Goal: Task Accomplishment & Management: Manage account settings

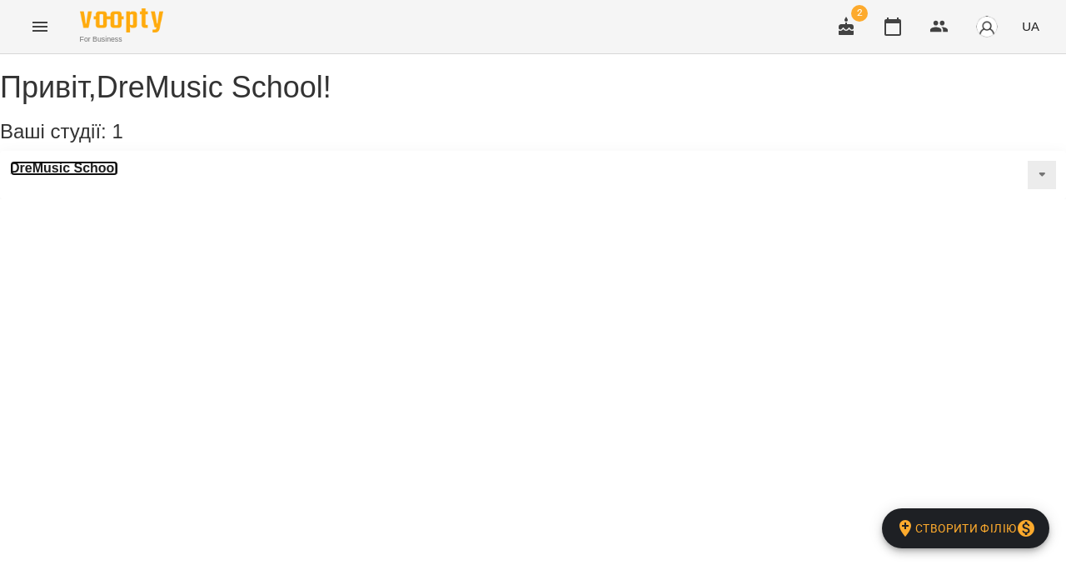
click at [78, 176] on h3 "DreMusic School" at bounding box center [64, 168] width 108 height 15
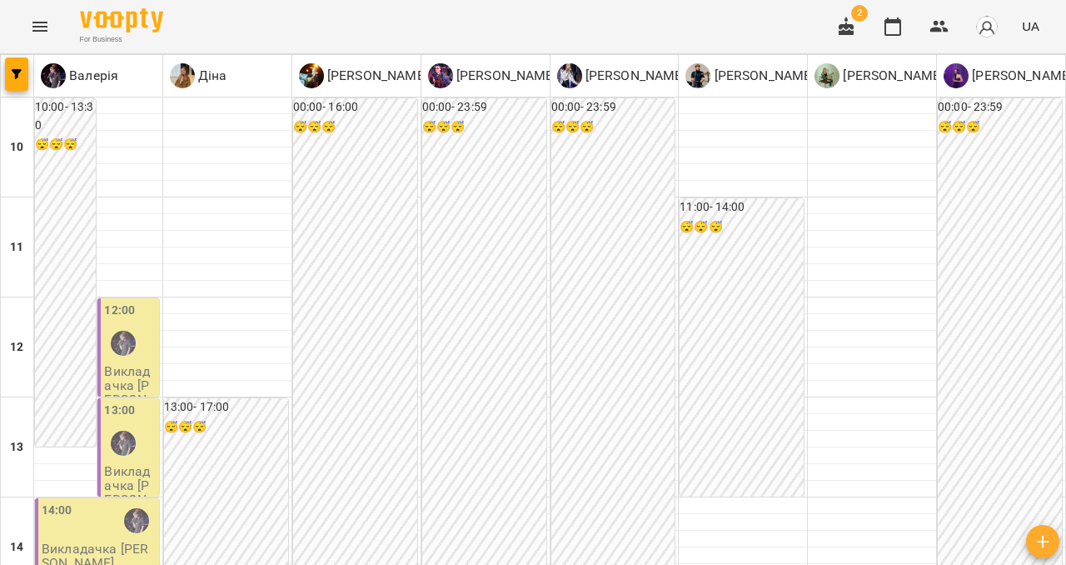
click at [42, 25] on icon "Menu" at bounding box center [40, 27] width 20 height 20
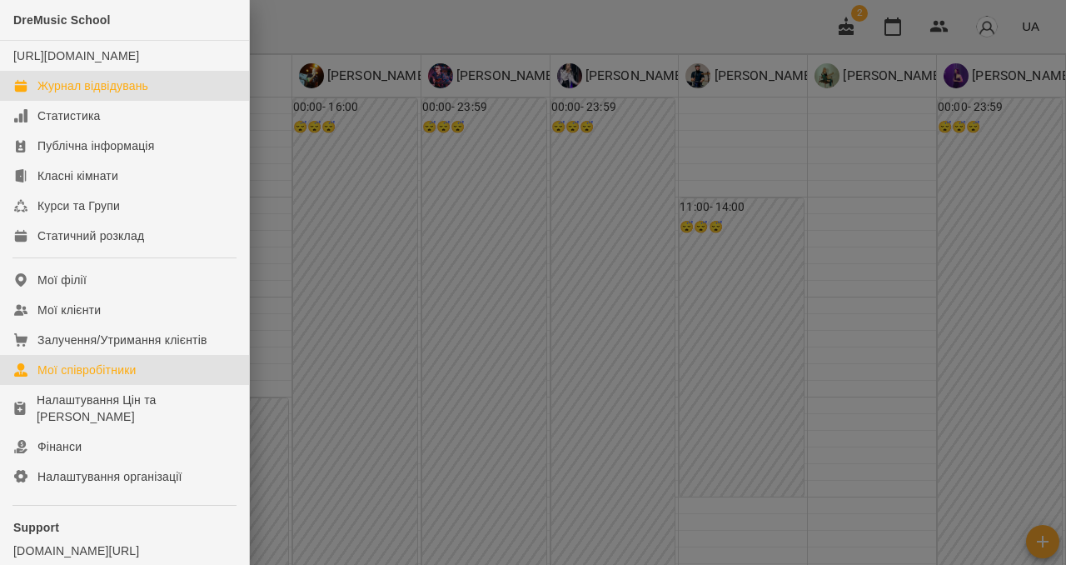
click at [96, 378] on div "Мої співробітники" at bounding box center [86, 370] width 99 height 17
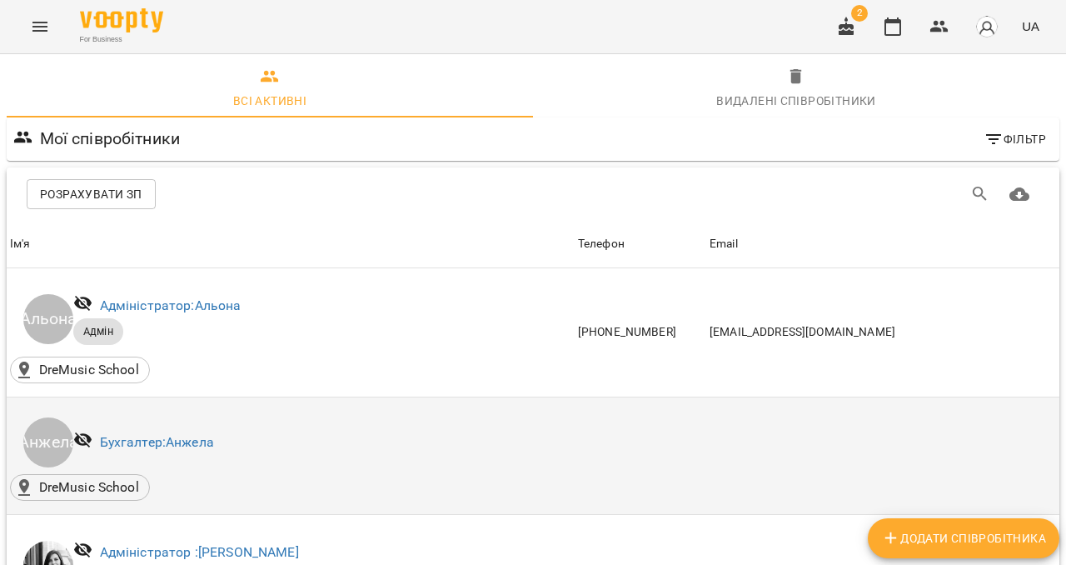
scroll to position [479, 0]
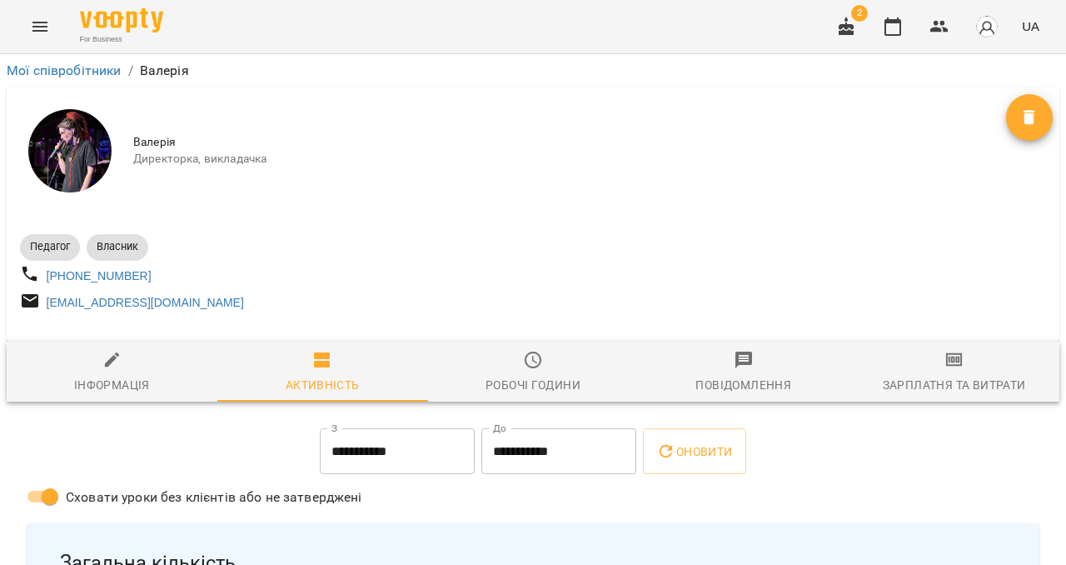
click at [921, 392] on div "Зарплатня та Витрати" at bounding box center [954, 385] width 143 height 20
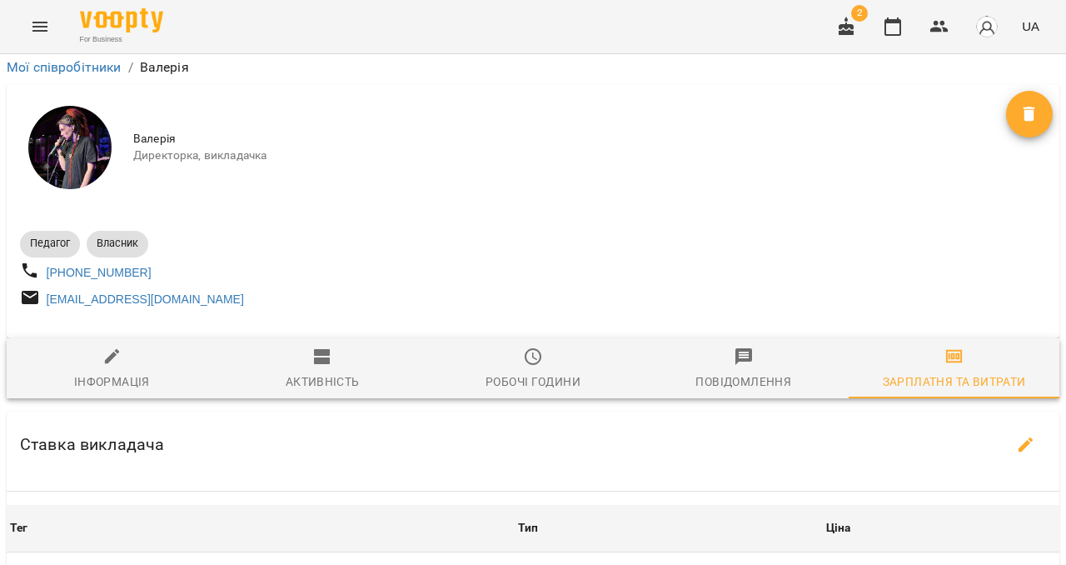
scroll to position [700, 0]
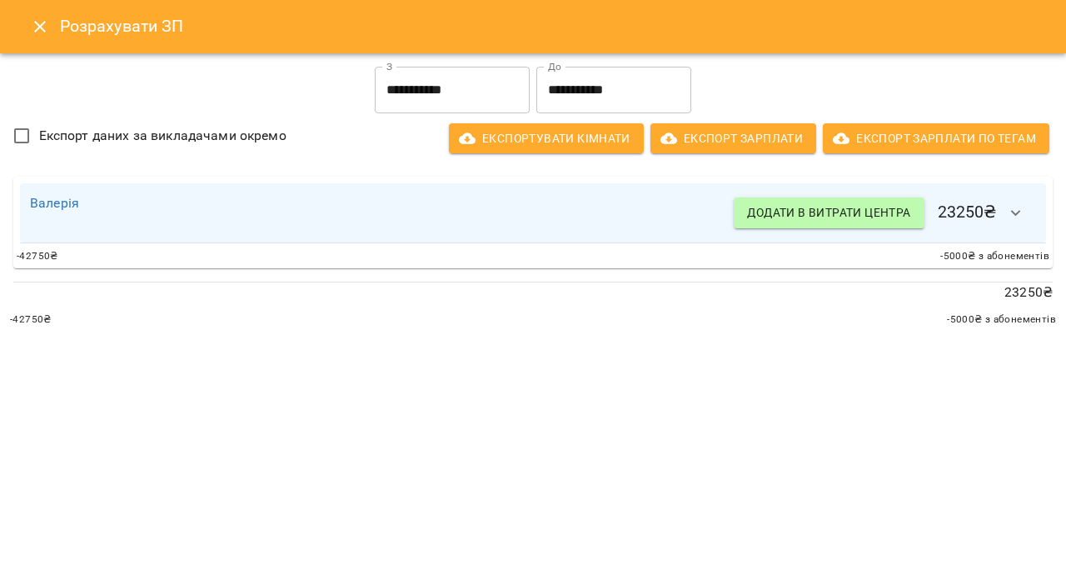
click at [1020, 208] on icon "button" at bounding box center [1016, 213] width 20 height 20
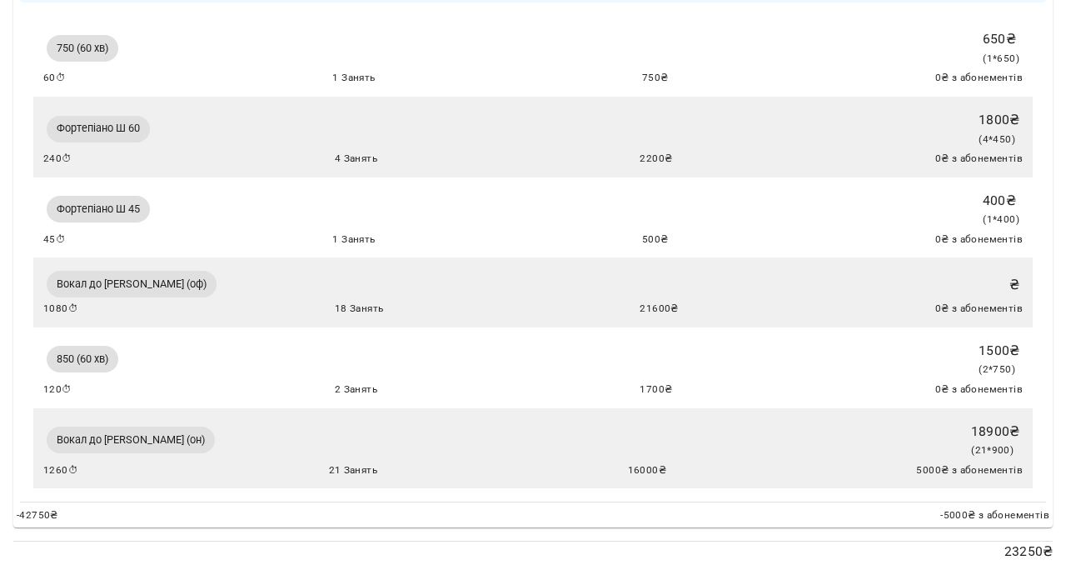
scroll to position [281, 0]
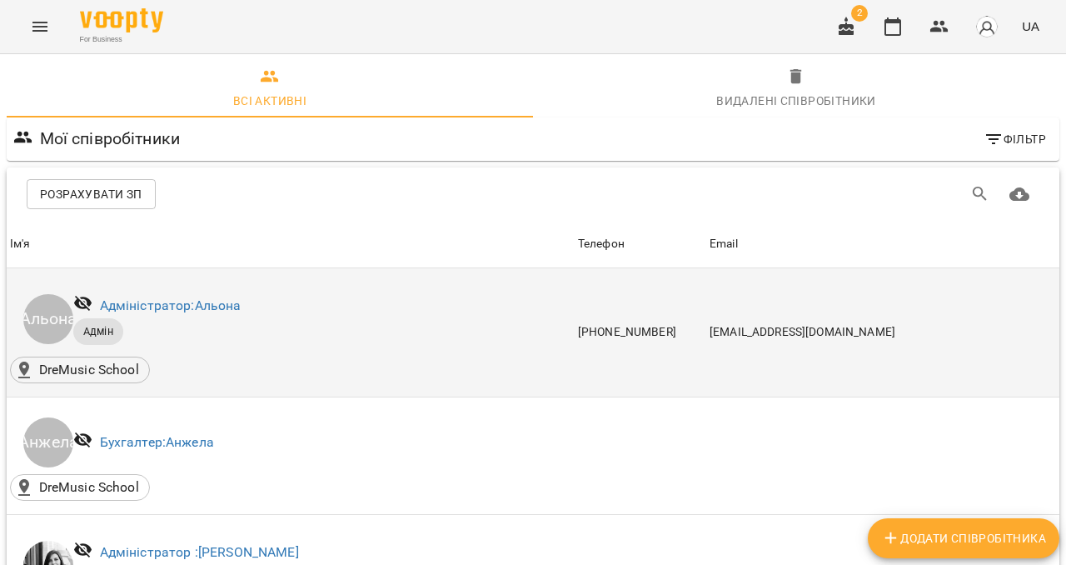
scroll to position [461, 0]
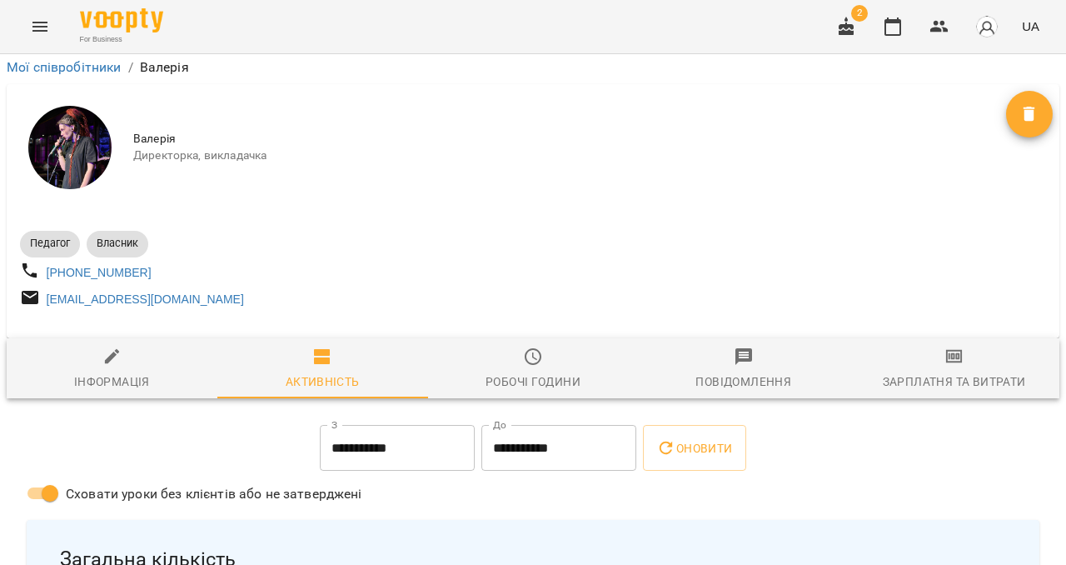
scroll to position [165, 0]
click at [987, 372] on div "Зарплатня та Витрати" at bounding box center [954, 382] width 143 height 20
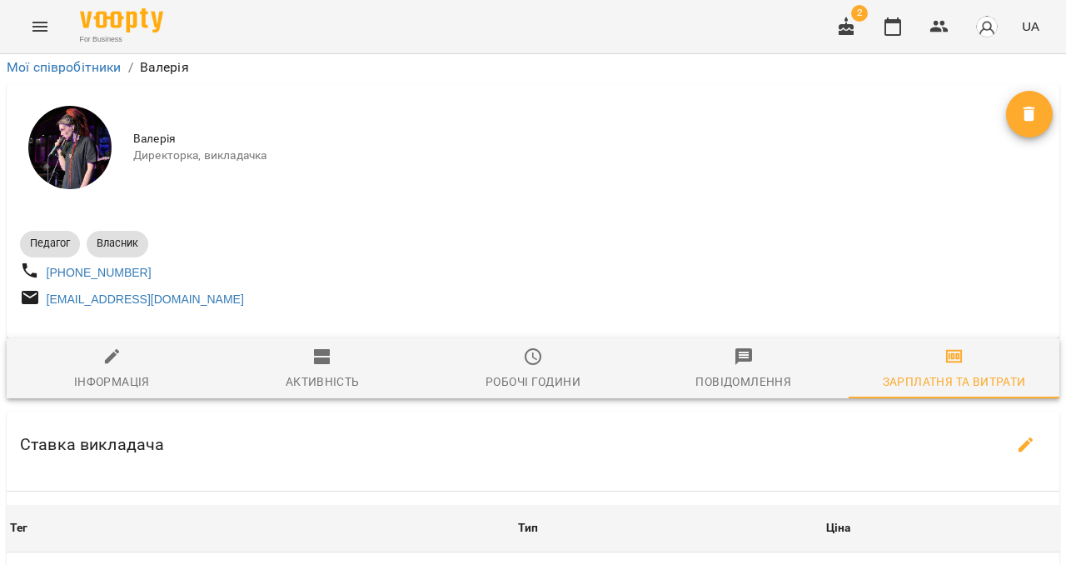
scroll to position [621, 0]
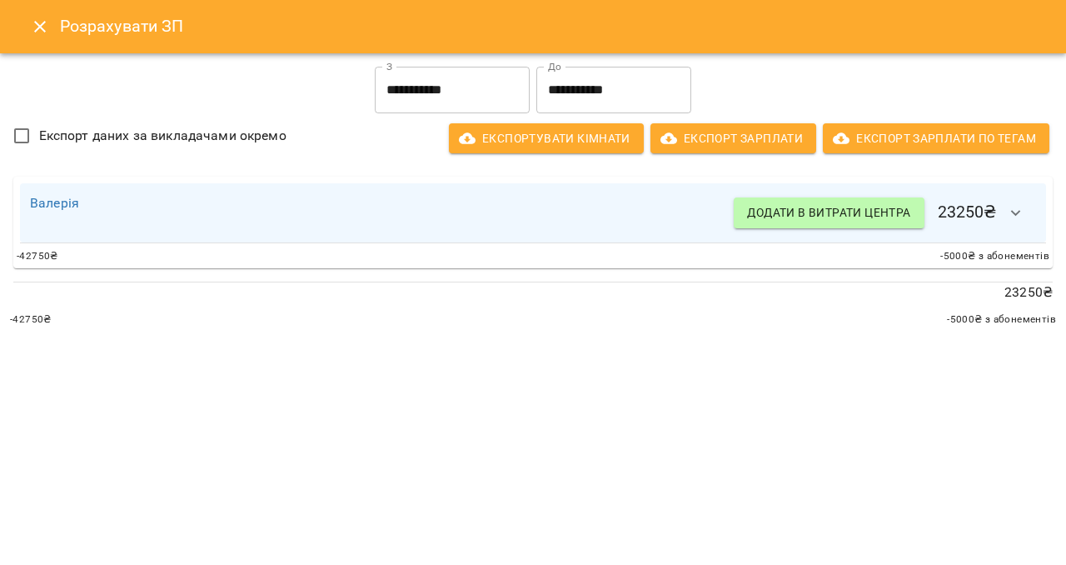
click at [1014, 204] on icon "button" at bounding box center [1016, 213] width 20 height 20
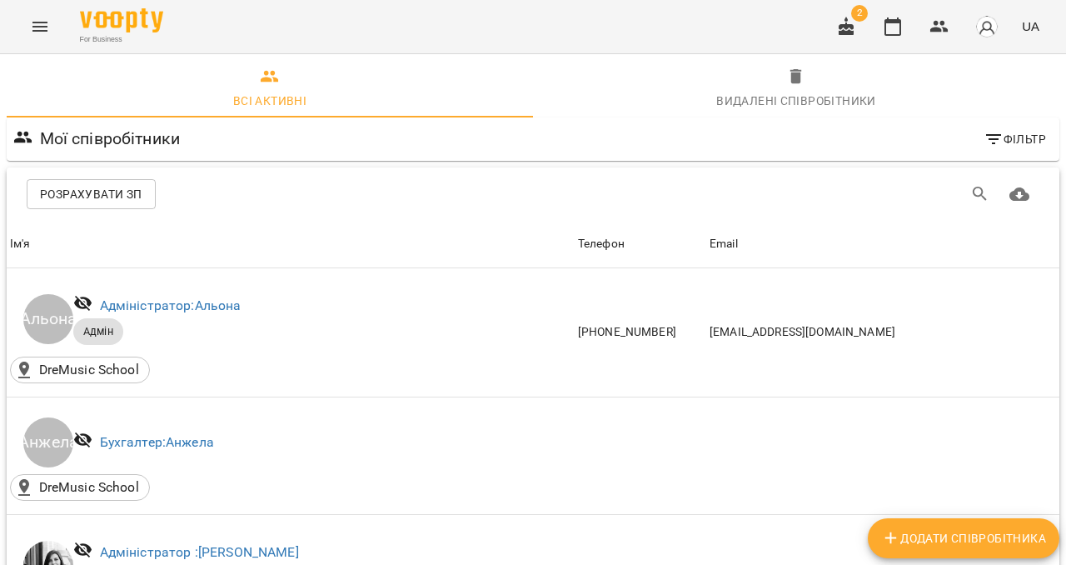
scroll to position [696, 0]
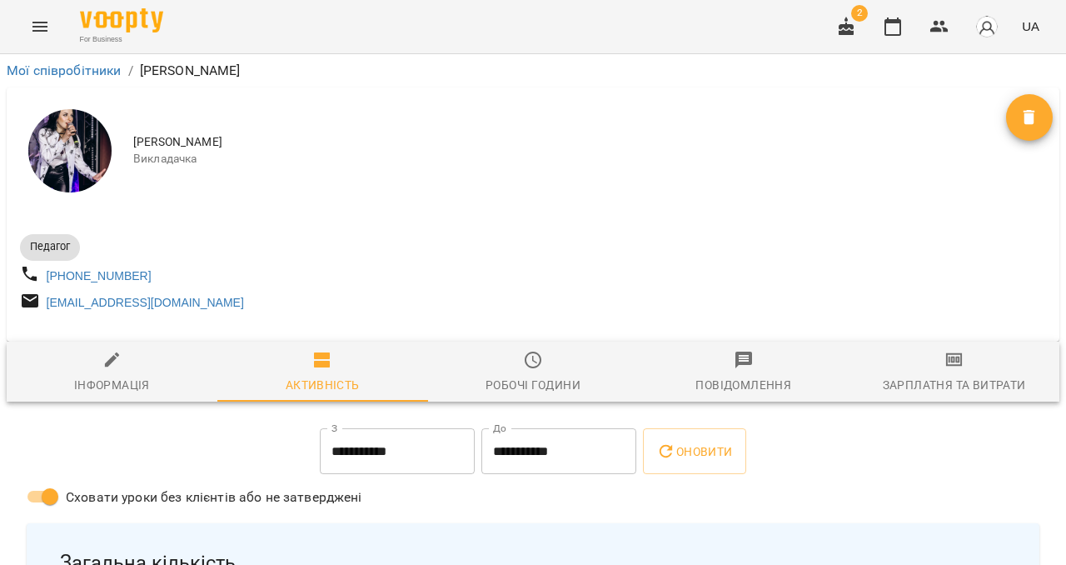
click at [945, 395] on div "Зарплатня та Витрати" at bounding box center [954, 385] width 143 height 20
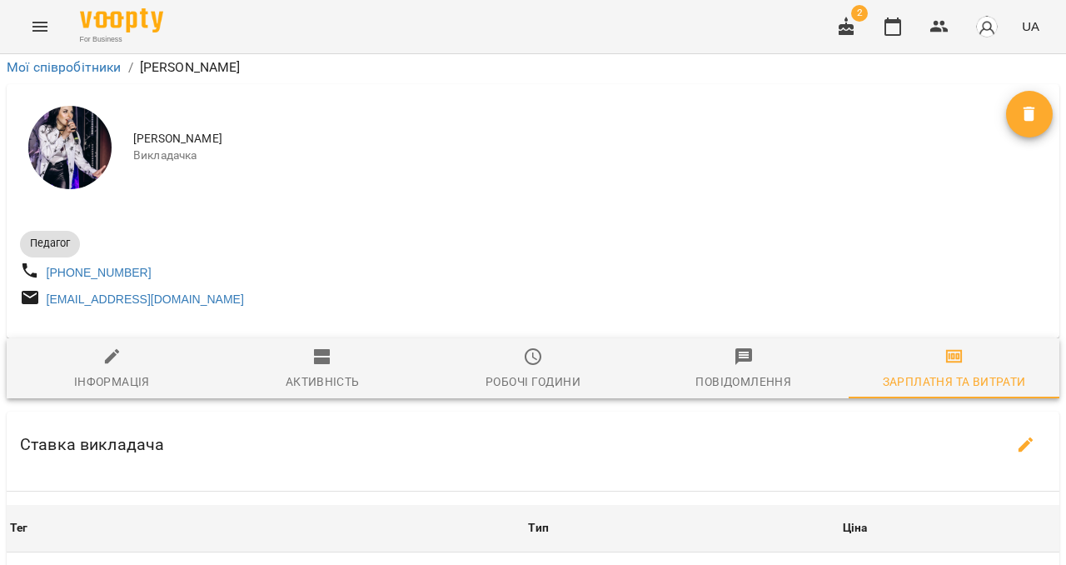
scroll to position [376, 0]
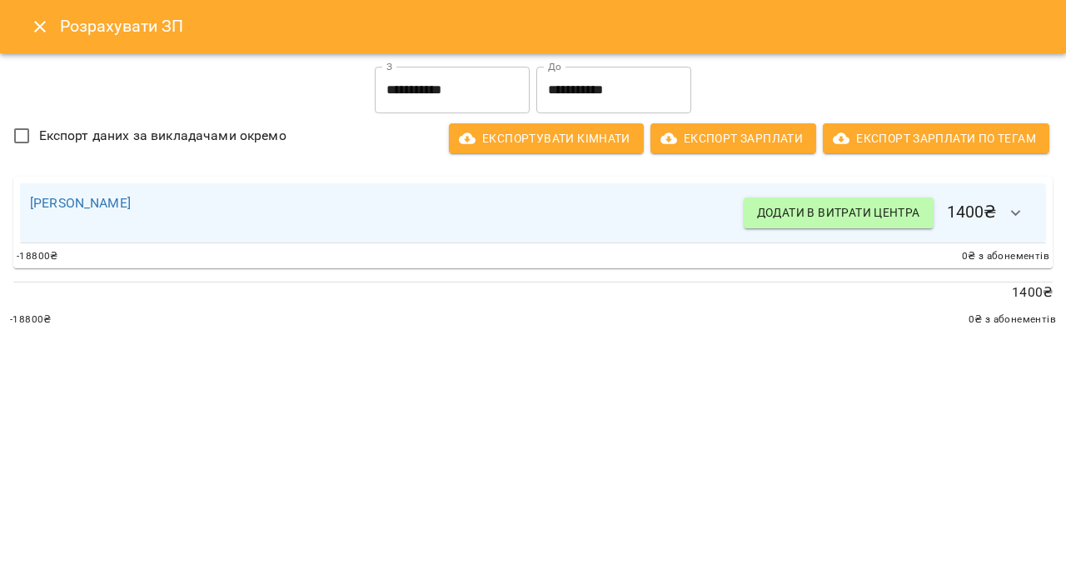
click at [1028, 204] on button "button" at bounding box center [1016, 213] width 40 height 40
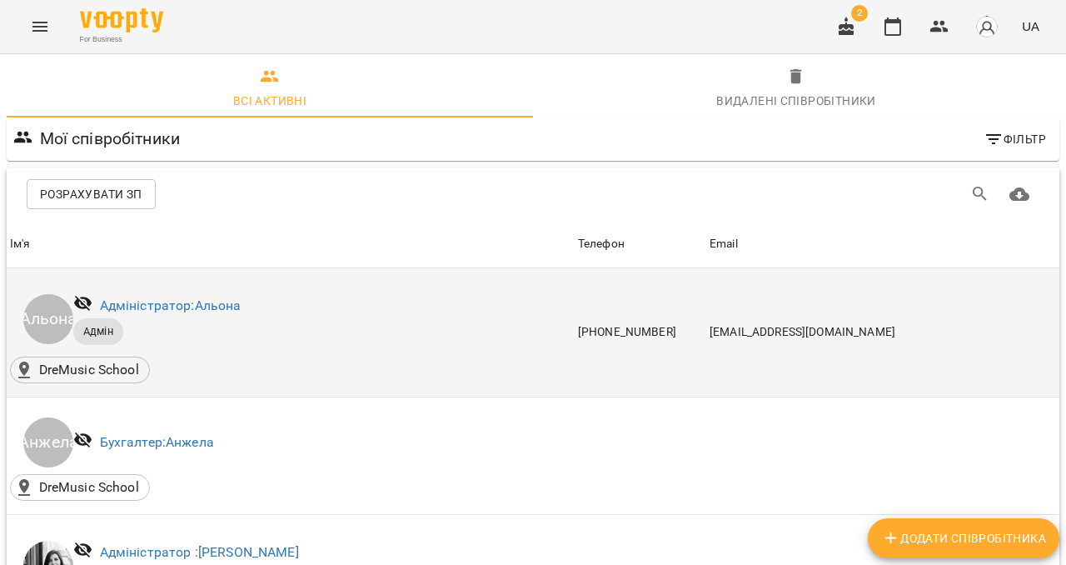
scroll to position [442, 0]
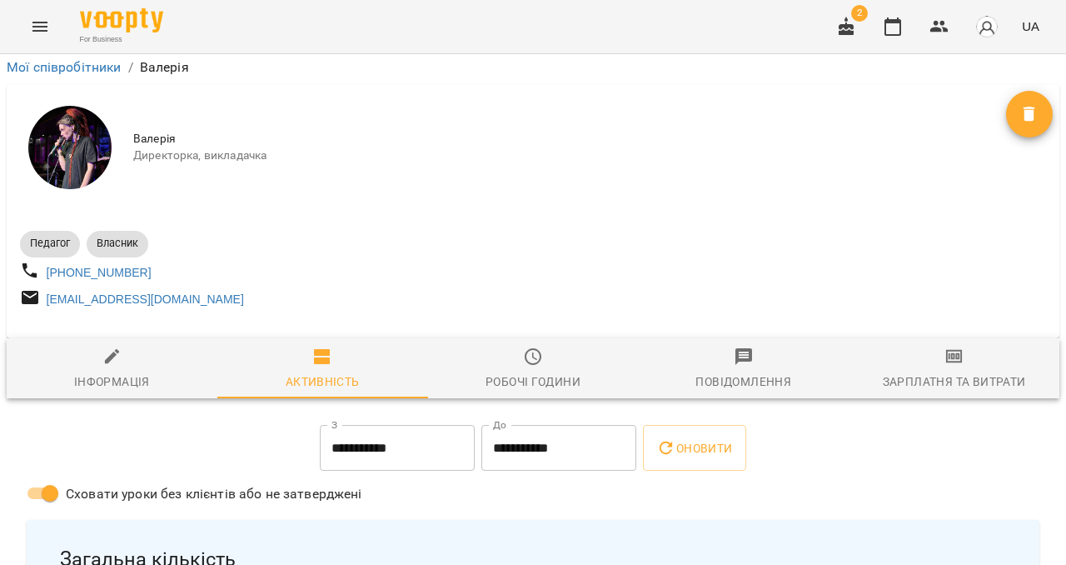
scroll to position [266, 0]
click at [959, 372] on div "Зарплатня та Витрати" at bounding box center [954, 382] width 143 height 20
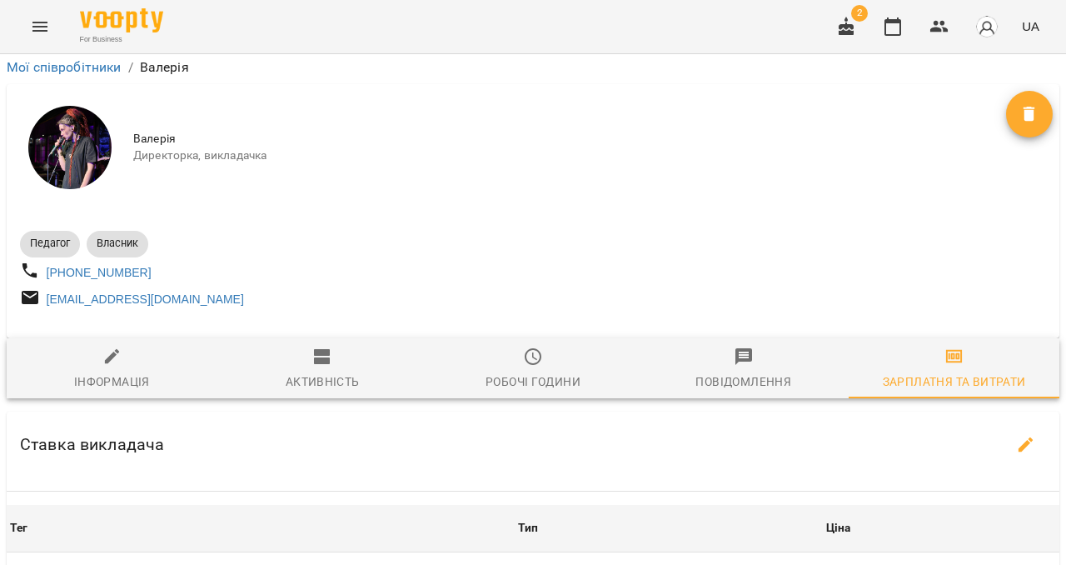
scroll to position [852, 0]
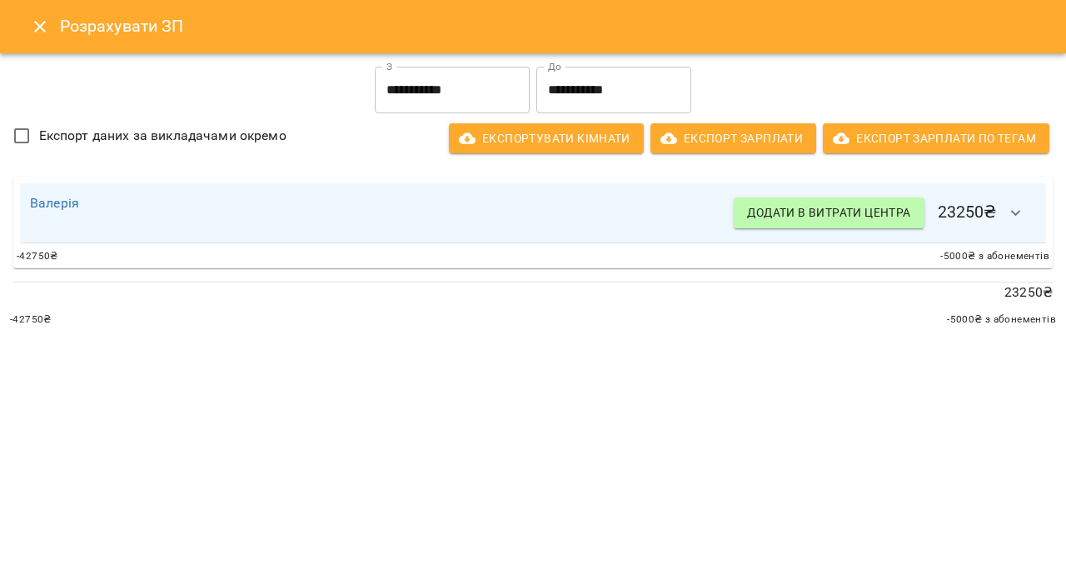
click at [1017, 216] on icon "button" at bounding box center [1016, 213] width 20 height 20
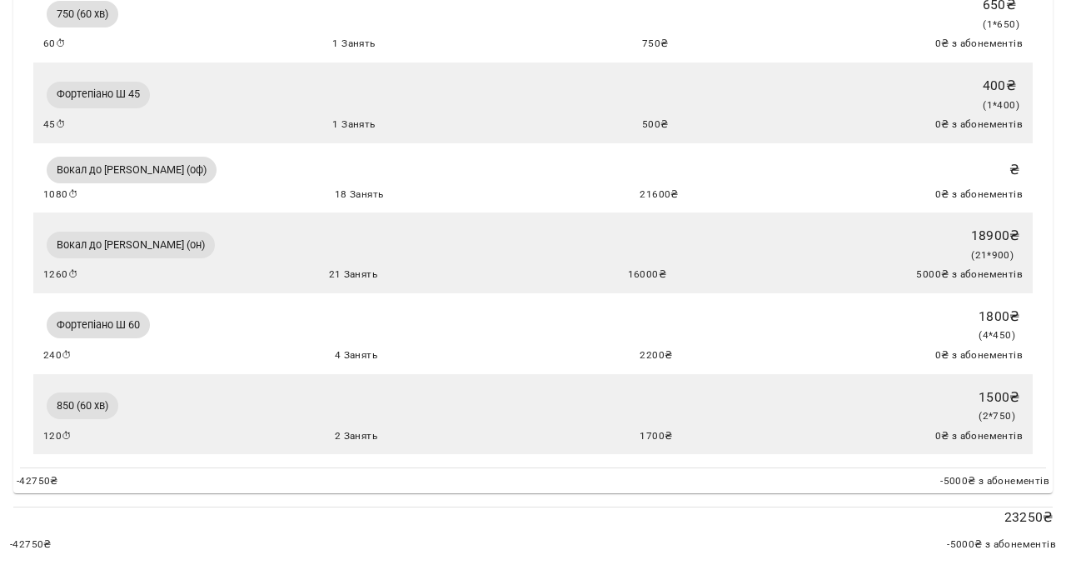
scroll to position [272, 0]
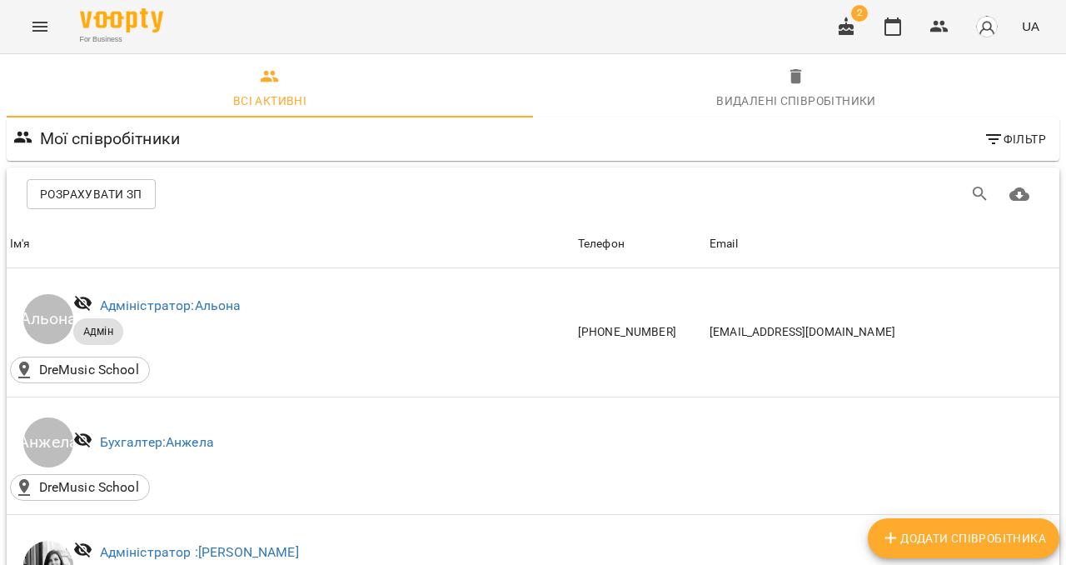
scroll to position [783, 0]
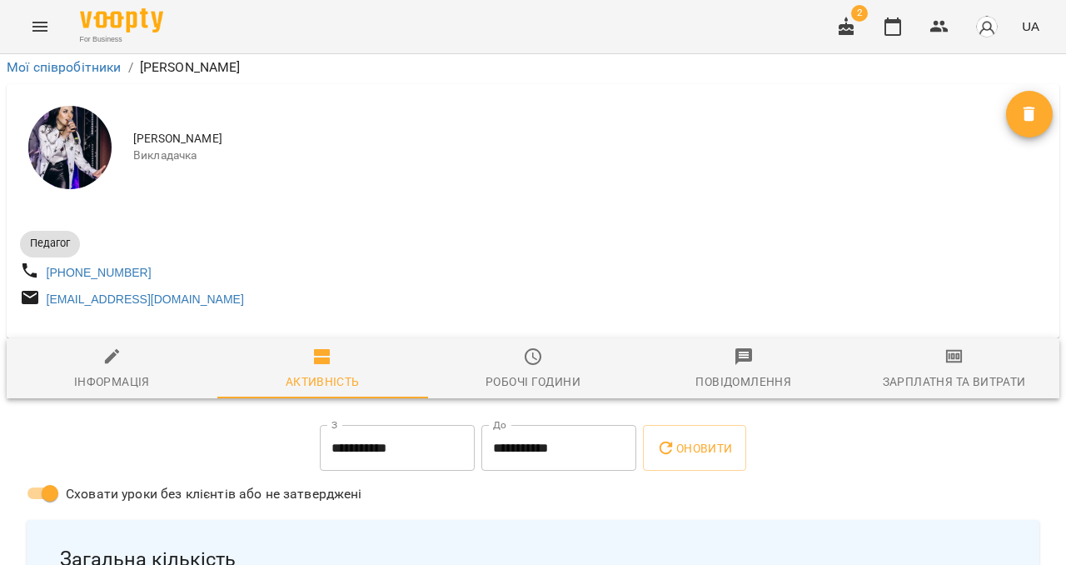
scroll to position [175, 0]
click at [917, 347] on span "Зарплатня та Витрати" at bounding box center [954, 369] width 191 height 45
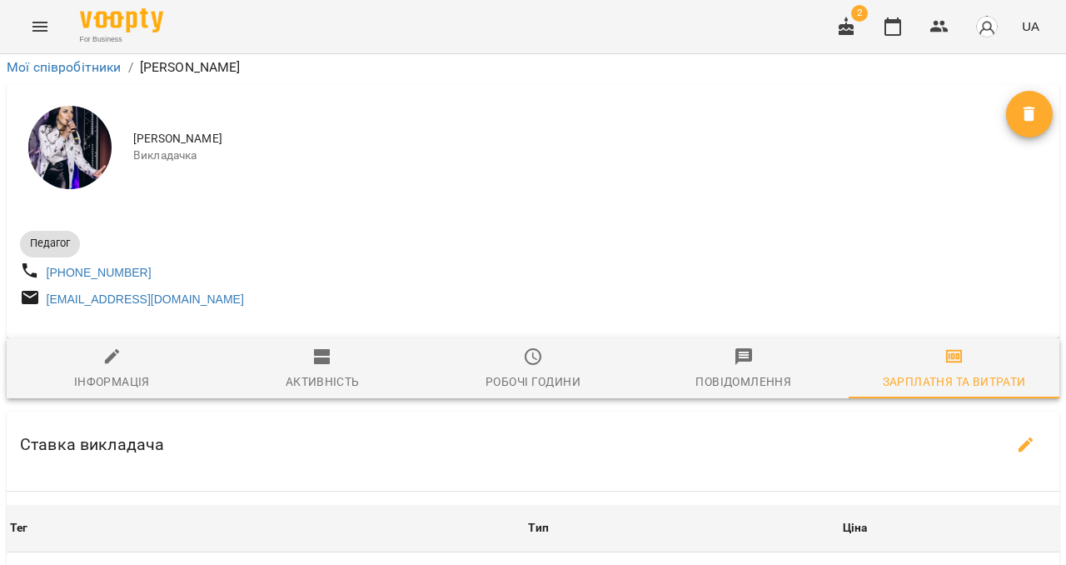
scroll to position [352, 0]
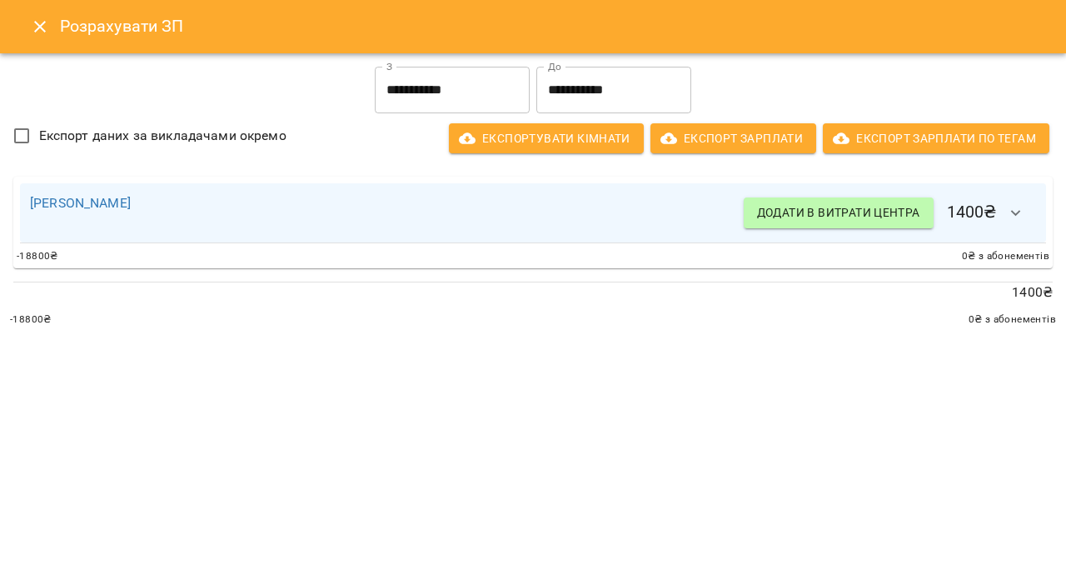
click at [1022, 212] on icon "button" at bounding box center [1016, 213] width 20 height 20
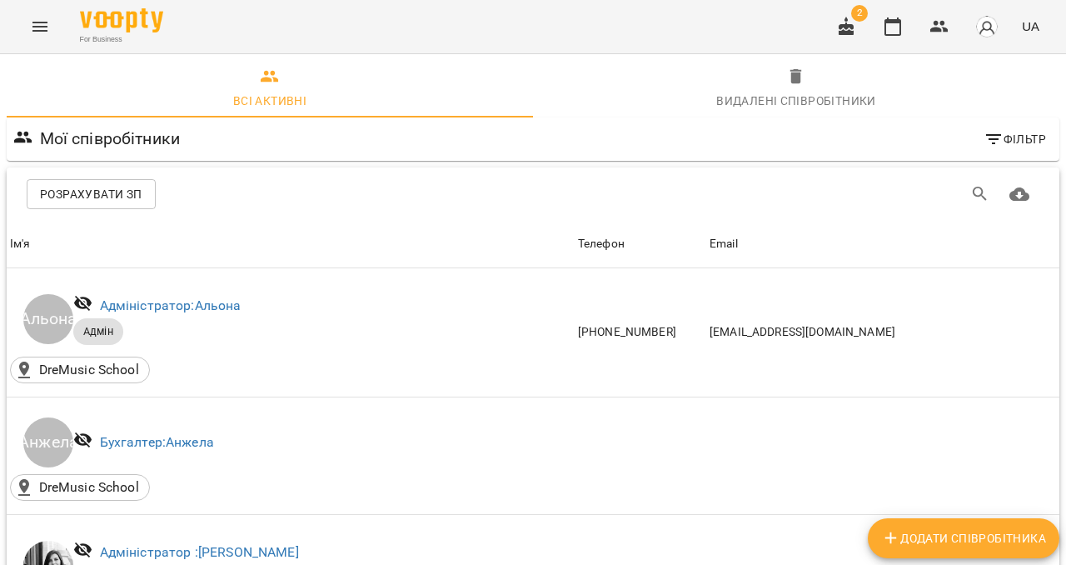
scroll to position [1192, 0]
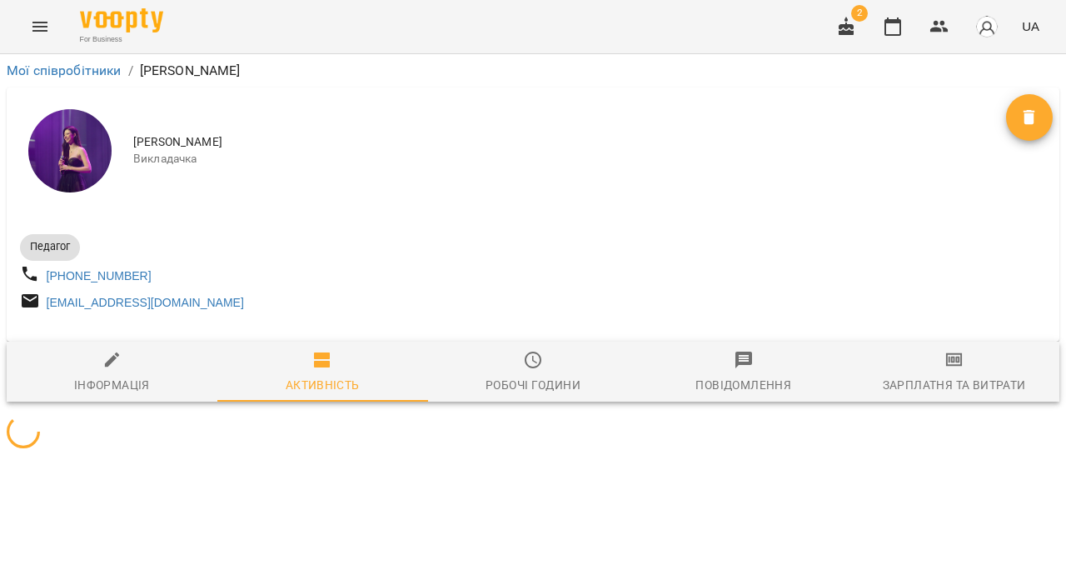
click at [956, 370] on icon "button" at bounding box center [955, 360] width 20 height 20
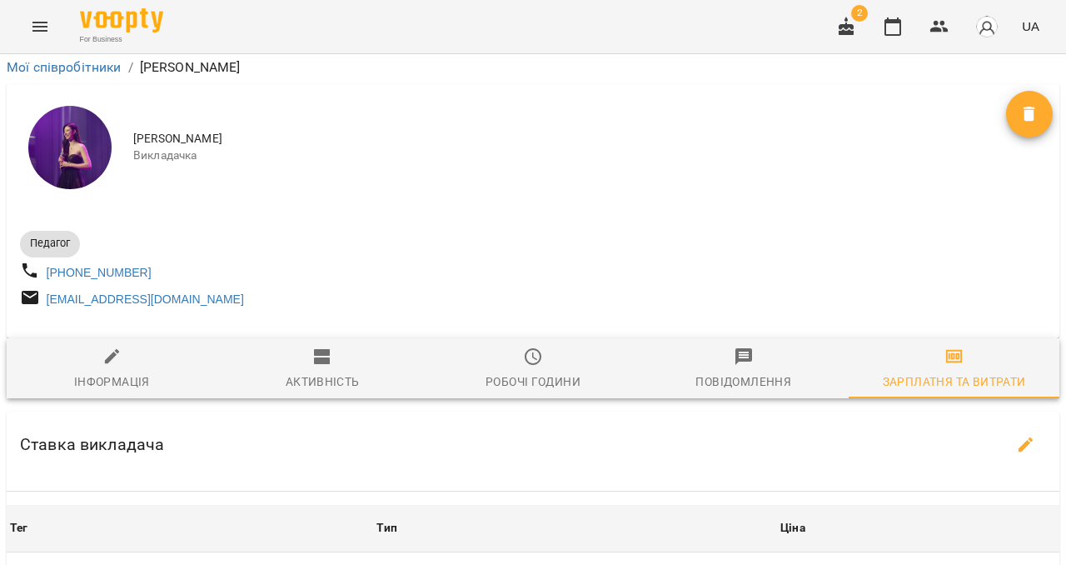
scroll to position [414, 0]
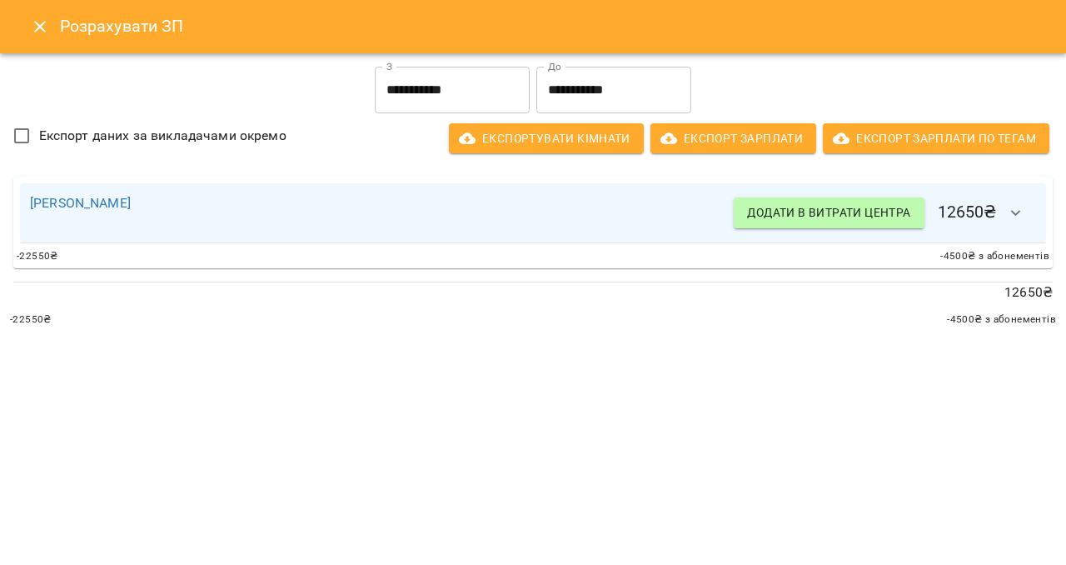
click at [1016, 209] on icon "button" at bounding box center [1016, 213] width 20 height 20
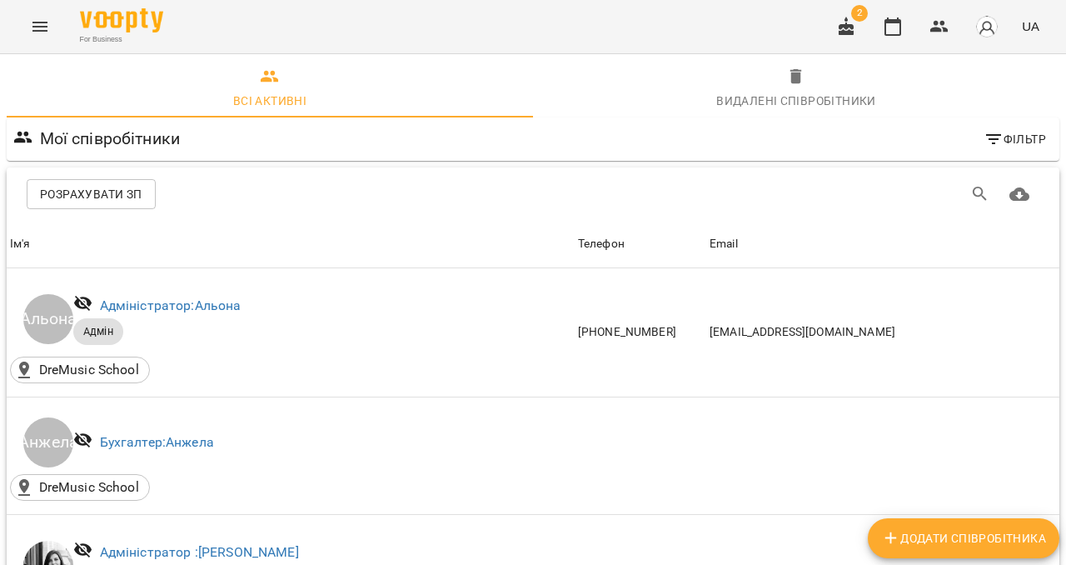
scroll to position [622, 0]
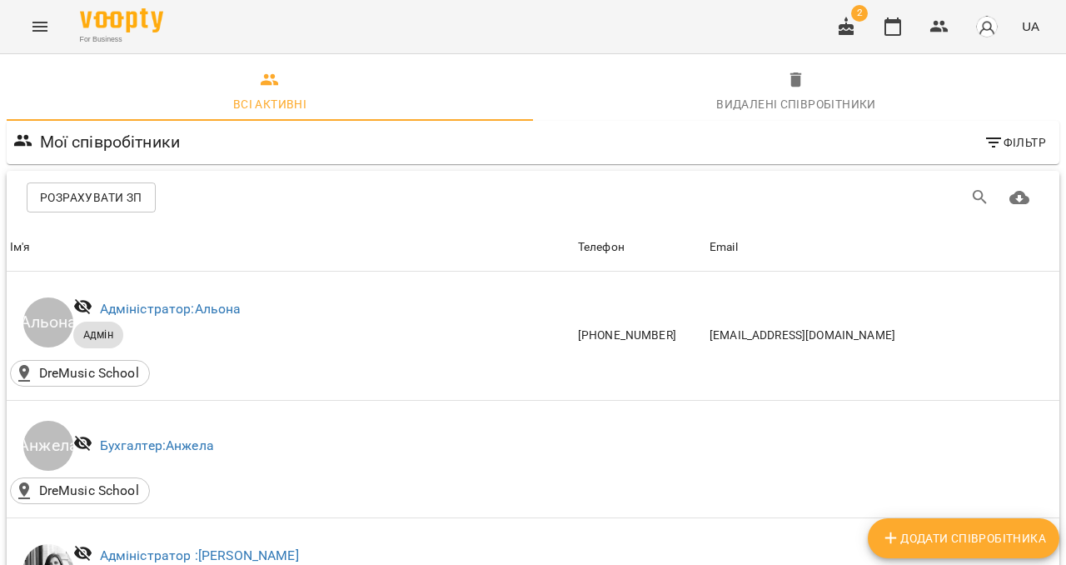
click at [45, 26] on icon "Menu" at bounding box center [39, 27] width 15 height 10
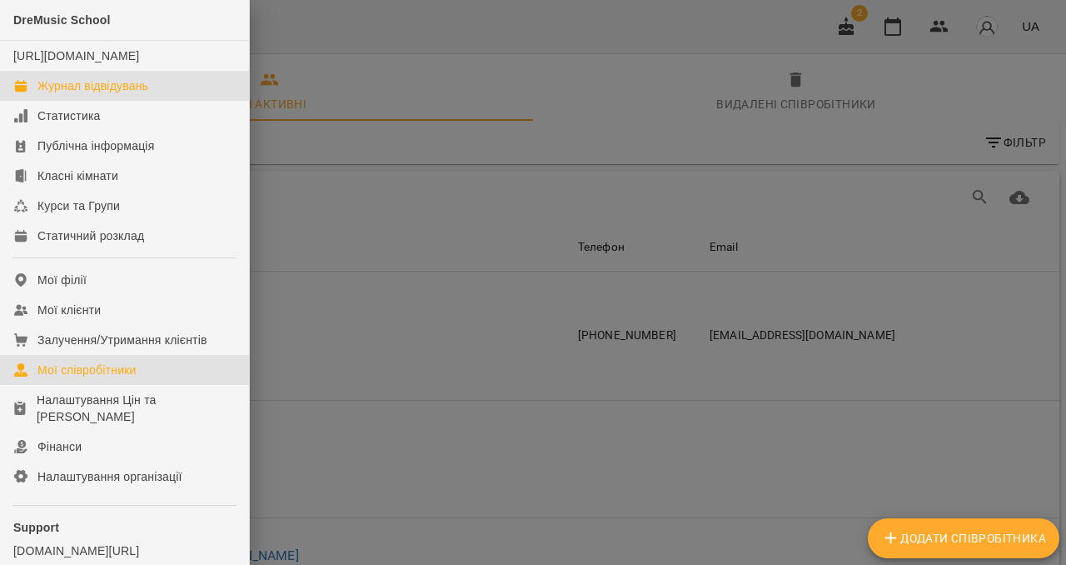
click at [110, 94] on div "Журнал відвідувань" at bounding box center [92, 85] width 111 height 17
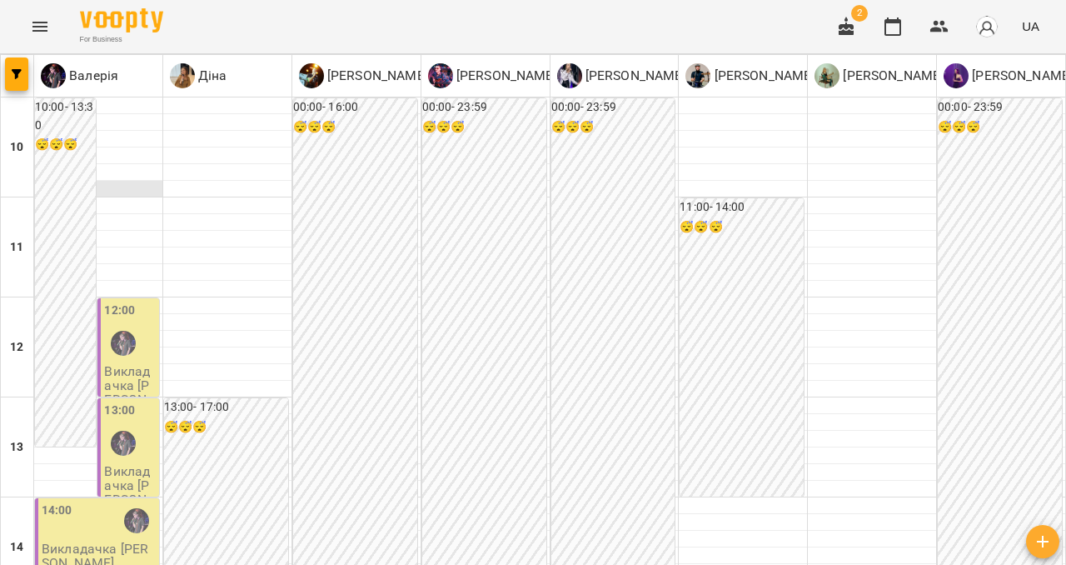
scroll to position [449, 0]
click at [38, 24] on icon "Menu" at bounding box center [40, 27] width 20 height 20
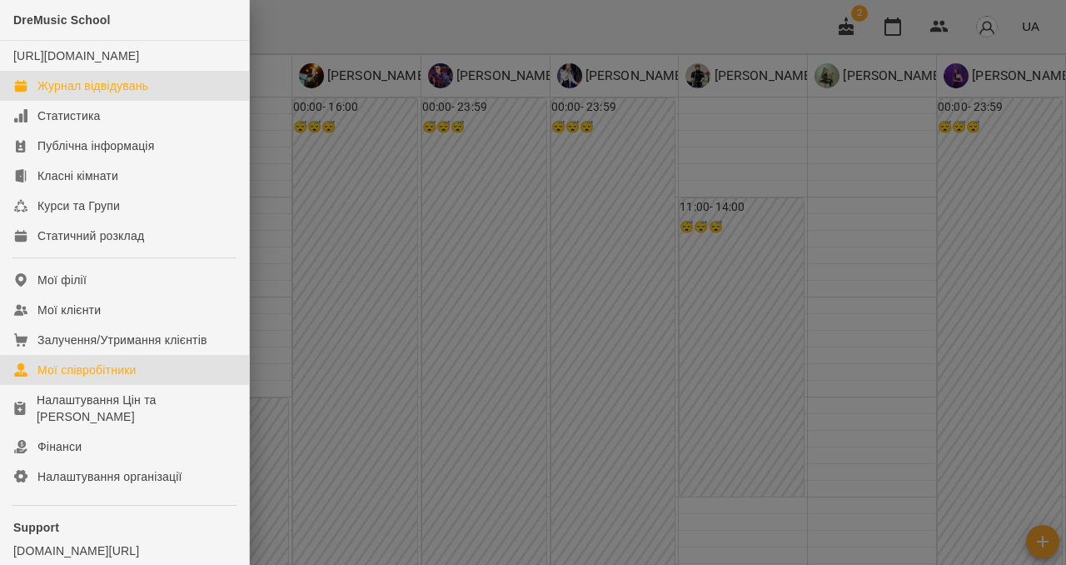
click at [82, 378] on div "Мої співробітники" at bounding box center [86, 370] width 99 height 17
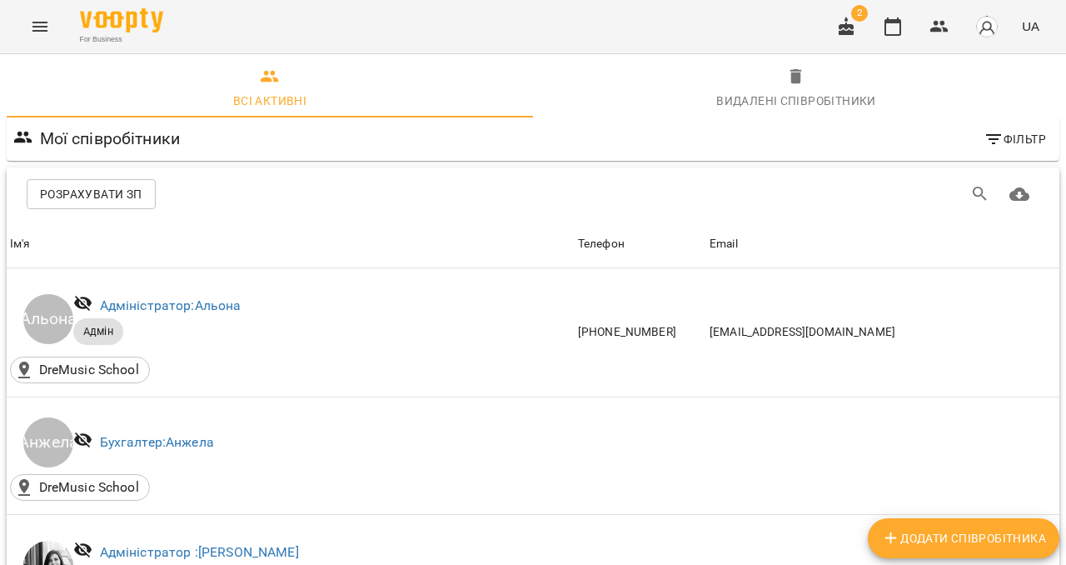
scroll to position [856, 0]
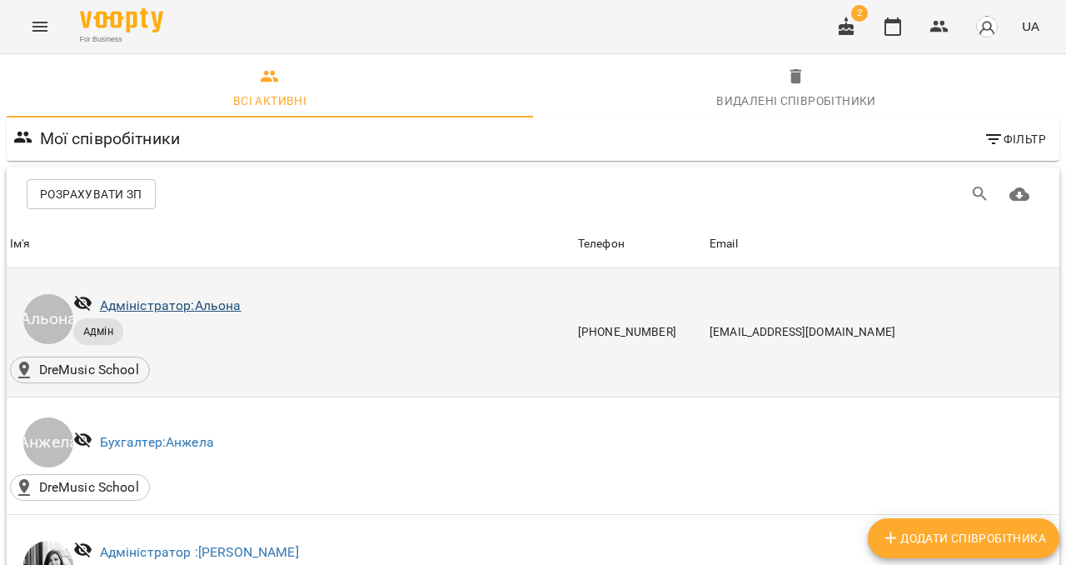
scroll to position [376, 0]
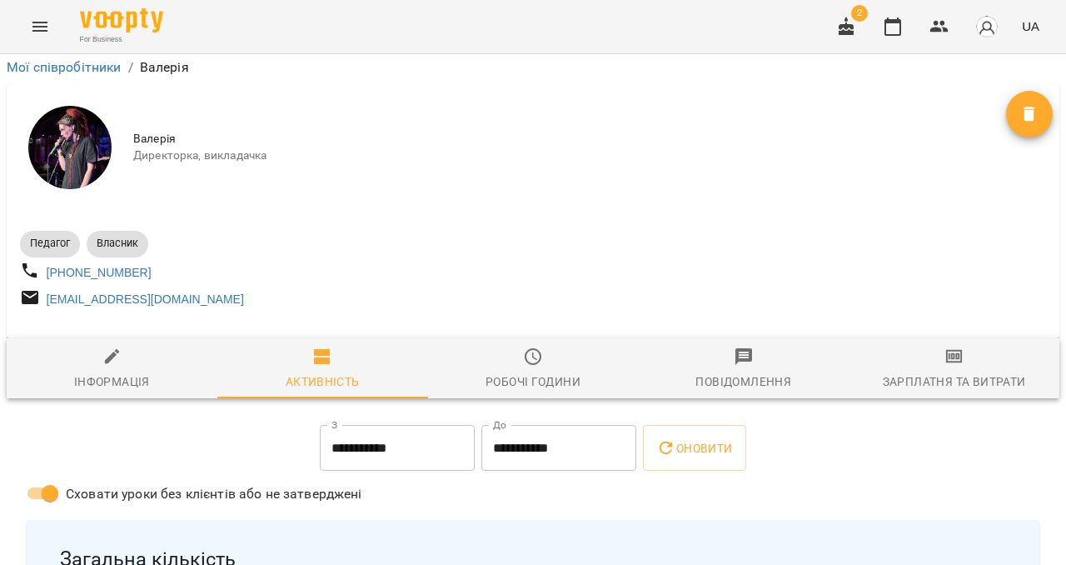
scroll to position [214, 0]
click at [936, 372] on div "Зарплатня та Витрати" at bounding box center [954, 382] width 143 height 20
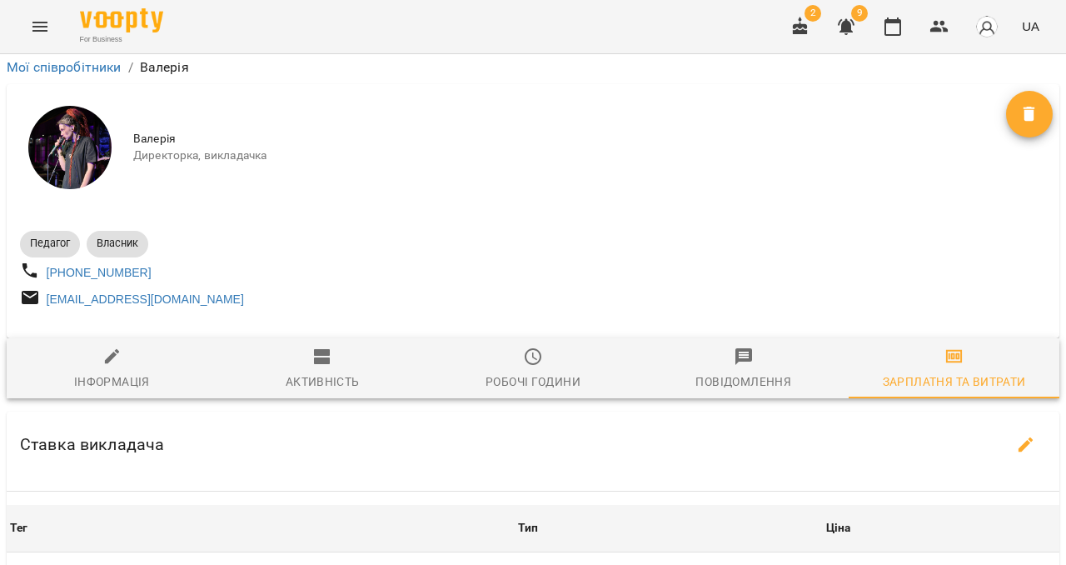
scroll to position [938, 0]
click at [266, 42] on div "For Business 2 9 UA" at bounding box center [533, 26] width 1066 height 53
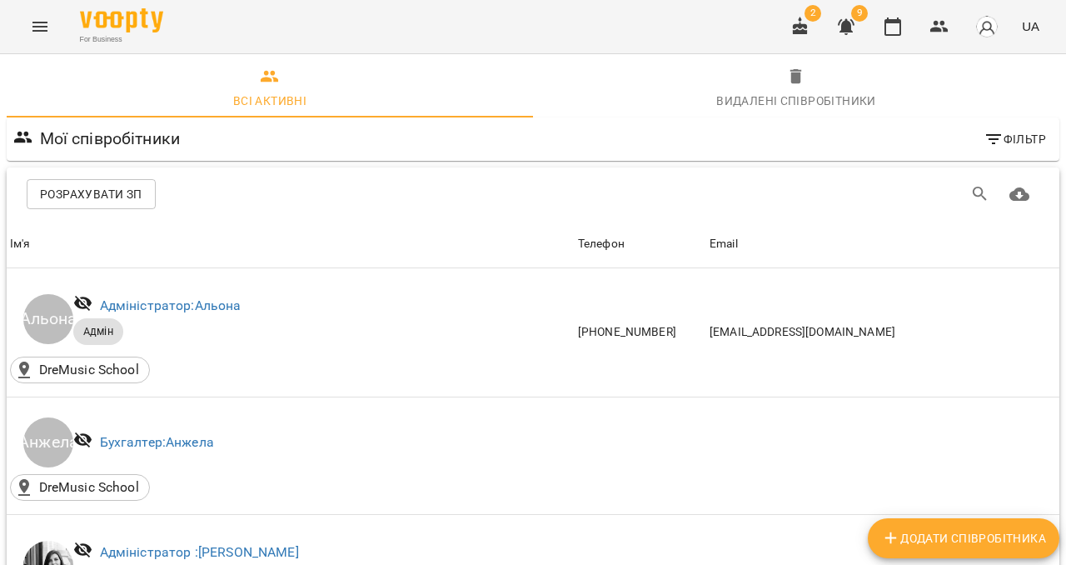
scroll to position [833, 0]
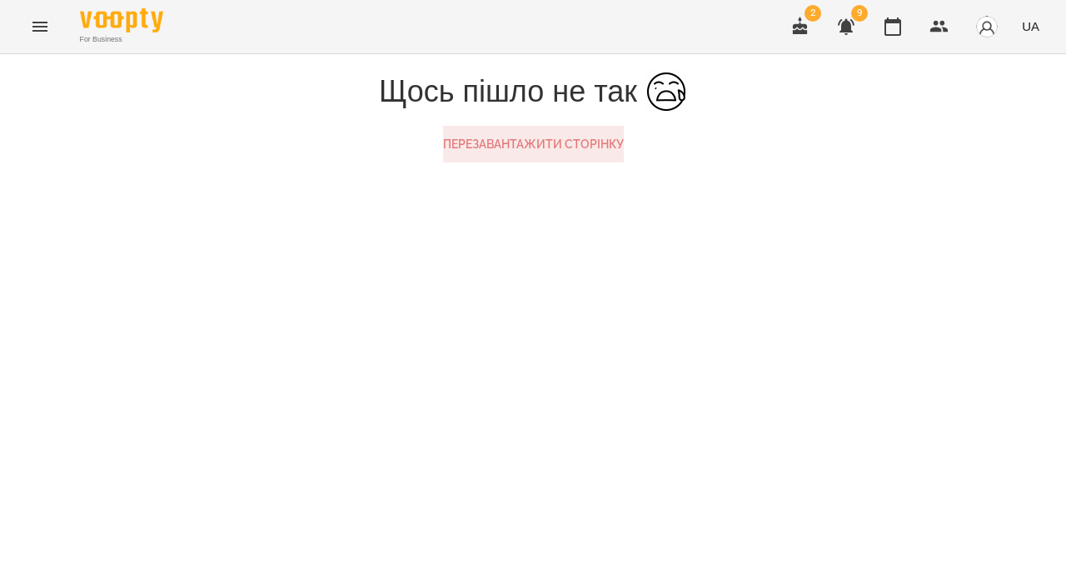
click at [568, 162] on button "Перезавантажити сторінку" at bounding box center [533, 144] width 181 height 37
click at [37, 41] on button "Menu" at bounding box center [40, 27] width 40 height 40
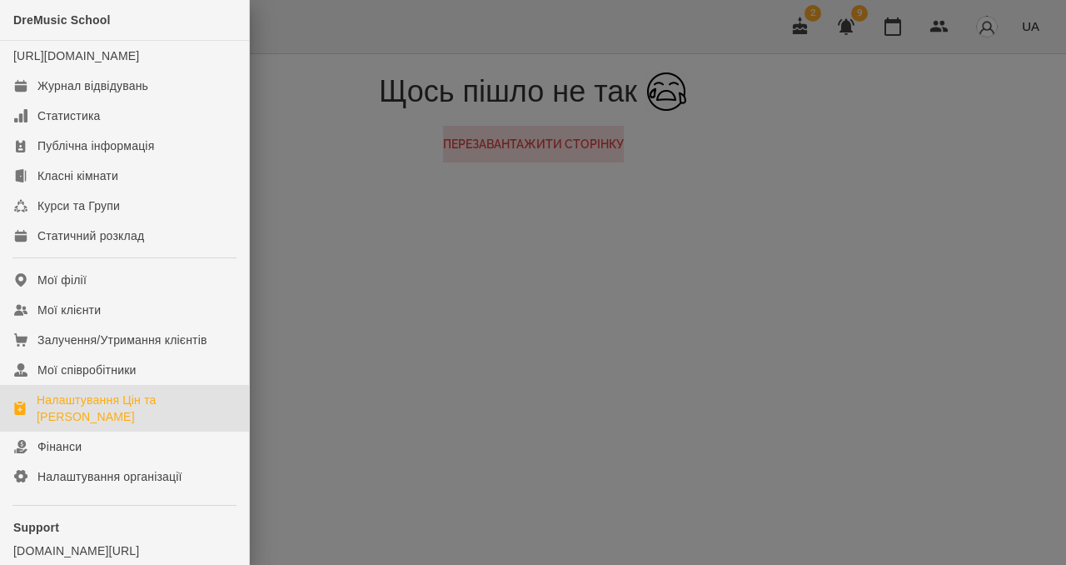
click at [94, 422] on div "Налаштування Цін та [PERSON_NAME]" at bounding box center [136, 408] width 199 height 33
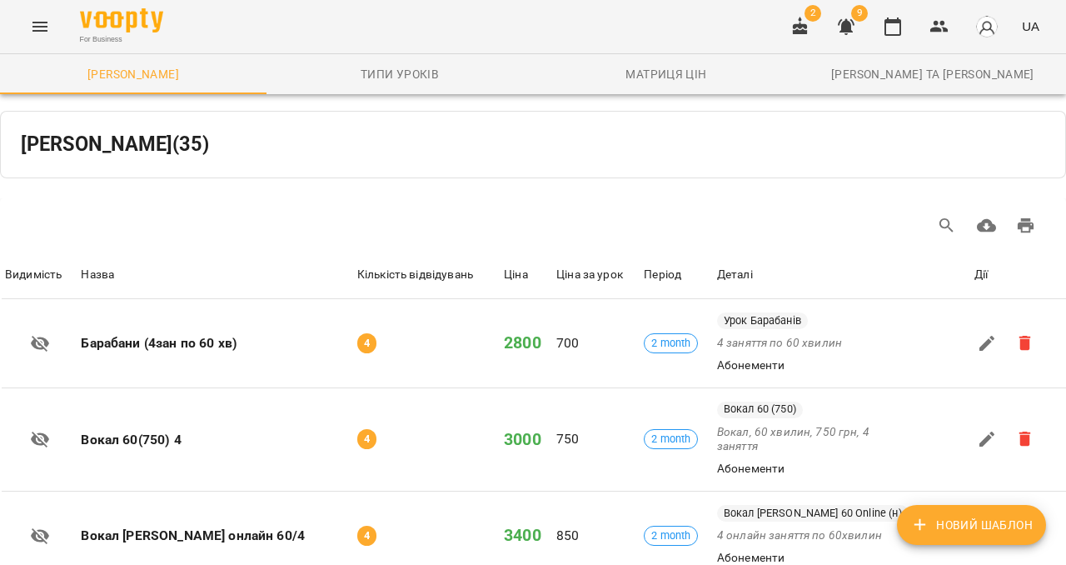
scroll to position [2062, 0]
click at [855, 507] on li "50" at bounding box center [854, 501] width 49 height 30
type input "**"
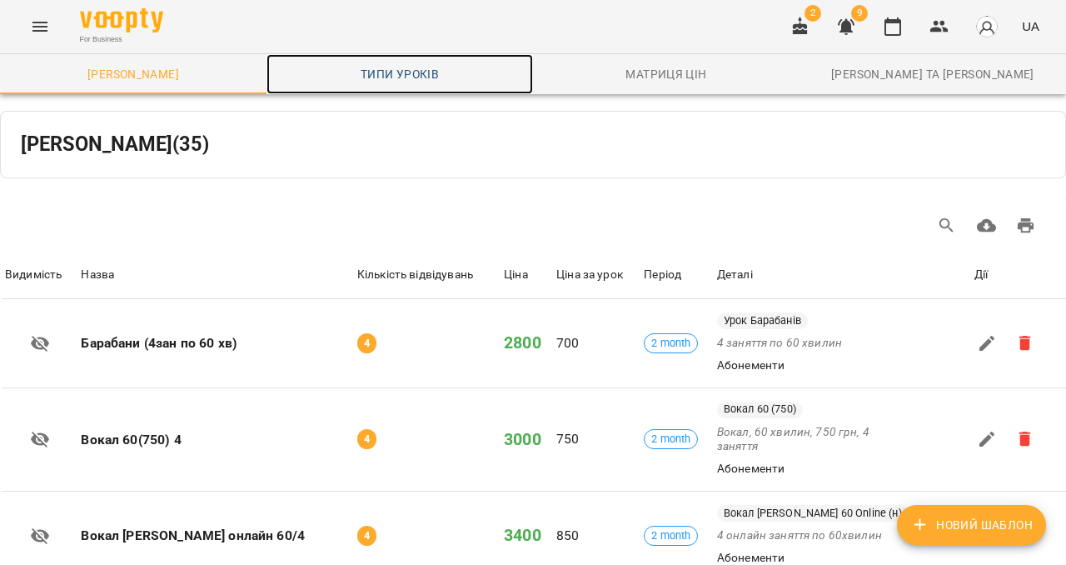
click at [426, 79] on span "Типи уроків" at bounding box center [400, 74] width 247 height 20
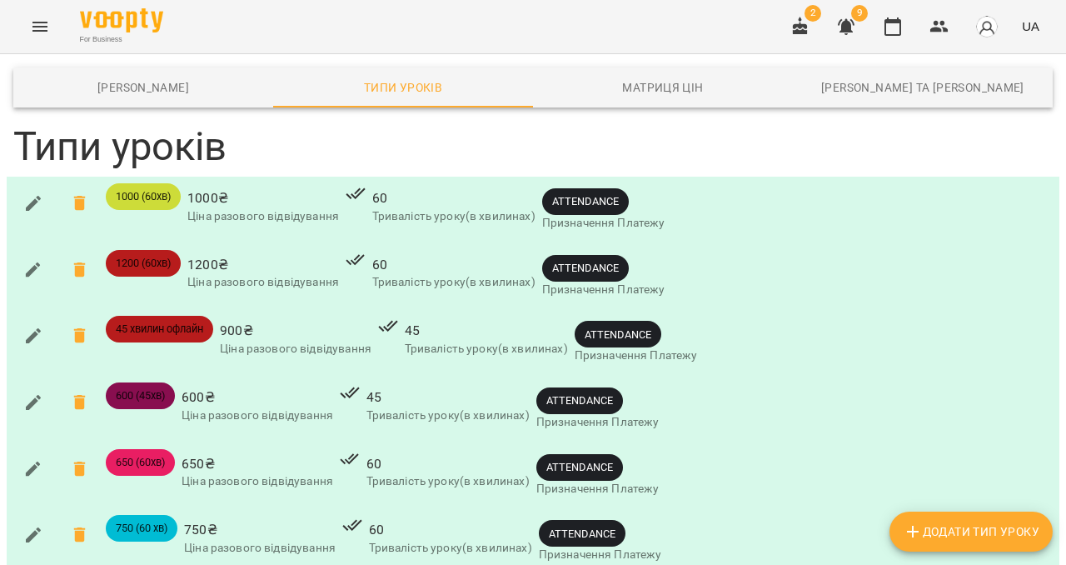
scroll to position [252, 0]
click at [983, 446] on div "650 (60хв) 650 ₴ Ціна разового відвідування 60 Тривалість уроку(в хвилинах) ATT…" at bounding box center [533, 476] width 1046 height 60
click at [27, 24] on button "Menu" at bounding box center [40, 27] width 40 height 40
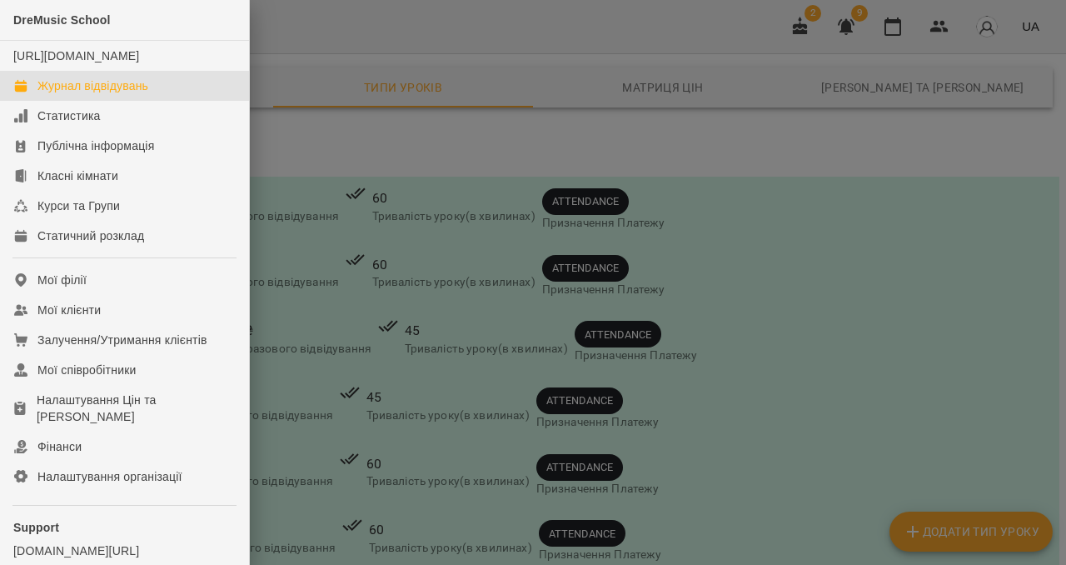
click at [63, 92] on link "Журнал відвідувань" at bounding box center [124, 86] width 249 height 30
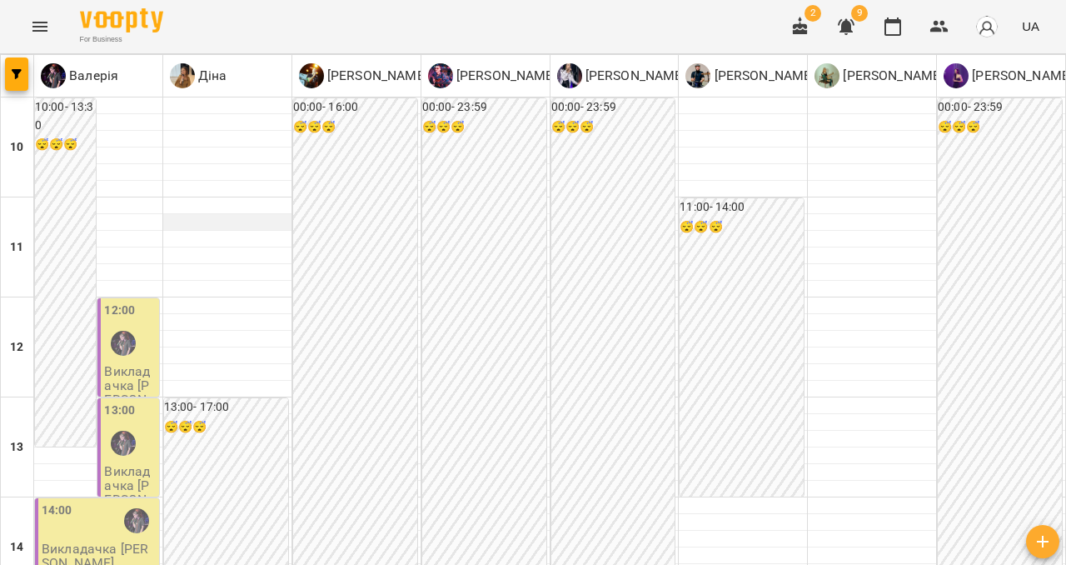
scroll to position [689, 0]
click at [37, 21] on icon "Menu" at bounding box center [40, 27] width 20 height 20
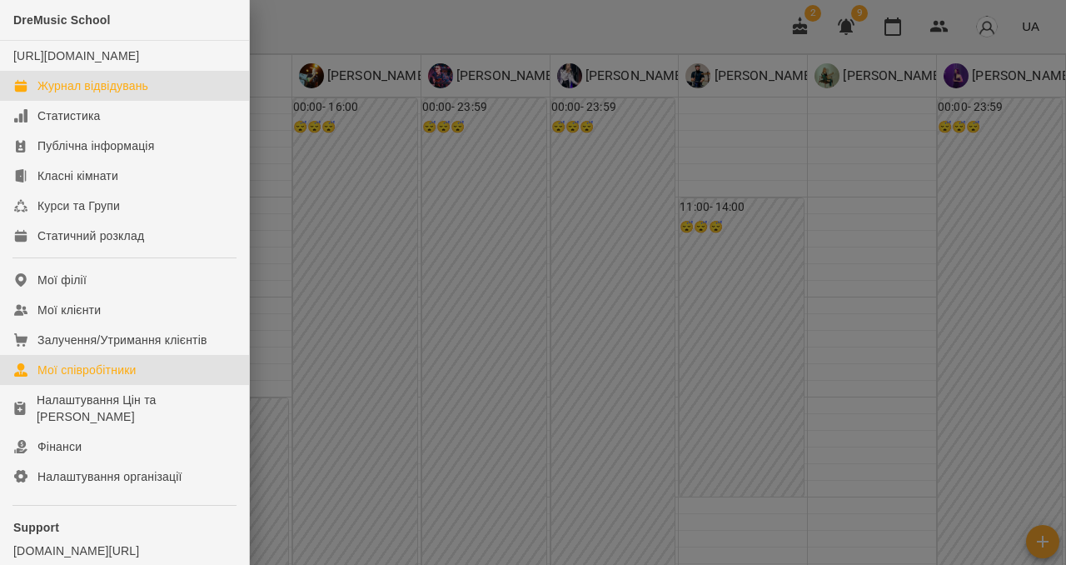
click at [97, 378] on div "Мої співробітники" at bounding box center [86, 370] width 99 height 17
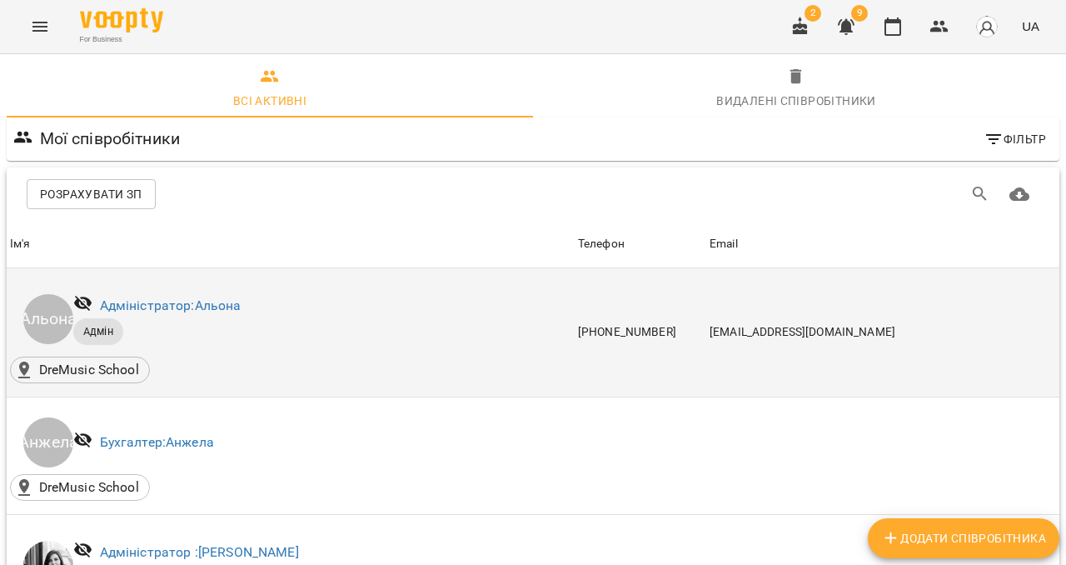
scroll to position [605, 0]
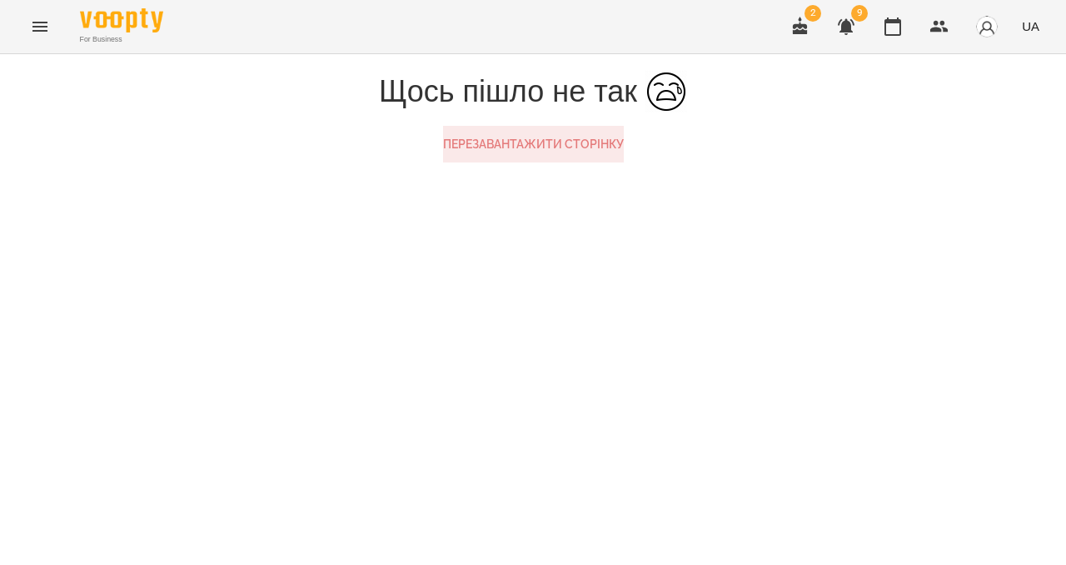
click at [493, 162] on button "Перезавантажити сторінку" at bounding box center [533, 144] width 181 height 37
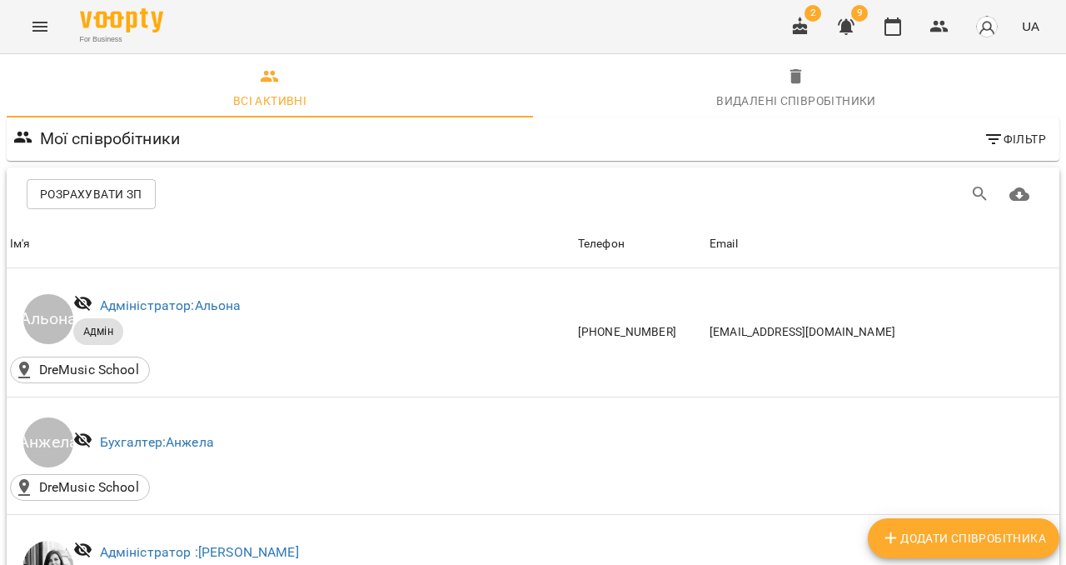
scroll to position [894, 0]
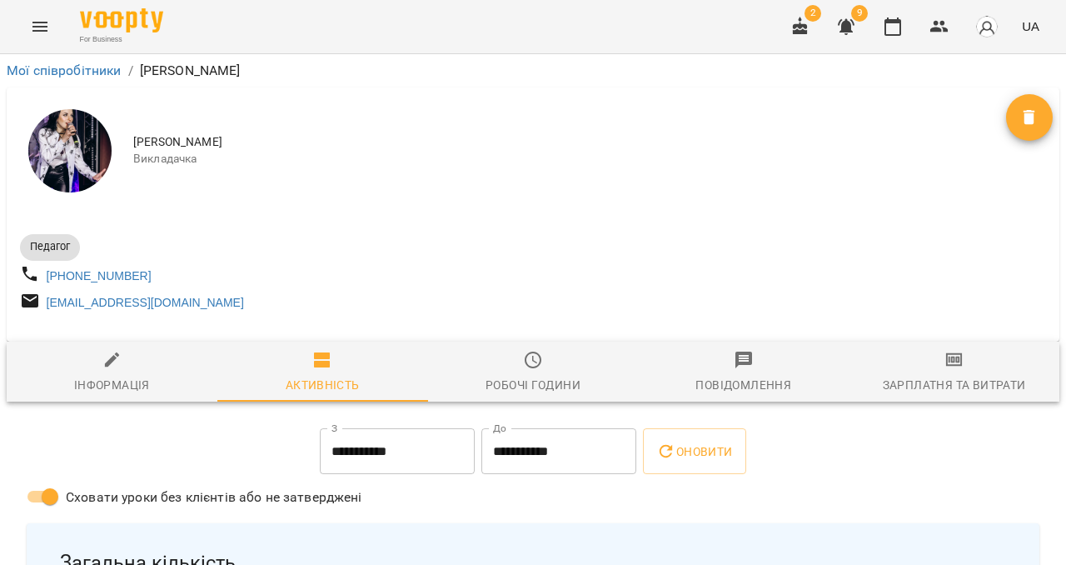
click at [941, 381] on span "Зарплатня та Витрати" at bounding box center [954, 372] width 191 height 45
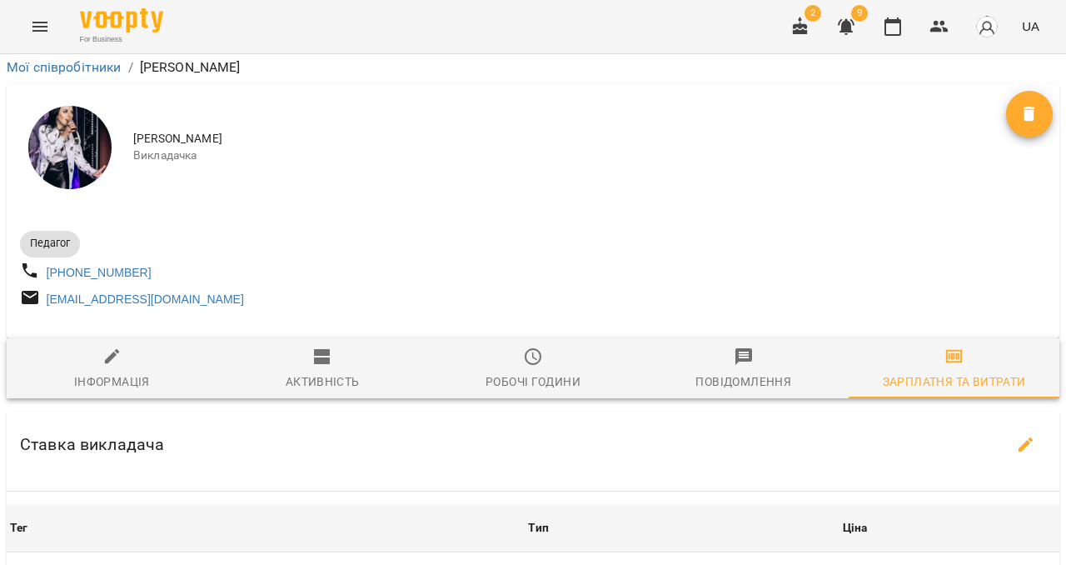
scroll to position [332, 0]
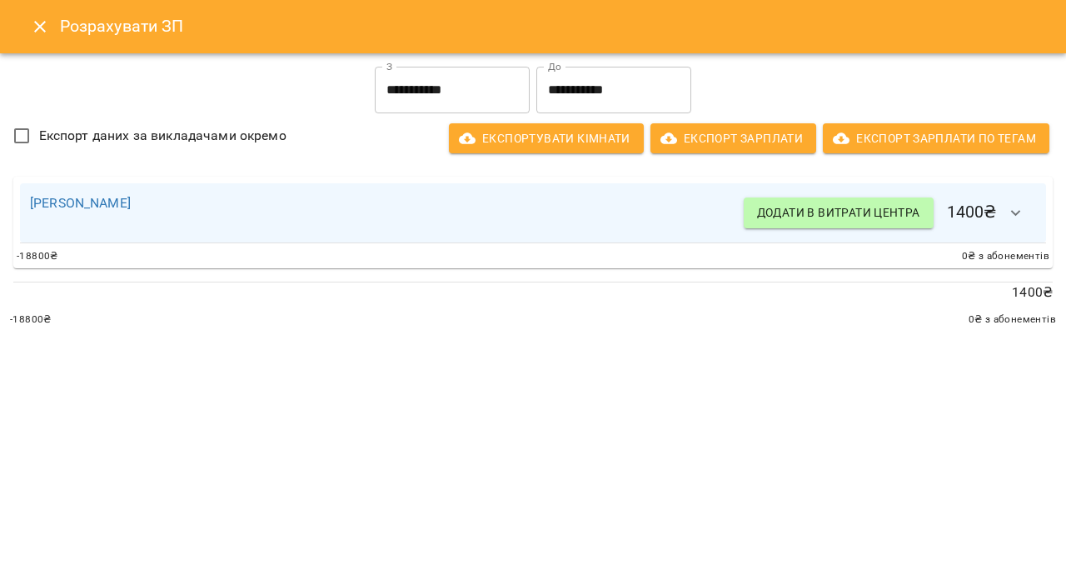
click at [1015, 206] on icon "button" at bounding box center [1016, 213] width 20 height 20
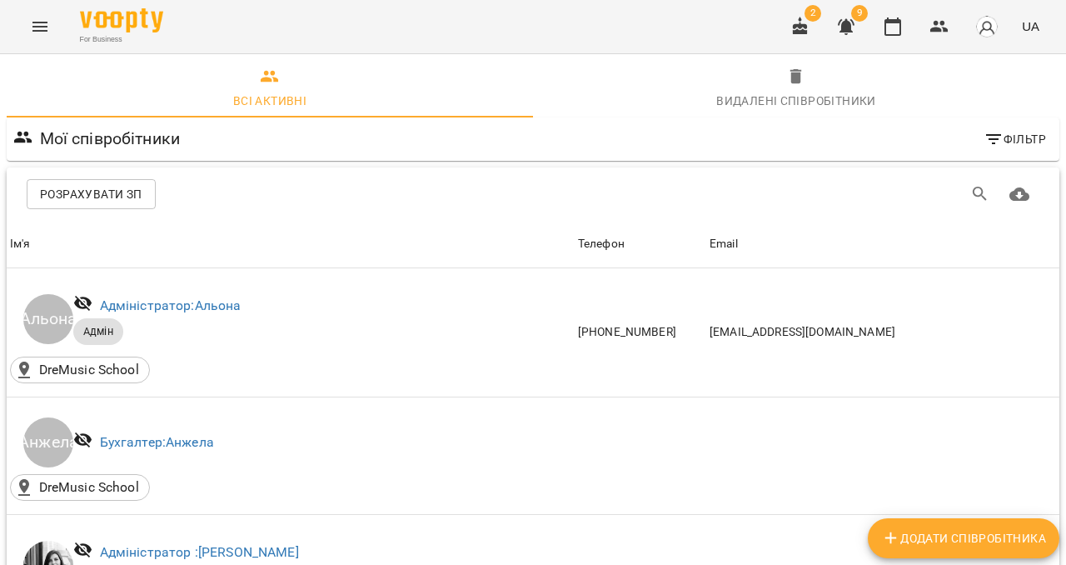
scroll to position [688, 0]
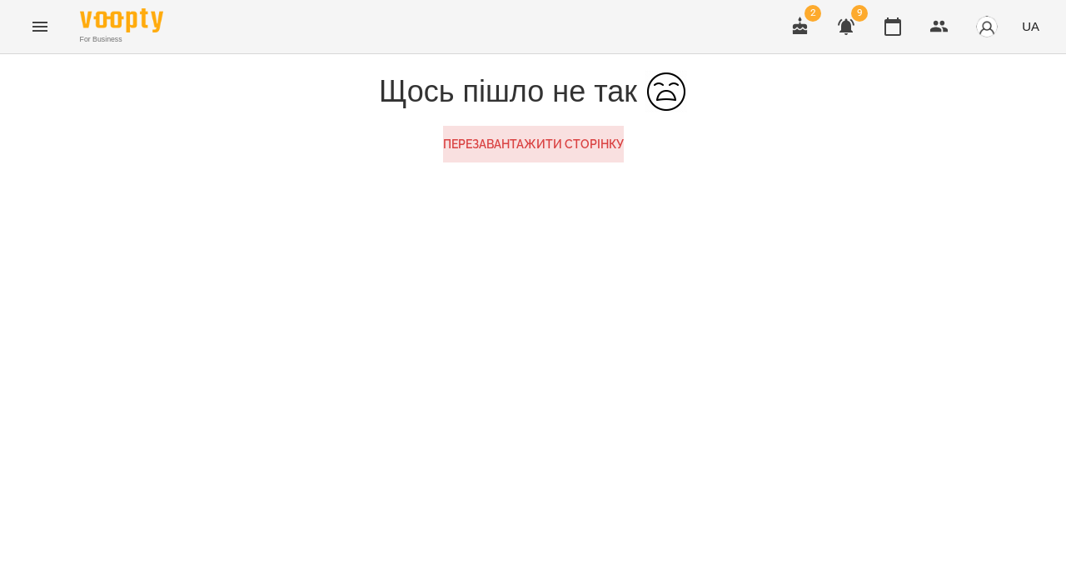
click at [45, 41] on button "Menu" at bounding box center [40, 27] width 40 height 40
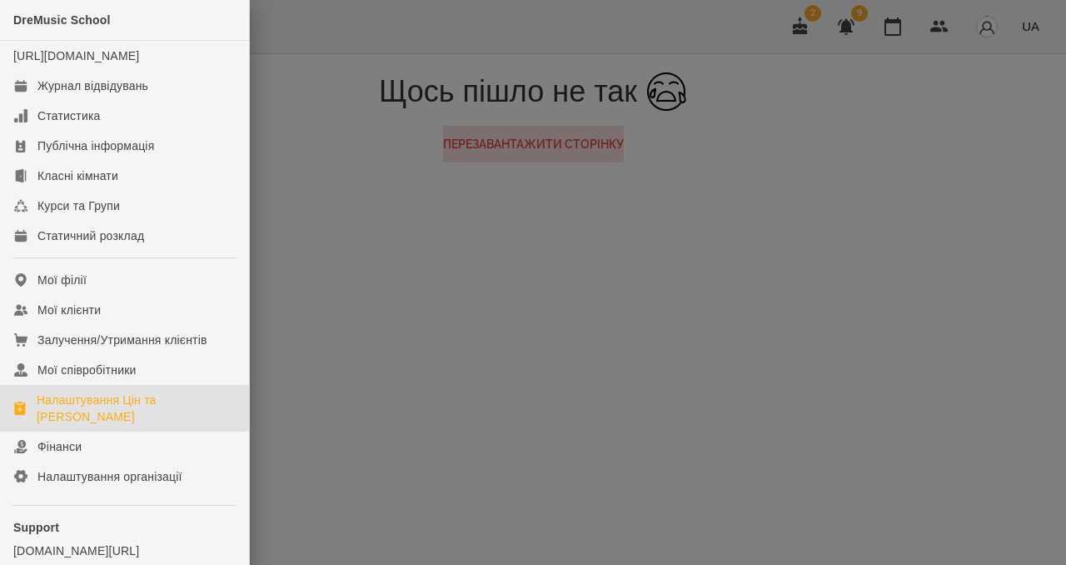
click at [92, 425] on div "Налаштування Цін та [PERSON_NAME]" at bounding box center [136, 408] width 199 height 33
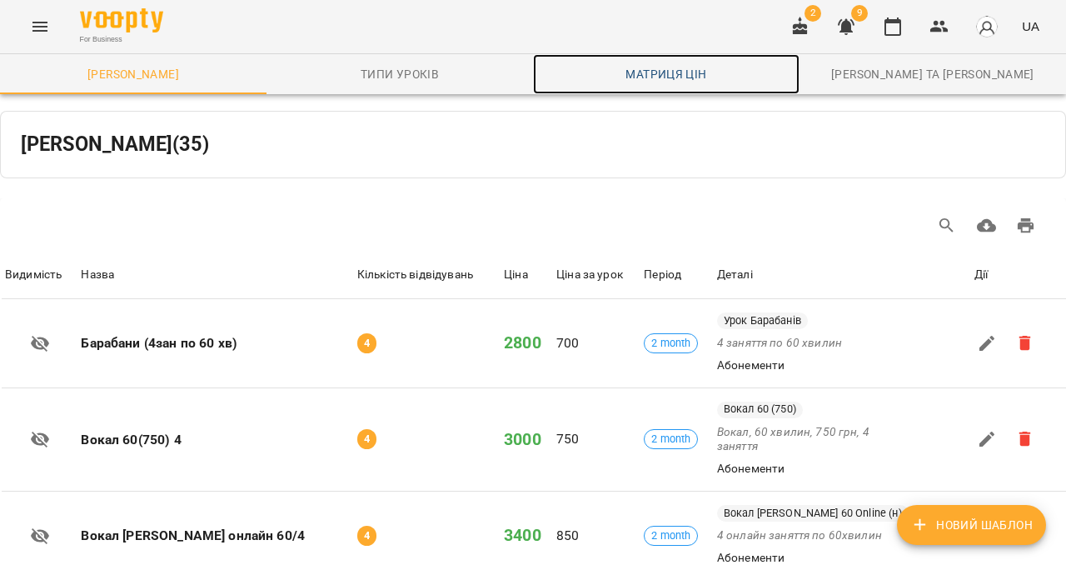
click at [667, 67] on span "Матриця цін" at bounding box center [666, 74] width 247 height 20
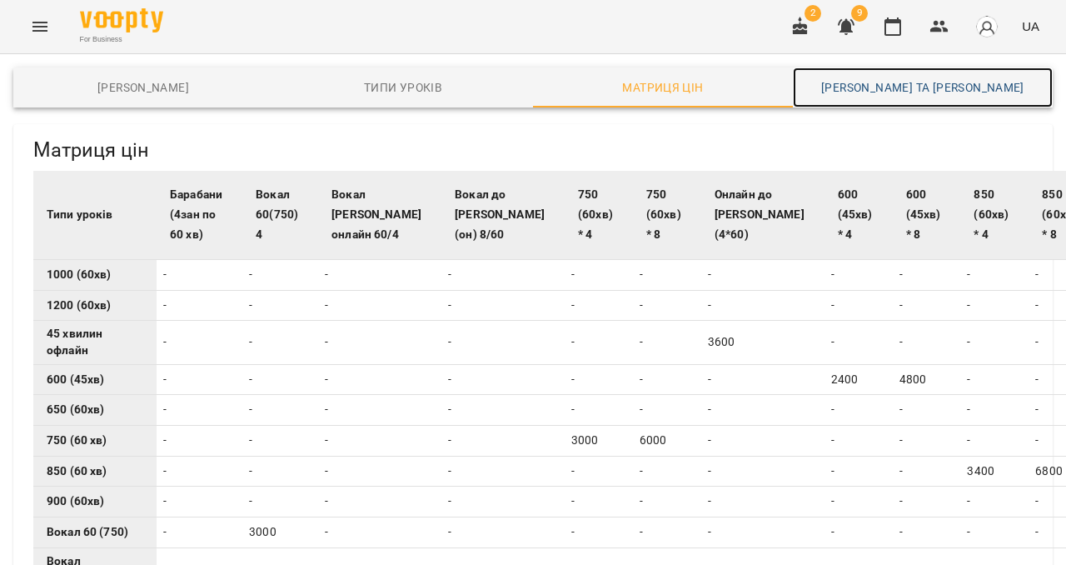
click at [908, 75] on link "[PERSON_NAME] та [PERSON_NAME]" at bounding box center [923, 87] width 260 height 40
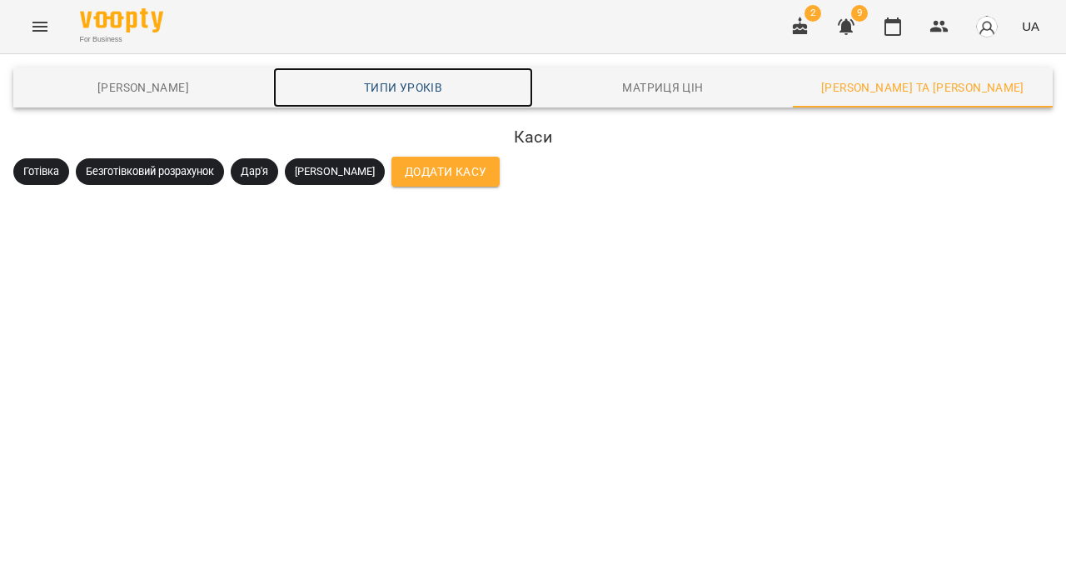
click at [413, 89] on span "Типи уроків" at bounding box center [403, 87] width 240 height 20
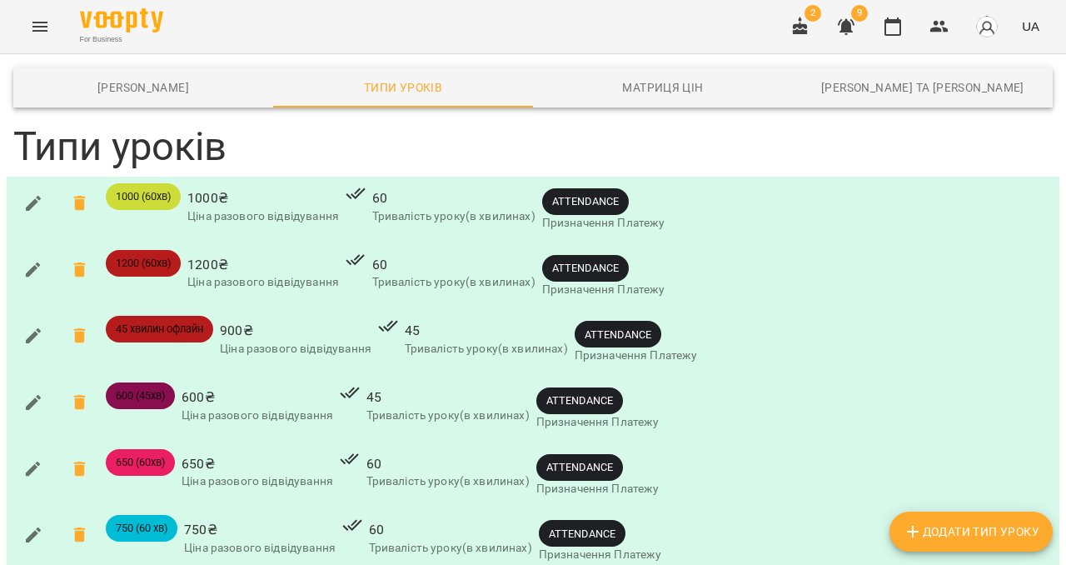
scroll to position [154, 0]
click at [929, 526] on span "Додати Тип Уроку" at bounding box center [971, 531] width 137 height 20
type input "**********"
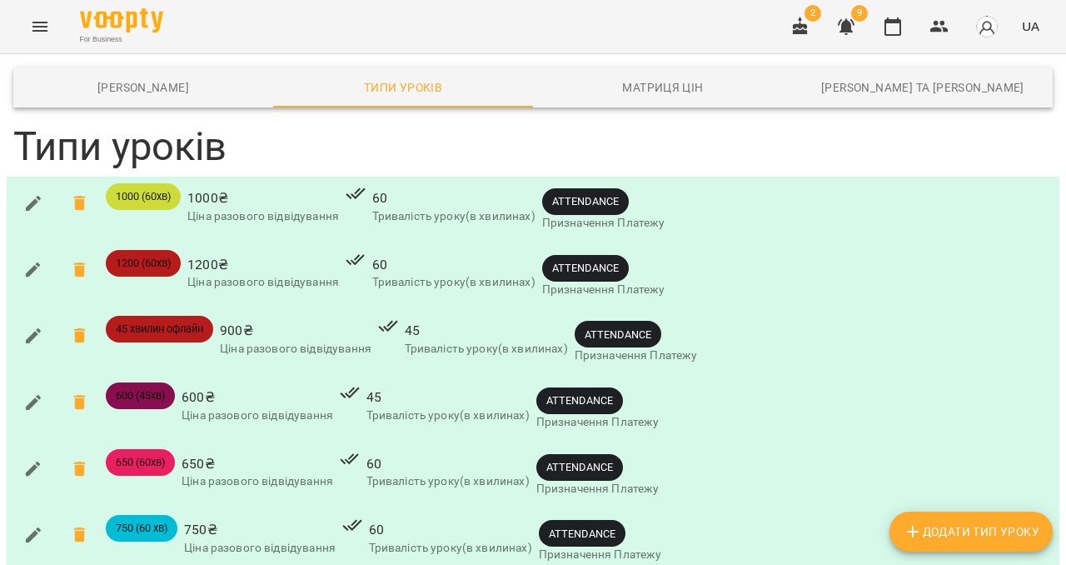
type input "***"
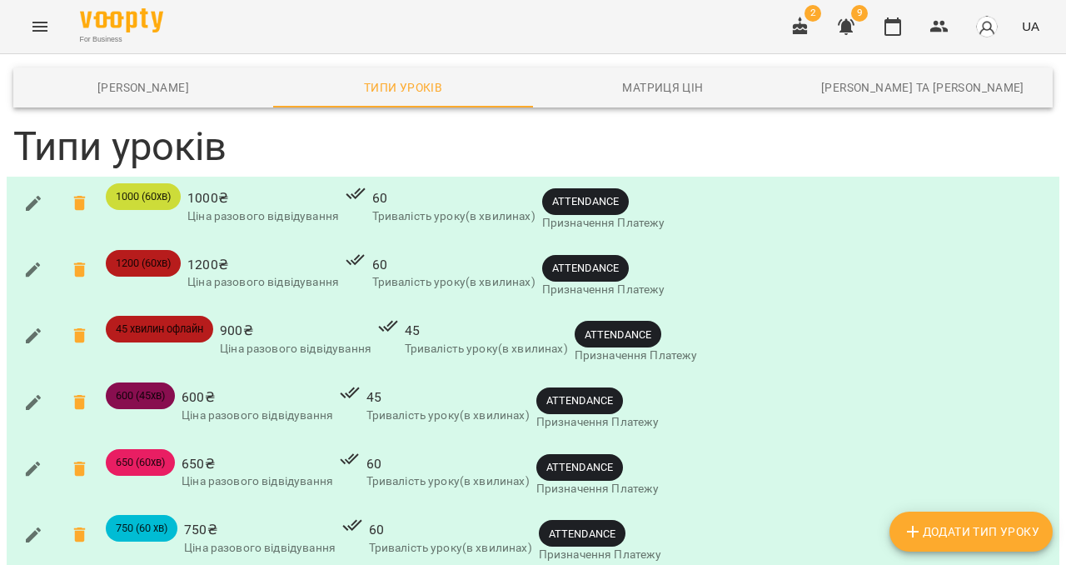
click at [932, 545] on button "Додати Тип Уроку" at bounding box center [971, 531] width 163 height 40
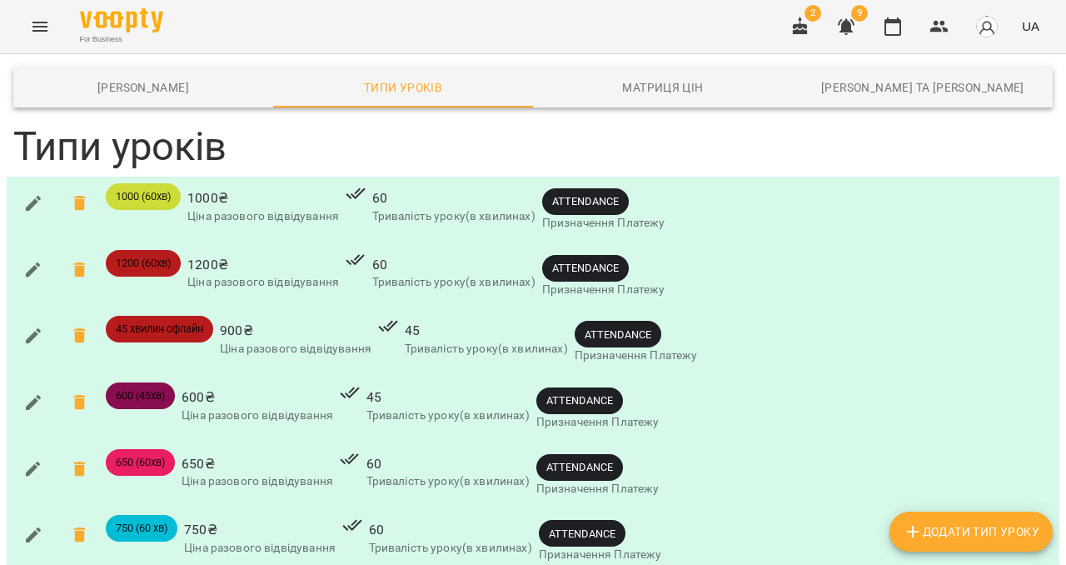
type input "**********"
type input "***"
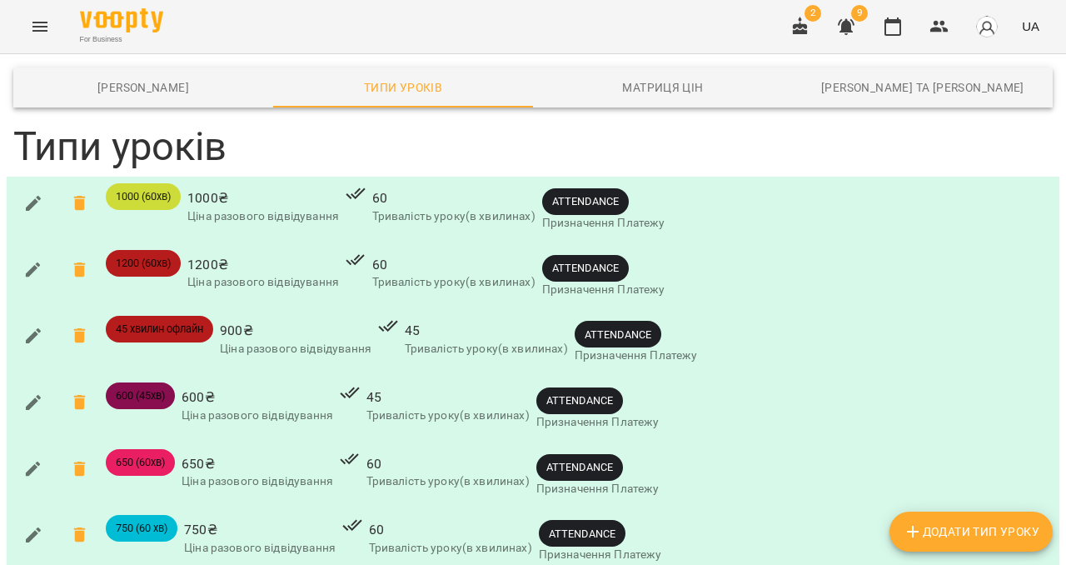
scroll to position [0, 0]
click at [42, 36] on icon "Menu" at bounding box center [40, 27] width 20 height 20
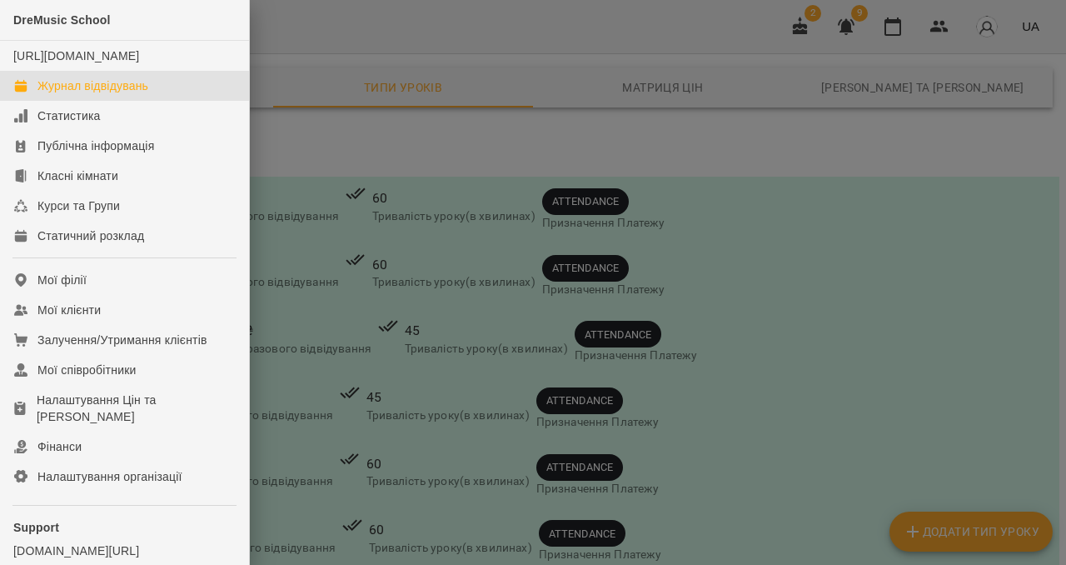
click at [79, 94] on div "Журнал відвідувань" at bounding box center [92, 85] width 111 height 17
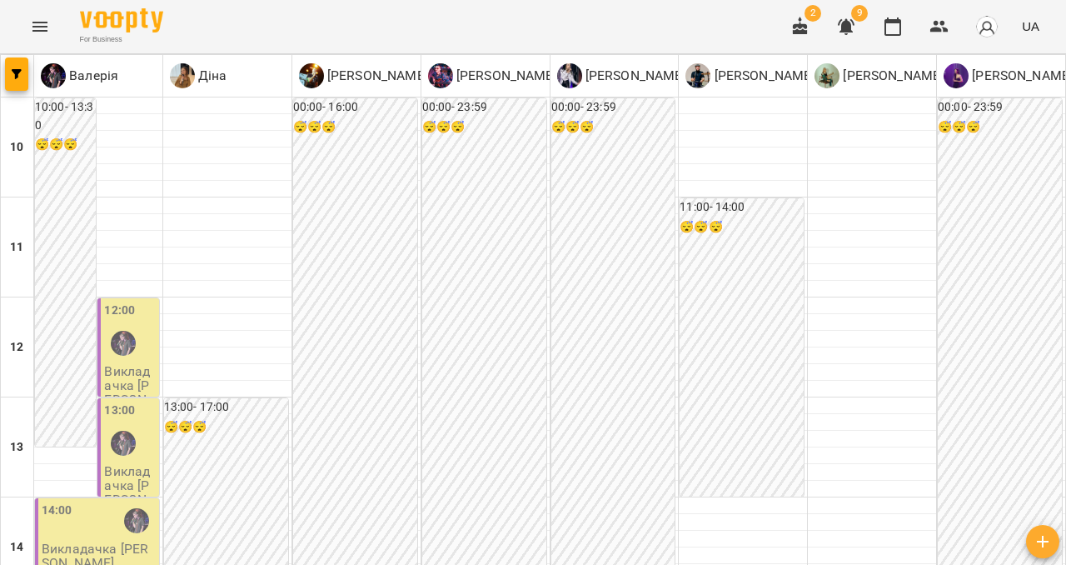
type input "**********"
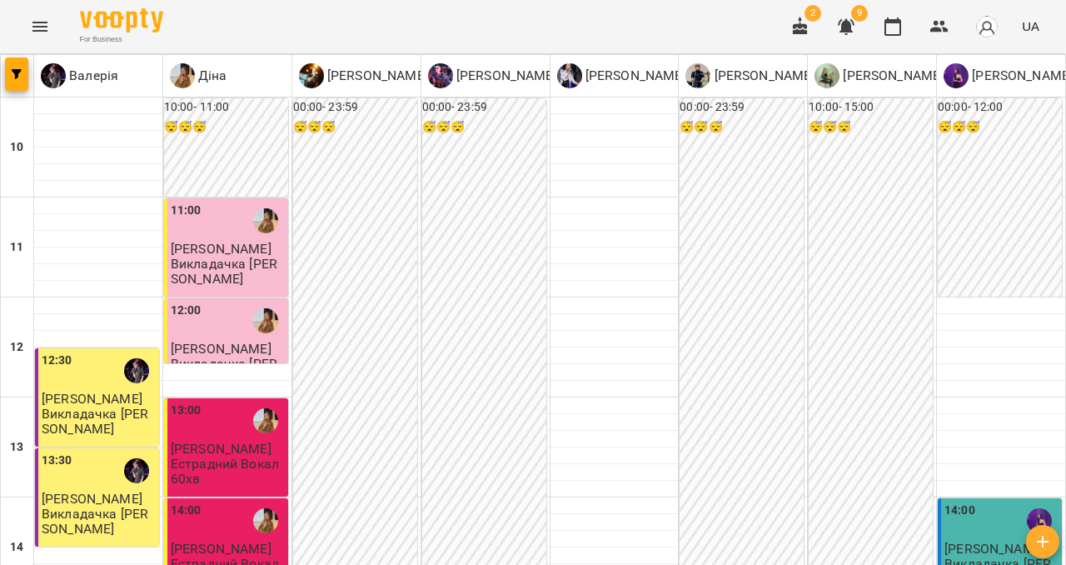
scroll to position [73, 0]
click at [250, 241] on span "Горова Ганна" at bounding box center [221, 249] width 101 height 16
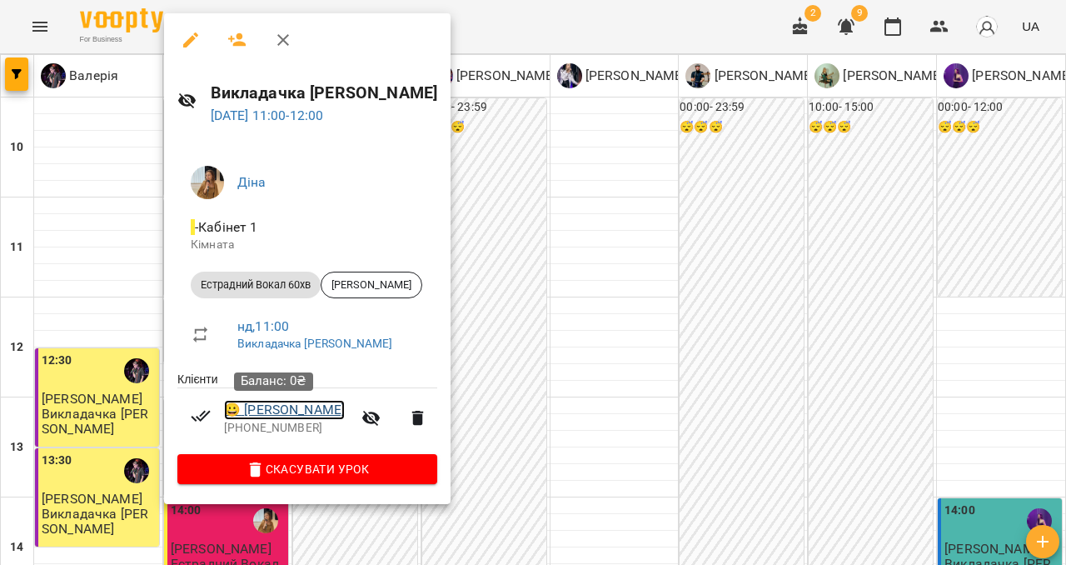
click at [298, 411] on link "😀 Горова Ганна" at bounding box center [284, 410] width 121 height 20
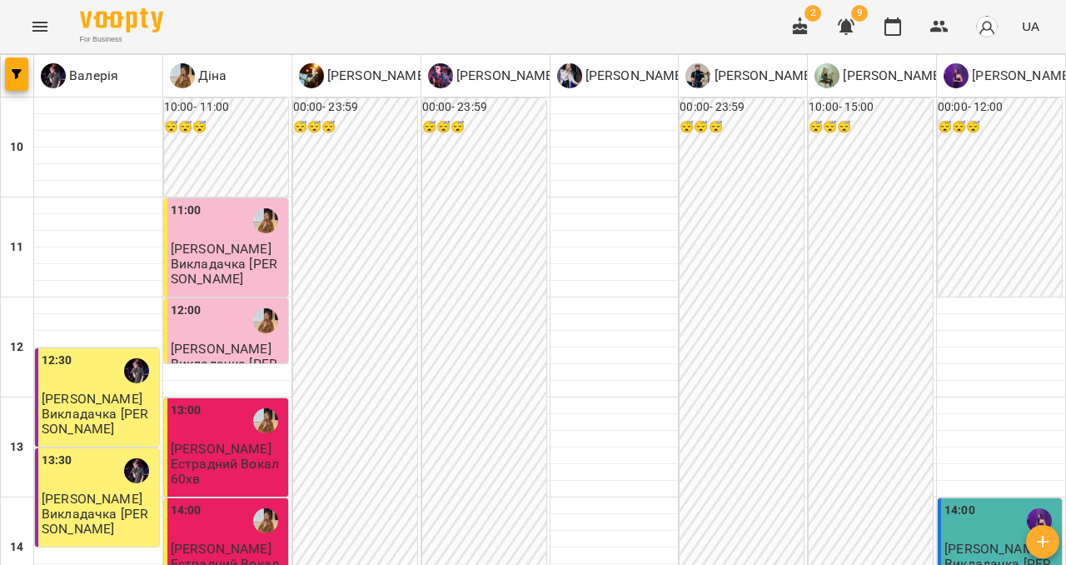
scroll to position [159, 0]
type input "**********"
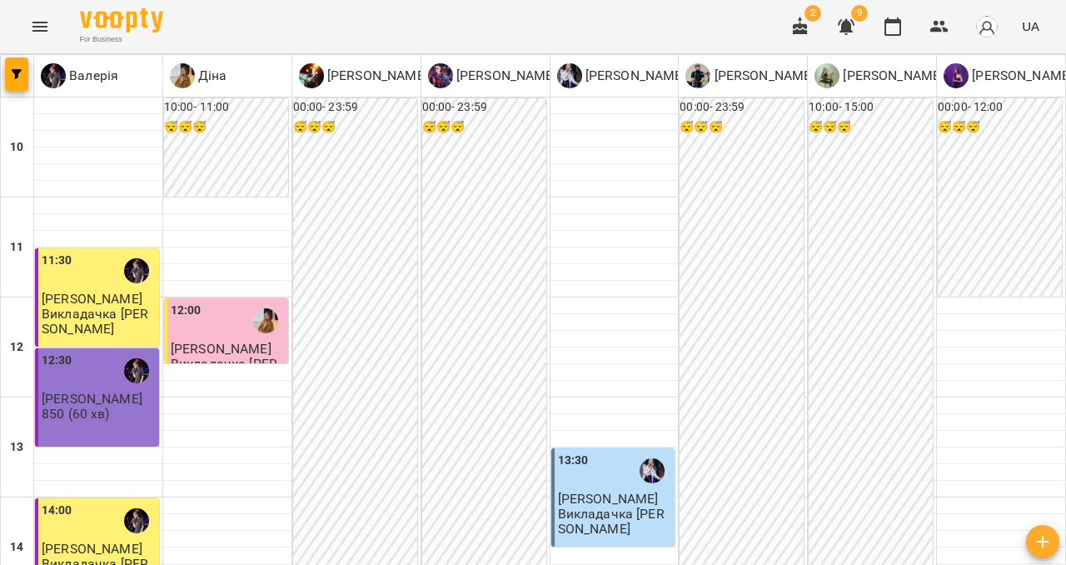
scroll to position [162, 0]
type input "**********"
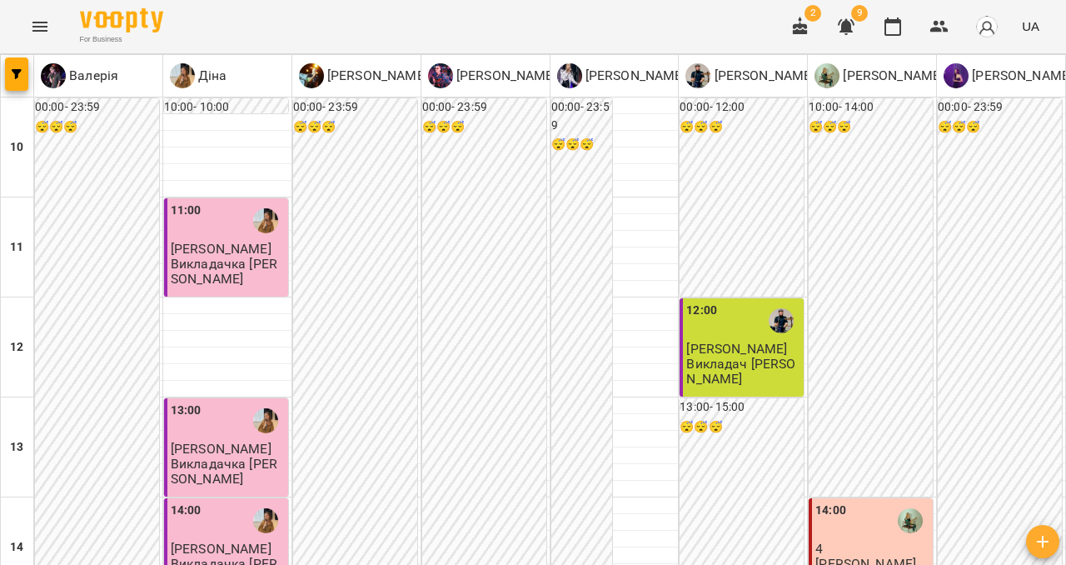
scroll to position [252, 0]
click at [272, 541] on span "Богдан Остролуцький" at bounding box center [221, 549] width 101 height 16
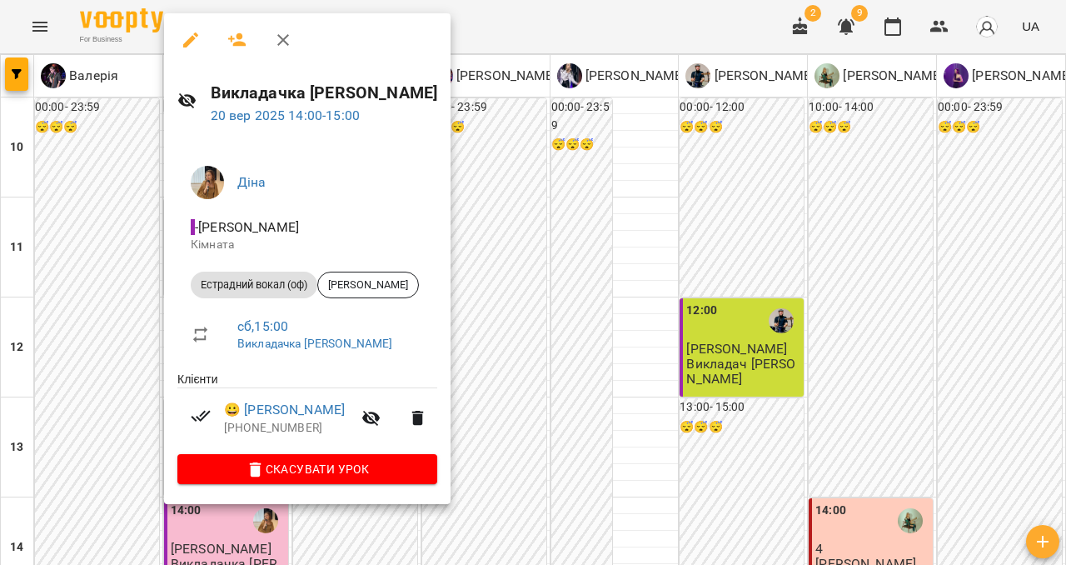
click at [268, 283] on span "Естрадний вокал (оф)" at bounding box center [254, 284] width 127 height 15
click at [312, 406] on link "😀 Богдан Остролуцький" at bounding box center [284, 410] width 121 height 20
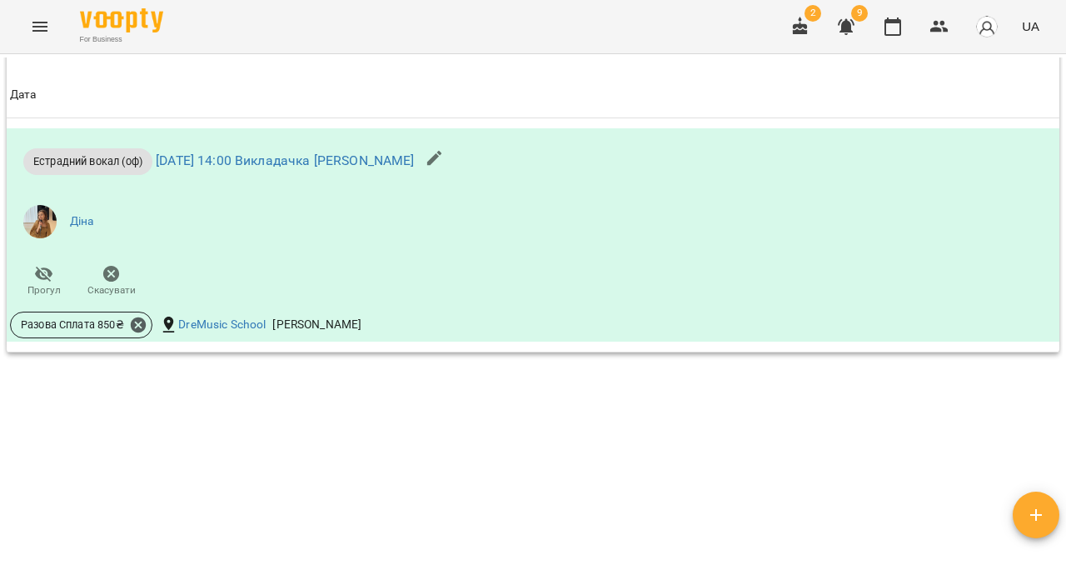
scroll to position [1145, 0]
click at [87, 221] on link "Діна" at bounding box center [82, 221] width 24 height 17
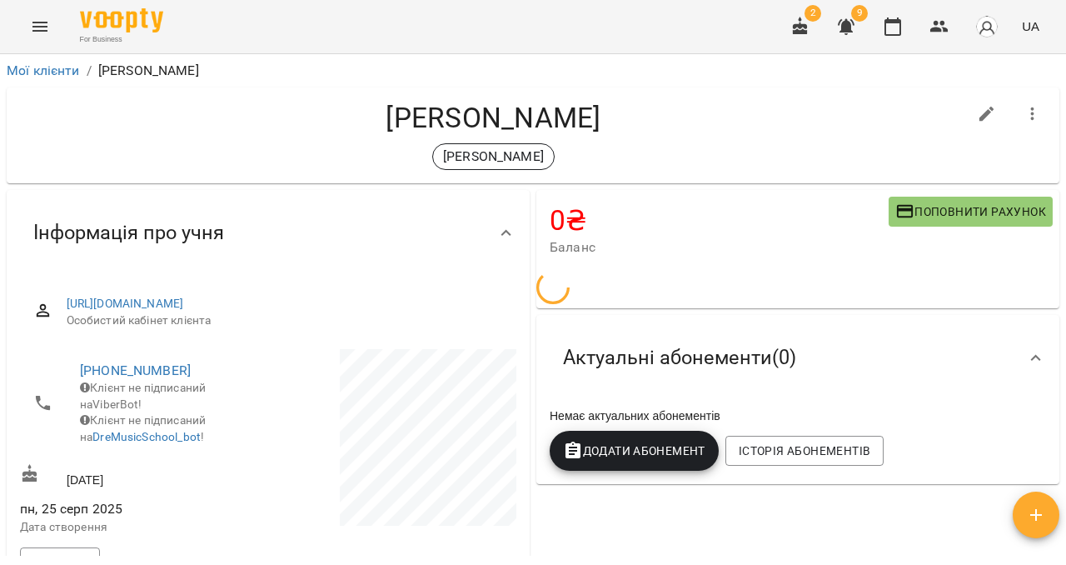
click at [45, 24] on icon "Menu" at bounding box center [40, 27] width 20 height 20
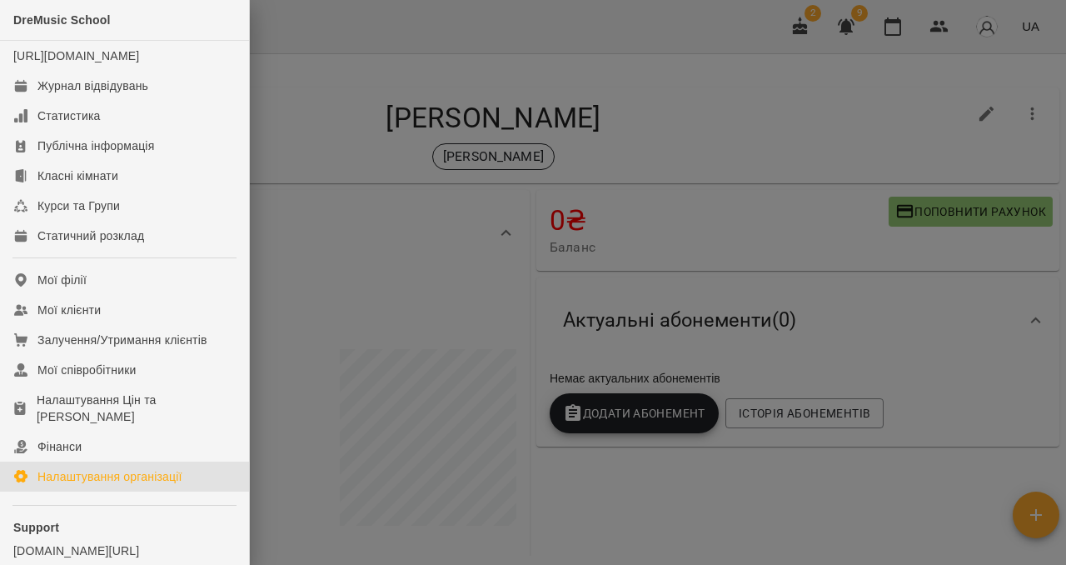
click at [139, 485] on div "Налаштування організації" at bounding box center [109, 476] width 145 height 17
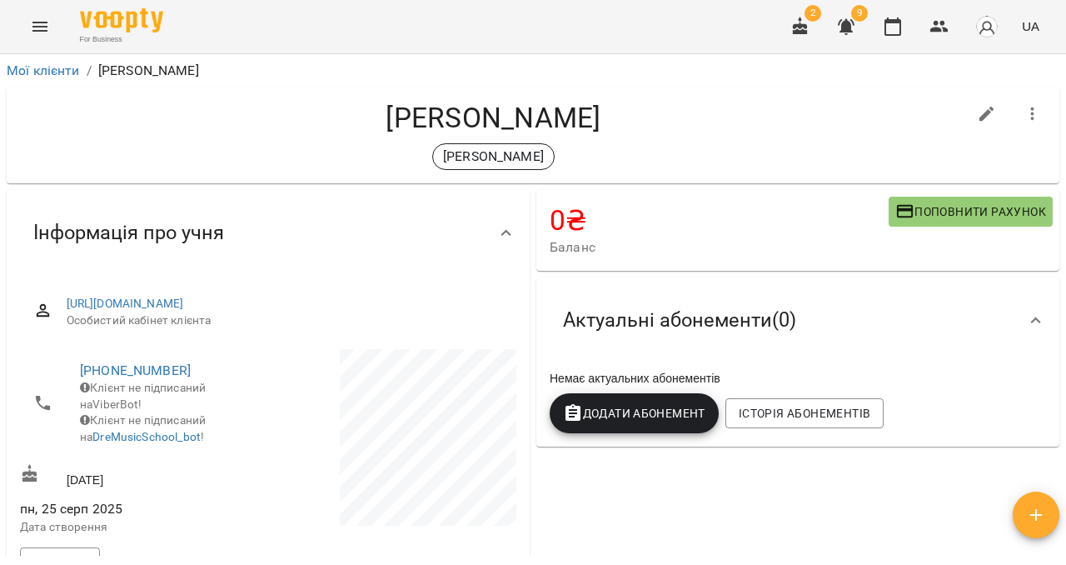
click at [37, 20] on icon "Menu" at bounding box center [40, 27] width 20 height 20
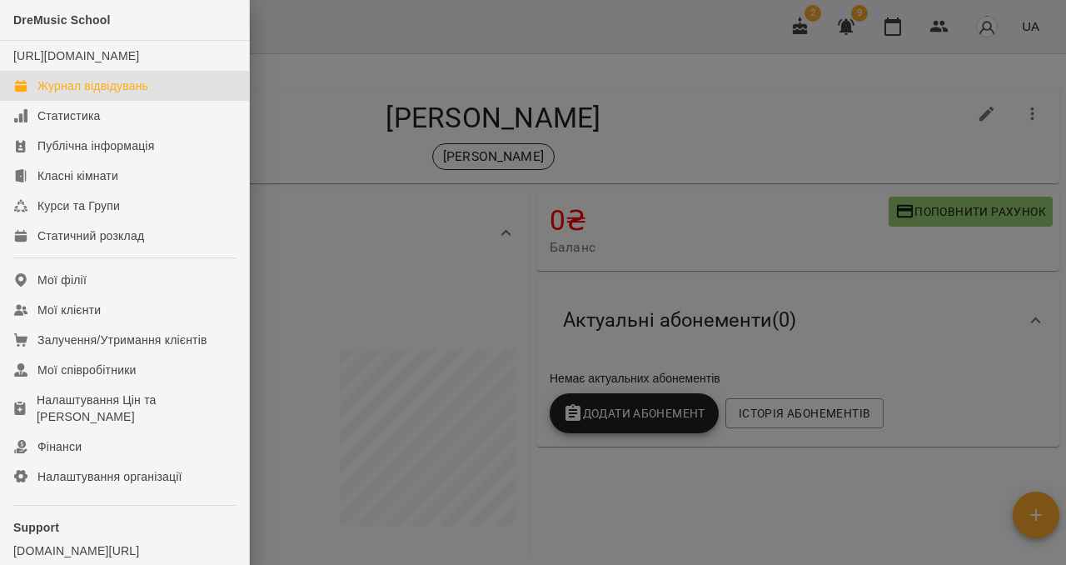
click at [102, 94] on div "Журнал відвідувань" at bounding box center [92, 85] width 111 height 17
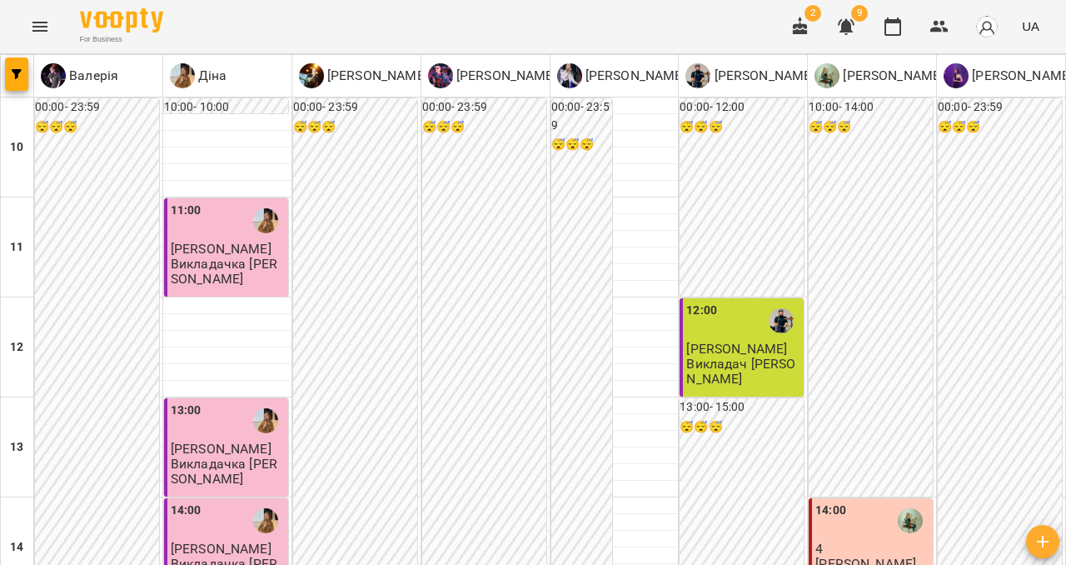
type input "**********"
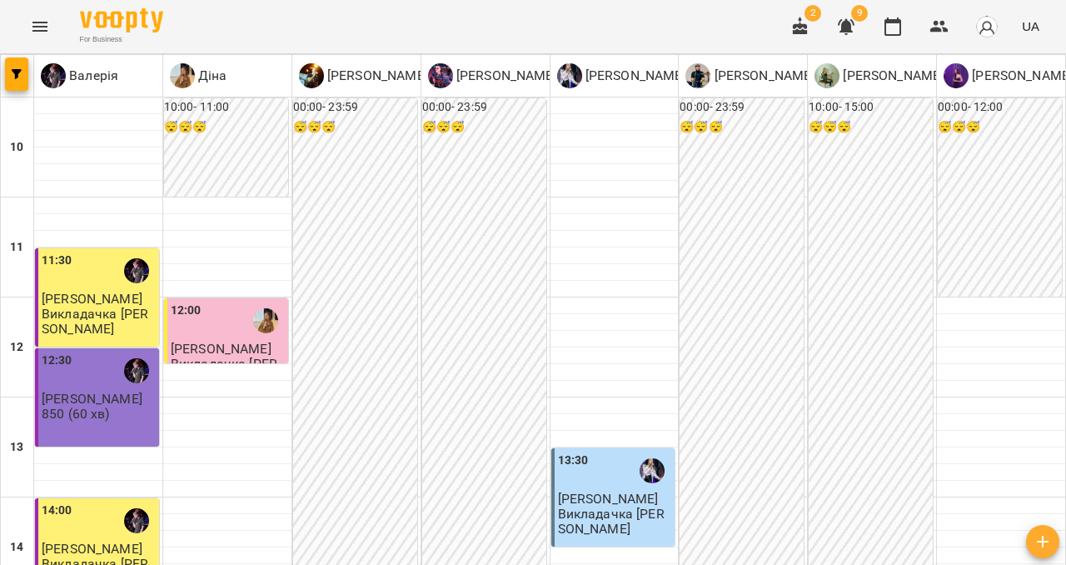
scroll to position [398, 0]
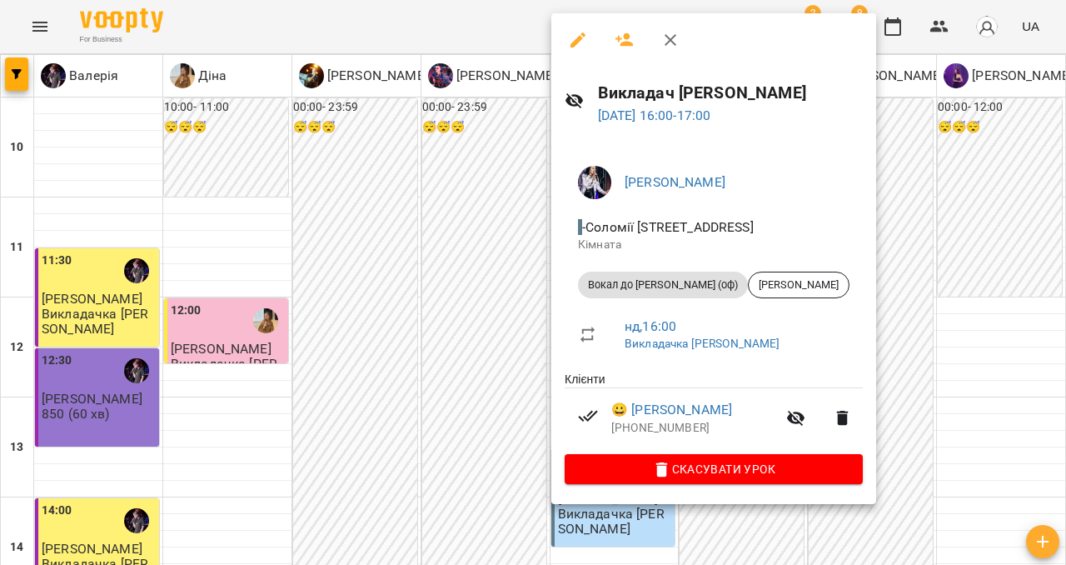
click at [15, 76] on div at bounding box center [533, 282] width 1066 height 565
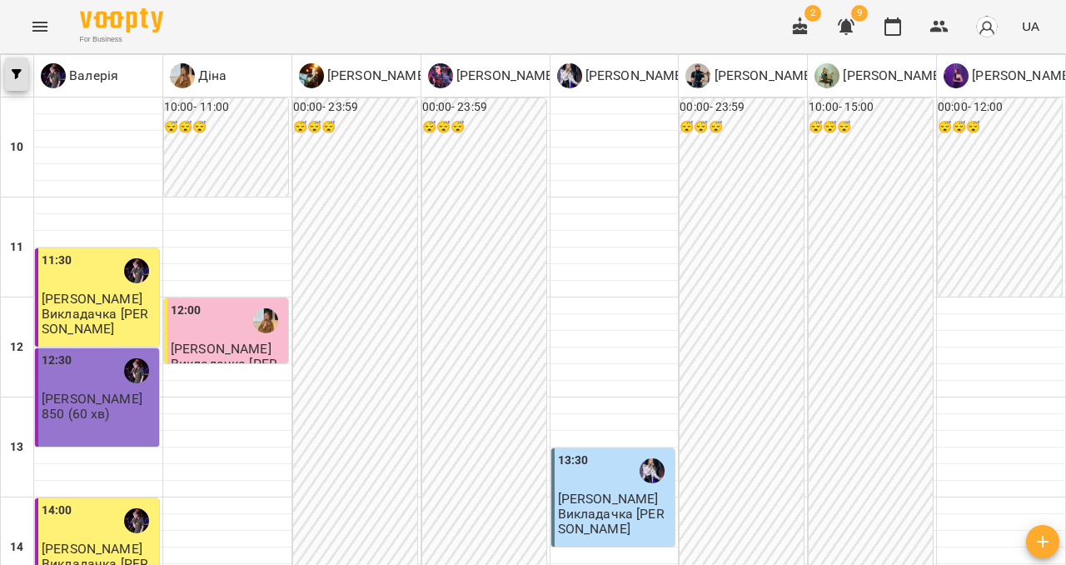
click at [17, 81] on button "button" at bounding box center [16, 73] width 23 height 33
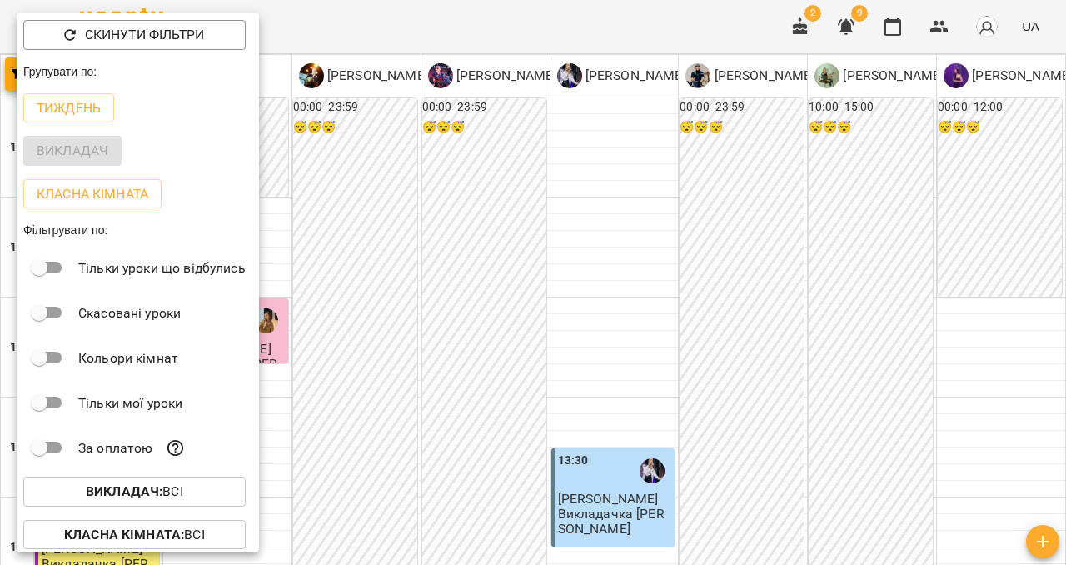
click at [287, 103] on div at bounding box center [533, 282] width 1066 height 565
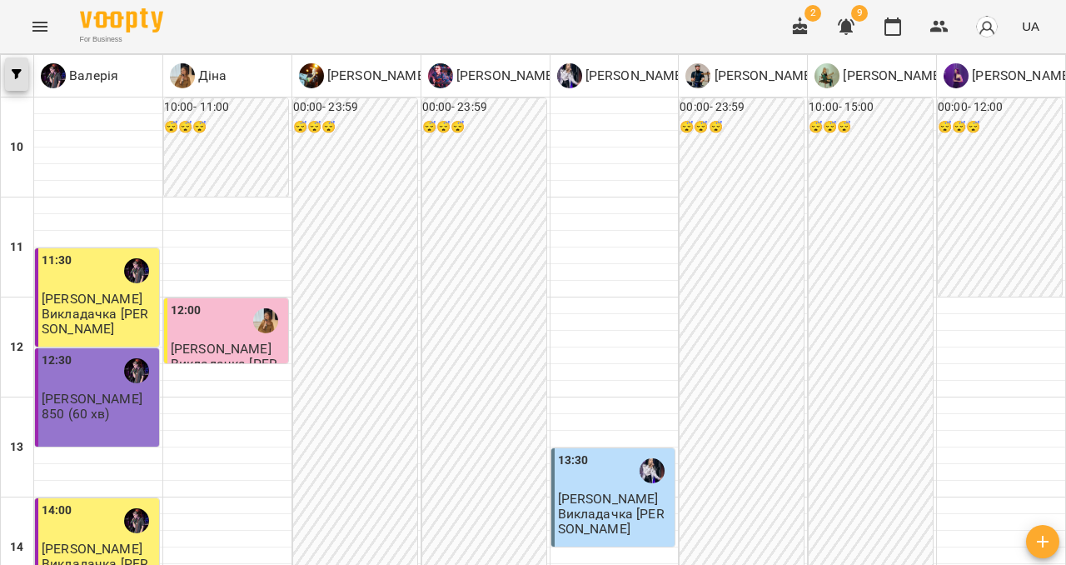
click at [17, 86] on button "button" at bounding box center [16, 73] width 23 height 33
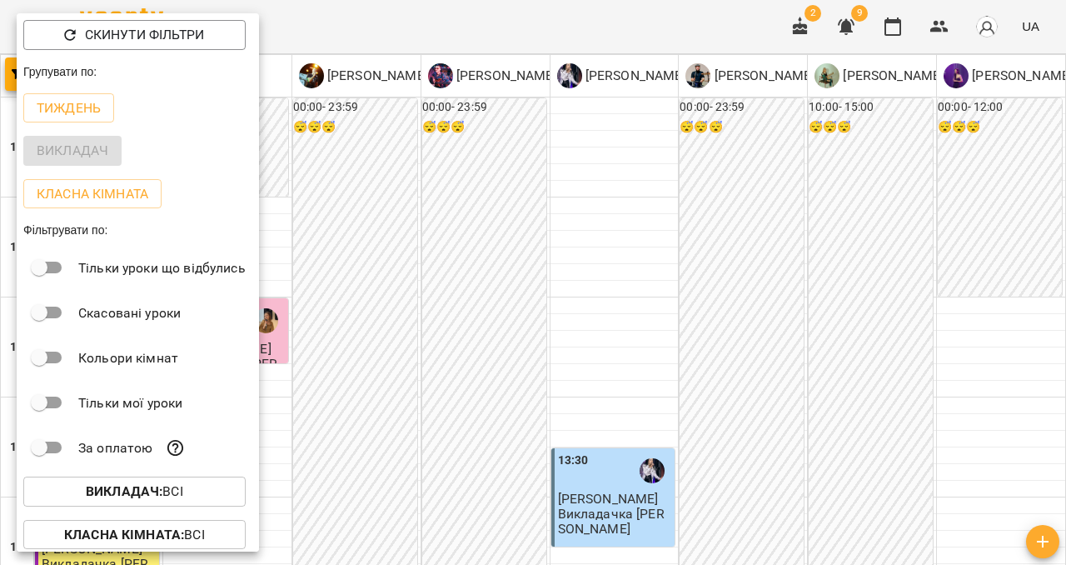
click at [262, 137] on div at bounding box center [533, 282] width 1066 height 565
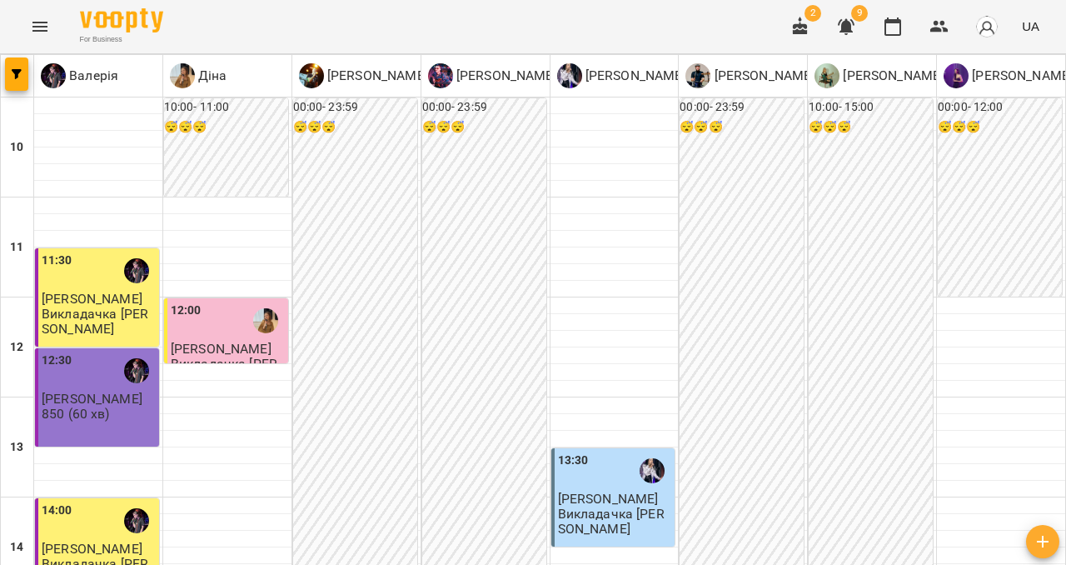
click at [38, 28] on icon "Menu" at bounding box center [40, 27] width 20 height 20
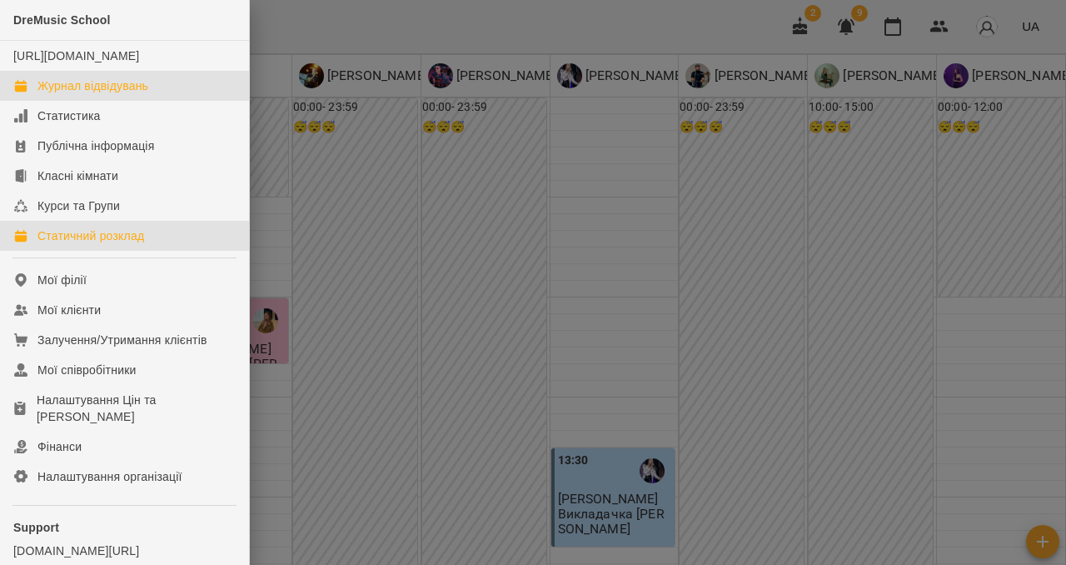
click at [96, 244] on div "Статичний розклад" at bounding box center [90, 235] width 107 height 17
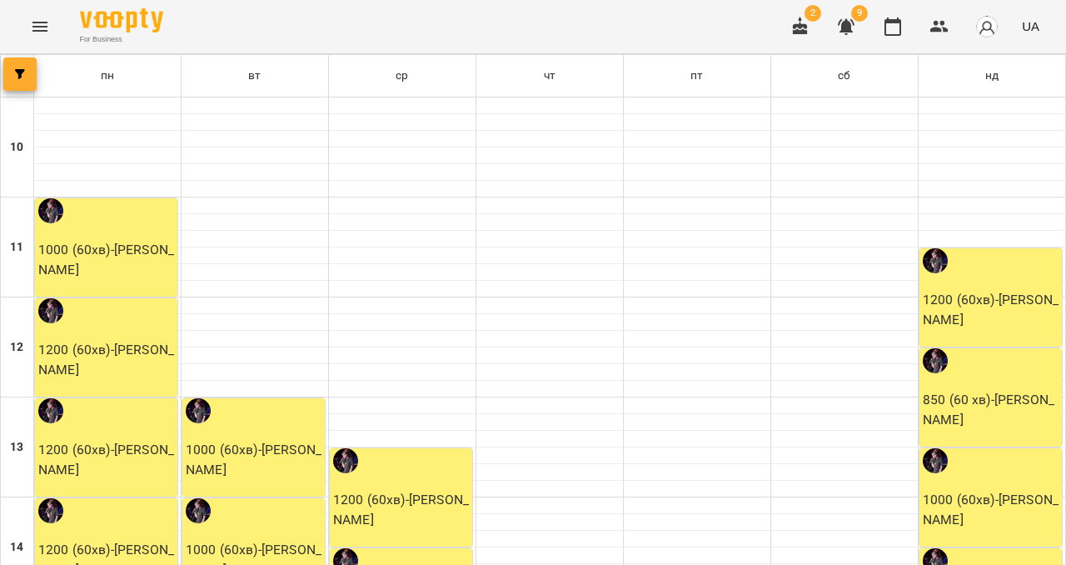
click at [20, 62] on button "button" at bounding box center [19, 73] width 33 height 33
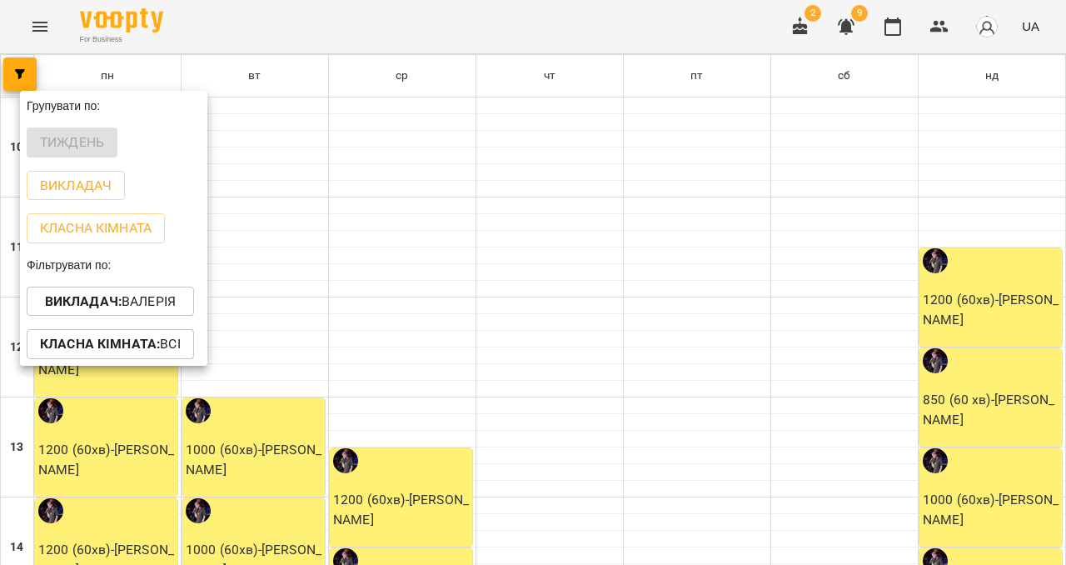
click at [110, 299] on b "Викладач :" at bounding box center [83, 301] width 77 height 16
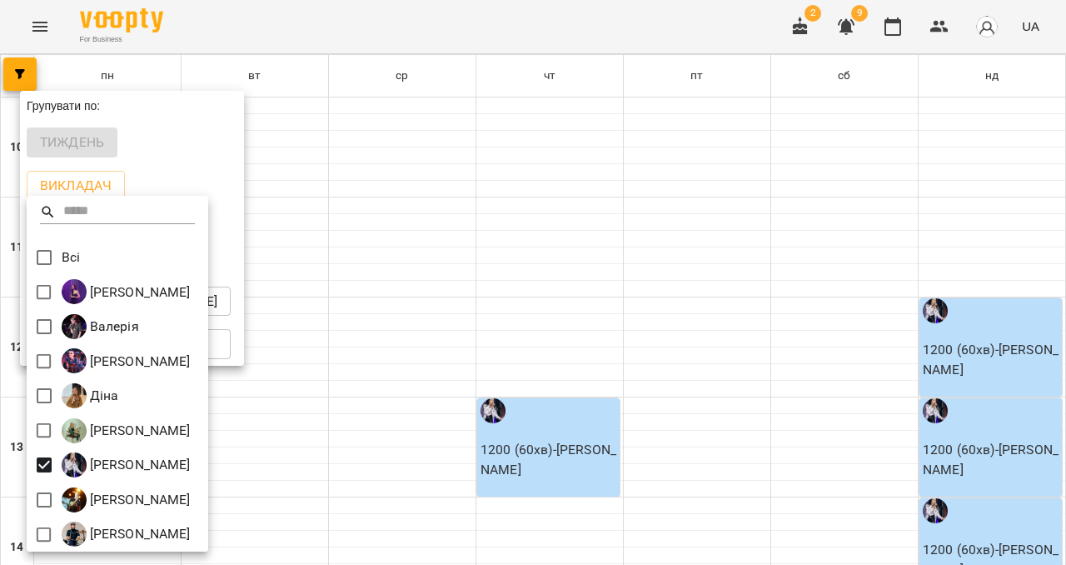
click at [170, 185] on div at bounding box center [533, 282] width 1066 height 565
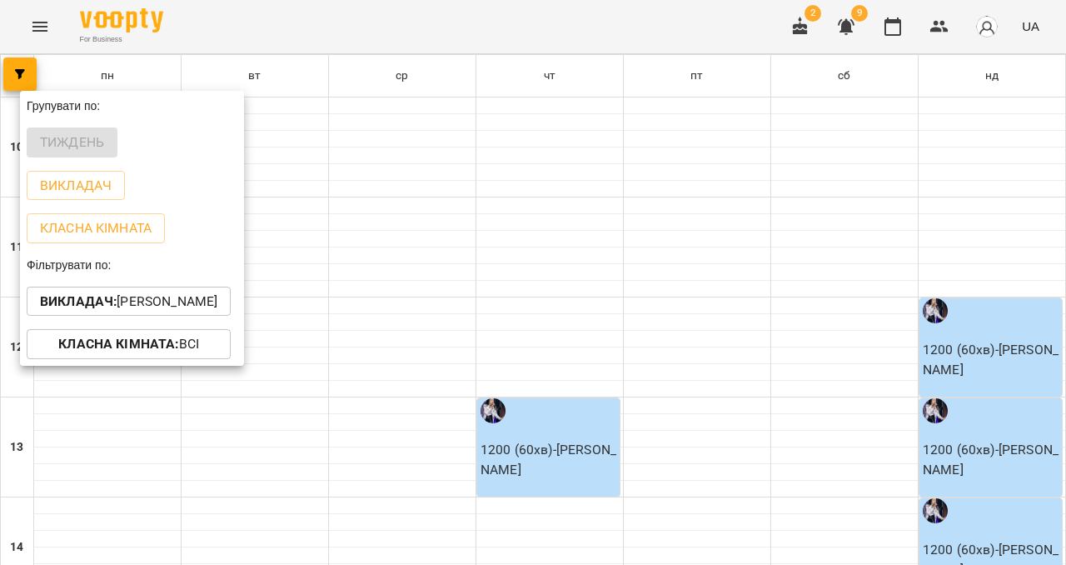
click at [312, 202] on div at bounding box center [533, 282] width 1066 height 565
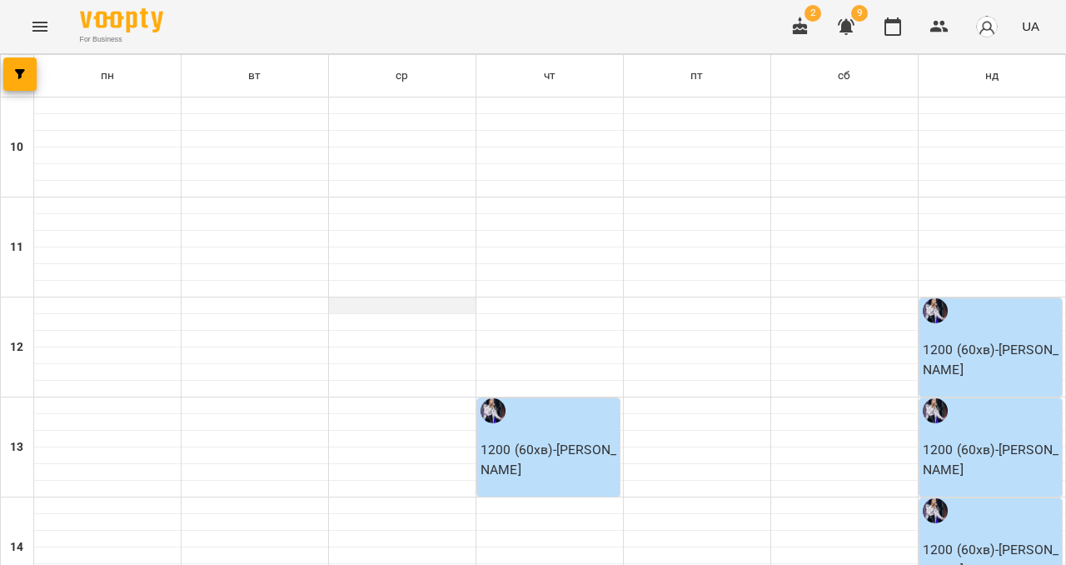
scroll to position [488, 0]
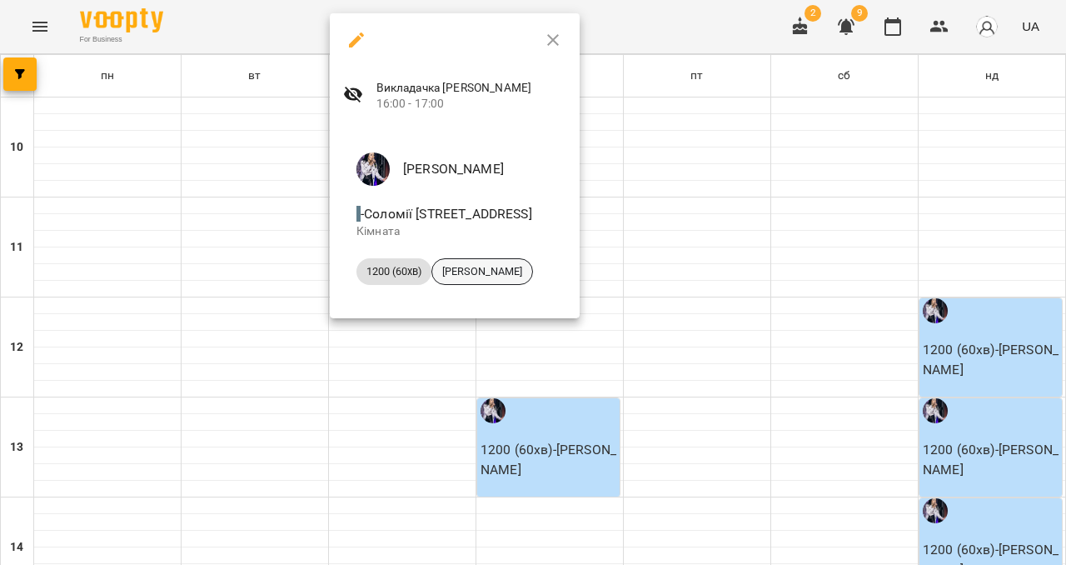
click at [521, 271] on span "Ярослава Кучеренко" at bounding box center [482, 271] width 100 height 15
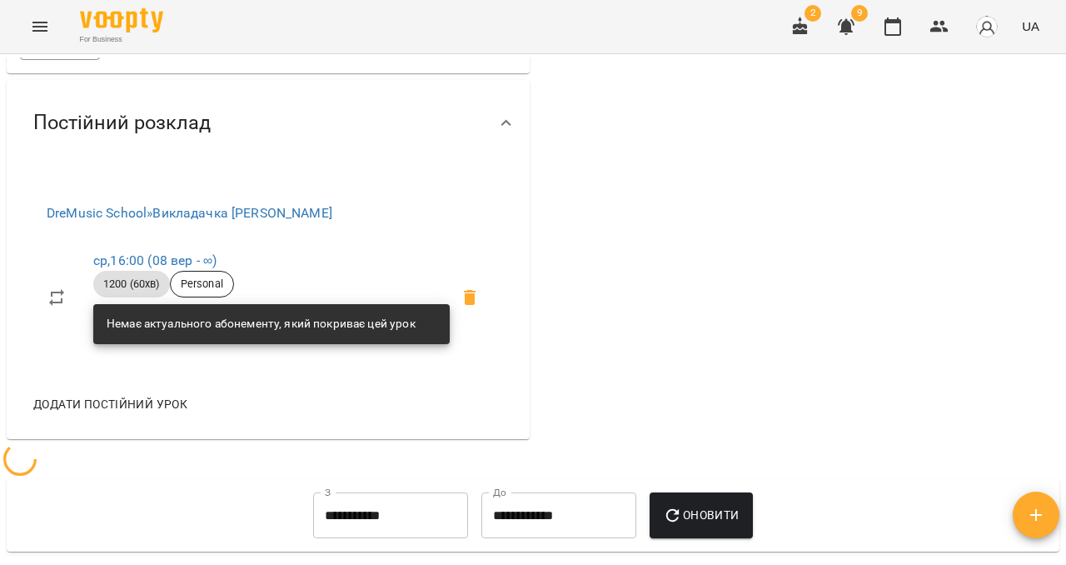
scroll to position [547, 0]
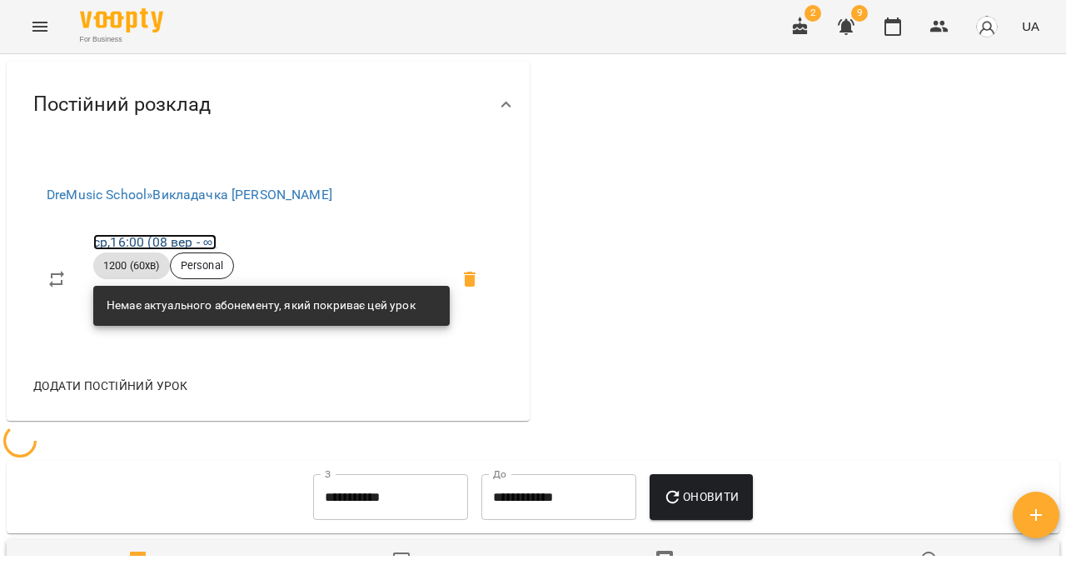
click at [103, 250] on link "ср , 16:00 (08 вер - ∞)" at bounding box center [154, 242] width 123 height 16
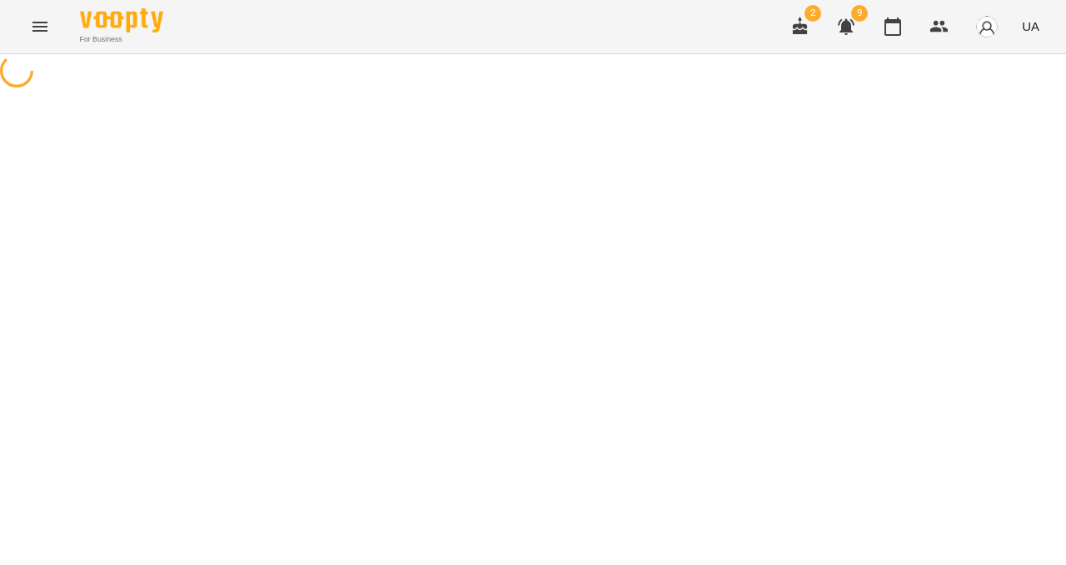
select select "*"
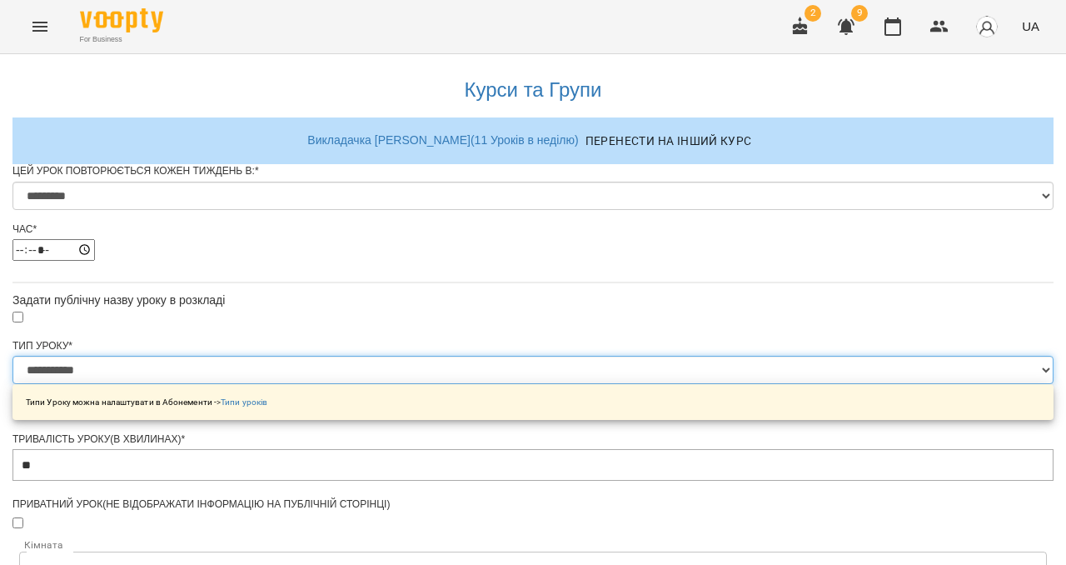
click at [402, 384] on select "**********" at bounding box center [532, 370] width 1041 height 28
select select "**********"
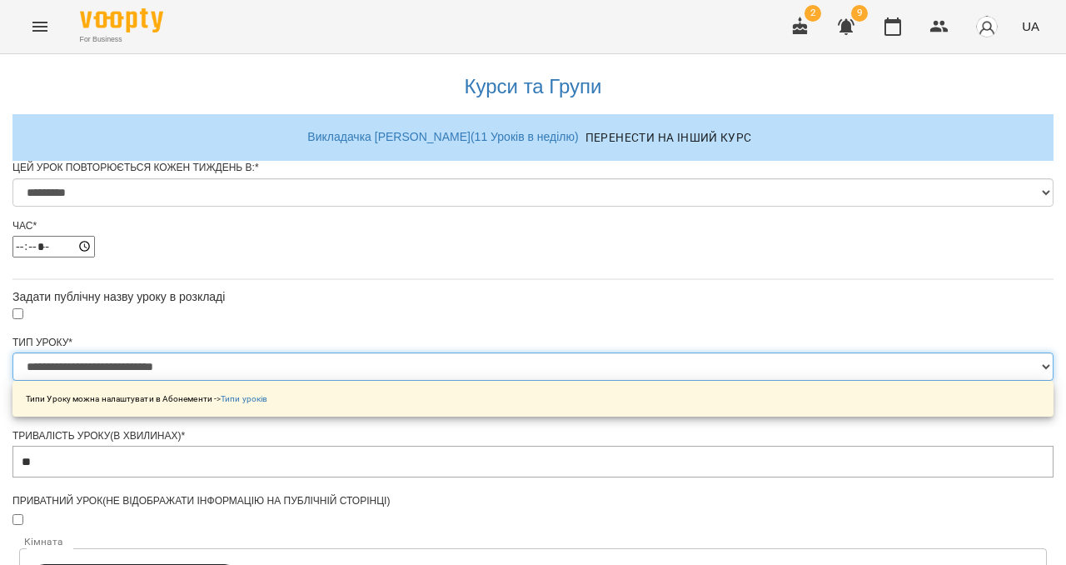
scroll to position [791, 0]
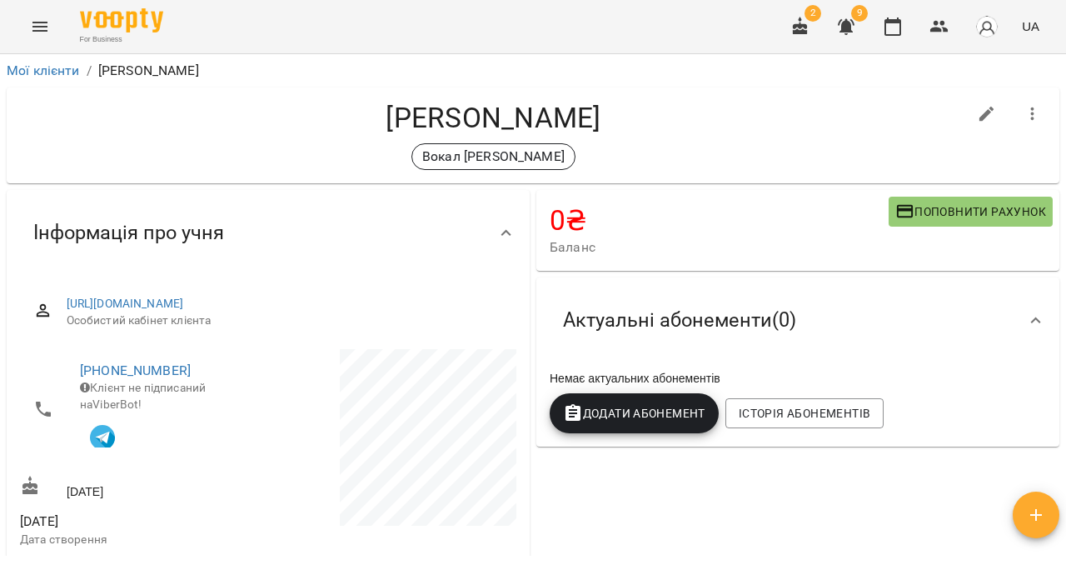
click at [40, 28] on icon "Menu" at bounding box center [40, 27] width 20 height 20
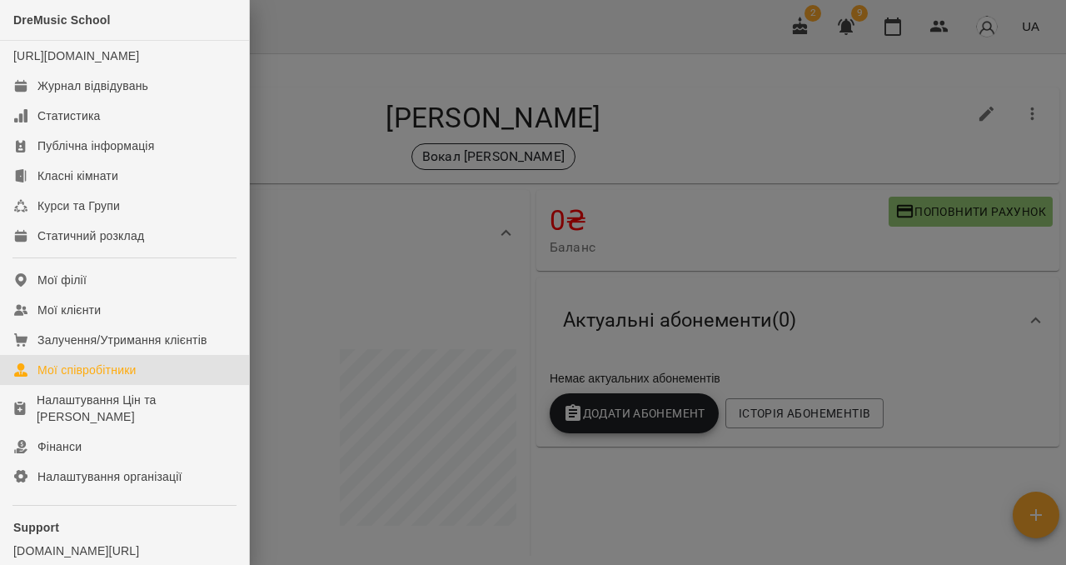
click at [96, 378] on div "Мої співробітники" at bounding box center [86, 370] width 99 height 17
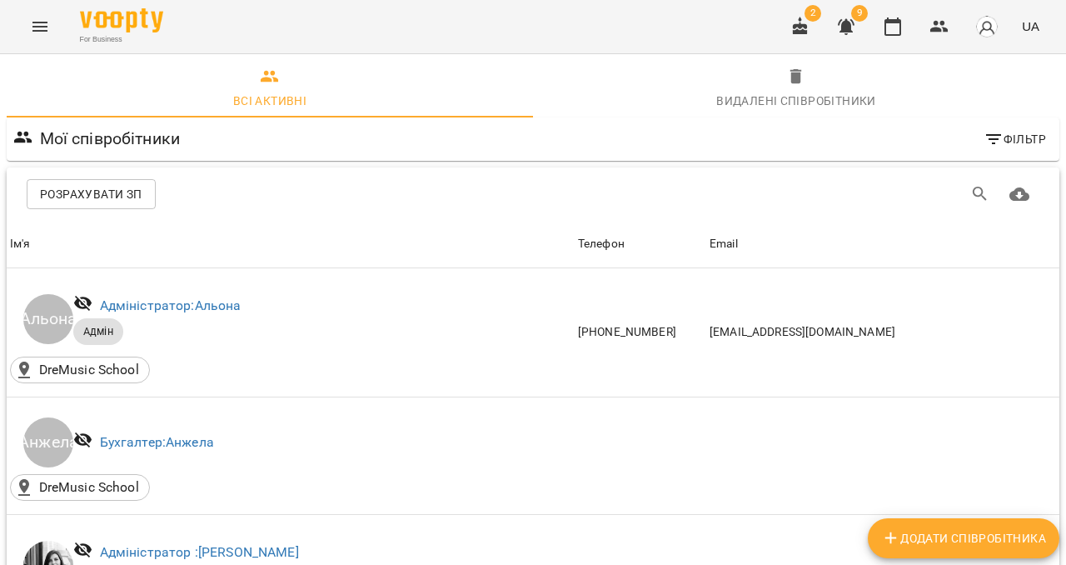
scroll to position [1068, 0]
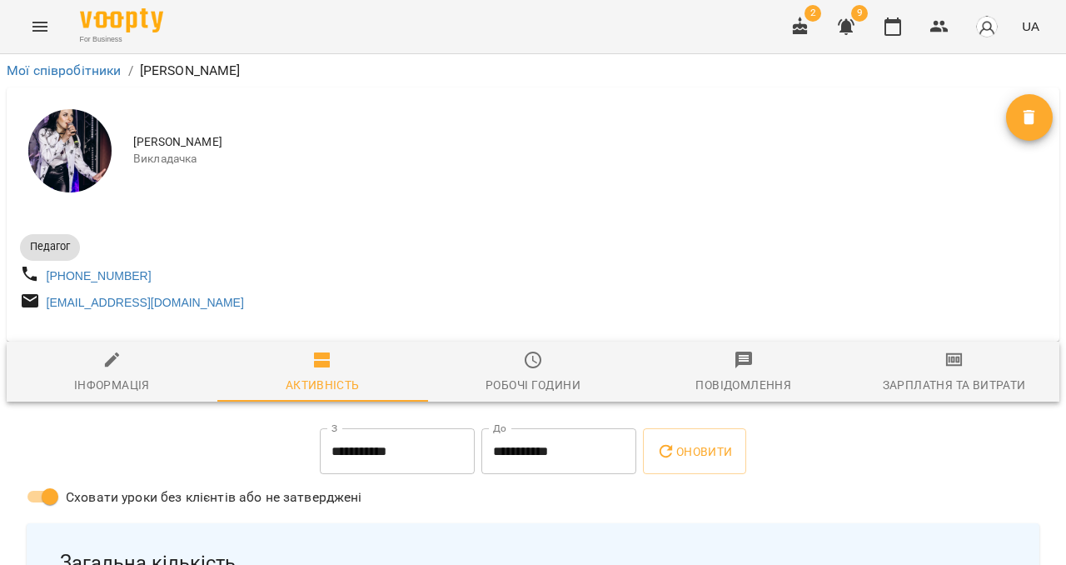
click at [980, 386] on div "Зарплатня та Витрати" at bounding box center [954, 385] width 143 height 20
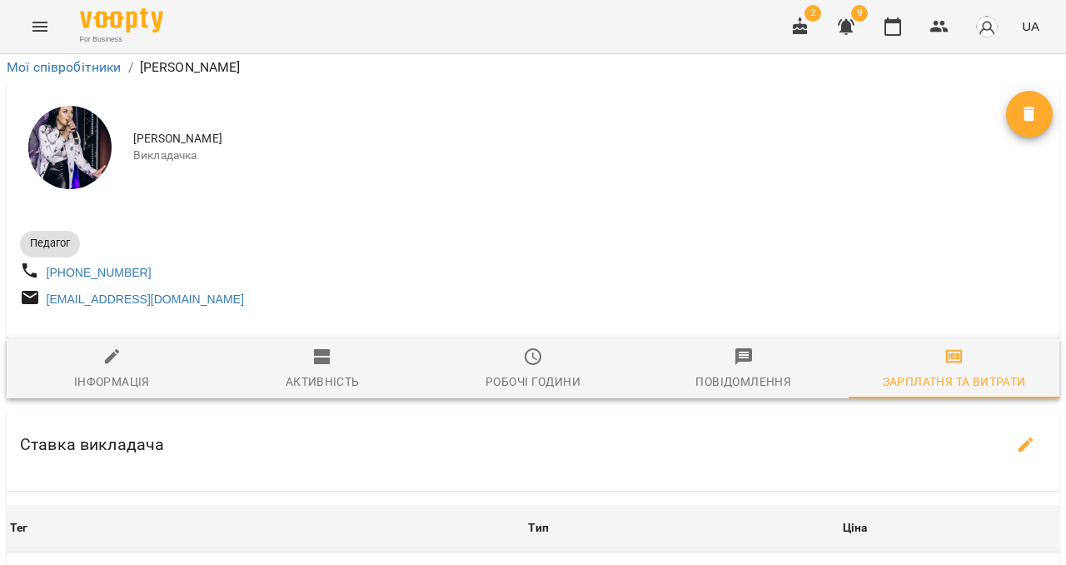
scroll to position [421, 0]
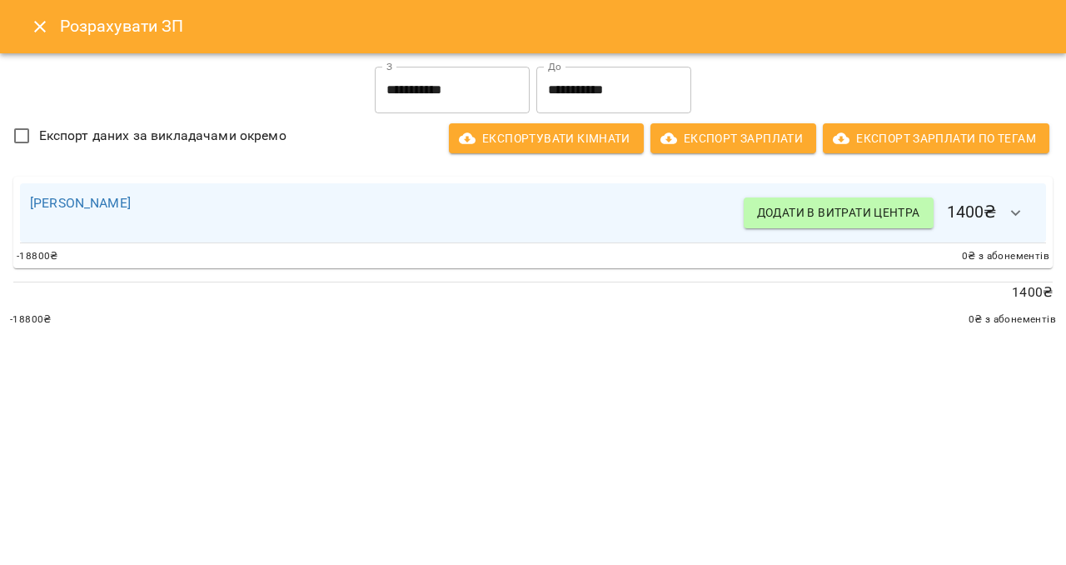
click at [1019, 210] on icon "button" at bounding box center [1016, 213] width 20 height 20
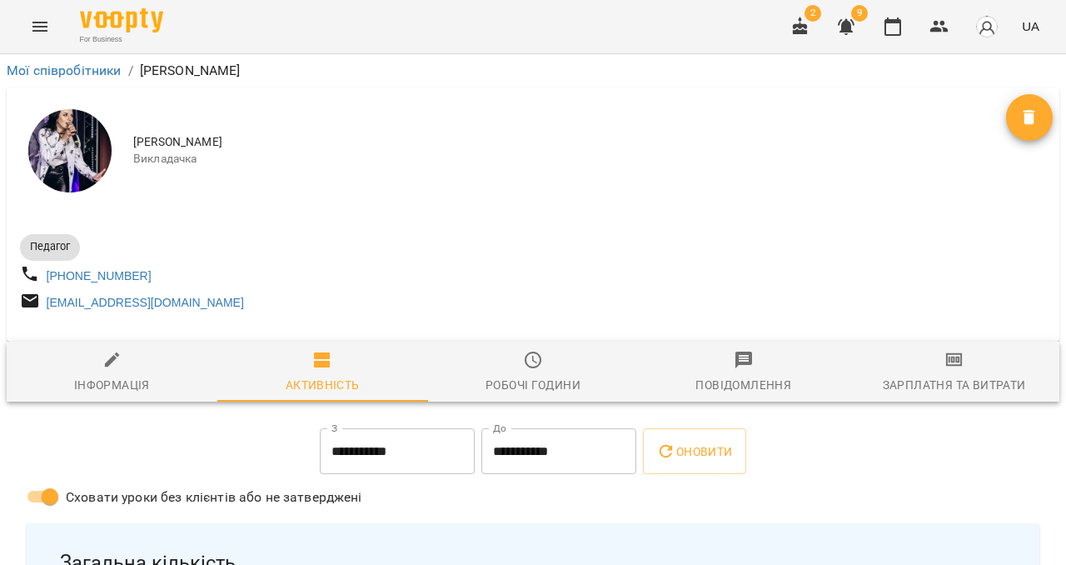
click at [916, 387] on div "Зарплатня та Витрати" at bounding box center [954, 385] width 143 height 20
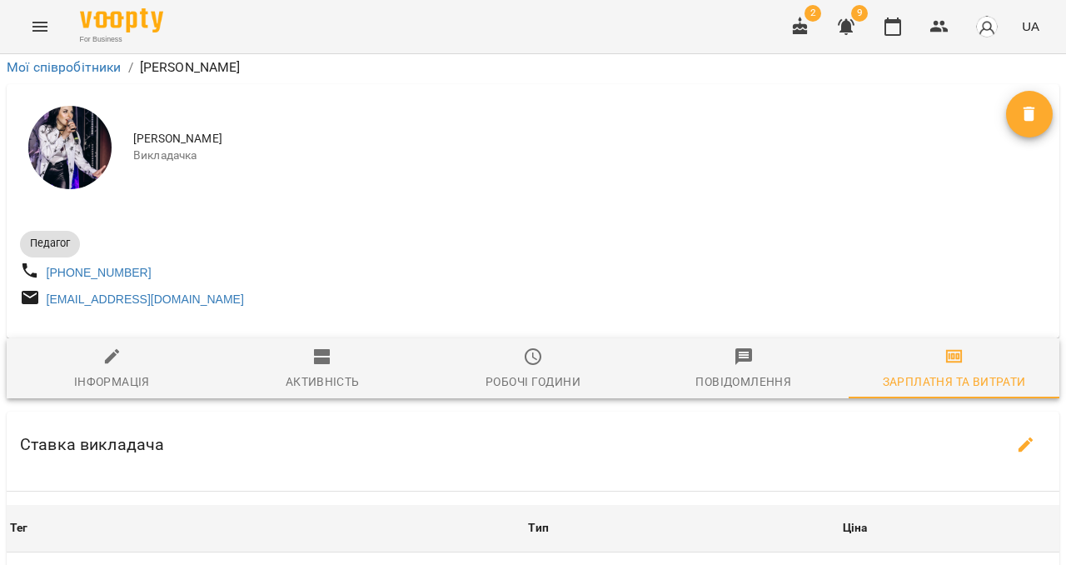
scroll to position [317, 0]
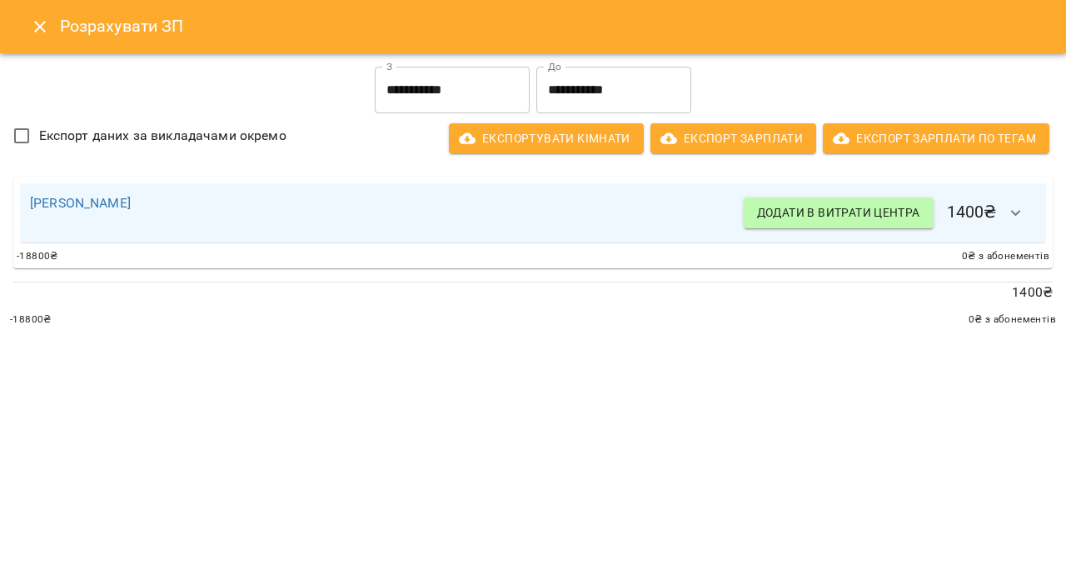
click at [1031, 218] on button "button" at bounding box center [1016, 213] width 40 height 40
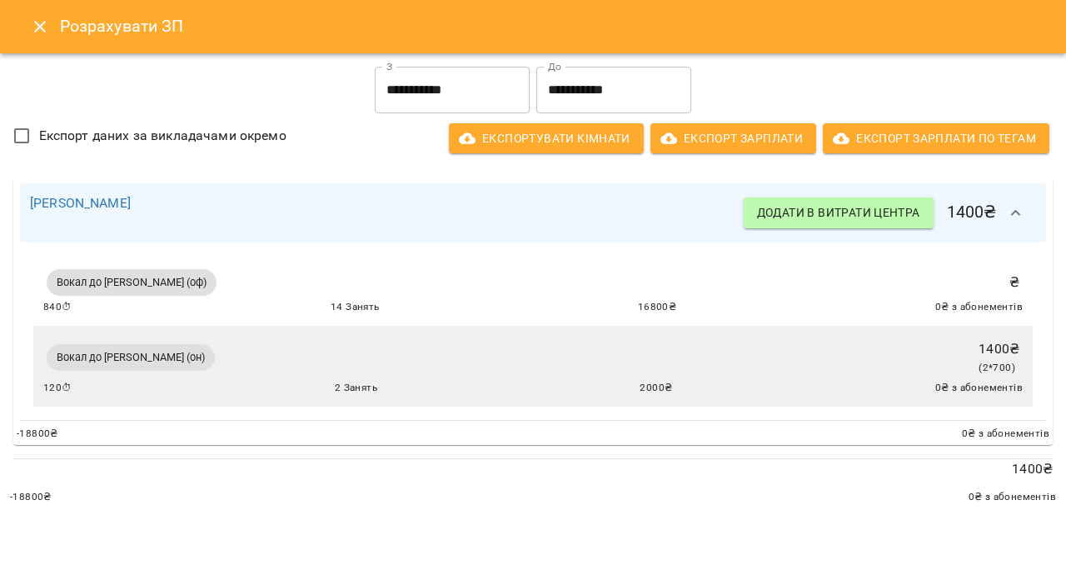
click at [1031, 218] on button "button" at bounding box center [1016, 213] width 40 height 40
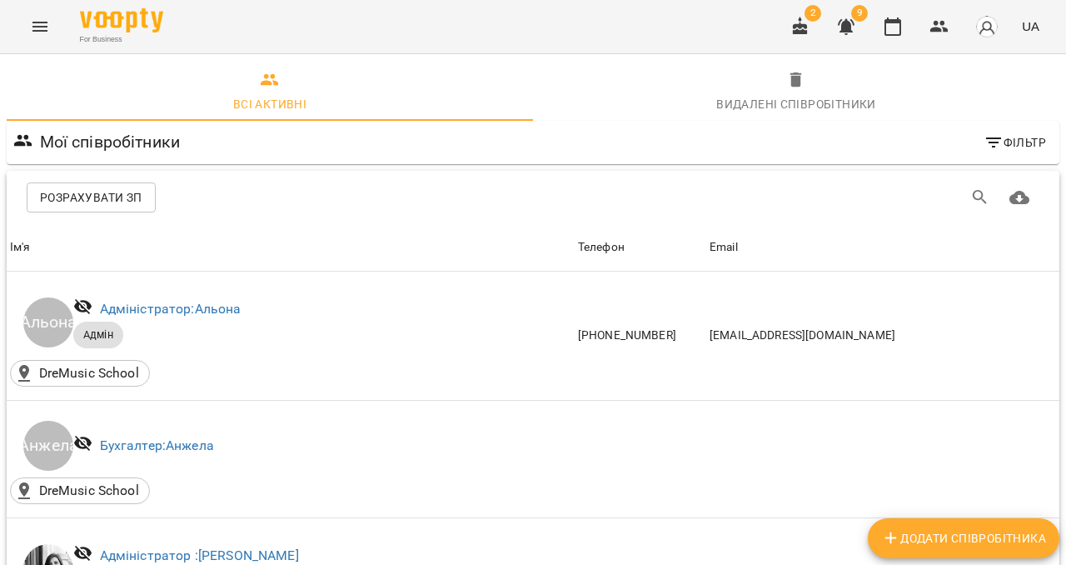
click at [96, 199] on span "Розрахувати ЗП" at bounding box center [91, 197] width 102 height 20
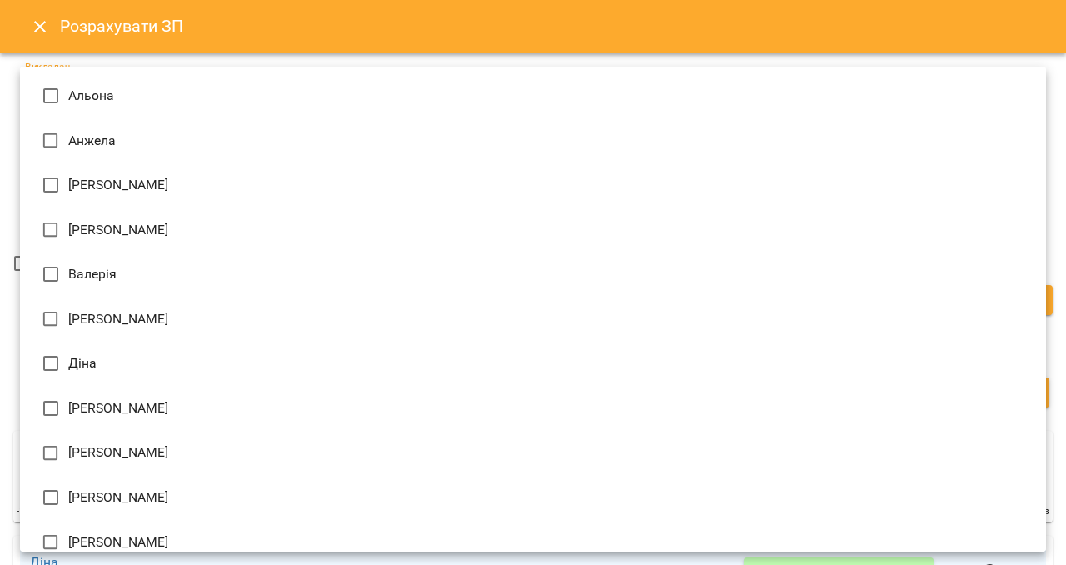
type input "**********"
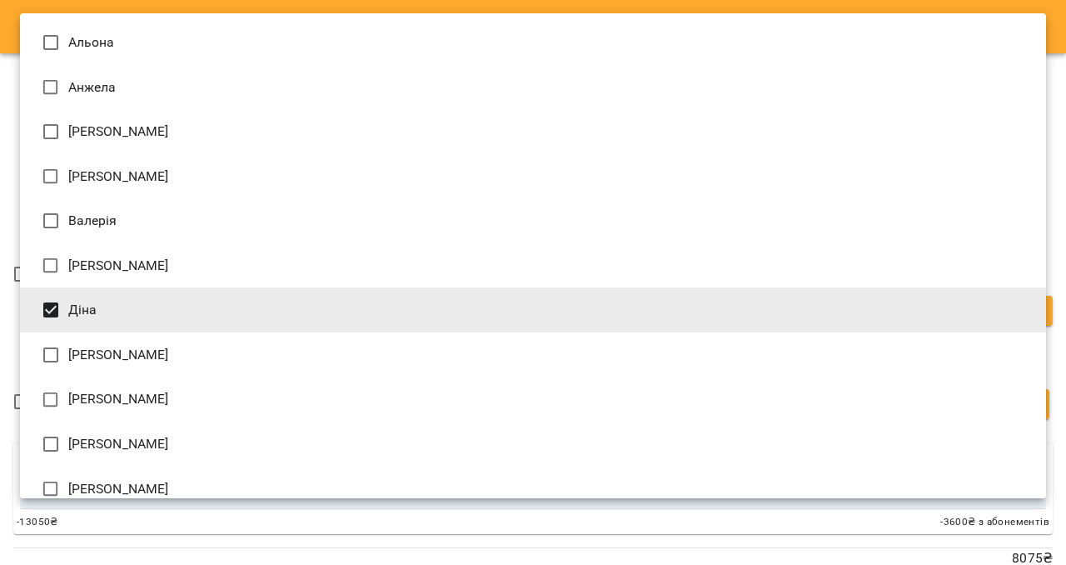
click at [12, 237] on div at bounding box center [533, 282] width 1066 height 565
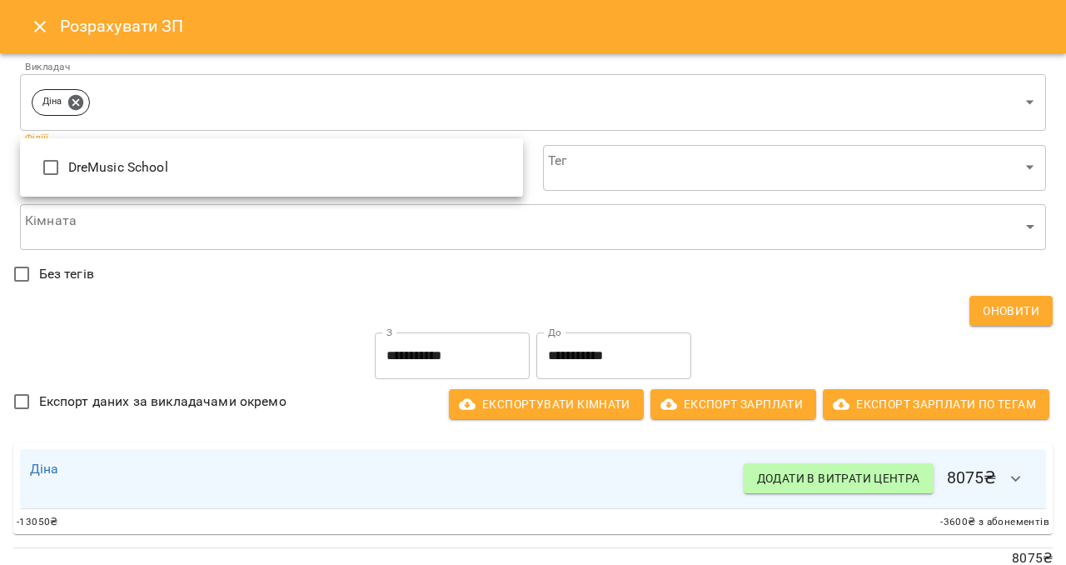
click at [436, 164] on span "DreMusic School" at bounding box center [289, 167] width 442 height 20
type input "**********"
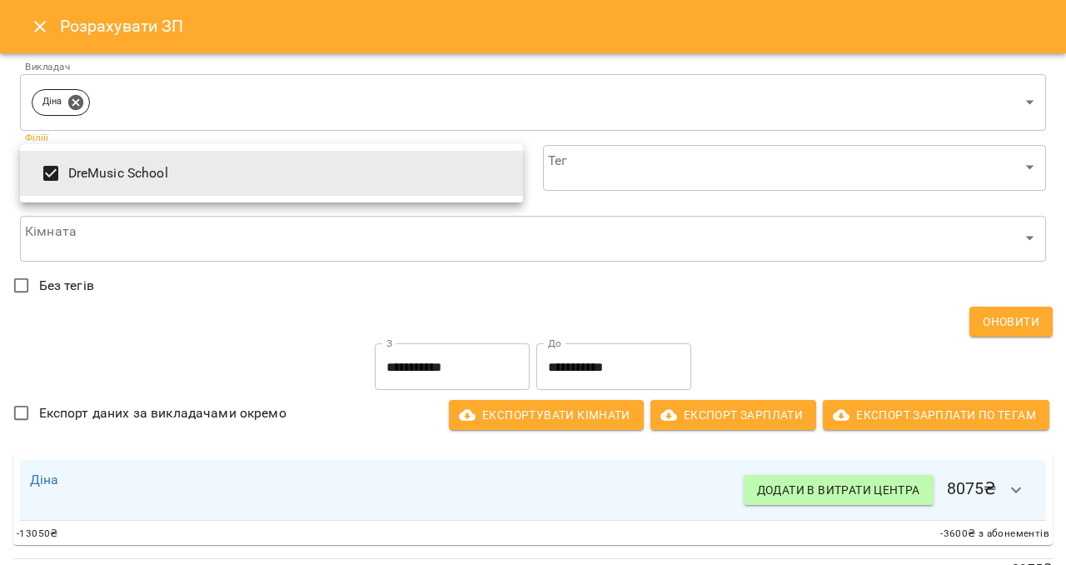
click at [368, 287] on div at bounding box center [533, 282] width 1066 height 565
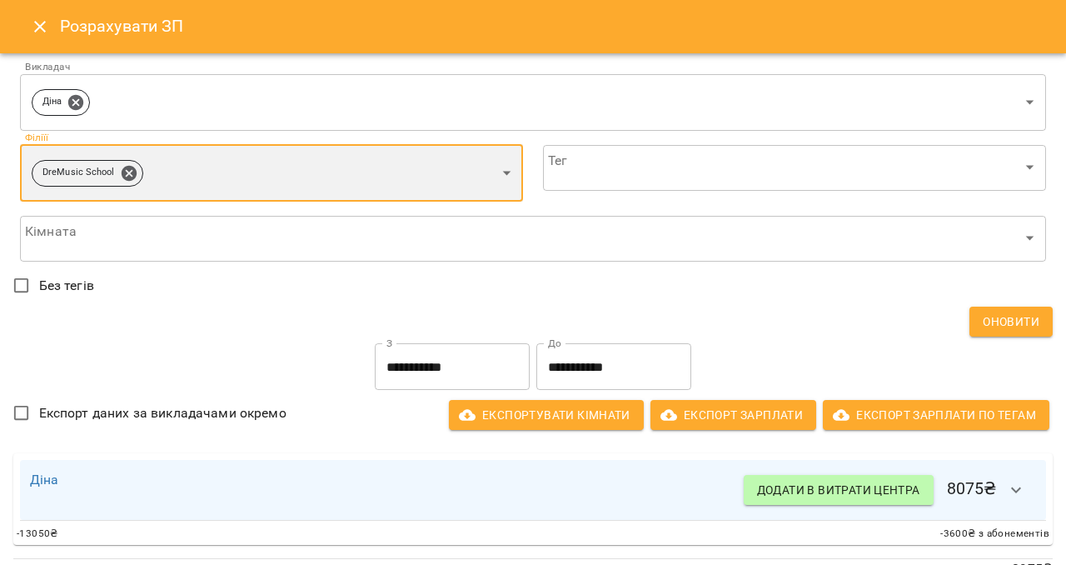
scroll to position [30, 0]
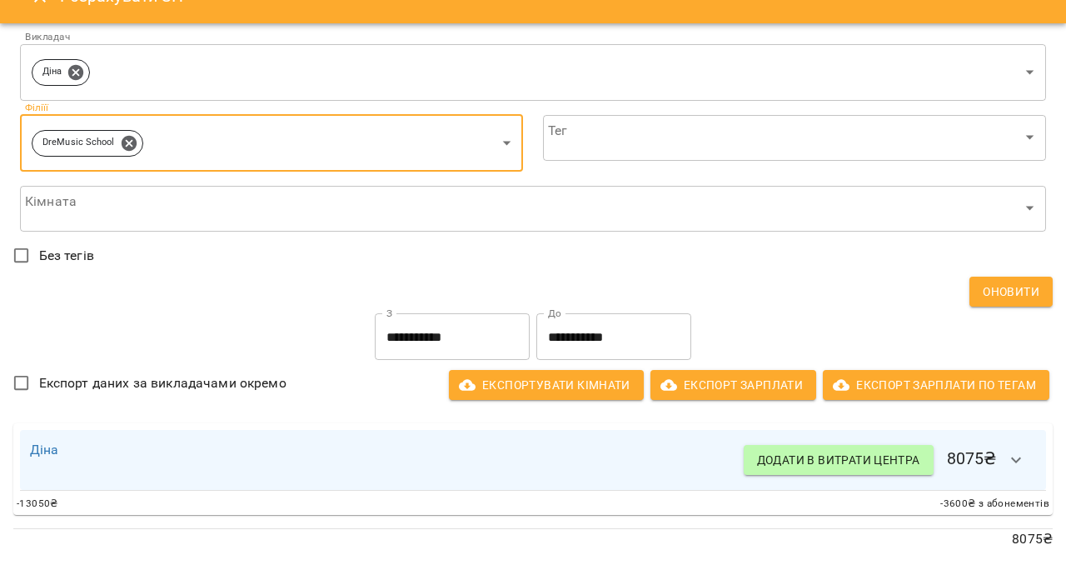
click at [1020, 467] on icon "button" at bounding box center [1016, 460] width 20 height 20
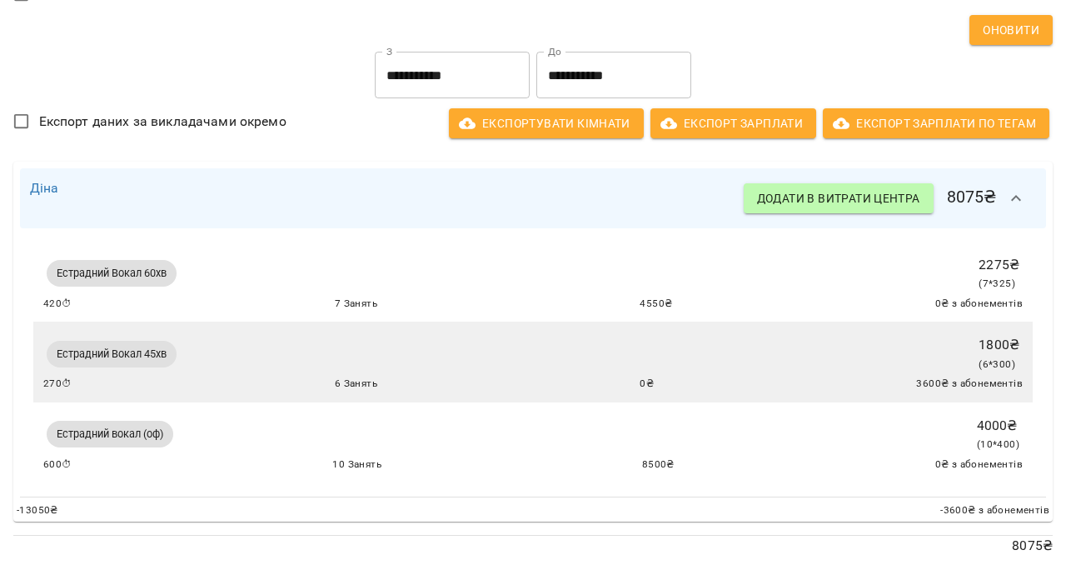
scroll to position [302, 0]
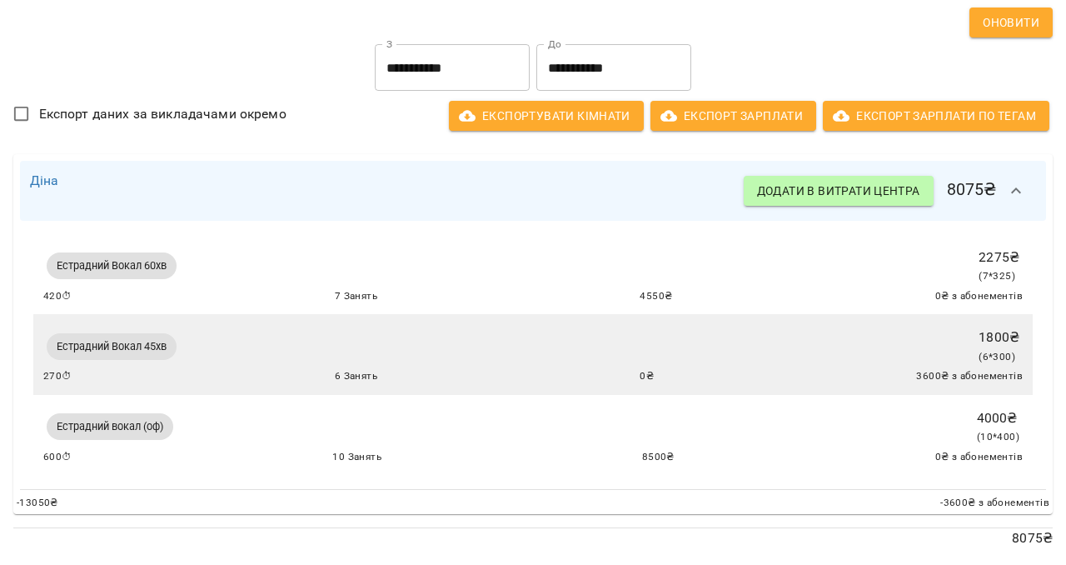
click at [32, 50] on div "**********" at bounding box center [533, 67] width 1046 height 53
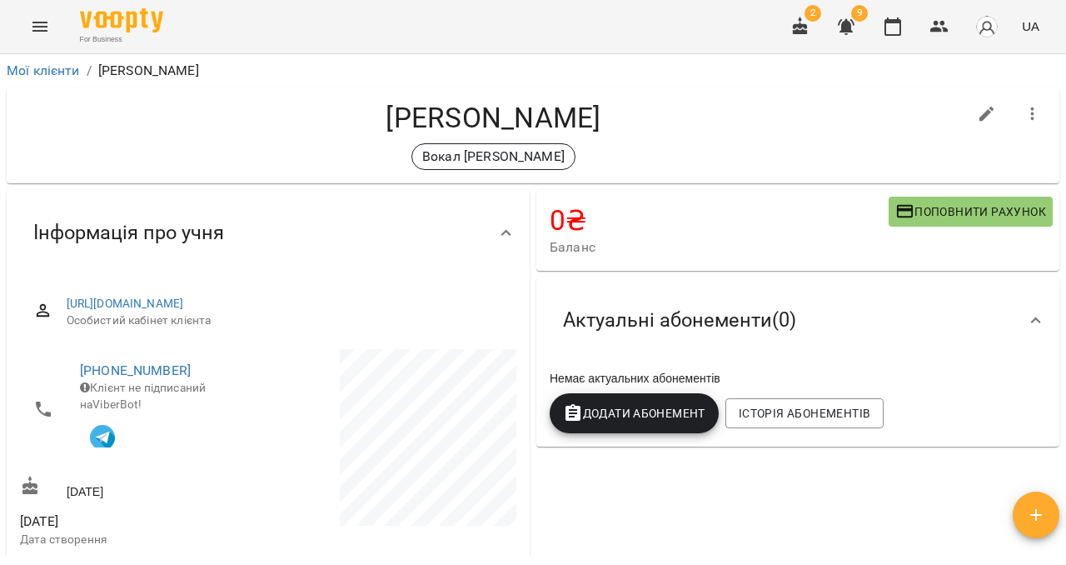
click at [39, 27] on icon "Menu" at bounding box center [39, 27] width 15 height 10
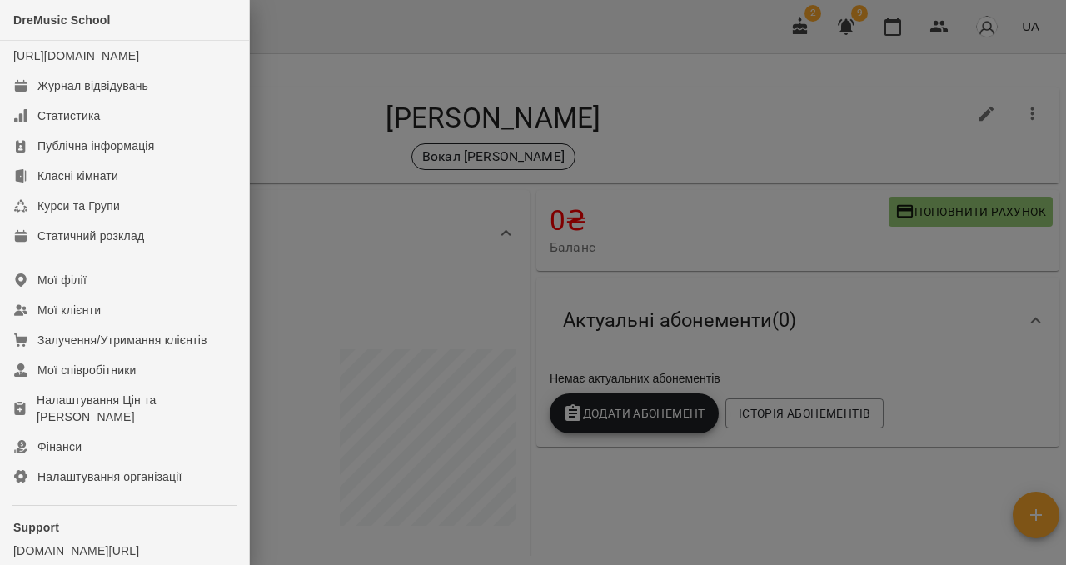
click at [289, 142] on div at bounding box center [533, 282] width 1066 height 565
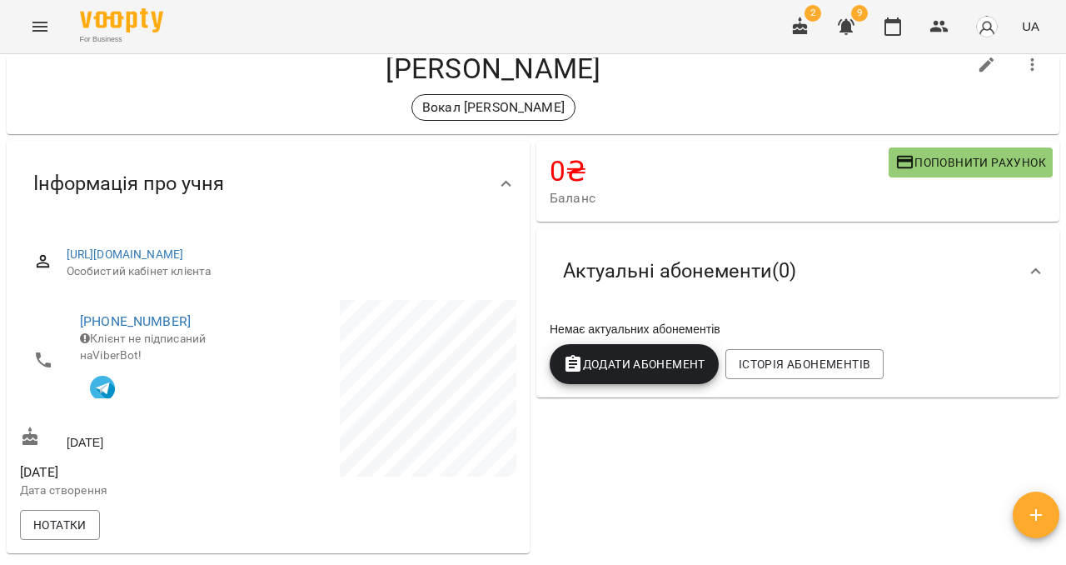
scroll to position [57, 0]
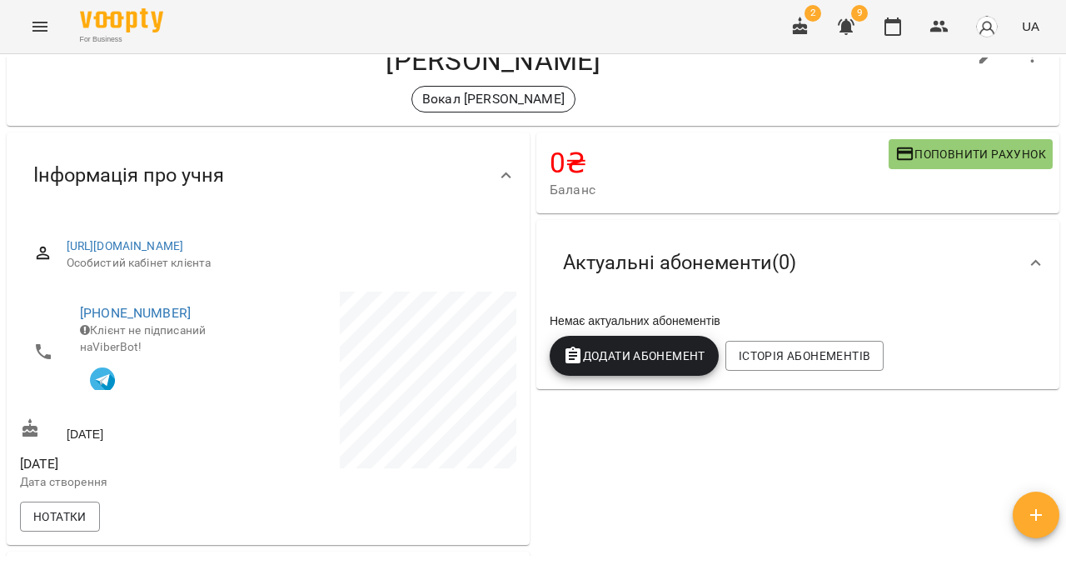
click at [40, 32] on icon "Menu" at bounding box center [40, 27] width 20 height 20
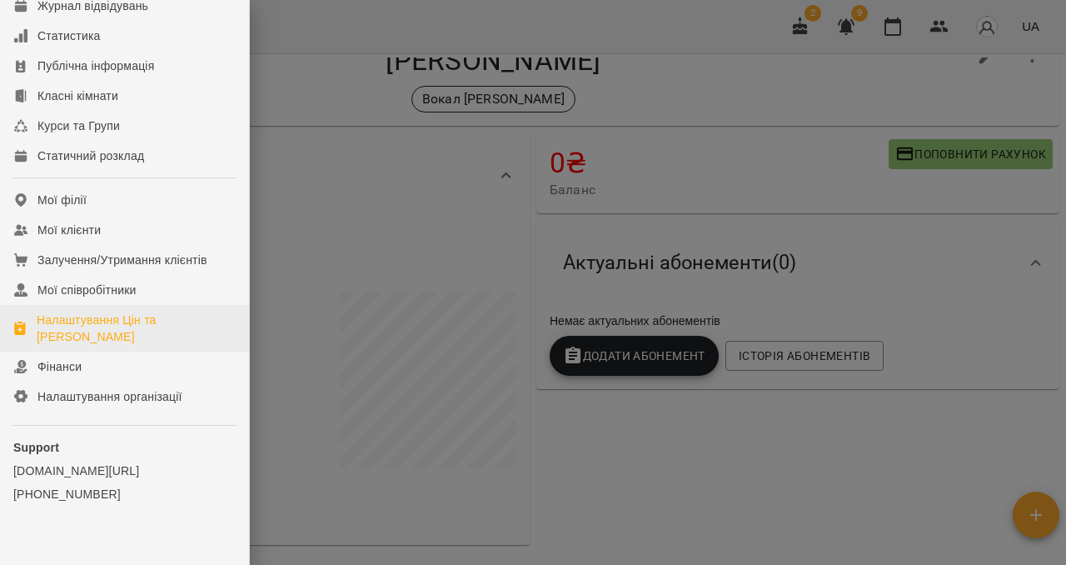
scroll to position [114, 0]
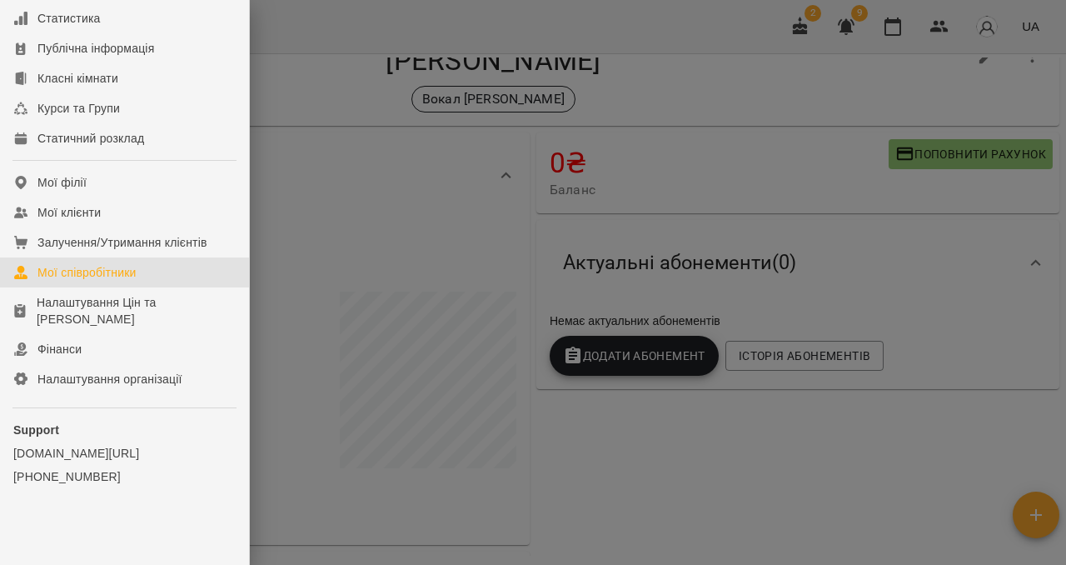
click at [92, 275] on div "Мої співробітники" at bounding box center [86, 272] width 99 height 17
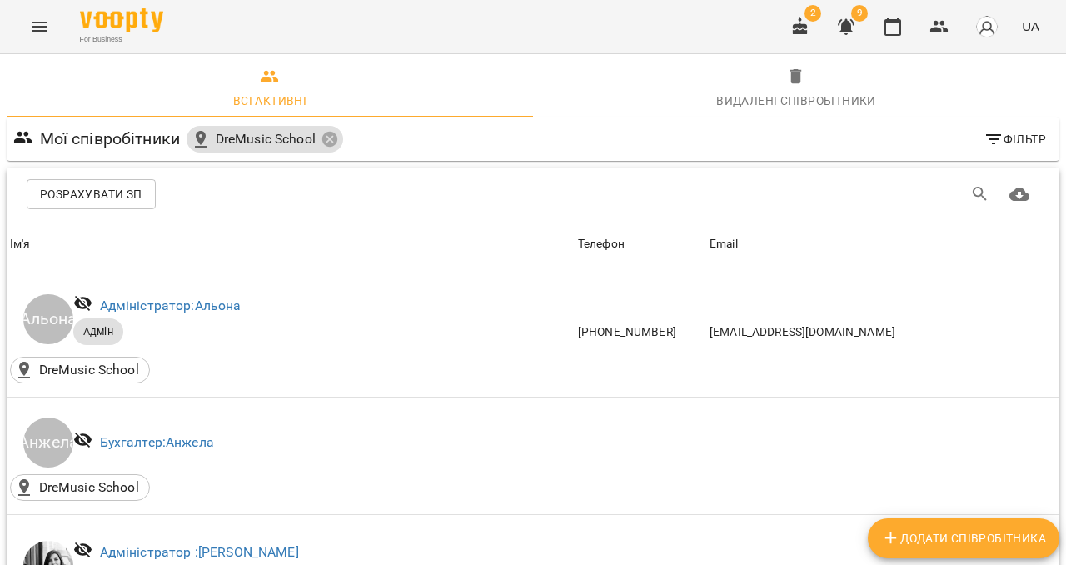
scroll to position [112, 0]
click at [132, 184] on span "Розрахувати ЗП" at bounding box center [91, 194] width 102 height 20
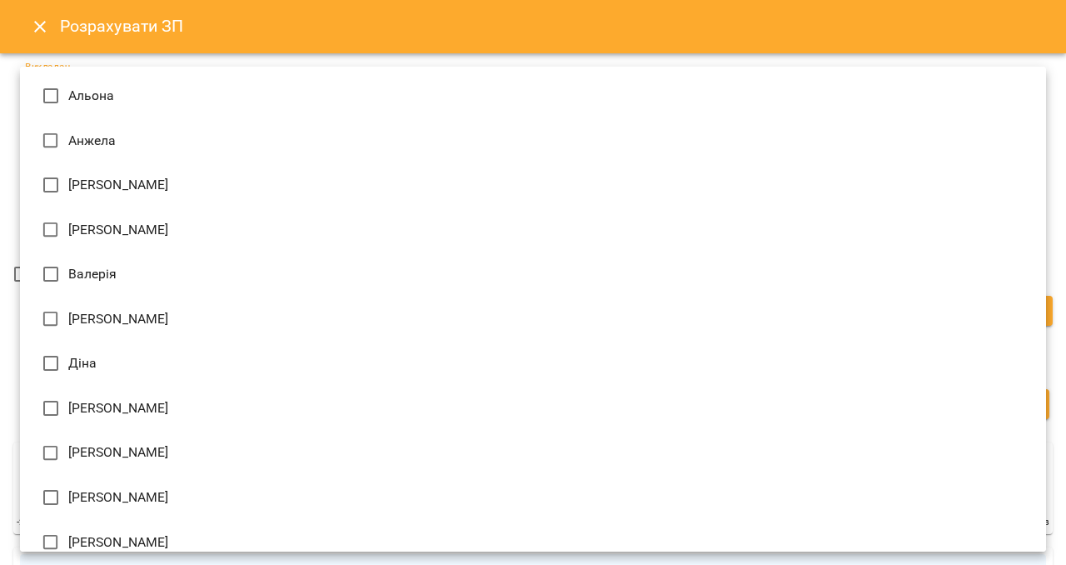
type input "**********"
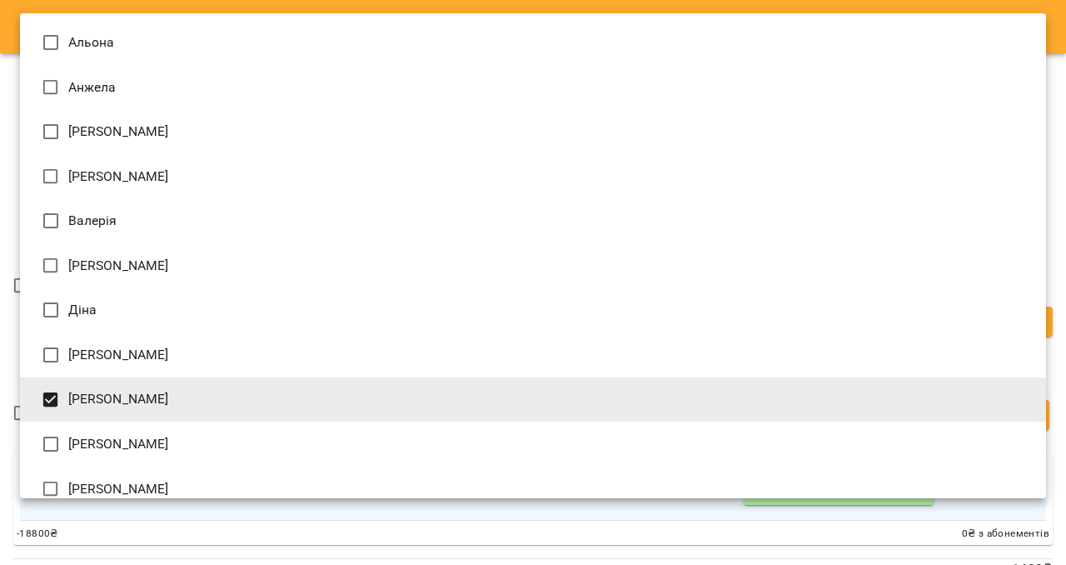
click at [4, 220] on div at bounding box center [533, 282] width 1066 height 565
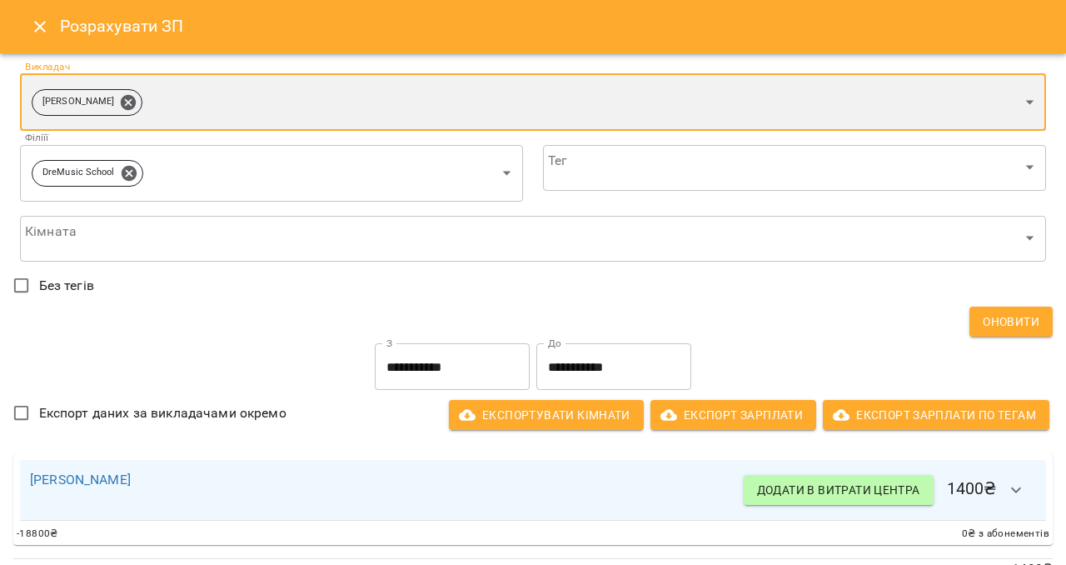
scroll to position [30, 0]
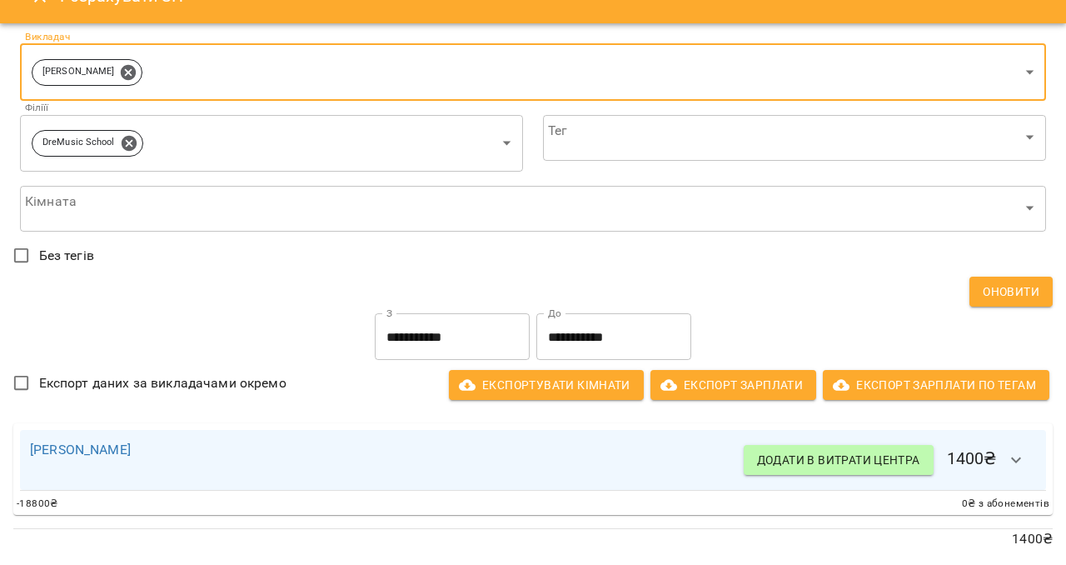
click at [1013, 457] on icon "button" at bounding box center [1016, 460] width 10 height 6
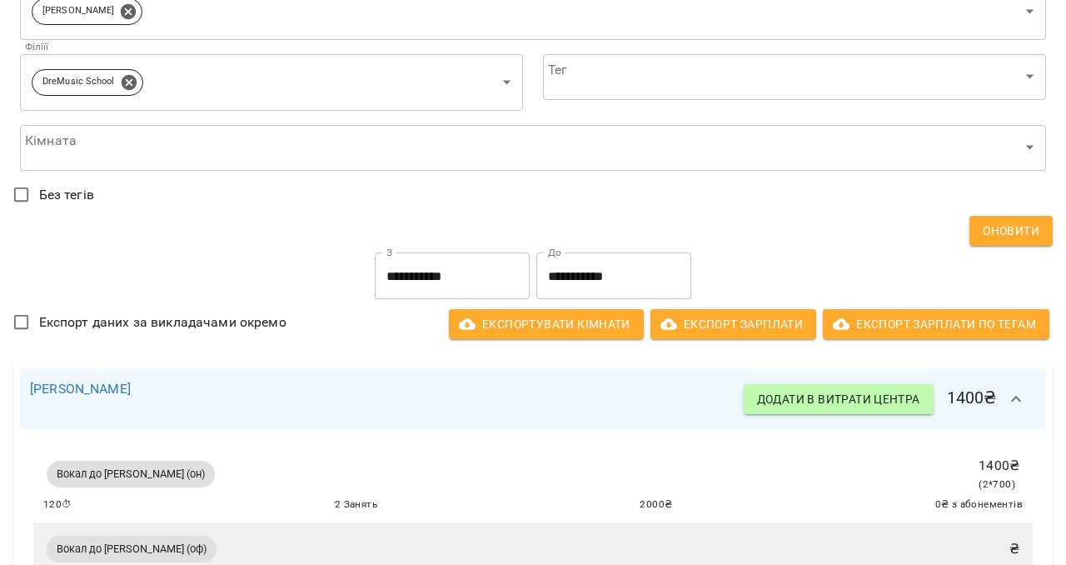
click at [1015, 406] on icon "button" at bounding box center [1016, 399] width 20 height 20
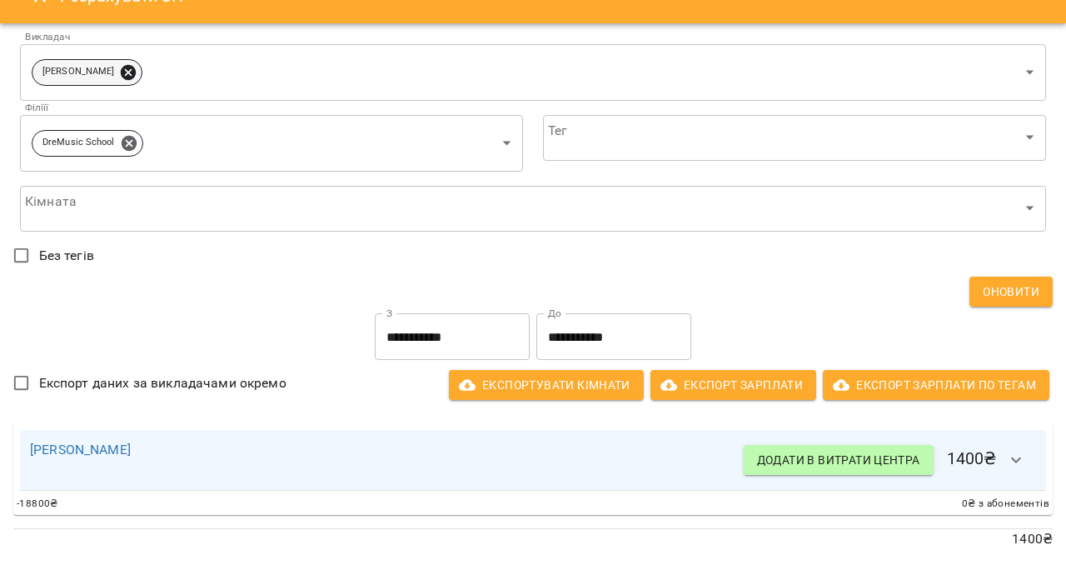
click at [121, 67] on icon at bounding box center [128, 71] width 15 height 15
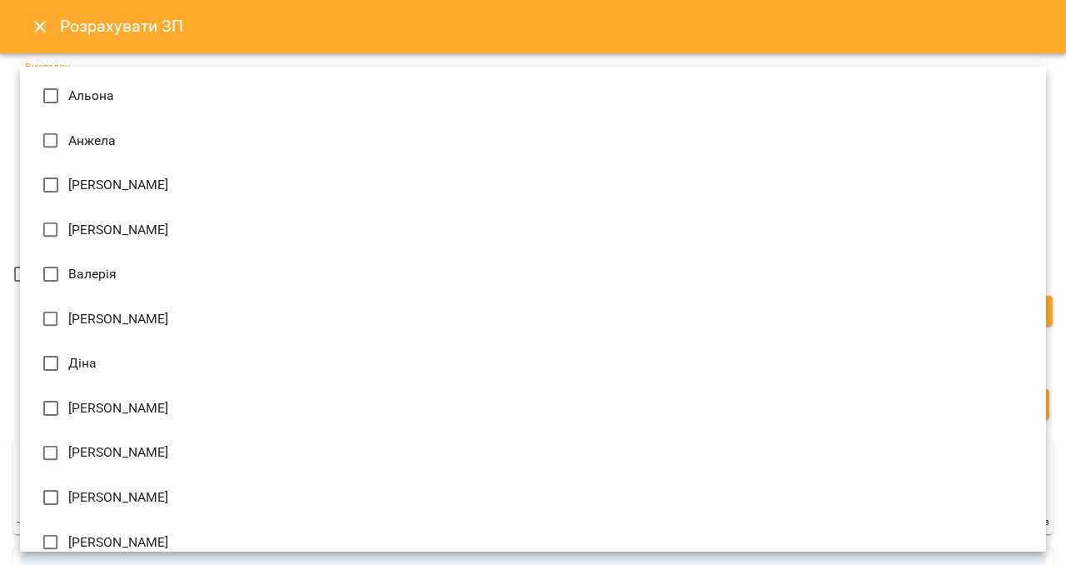
type input "**********"
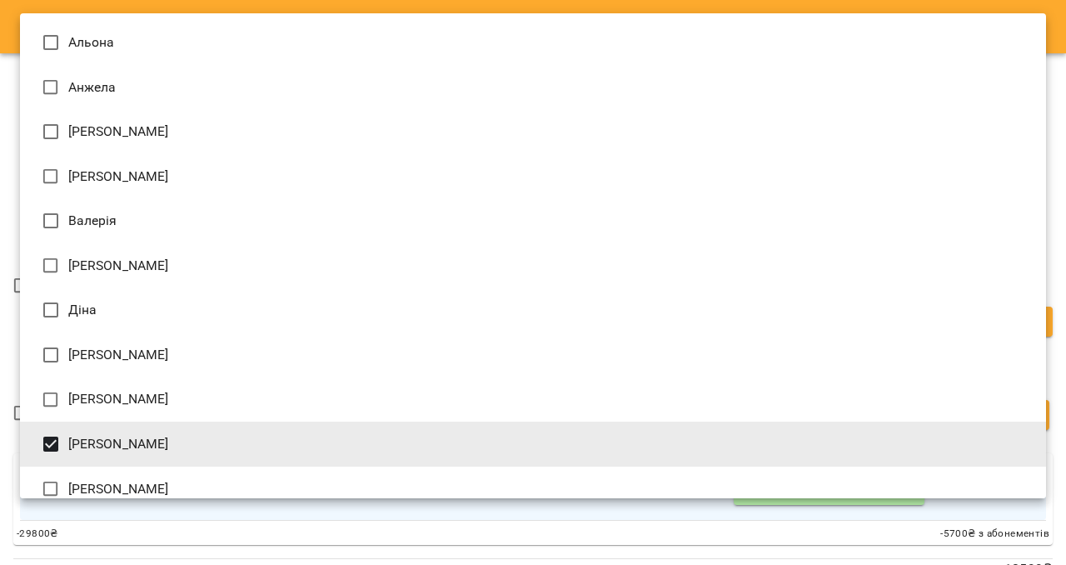
click at [4, 345] on div at bounding box center [533, 282] width 1066 height 565
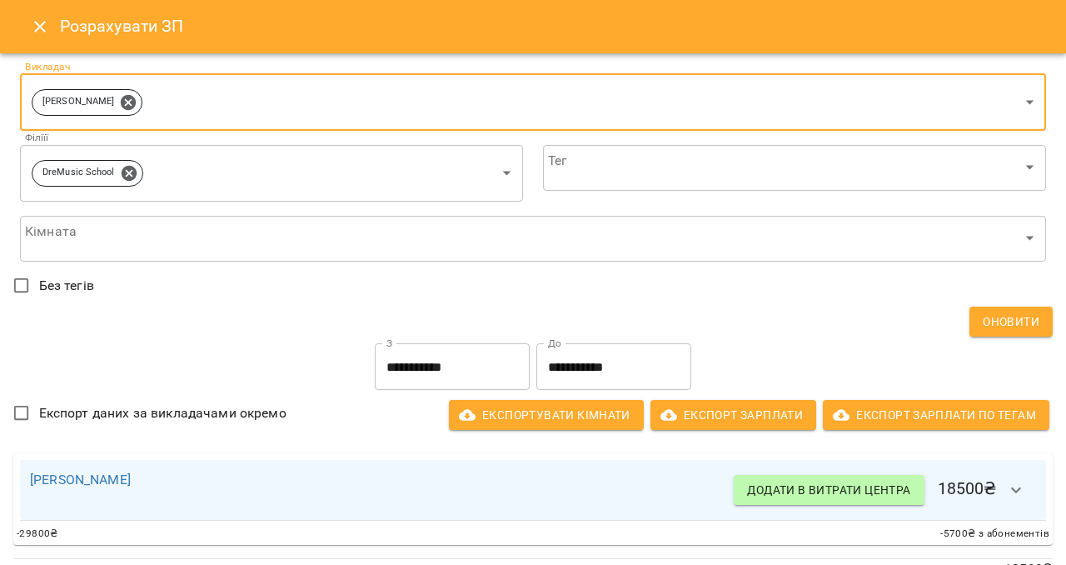
click at [1028, 496] on button "button" at bounding box center [1016, 490] width 40 height 40
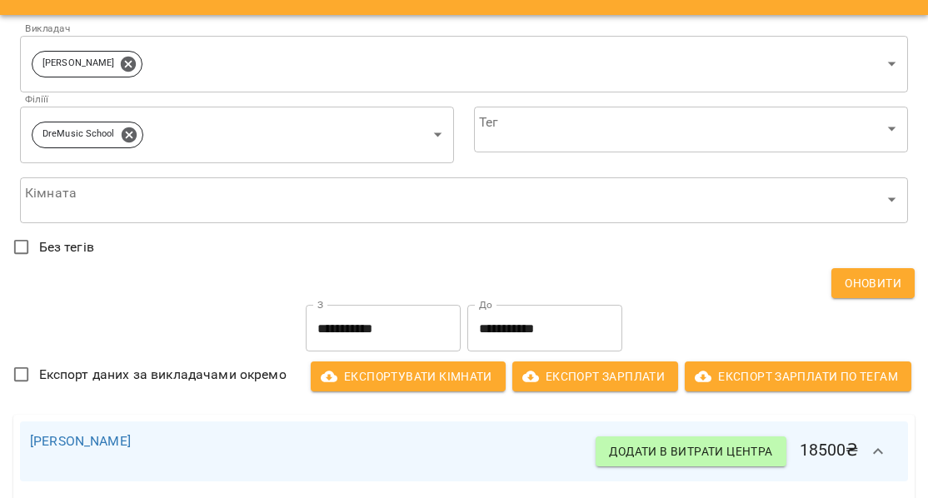
scroll to position [32, 0]
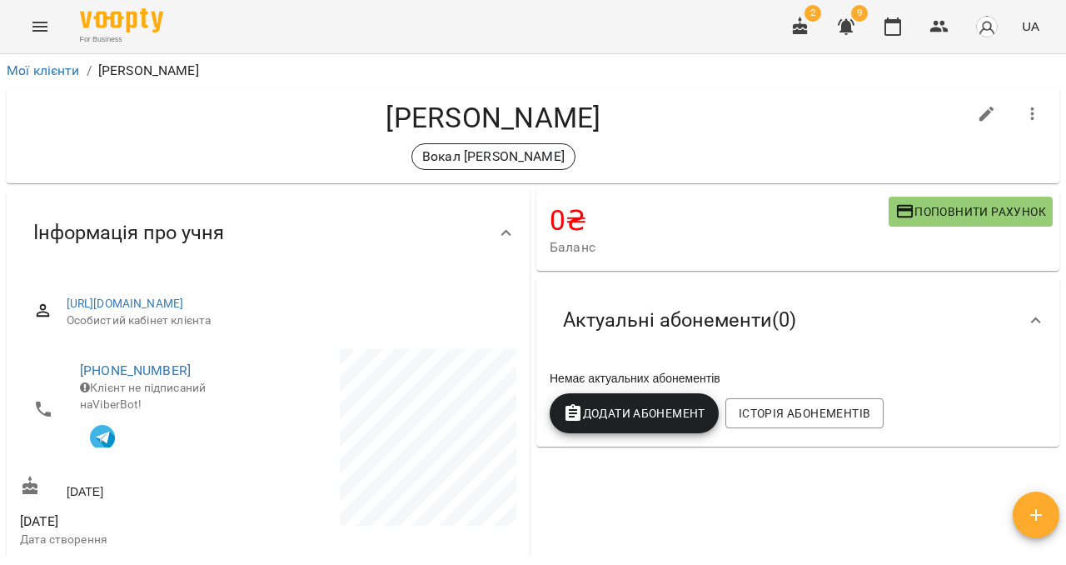
click at [44, 27] on icon "Menu" at bounding box center [39, 27] width 15 height 10
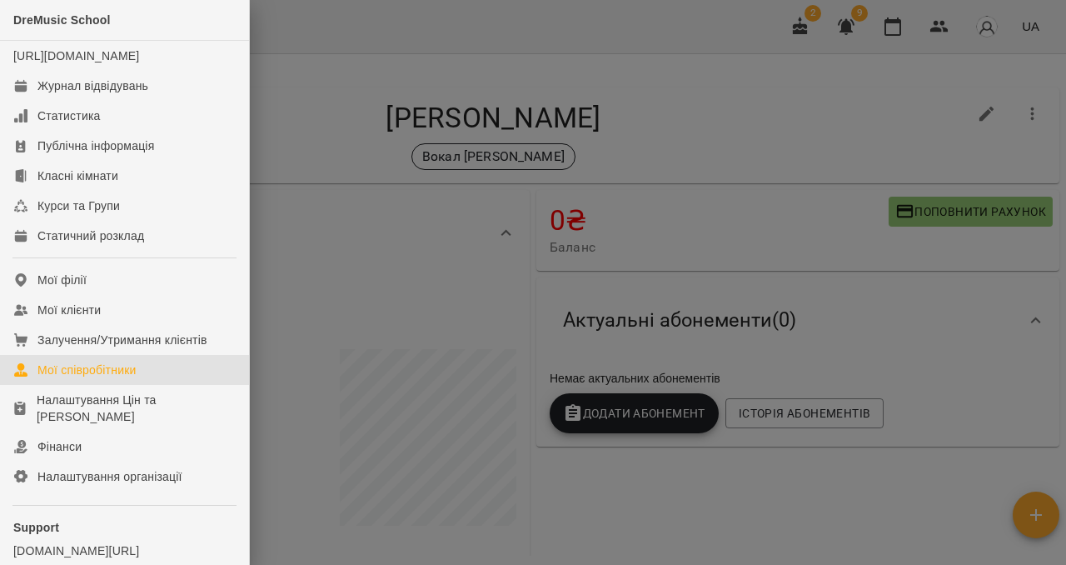
click at [84, 378] on div "Мої співробітники" at bounding box center [86, 370] width 99 height 17
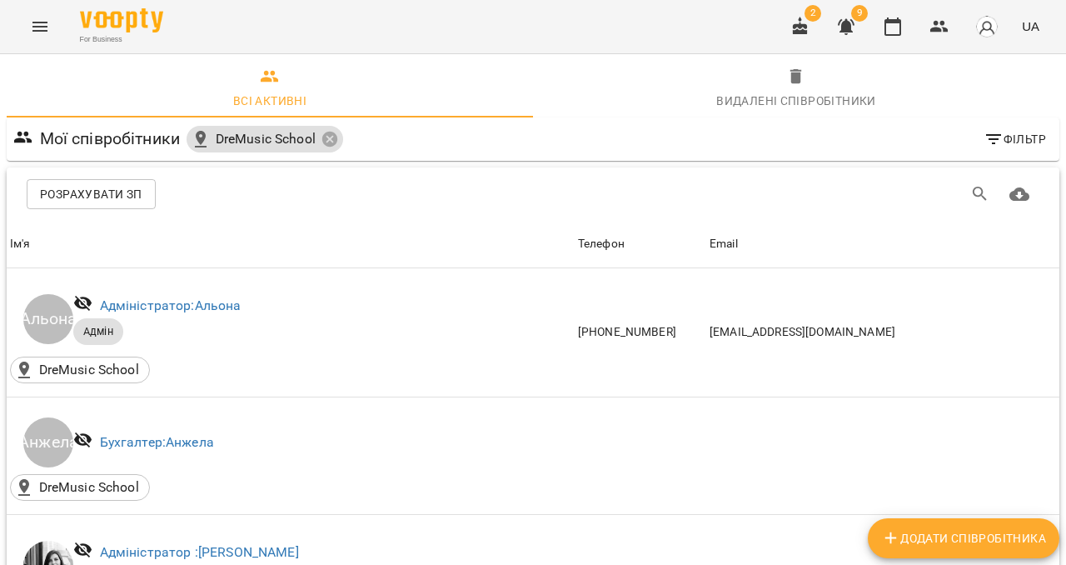
scroll to position [866, 0]
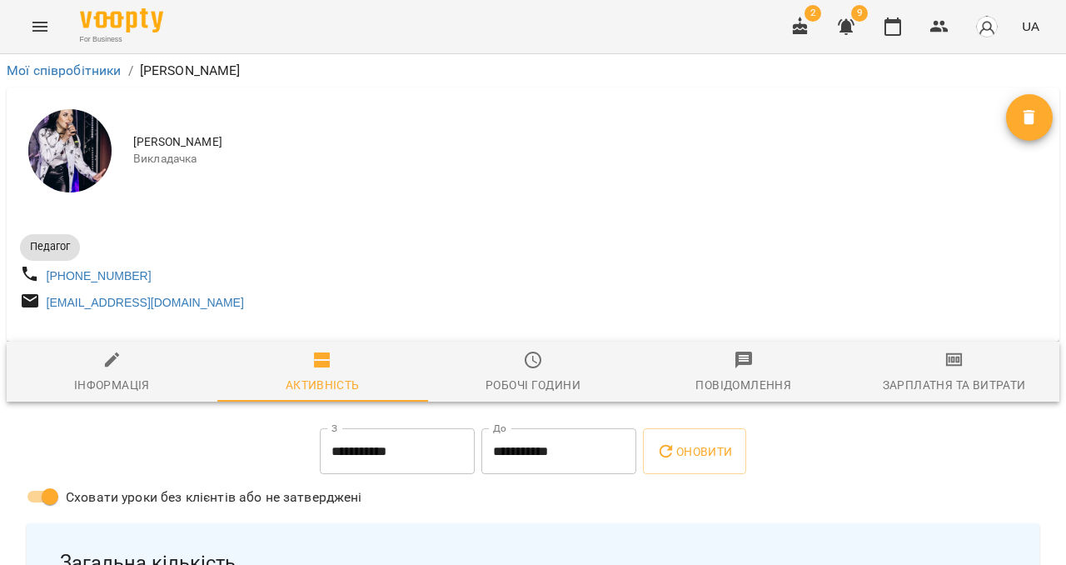
click at [936, 392] on div "Зарплатня та Витрати" at bounding box center [954, 385] width 143 height 20
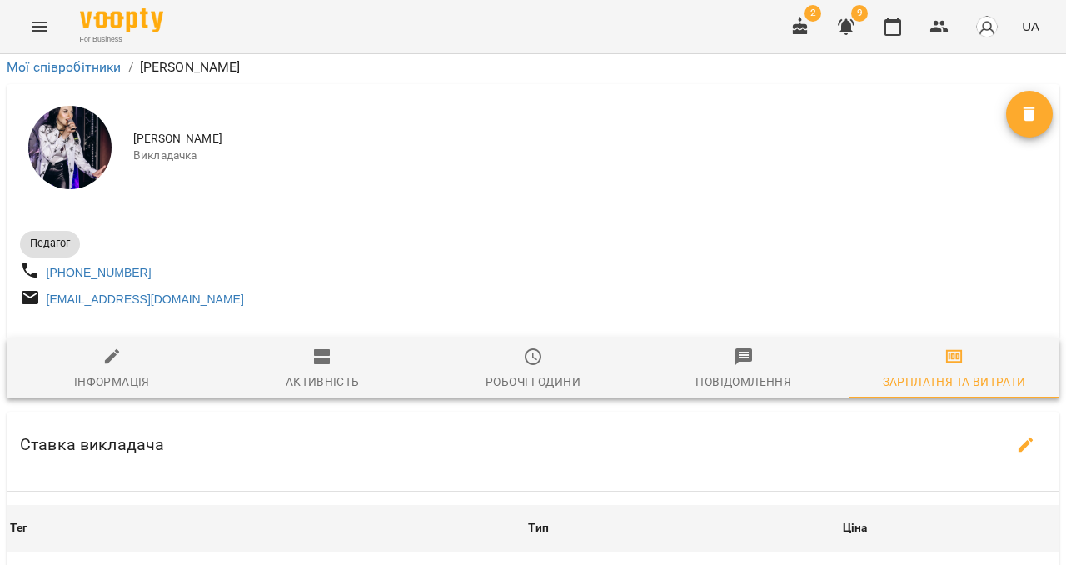
scroll to position [377, 0]
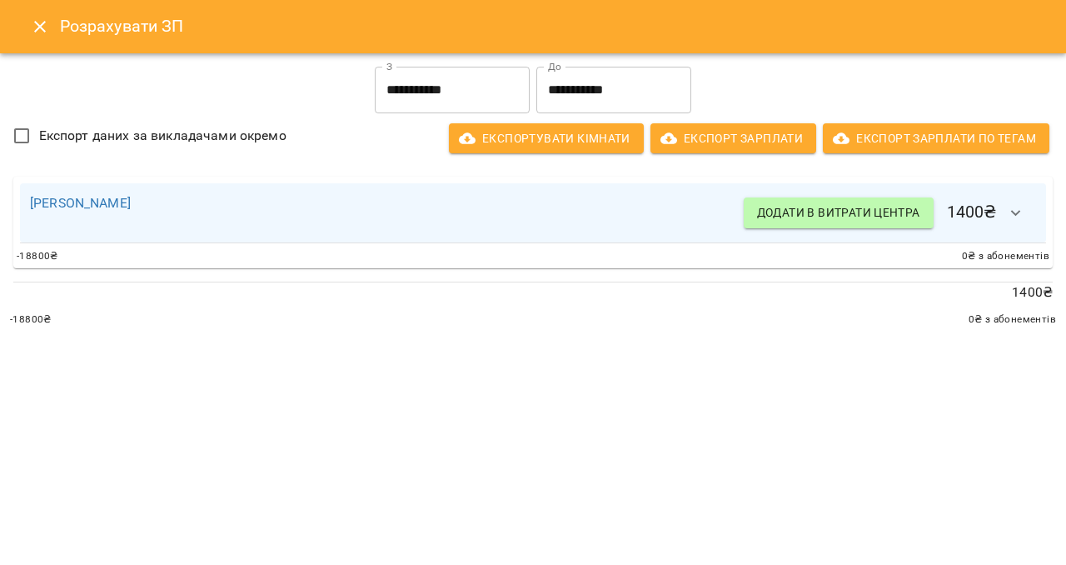
click at [1017, 207] on icon "button" at bounding box center [1016, 213] width 20 height 20
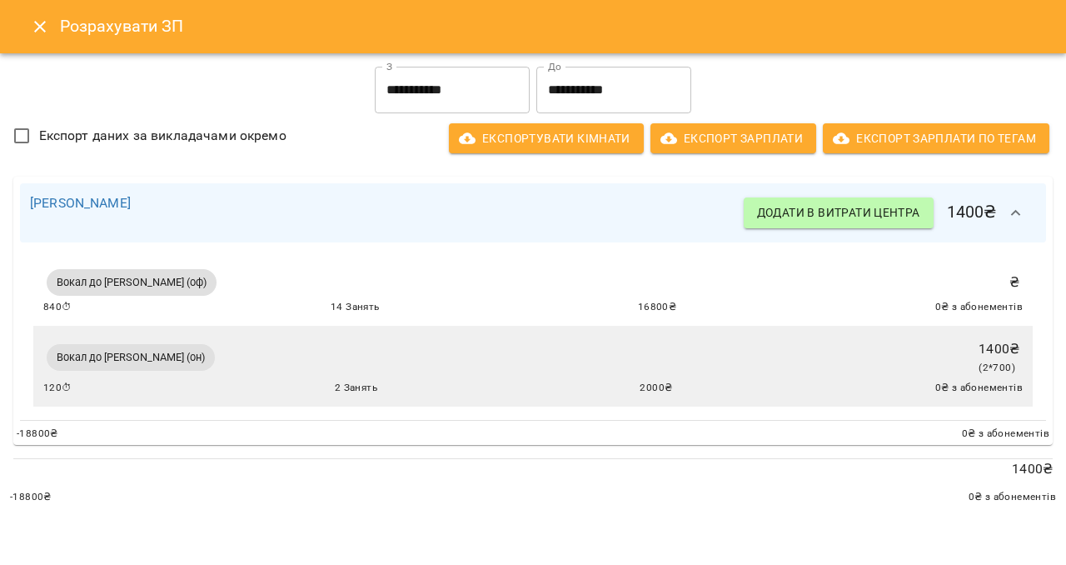
click at [588, 310] on div "840 ⏱ 14 Занять 16800 ₴ 0 ₴ з абонементів" at bounding box center [533, 307] width 980 height 17
click at [35, 32] on icon "Close" at bounding box center [40, 27] width 12 height 12
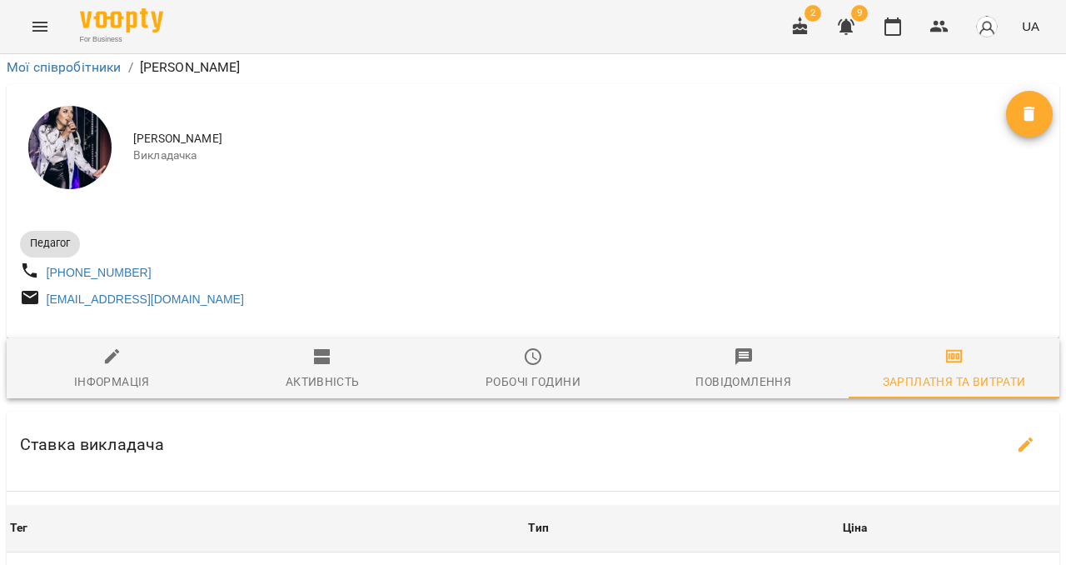
click at [45, 29] on icon "Menu" at bounding box center [40, 27] width 20 height 20
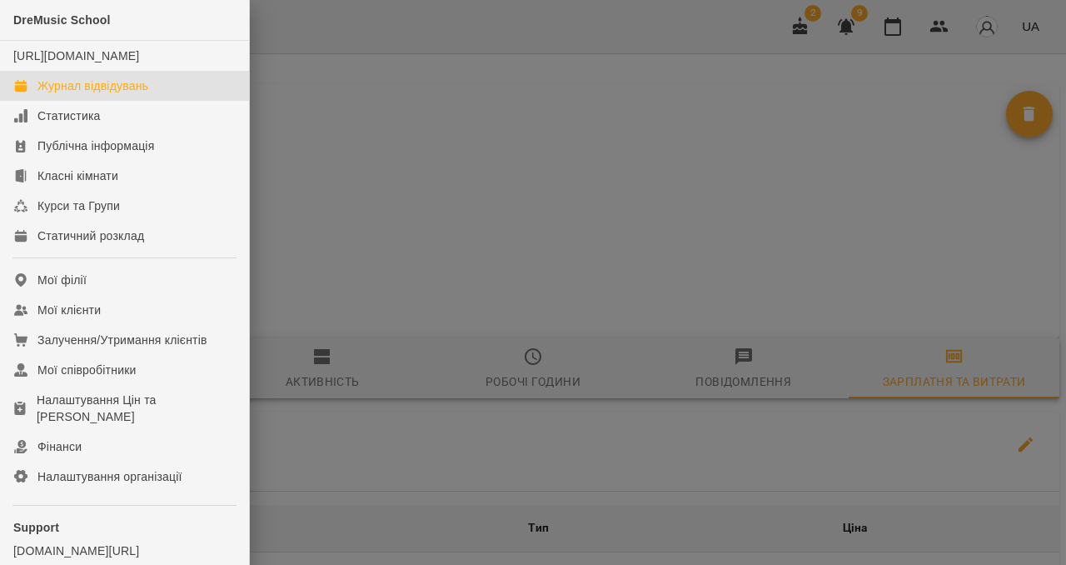
click at [76, 101] on link "Журнал відвідувань" at bounding box center [124, 86] width 249 height 30
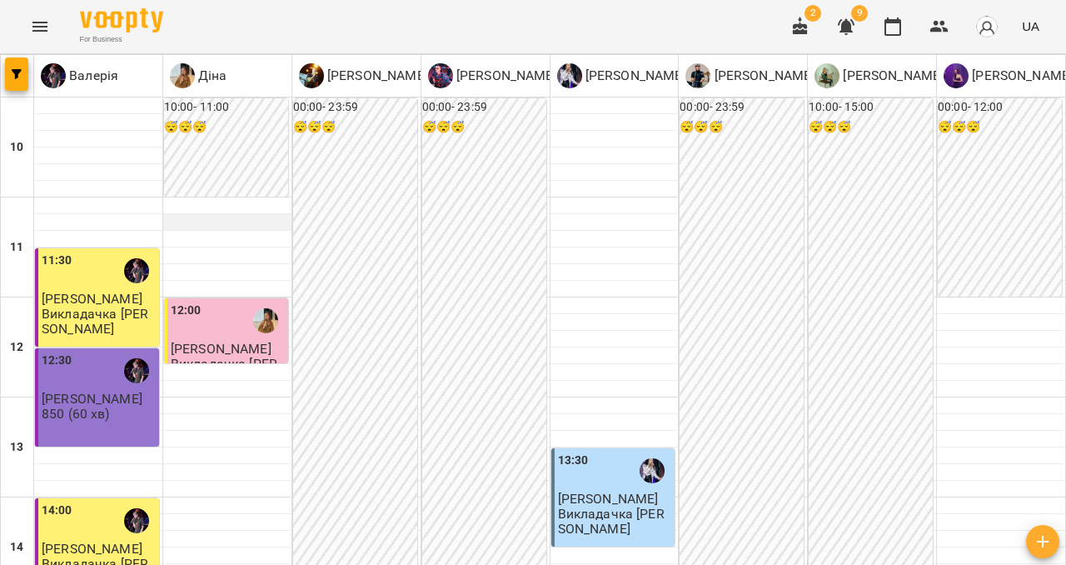
scroll to position [64, 0]
click at [137, 307] on p "Викладачка [PERSON_NAME]" at bounding box center [99, 321] width 114 height 29
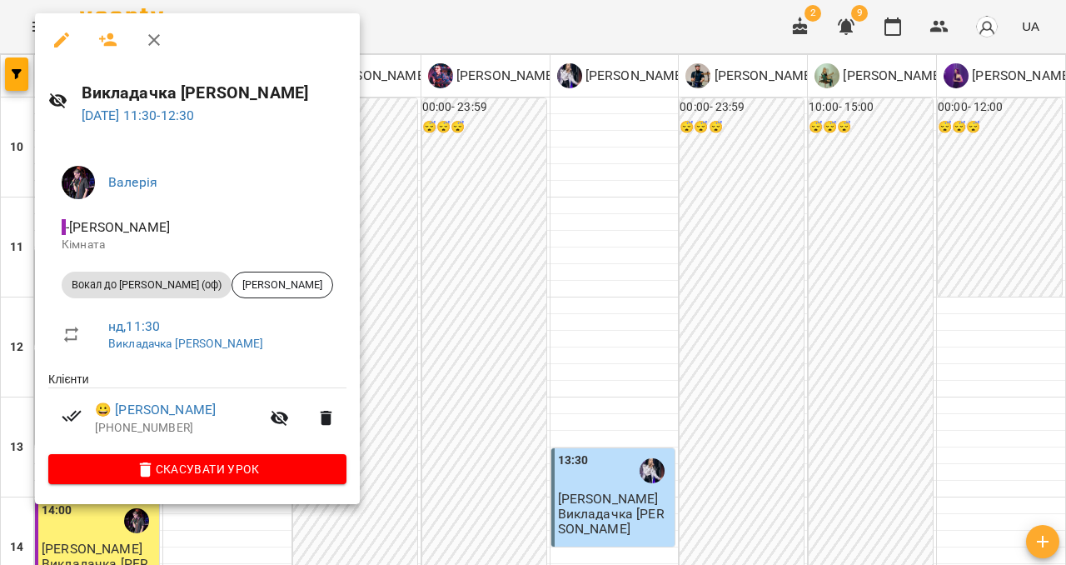
click at [153, 37] on icon "button" at bounding box center [154, 40] width 20 height 20
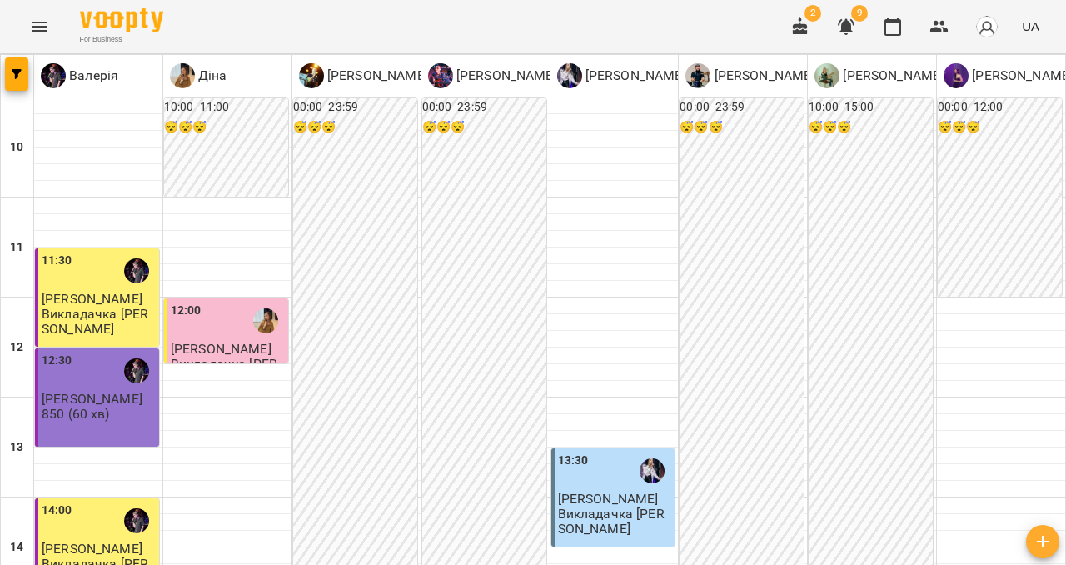
scroll to position [414, 0]
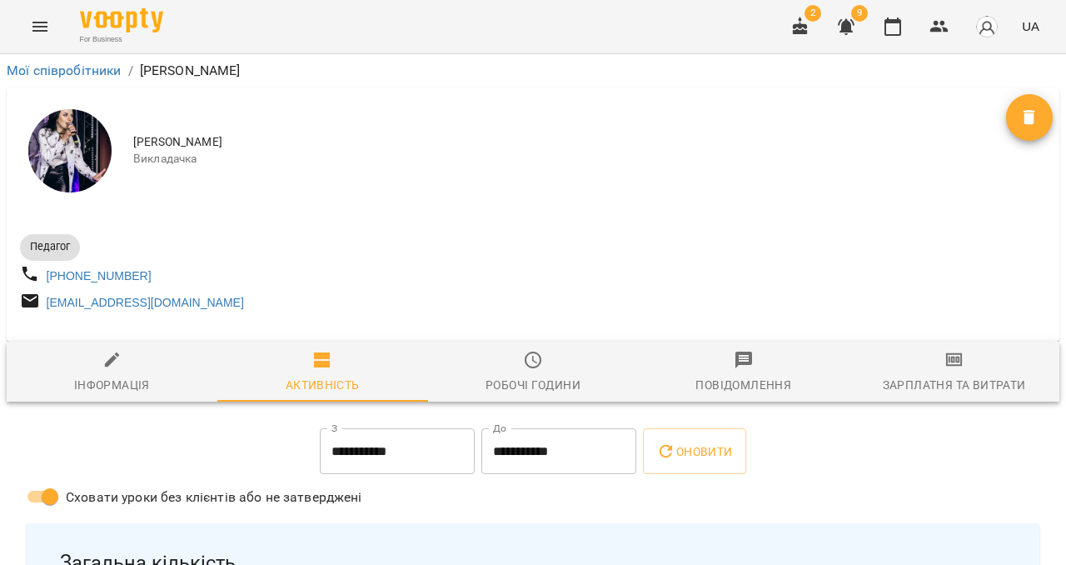
scroll to position [0, 3]
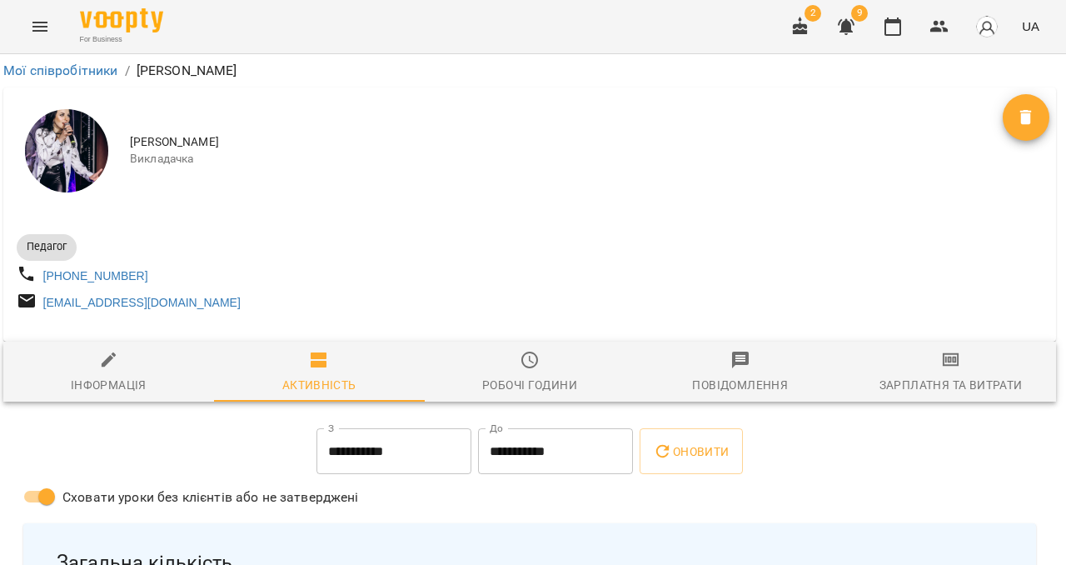
click at [934, 376] on span "Зарплатня та Витрати" at bounding box center [951, 372] width 191 height 45
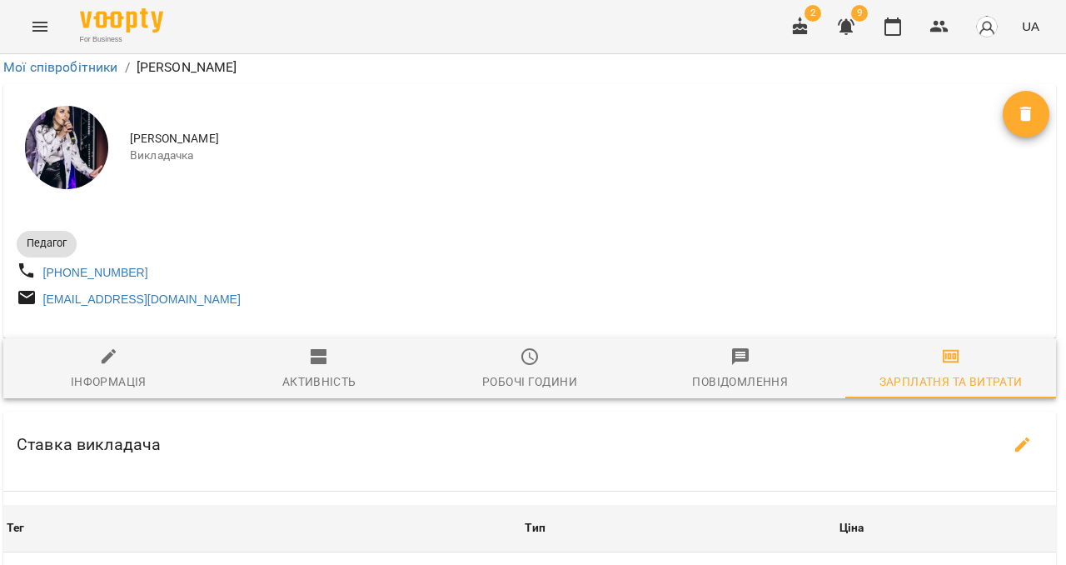
scroll to position [467, 3]
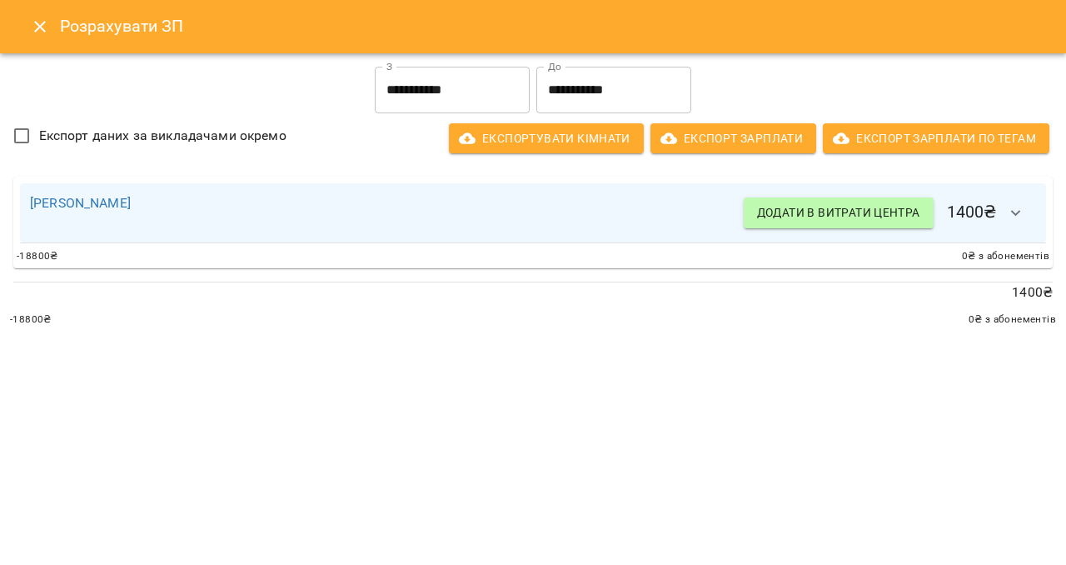
click at [41, 30] on icon "Close" at bounding box center [40, 27] width 20 height 20
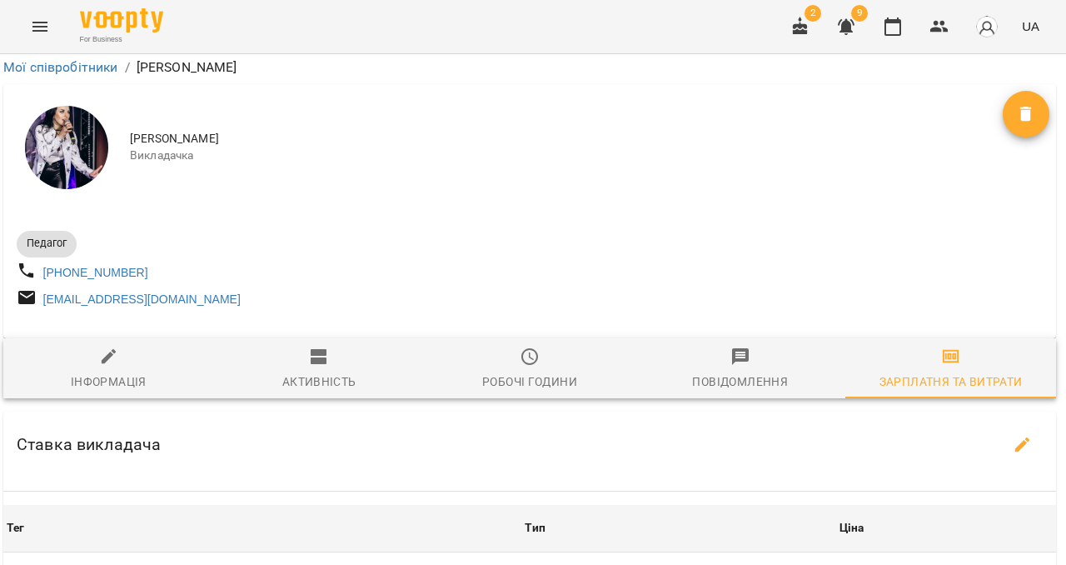
click at [28, 31] on button "Menu" at bounding box center [40, 27] width 40 height 40
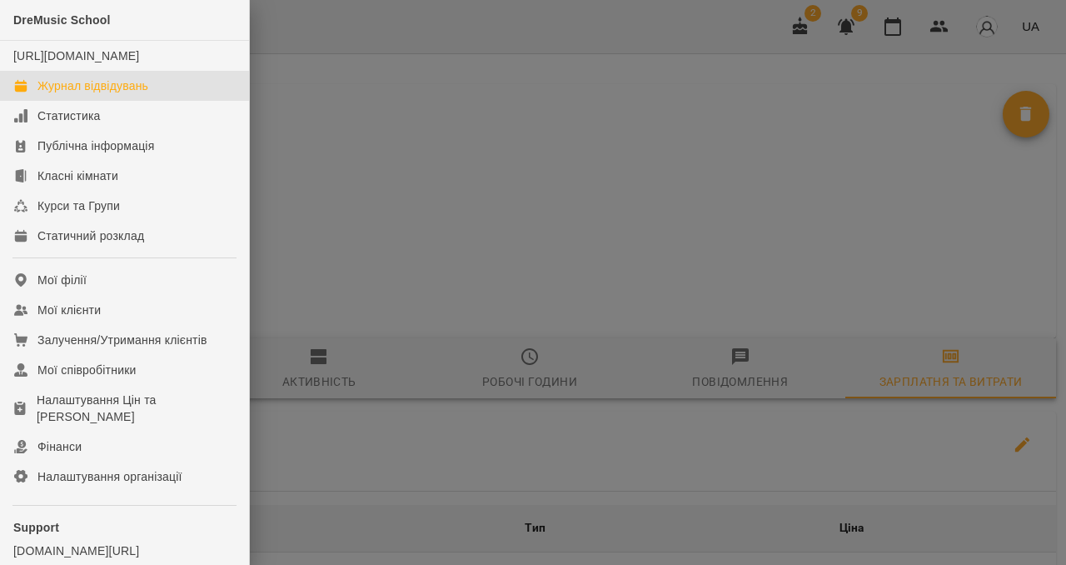
click at [57, 94] on div "Журнал відвідувань" at bounding box center [92, 85] width 111 height 17
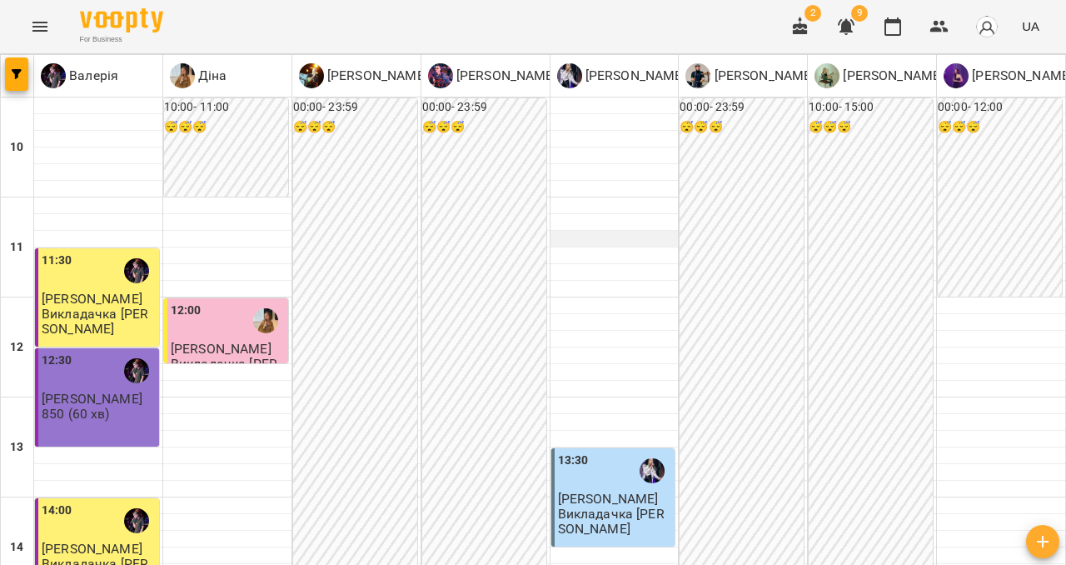
scroll to position [706, 0]
type input "**********"
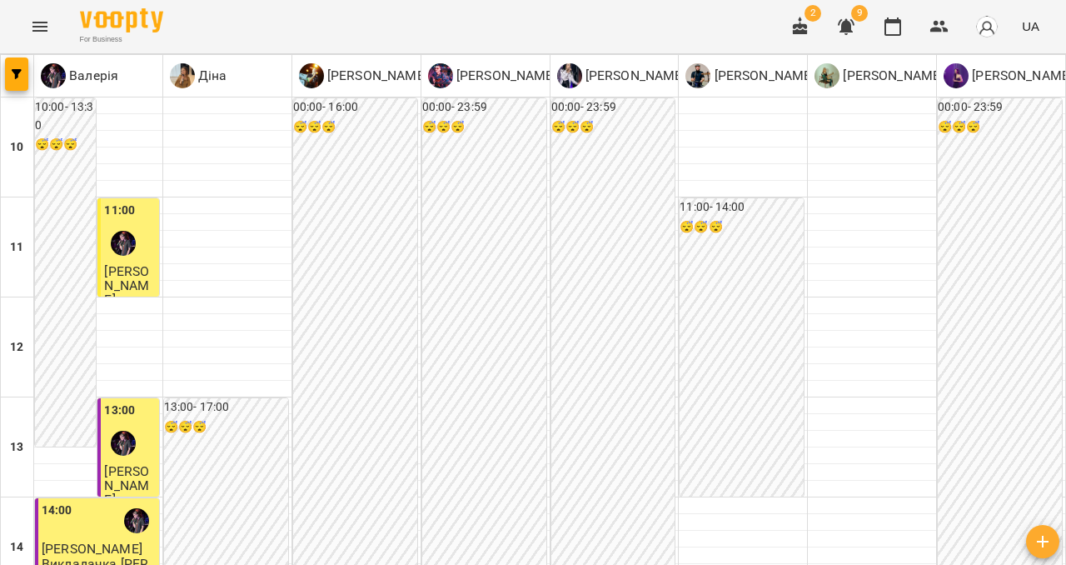
type input "**********"
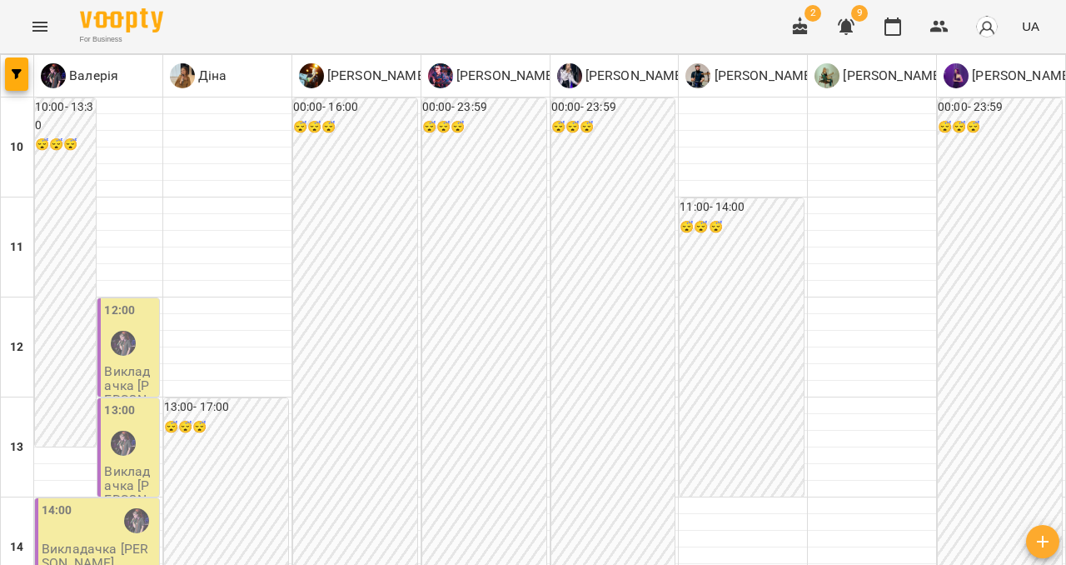
scroll to position [540, 0]
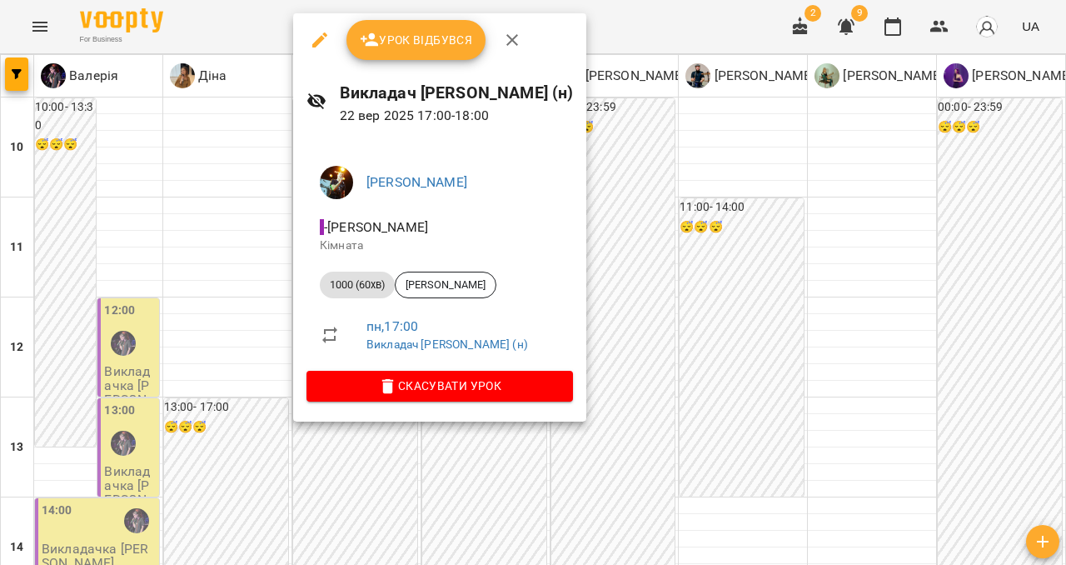
click at [502, 37] on icon "button" at bounding box center [512, 40] width 20 height 20
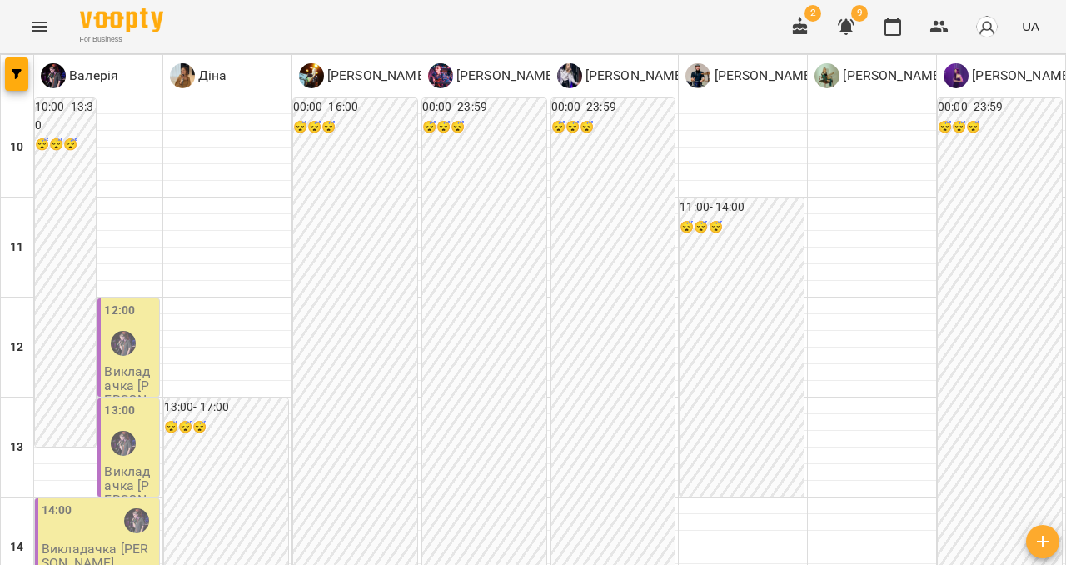
scroll to position [691, 0]
type input "**********"
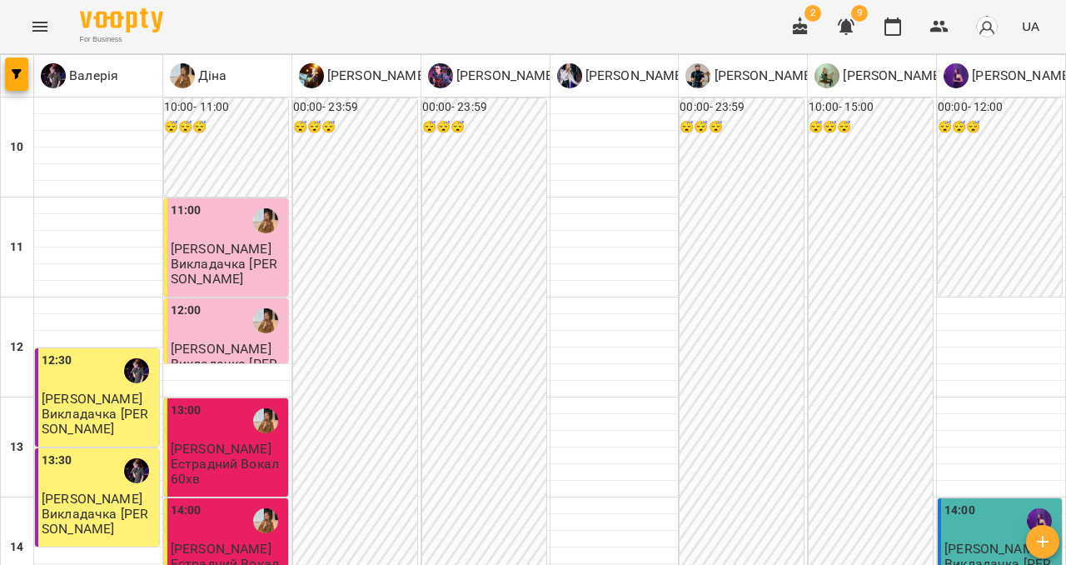
scroll to position [231, 0]
click at [221, 541] on p "[PERSON_NAME]" at bounding box center [228, 548] width 114 height 14
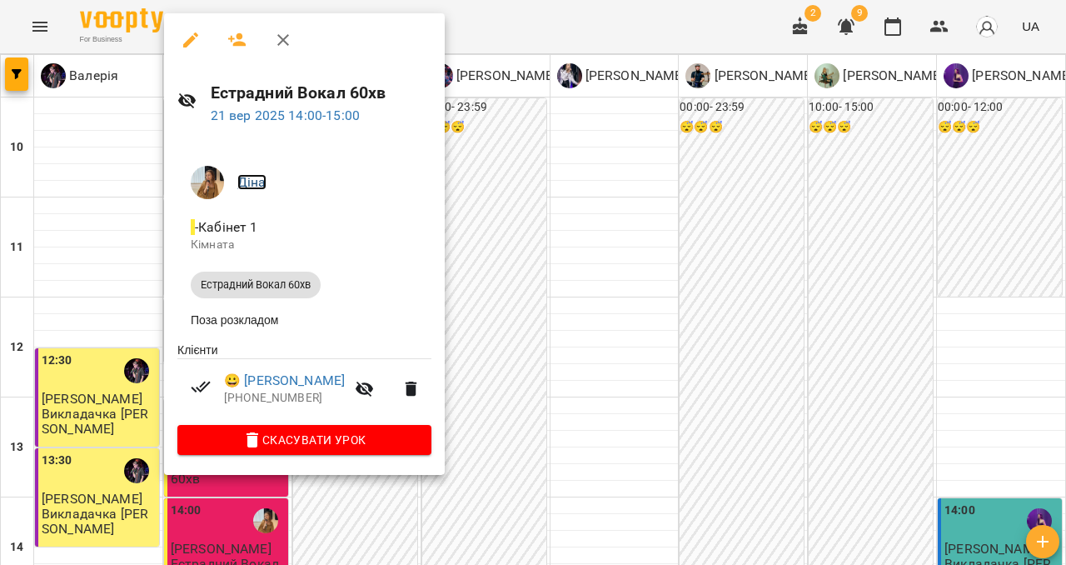
click at [251, 180] on link "Діна" at bounding box center [251, 182] width 29 height 16
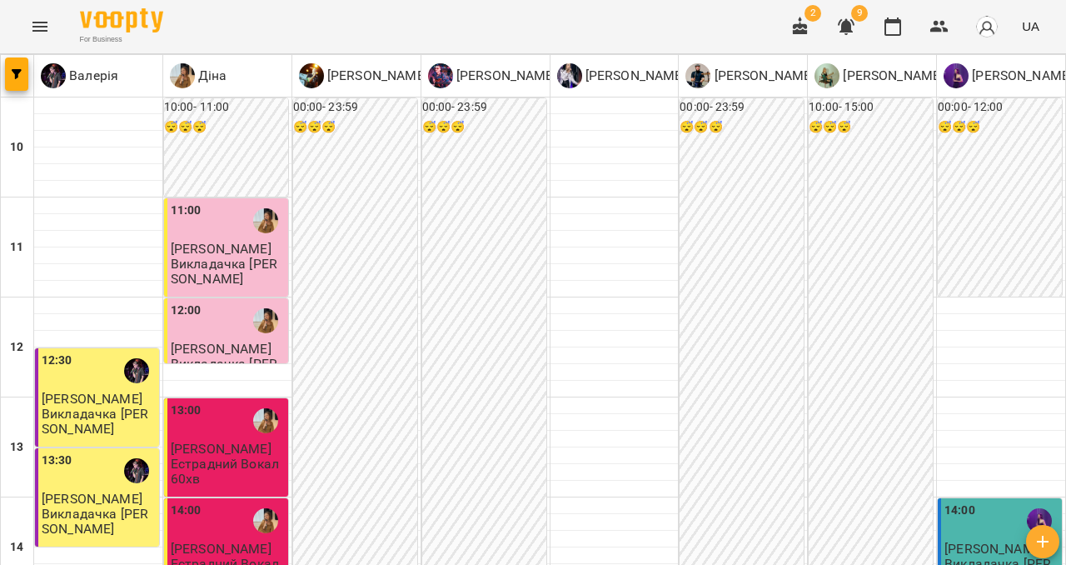
scroll to position [101, 0]
click at [256, 257] on p "Викладачка [PERSON_NAME]" at bounding box center [228, 271] width 114 height 29
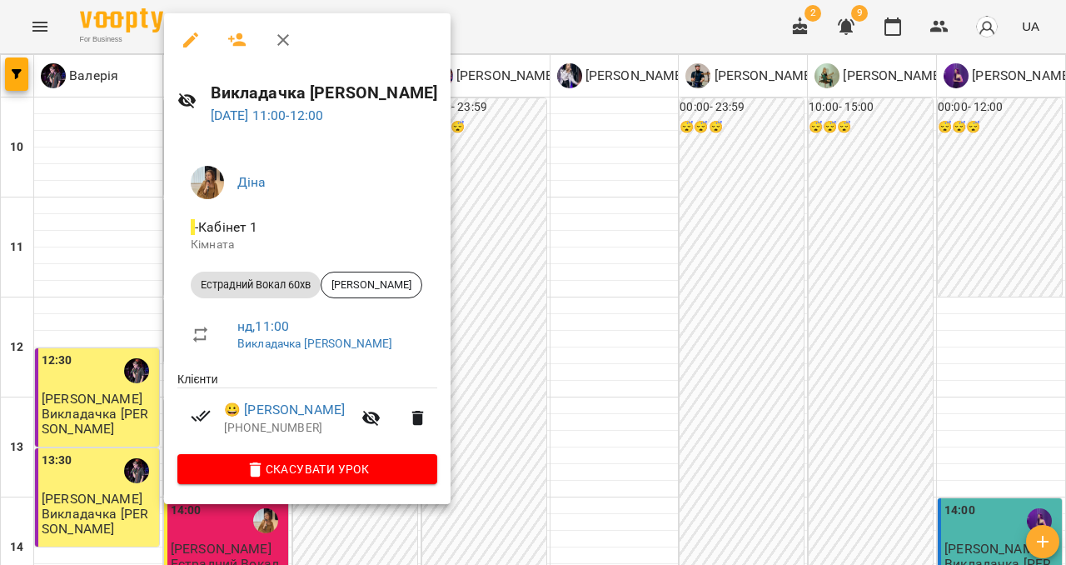
click at [283, 33] on icon "button" at bounding box center [283, 40] width 20 height 20
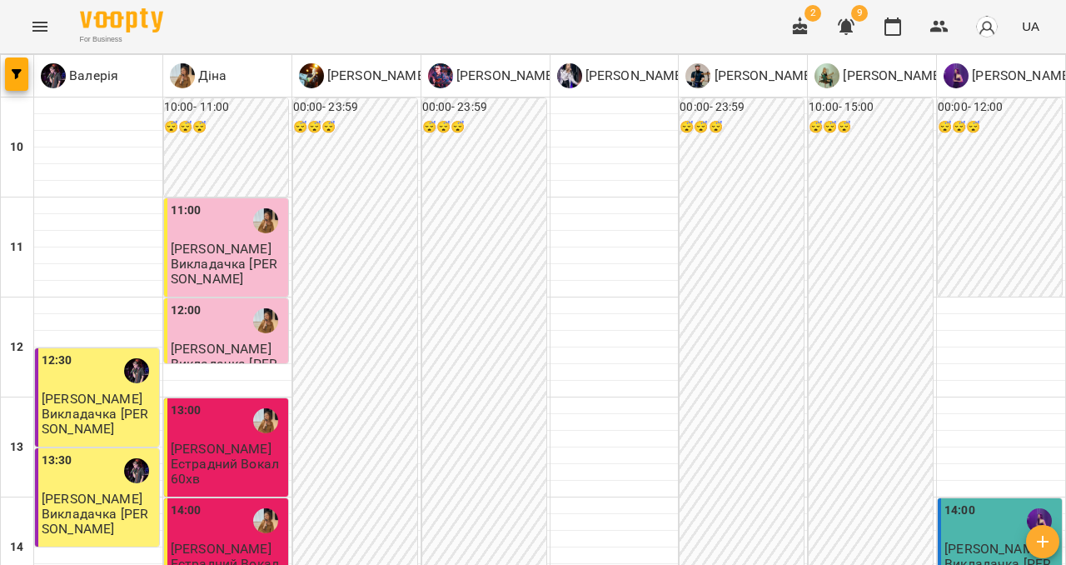
scroll to position [174, 0]
click at [40, 27] on icon "Menu" at bounding box center [40, 27] width 20 height 20
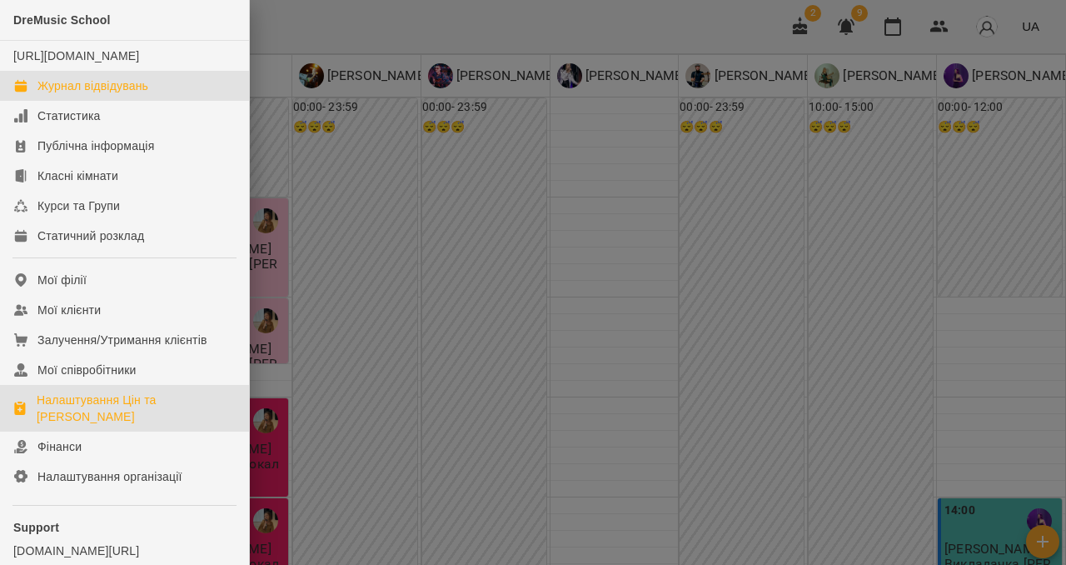
click at [87, 421] on div "Налаштування Цін та [PERSON_NAME]" at bounding box center [136, 408] width 199 height 33
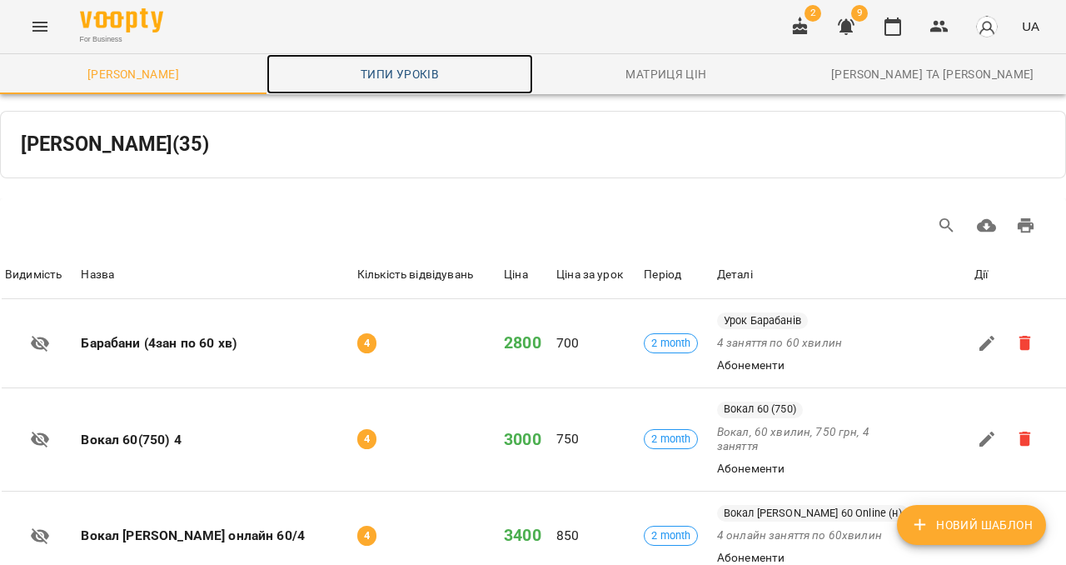
click at [385, 78] on span "Типи уроків" at bounding box center [400, 74] width 247 height 20
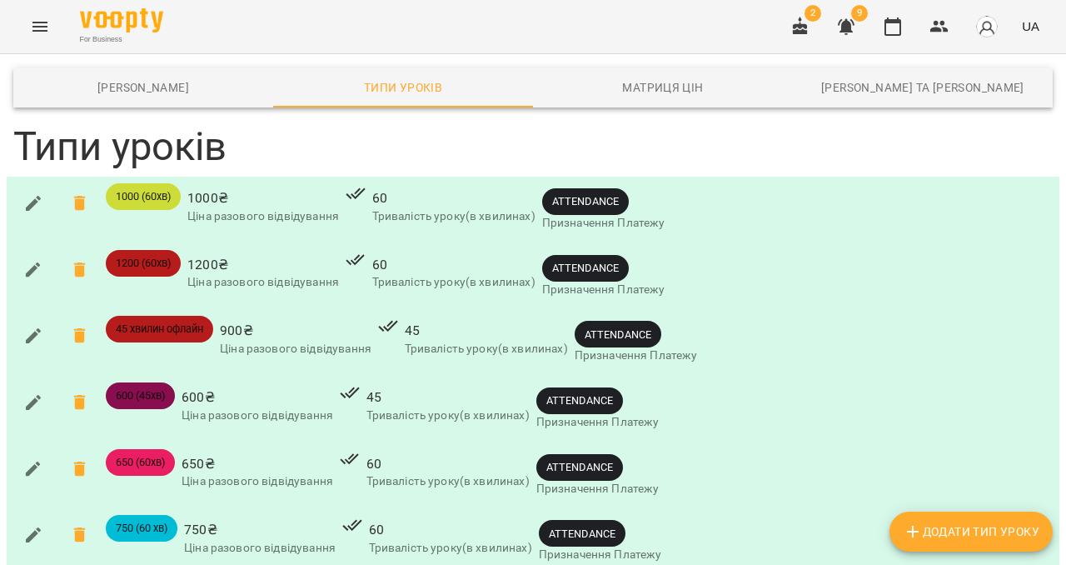
scroll to position [717, 0]
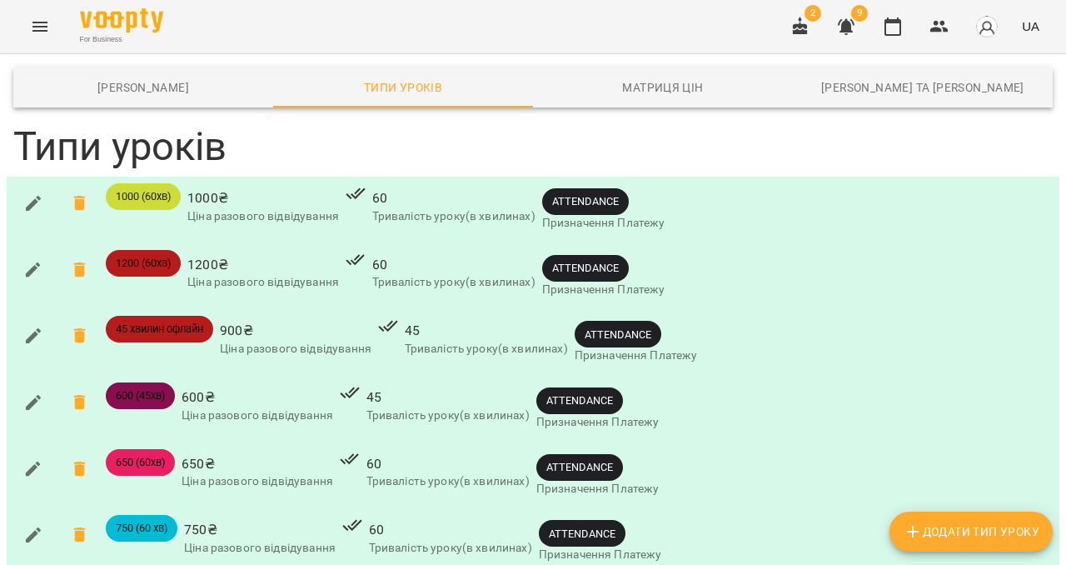
click at [37, 7] on button "Menu" at bounding box center [40, 27] width 40 height 40
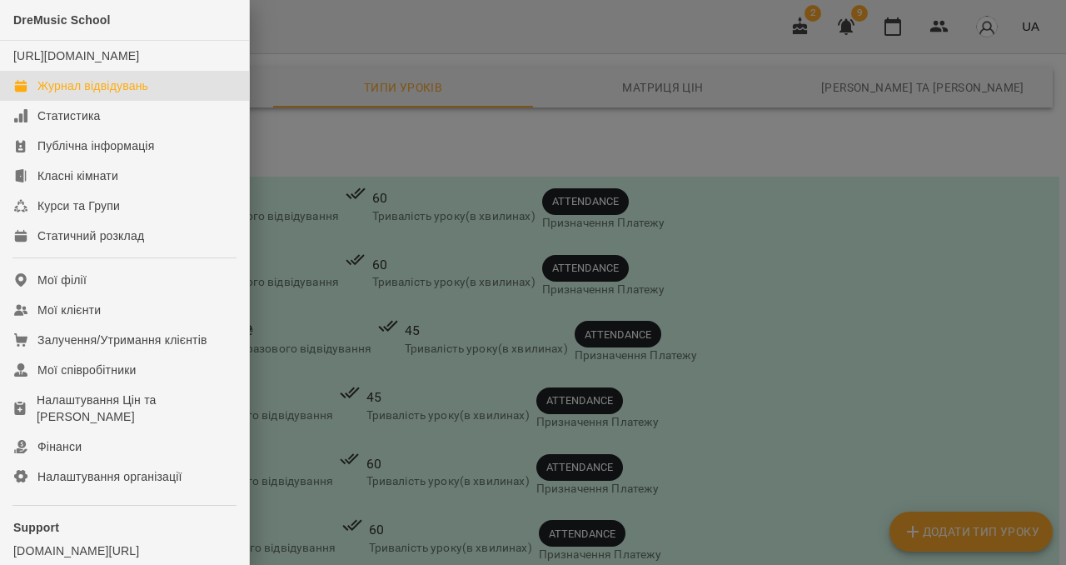
click at [59, 94] on div "Журнал відвідувань" at bounding box center [92, 85] width 111 height 17
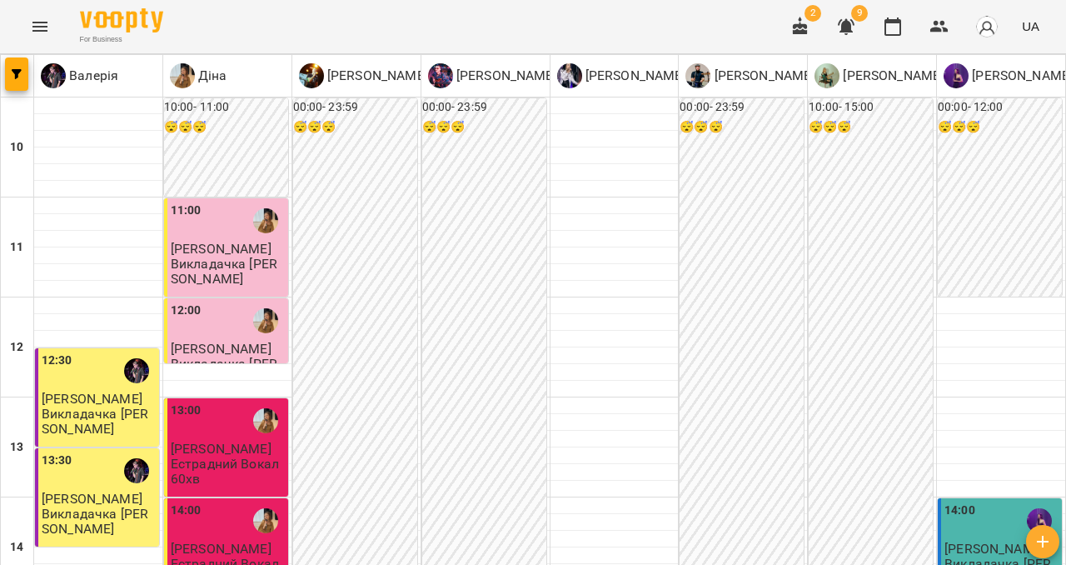
type input "**********"
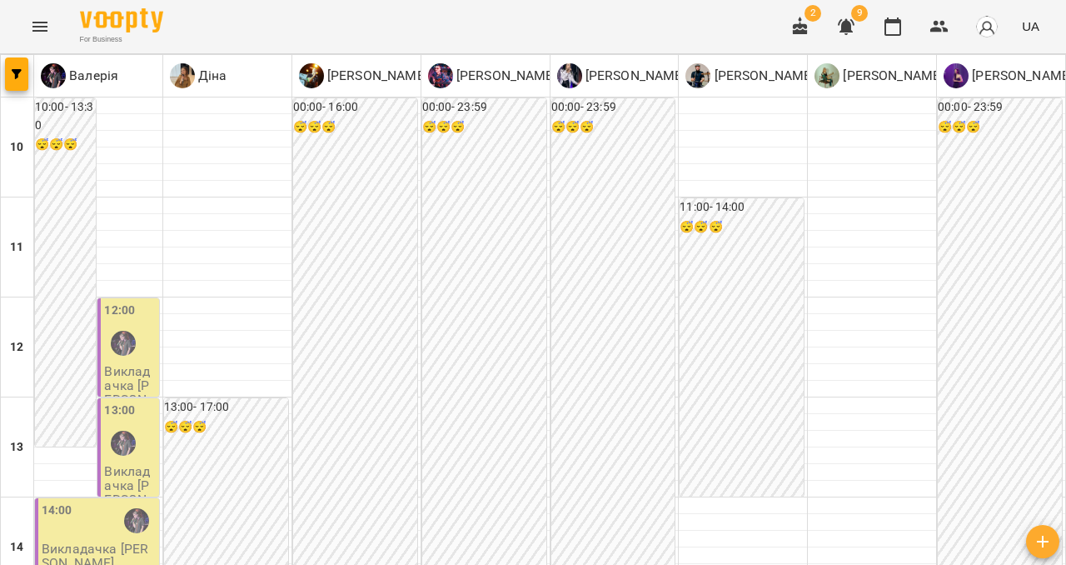
scroll to position [914, 0]
click at [30, 22] on icon "Menu" at bounding box center [40, 27] width 20 height 20
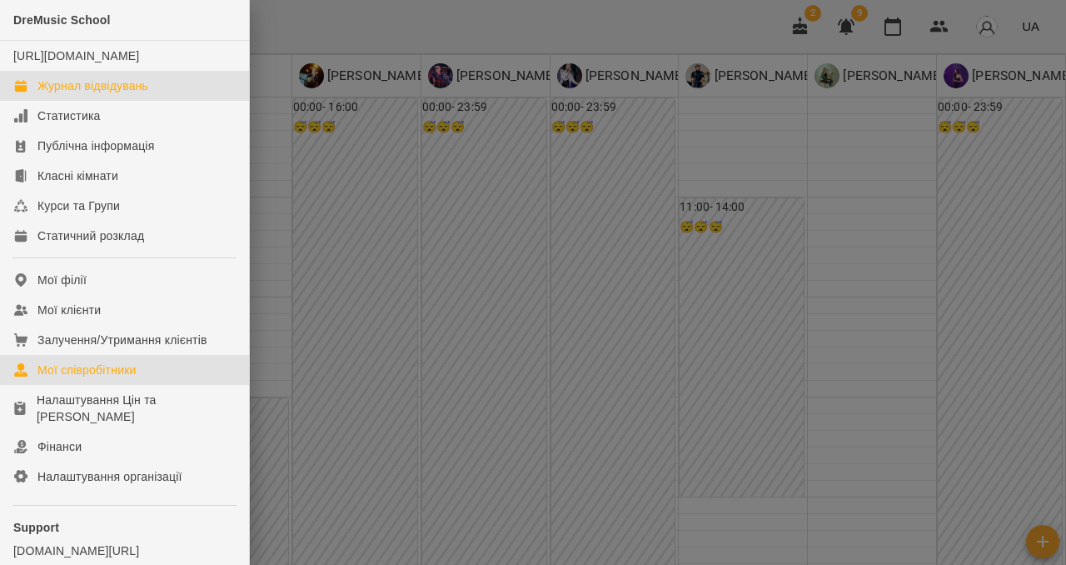
click at [84, 378] on div "Мої співробітники" at bounding box center [86, 370] width 99 height 17
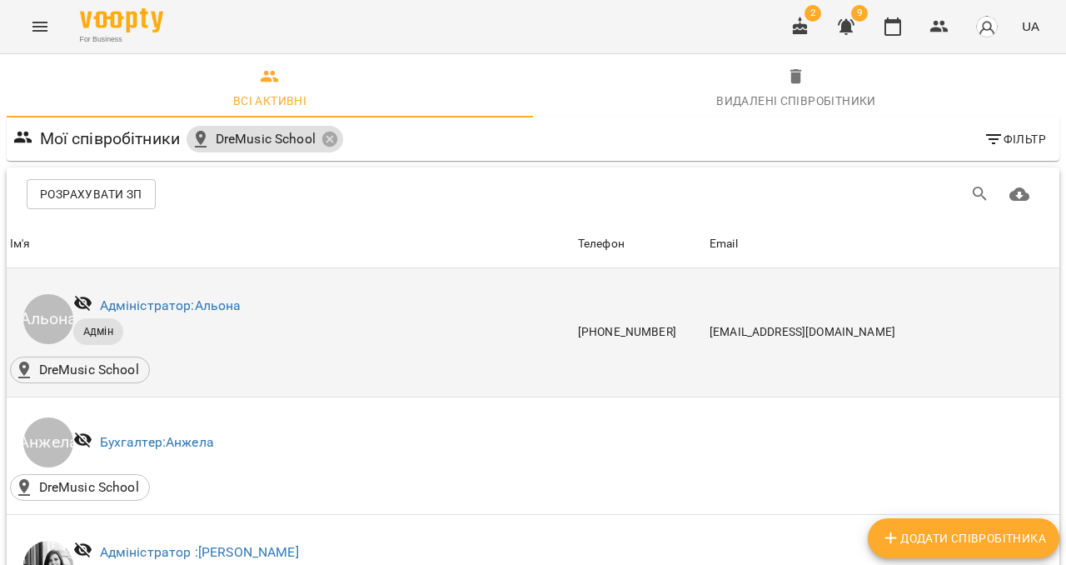
scroll to position [146, 0]
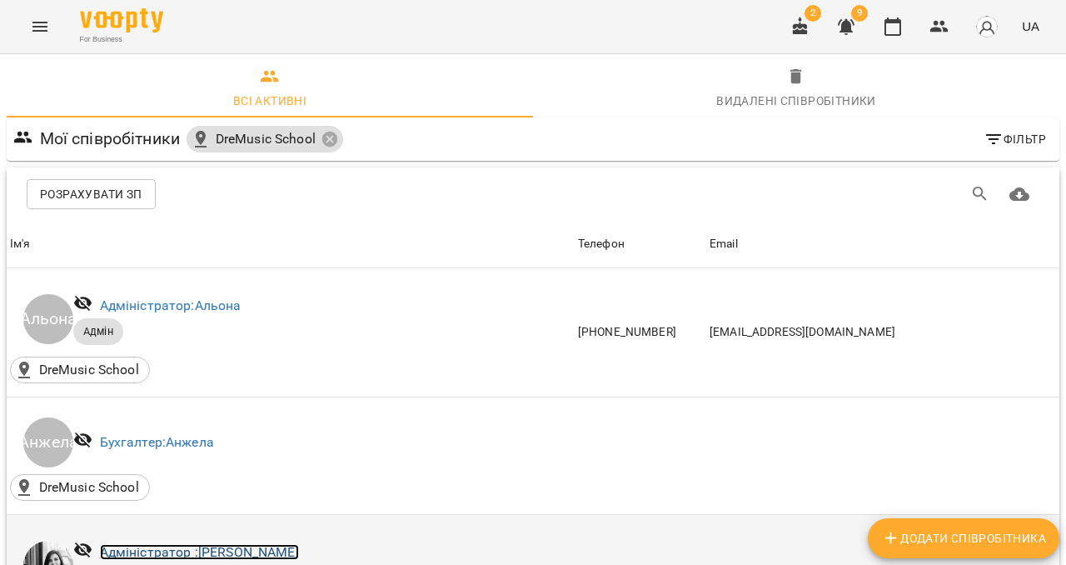
click at [299, 544] on link "Адміністратор : Богдана Кулівник" at bounding box center [199, 552] width 199 height 16
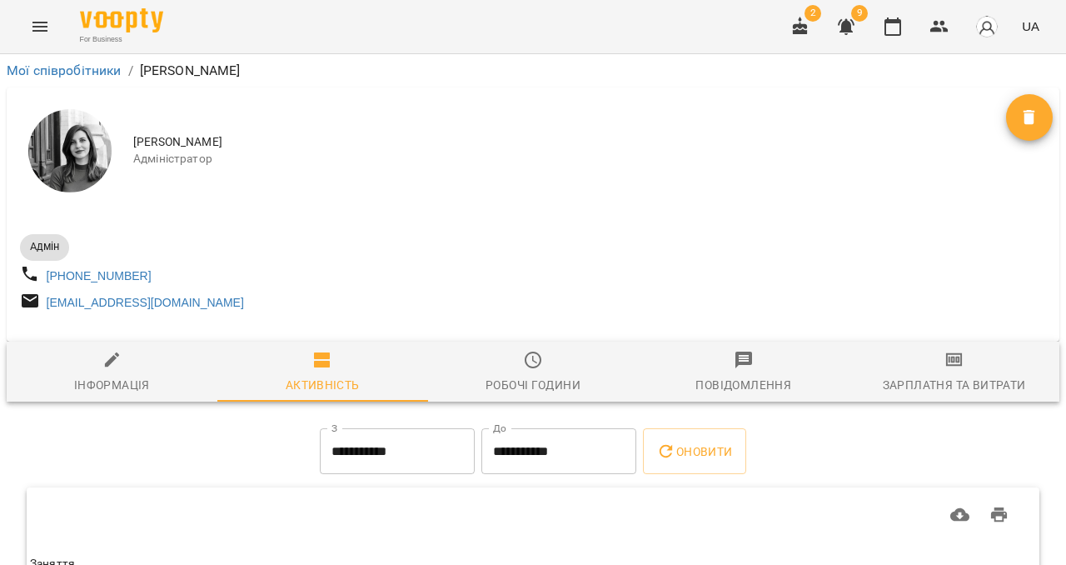
click at [926, 379] on span "Зарплатня та Витрати" at bounding box center [954, 372] width 191 height 45
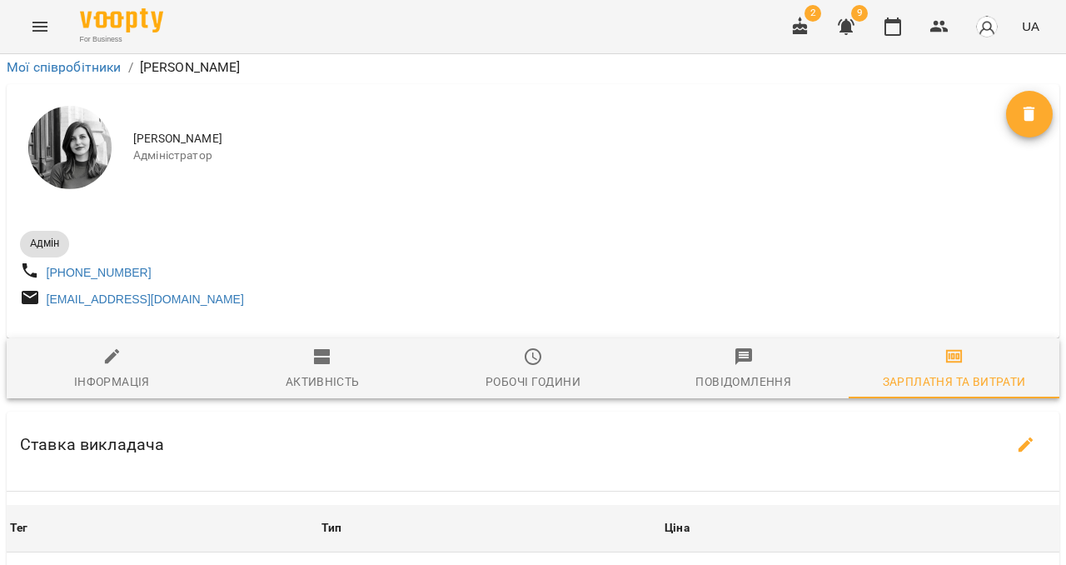
scroll to position [515, 0]
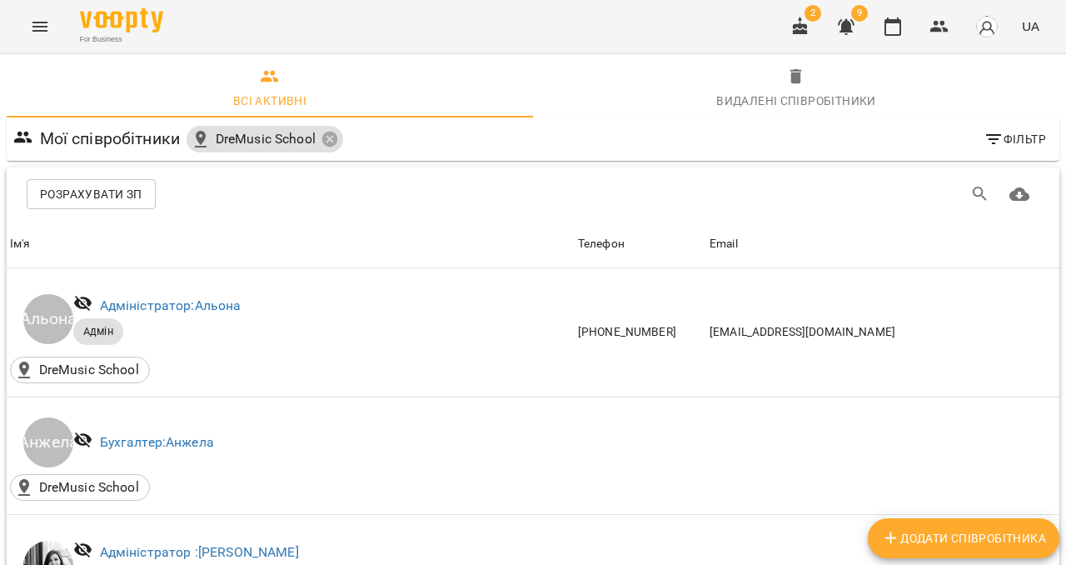
scroll to position [749, 0]
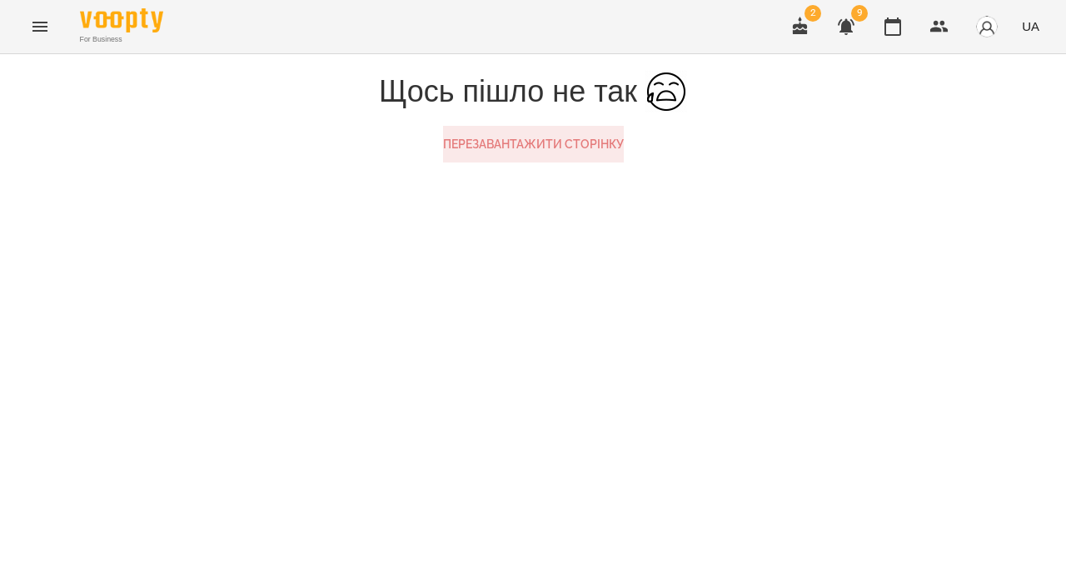
click at [571, 162] on button "Перезавантажити сторінку" at bounding box center [533, 144] width 181 height 37
click at [43, 20] on icon "Menu" at bounding box center [40, 27] width 20 height 20
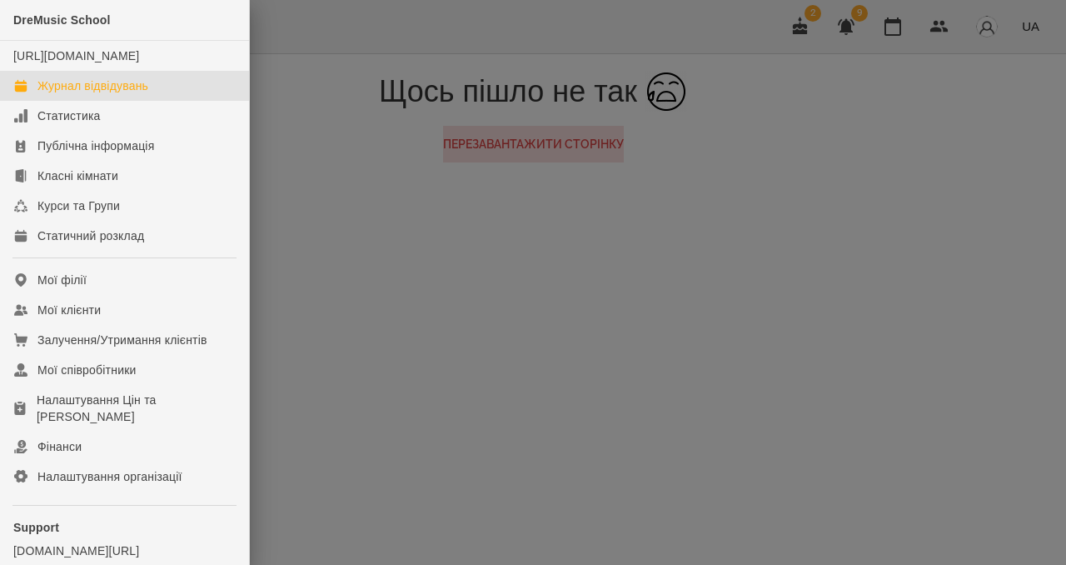
click at [57, 94] on div "Журнал відвідувань" at bounding box center [92, 85] width 111 height 17
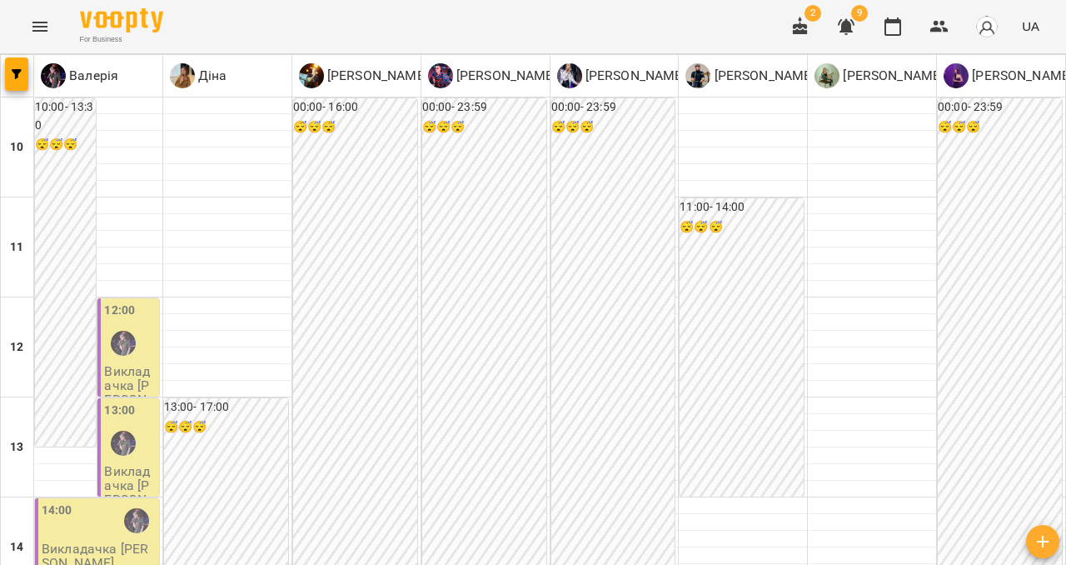
scroll to position [833, 0]
click at [781, 20] on span "2" at bounding box center [801, 27] width 40 height 40
click at [815, 30] on button "button" at bounding box center [801, 27] width 40 height 40
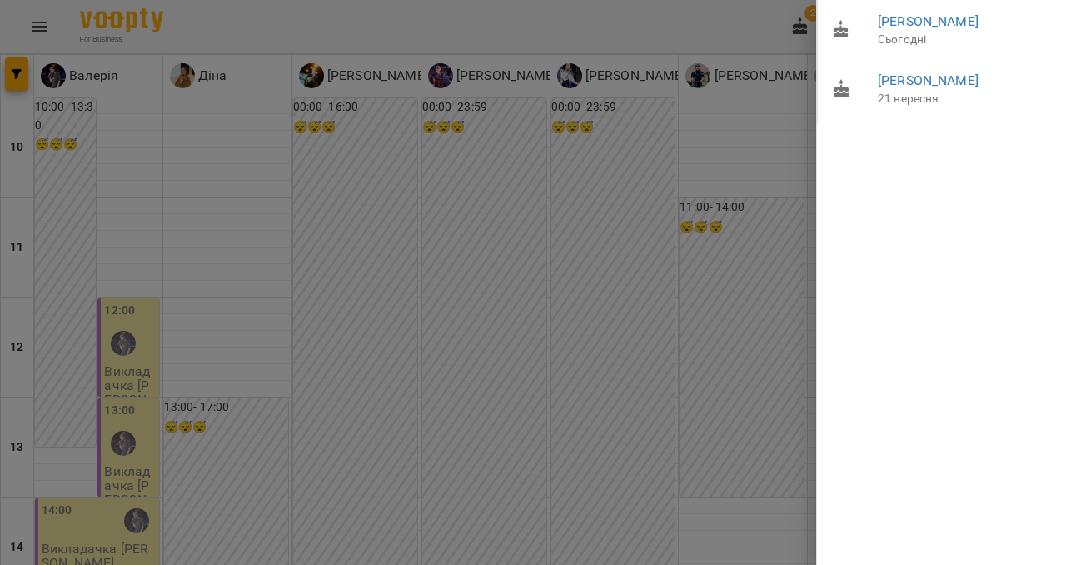
click at [766, 28] on div at bounding box center [533, 282] width 1066 height 565
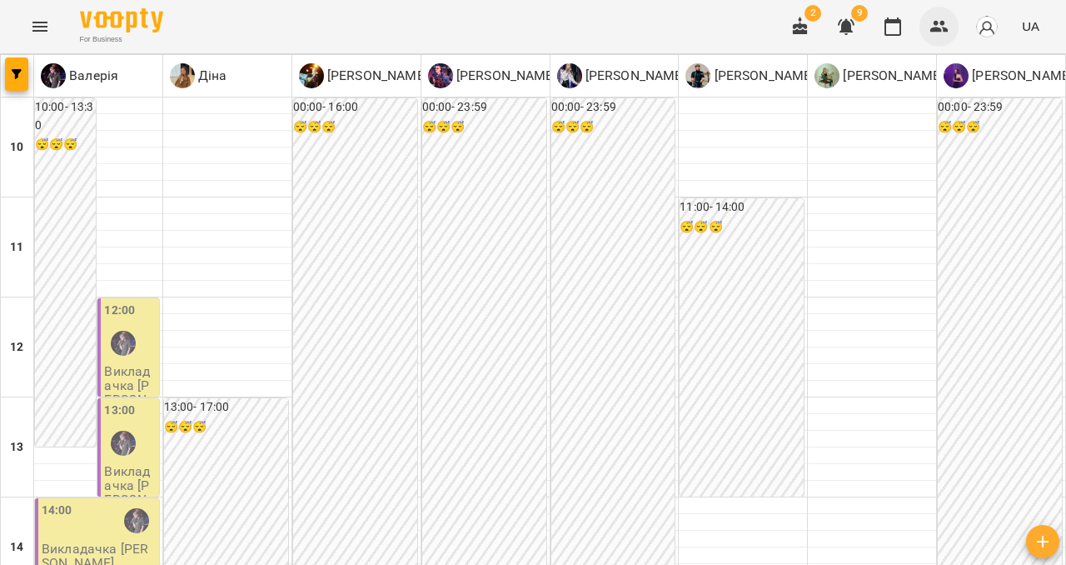
click at [945, 27] on icon "button" at bounding box center [940, 27] width 20 height 20
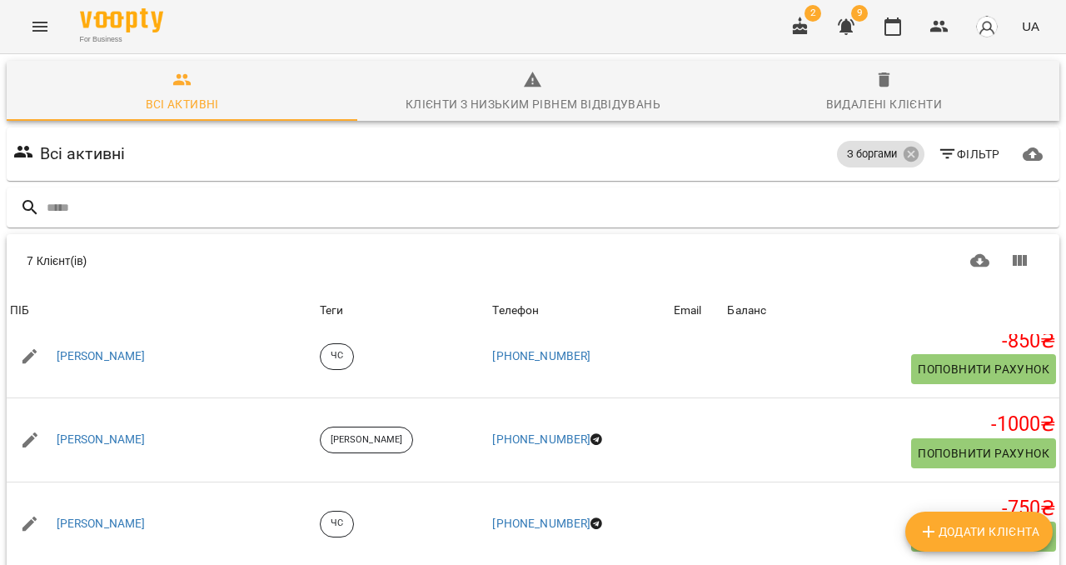
scroll to position [217, 0]
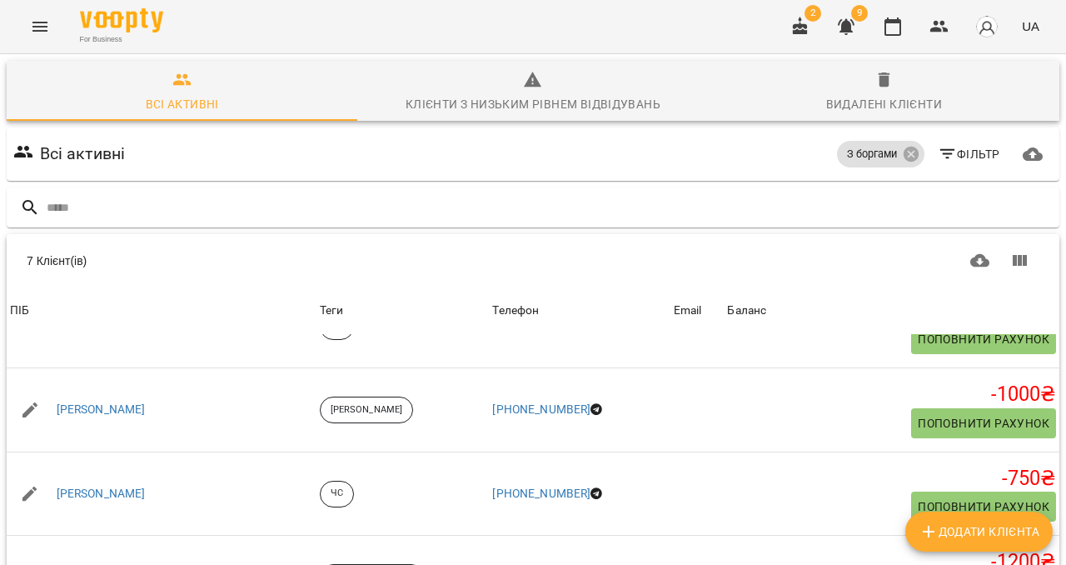
click at [56, 18] on button "Menu" at bounding box center [40, 27] width 40 height 40
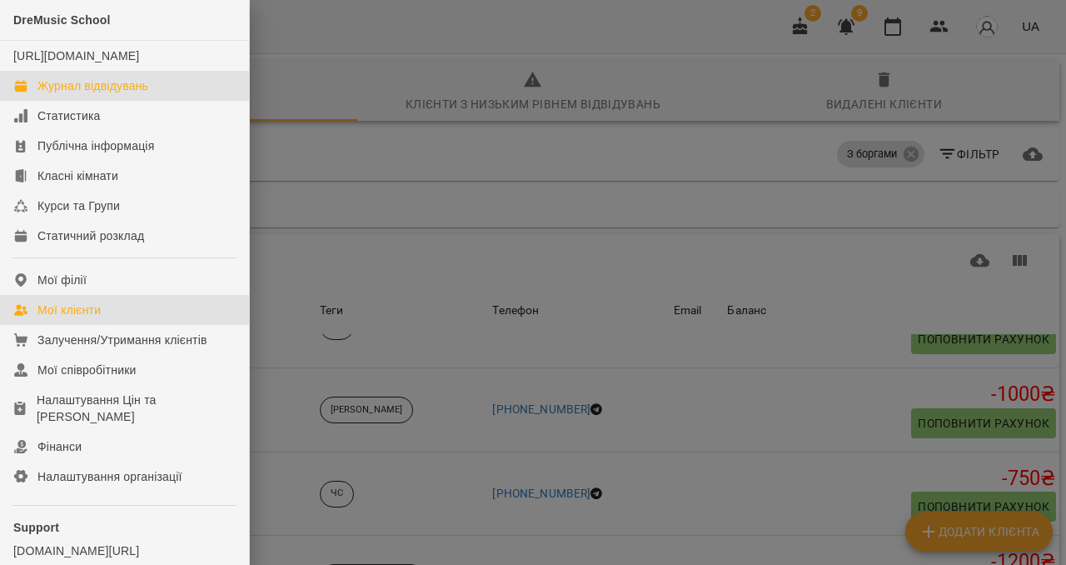
click at [68, 94] on div "Журнал відвідувань" at bounding box center [92, 85] width 111 height 17
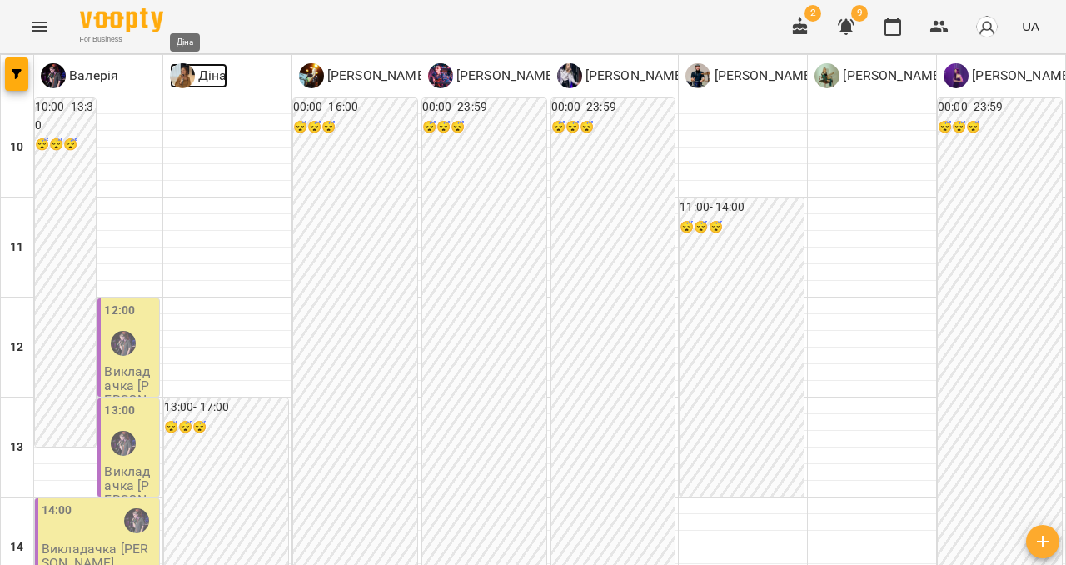
click at [185, 74] on img at bounding box center [182, 75] width 25 height 25
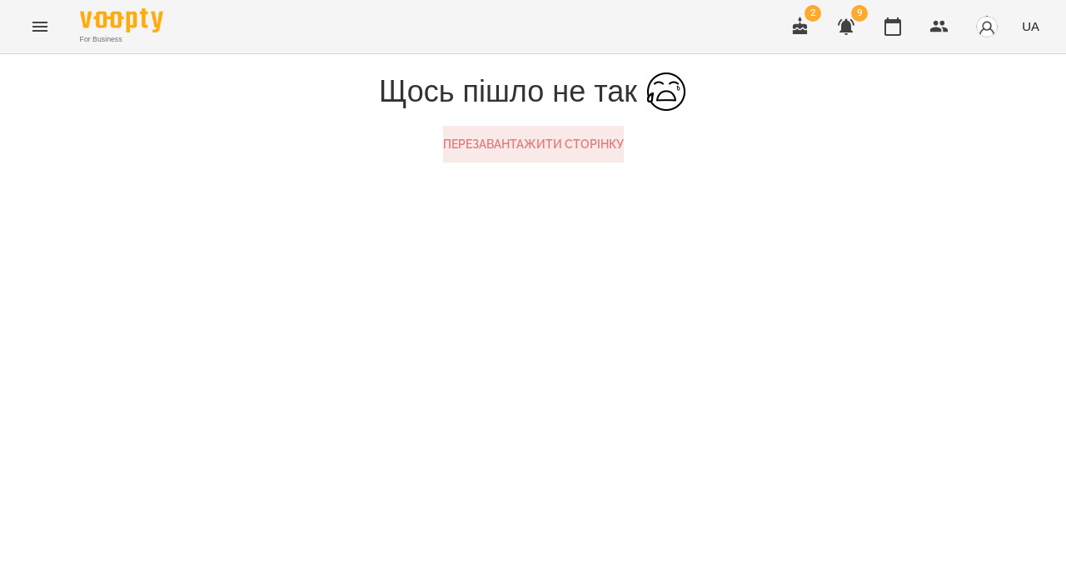
click at [520, 162] on button "Перезавантажити сторінку" at bounding box center [533, 144] width 181 height 37
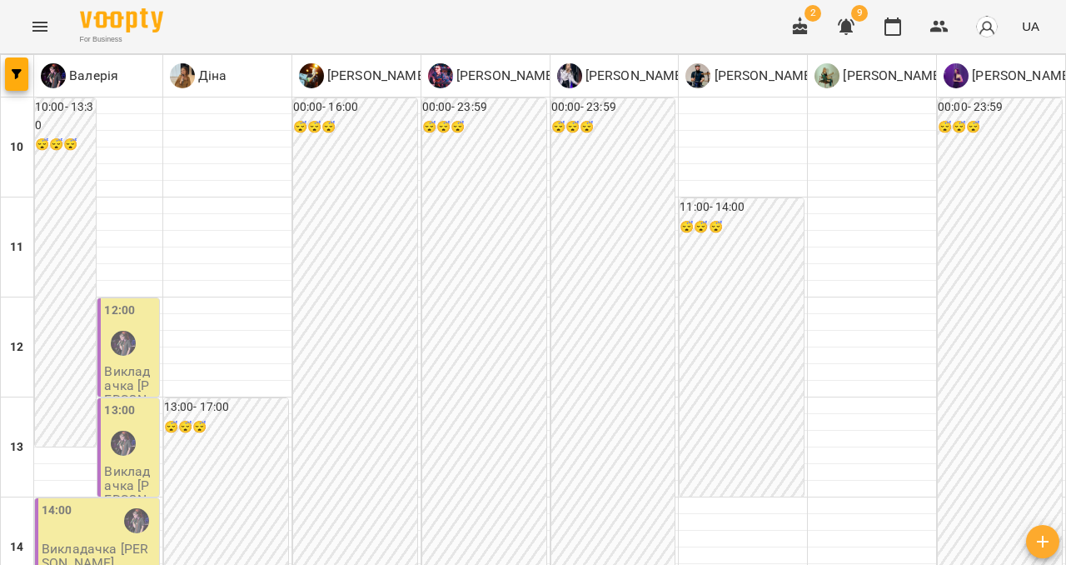
click at [41, 20] on icon "Menu" at bounding box center [40, 27] width 20 height 20
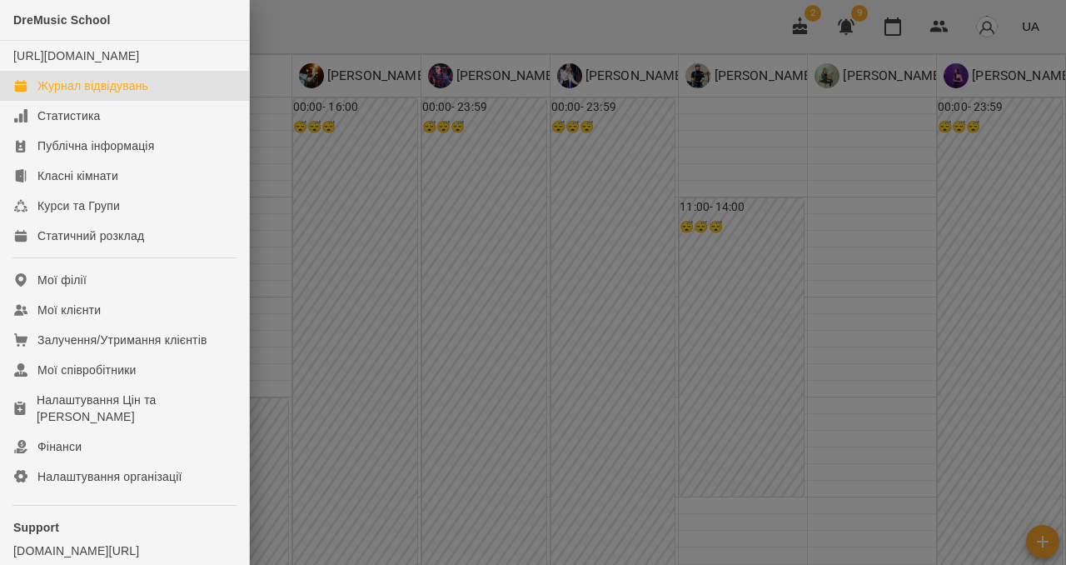
click at [63, 94] on div "Журнал відвідувань" at bounding box center [92, 85] width 111 height 17
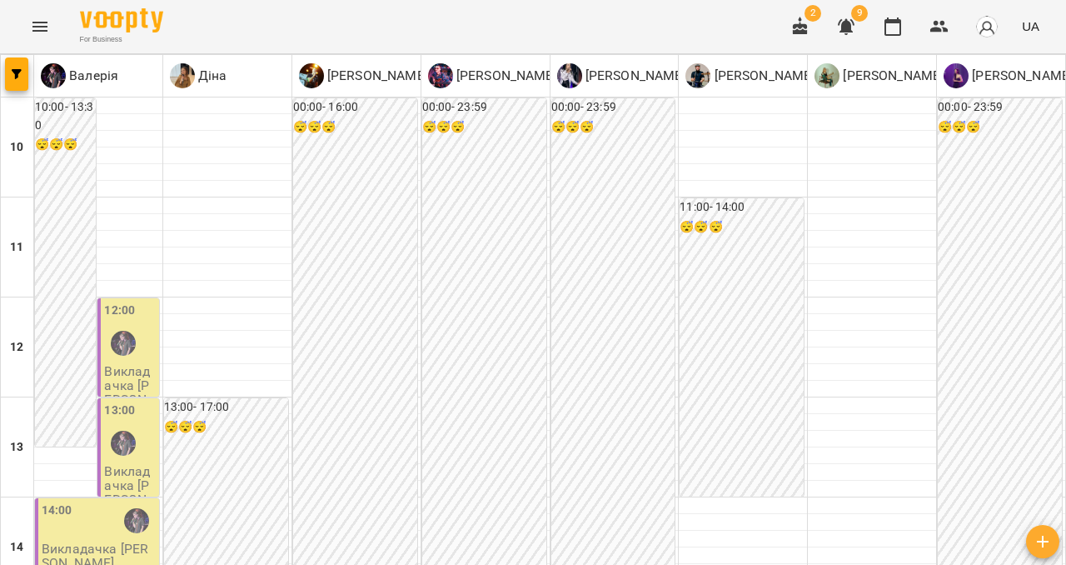
scroll to position [763, 0]
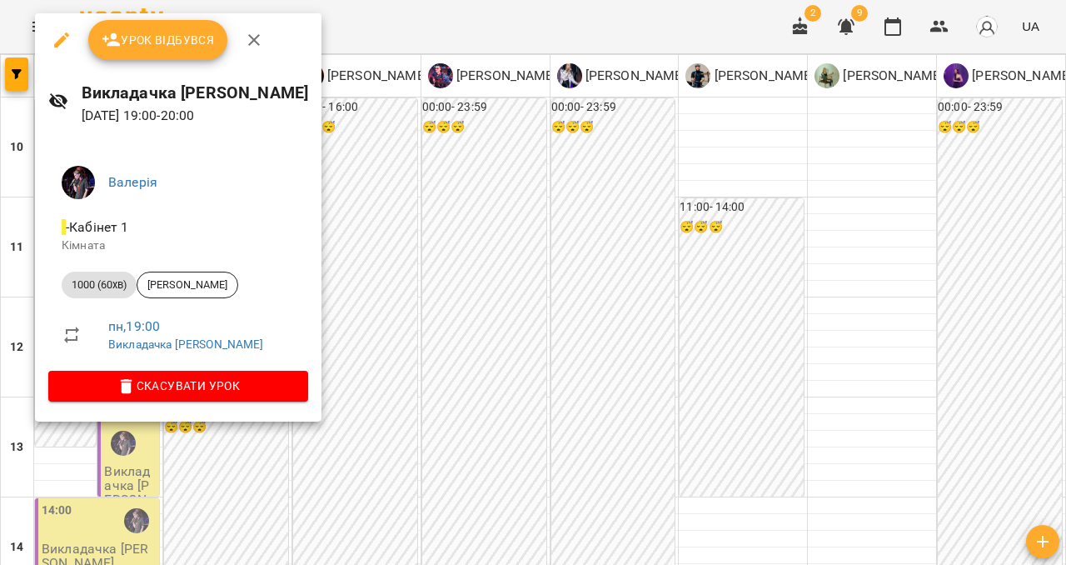
click at [253, 39] on icon "button" at bounding box center [254, 40] width 12 height 12
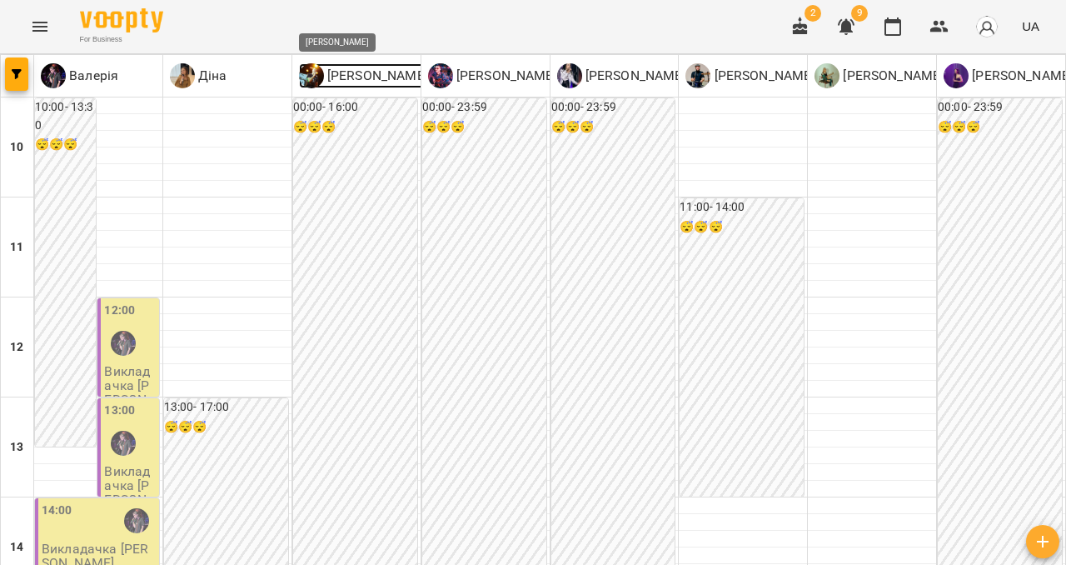
click at [329, 74] on p "[PERSON_NAME]" at bounding box center [376, 76] width 104 height 20
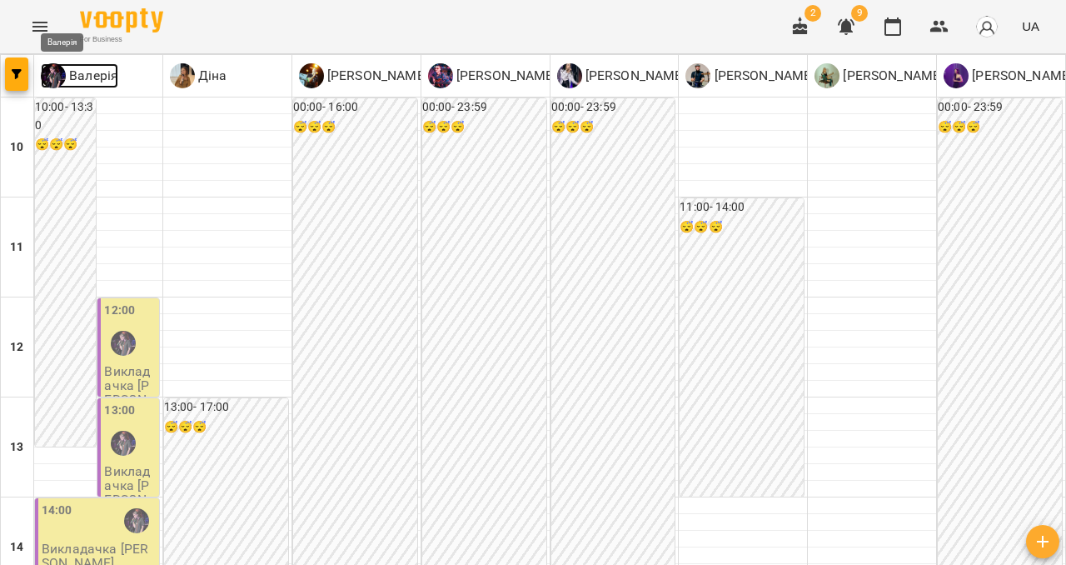
click at [62, 78] on img at bounding box center [53, 75] width 25 height 25
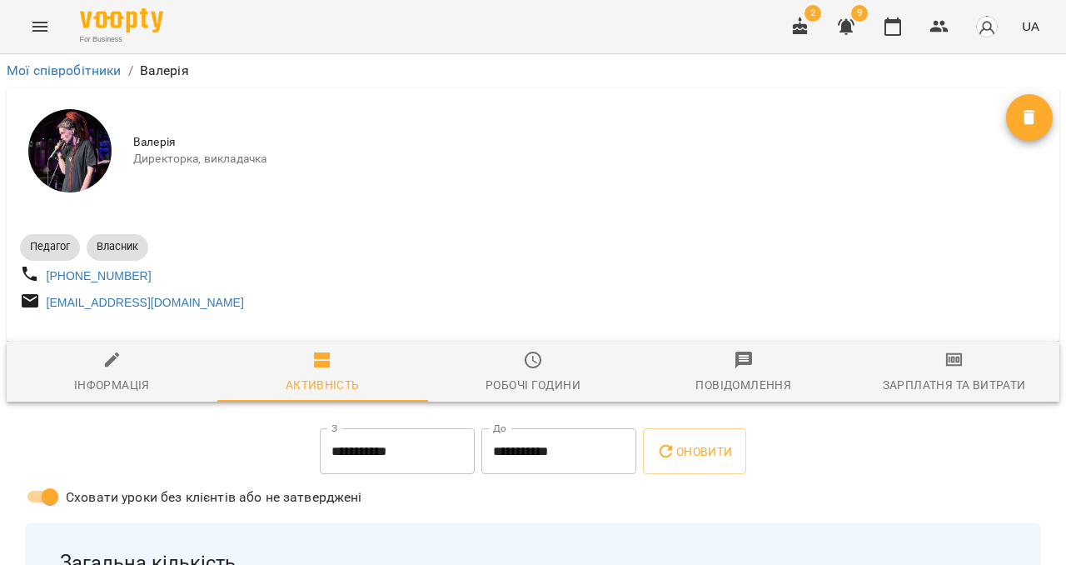
click at [919, 388] on div "Зарплатня та Витрати" at bounding box center [954, 385] width 143 height 20
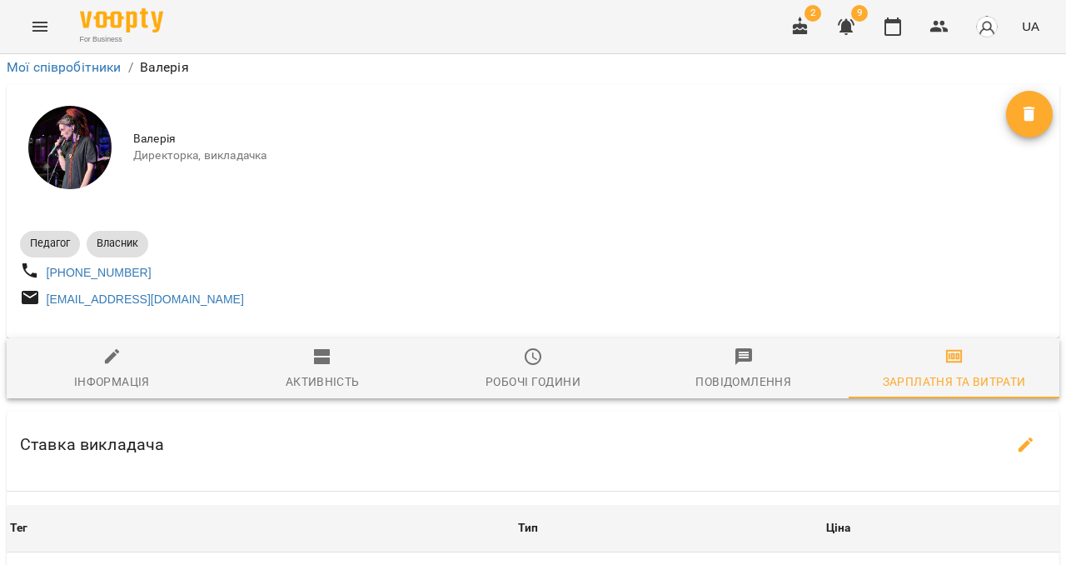
scroll to position [656, 0]
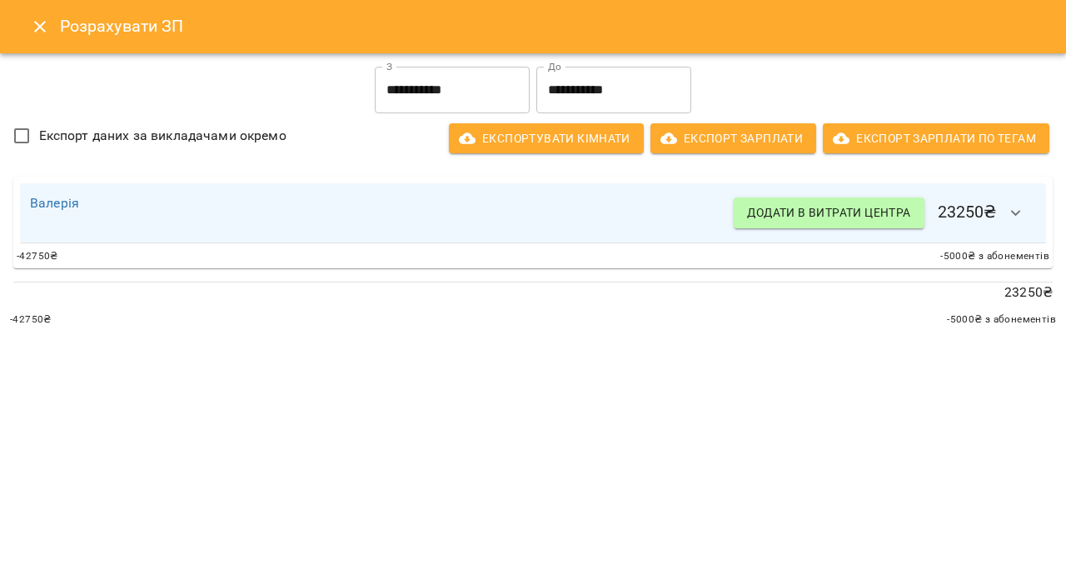
click at [1020, 205] on icon "button" at bounding box center [1016, 213] width 20 height 20
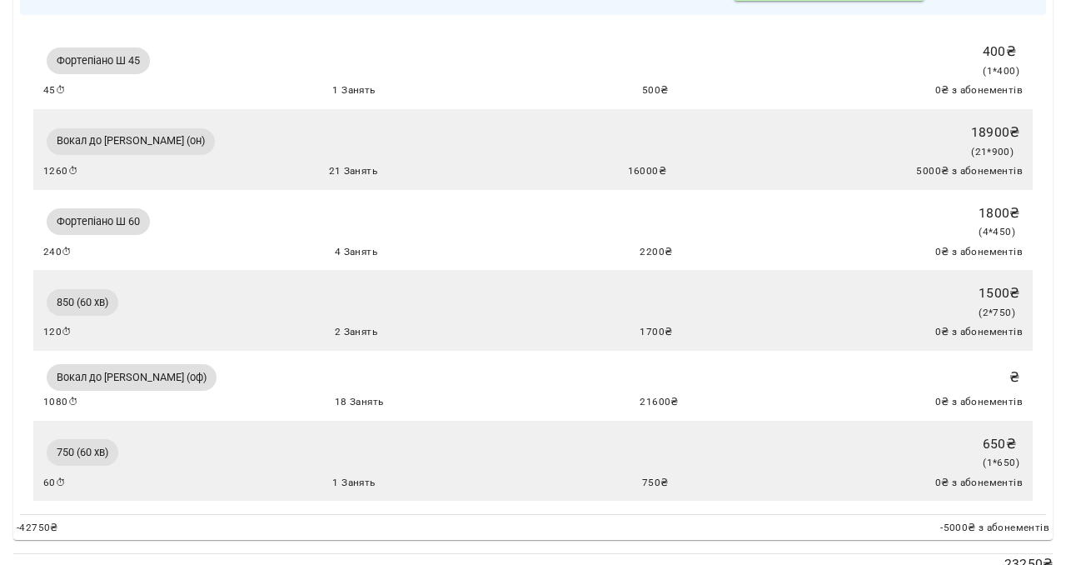
scroll to position [281, 0]
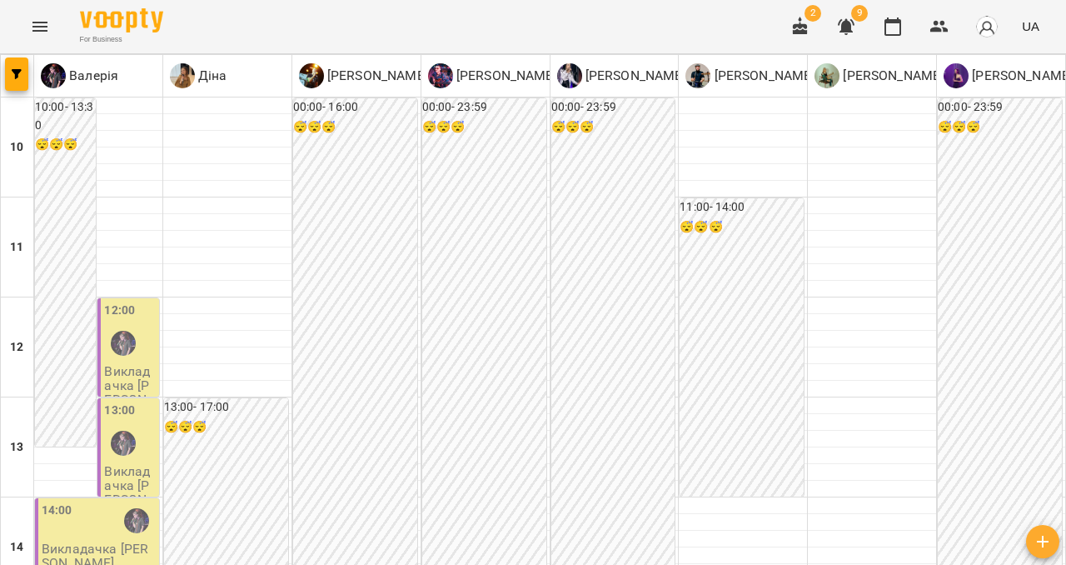
click at [39, 22] on icon "Menu" at bounding box center [39, 27] width 15 height 10
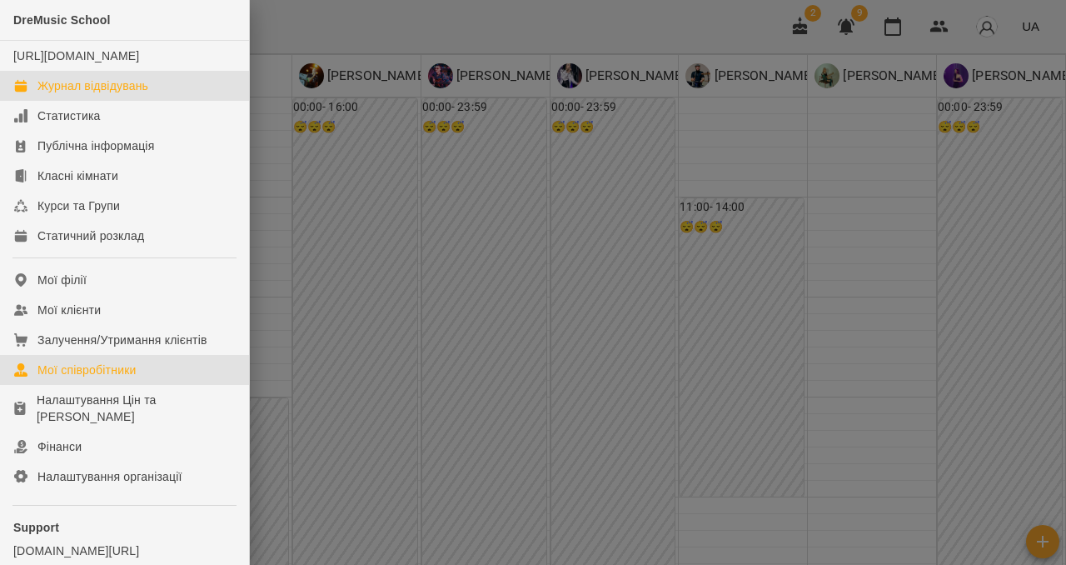
click at [82, 378] on div "Мої співробітники" at bounding box center [86, 370] width 99 height 17
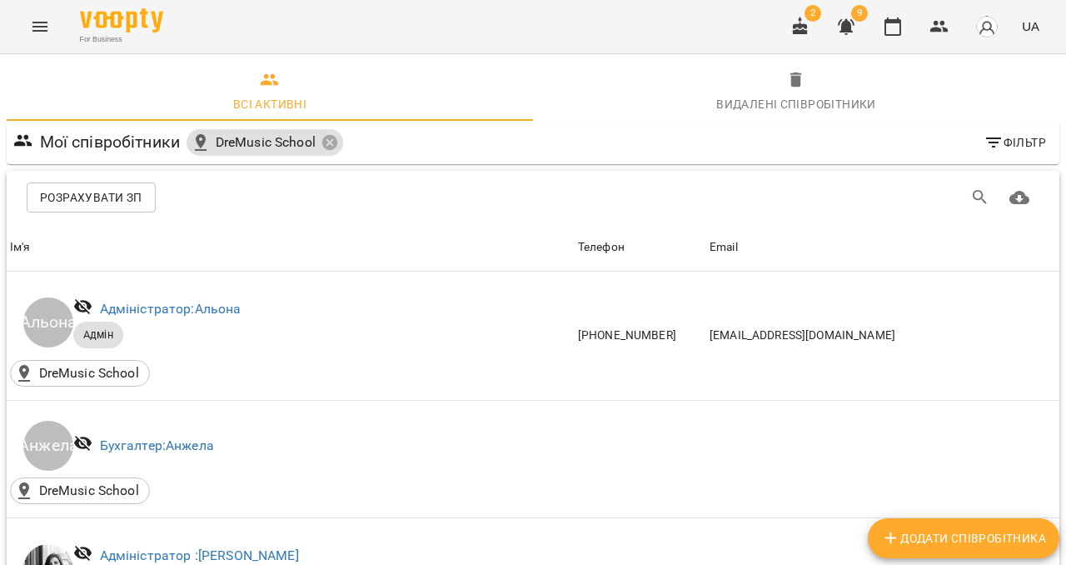
click at [752, 107] on div "Видалені cпівробітники" at bounding box center [796, 104] width 160 height 20
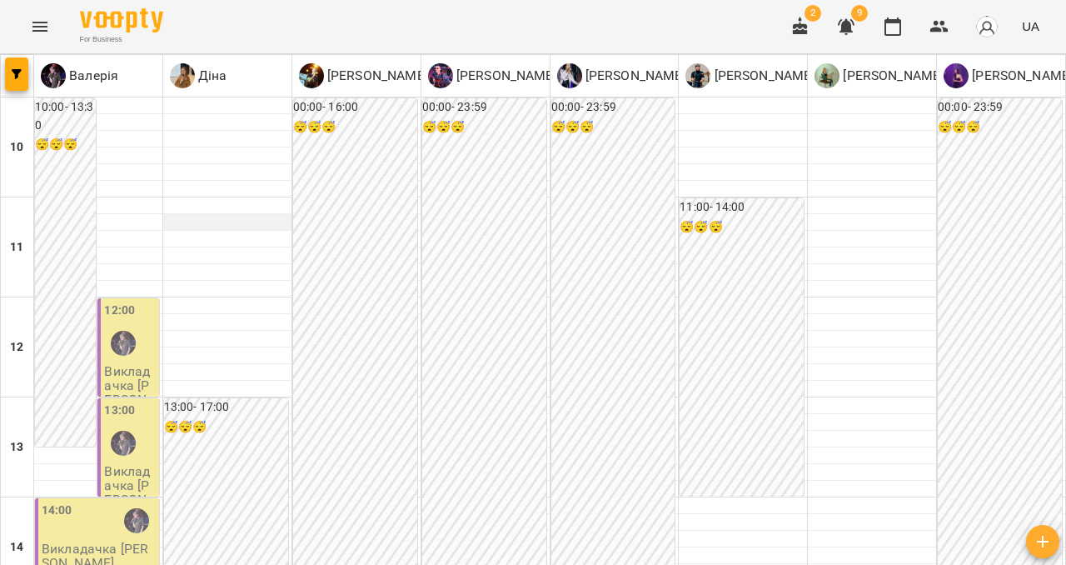
scroll to position [831, 0]
click at [38, 27] on icon "Menu" at bounding box center [39, 27] width 15 height 10
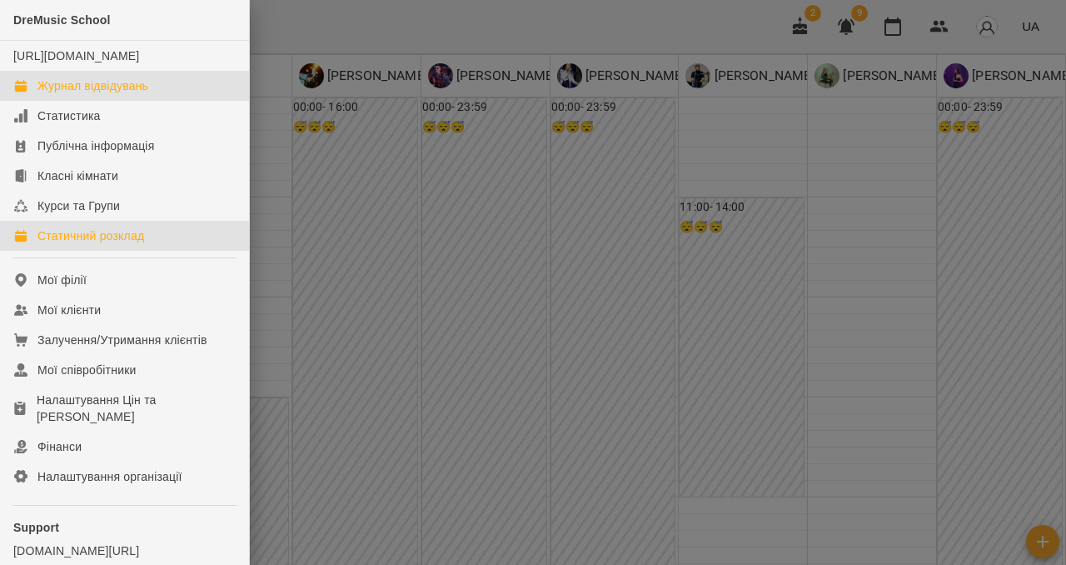
click at [74, 244] on div "Статичний розклад" at bounding box center [90, 235] width 107 height 17
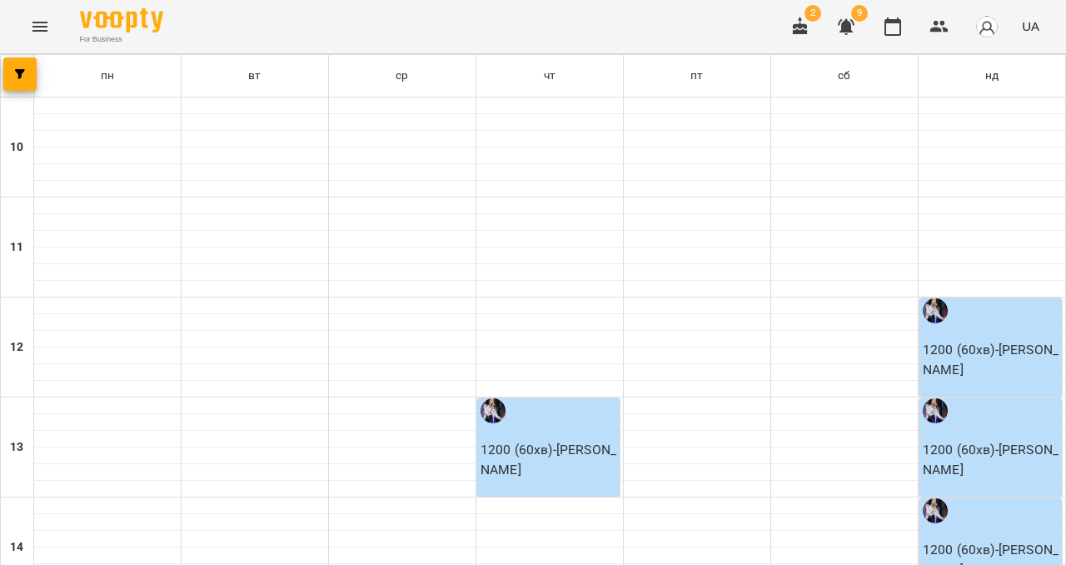
scroll to position [167, 0]
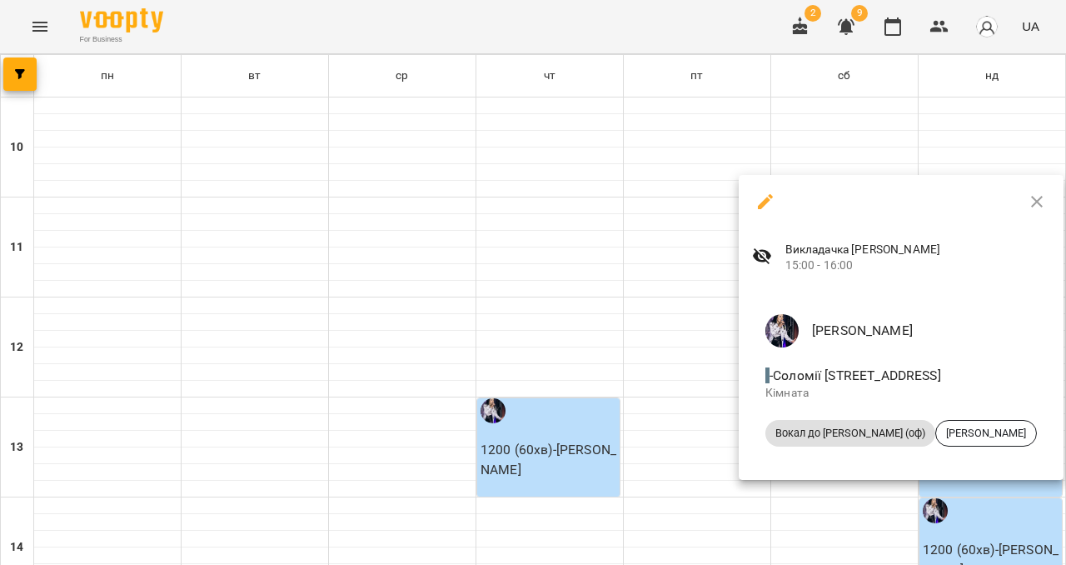
click at [786, 322] on img at bounding box center [782, 330] width 33 height 33
click at [961, 430] on span "Інга Кучеєва" at bounding box center [986, 433] width 100 height 15
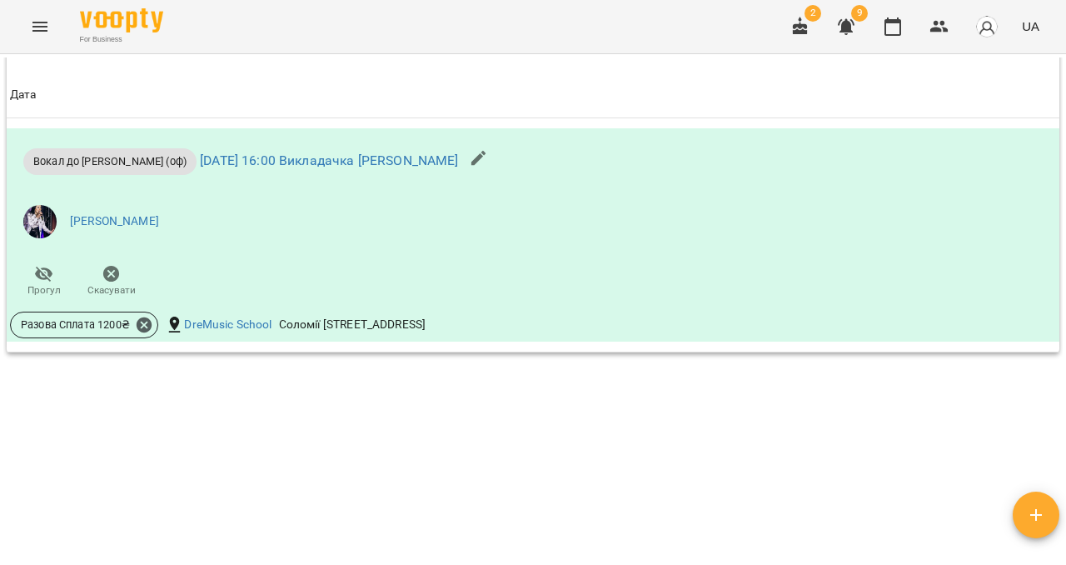
scroll to position [1101, 0]
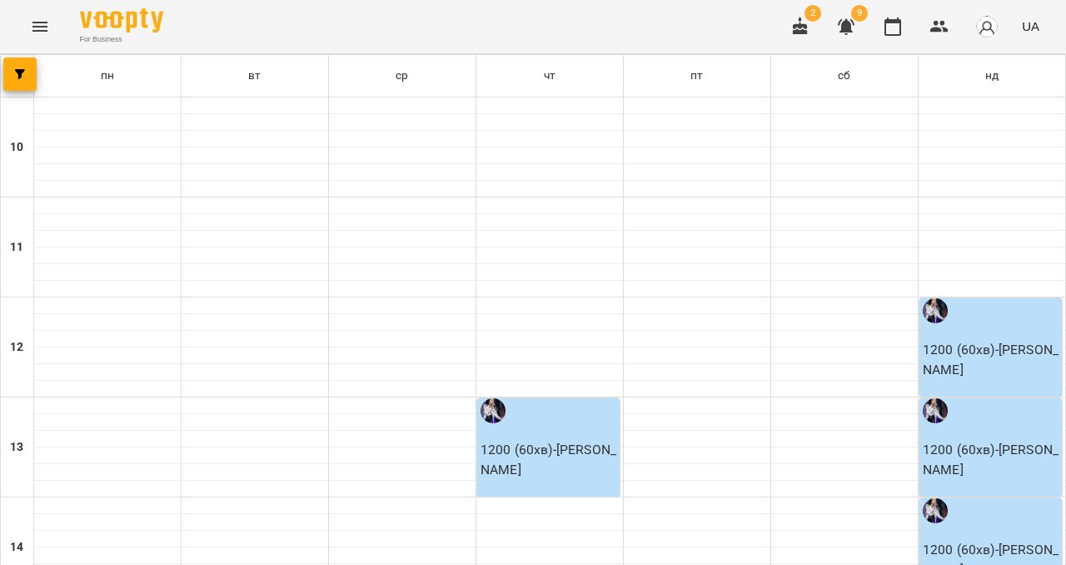
click at [31, 33] on icon "Menu" at bounding box center [40, 27] width 20 height 20
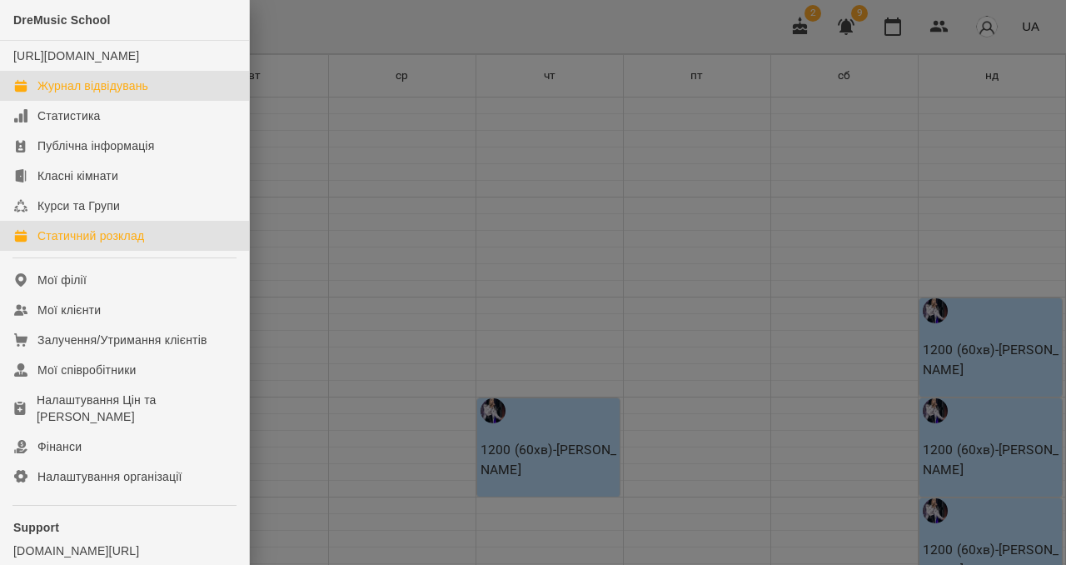
click at [60, 94] on div "Журнал відвідувань" at bounding box center [92, 85] width 111 height 17
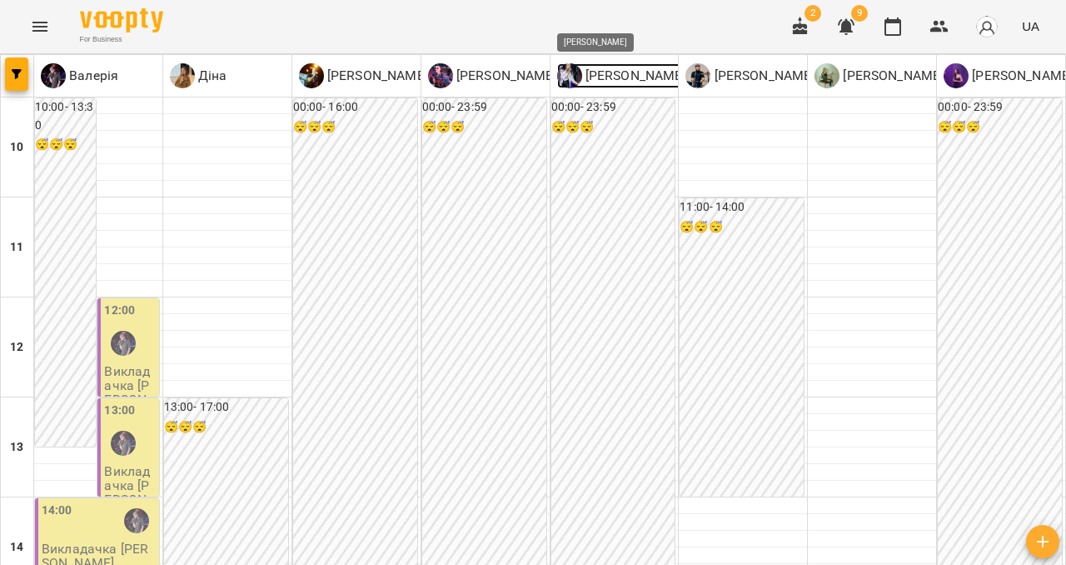
click at [588, 77] on p "[PERSON_NAME]" at bounding box center [634, 76] width 104 height 20
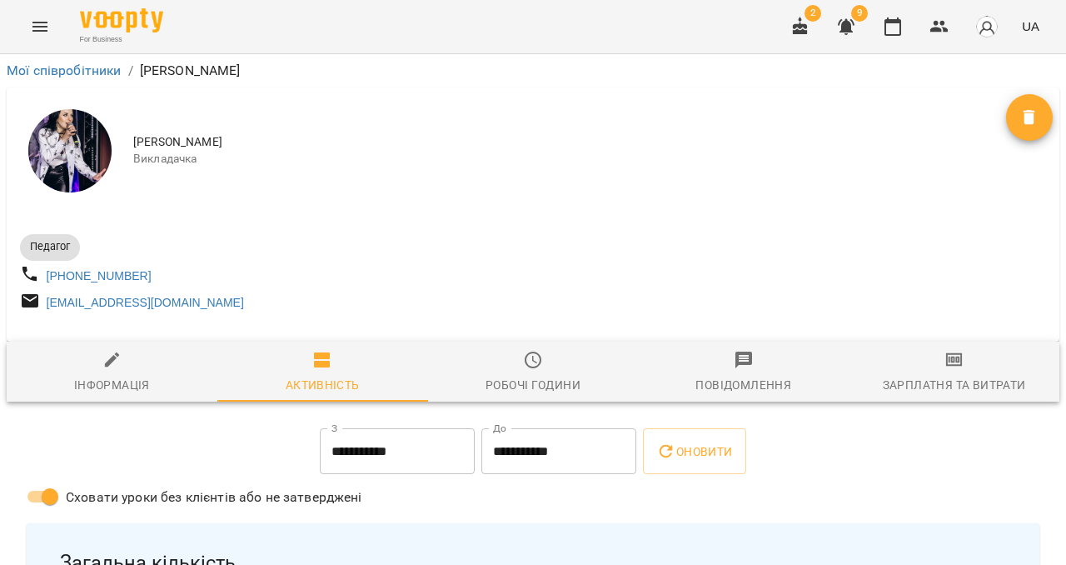
click at [924, 378] on span "Зарплатня та Витрати" at bounding box center [954, 372] width 191 height 45
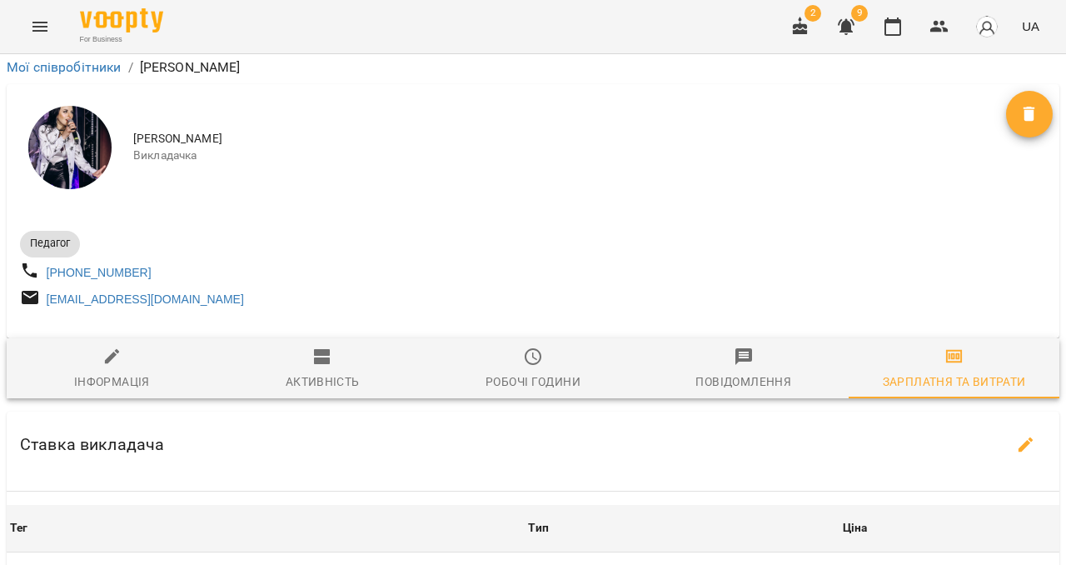
scroll to position [431, 0]
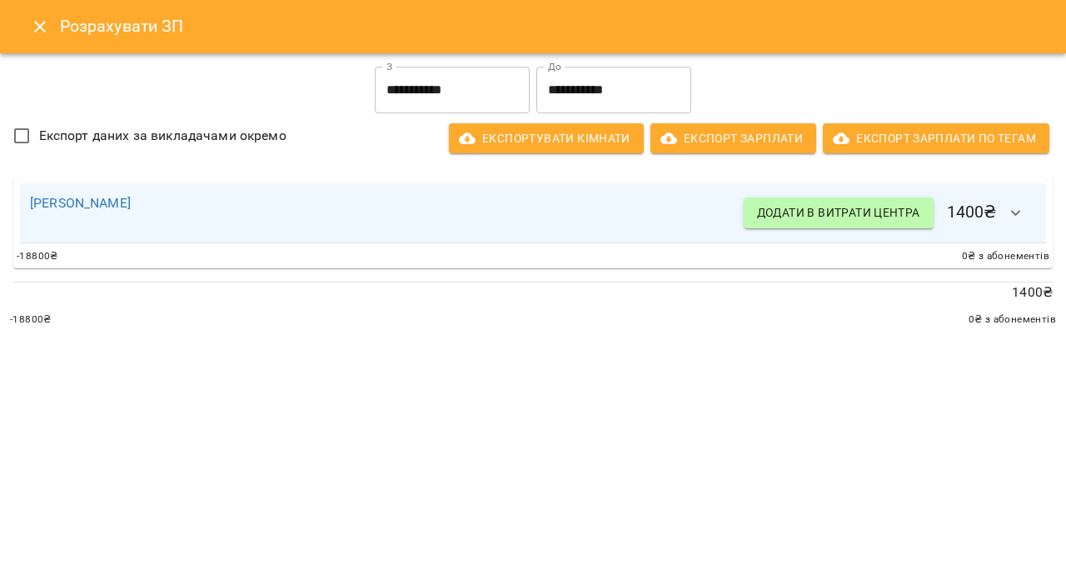
click at [1024, 215] on icon "button" at bounding box center [1016, 213] width 20 height 20
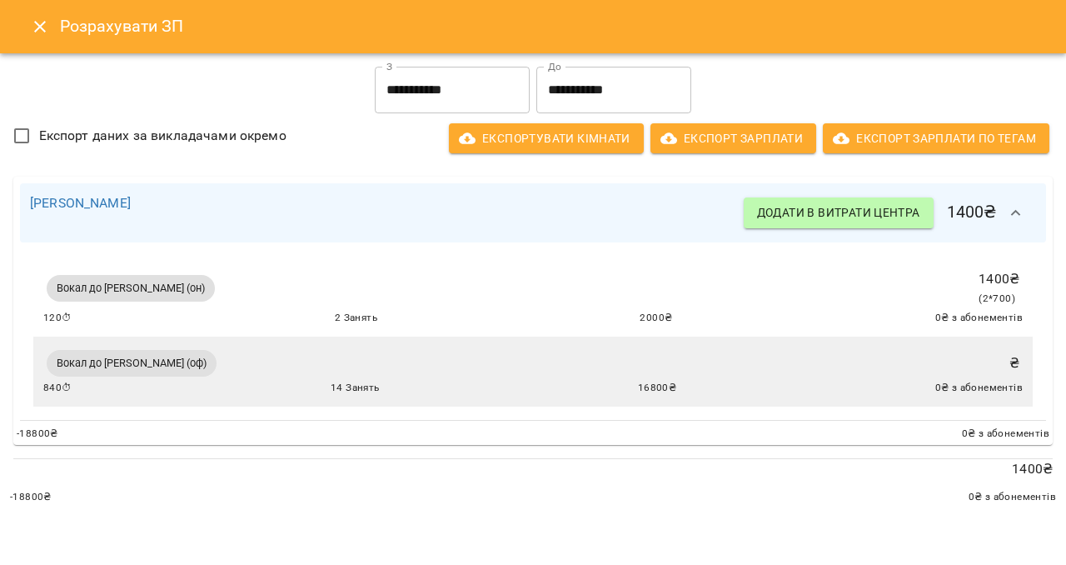
click at [907, 372] on div "Вокал до Ольги Лізгунової (оф) ₴ 840 ⏱ 14 Занять 16800 ₴ 0 ₴ з абонементів" at bounding box center [533, 372] width 980 height 50
click at [186, 368] on span "Вокал до [PERSON_NAME] (оф)" at bounding box center [132, 363] width 170 height 15
click at [1010, 207] on icon "button" at bounding box center [1016, 213] width 20 height 20
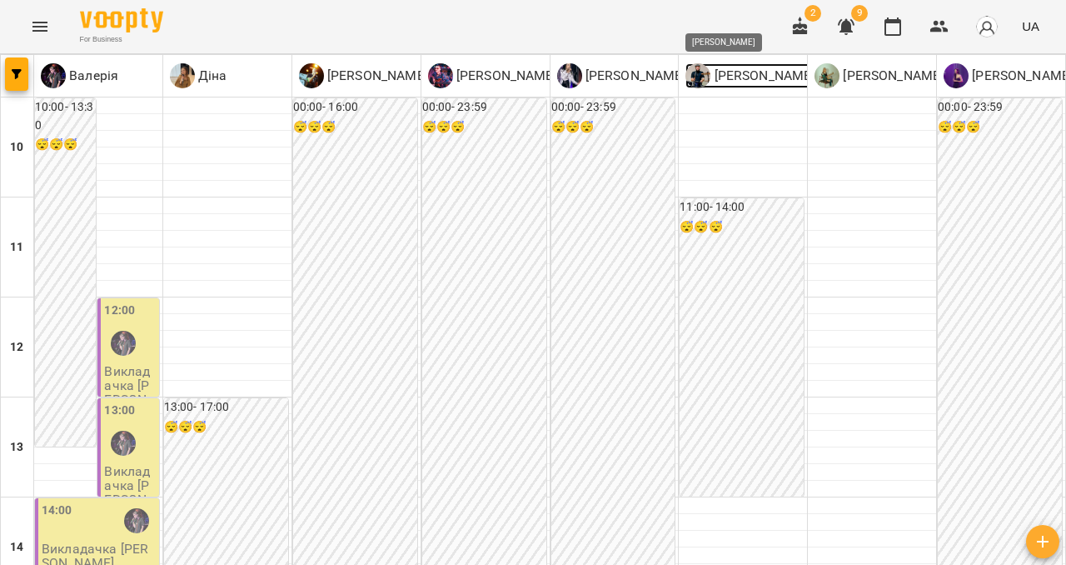
click at [691, 76] on img at bounding box center [698, 75] width 25 height 25
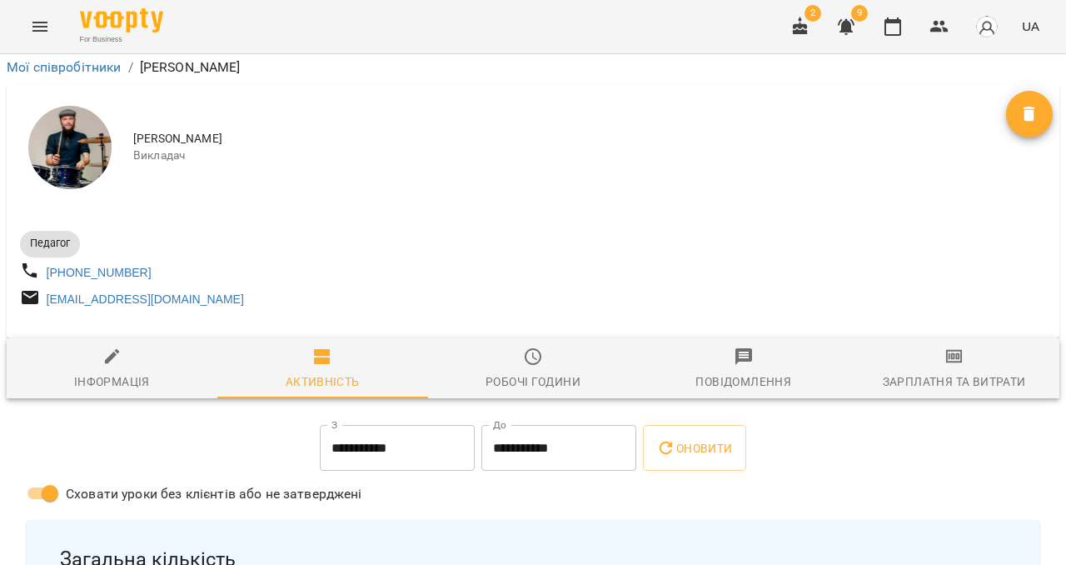
scroll to position [188, 0]
click at [959, 372] on div "Зарплатня та Витрати" at bounding box center [954, 382] width 143 height 20
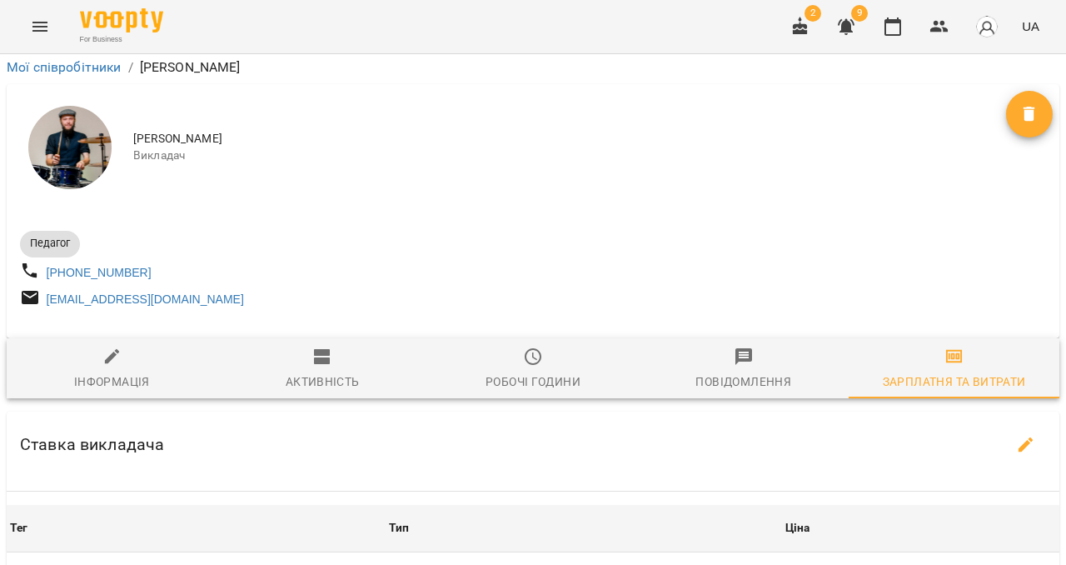
scroll to position [317, 0]
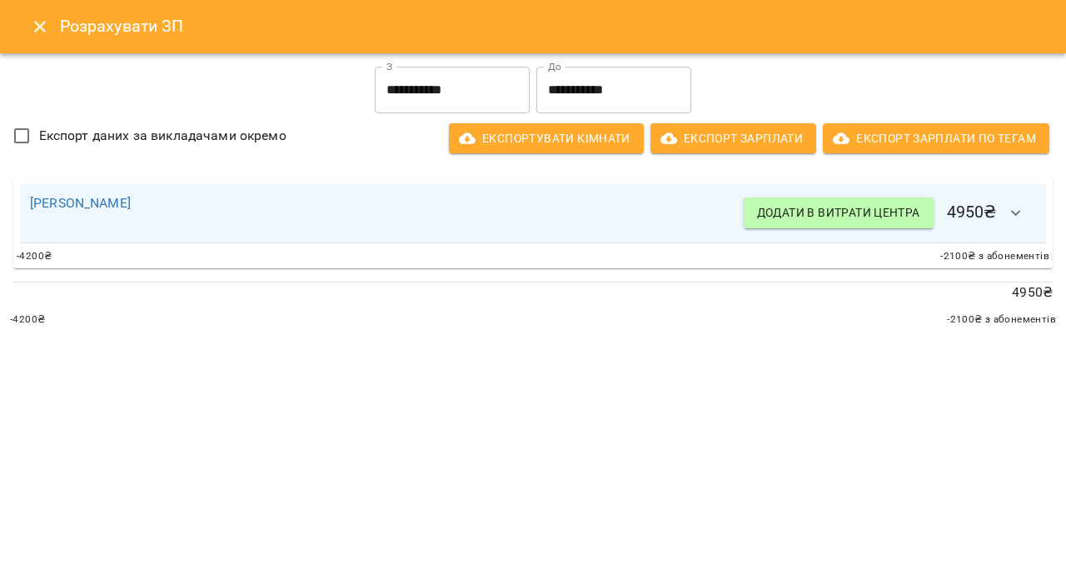
click at [1003, 222] on button "button" at bounding box center [1016, 213] width 40 height 40
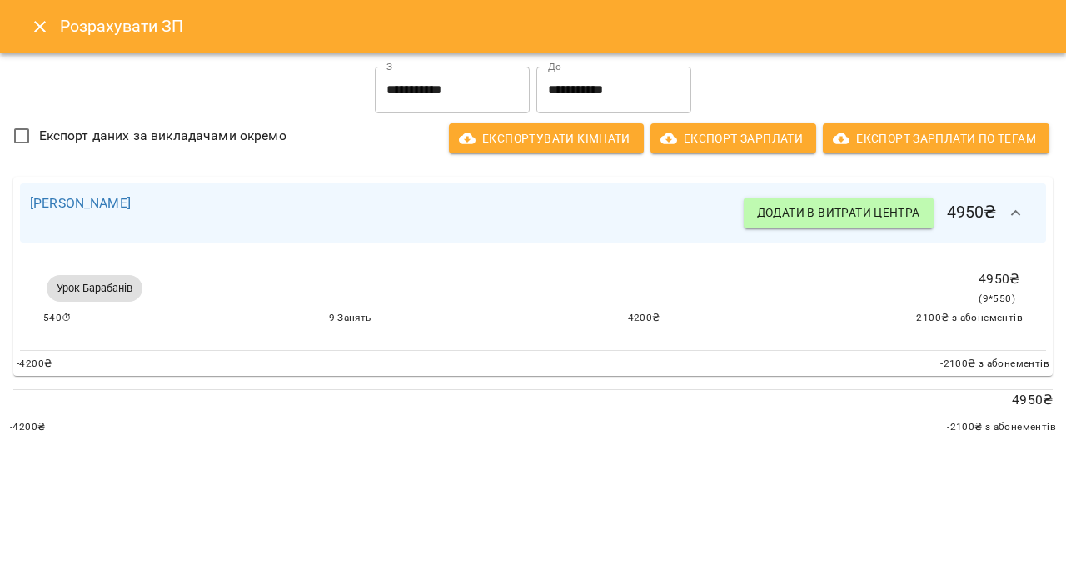
click at [1003, 222] on button "button" at bounding box center [1016, 213] width 40 height 40
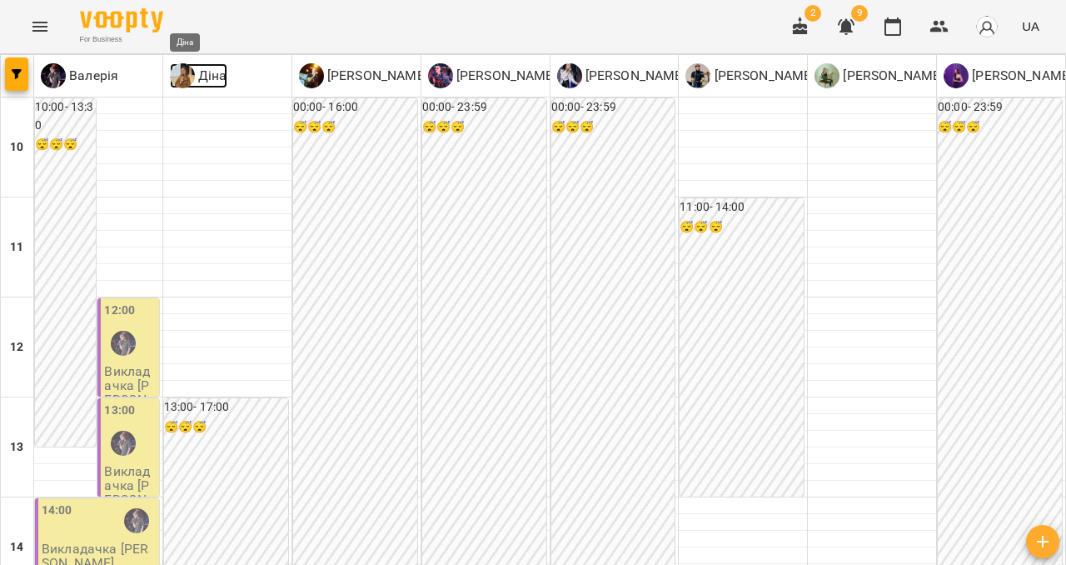
click at [195, 82] on p "Діна" at bounding box center [211, 76] width 32 height 20
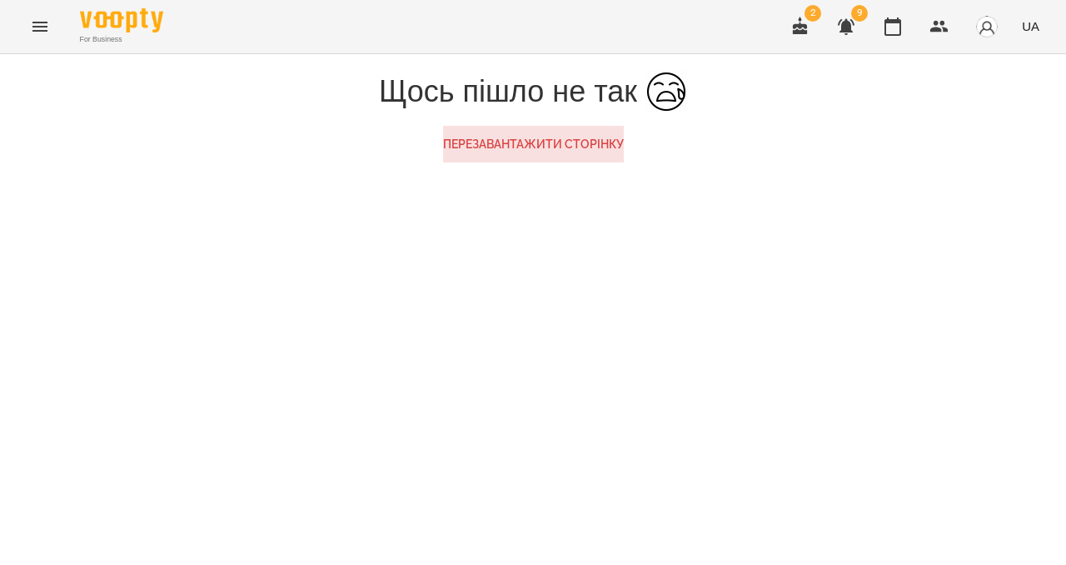
click at [46, 28] on icon "Menu" at bounding box center [40, 27] width 20 height 20
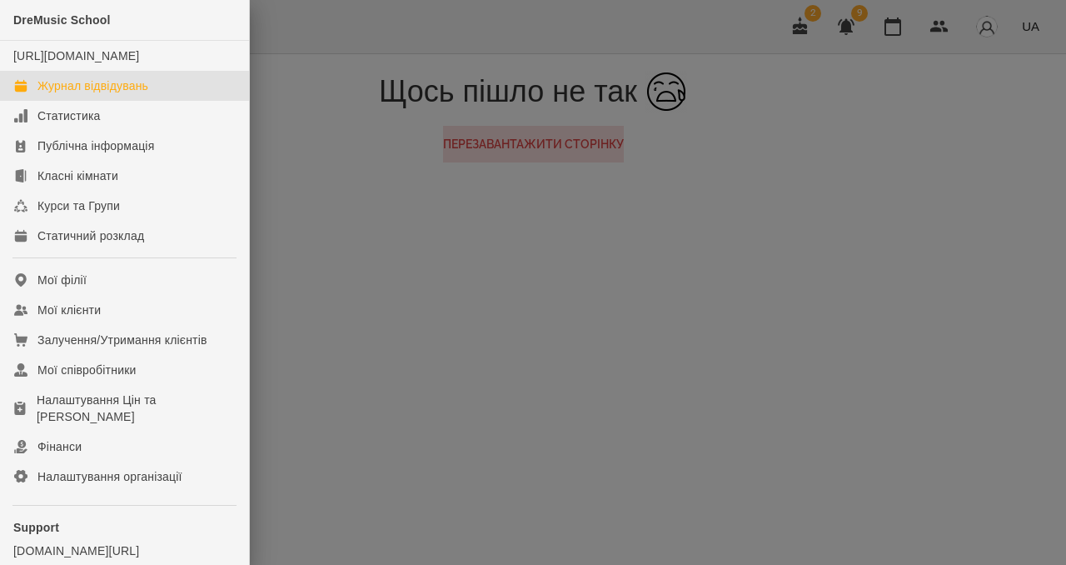
click at [50, 94] on div "Журнал відвідувань" at bounding box center [92, 85] width 111 height 17
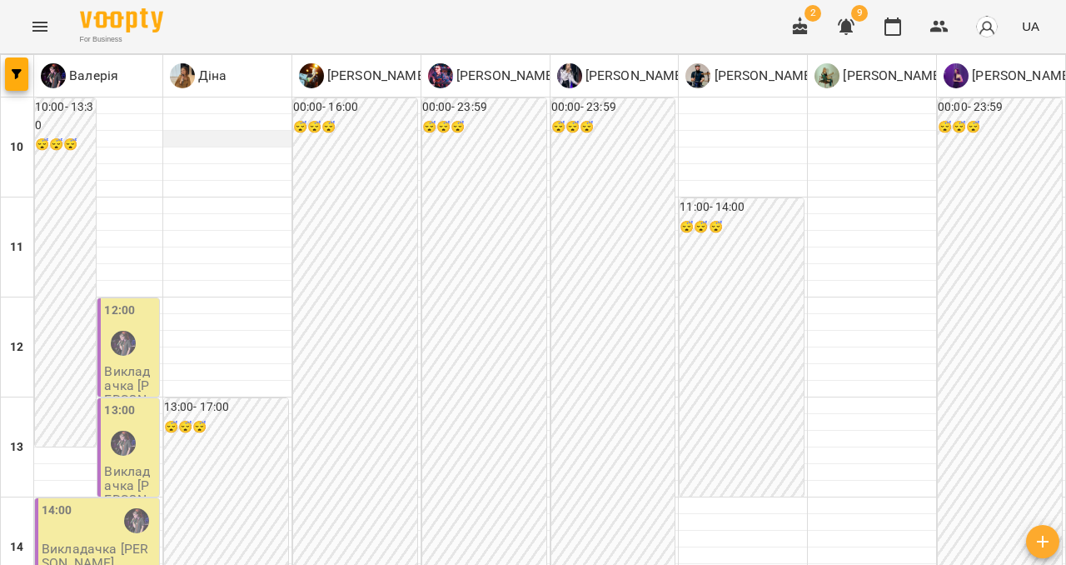
scroll to position [383, 0]
click at [97, 77] on p "Валерія" at bounding box center [92, 76] width 52 height 20
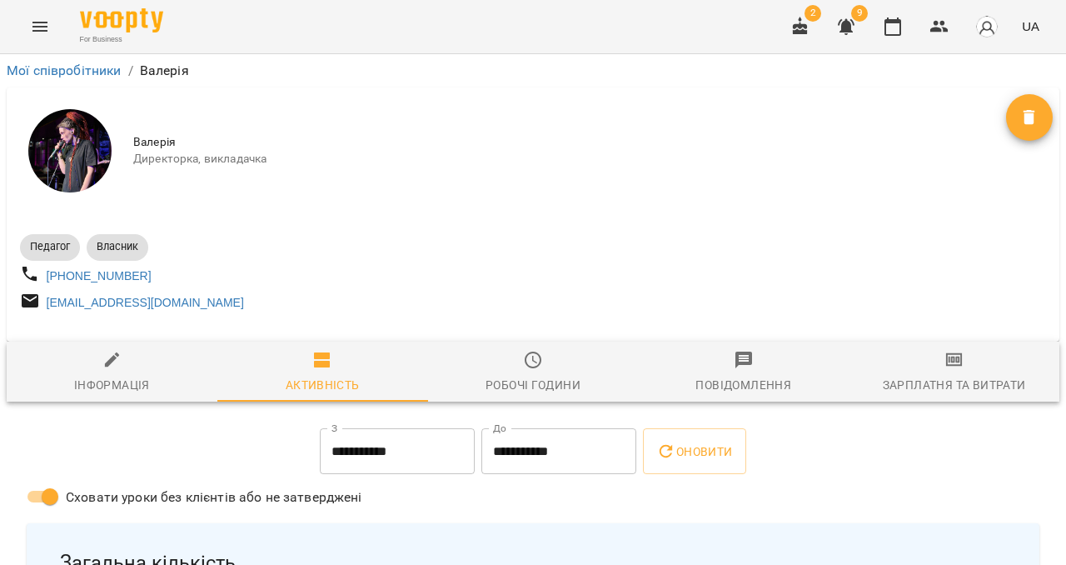
click at [932, 389] on div "Зарплатня та Витрати" at bounding box center [954, 385] width 143 height 20
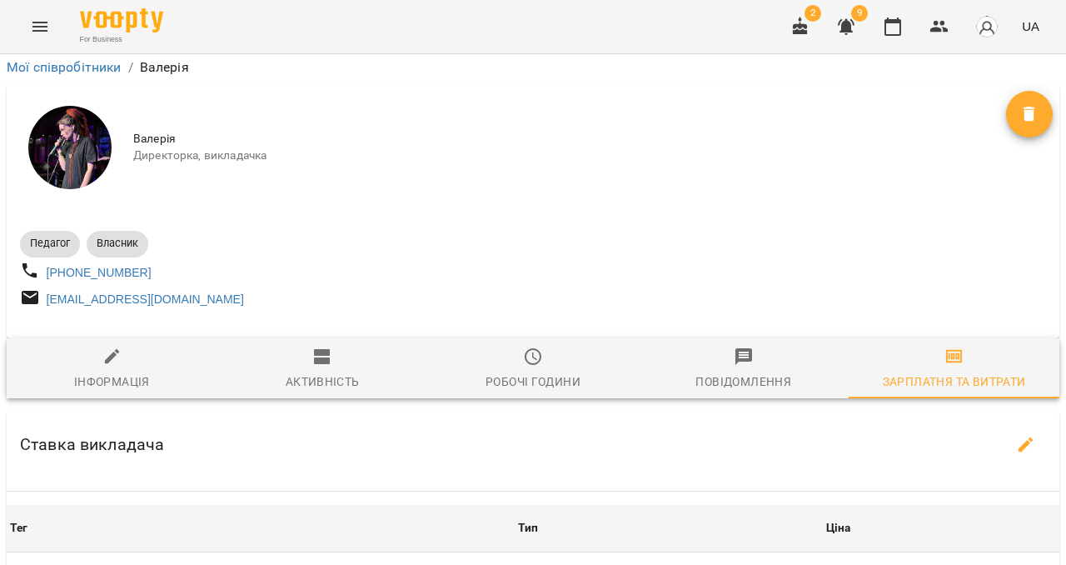
scroll to position [656, 0]
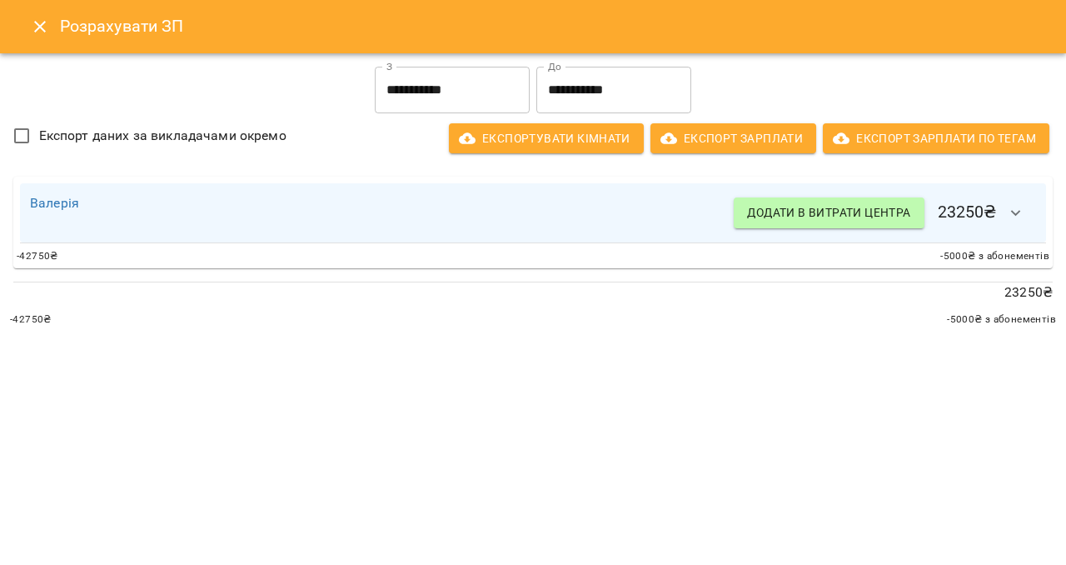
click at [1017, 212] on icon "button" at bounding box center [1016, 213] width 20 height 20
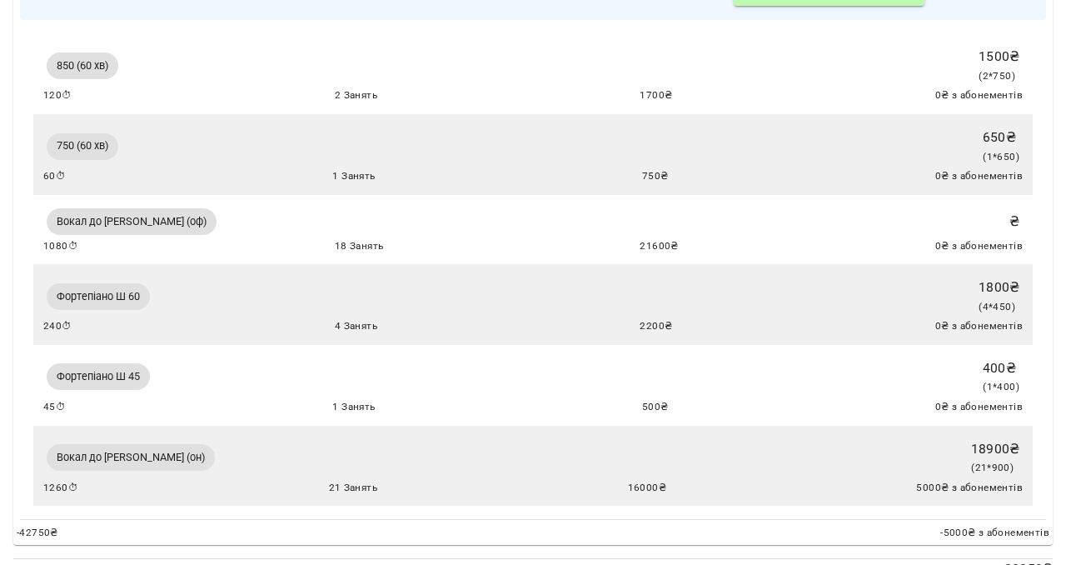
scroll to position [281, 0]
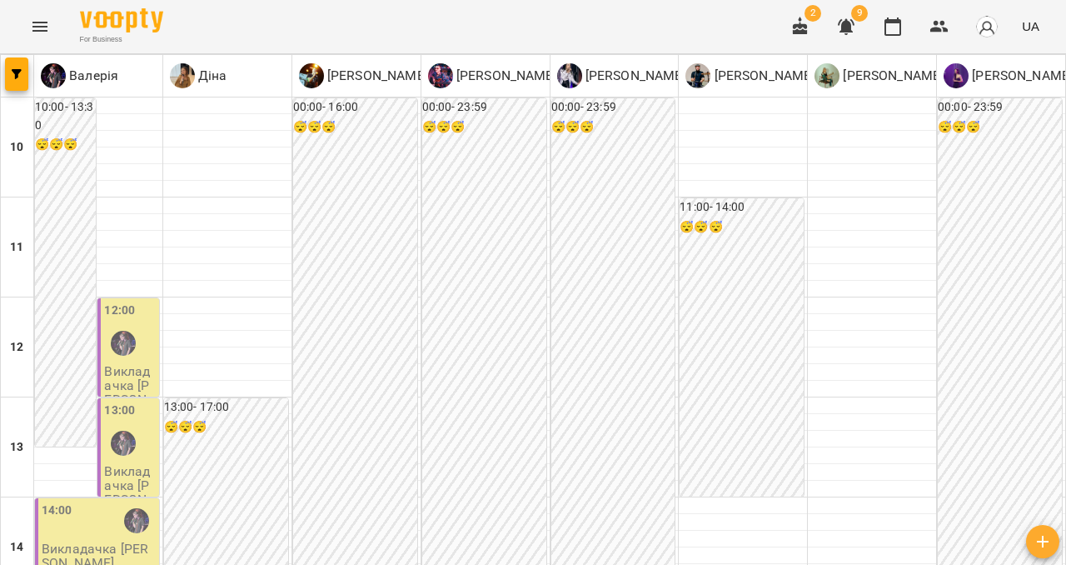
type input "**********"
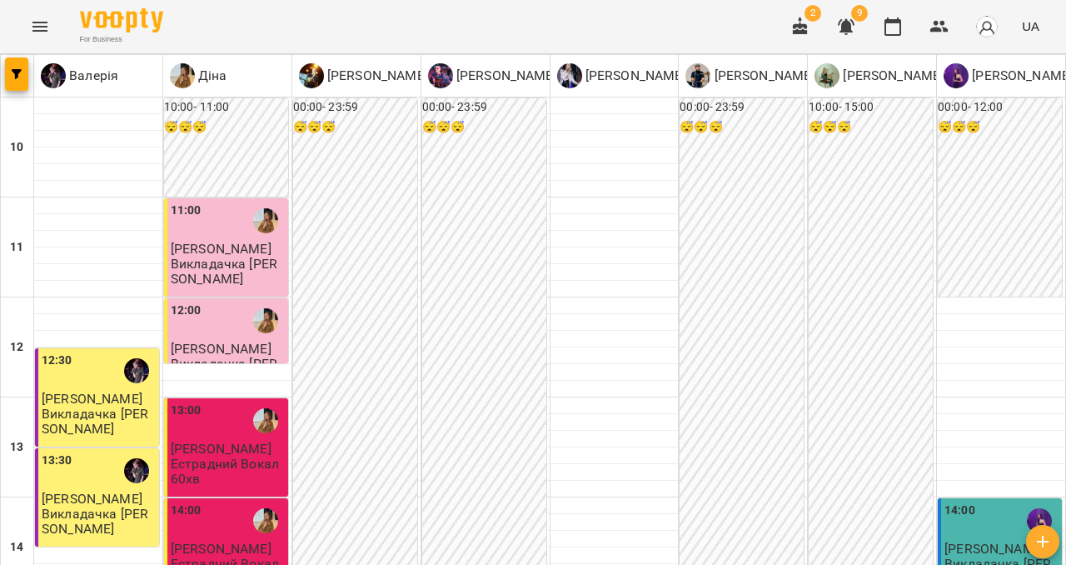
scroll to position [133, 0]
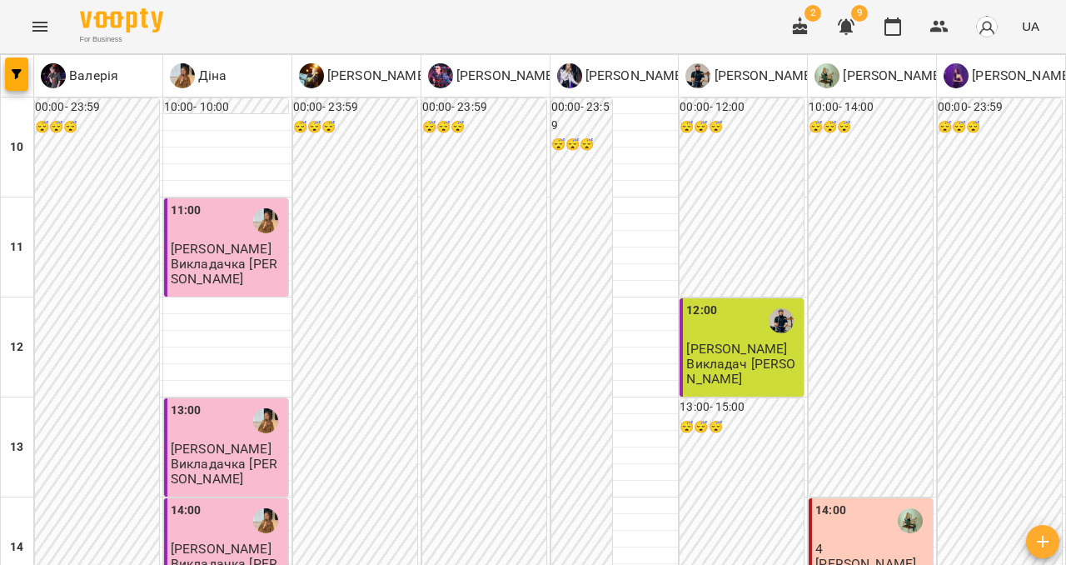
scroll to position [251, 0]
click at [229, 556] on p "Викладачка Діна" at bounding box center [228, 570] width 114 height 29
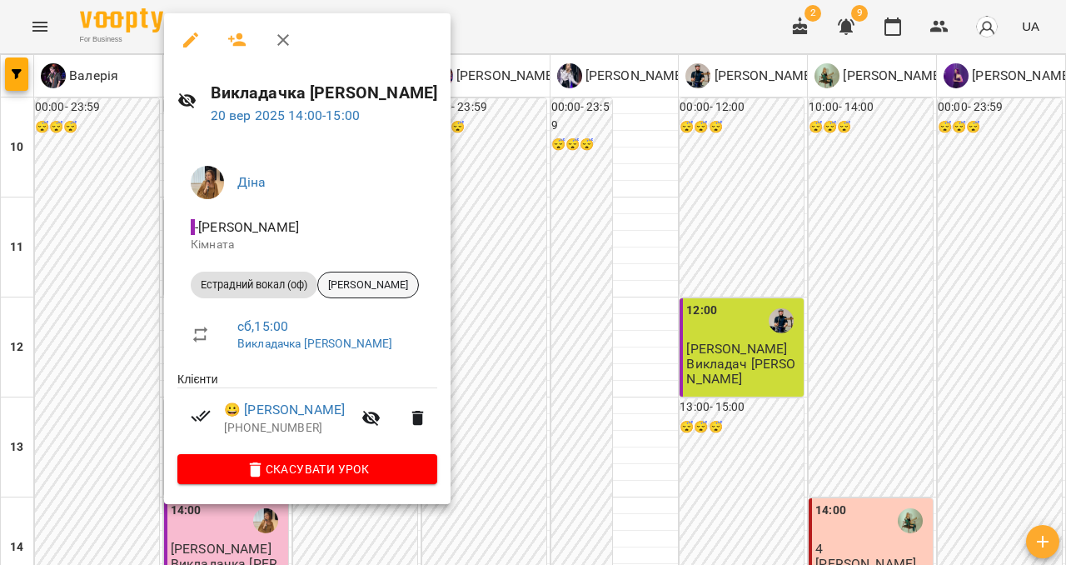
click at [377, 282] on span "Богдан Остролуцький" at bounding box center [368, 284] width 100 height 15
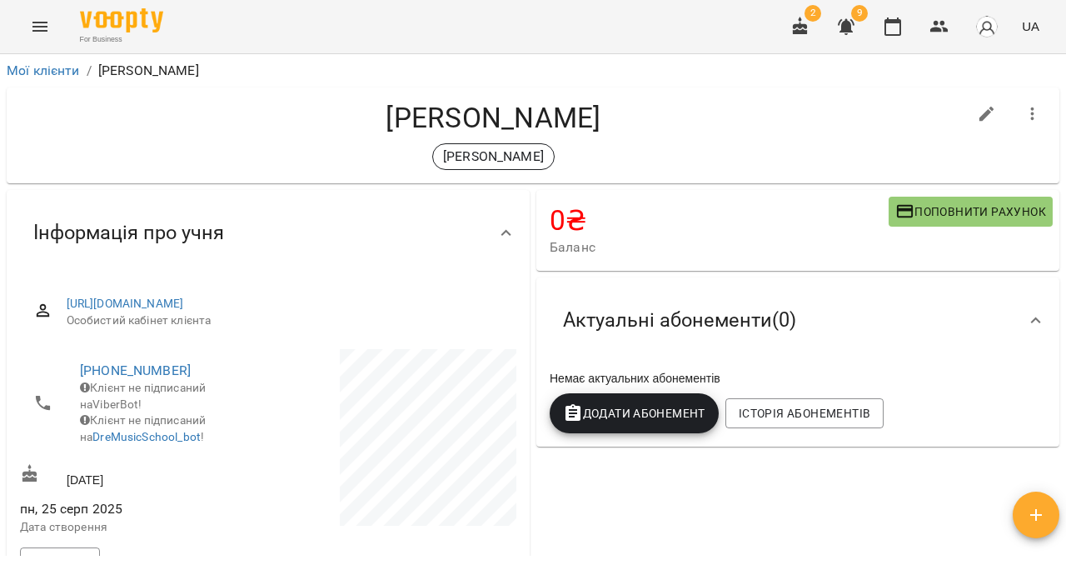
click at [504, 226] on icon at bounding box center [506, 233] width 20 height 20
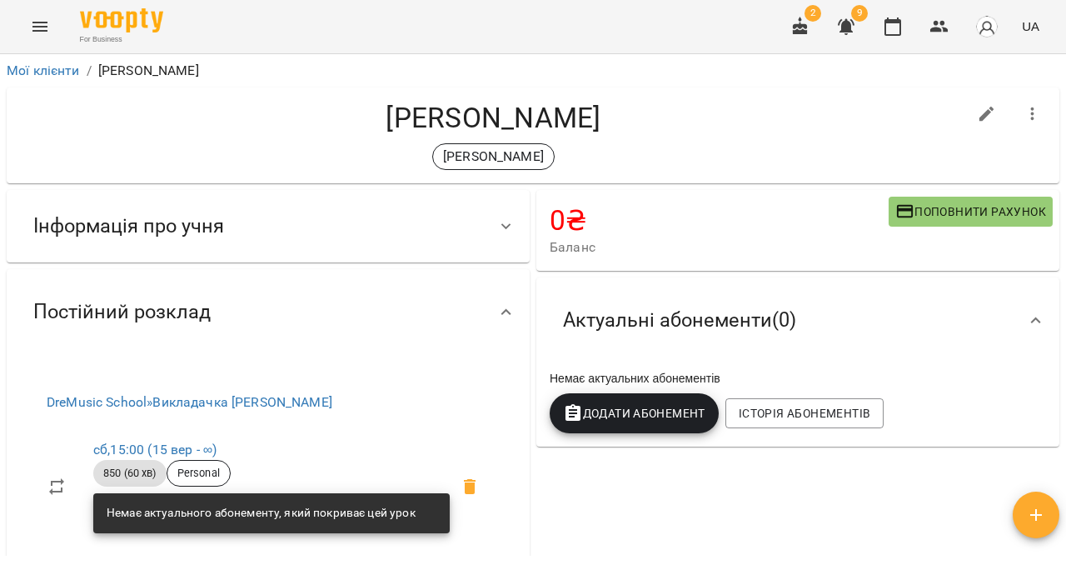
click at [1040, 317] on icon at bounding box center [1036, 321] width 20 height 20
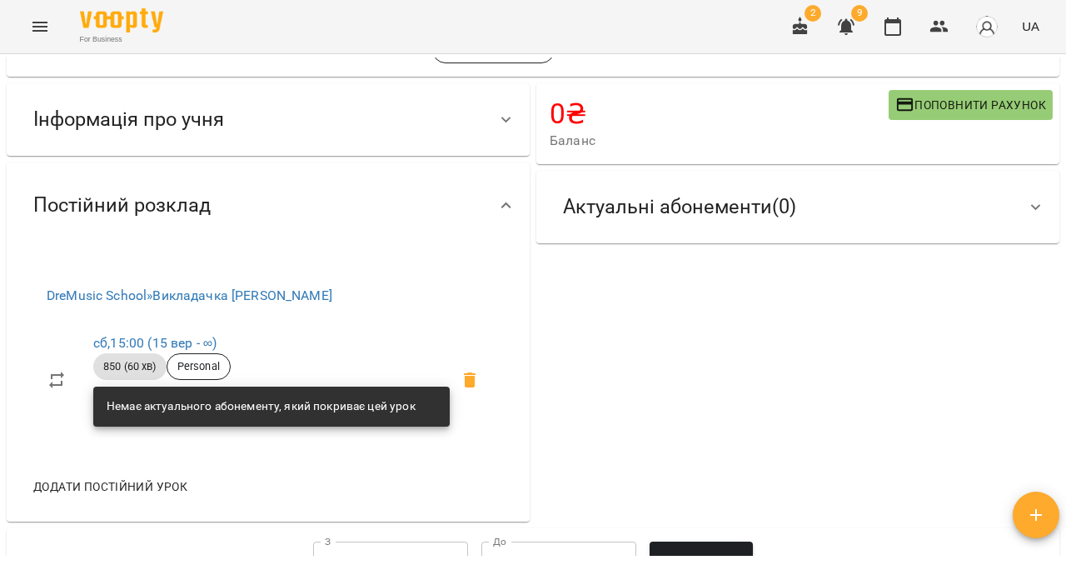
scroll to position [100, 0]
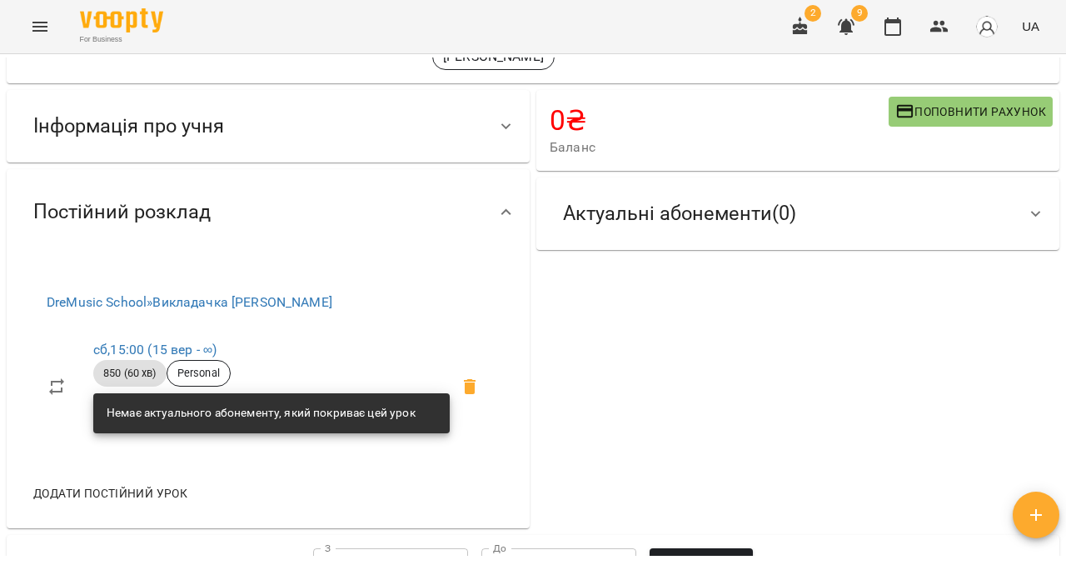
click at [1041, 205] on icon at bounding box center [1036, 214] width 20 height 20
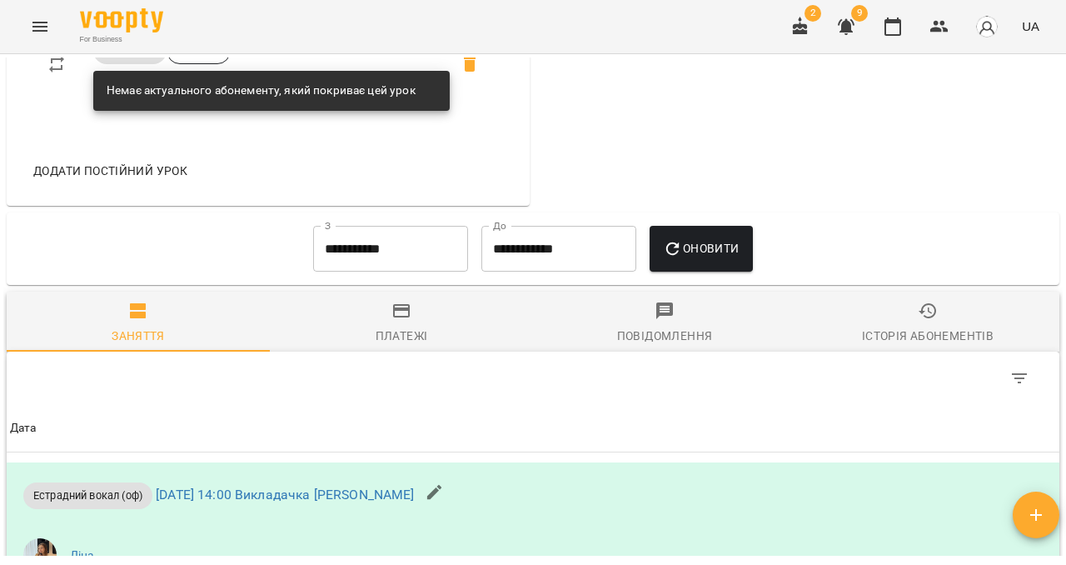
scroll to position [420, 0]
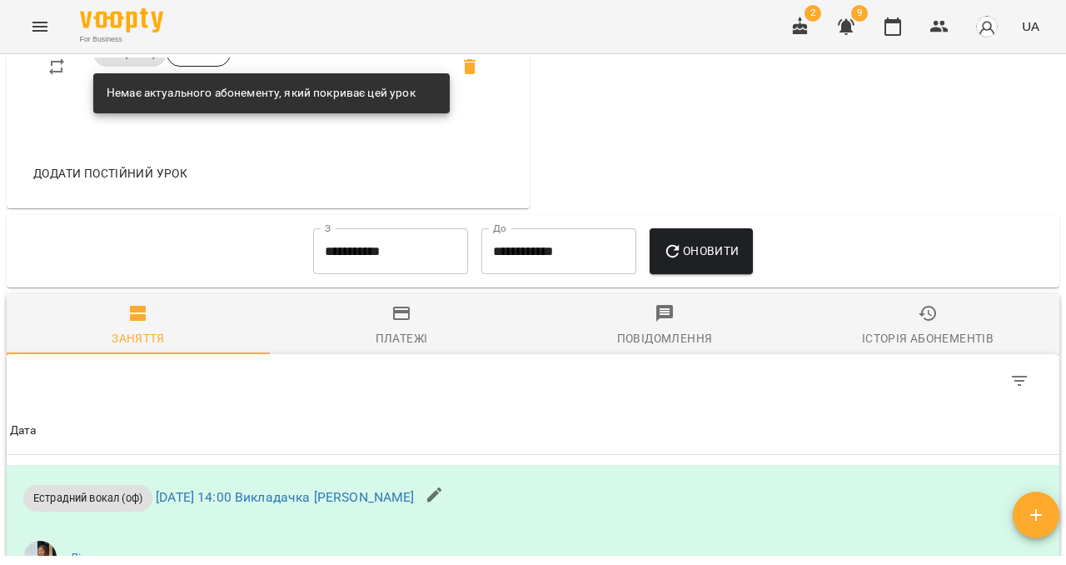
click at [42, 29] on icon "Menu" at bounding box center [40, 27] width 20 height 20
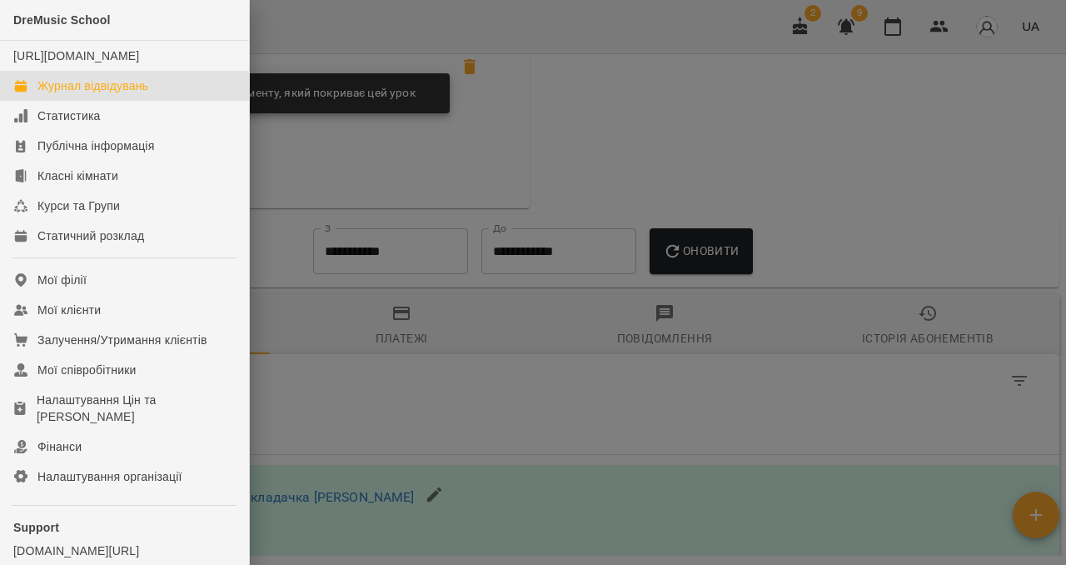
click at [108, 101] on link "Журнал відвідувань" at bounding box center [124, 86] width 249 height 30
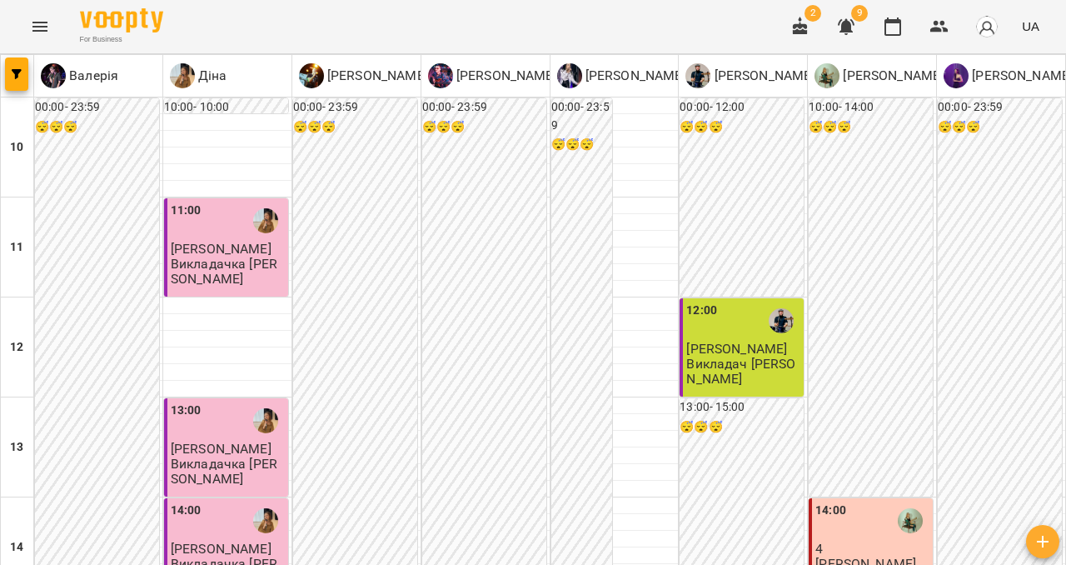
type input "**********"
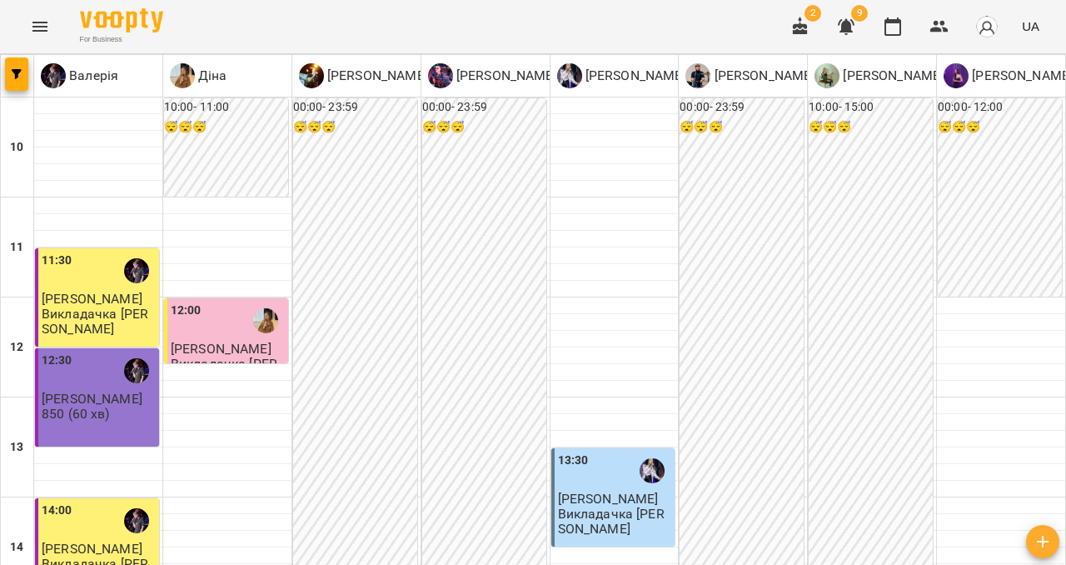
type input "**********"
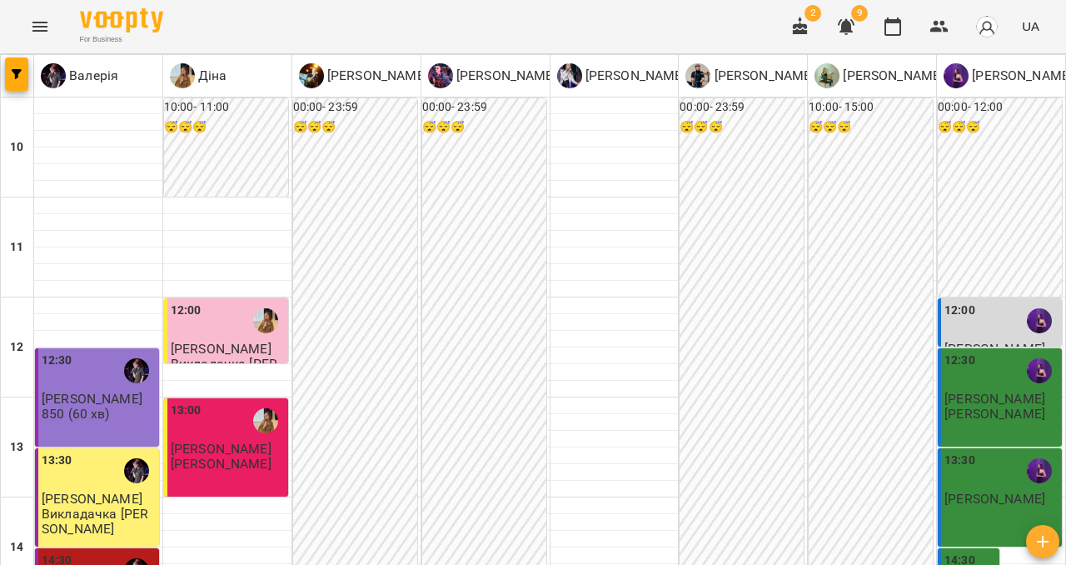
scroll to position [92, 0]
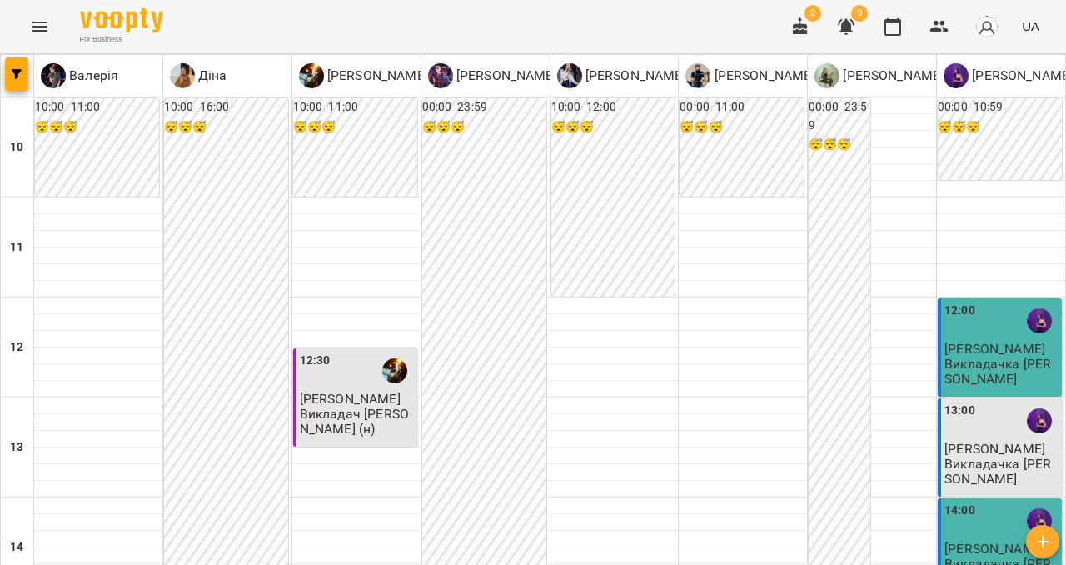
scroll to position [675, 0]
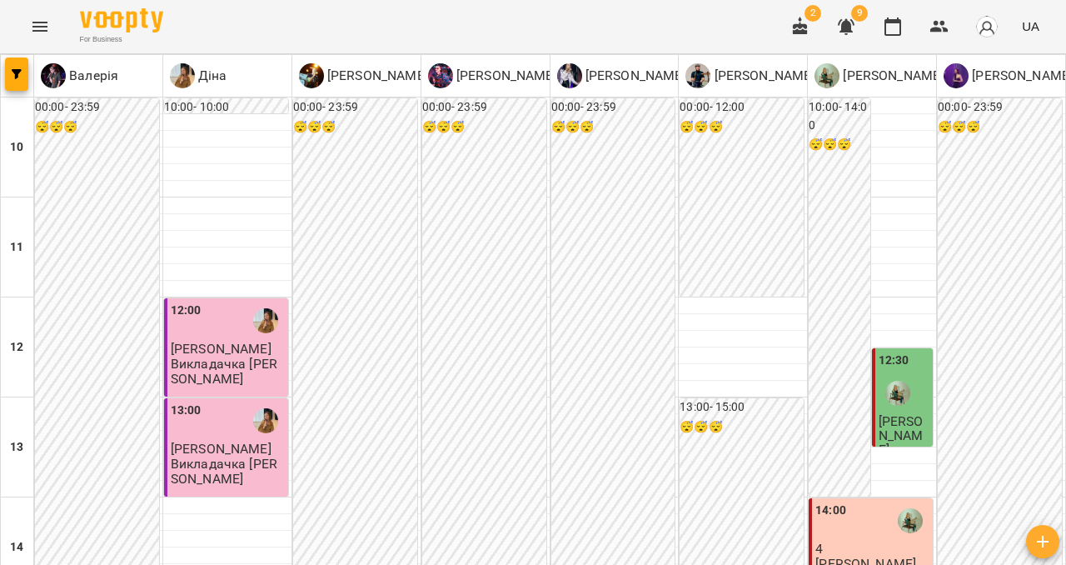
scroll to position [12, 0]
click at [236, 318] on div "12:00" at bounding box center [228, 321] width 114 height 38
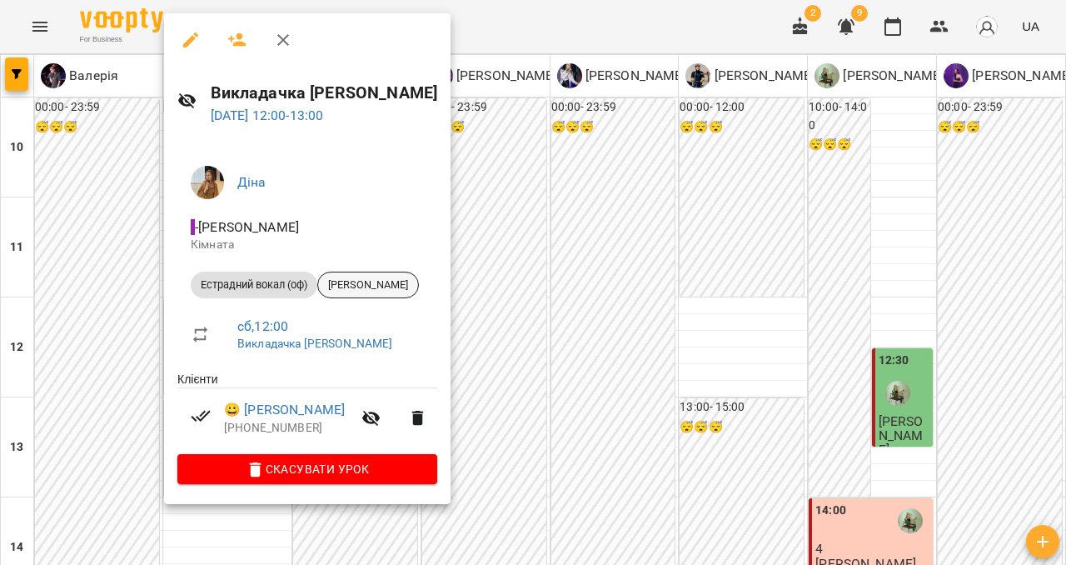
click at [394, 282] on span "Домініка Білан" at bounding box center [368, 284] width 100 height 15
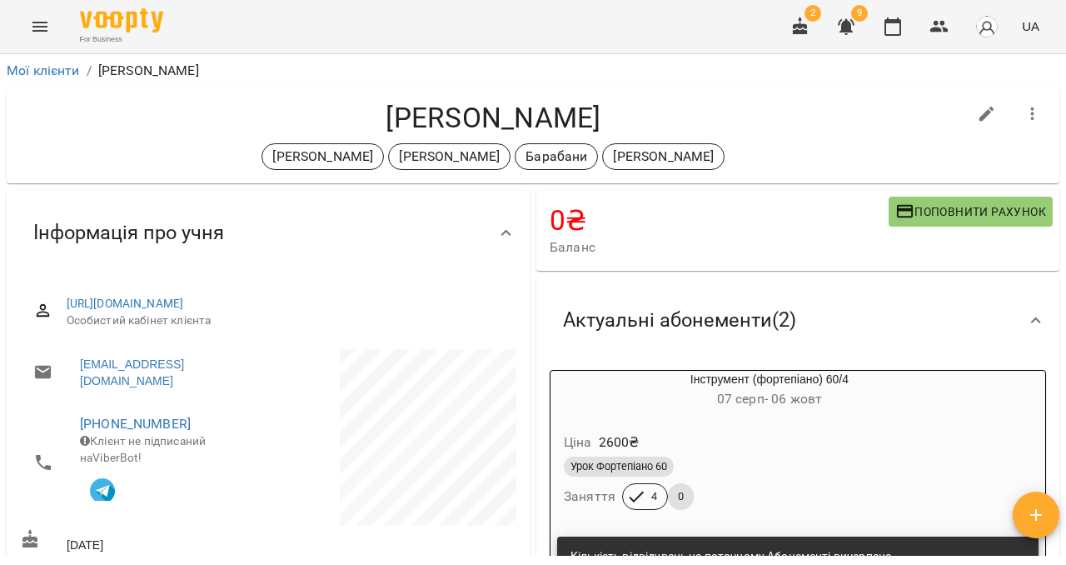
click at [35, 33] on icon "Menu" at bounding box center [40, 27] width 20 height 20
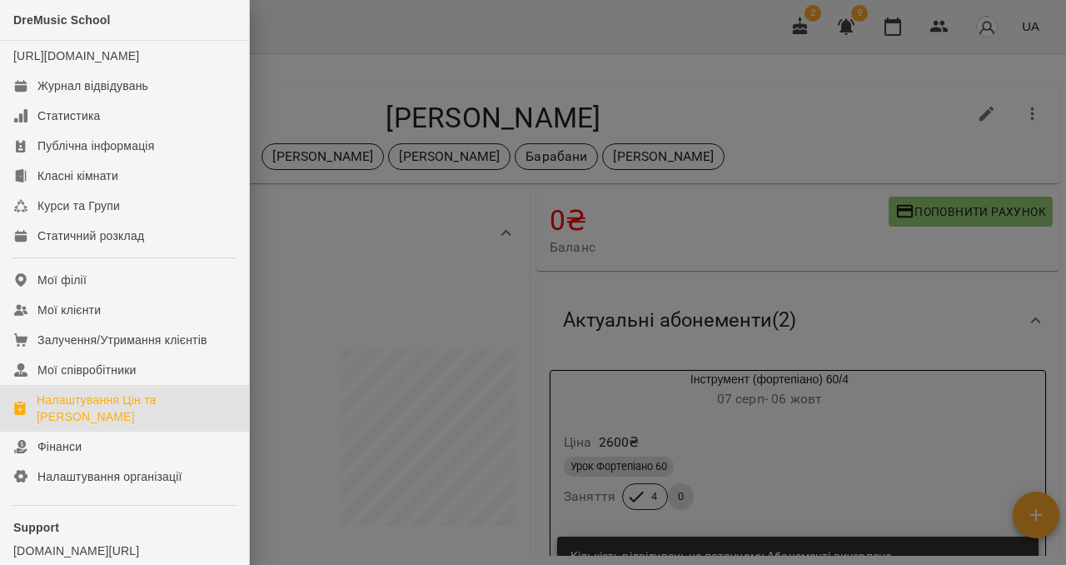
click at [99, 417] on div "Налаштування Цін та [PERSON_NAME]" at bounding box center [136, 408] width 199 height 33
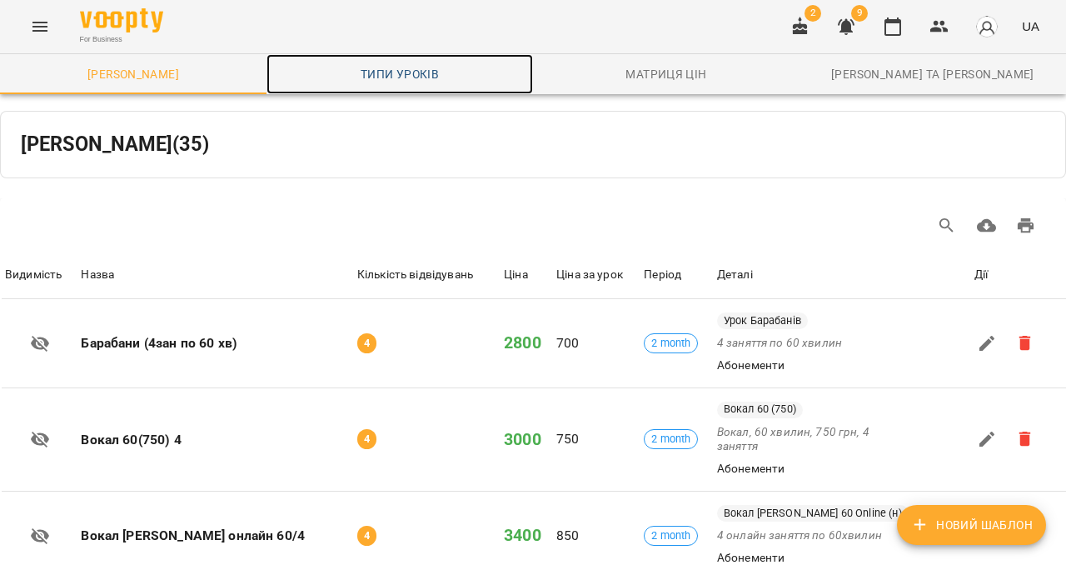
click at [428, 64] on span "Типи уроків" at bounding box center [400, 74] width 247 height 20
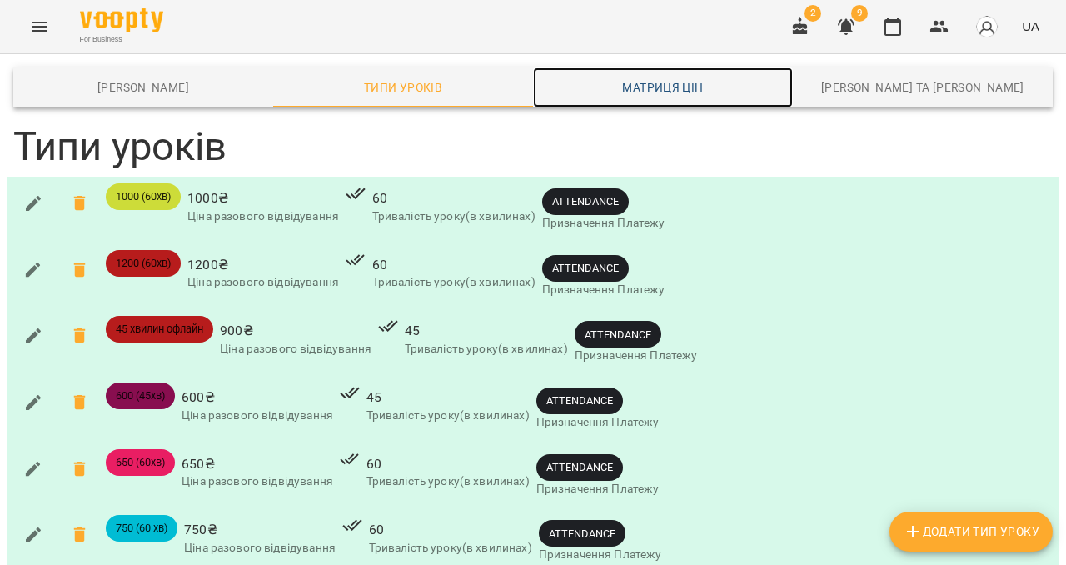
click at [672, 81] on span "Матриця цін" at bounding box center [663, 87] width 240 height 20
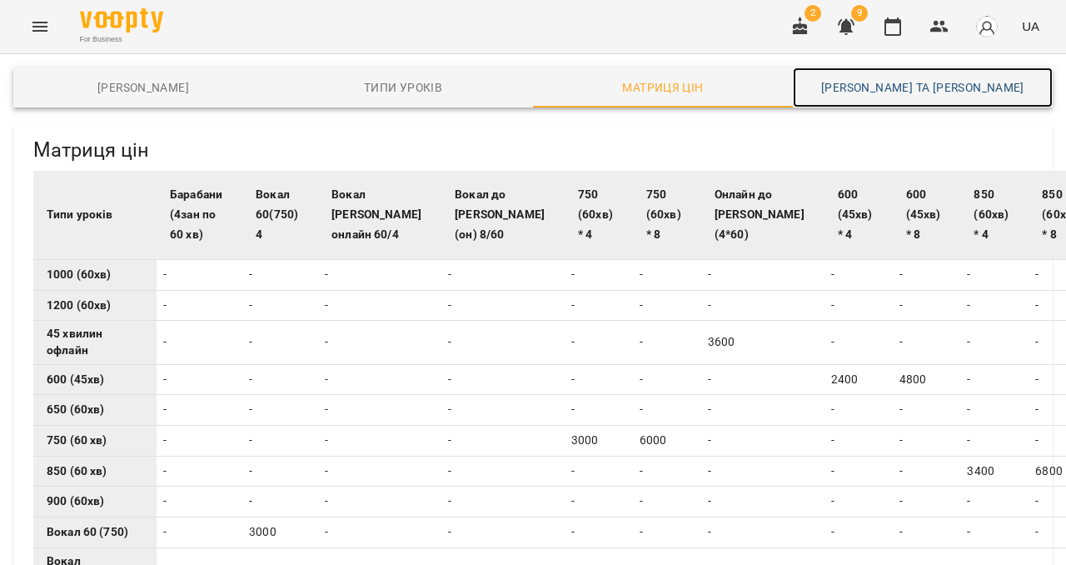
click at [904, 76] on link "Каси та Онлайн Сплати" at bounding box center [923, 87] width 260 height 40
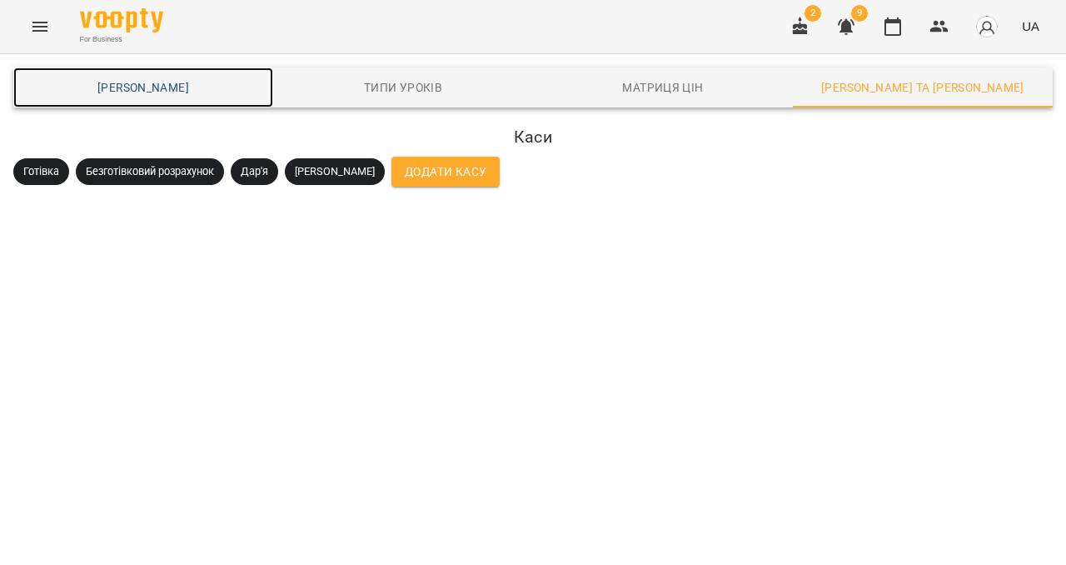
click at [196, 82] on span "Шаблони Абонементів" at bounding box center [143, 87] width 240 height 20
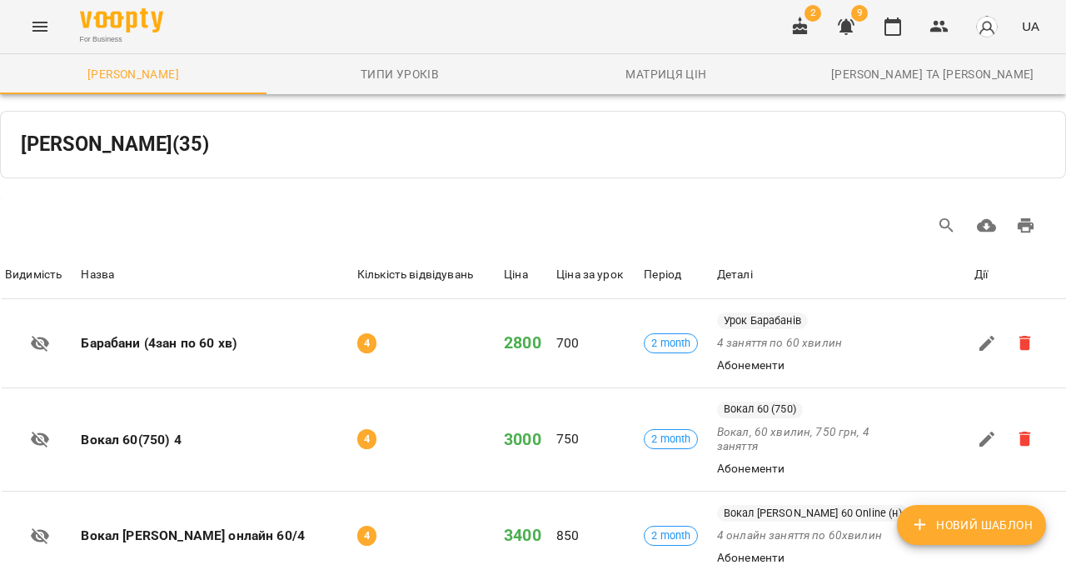
scroll to position [2062, 0]
click at [25, 29] on button "Menu" at bounding box center [40, 27] width 40 height 40
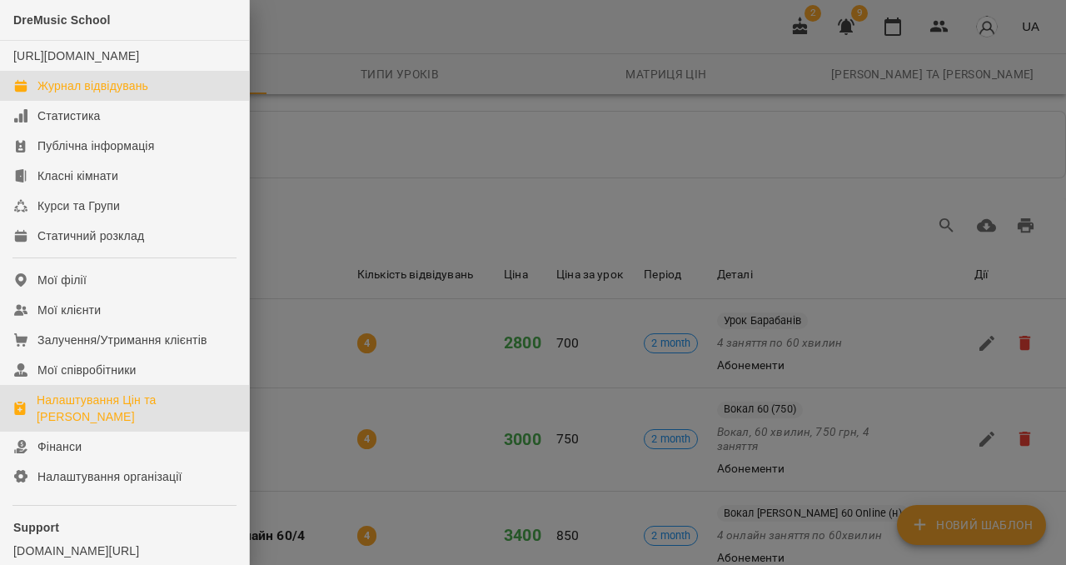
click at [102, 94] on div "Журнал відвідувань" at bounding box center [92, 85] width 111 height 17
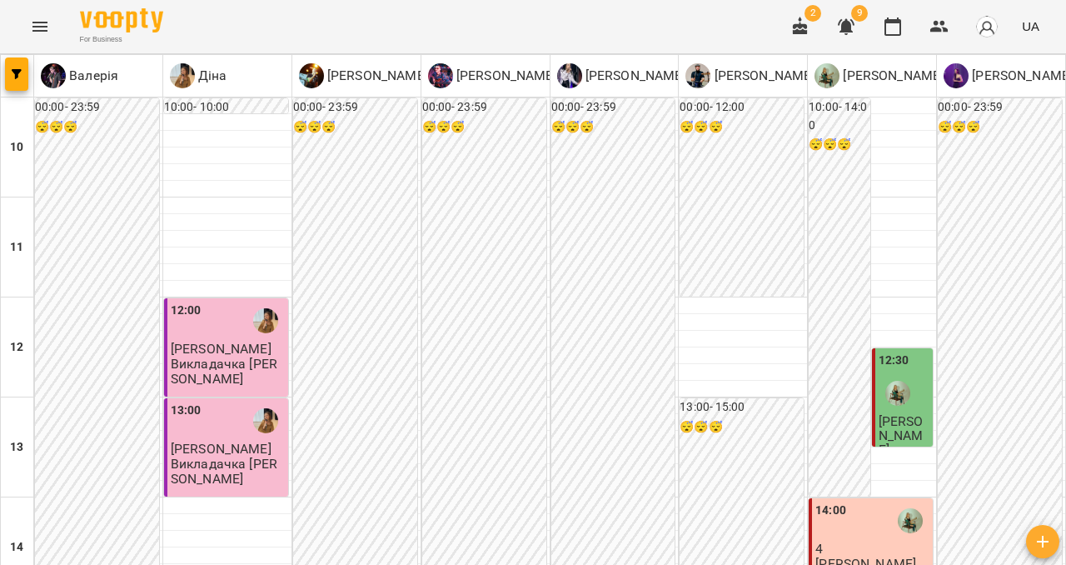
scroll to position [322, 0]
click at [184, 71] on img at bounding box center [182, 75] width 25 height 25
click at [351, 76] on p "[PERSON_NAME]" at bounding box center [376, 76] width 104 height 20
click at [565, 85] on img at bounding box center [569, 75] width 25 height 25
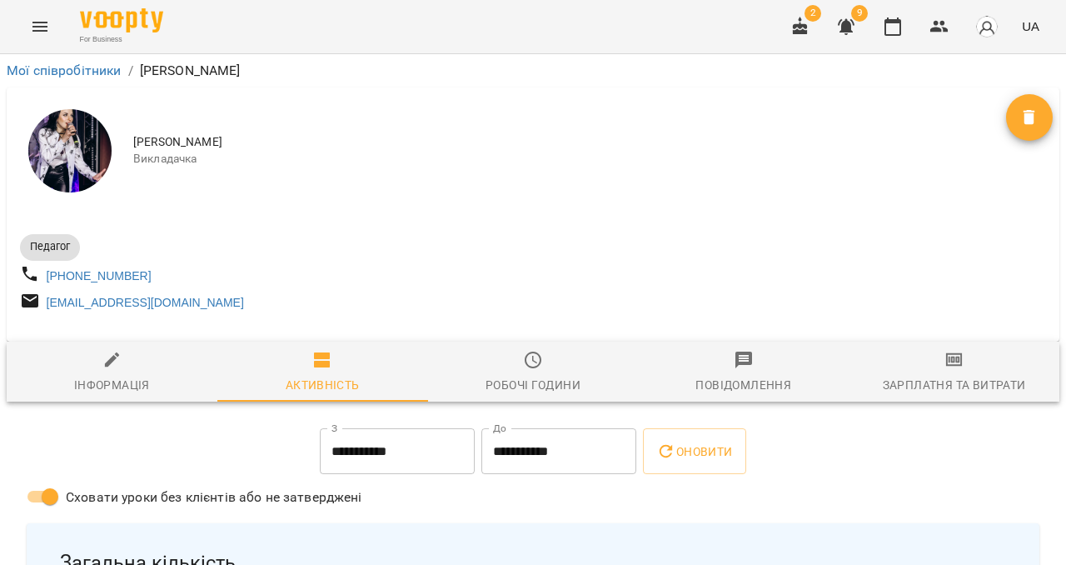
click at [925, 380] on span "Зарплатня та Витрати" at bounding box center [954, 372] width 191 height 45
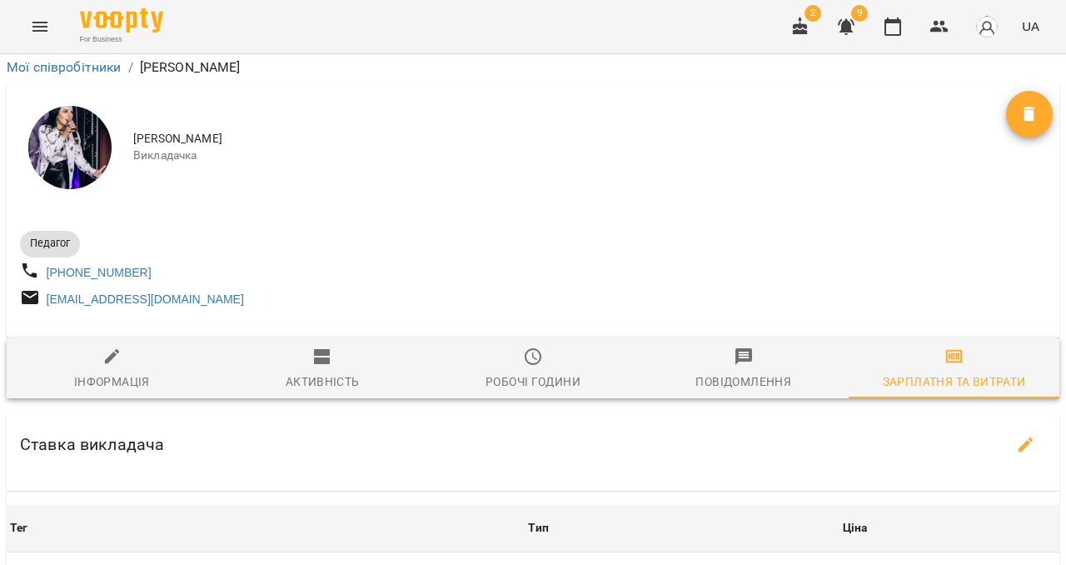
scroll to position [357, 0]
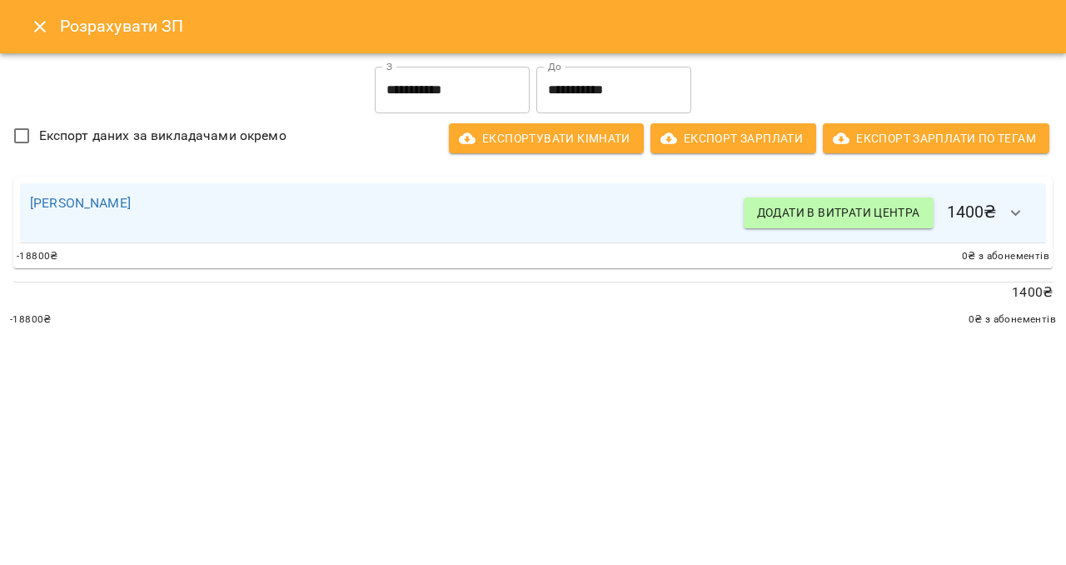
click at [1023, 216] on icon "button" at bounding box center [1016, 213] width 20 height 20
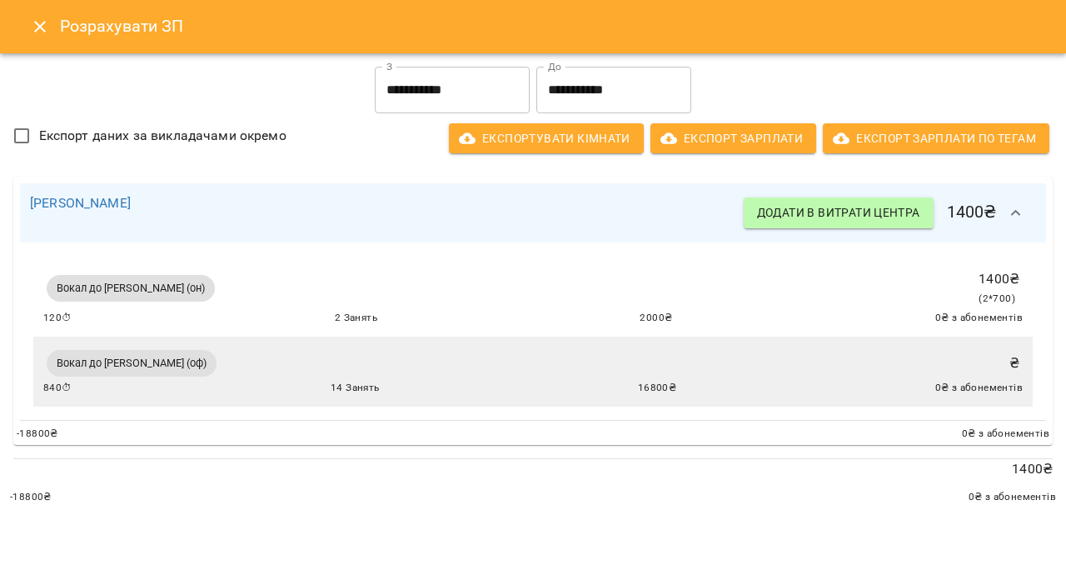
click at [1023, 216] on icon "button" at bounding box center [1016, 213] width 20 height 20
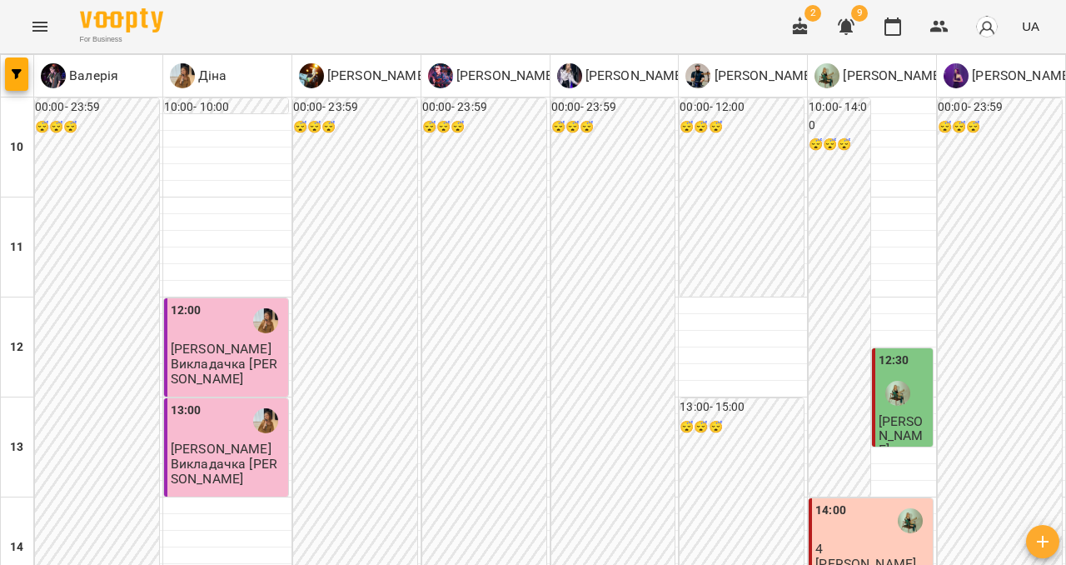
click at [41, 31] on icon "Menu" at bounding box center [39, 27] width 15 height 10
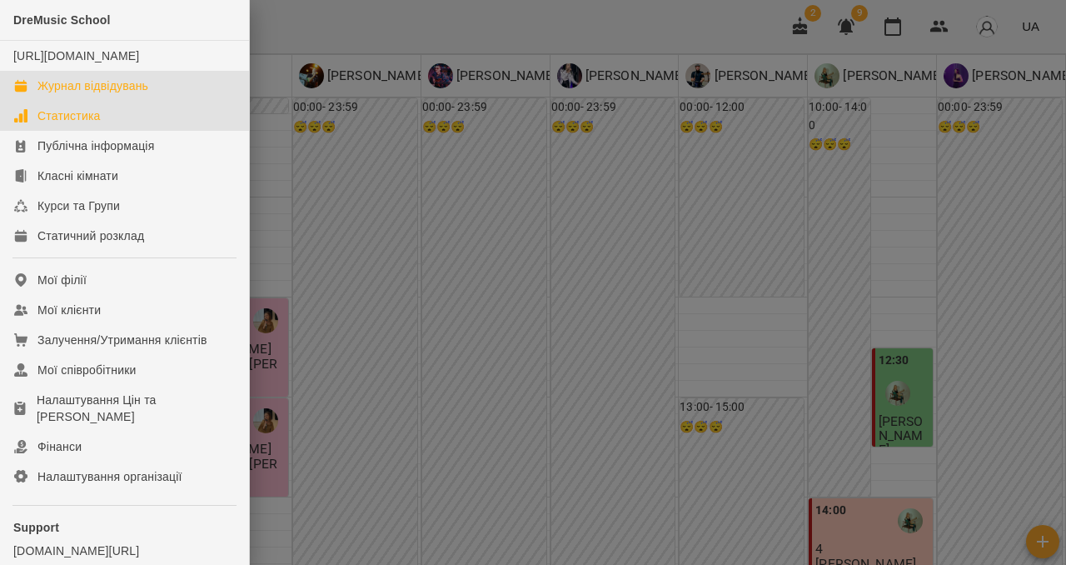
click at [71, 124] on div "Статистика" at bounding box center [68, 115] width 63 height 17
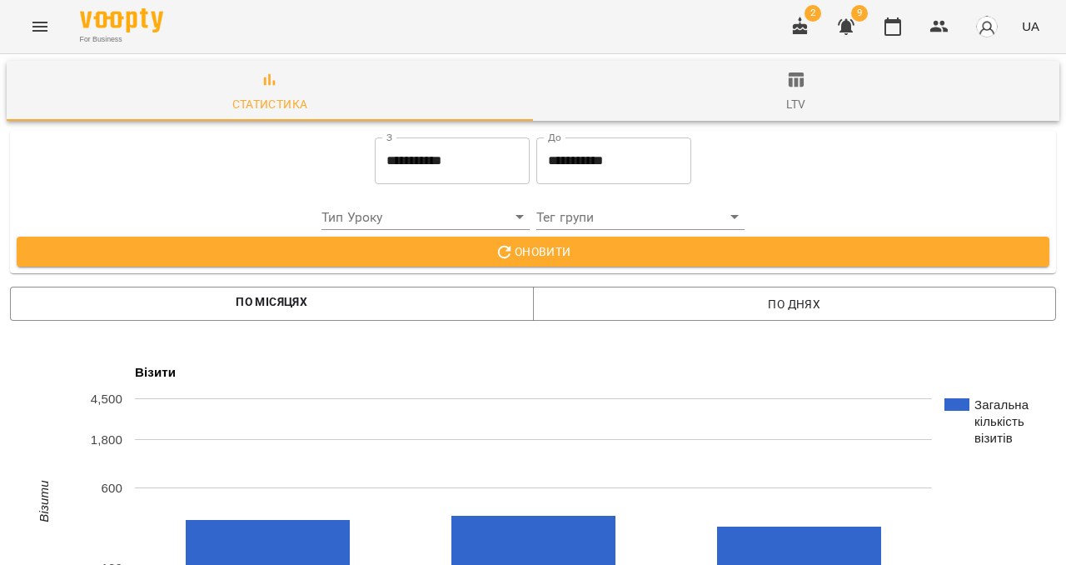
click at [47, 26] on icon "Menu" at bounding box center [40, 27] width 20 height 20
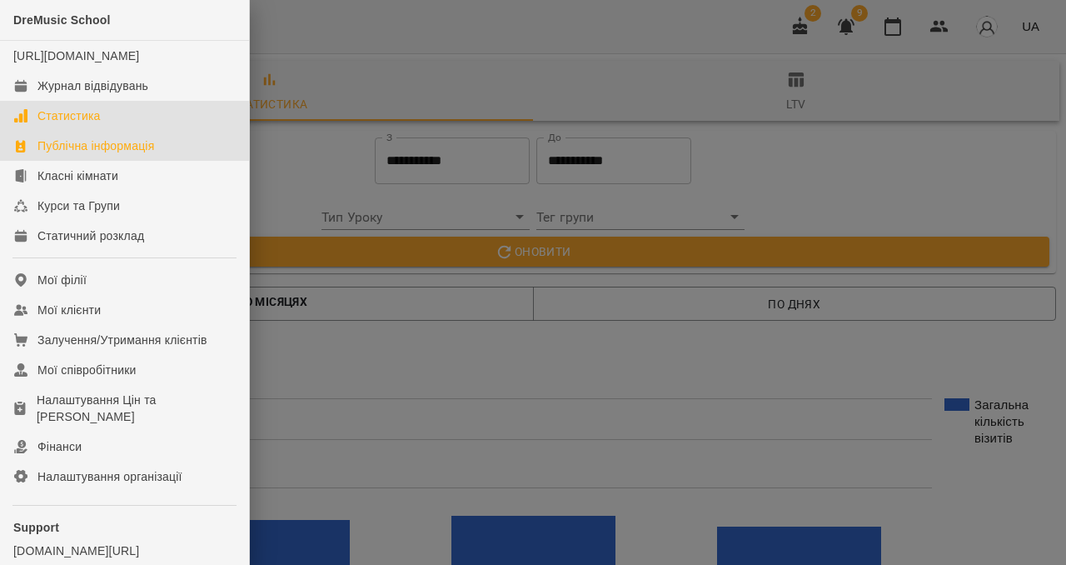
click at [75, 154] on div "Публічна інформація" at bounding box center [95, 145] width 117 height 17
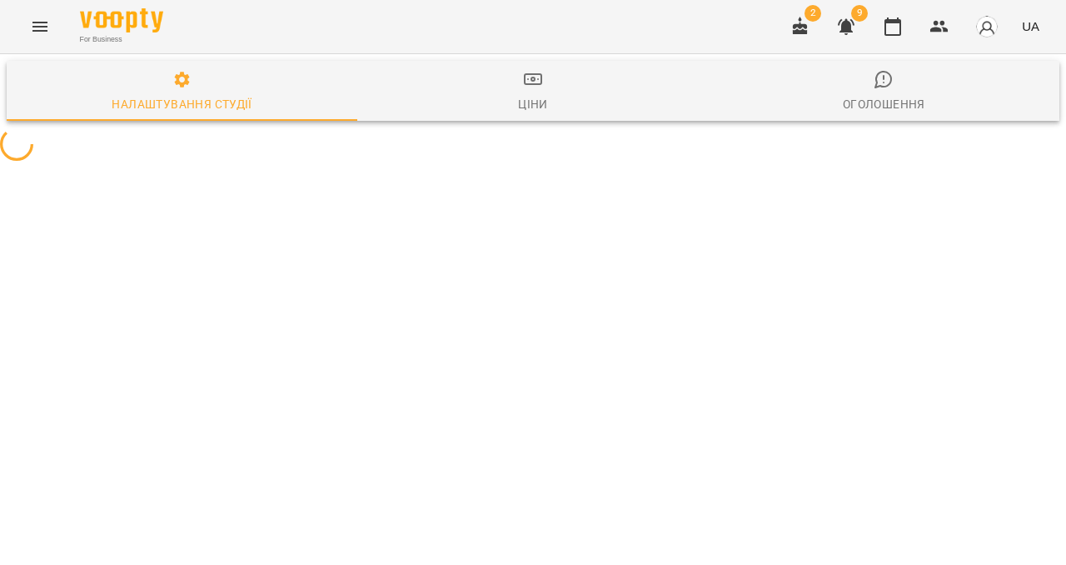
select select "**"
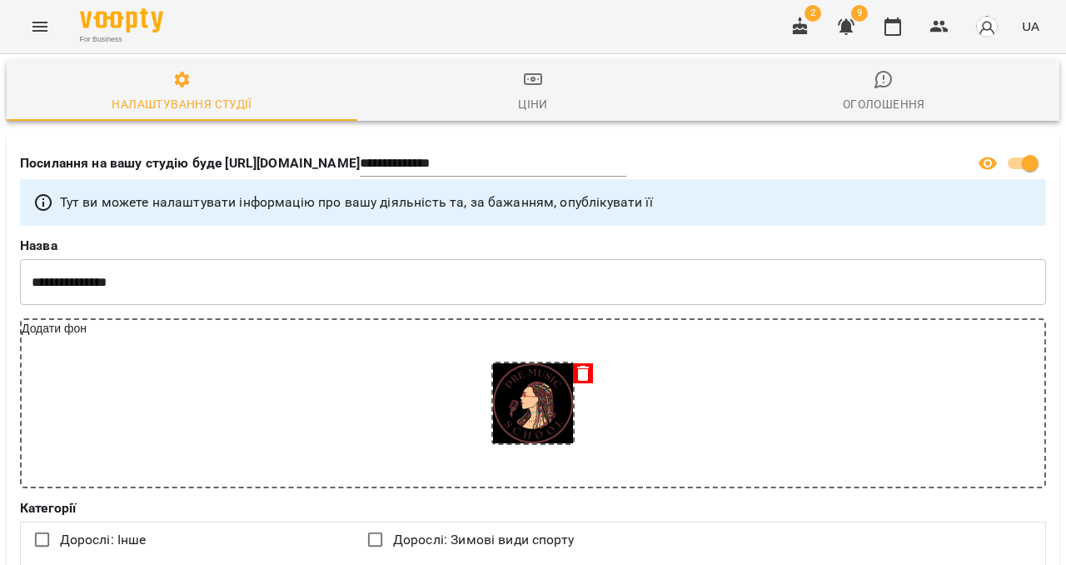
click at [522, 93] on span "Ціни" at bounding box center [532, 91] width 331 height 45
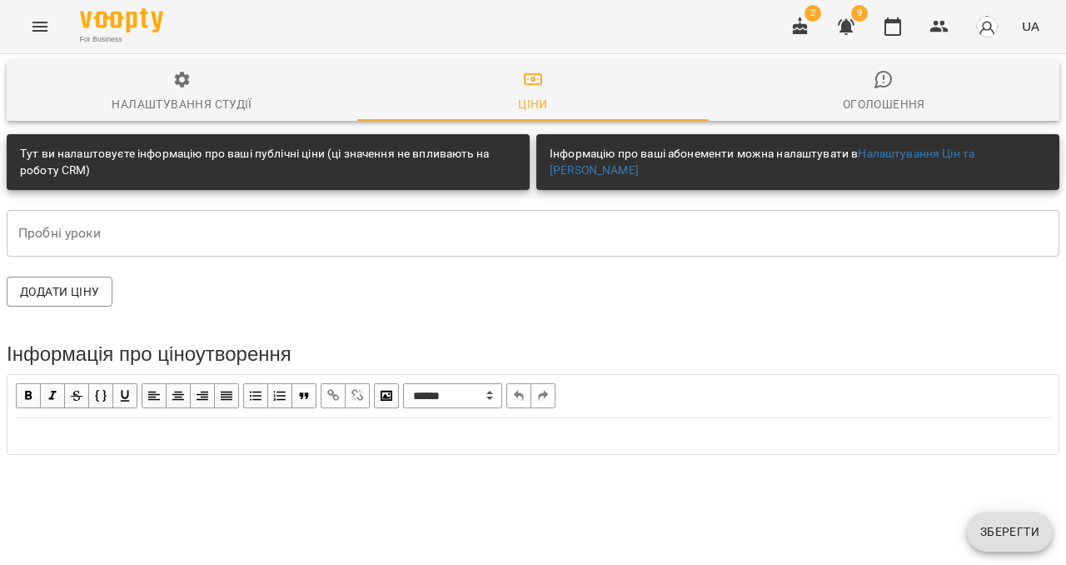
click at [47, 27] on icon "Menu" at bounding box center [40, 27] width 20 height 20
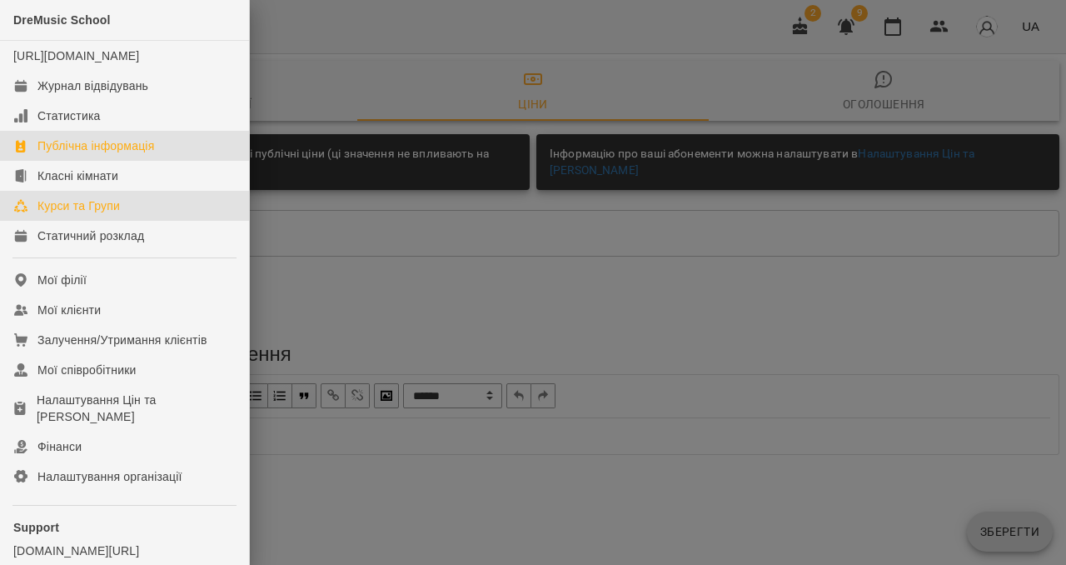
click at [72, 214] on div "Курси та Групи" at bounding box center [78, 205] width 82 height 17
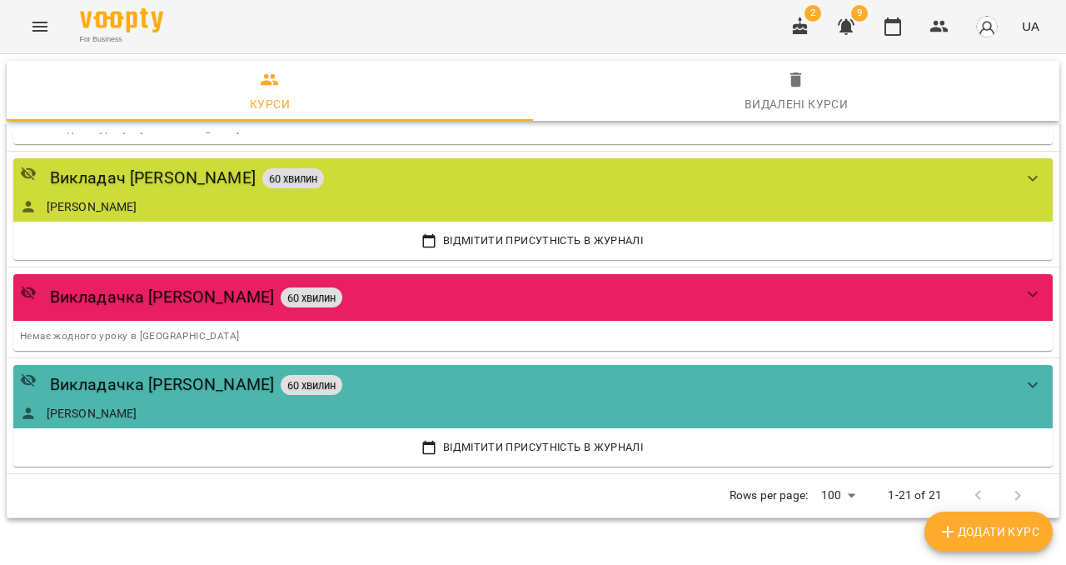
scroll to position [2231, 0]
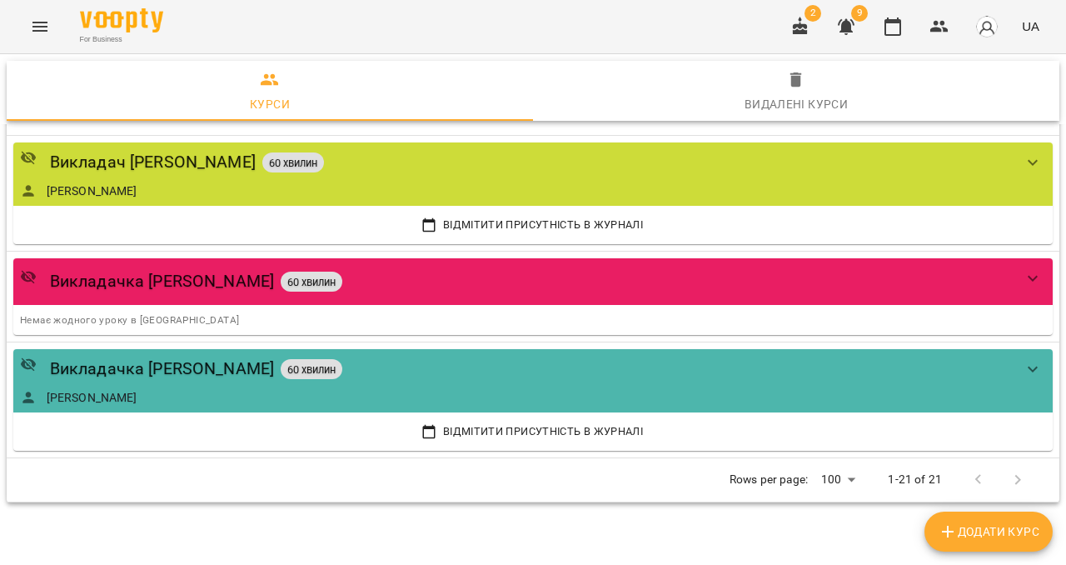
click at [776, 96] on div "Видалені курси" at bounding box center [797, 104] width 104 height 20
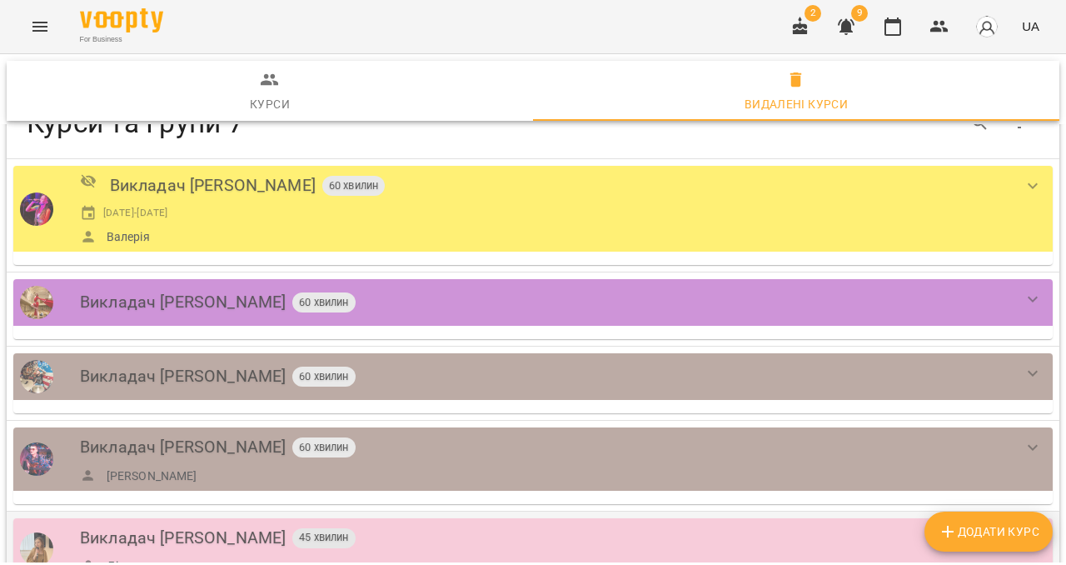
scroll to position [0, 0]
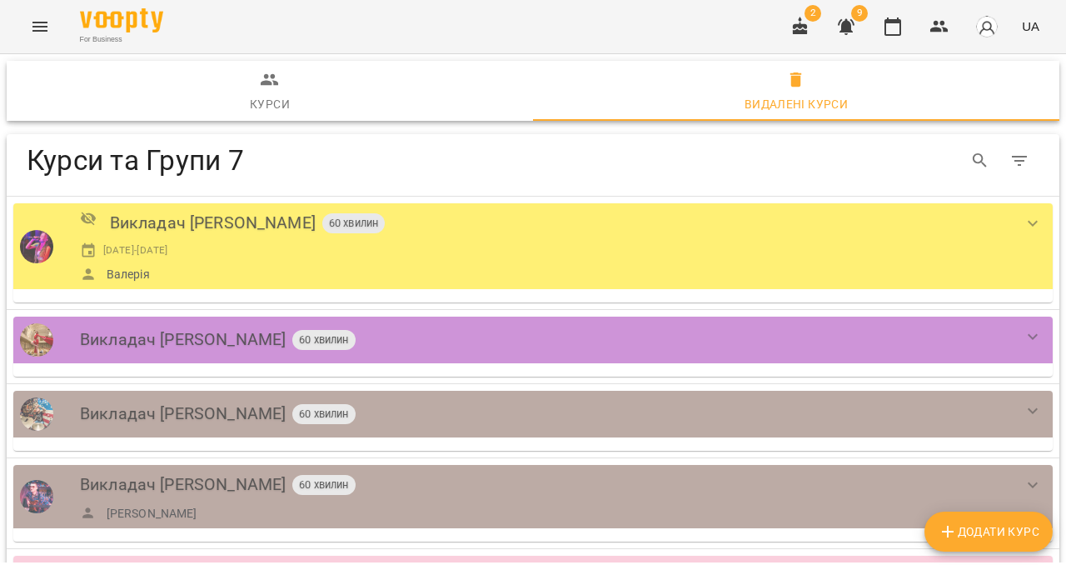
click at [300, 97] on span "Курси" at bounding box center [270, 92] width 506 height 45
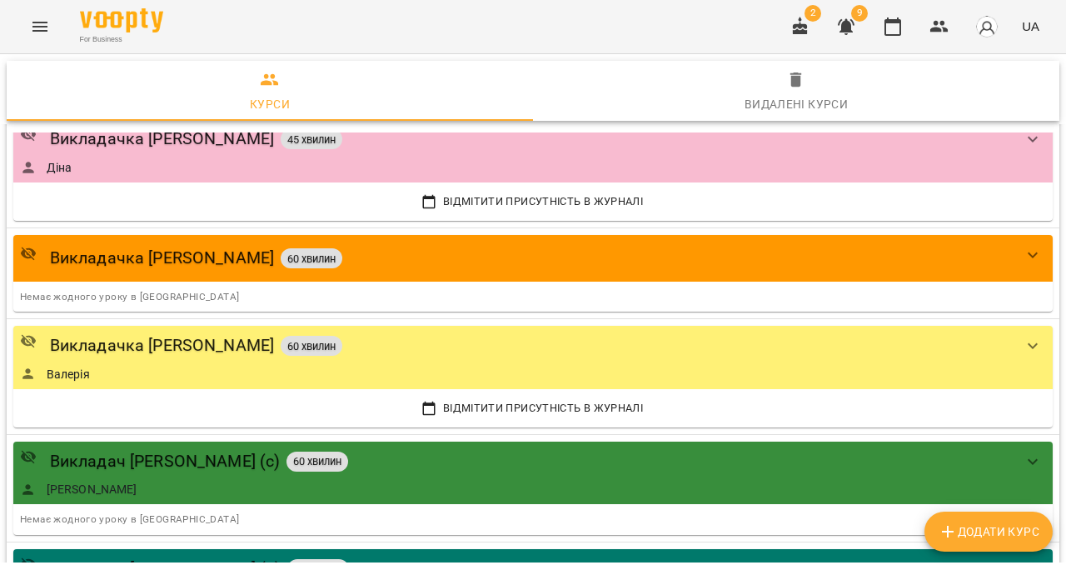
scroll to position [1520, 0]
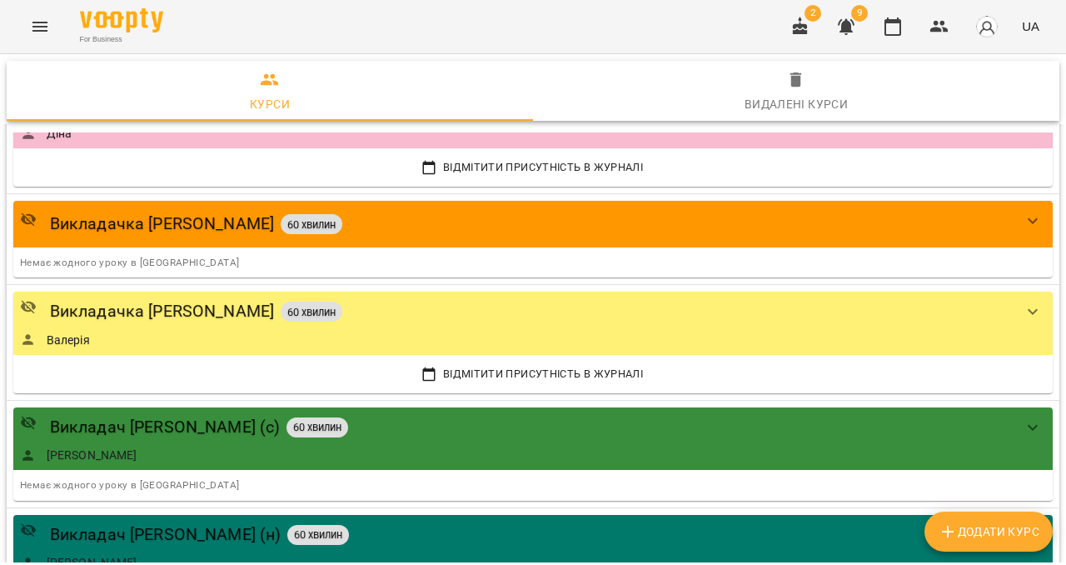
click at [37, 31] on icon "Menu" at bounding box center [39, 27] width 15 height 10
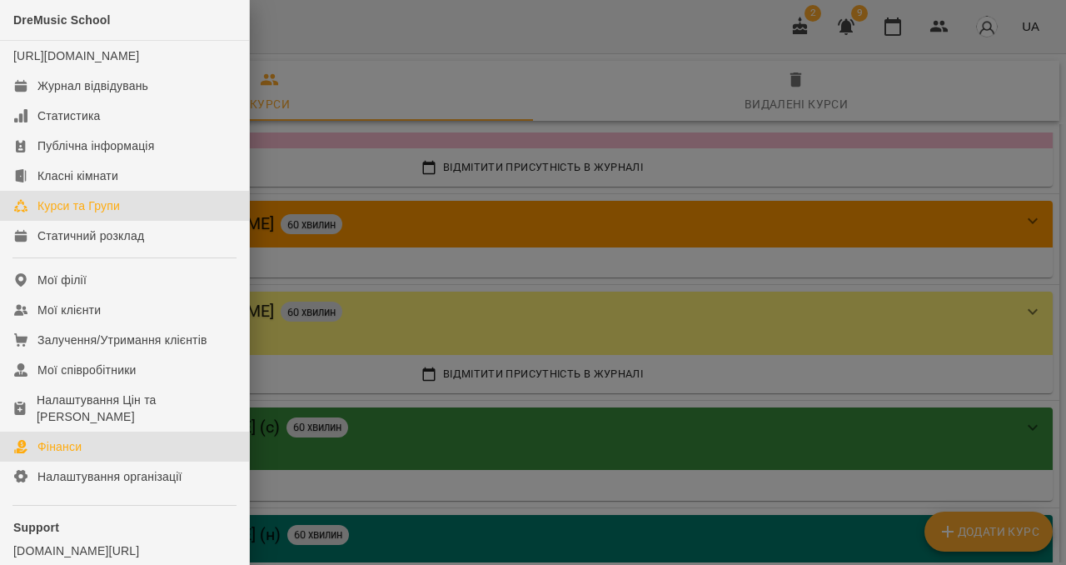
click at [76, 455] on div "Фінанси" at bounding box center [59, 446] width 44 height 17
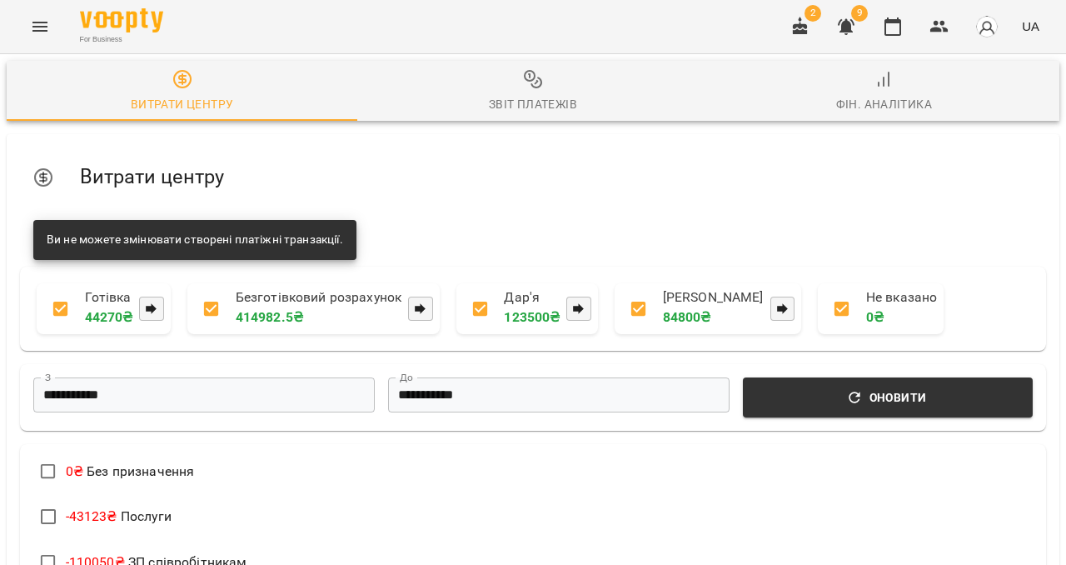
scroll to position [641, 0]
click at [47, 25] on icon "Menu" at bounding box center [40, 27] width 20 height 20
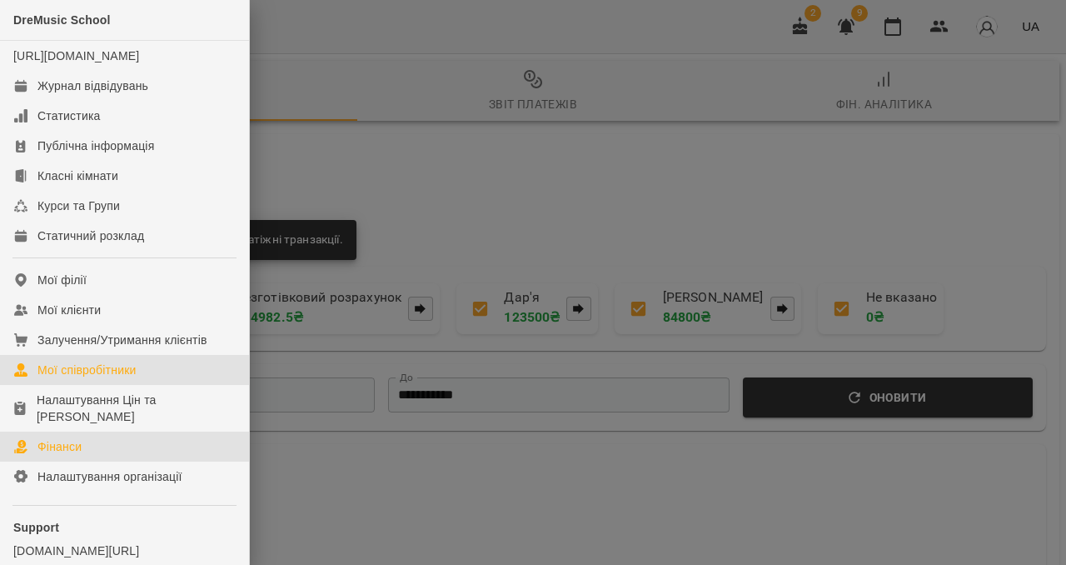
click at [82, 385] on link "Мої співробітники" at bounding box center [124, 370] width 249 height 30
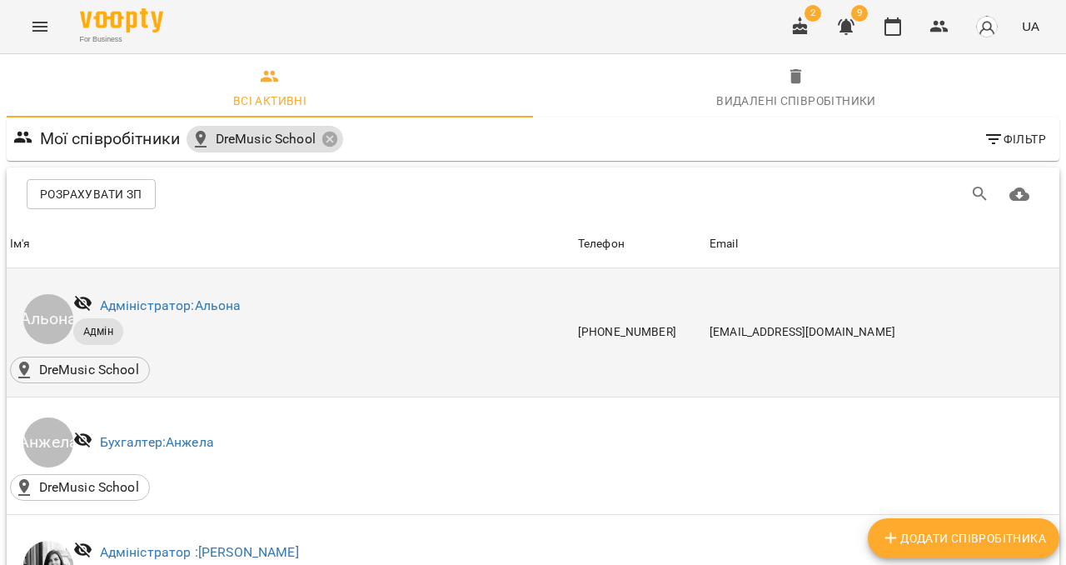
scroll to position [601, 0]
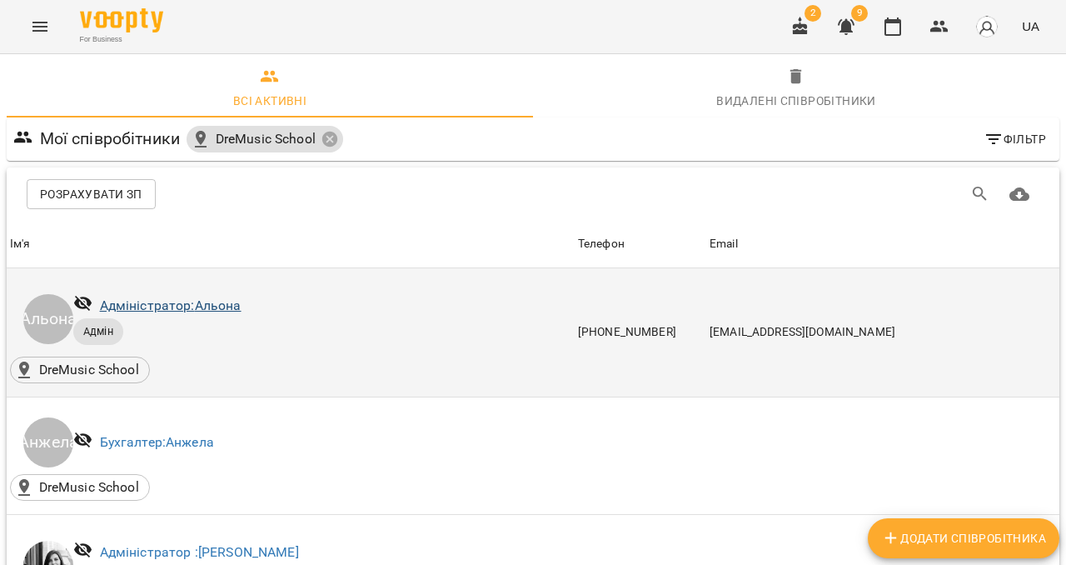
scroll to position [461, 0]
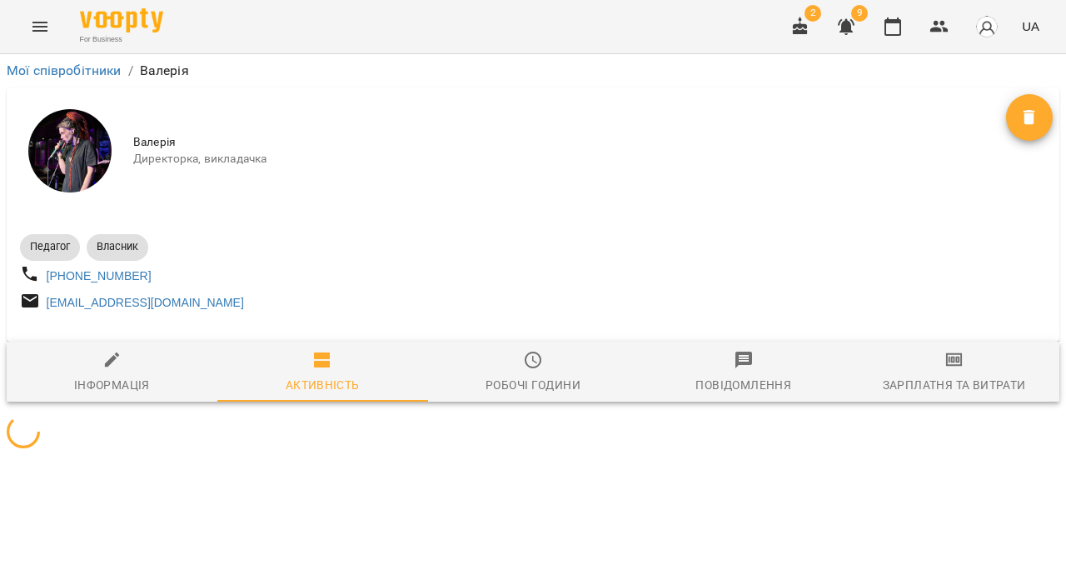
click at [915, 367] on span "Зарплатня та Витрати" at bounding box center [954, 372] width 191 height 45
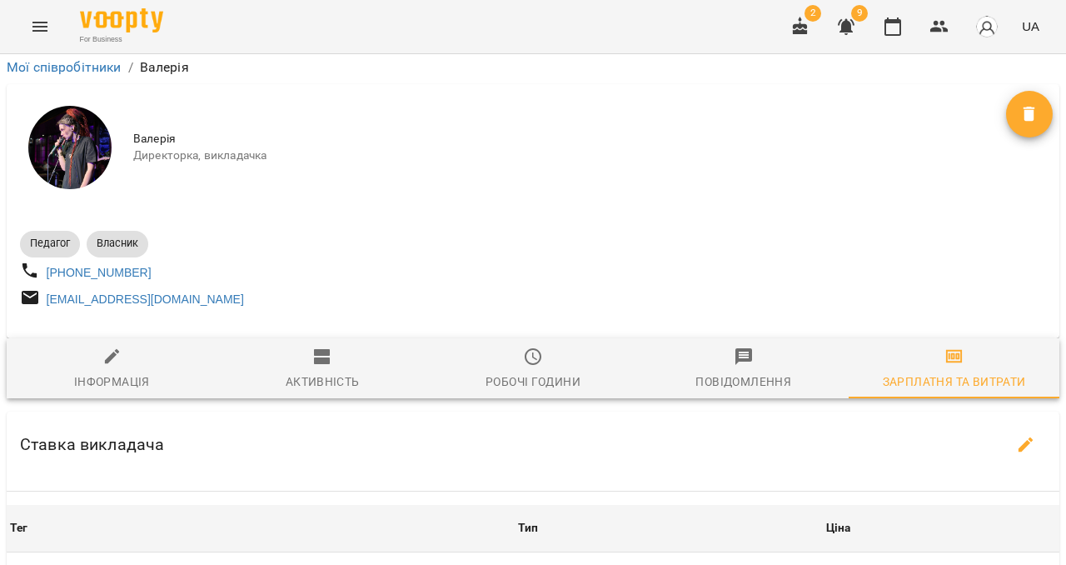
scroll to position [703, 0]
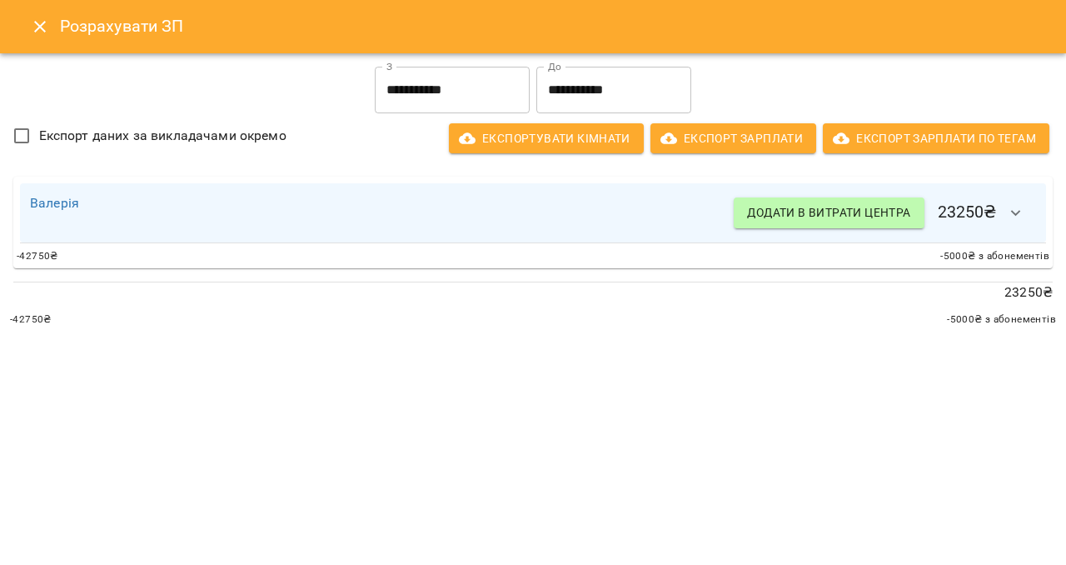
click at [1022, 208] on icon "button" at bounding box center [1016, 213] width 20 height 20
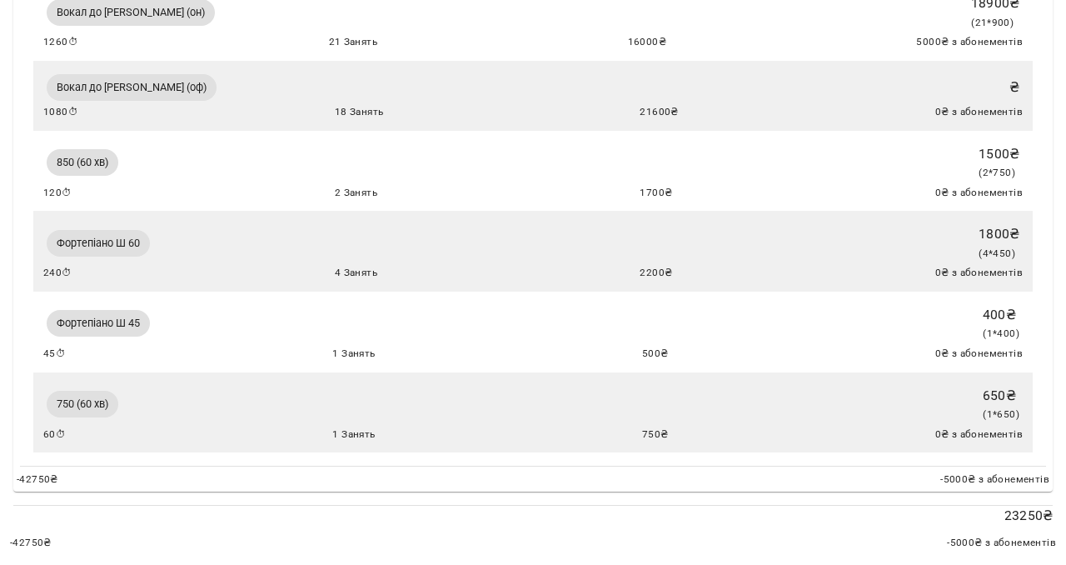
scroll to position [0, 0]
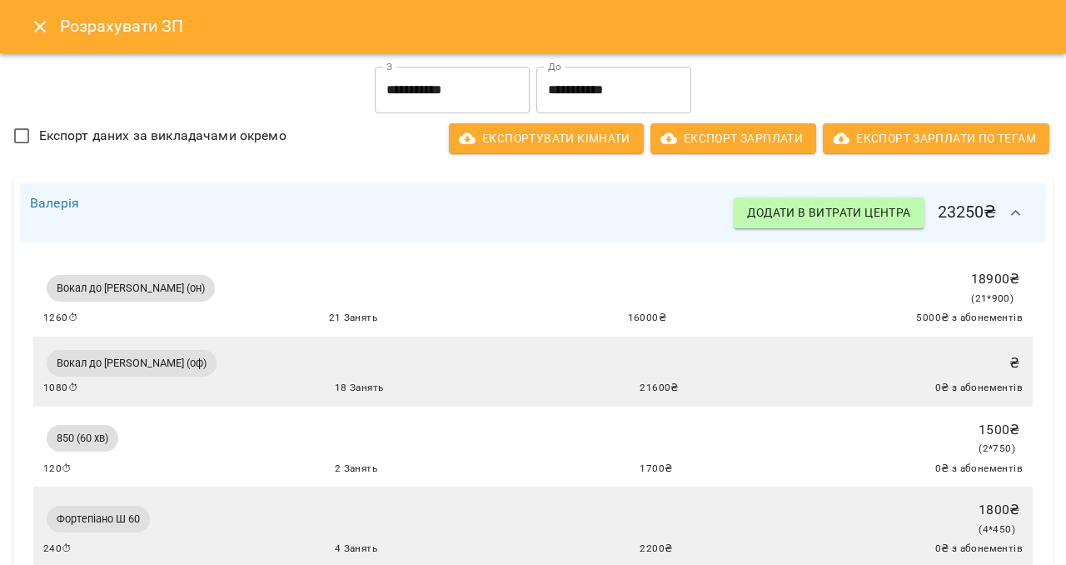
click at [37, 24] on icon "Close" at bounding box center [40, 27] width 12 height 12
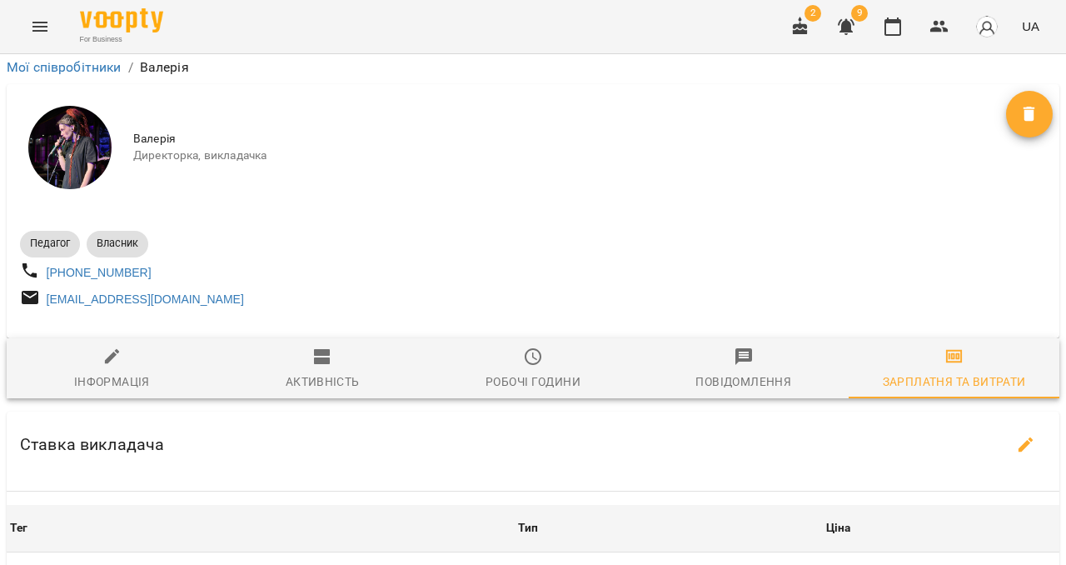
click at [42, 21] on icon "Menu" at bounding box center [40, 27] width 20 height 20
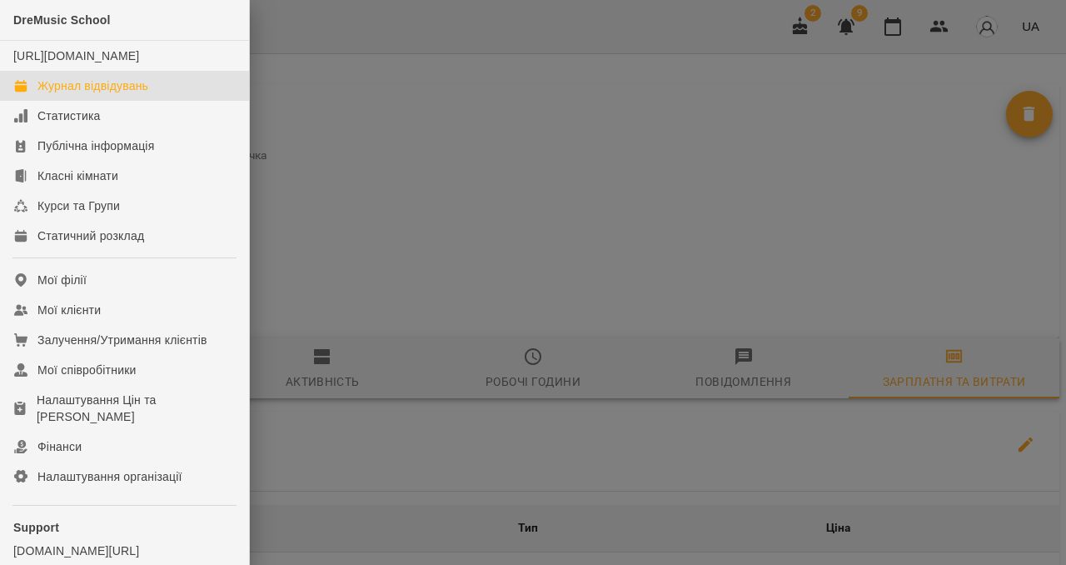
click at [62, 101] on link "Журнал відвідувань" at bounding box center [124, 86] width 249 height 30
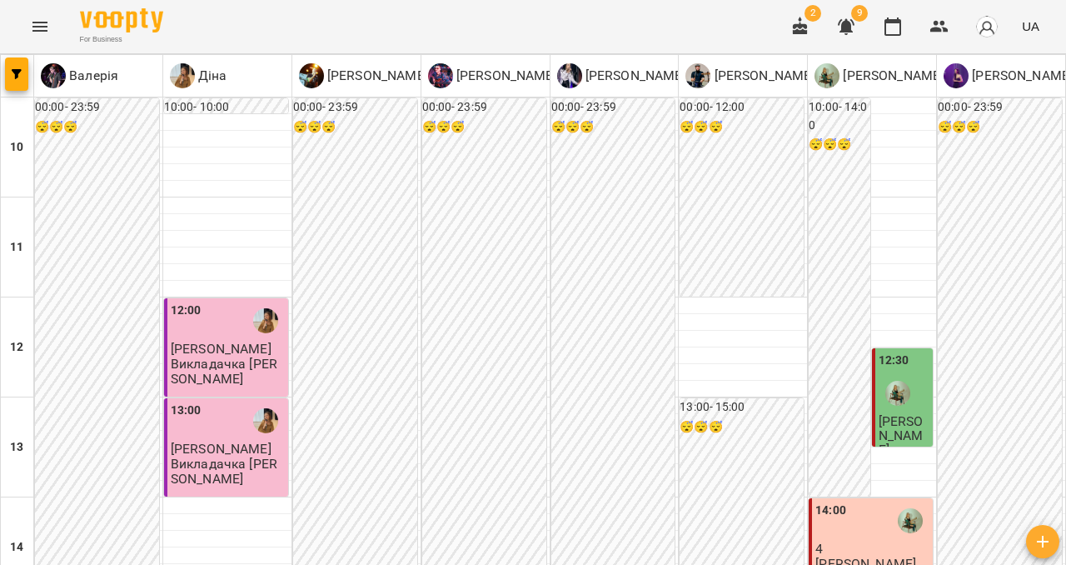
scroll to position [106, 0]
click at [953, 77] on img at bounding box center [956, 75] width 25 height 25
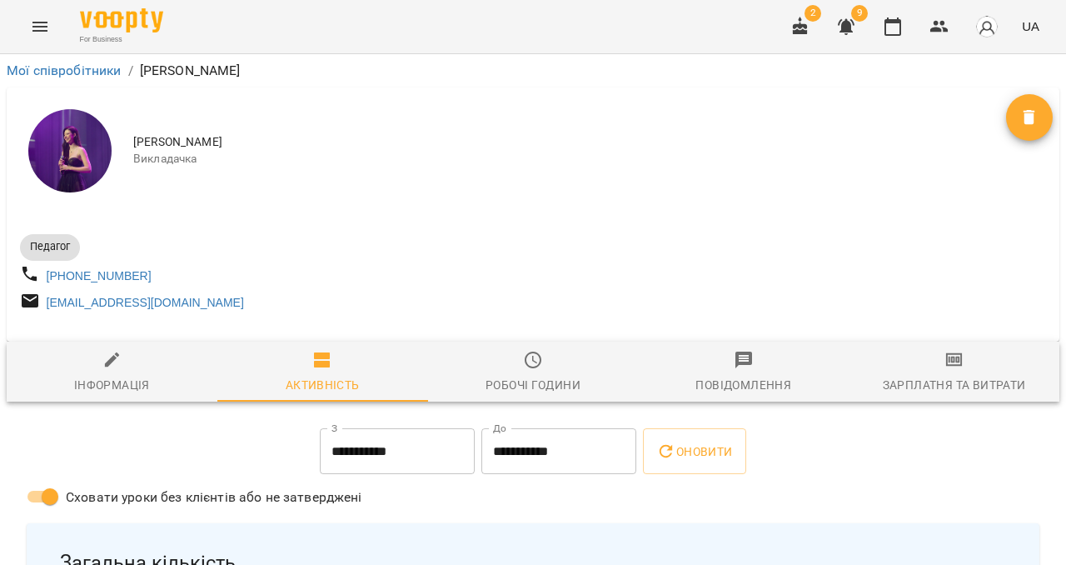
click at [949, 363] on icon "button" at bounding box center [955, 360] width 12 height 7
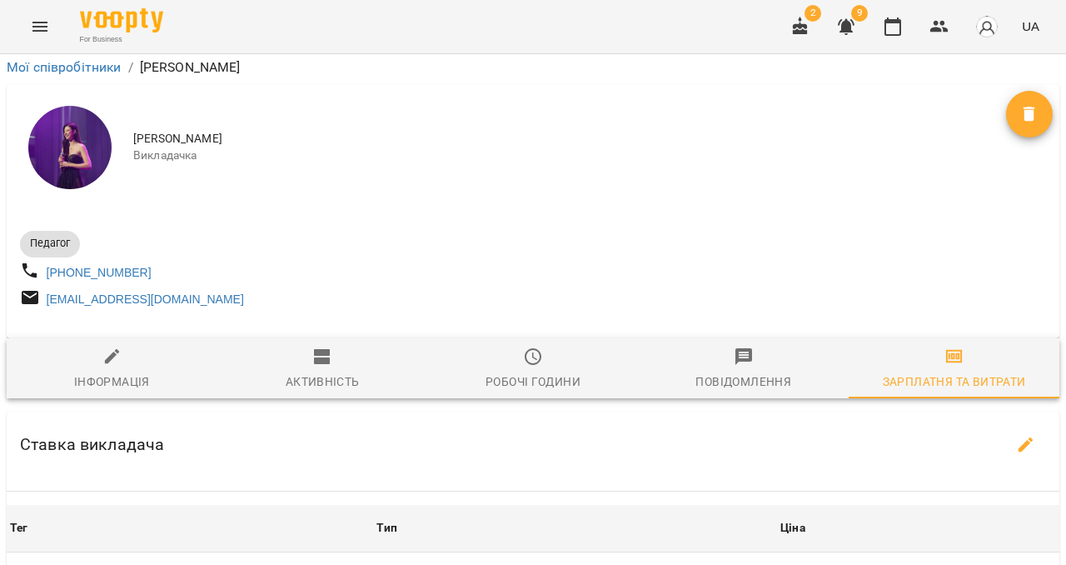
scroll to position [431, 0]
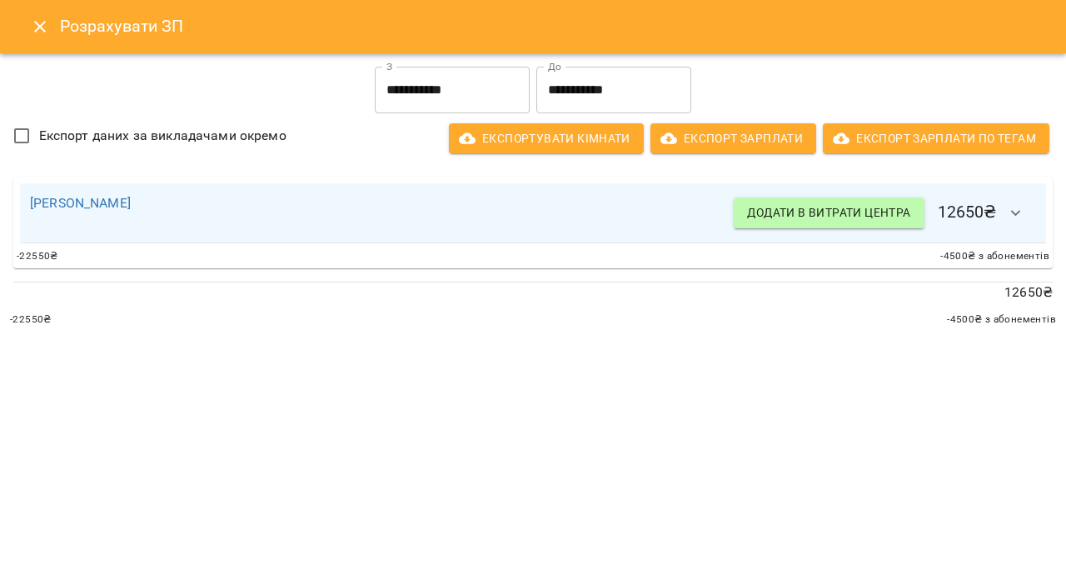
click at [1008, 218] on icon "button" at bounding box center [1016, 213] width 20 height 20
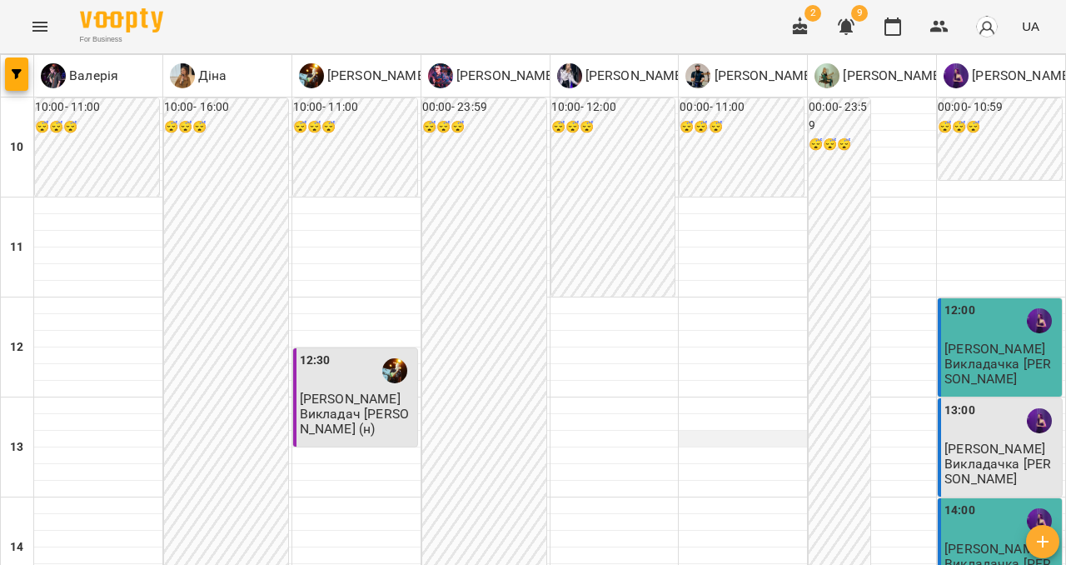
scroll to position [805, 0]
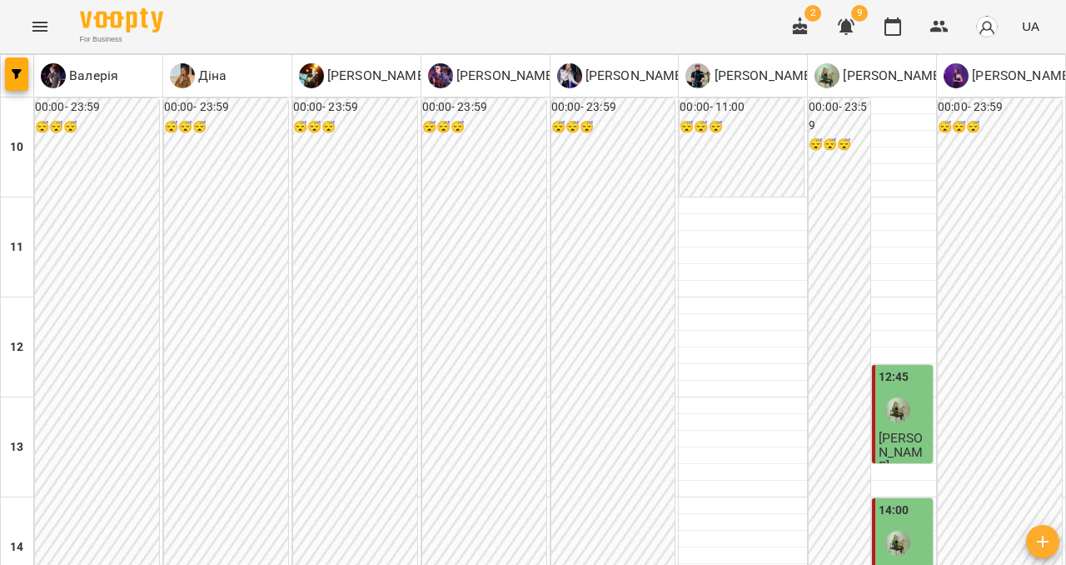
scroll to position [728, 0]
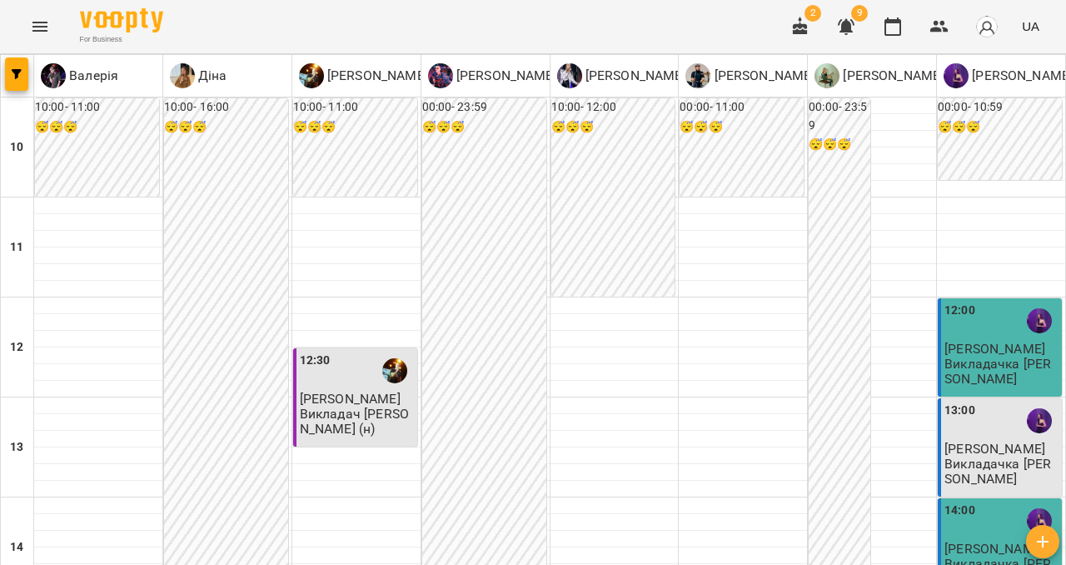
scroll to position [635, 0]
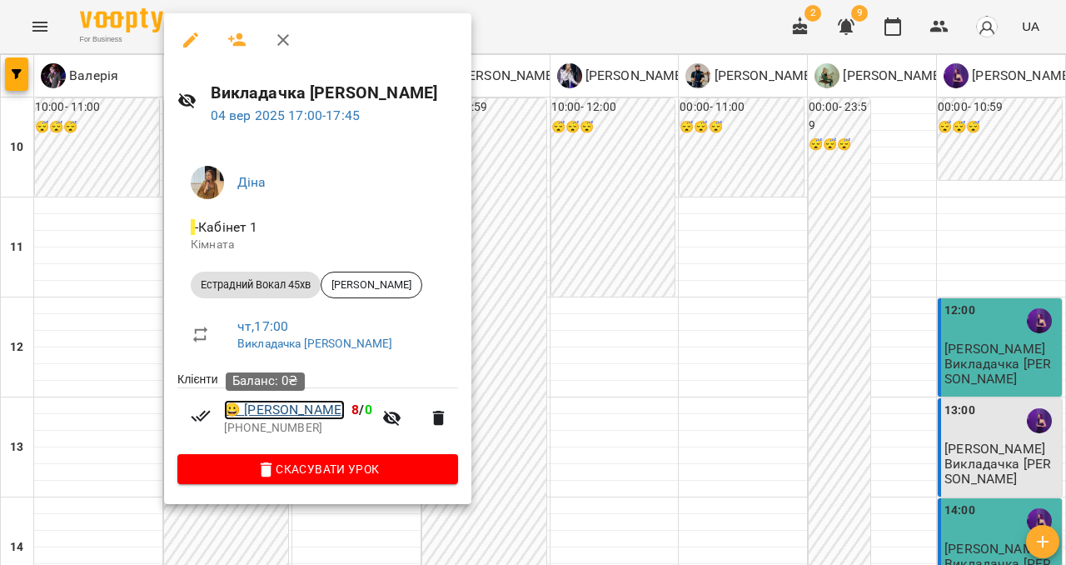
click at [275, 414] on link "😀 Лєя Кучма" at bounding box center [284, 410] width 121 height 20
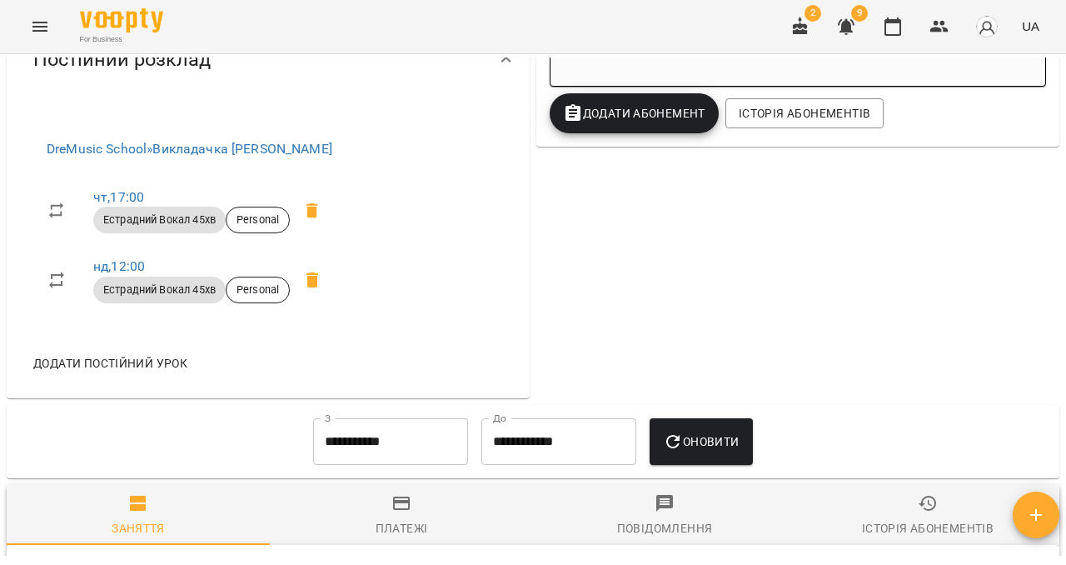
scroll to position [716, 0]
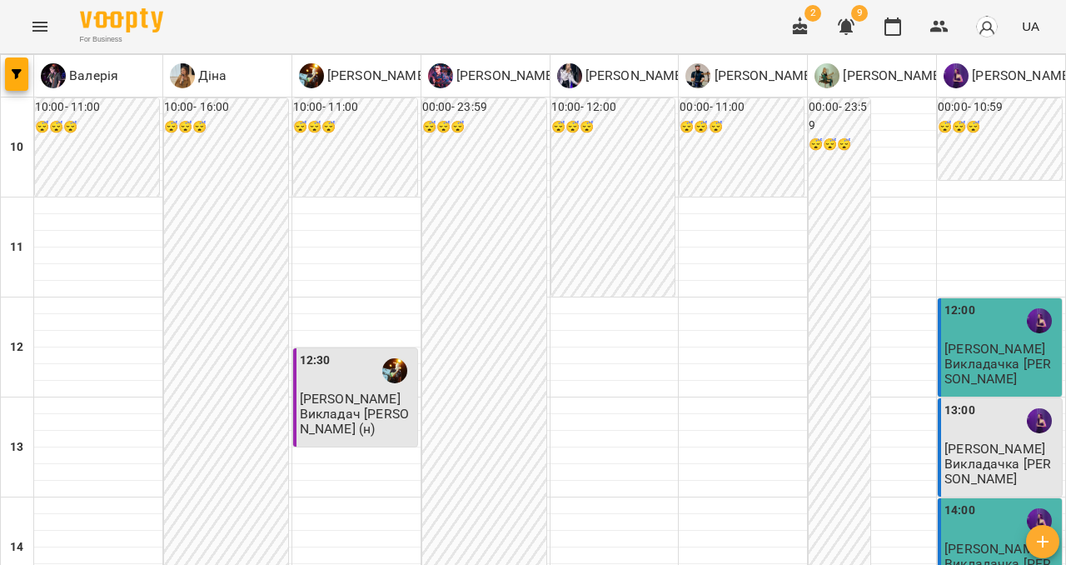
scroll to position [746, 0]
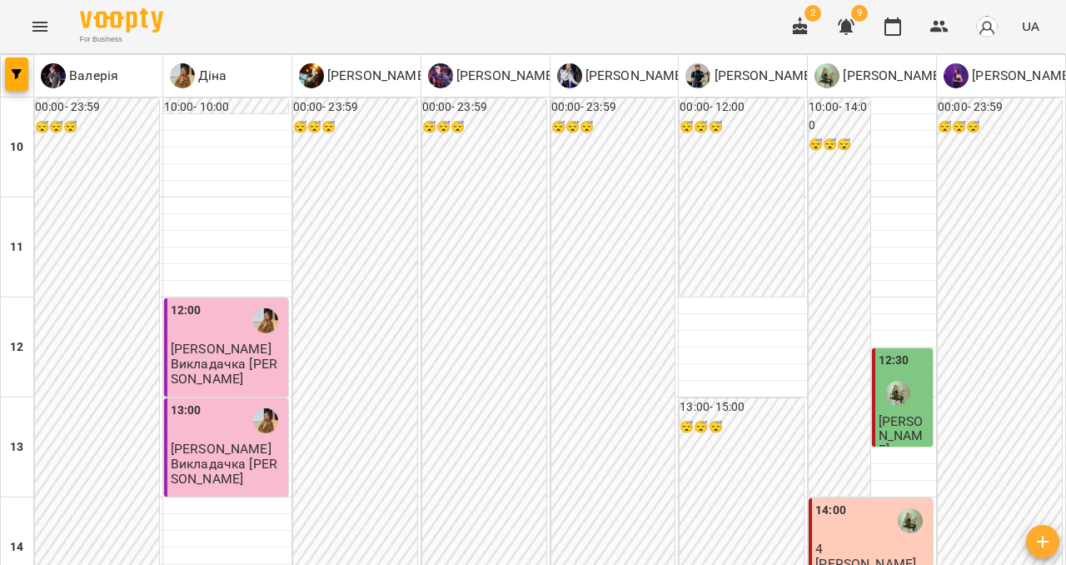
scroll to position [180, 0]
click at [261, 308] on img "Діна" at bounding box center [265, 320] width 25 height 25
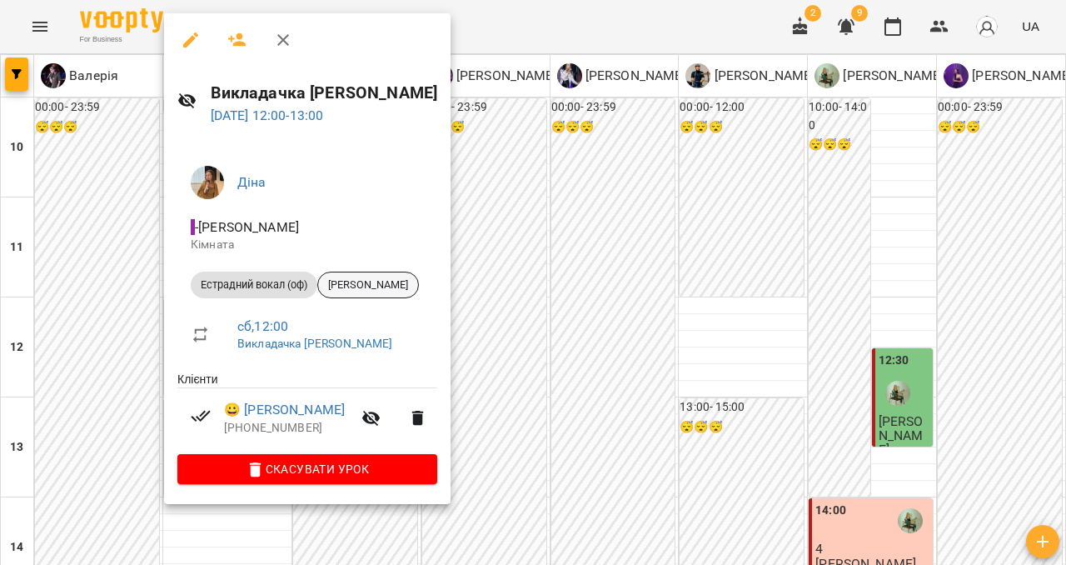
click at [366, 282] on span "Домініка Білан" at bounding box center [368, 284] width 100 height 15
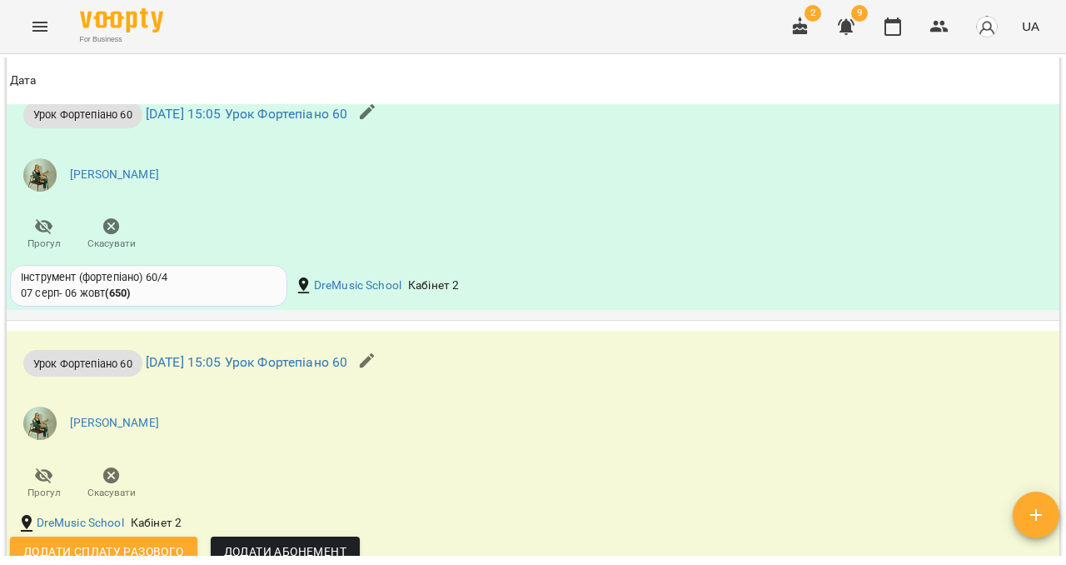
scroll to position [1337, 0]
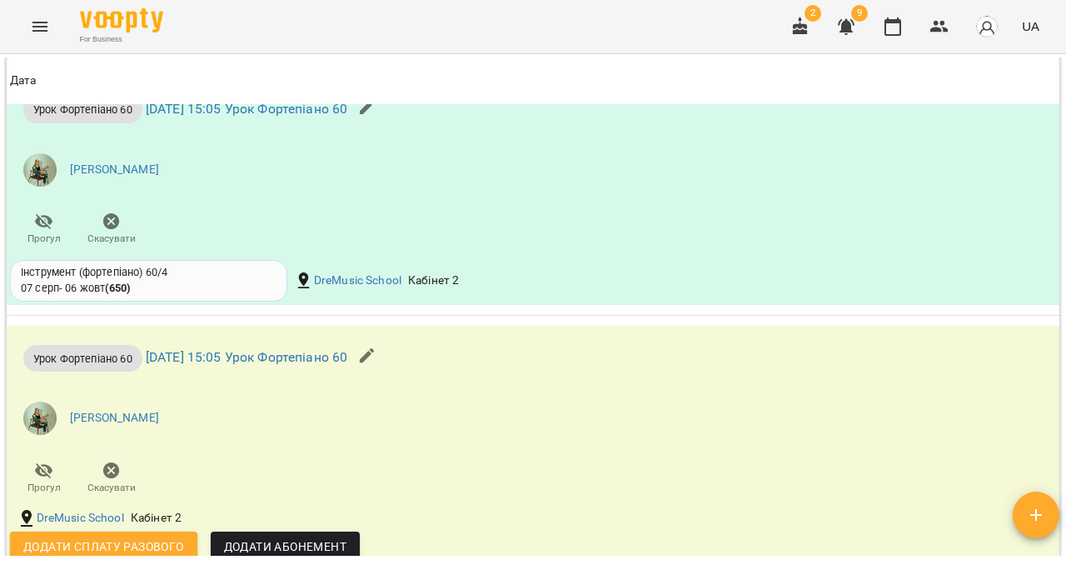
click at [42, 14] on button "Menu" at bounding box center [40, 27] width 40 height 40
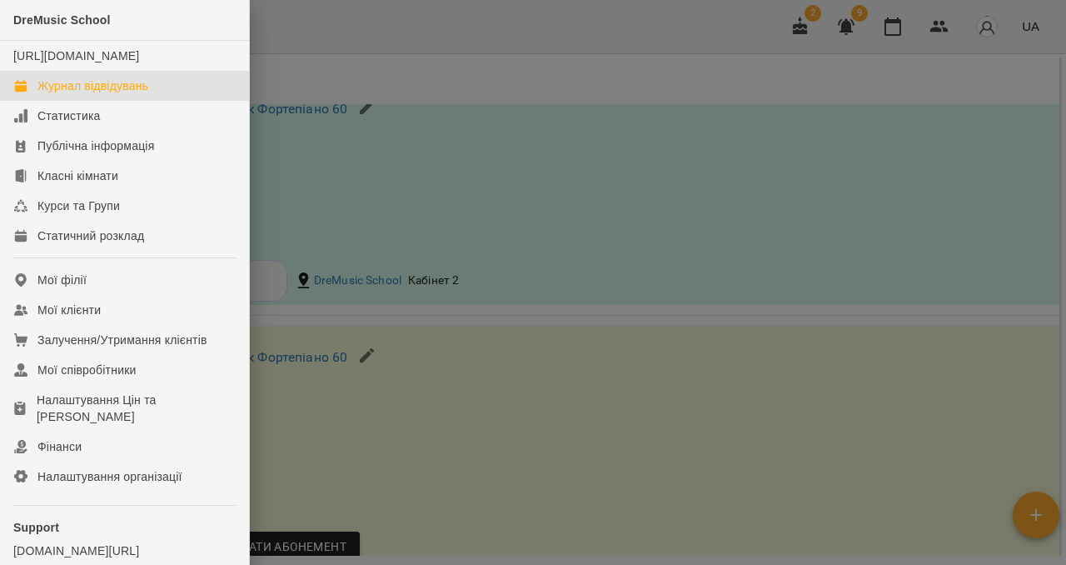
click at [89, 94] on div "Журнал відвідувань" at bounding box center [92, 85] width 111 height 17
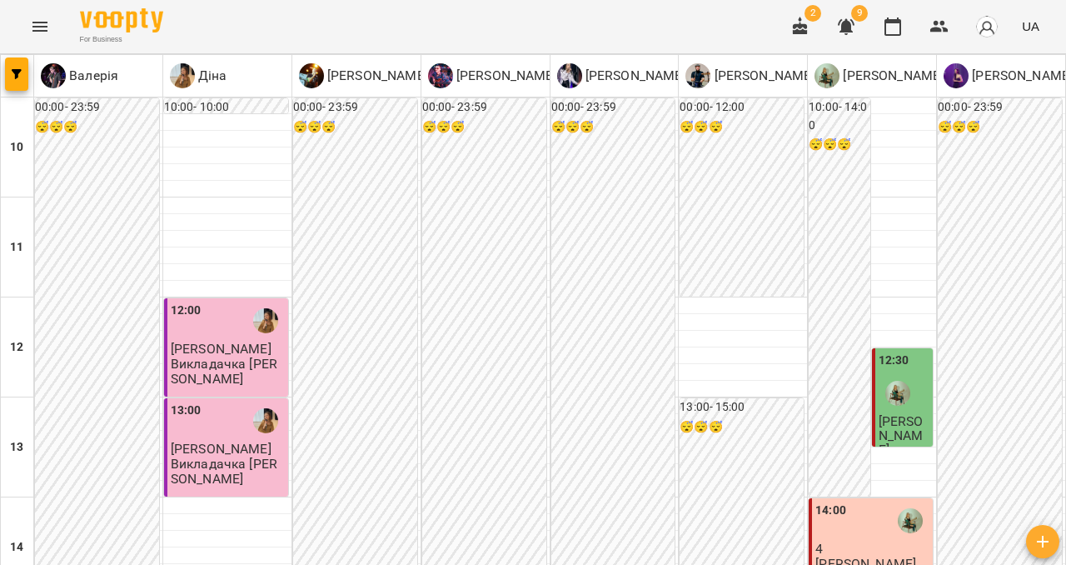
type input "**********"
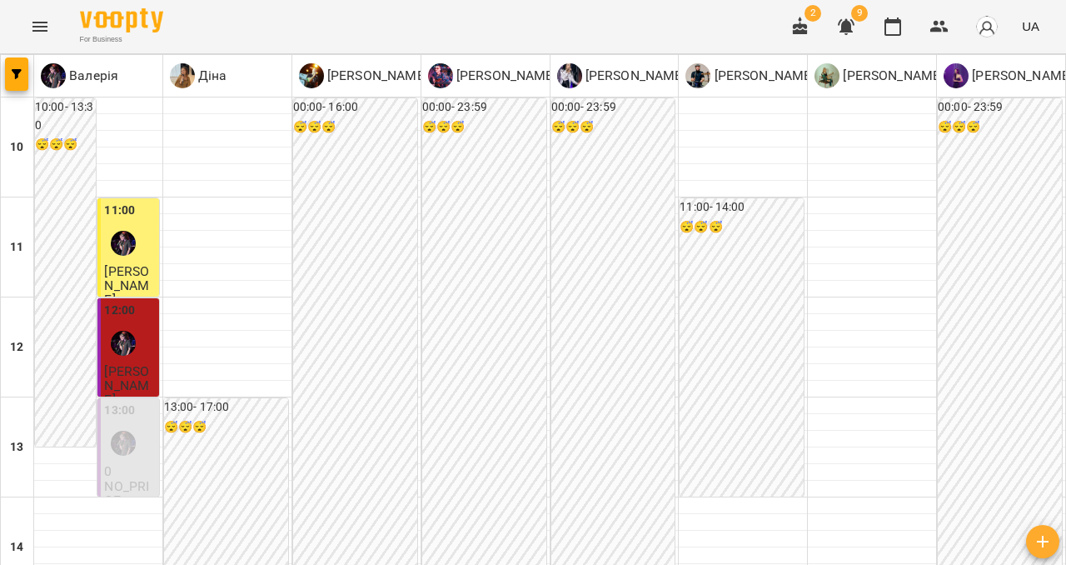
type input "**********"
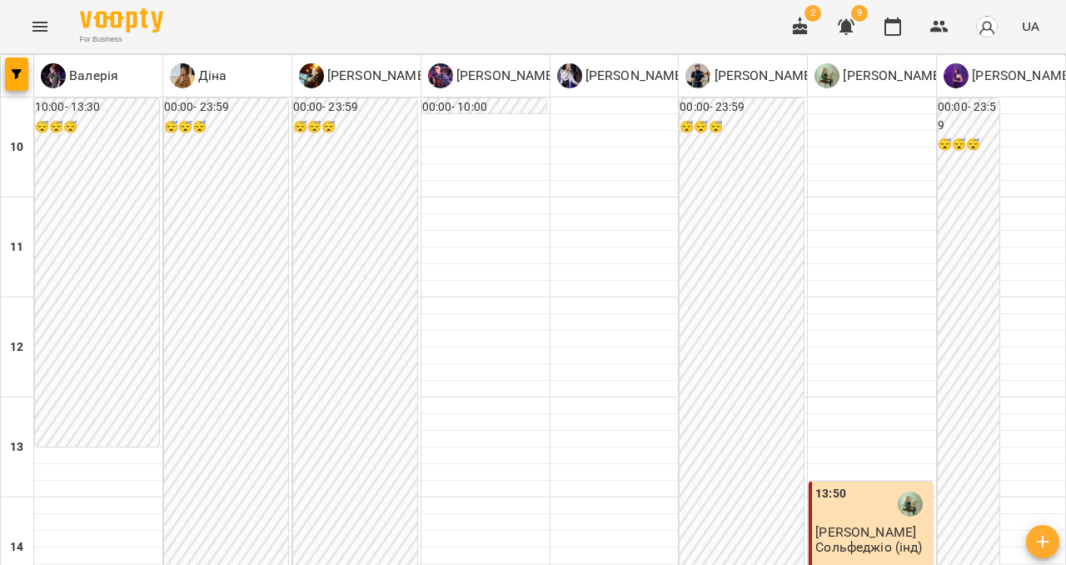
scroll to position [491, 0]
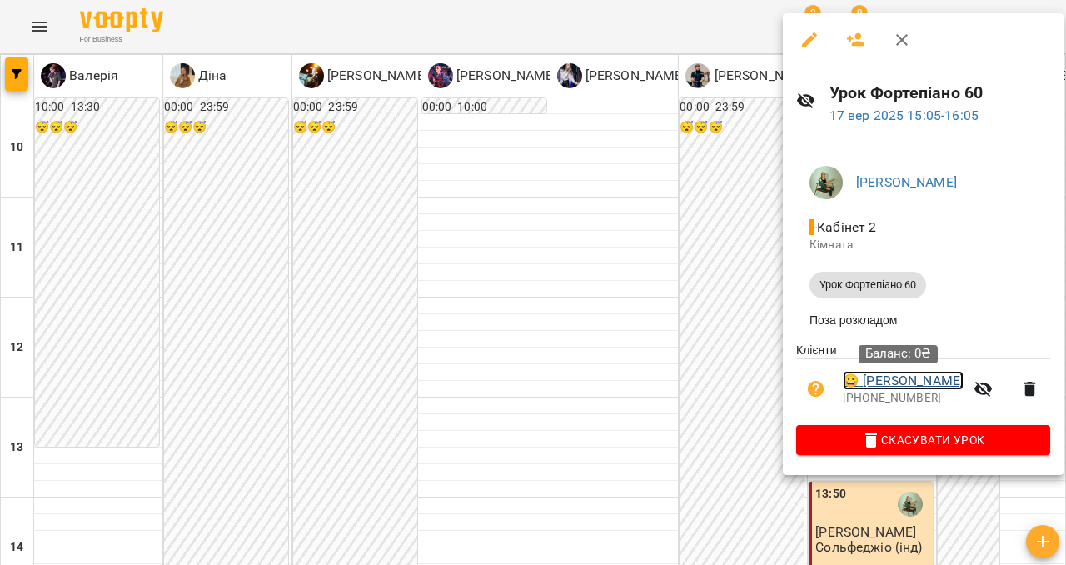
click at [908, 387] on link "😀 Домініка Білан" at bounding box center [903, 381] width 121 height 20
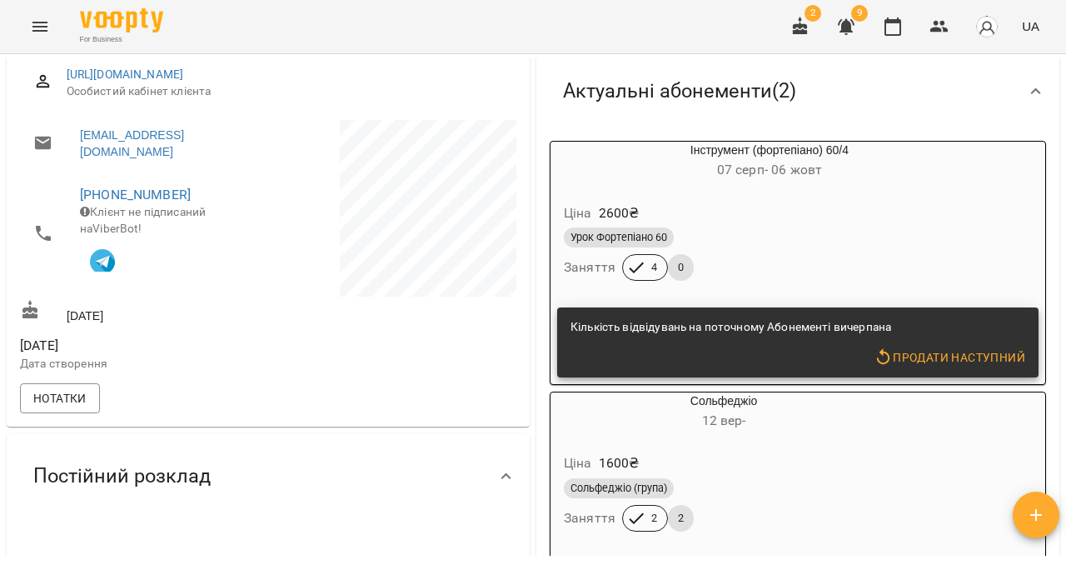
scroll to position [191, 0]
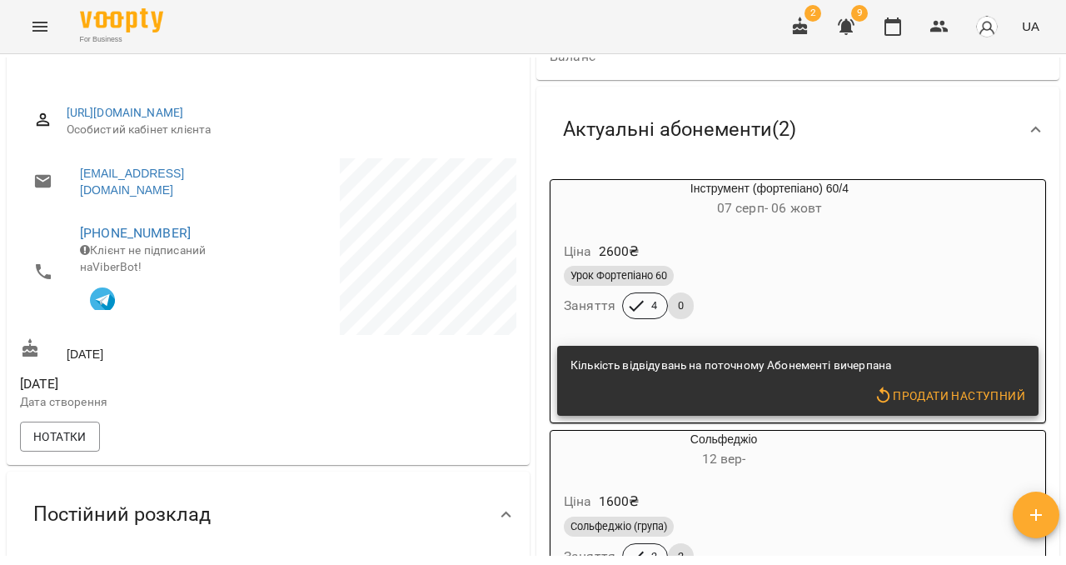
click at [904, 223] on div "Інструмент (фортепіано) 60/4 07 серп - 06 жовт" at bounding box center [769, 200] width 445 height 47
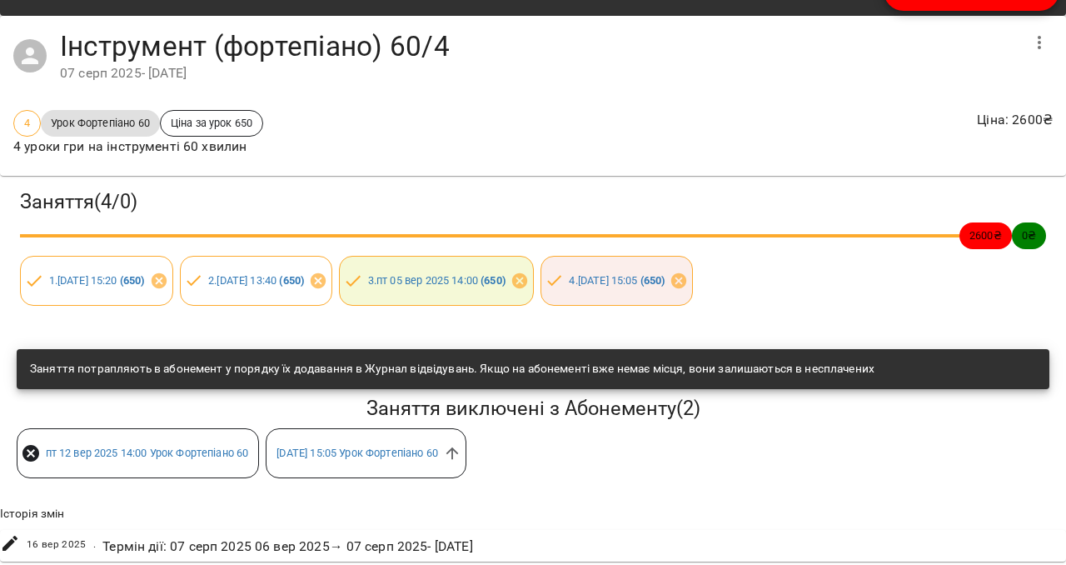
scroll to position [87, 0]
click at [713, 431] on div "пт 12 вер 2025 14:00 Урок Фортепіано 60 ср 17 вер 2025 15:05 Урок Фортепіано 60" at bounding box center [533, 453] width 1040 height 57
click at [459, 452] on icon at bounding box center [453, 453] width 12 height 12
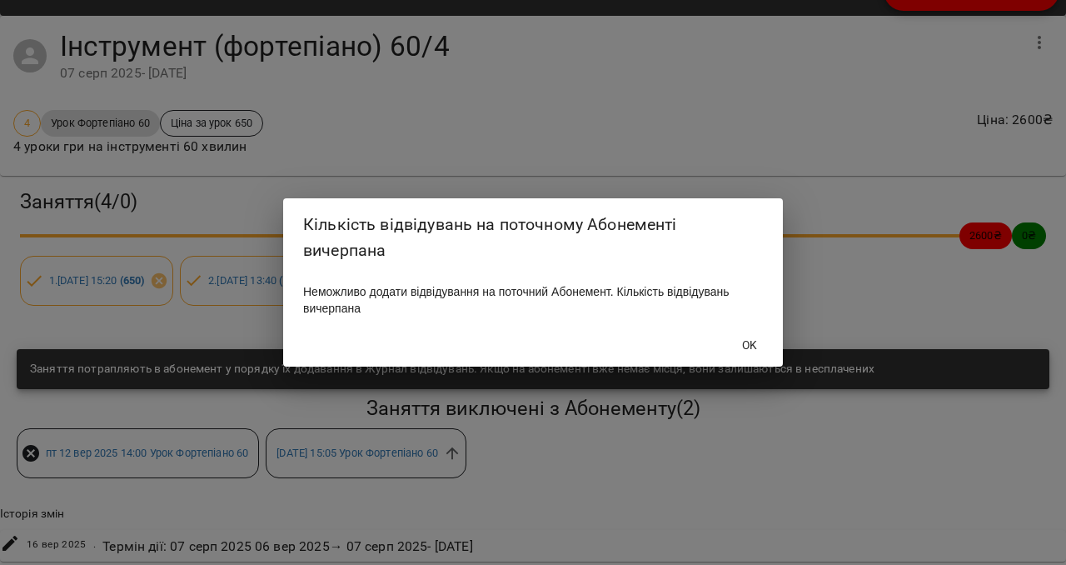
click at [746, 350] on span "OK" at bounding box center [750, 345] width 16 height 20
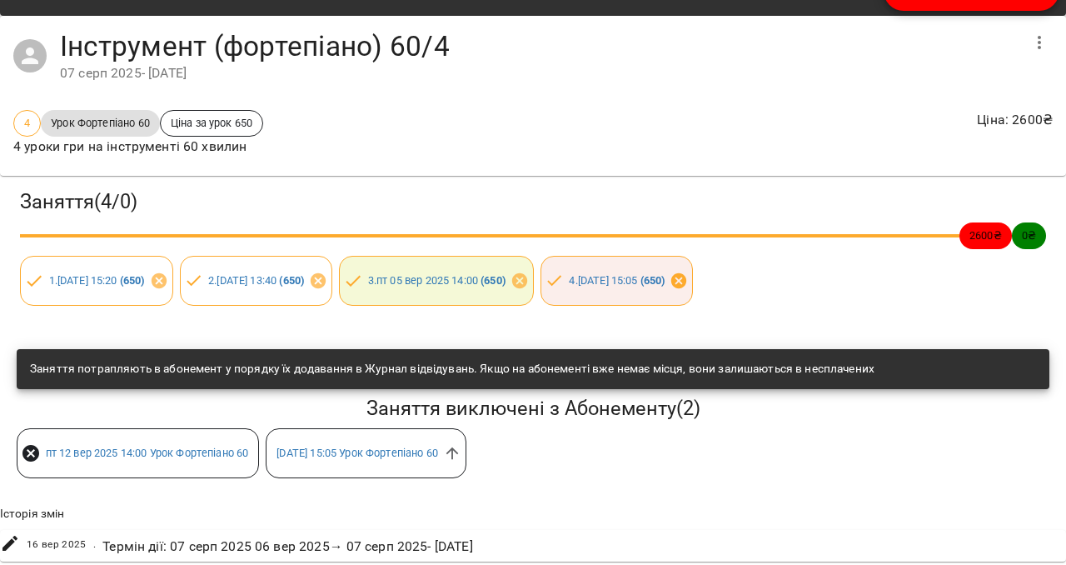
click at [688, 280] on icon at bounding box center [679, 281] width 18 height 18
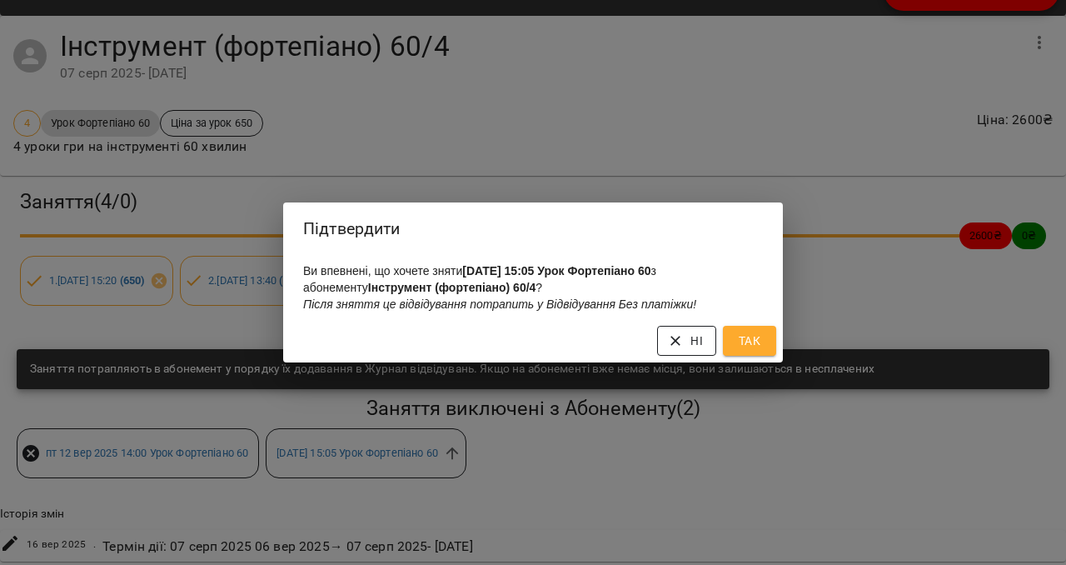
click at [686, 339] on span "Ні" at bounding box center [687, 341] width 32 height 20
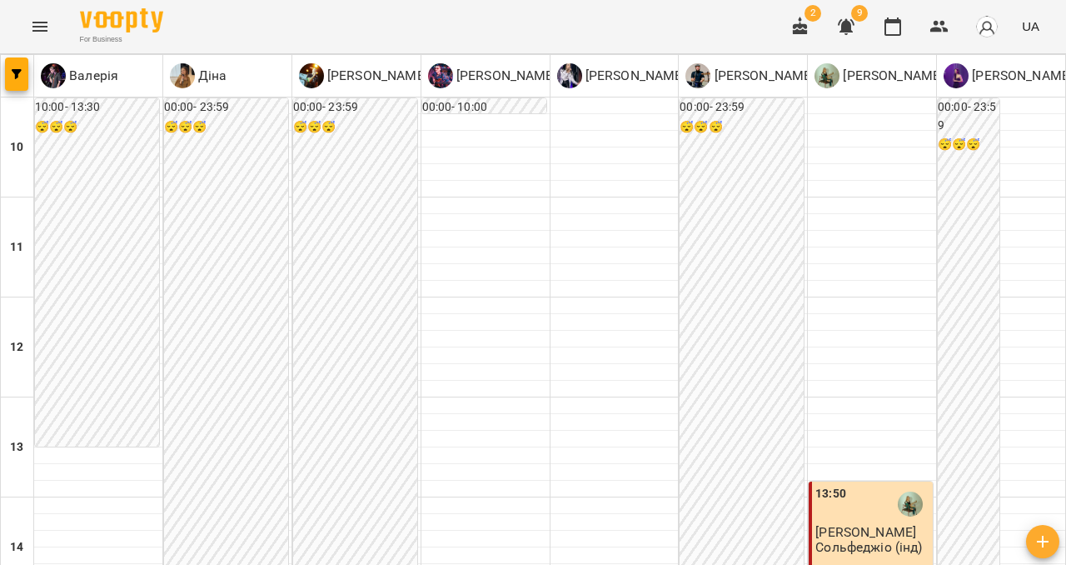
scroll to position [546, 0]
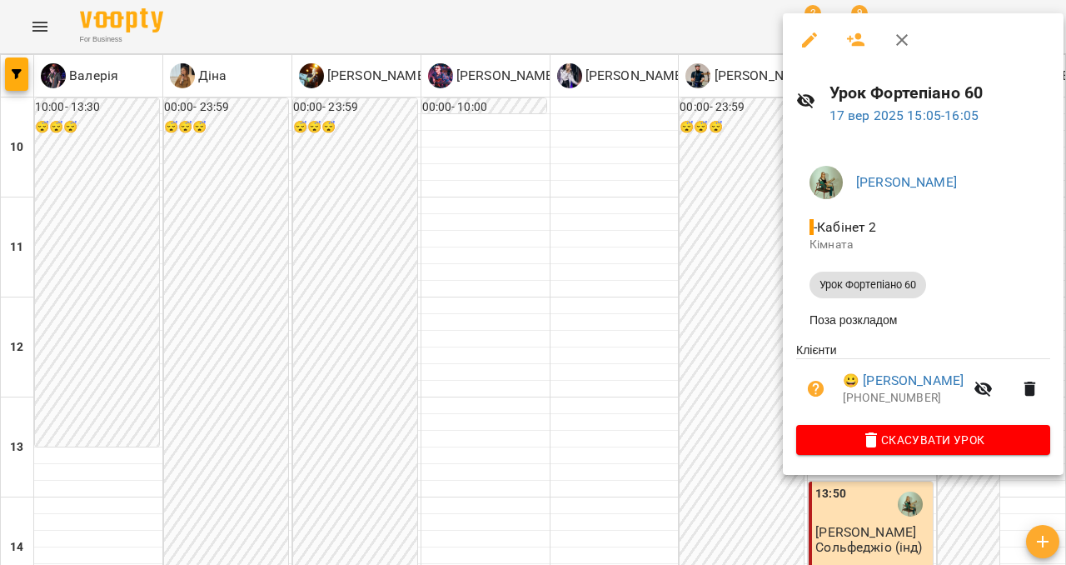
click at [901, 30] on icon "button" at bounding box center [902, 40] width 20 height 20
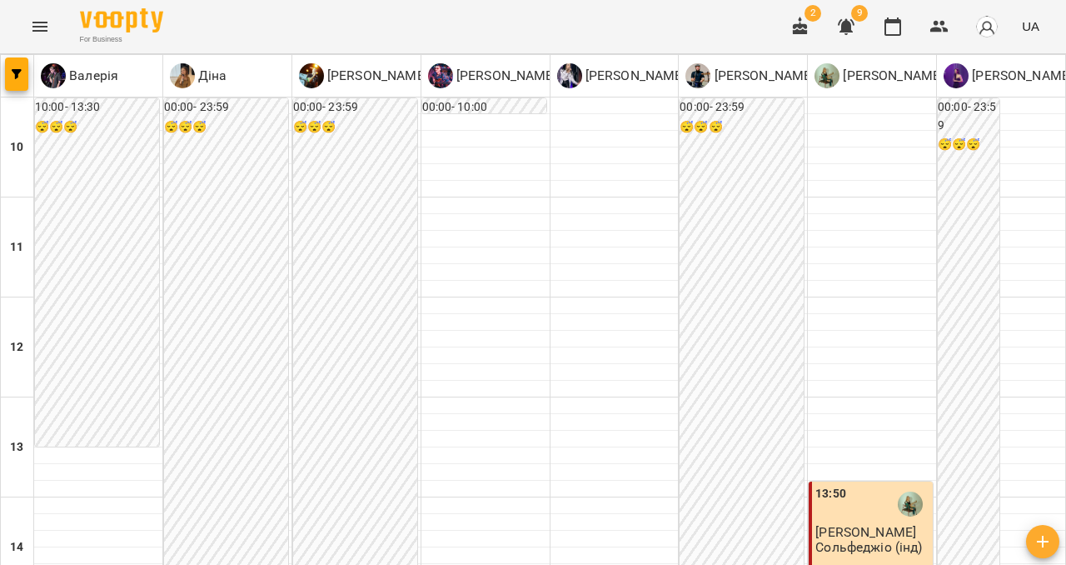
scroll to position [409, 0]
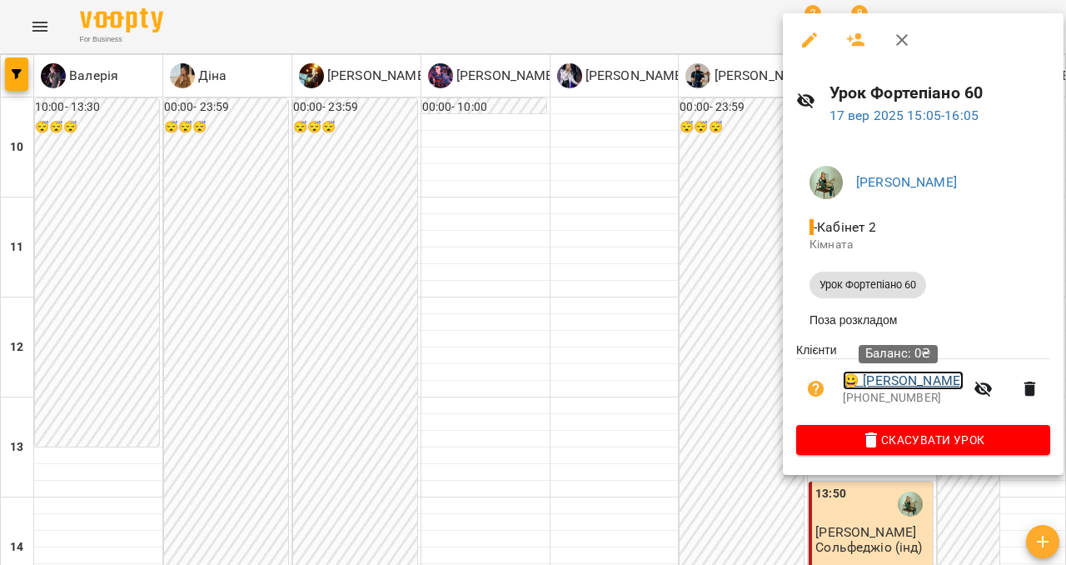
click at [887, 387] on link "😀 Домініка Білан" at bounding box center [903, 381] width 121 height 20
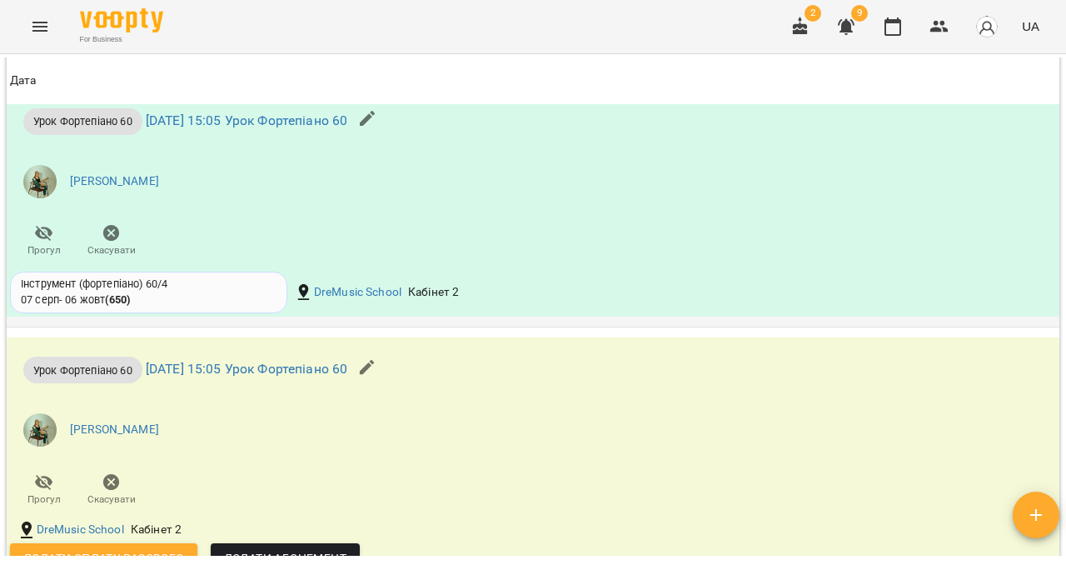
scroll to position [1325, 0]
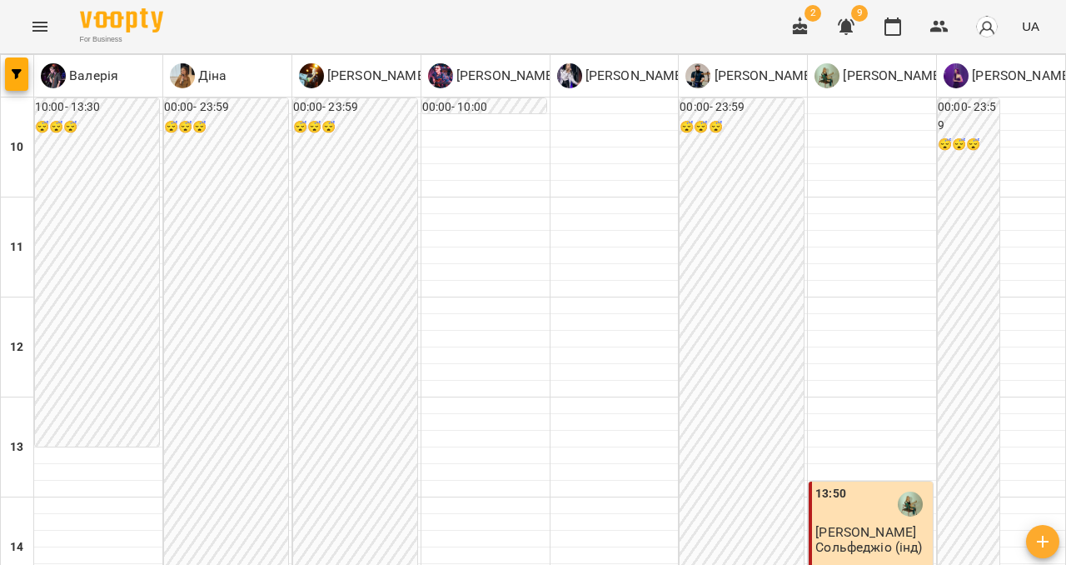
scroll to position [356, 0]
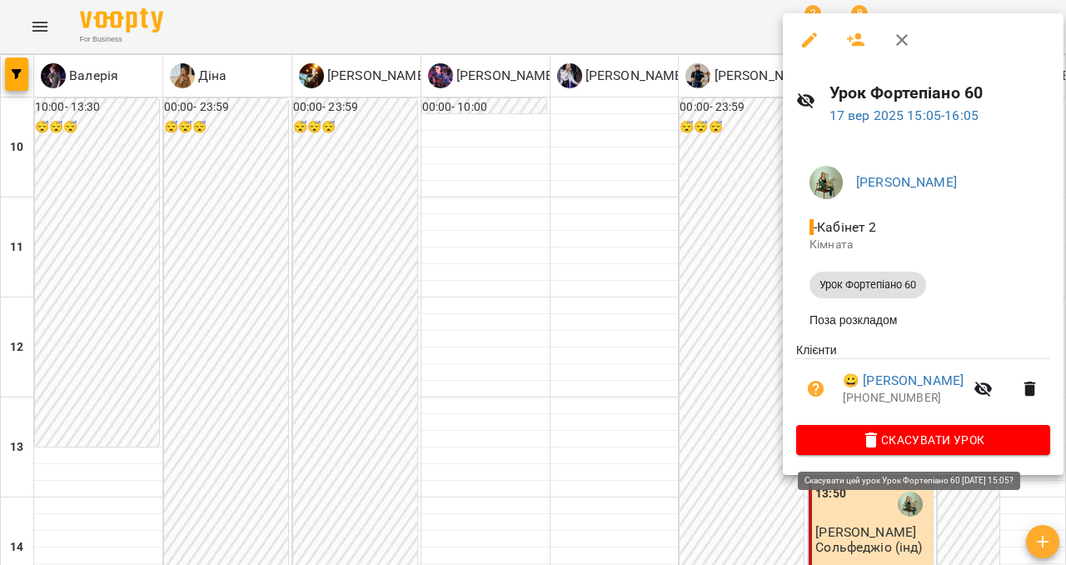
click at [846, 439] on span "Скасувати Урок" at bounding box center [923, 440] width 227 height 20
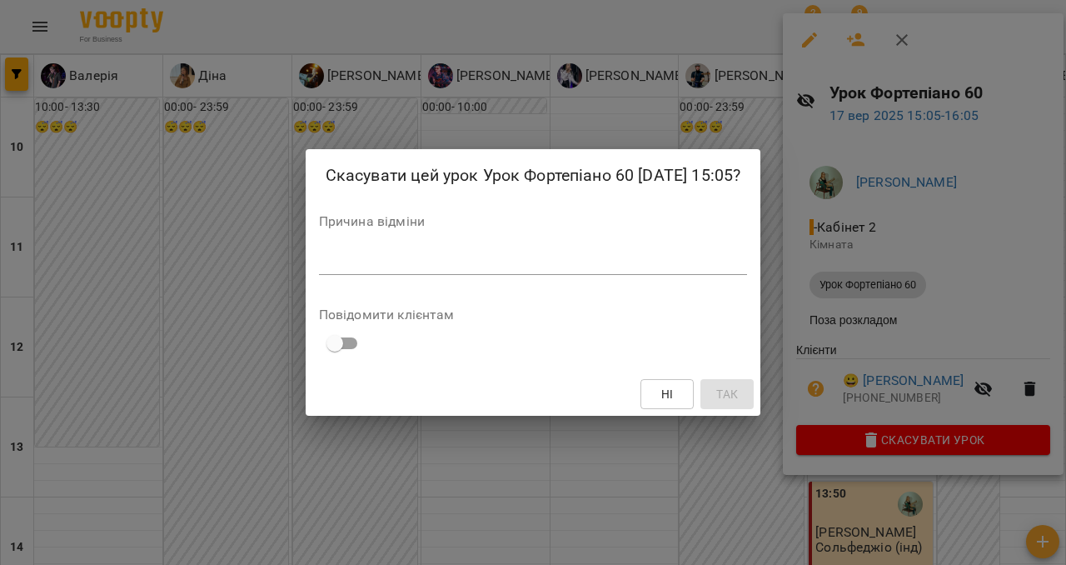
click at [417, 262] on div "*" at bounding box center [533, 261] width 429 height 27
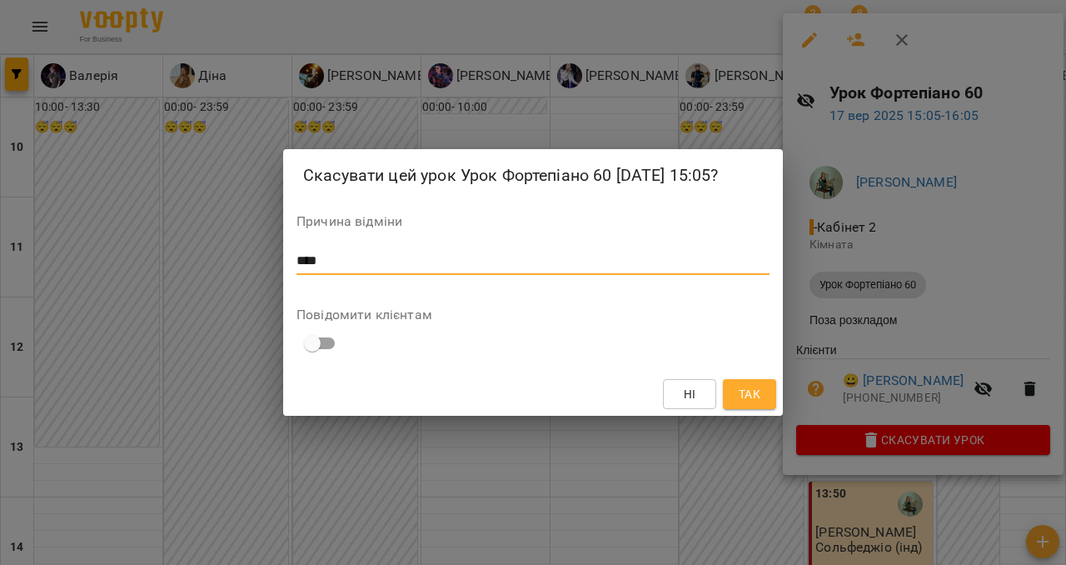
type textarea "****"
click at [759, 404] on span "Так" at bounding box center [750, 394] width 22 height 20
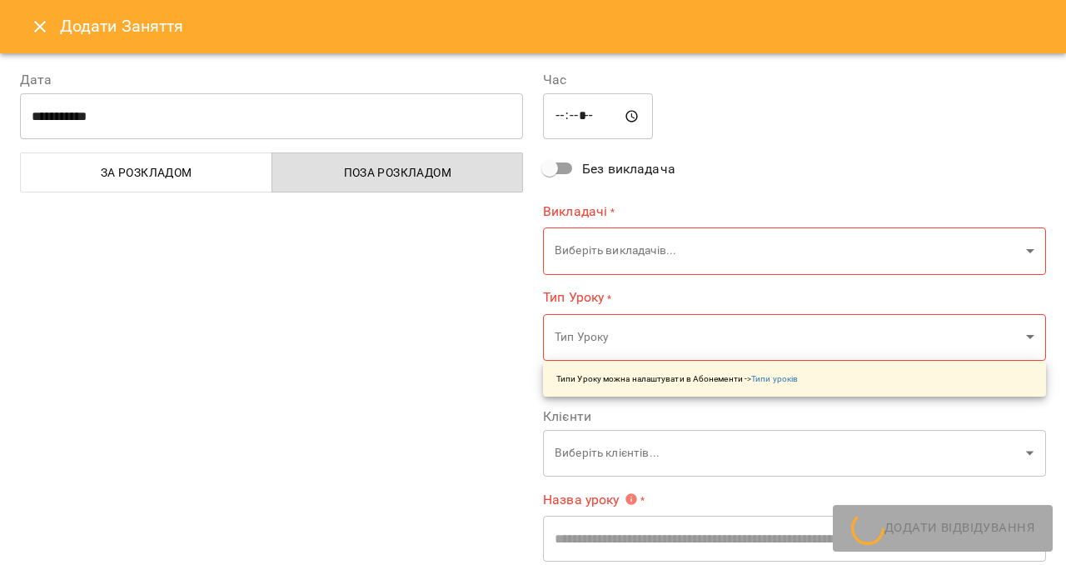
type input "**********"
click at [582, 126] on input "*****" at bounding box center [598, 116] width 110 height 47
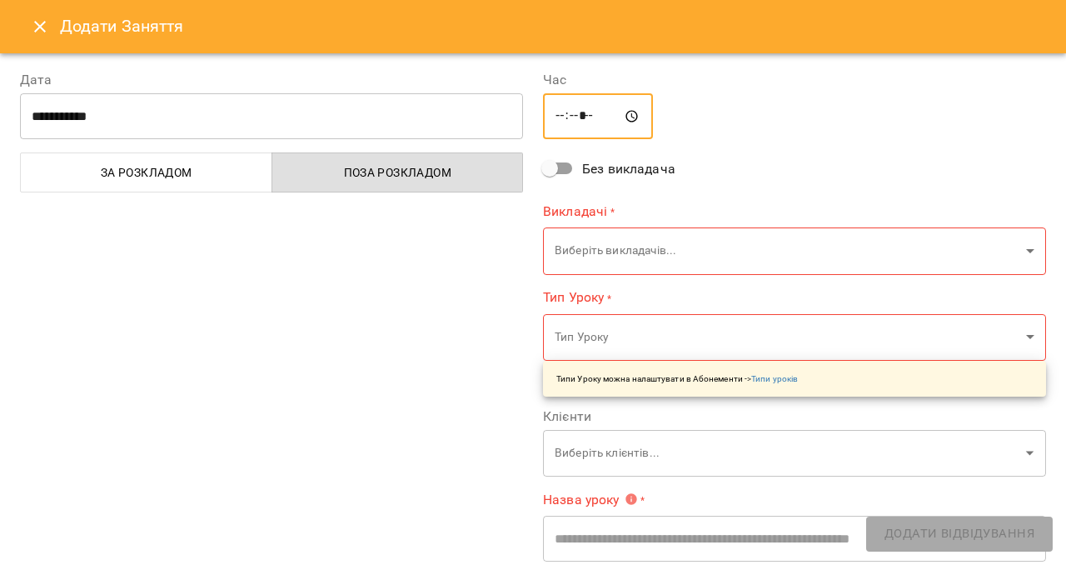
click at [605, 117] on input "*****" at bounding box center [598, 116] width 110 height 47
click at [675, 147] on div "**********" at bounding box center [794, 428] width 523 height 756
type input "*****"
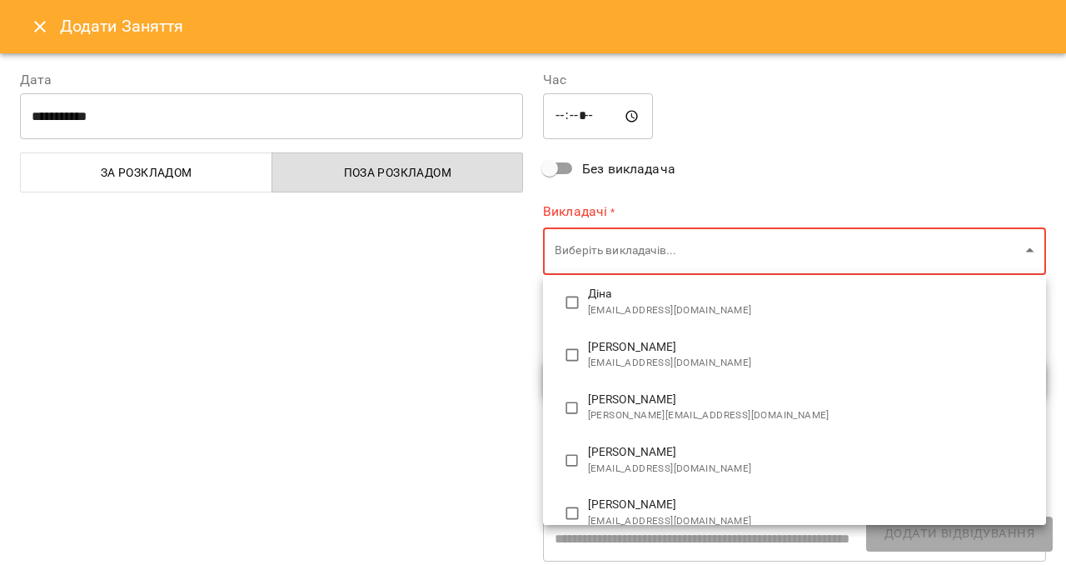
scroll to position [158, 0]
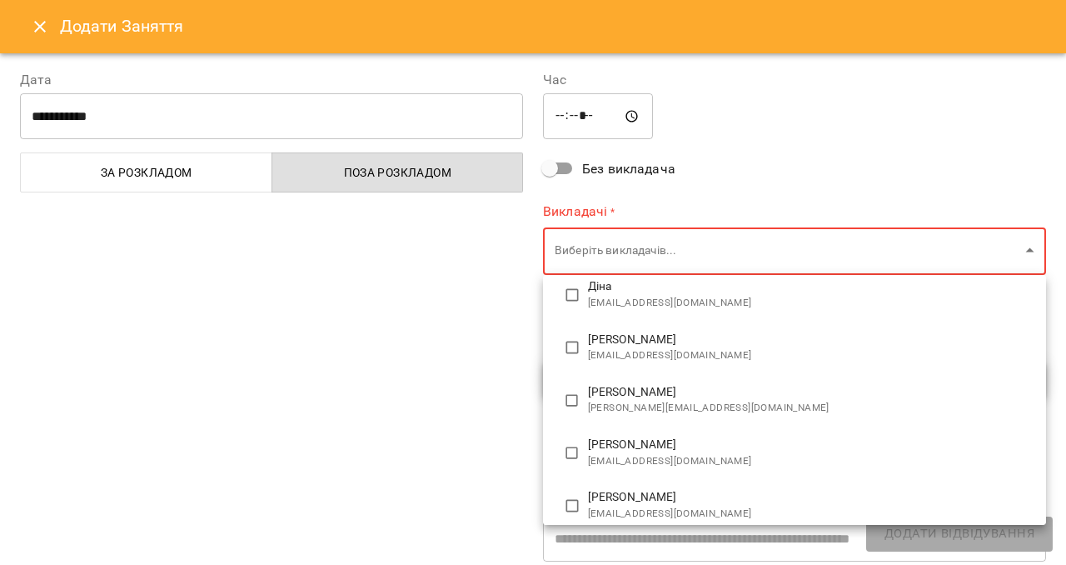
type input "**********"
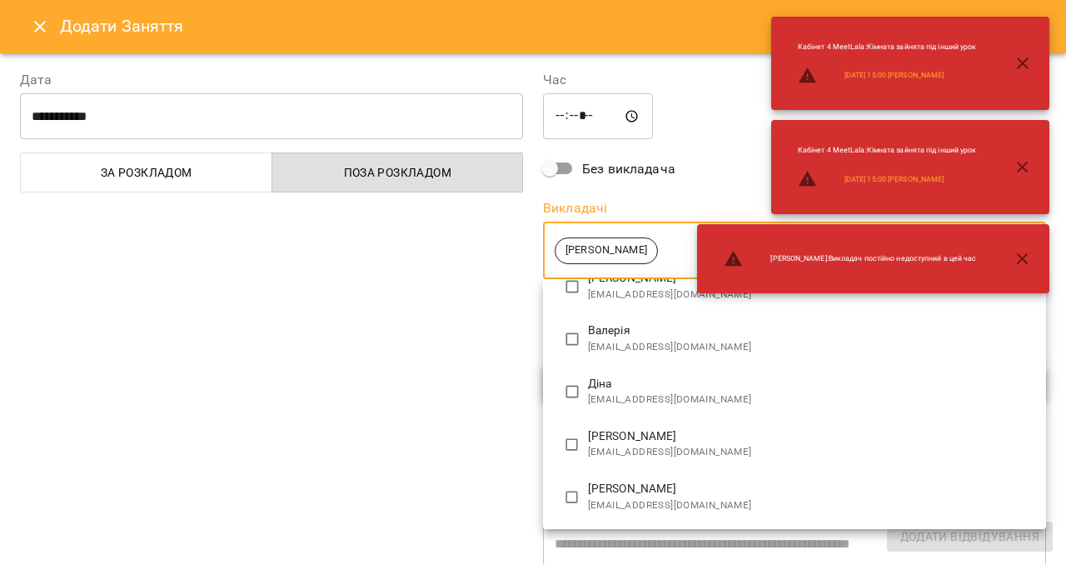
scroll to position [0, 0]
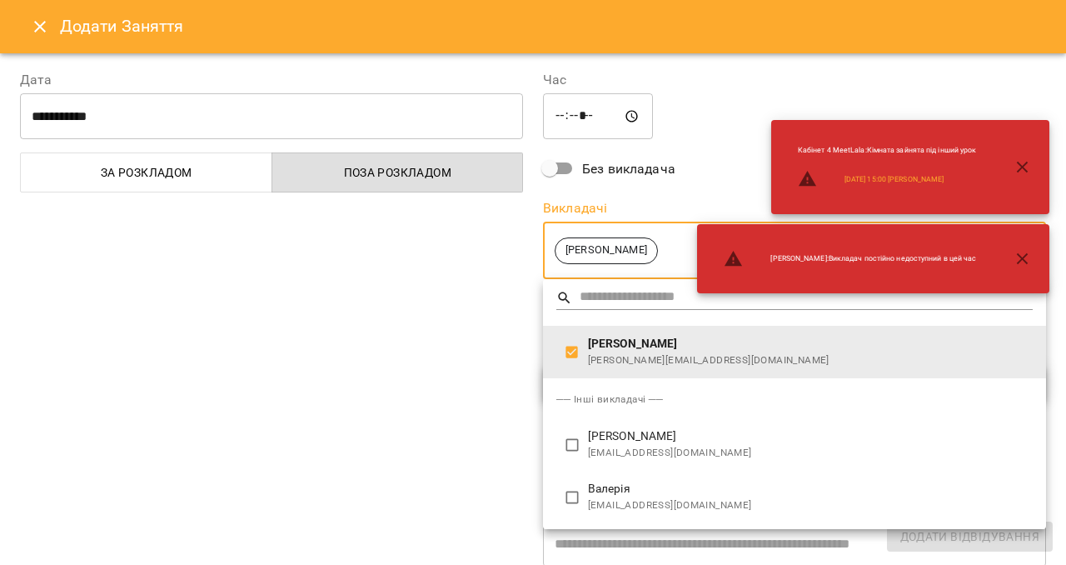
click at [466, 388] on div at bounding box center [533, 282] width 1066 height 565
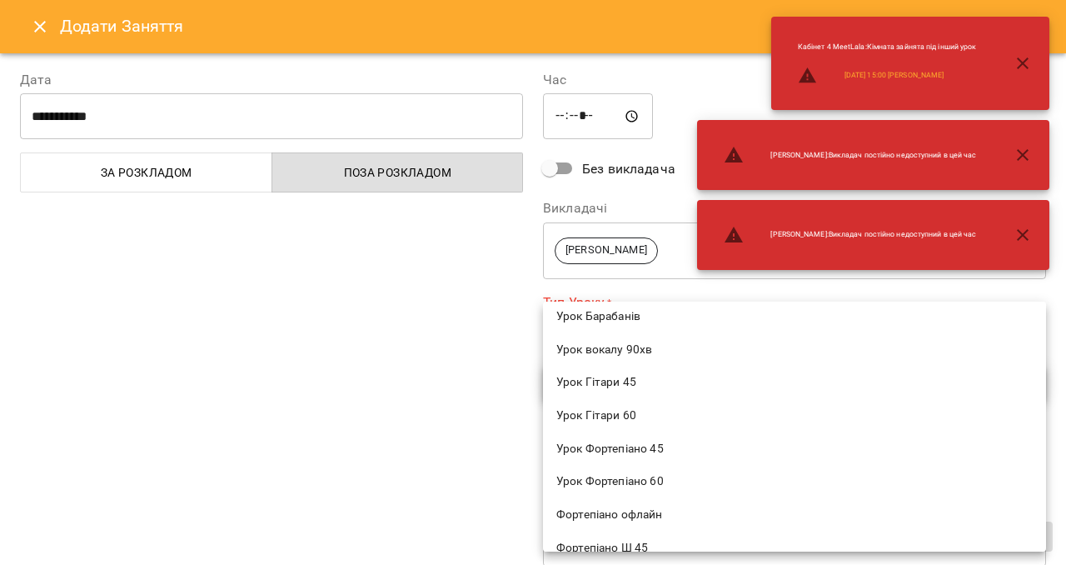
scroll to position [823, 0]
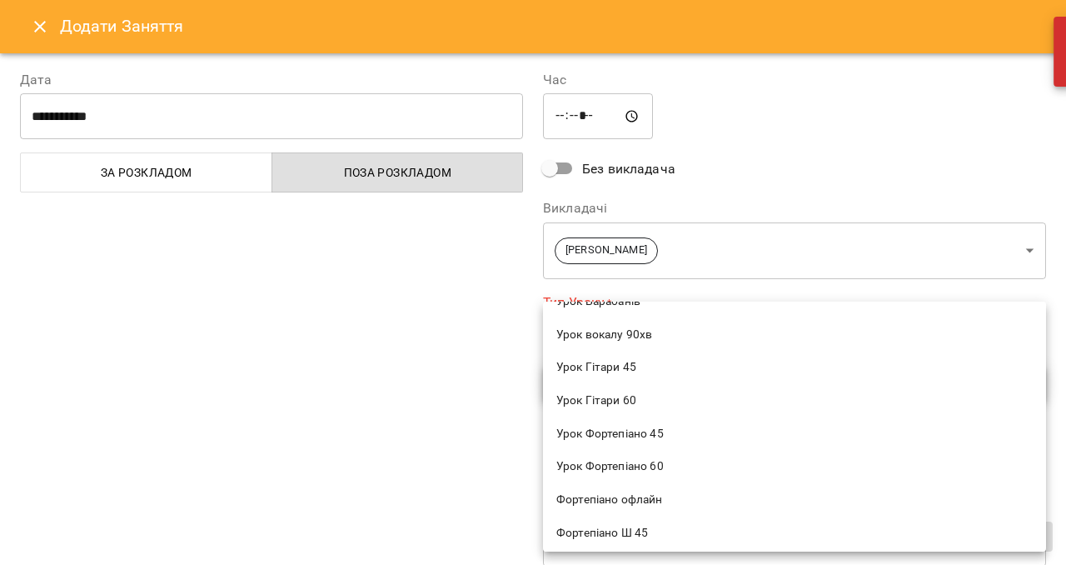
click at [636, 473] on span "Урок Фортепіано 60" at bounding box center [794, 466] width 476 height 17
type input "**********"
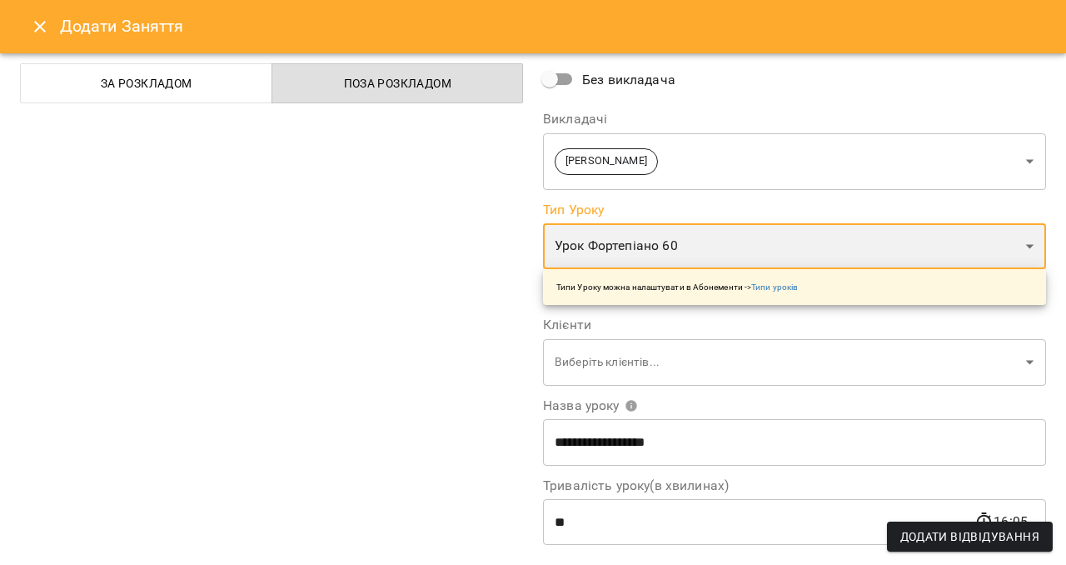
scroll to position [116, 0]
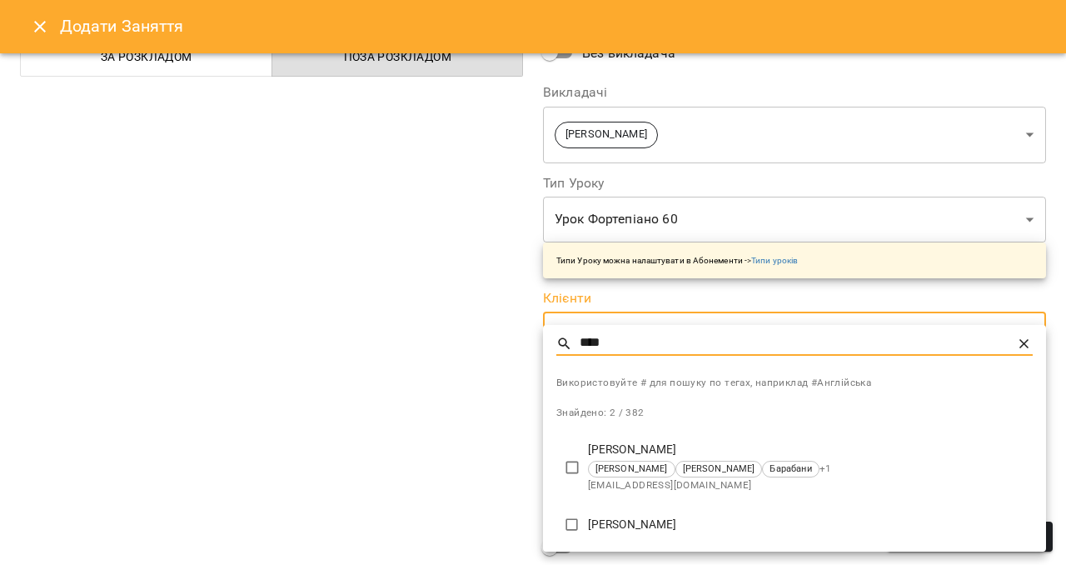
type input "****"
type input "**********"
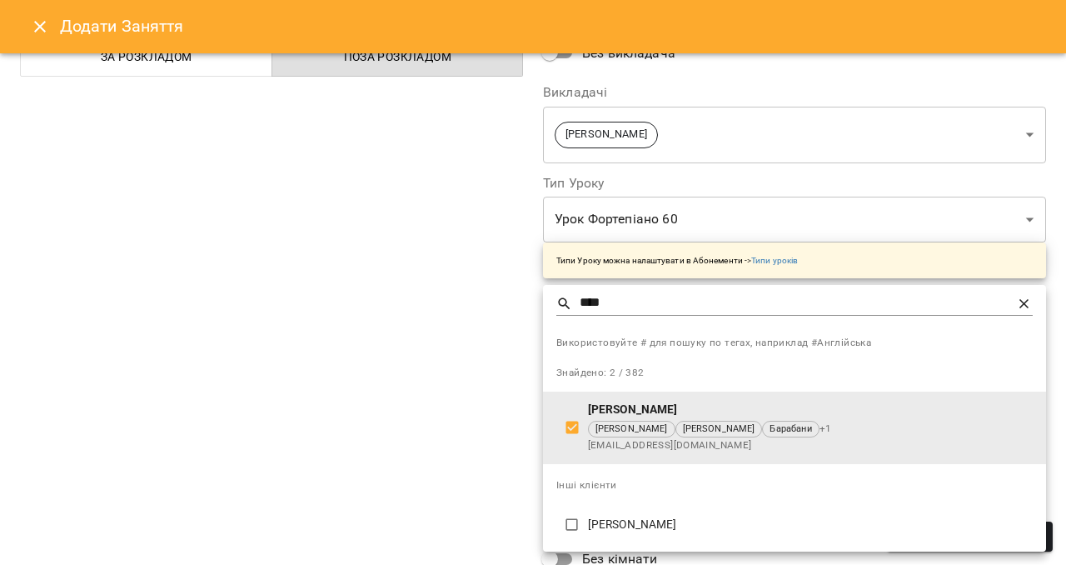
click at [447, 431] on div at bounding box center [533, 282] width 1066 height 565
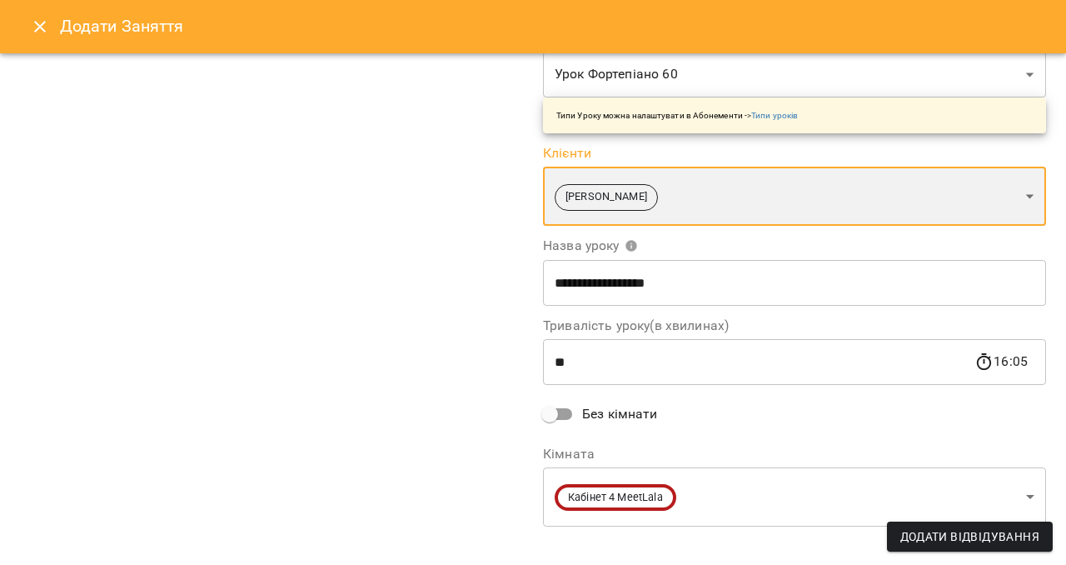
scroll to position [279, 0]
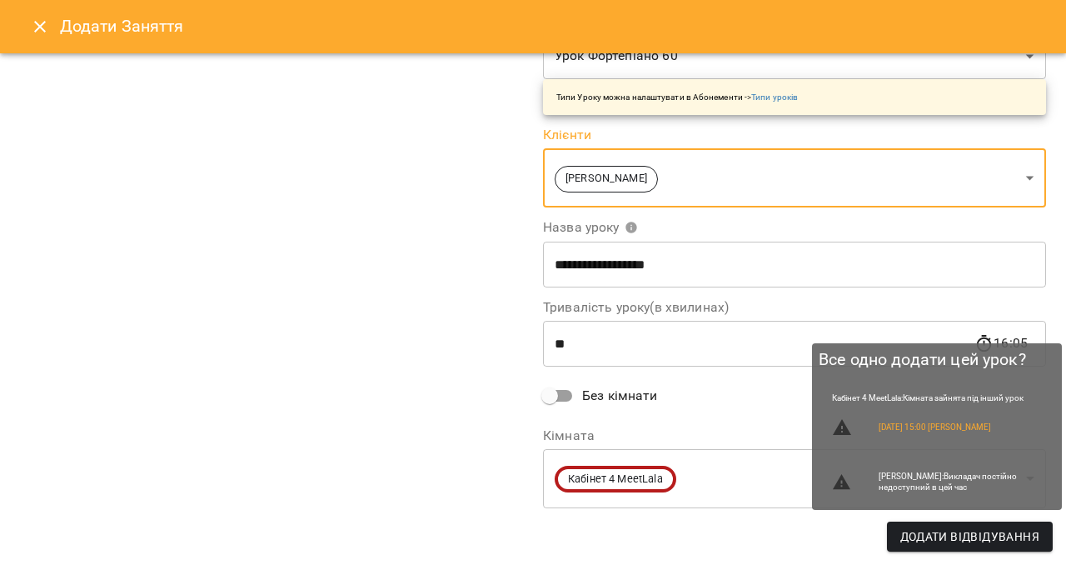
click at [970, 534] on span "Додати Відвідування" at bounding box center [970, 536] width 139 height 20
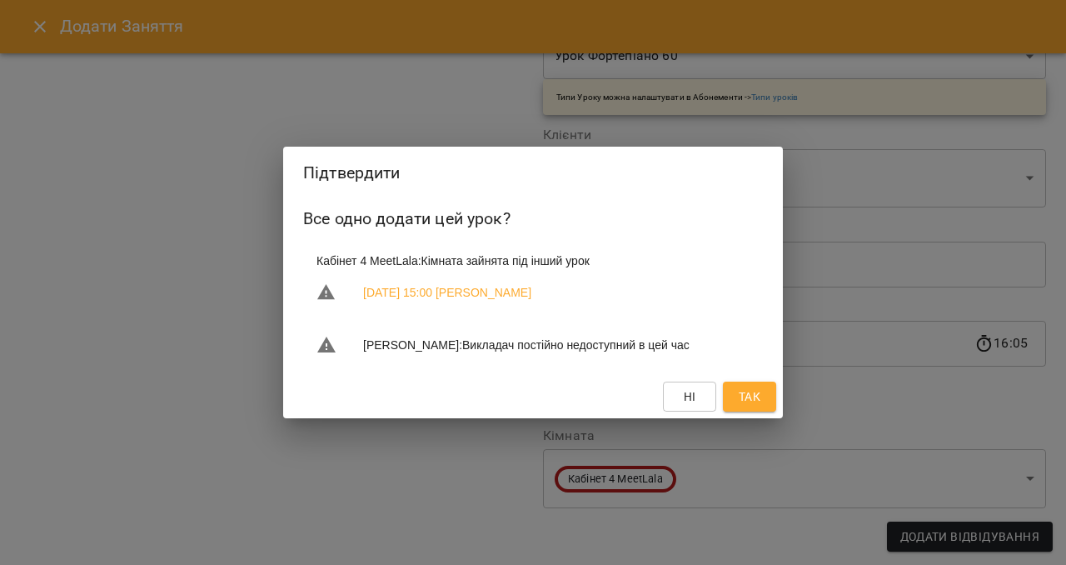
click at [694, 402] on span "Ні" at bounding box center [690, 397] width 12 height 20
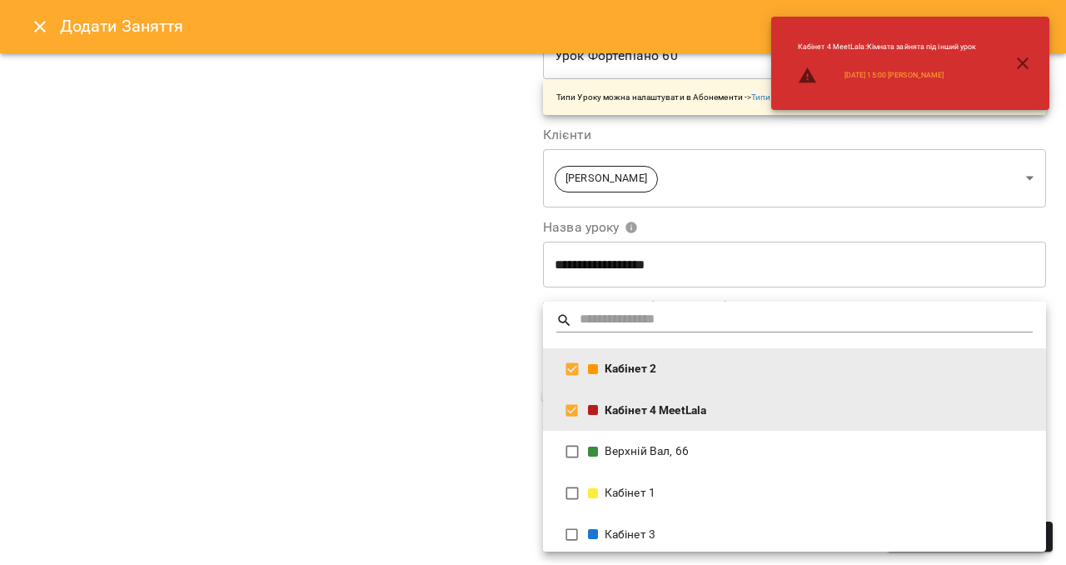
type input "**********"
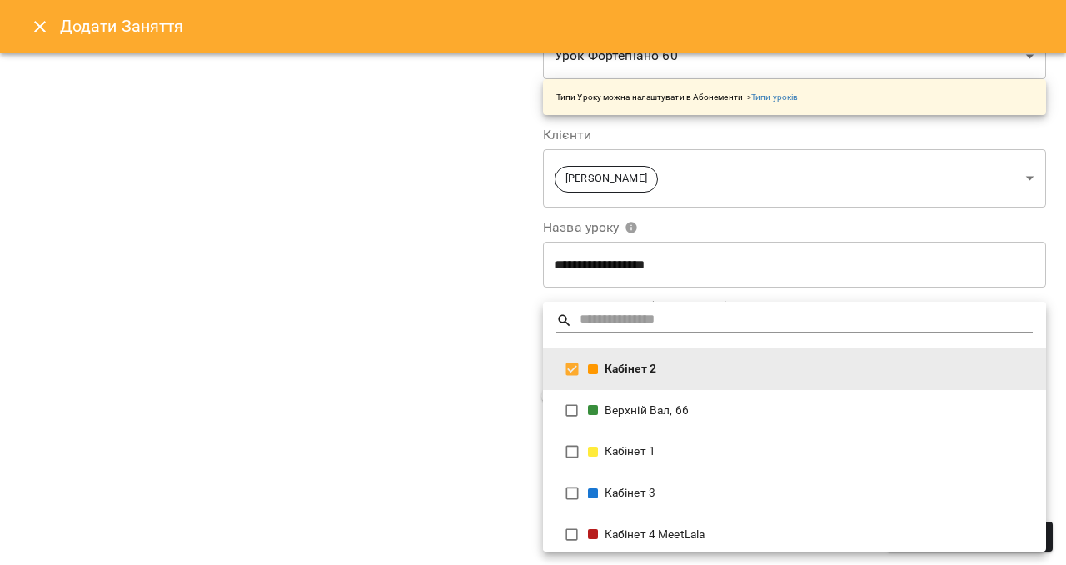
click at [434, 433] on div at bounding box center [533, 282] width 1066 height 565
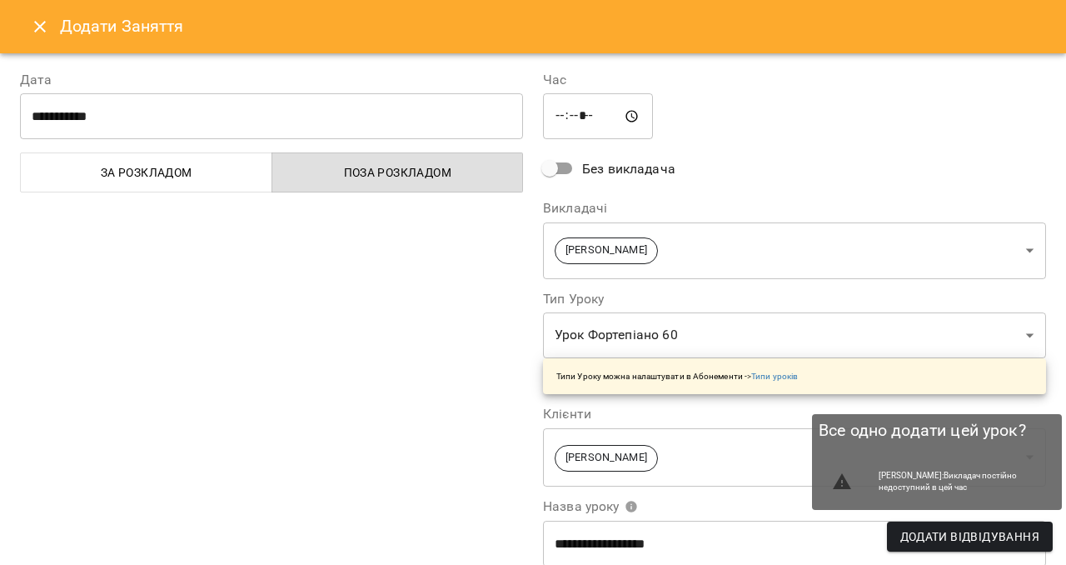
click at [966, 533] on span "Додати Відвідування" at bounding box center [970, 536] width 139 height 20
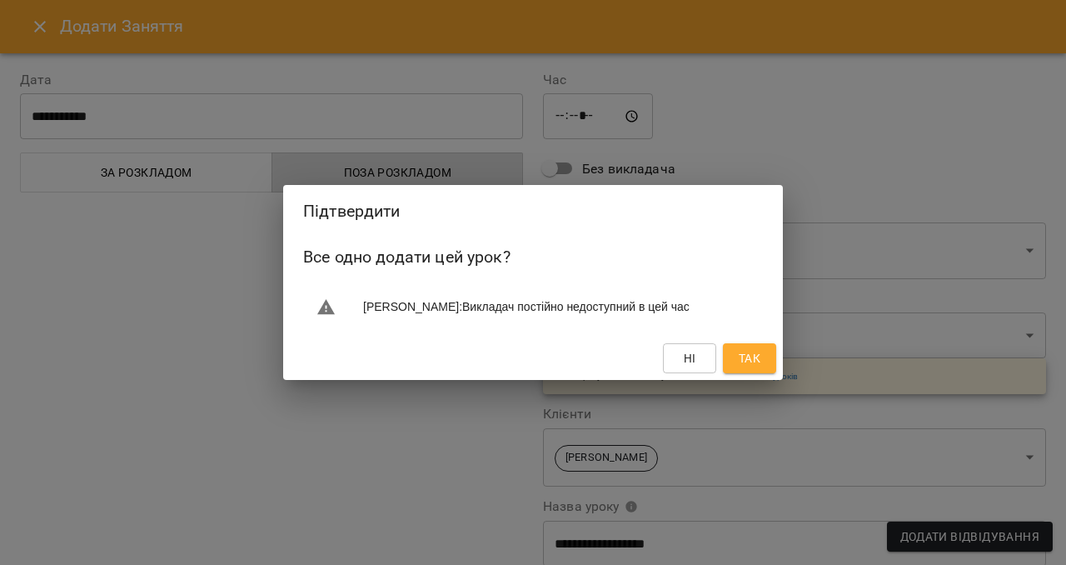
click at [749, 355] on span "Так" at bounding box center [750, 358] width 22 height 20
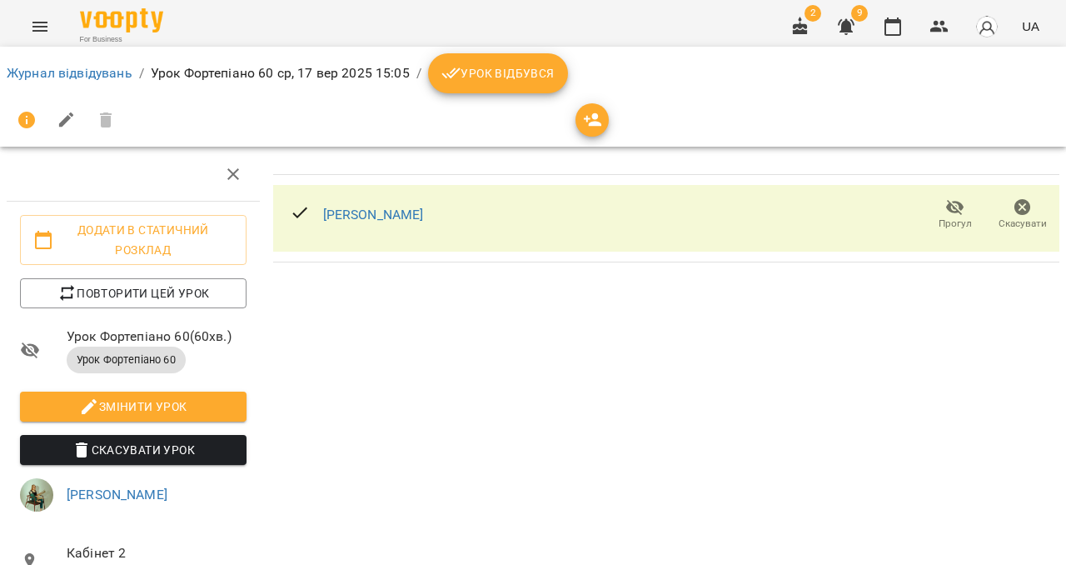
click at [449, 65] on icon "breadcrumb" at bounding box center [452, 73] width 20 height 20
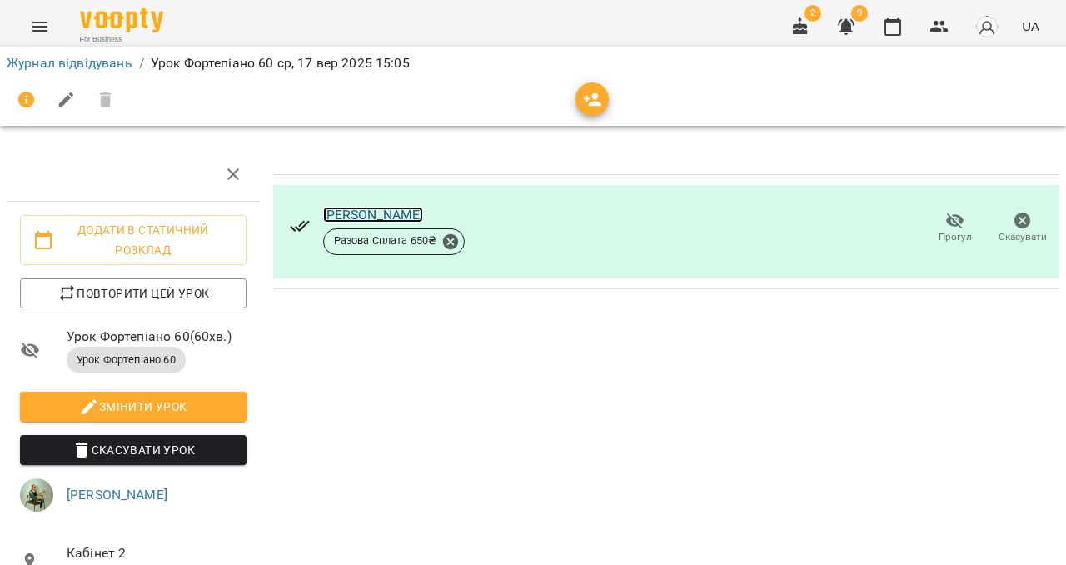
click at [397, 208] on link "[PERSON_NAME]" at bounding box center [373, 215] width 101 height 16
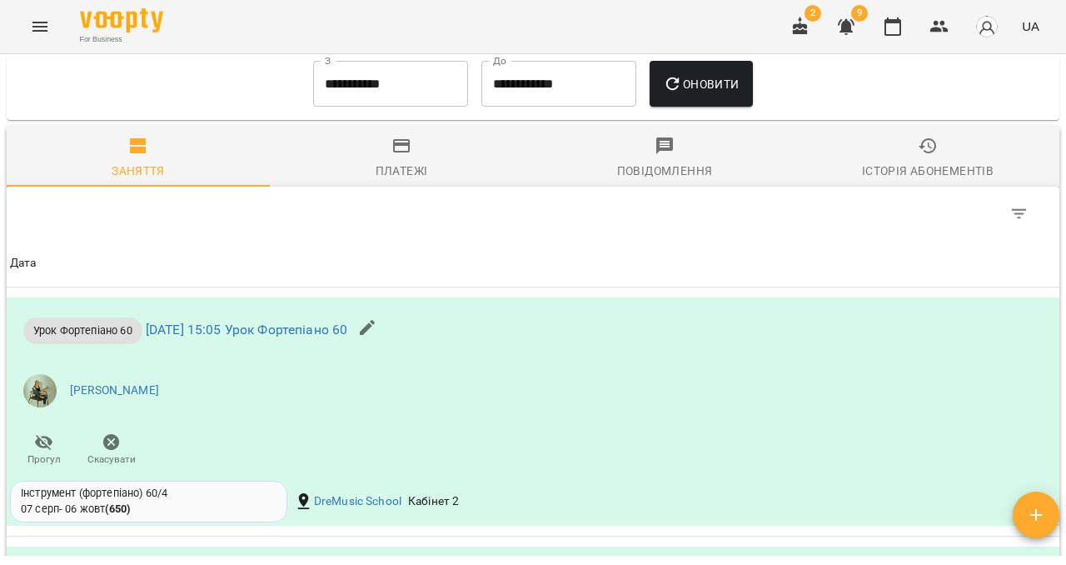
scroll to position [1122, 0]
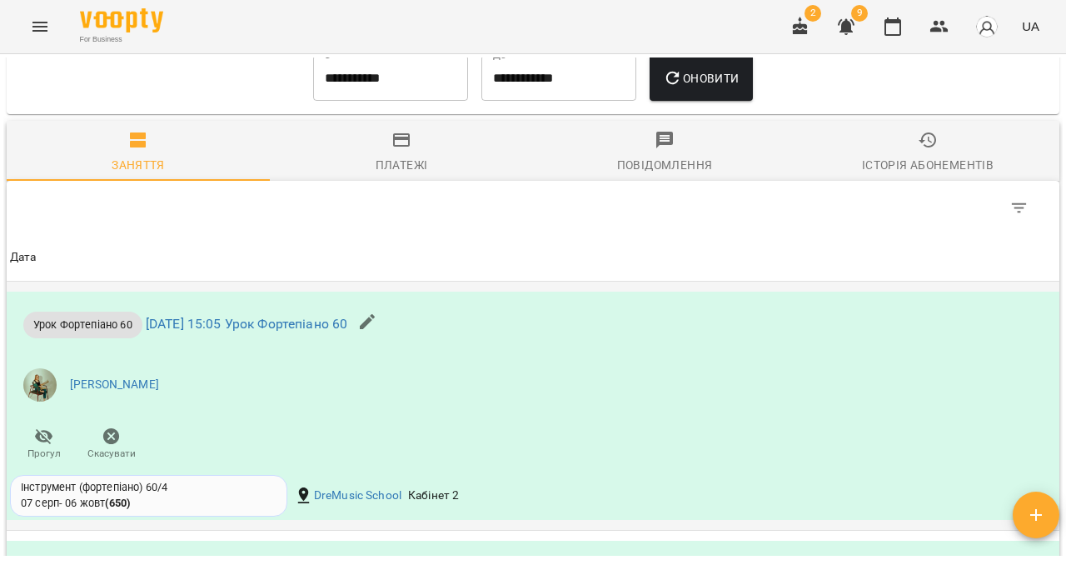
click at [377, 324] on icon "button" at bounding box center [367, 322] width 20 height 20
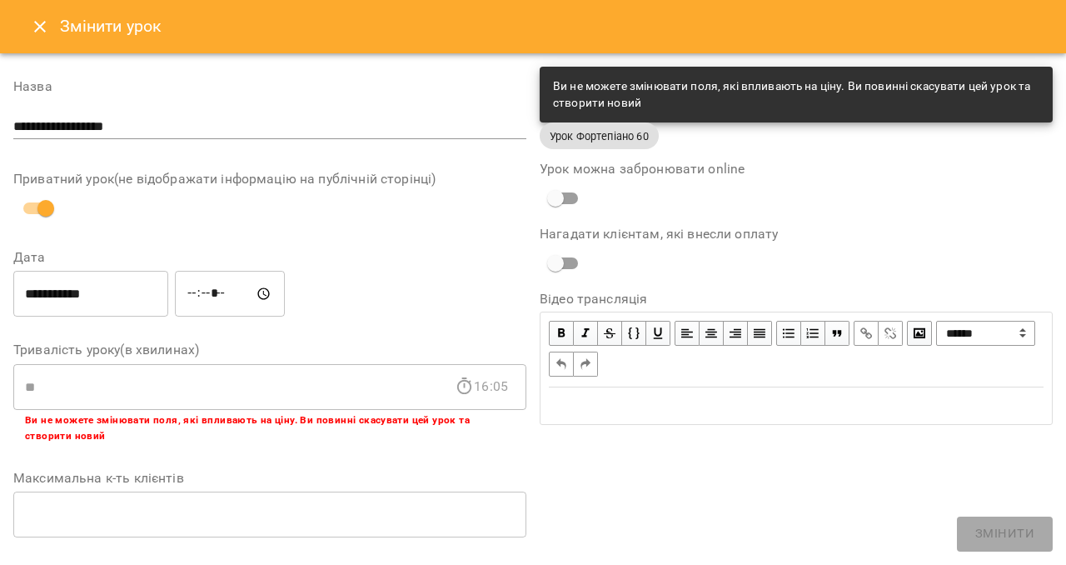
click at [39, 18] on icon "Close" at bounding box center [40, 27] width 20 height 20
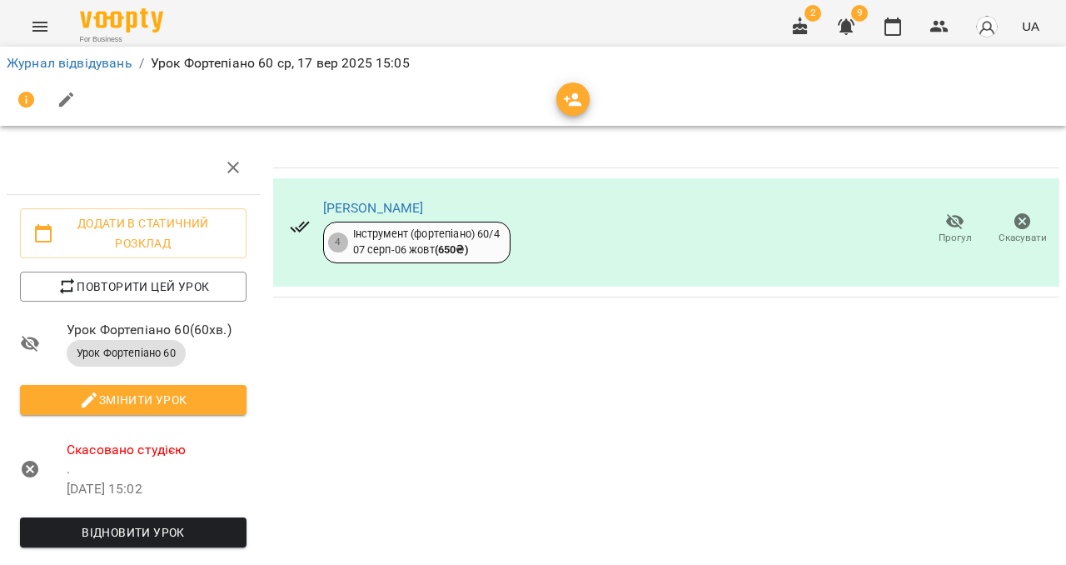
scroll to position [221, 0]
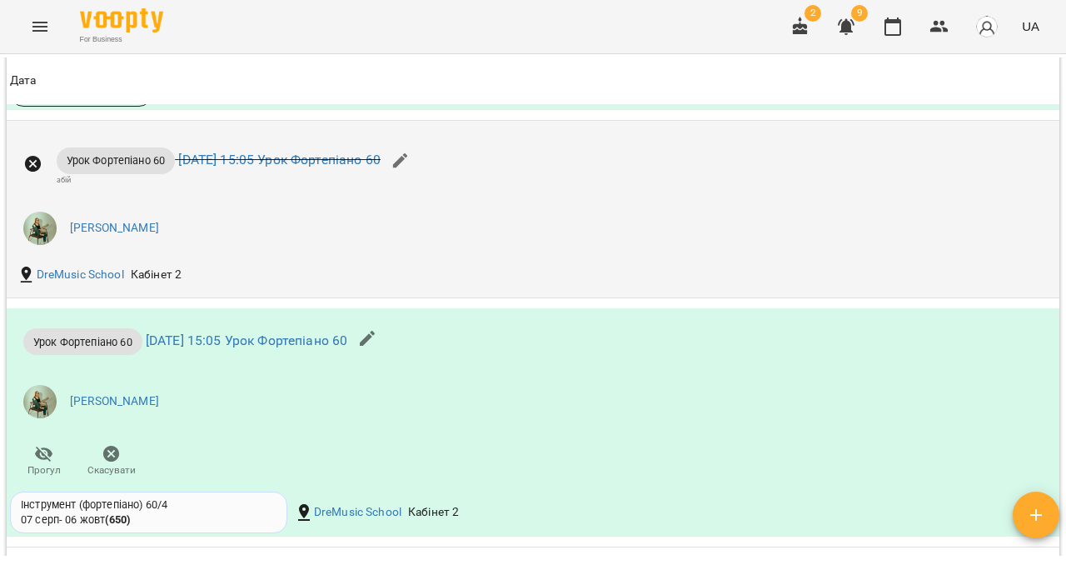
scroll to position [1528, 0]
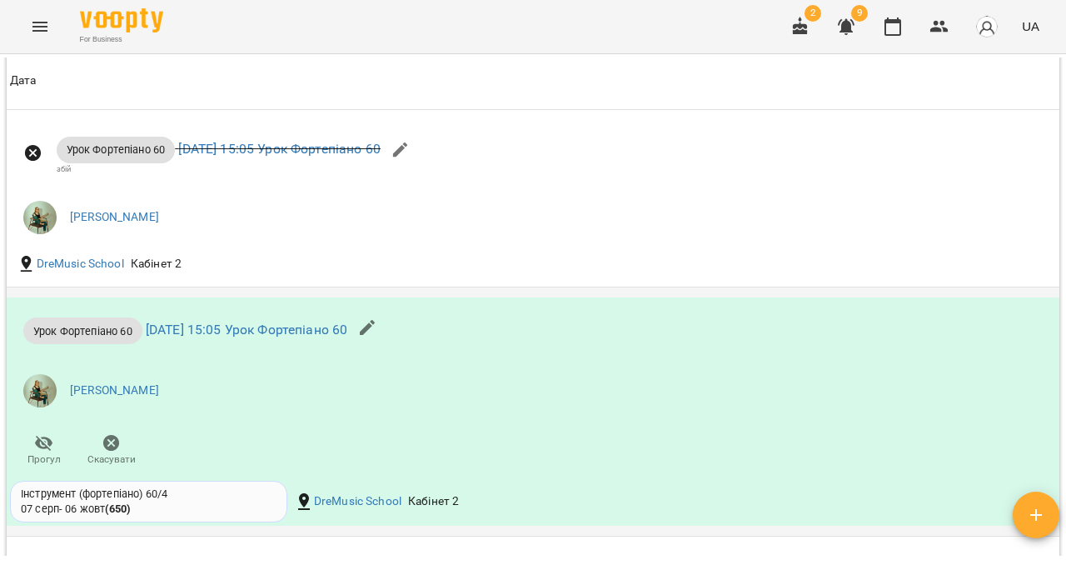
click at [460, 340] on div "Урок Фортепіано 60 [DATE] 15:05 Урок Фортепіано 60 [PERSON_NAME]" at bounding box center [358, 387] width 702 height 180
click at [444, 385] on li "[PERSON_NAME]" at bounding box center [358, 390] width 696 height 47
click at [73, 339] on span "Урок Фортепіано 60" at bounding box center [82, 331] width 119 height 16
click at [231, 337] on link "[DATE] 15:05 Урок Фортепіано 60" at bounding box center [247, 330] width 202 height 16
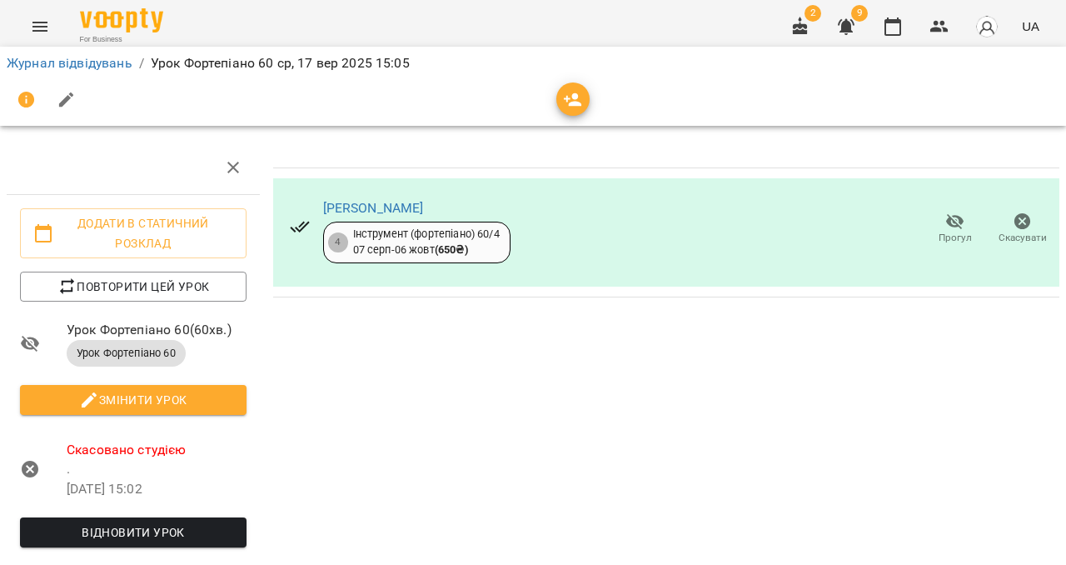
scroll to position [53, 0]
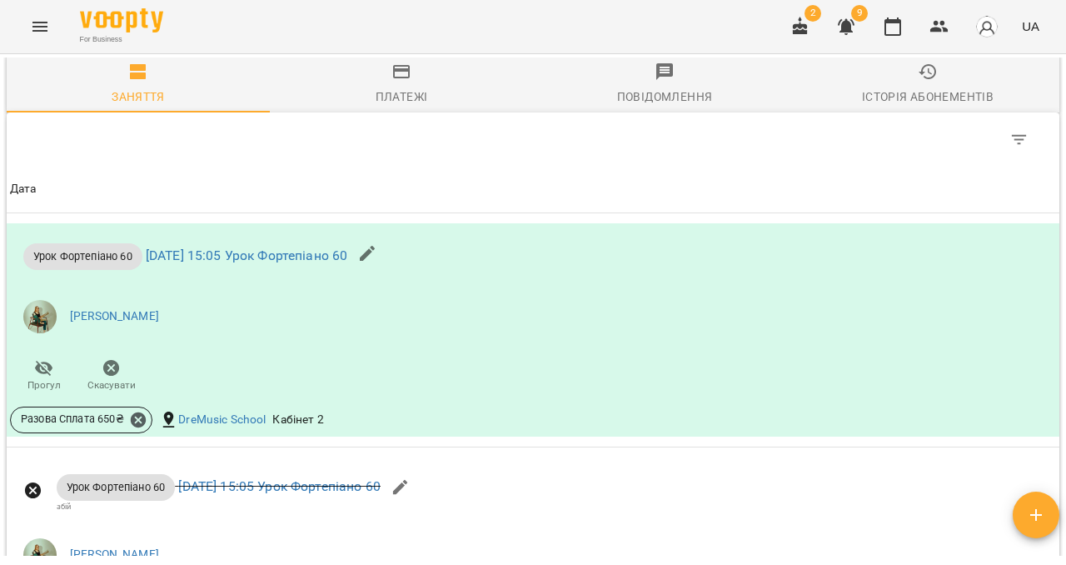
scroll to position [1195, 0]
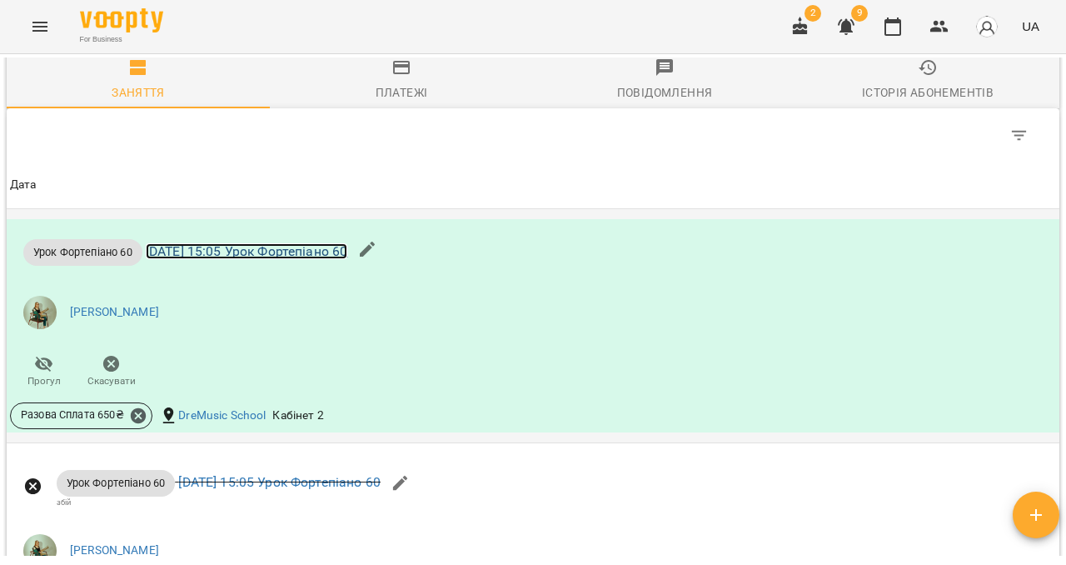
click at [278, 259] on link "[DATE] 15:05 Урок Фортепіано 60" at bounding box center [247, 251] width 202 height 16
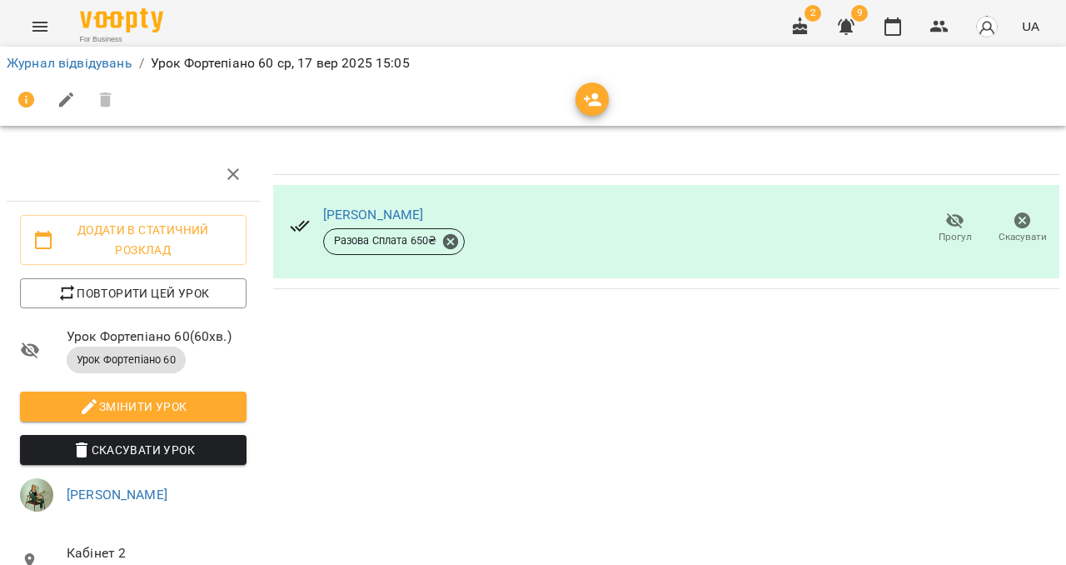
click at [167, 453] on span "Скасувати Урок" at bounding box center [133, 450] width 200 height 20
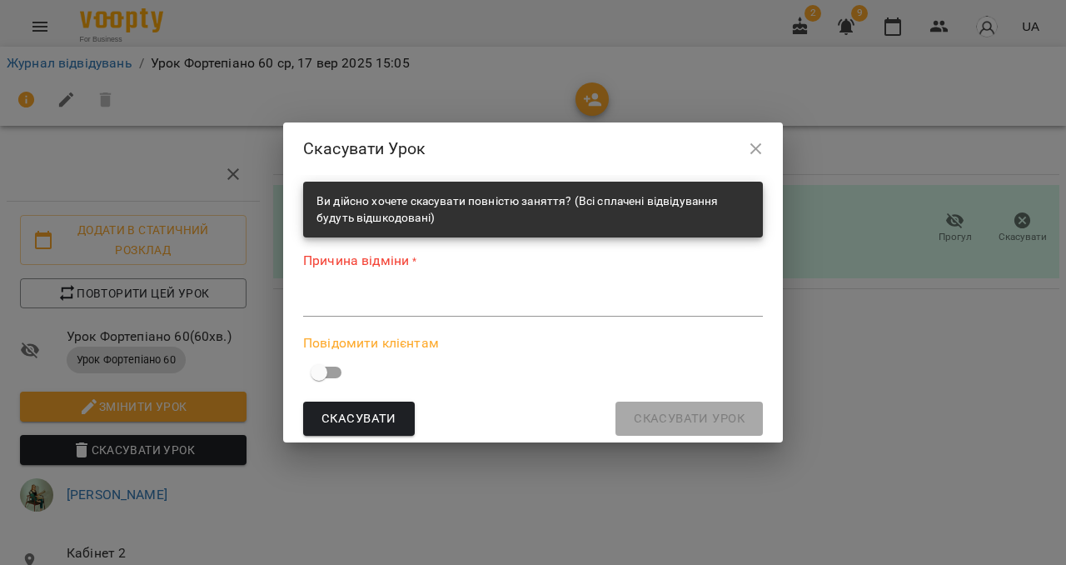
click at [497, 298] on textarea at bounding box center [533, 303] width 460 height 16
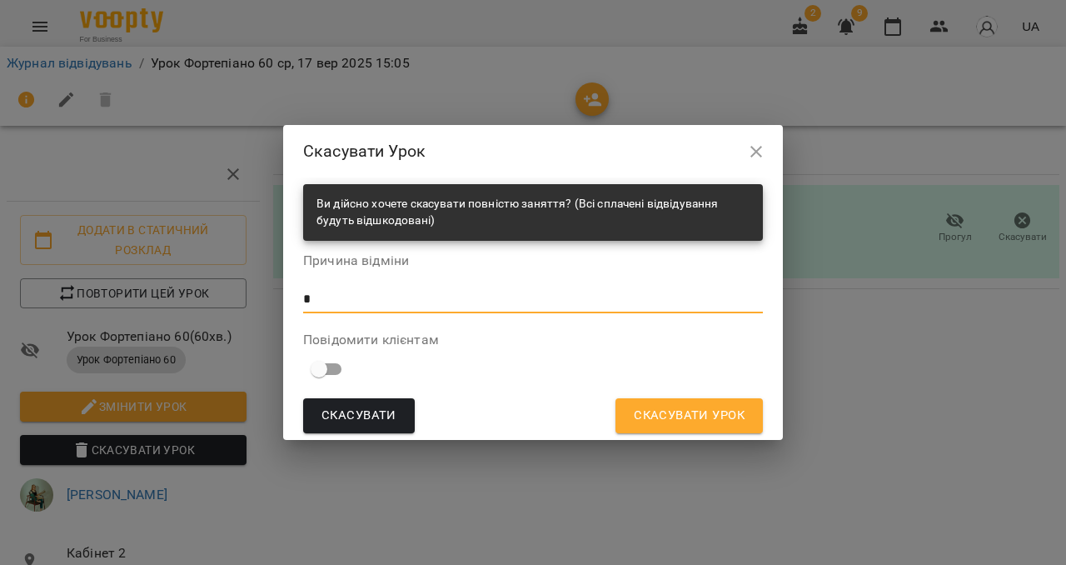
type textarea "*"
click at [650, 413] on span "Скасувати Урок" at bounding box center [689, 416] width 111 height 22
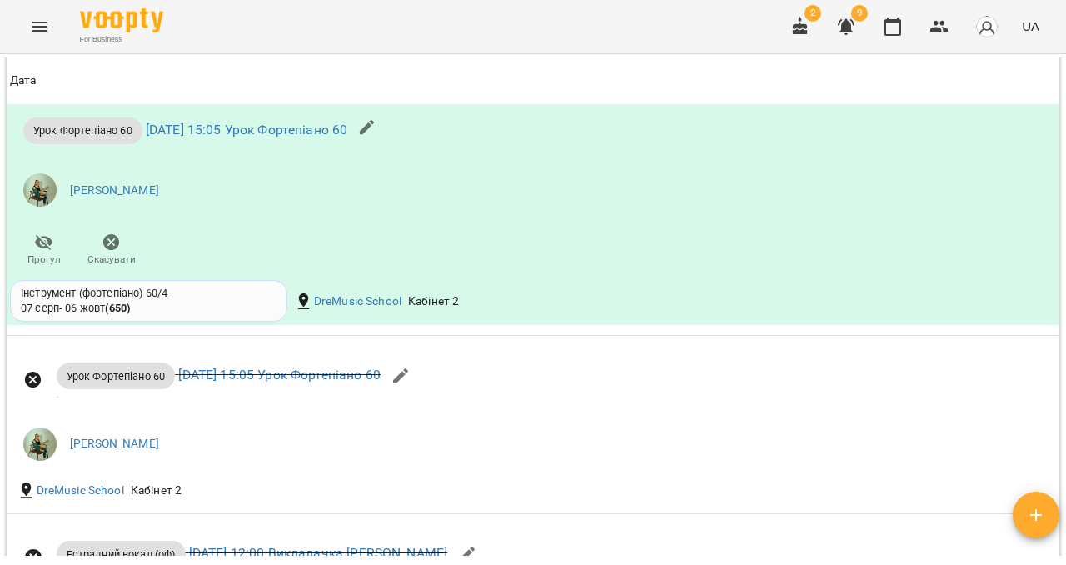
scroll to position [1502, 0]
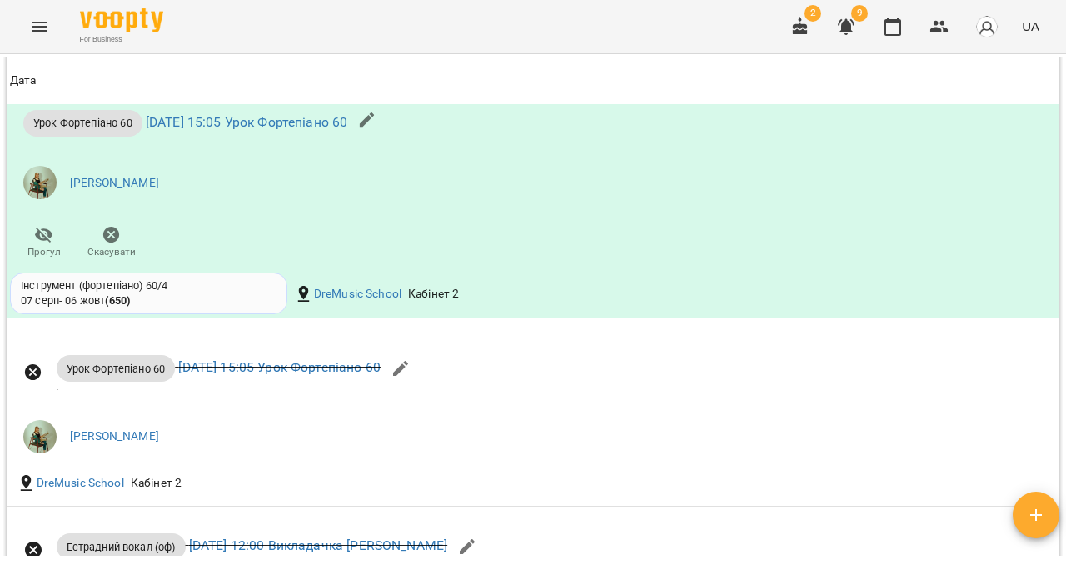
click at [46, 28] on icon "Menu" at bounding box center [40, 27] width 20 height 20
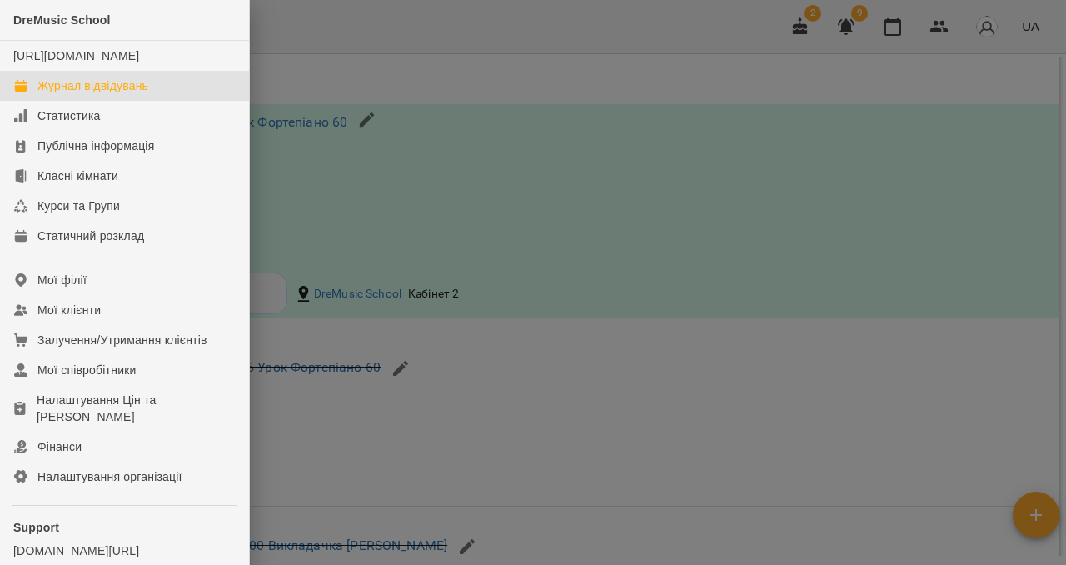
click at [77, 94] on div "Журнал відвідувань" at bounding box center [92, 85] width 111 height 17
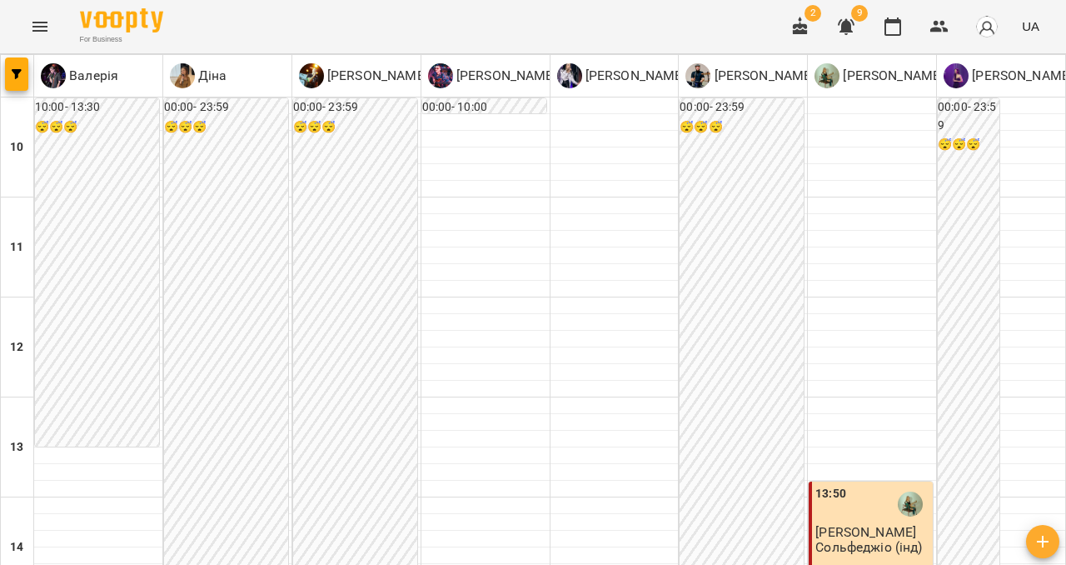
scroll to position [400, 0]
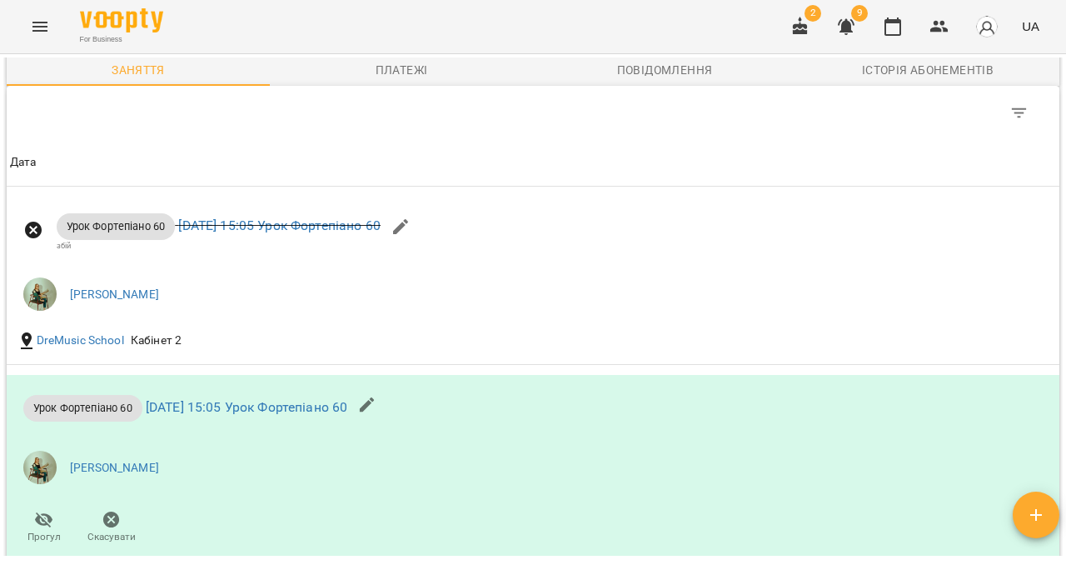
scroll to position [1356, 0]
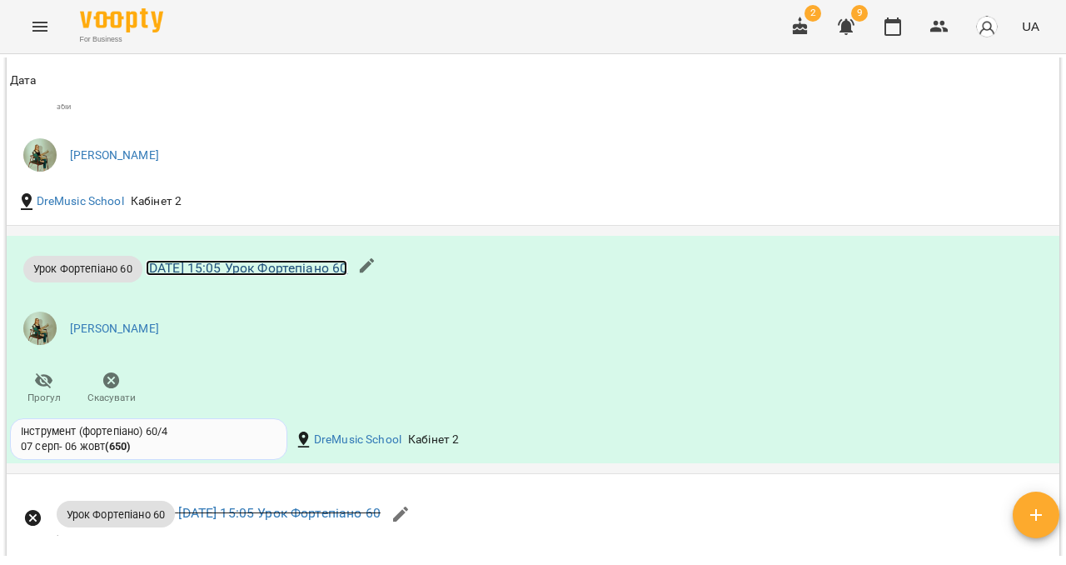
click at [181, 276] on link "[DATE] 15:05 Урок Фортепіано 60" at bounding box center [247, 268] width 202 height 16
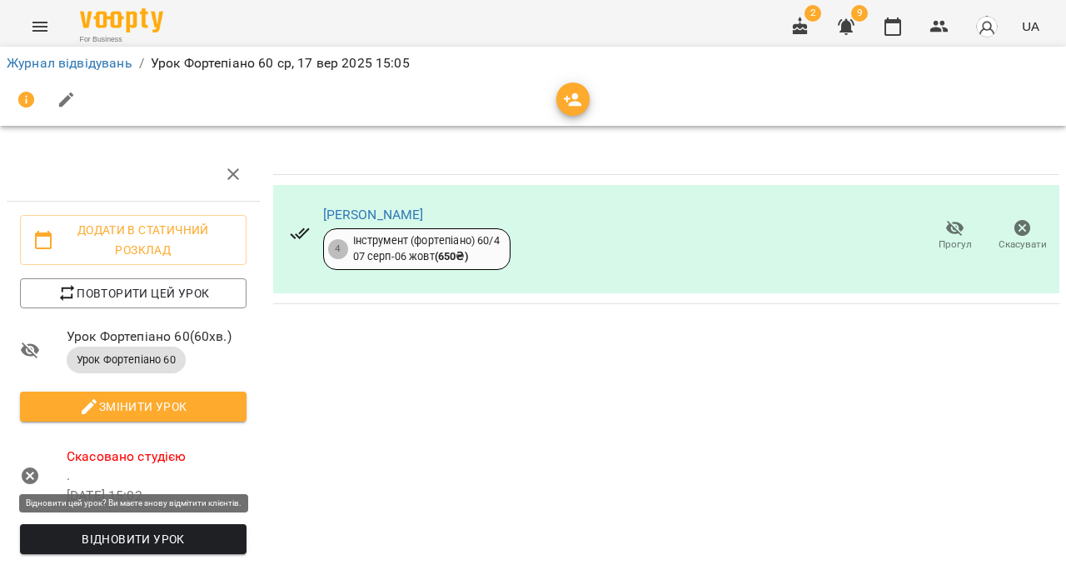
click at [162, 526] on button "Відновити урок" at bounding box center [133, 539] width 227 height 30
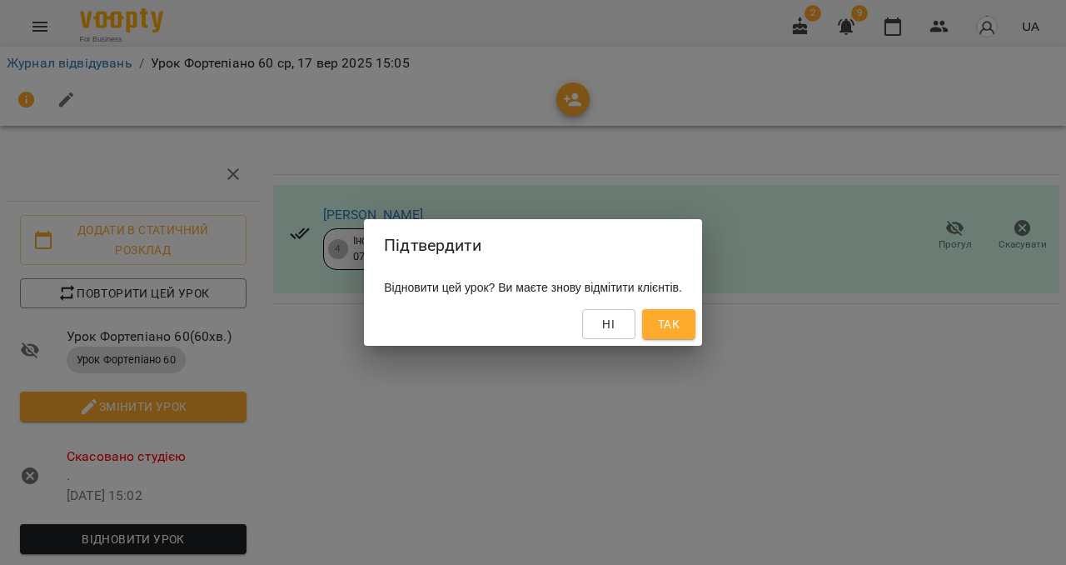
click at [696, 314] on button "Так" at bounding box center [668, 324] width 53 height 30
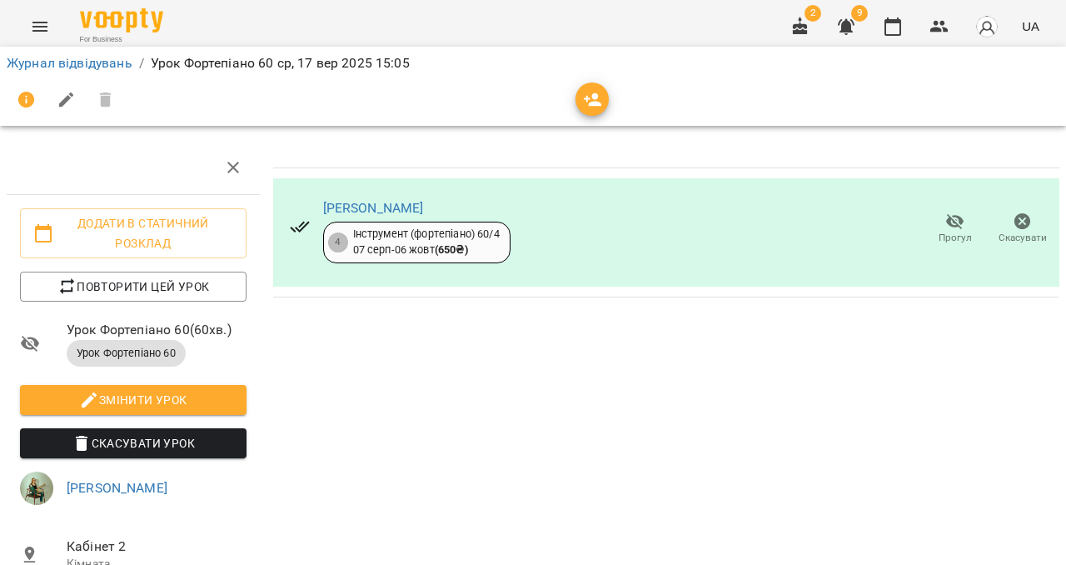
scroll to position [126, 0]
click at [52, 67] on link "Журнал відвідувань" at bounding box center [70, 63] width 126 height 16
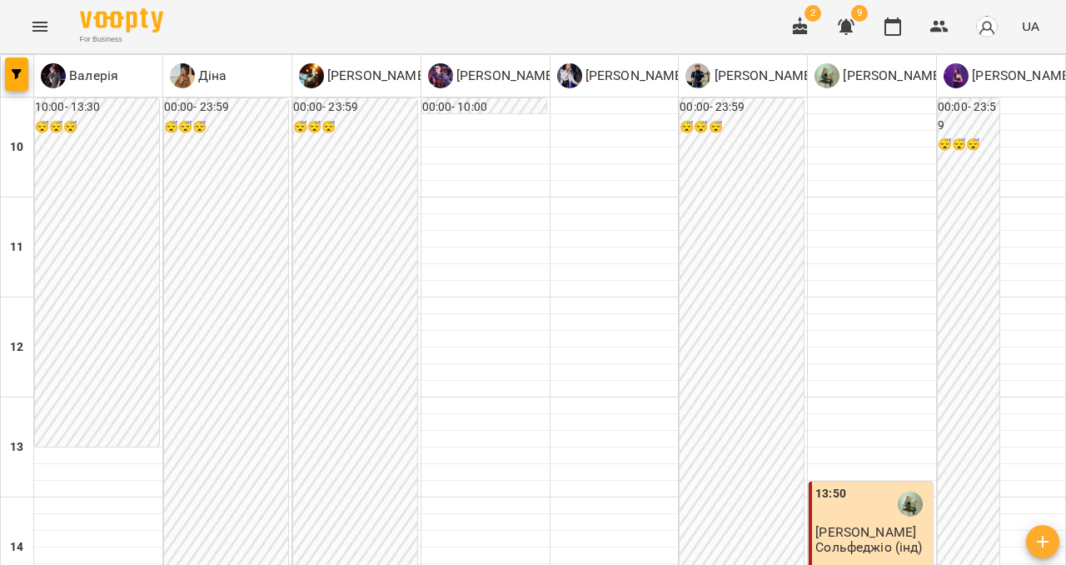
scroll to position [357, 0]
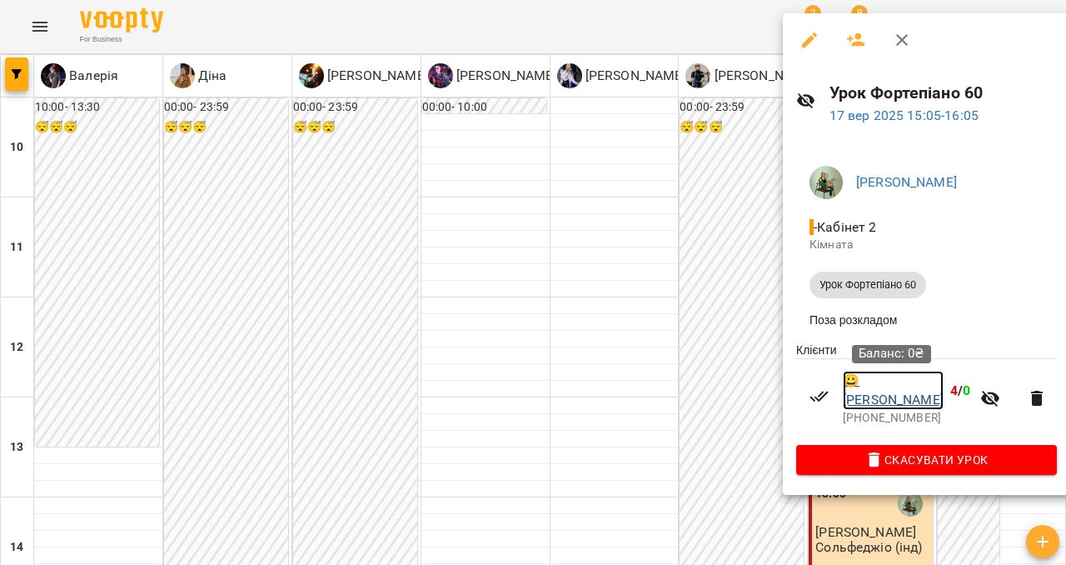
click at [866, 392] on link "😀 [PERSON_NAME]" at bounding box center [893, 390] width 101 height 39
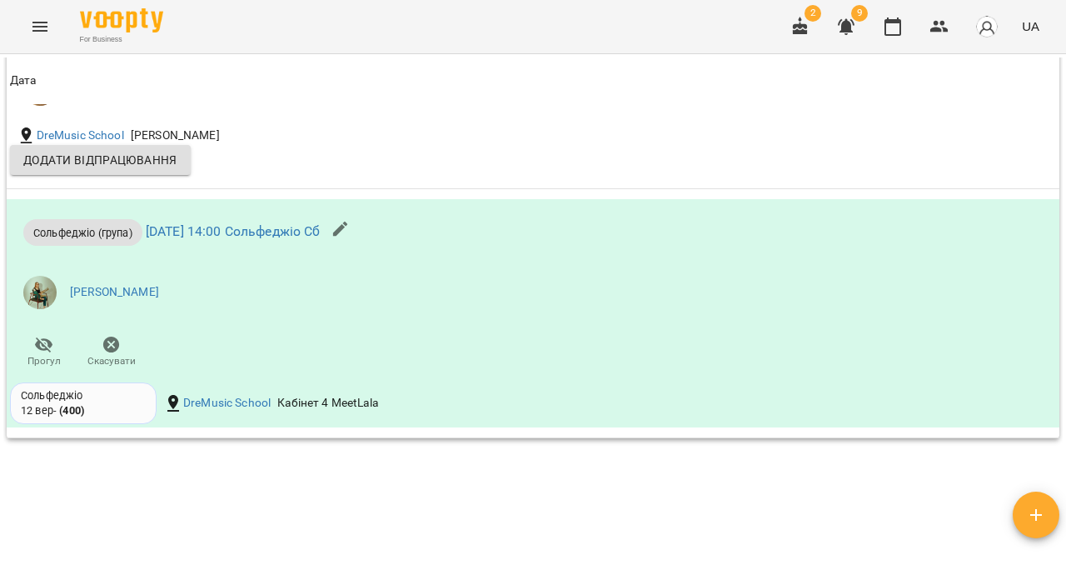
scroll to position [2032, 0]
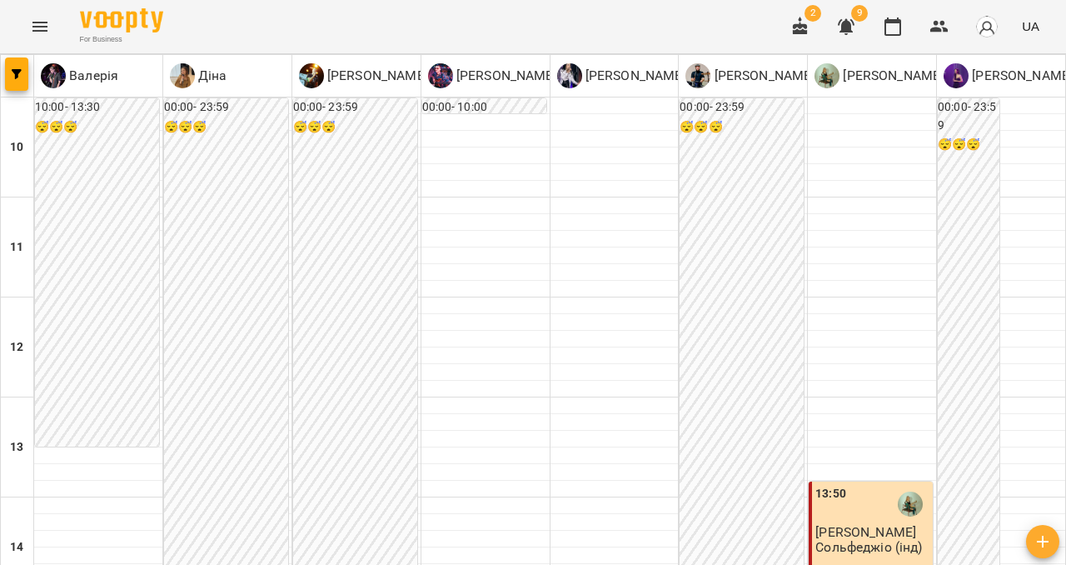
scroll to position [712, 0]
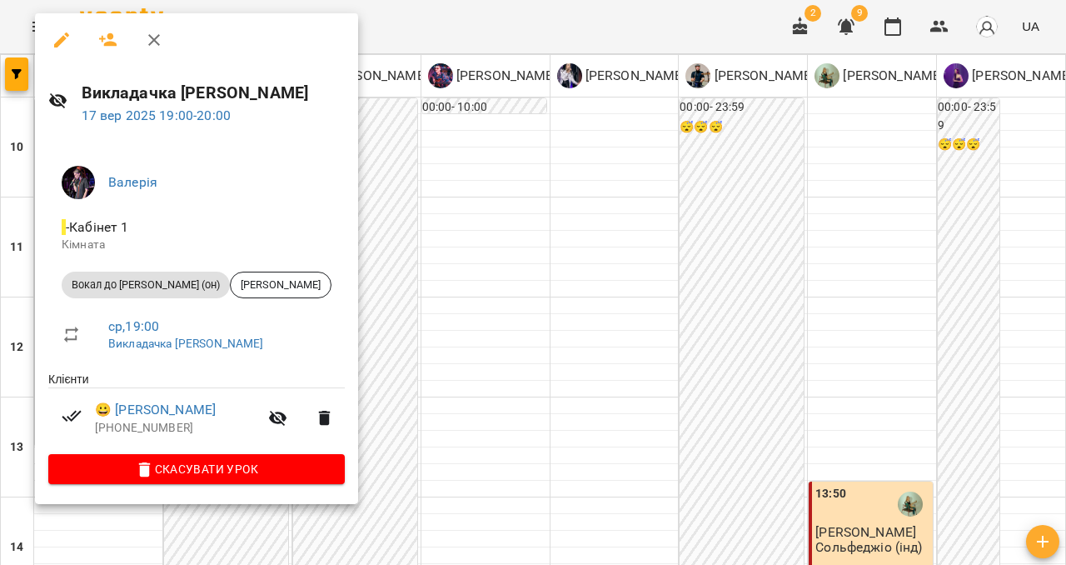
click at [156, 39] on icon "button" at bounding box center [154, 40] width 20 height 20
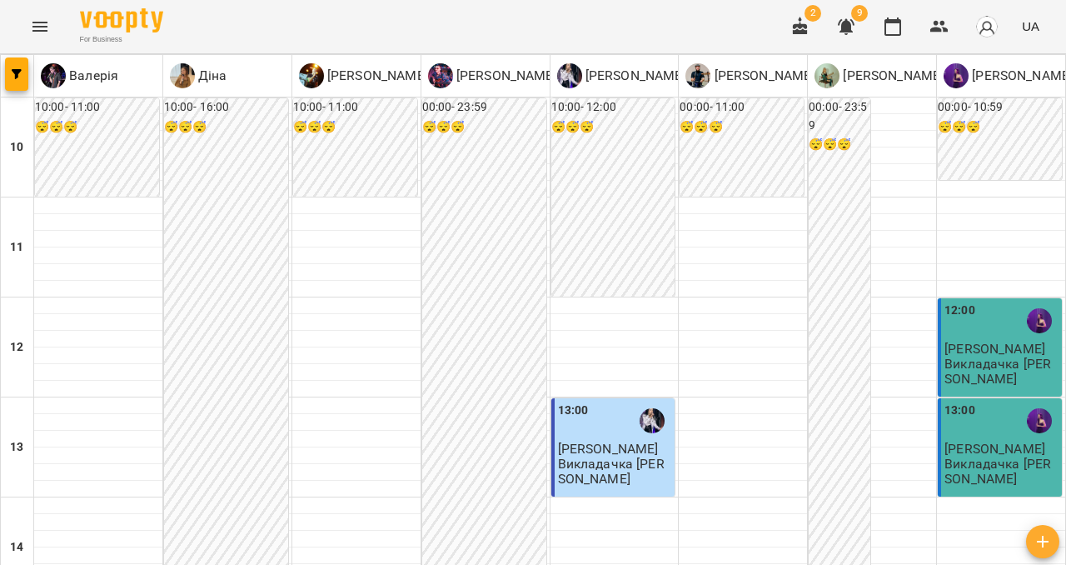
scroll to position [796, 0]
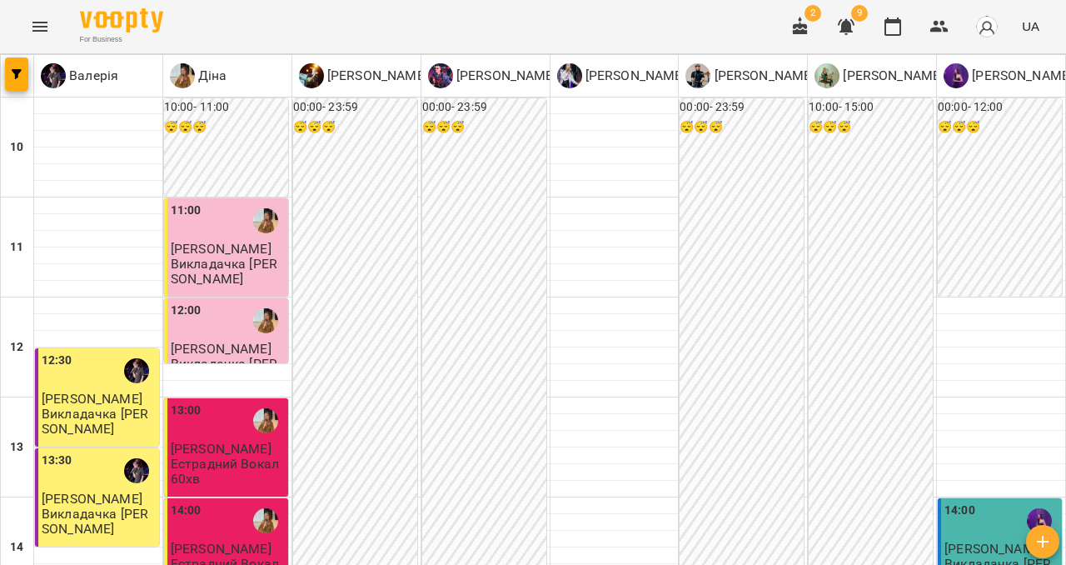
scroll to position [472, 0]
type input "**********"
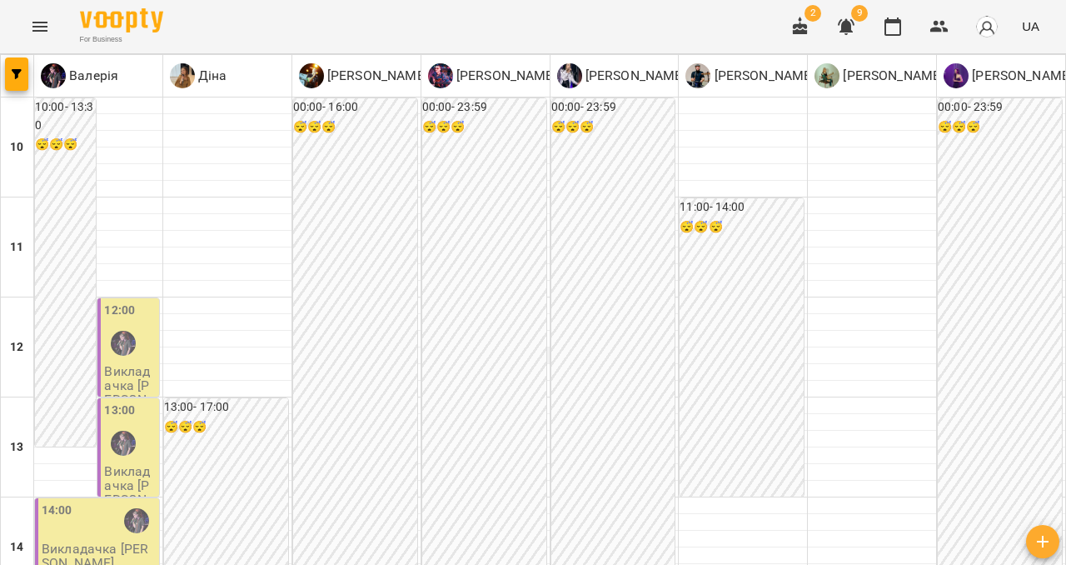
scroll to position [754, 0]
click at [195, 67] on p "Діна" at bounding box center [211, 76] width 32 height 20
click at [605, 77] on p "[PERSON_NAME]" at bounding box center [634, 76] width 104 height 20
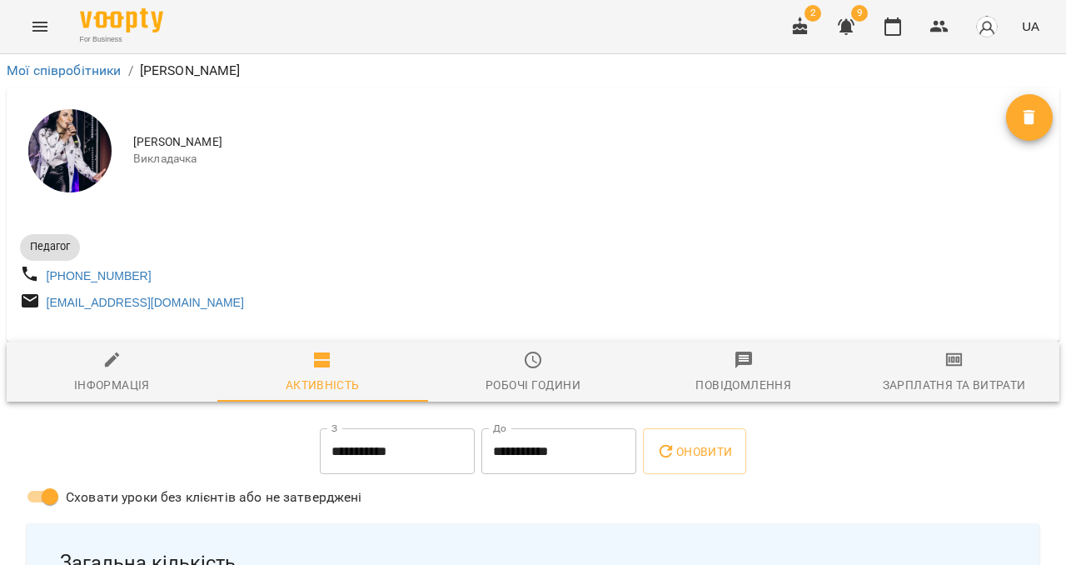
click at [954, 386] on div "Зарплатня та Витрати" at bounding box center [954, 385] width 143 height 20
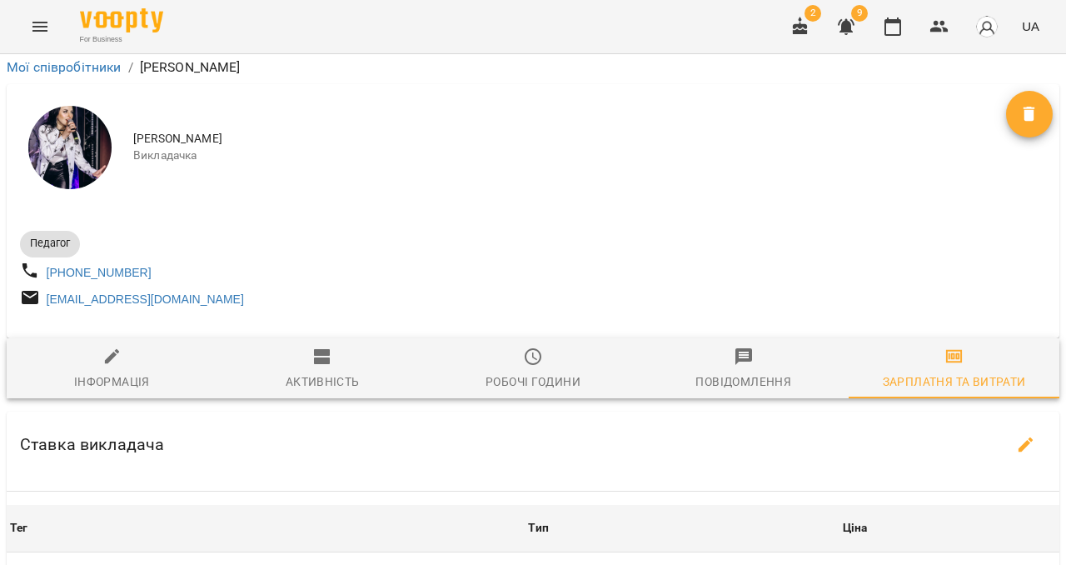
scroll to position [404, 0]
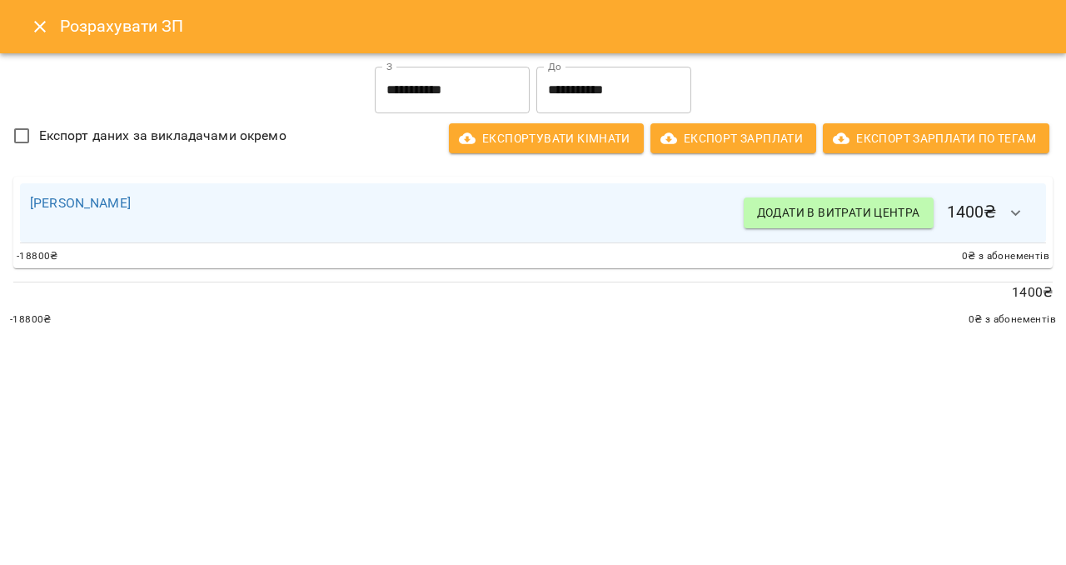
click at [1025, 208] on icon "button" at bounding box center [1016, 213] width 20 height 20
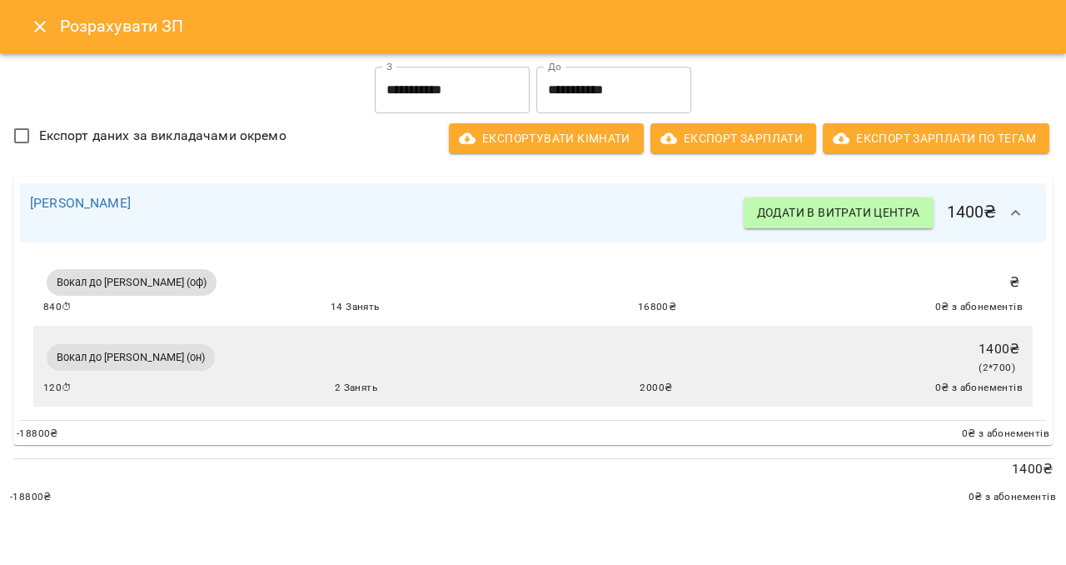
click at [192, 284] on span "Вокал до [PERSON_NAME] (оф)" at bounding box center [132, 282] width 170 height 15
click at [418, 288] on div "Вокал до [PERSON_NAME] (оф) ₴ 840 ⏱ 14 Занять 16800 ₴ 0 ₴ з абонементів" at bounding box center [533, 291] width 980 height 50
click at [631, 317] on div "Вокал до [PERSON_NAME] (оф) ₴ 840 ⏱ 14 Занять 16800 ₴ 0 ₴ з абонементів" at bounding box center [533, 291] width 1000 height 70
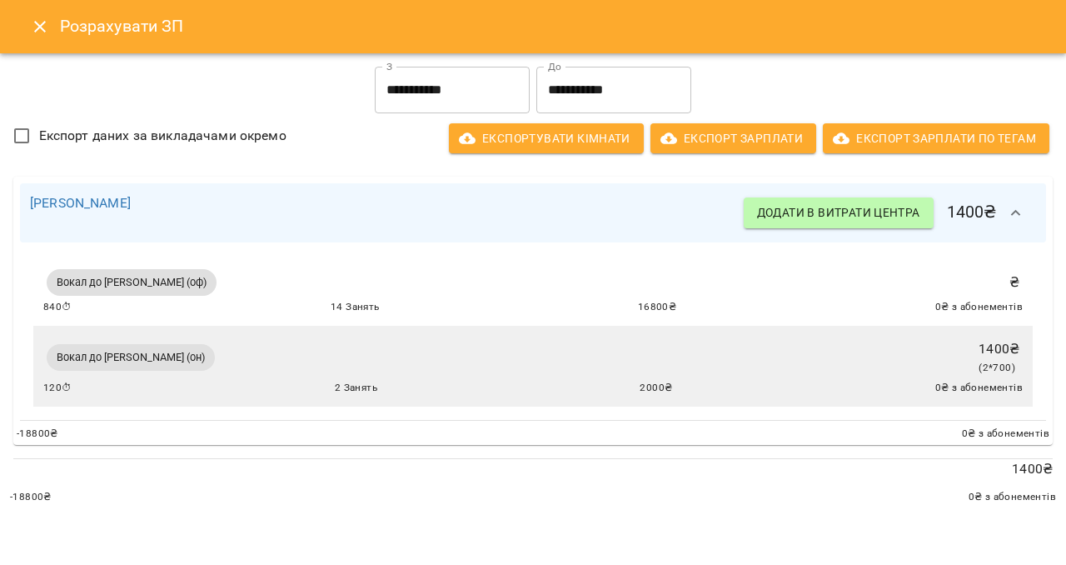
click at [631, 317] on div "Вокал до [PERSON_NAME] (оф) ₴ 840 ⏱ 14 Занять 16800 ₴ 0 ₴ з абонементів" at bounding box center [533, 291] width 1000 height 70
click at [28, 27] on button "Close" at bounding box center [40, 27] width 40 height 40
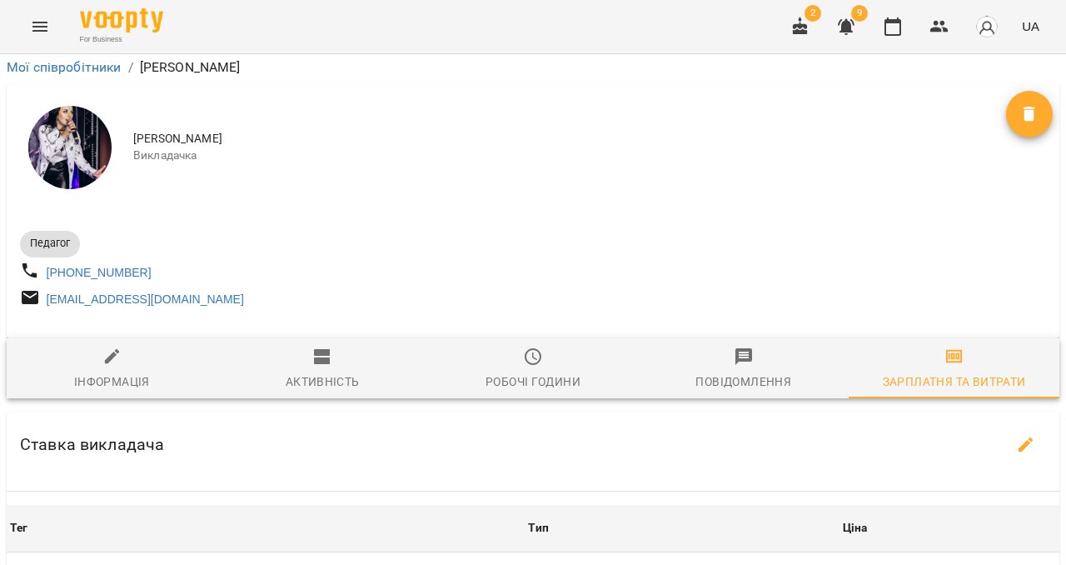
click at [45, 22] on icon "Menu" at bounding box center [39, 27] width 15 height 10
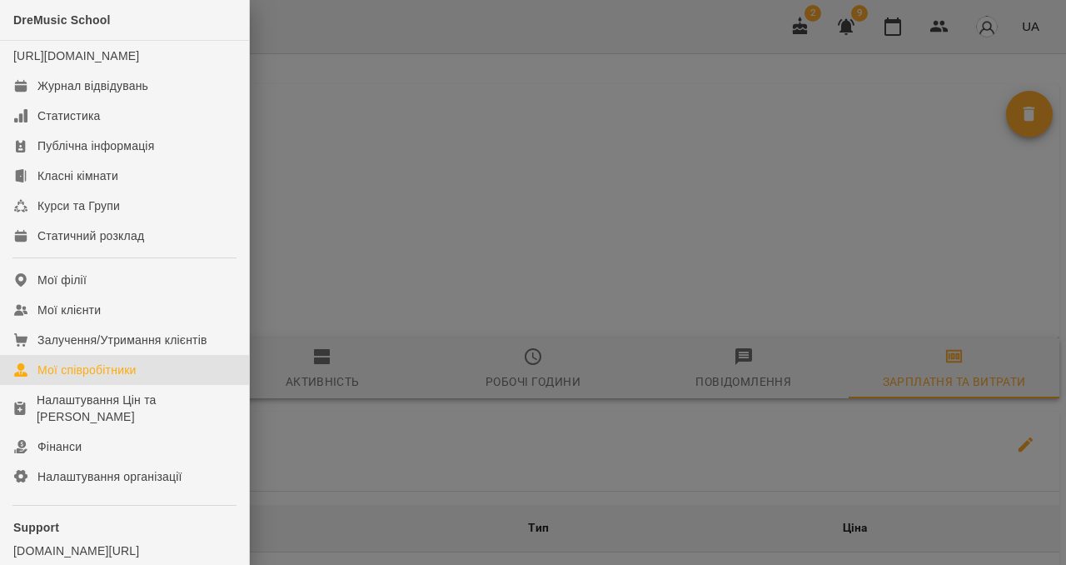
click at [93, 378] on div "Мої співробітники" at bounding box center [86, 370] width 99 height 17
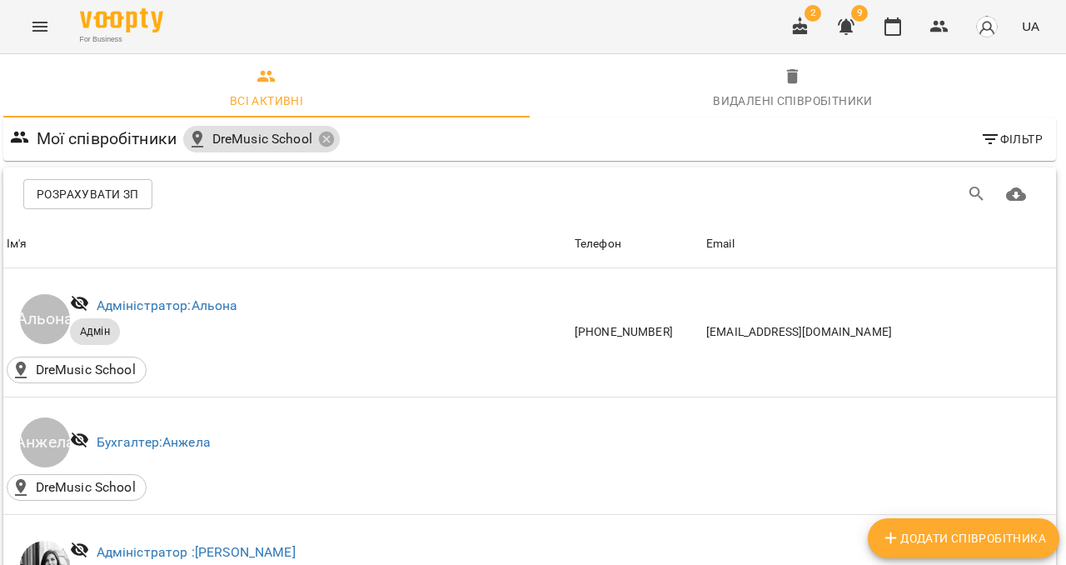
scroll to position [1154, 3]
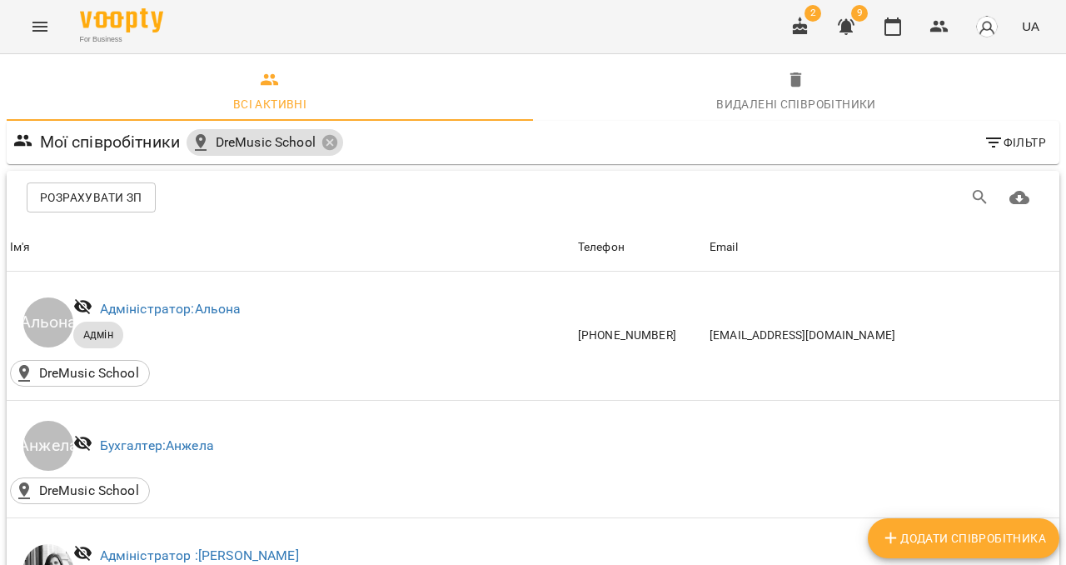
click at [142, 191] on button "Розрахувати ЗП" at bounding box center [91, 197] width 129 height 30
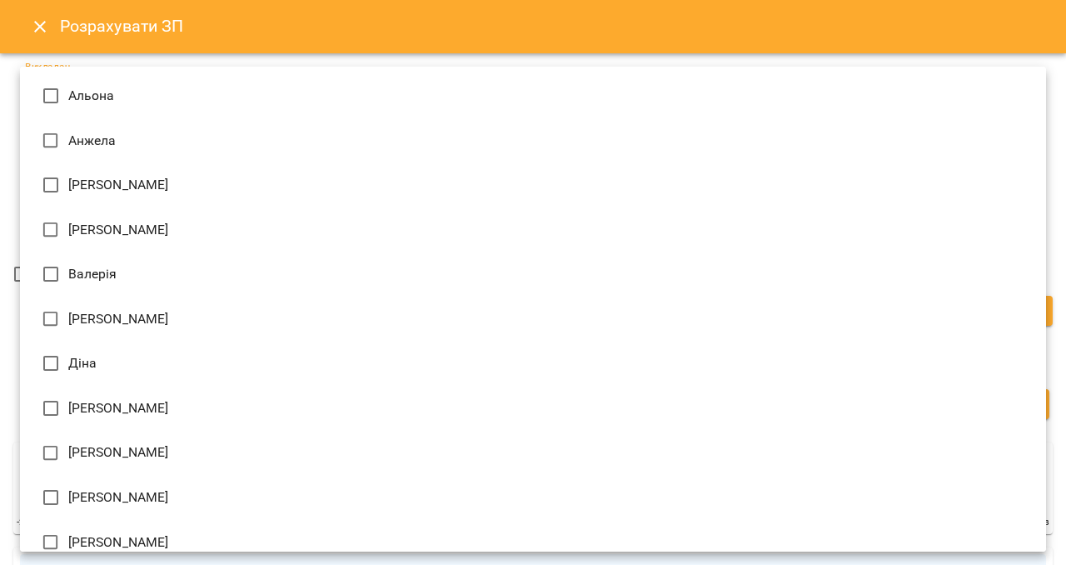
type input "**********"
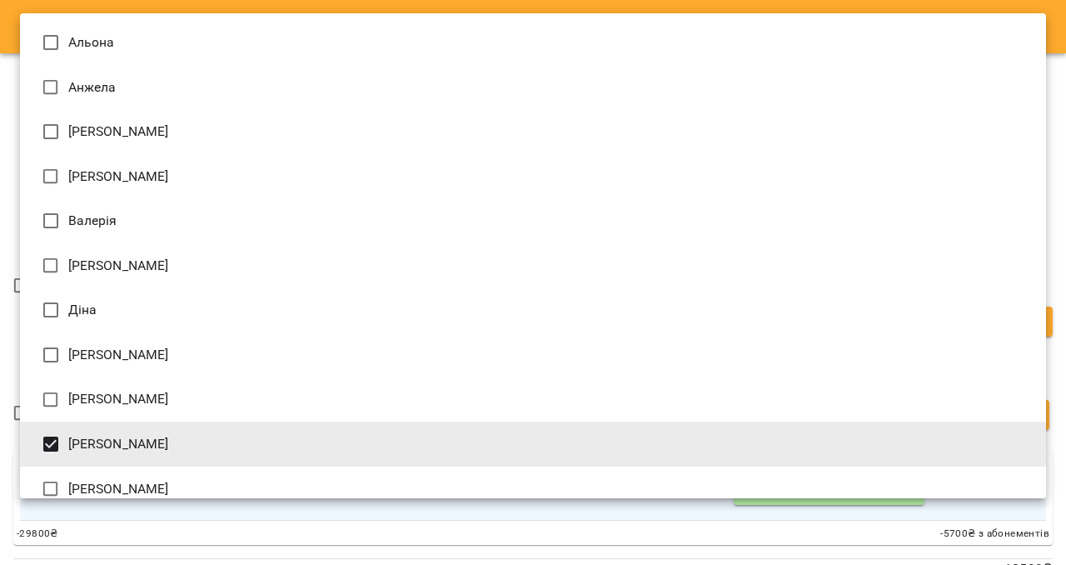
click at [2, 342] on div at bounding box center [533, 282] width 1066 height 565
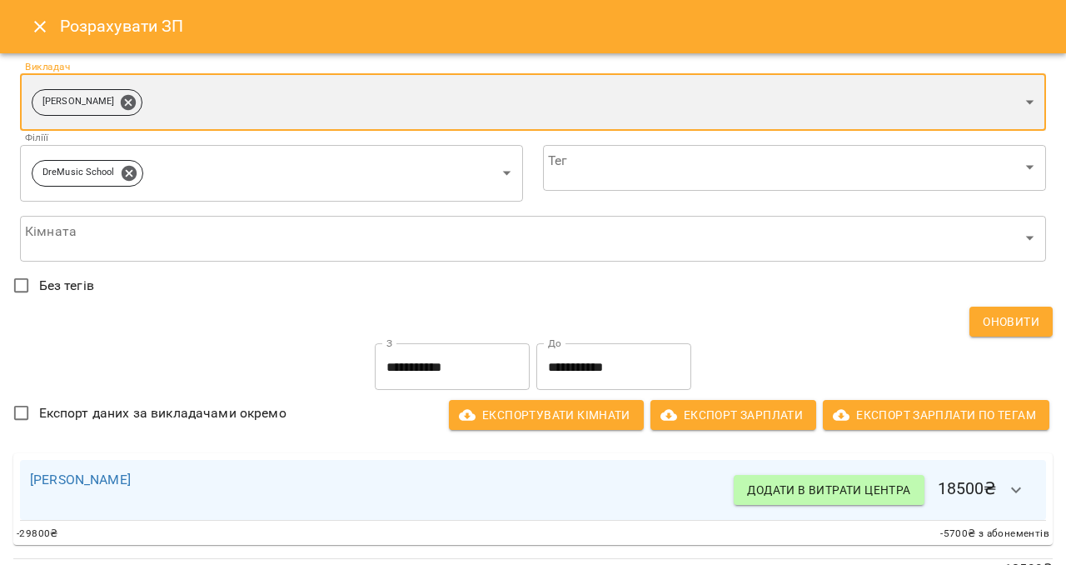
scroll to position [30, 0]
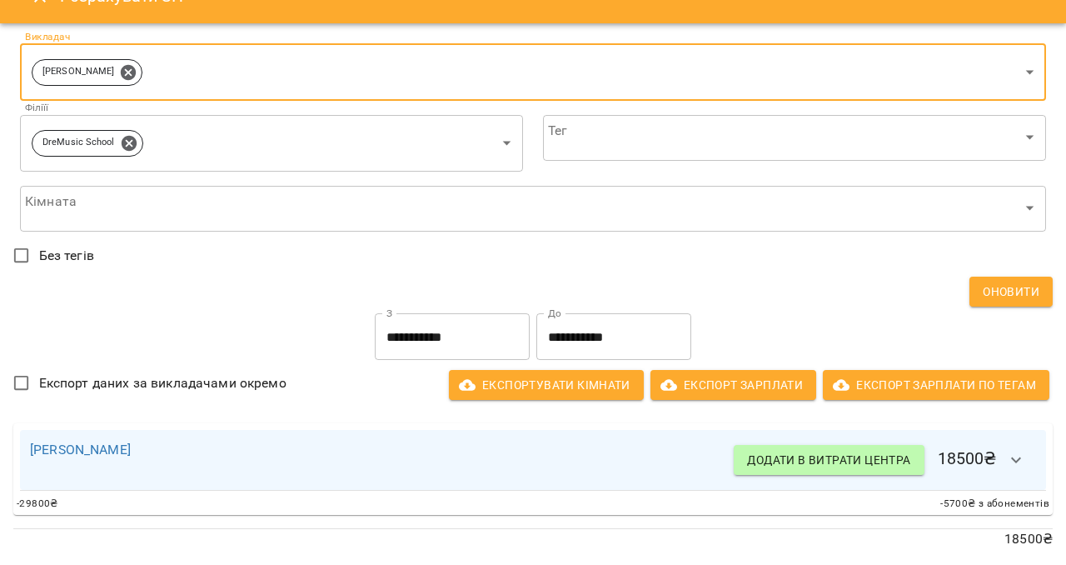
click at [1019, 454] on icon "button" at bounding box center [1016, 460] width 20 height 20
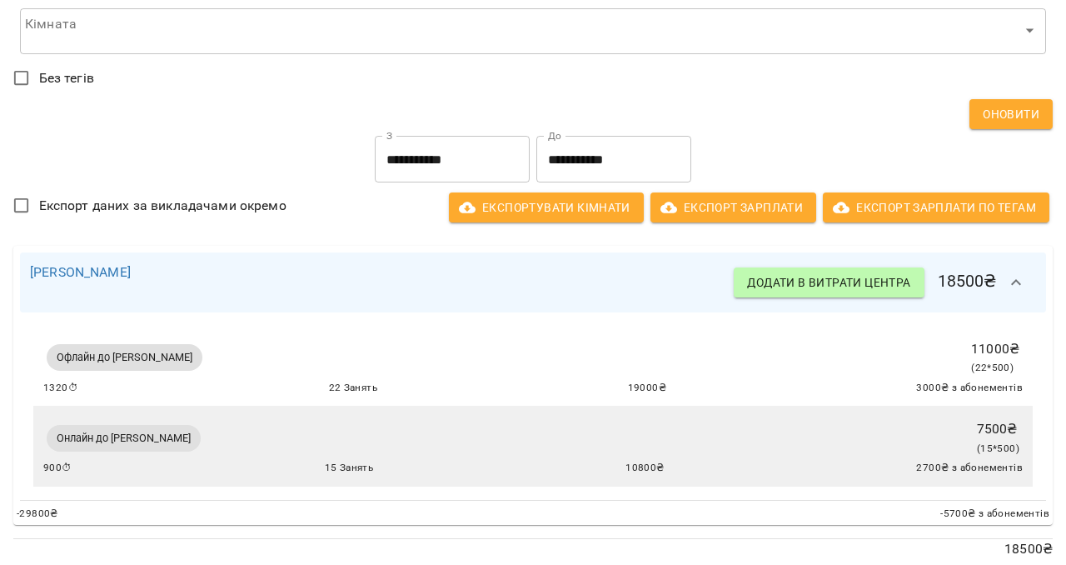
scroll to position [220, 0]
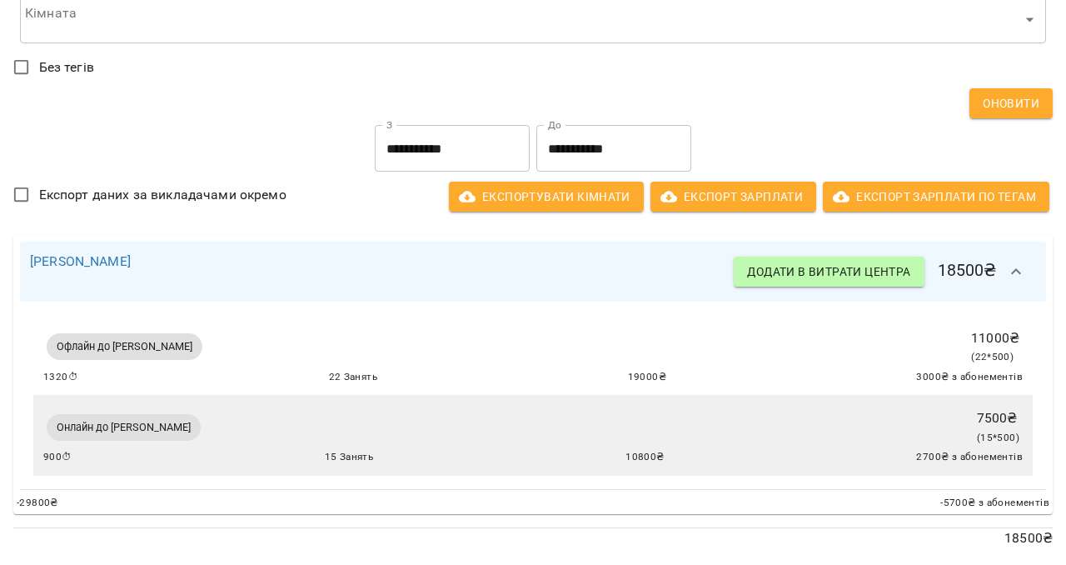
click at [1018, 277] on icon "button" at bounding box center [1016, 272] width 20 height 20
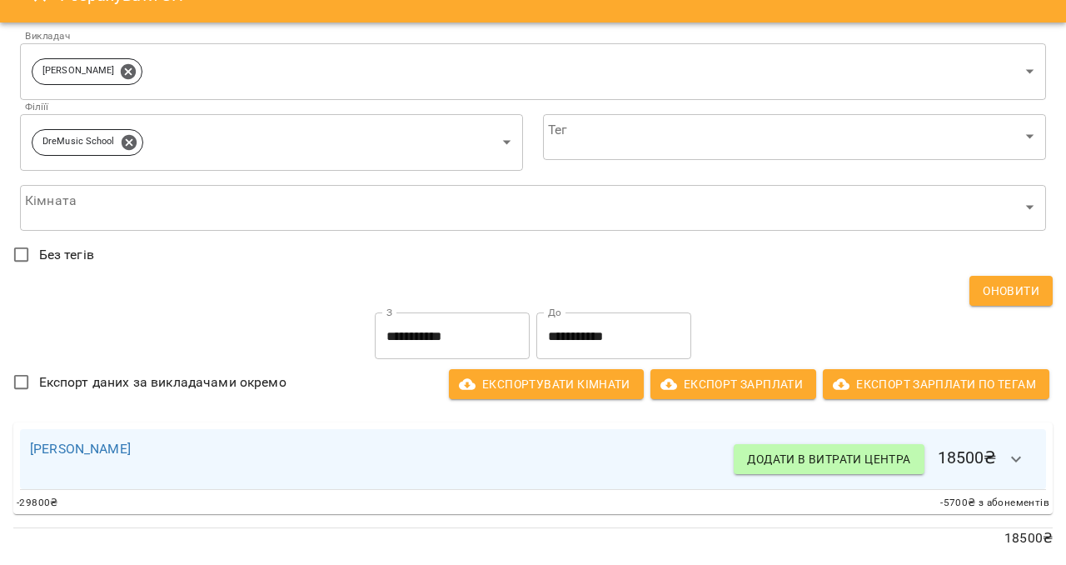
scroll to position [30, 0]
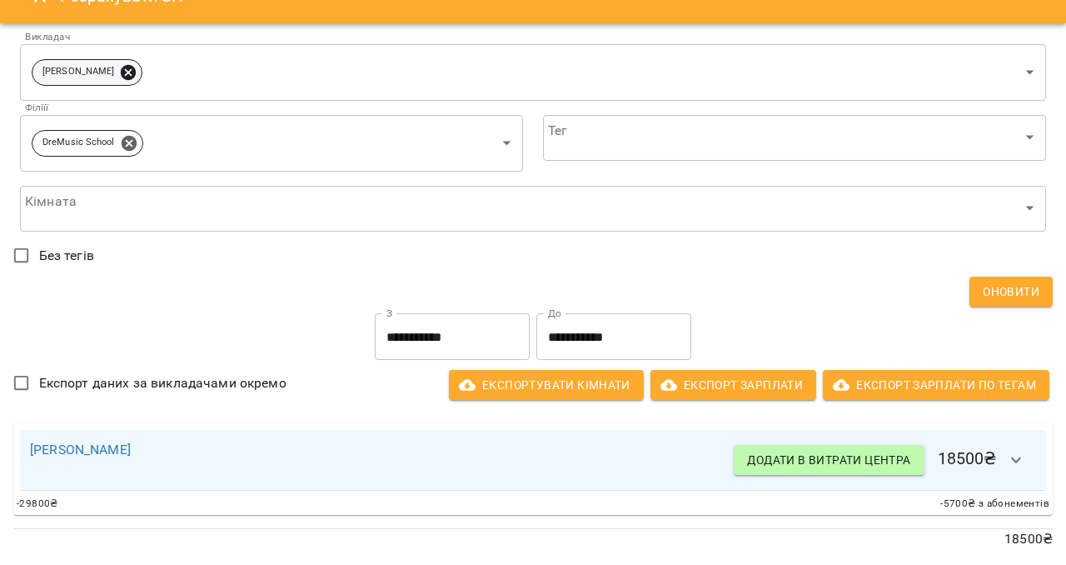
click at [121, 73] on icon at bounding box center [128, 71] width 15 height 15
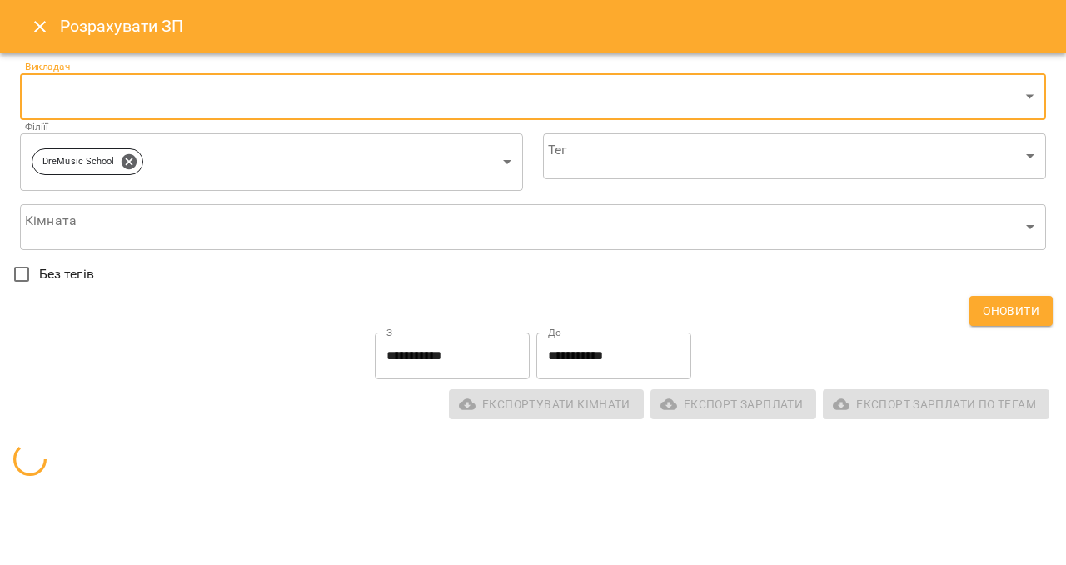
scroll to position [0, 0]
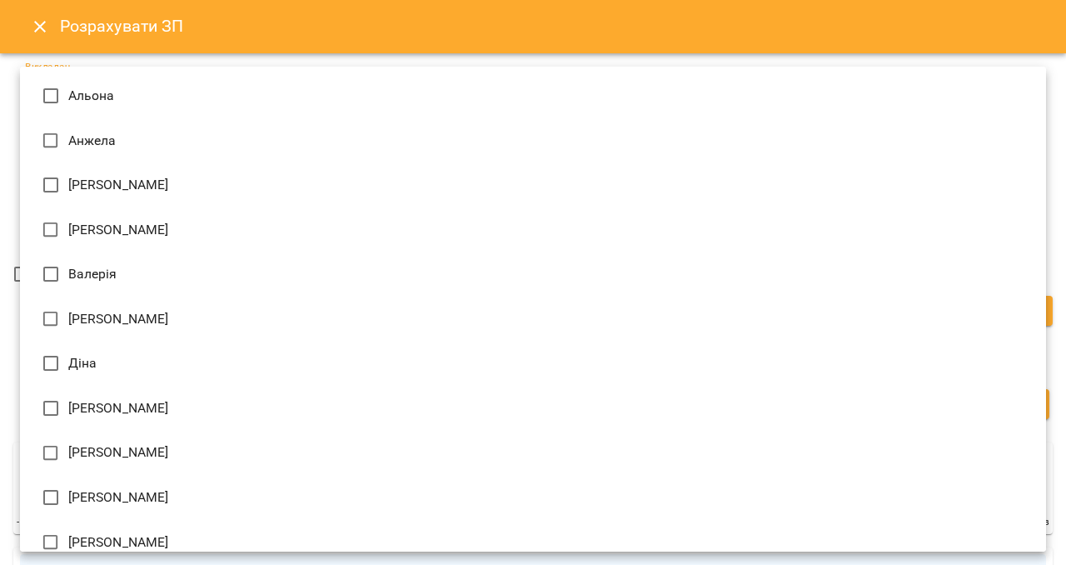
type input "**********"
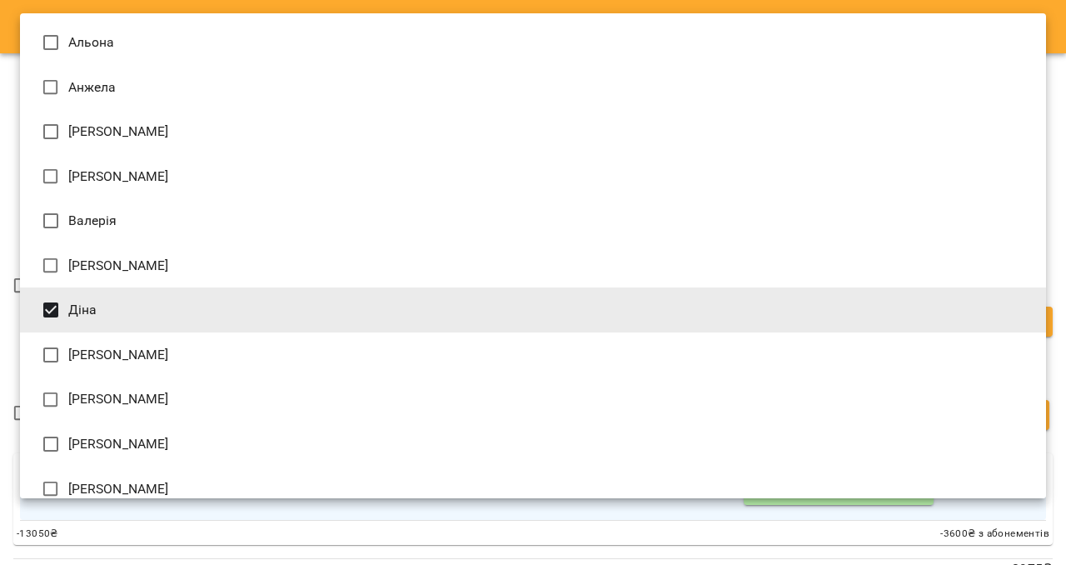
click at [7, 283] on div at bounding box center [533, 282] width 1066 height 565
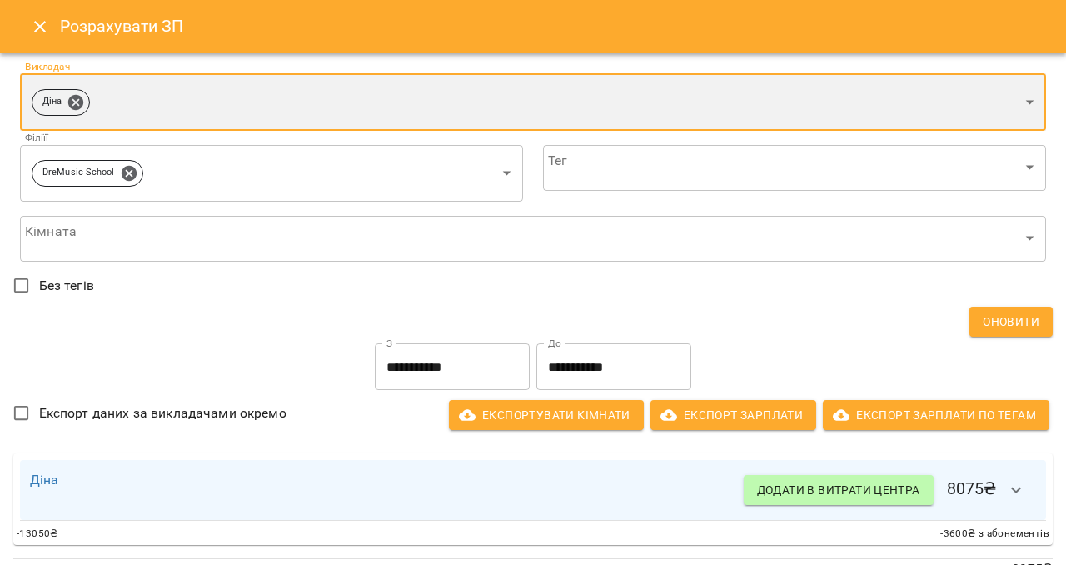
scroll to position [30, 0]
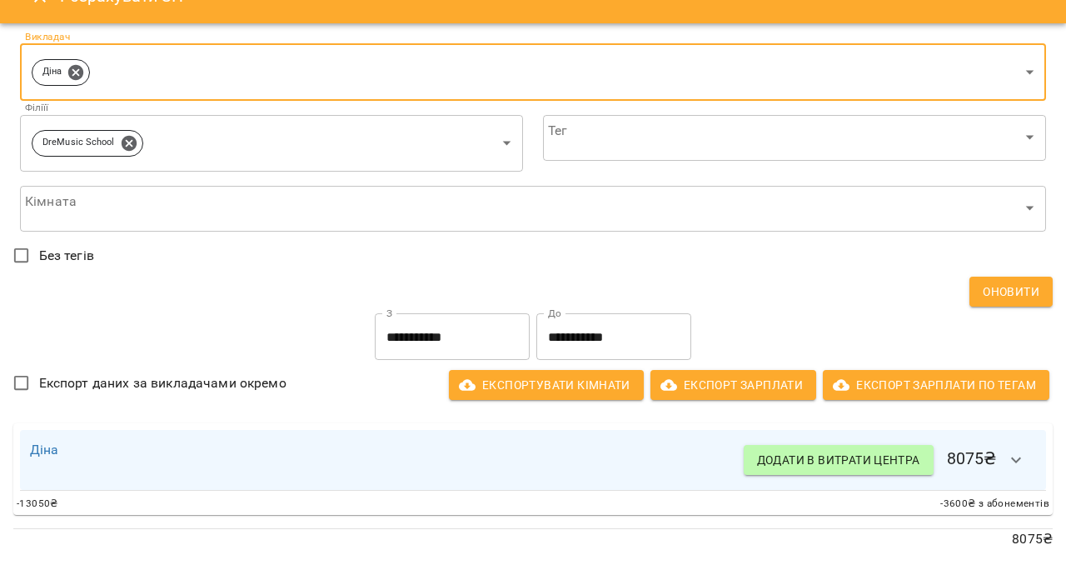
click at [1019, 465] on icon "button" at bounding box center [1016, 460] width 20 height 20
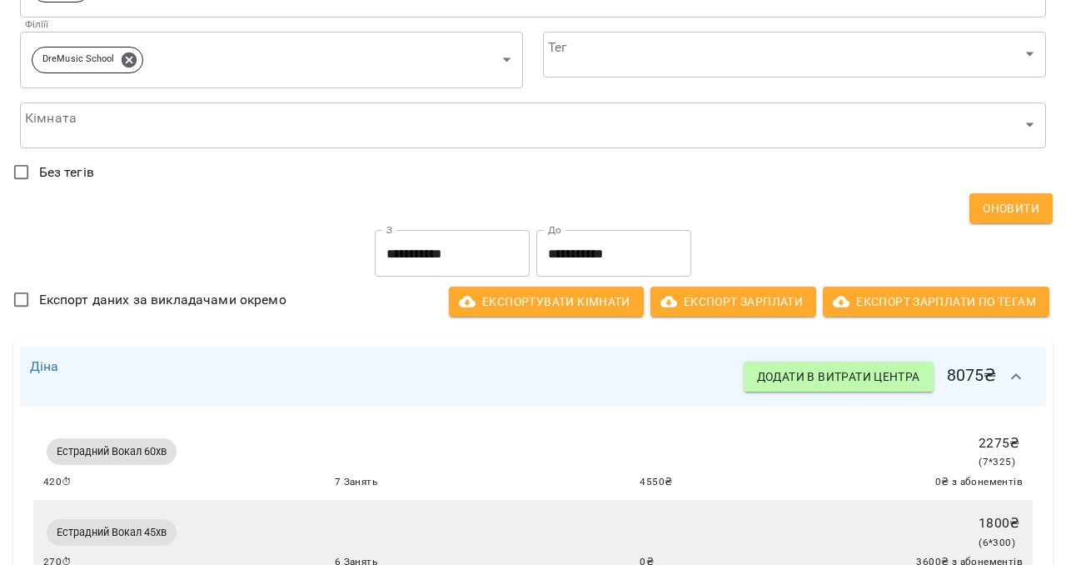
scroll to position [0, 0]
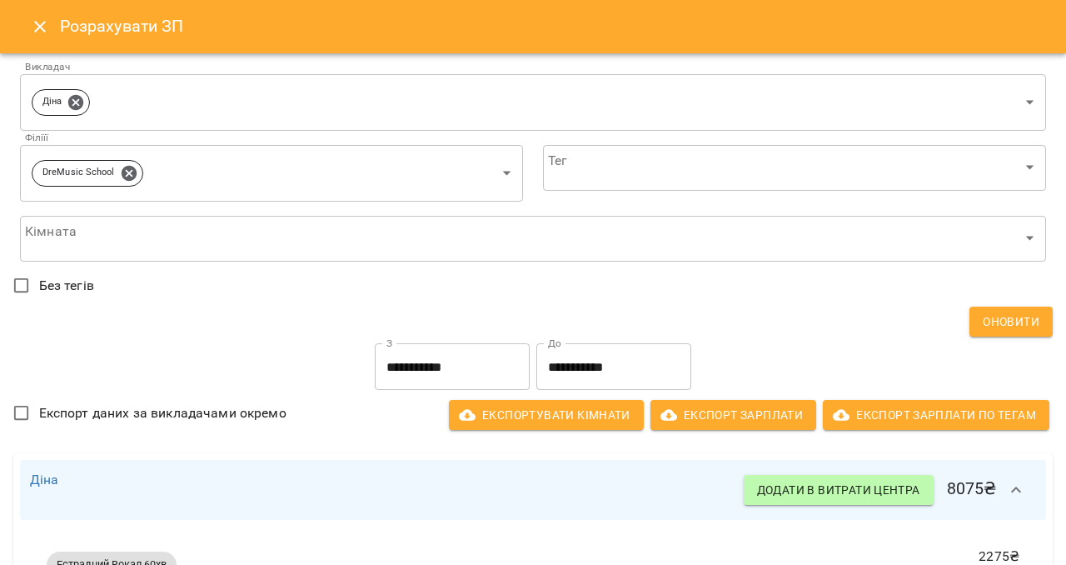
click at [52, 30] on button "Close" at bounding box center [40, 27] width 40 height 40
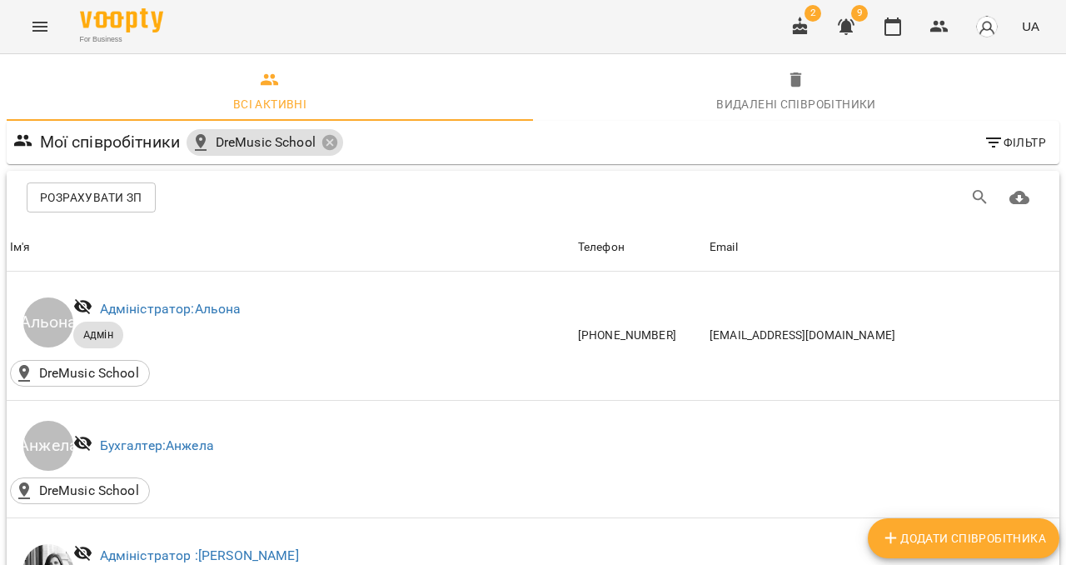
click at [42, 32] on icon "Menu" at bounding box center [40, 27] width 20 height 20
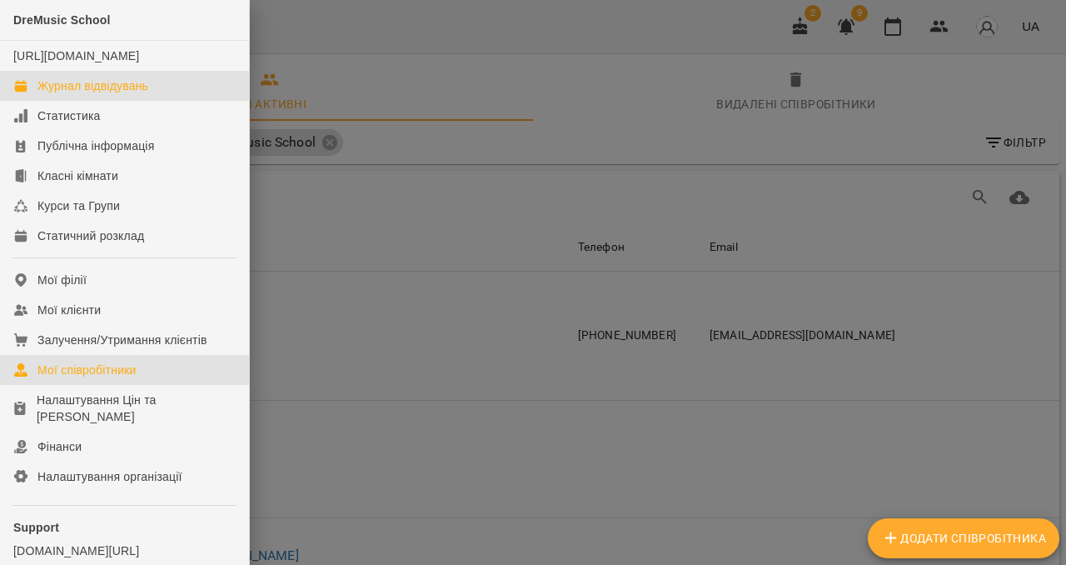
click at [83, 94] on div "Журнал відвідувань" at bounding box center [92, 85] width 111 height 17
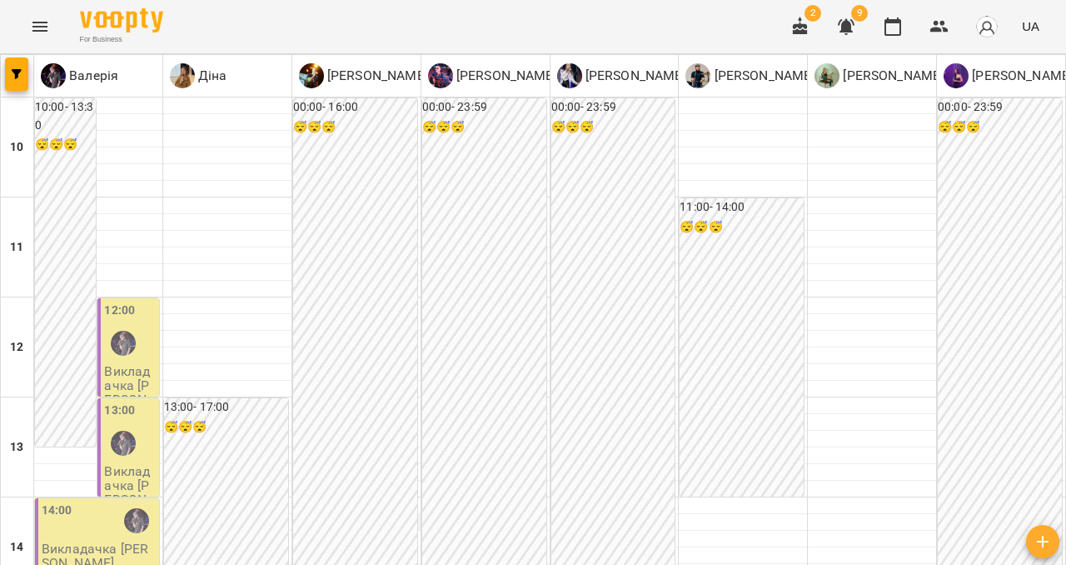
scroll to position [152, 0]
click at [177, 77] on img at bounding box center [182, 75] width 25 height 25
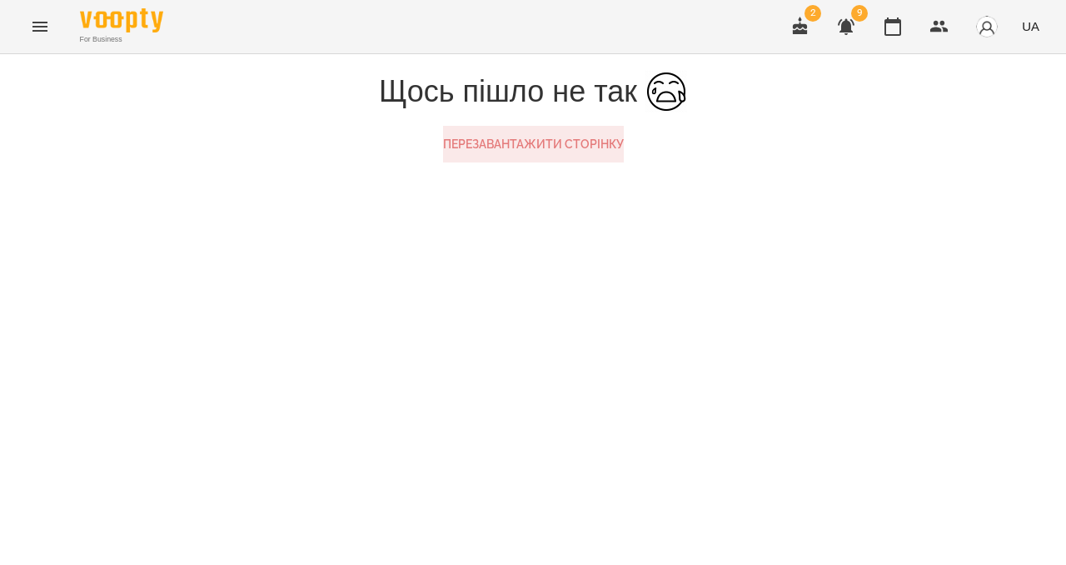
click at [473, 162] on button "Перезавантажити сторінку" at bounding box center [533, 144] width 181 height 37
click at [44, 42] on button "Menu" at bounding box center [40, 27] width 40 height 40
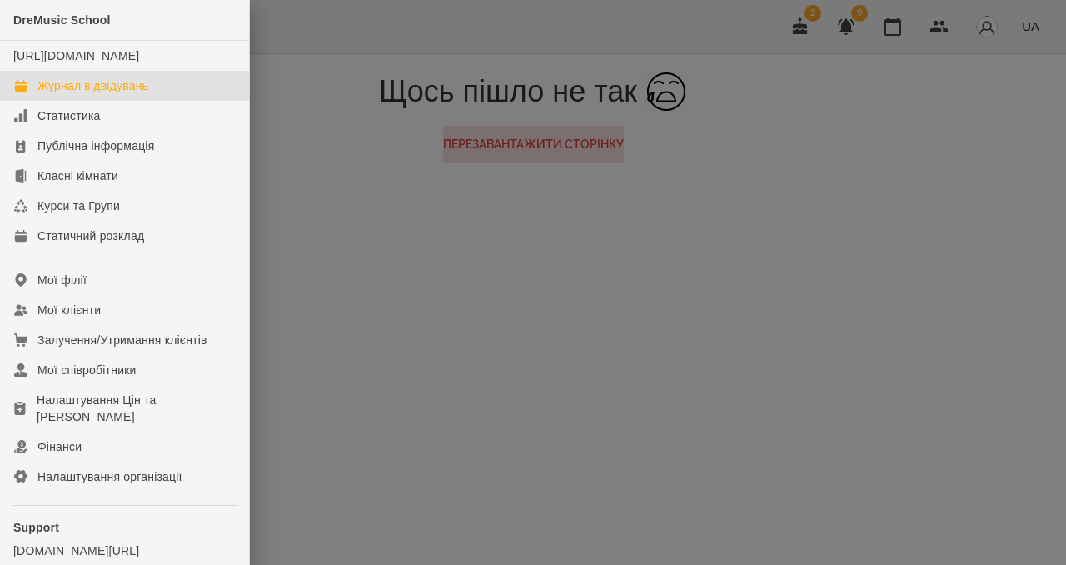
click at [63, 94] on div "Журнал відвідувань" at bounding box center [92, 85] width 111 height 17
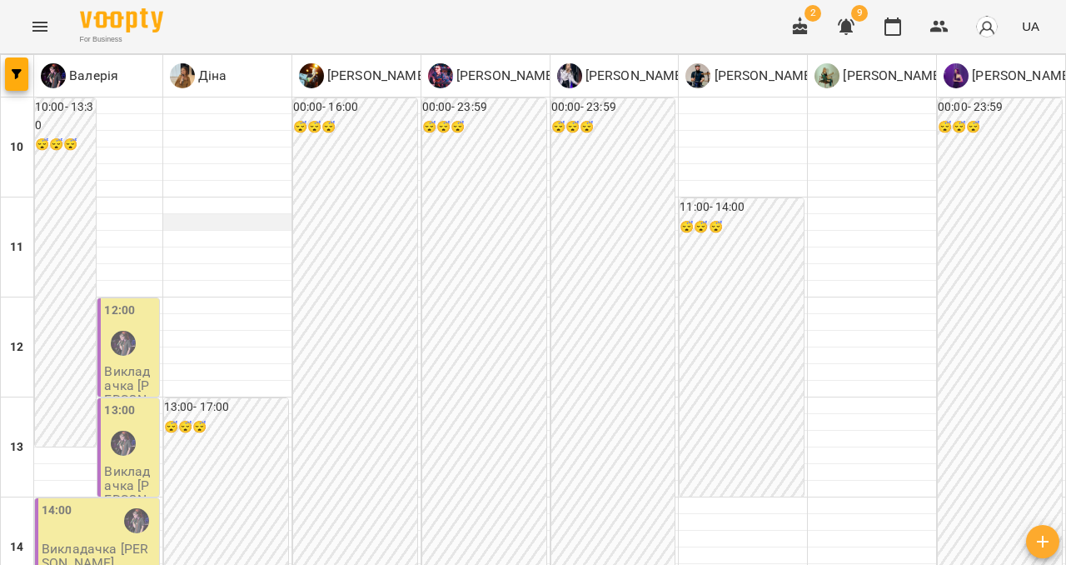
scroll to position [812, 0]
click at [68, 66] on p "Валерія" at bounding box center [92, 76] width 52 height 20
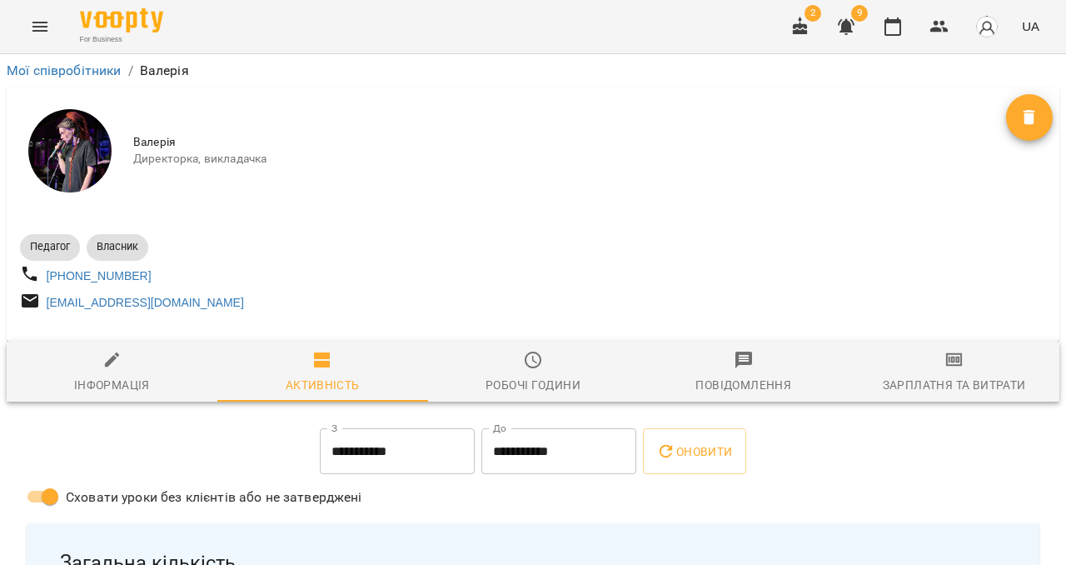
click at [962, 387] on div "Зарплатня та Витрати" at bounding box center [954, 385] width 143 height 20
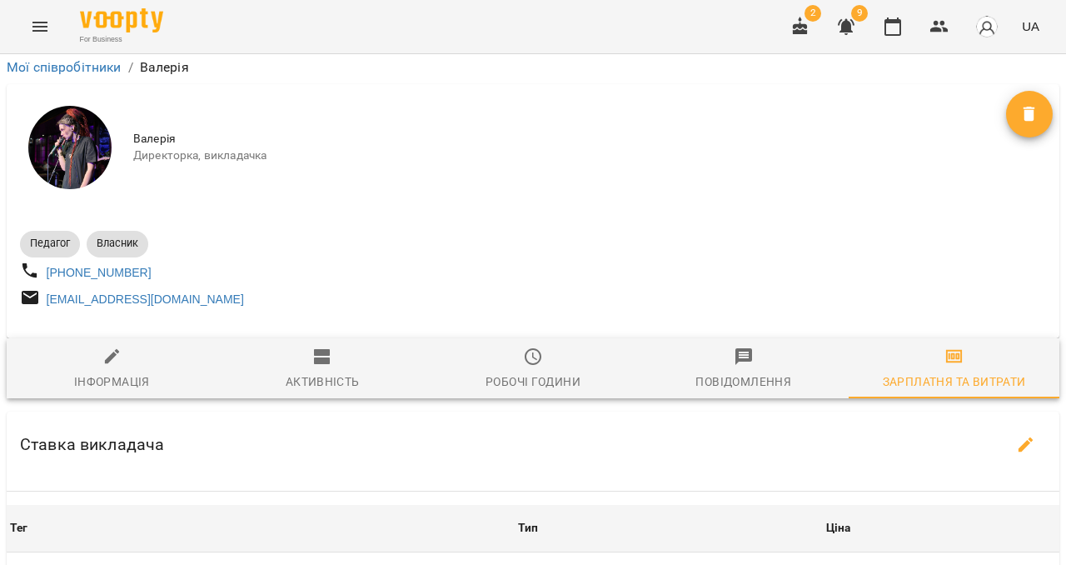
scroll to position [644, 0]
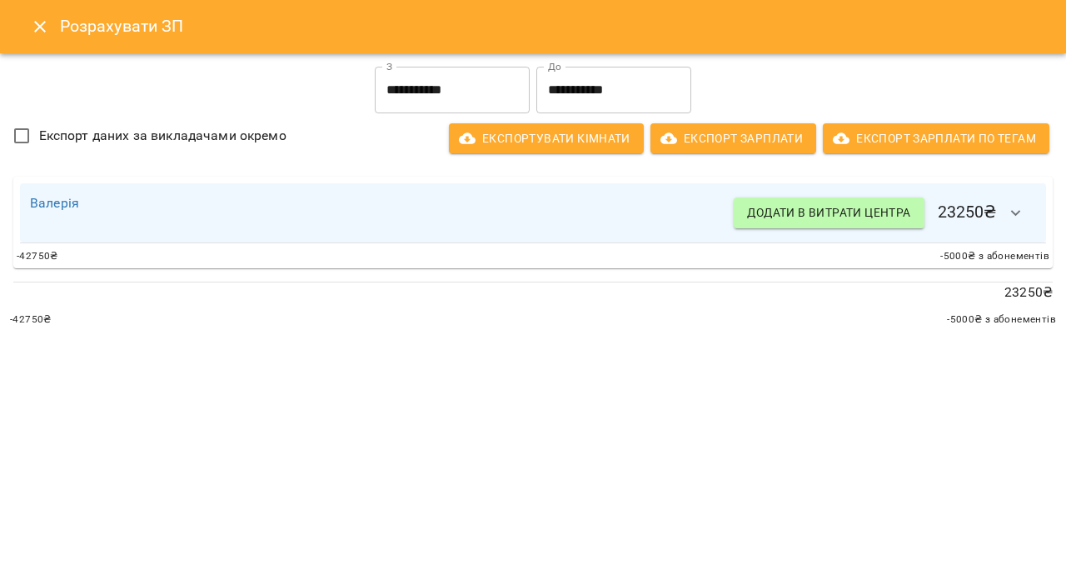
click at [1010, 213] on icon "button" at bounding box center [1016, 213] width 20 height 20
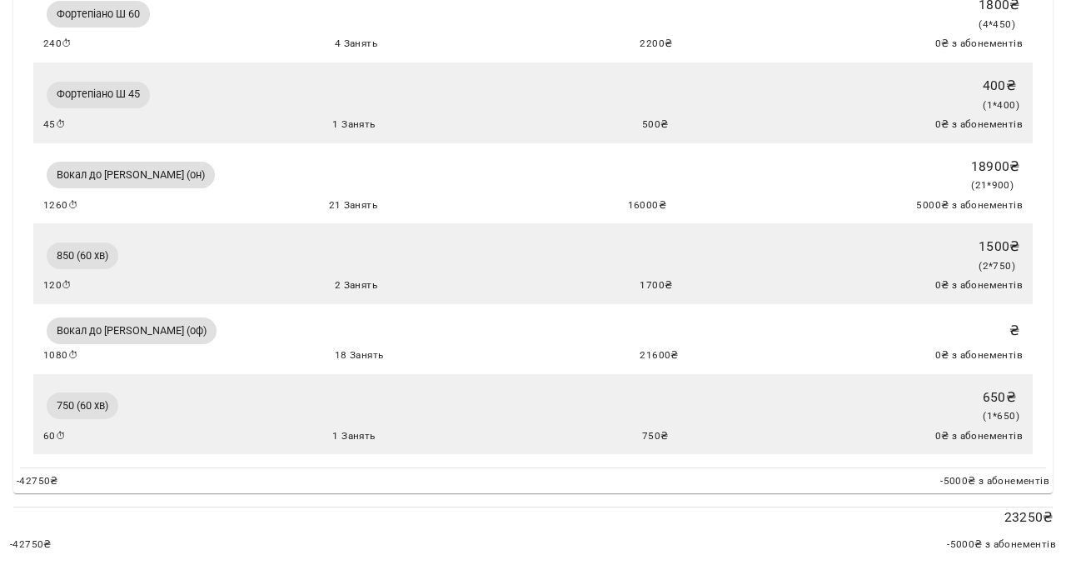
scroll to position [0, 0]
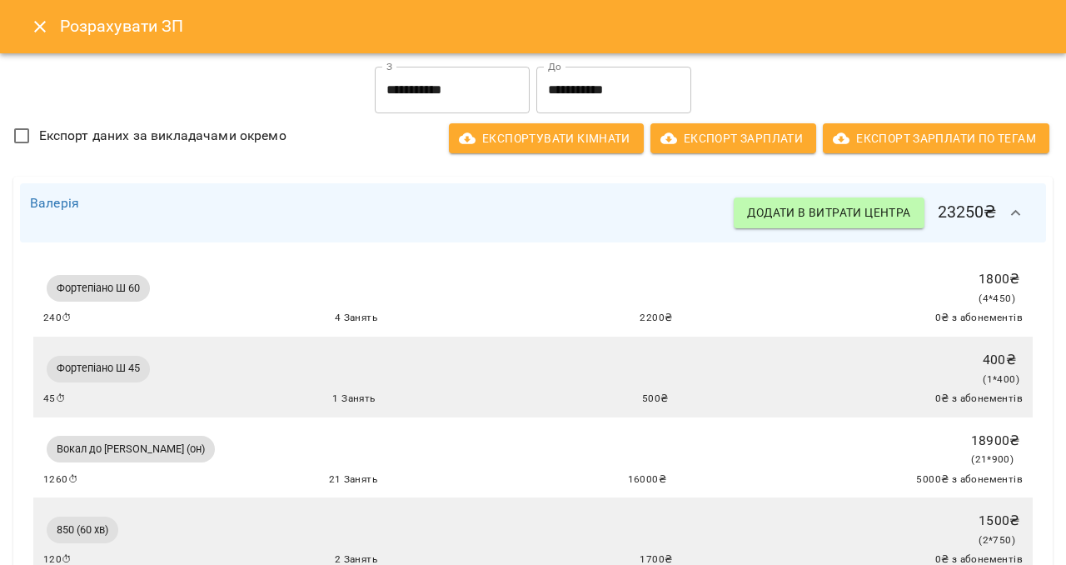
click at [30, 17] on icon "Close" at bounding box center [40, 27] width 20 height 20
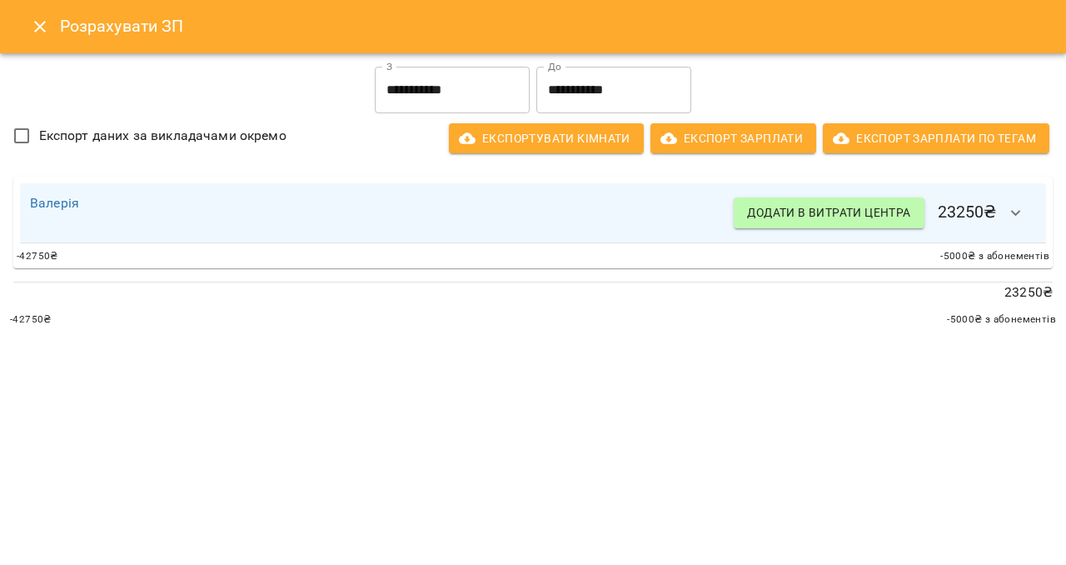
click at [1010, 219] on icon "button" at bounding box center [1016, 213] width 20 height 20
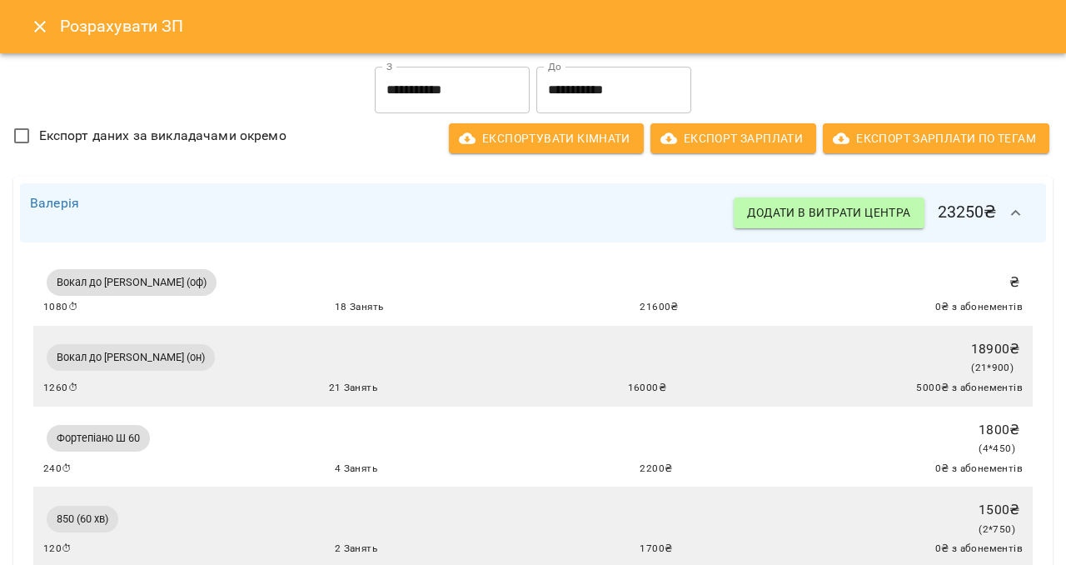
click at [36, 25] on icon "Close" at bounding box center [40, 27] width 20 height 20
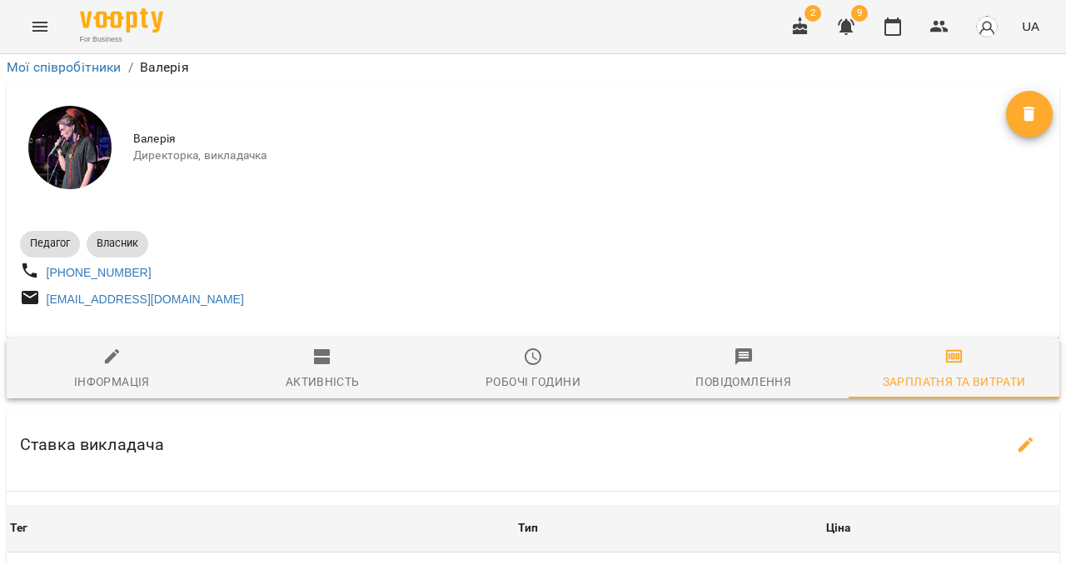
click at [41, 27] on icon "Menu" at bounding box center [40, 27] width 20 height 20
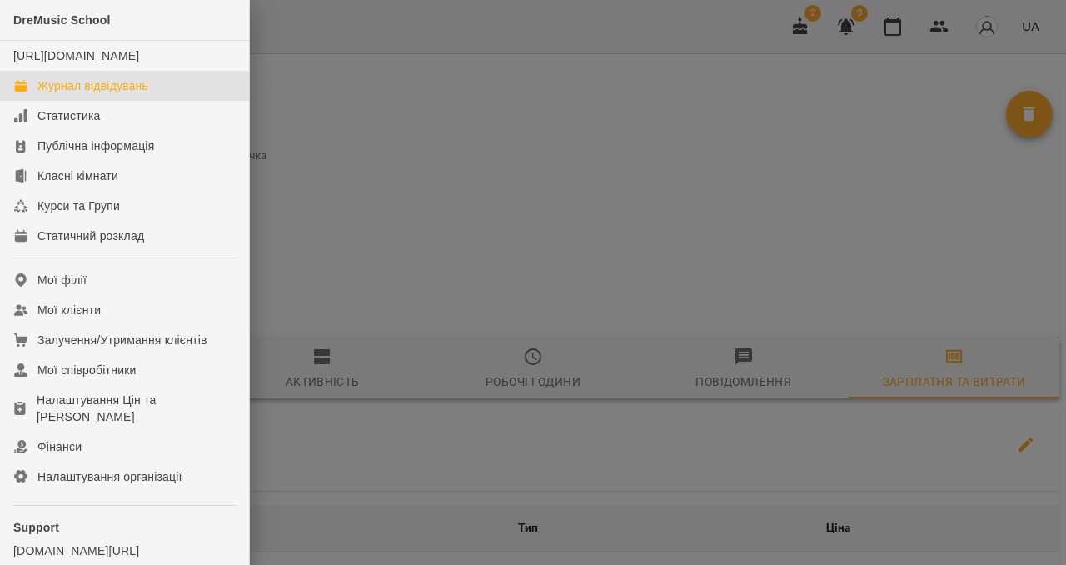
click at [62, 94] on div "Журнал відвідувань" at bounding box center [92, 85] width 111 height 17
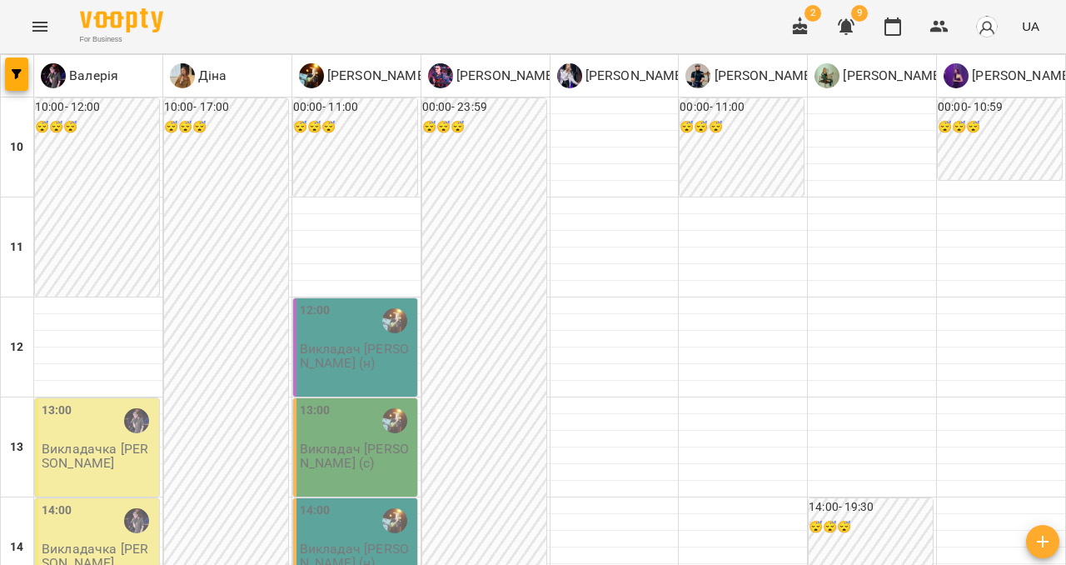
scroll to position [896, 0]
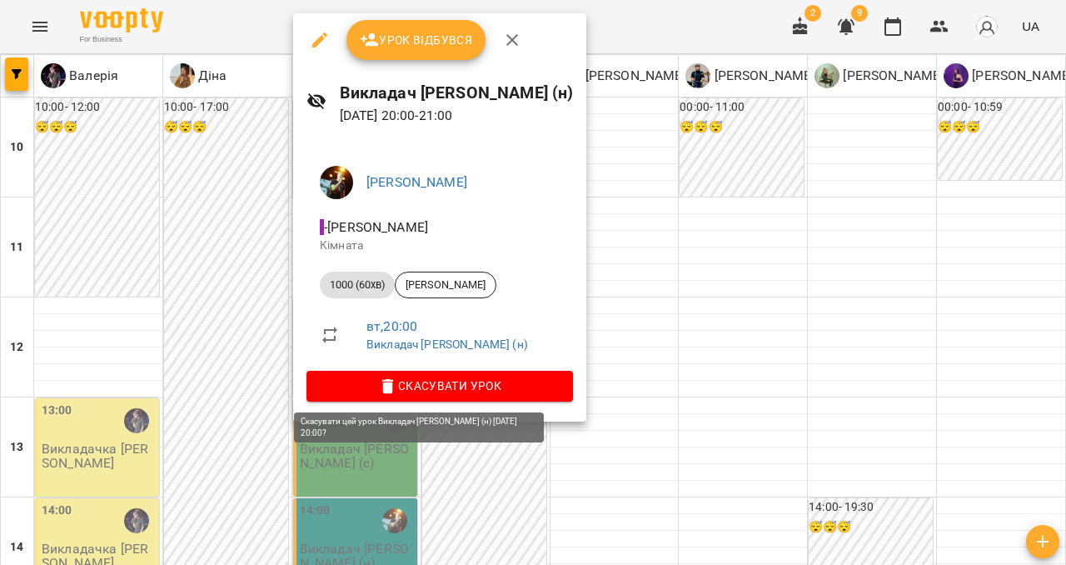
click at [398, 388] on span "Скасувати Урок" at bounding box center [440, 386] width 240 height 20
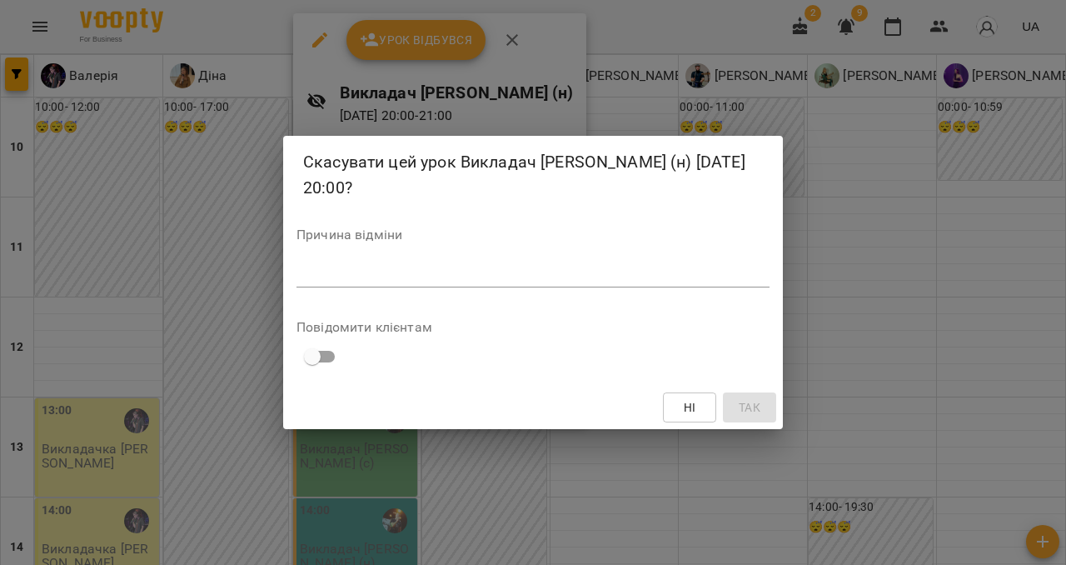
click at [393, 282] on div "*" at bounding box center [533, 274] width 473 height 27
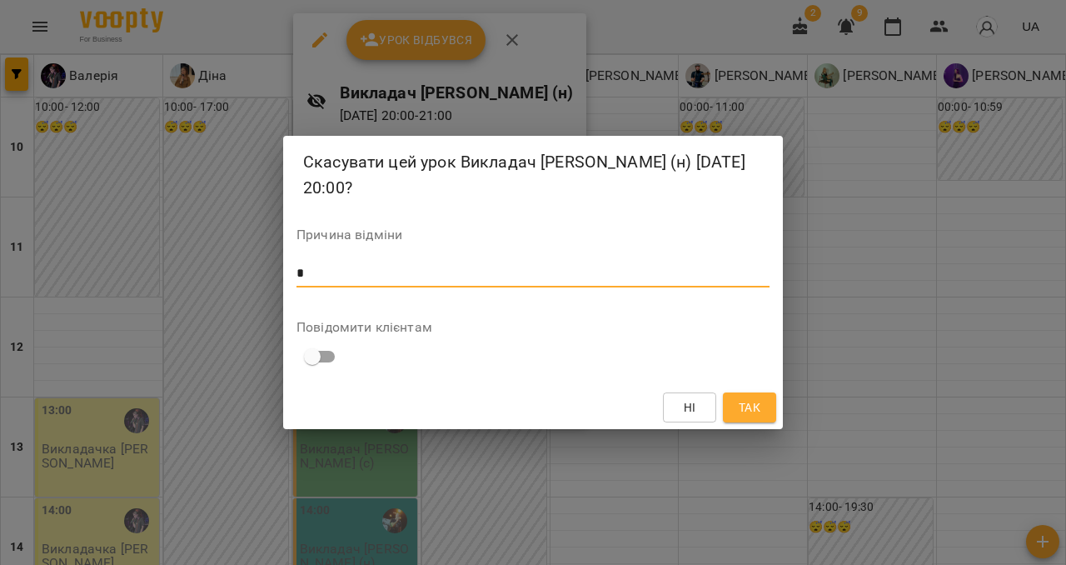
type textarea "*"
click at [736, 411] on span "Так" at bounding box center [749, 407] width 27 height 20
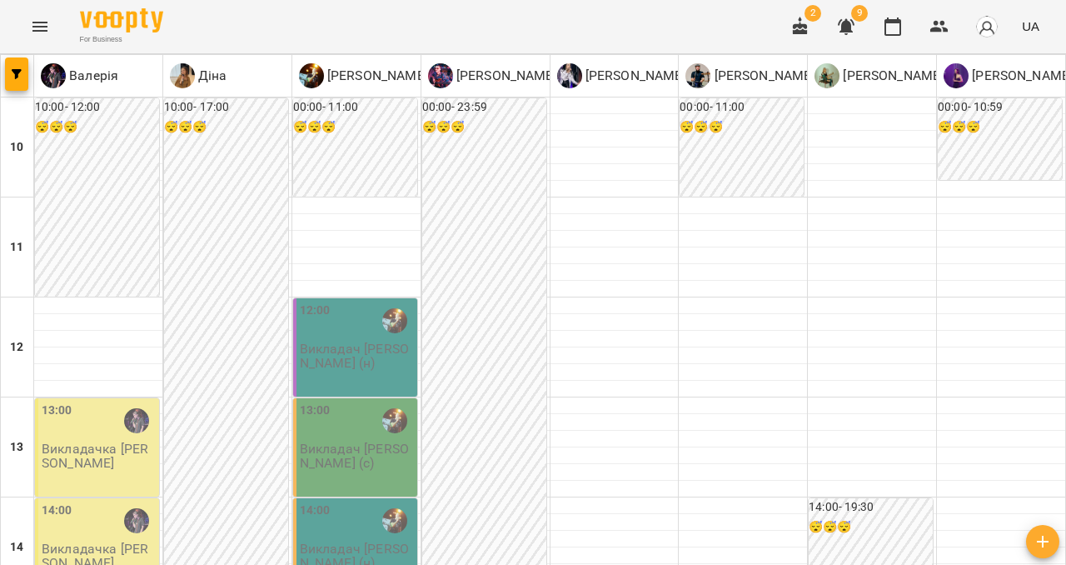
scroll to position [0, 0]
click at [42, 35] on icon "Menu" at bounding box center [40, 27] width 20 height 20
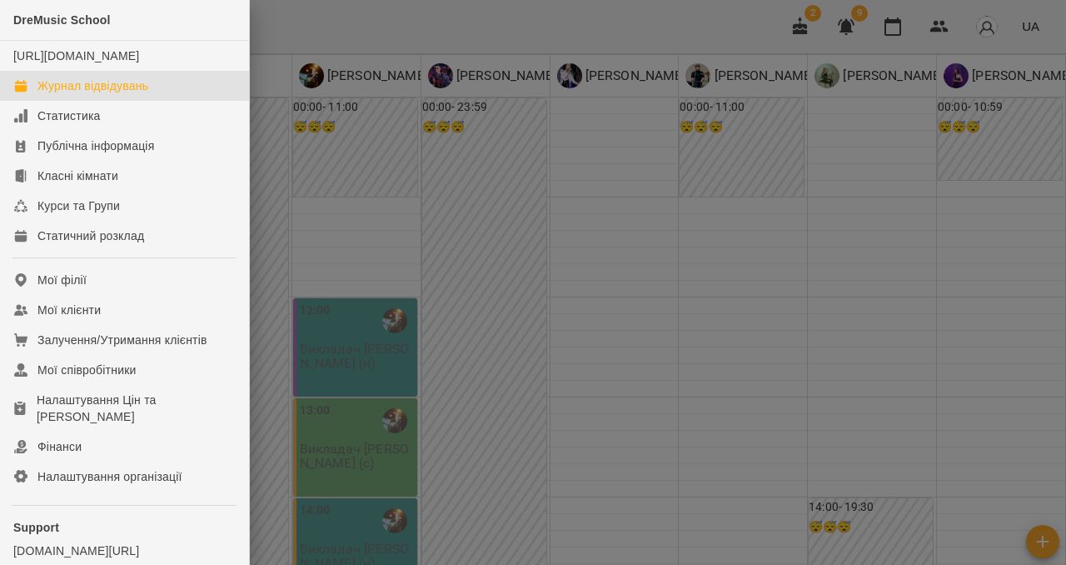
click at [301, 204] on div at bounding box center [533, 282] width 1066 height 565
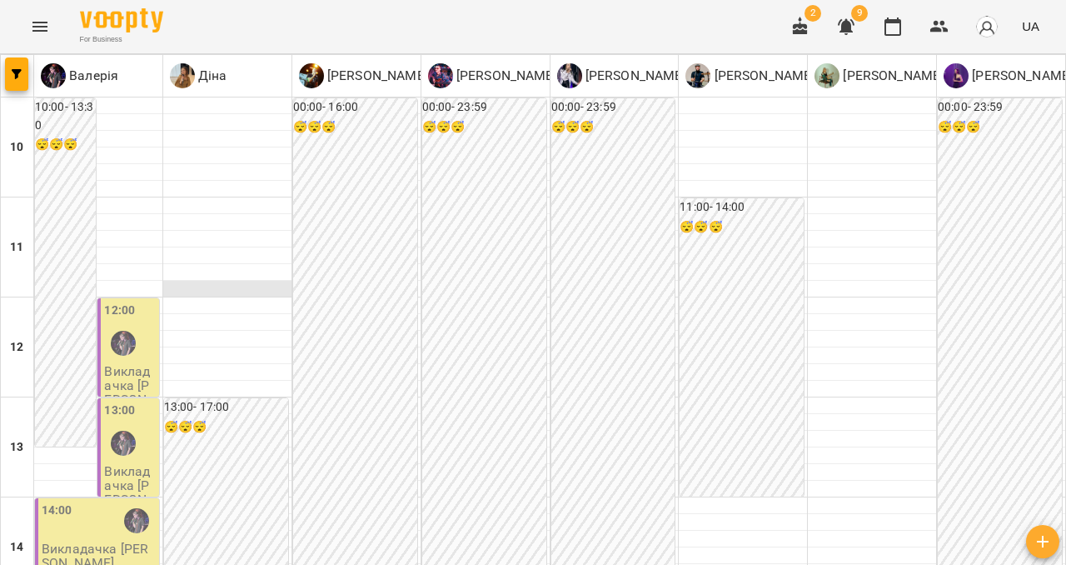
scroll to position [583, 0]
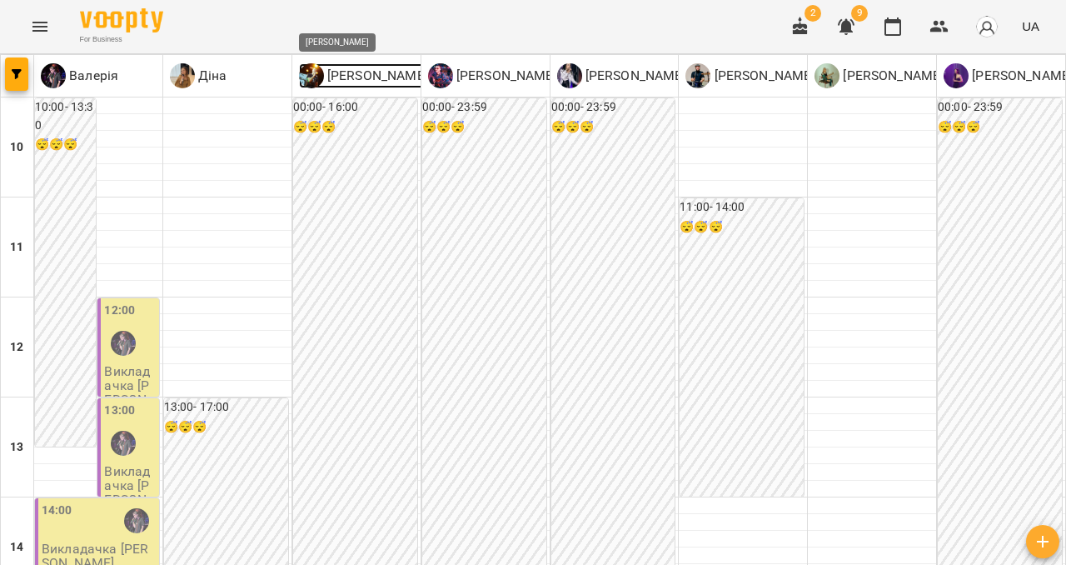
click at [317, 72] on img at bounding box center [311, 75] width 25 height 25
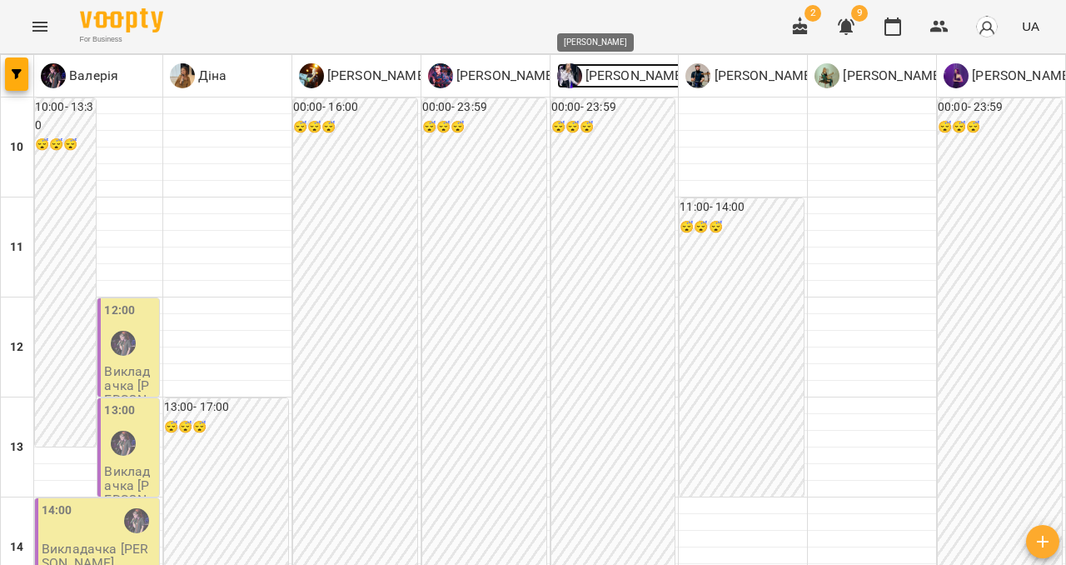
click at [561, 75] on img at bounding box center [569, 75] width 25 height 25
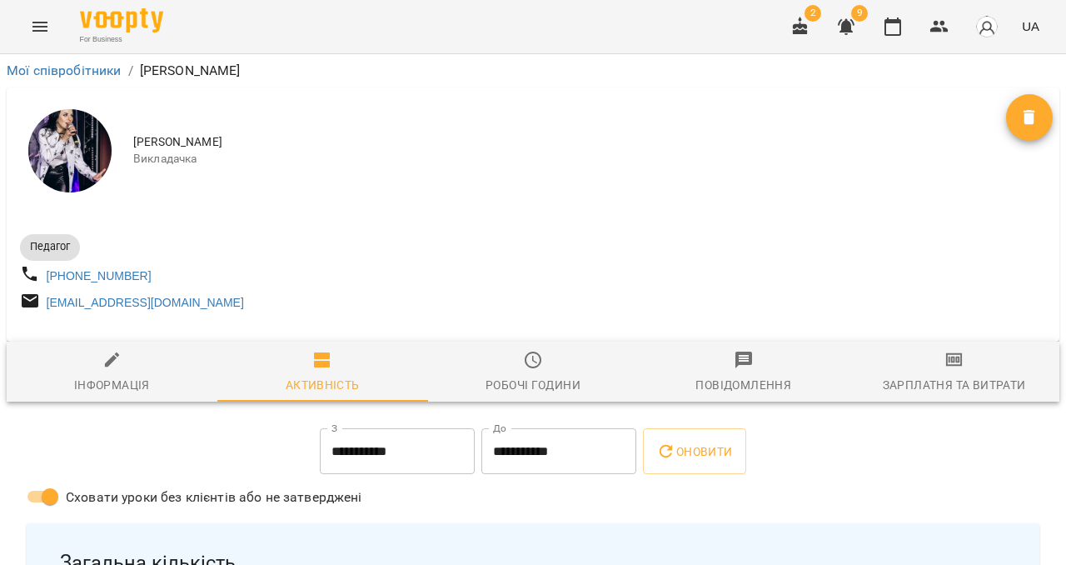
click at [949, 386] on div "Зарплатня та Витрати" at bounding box center [954, 385] width 143 height 20
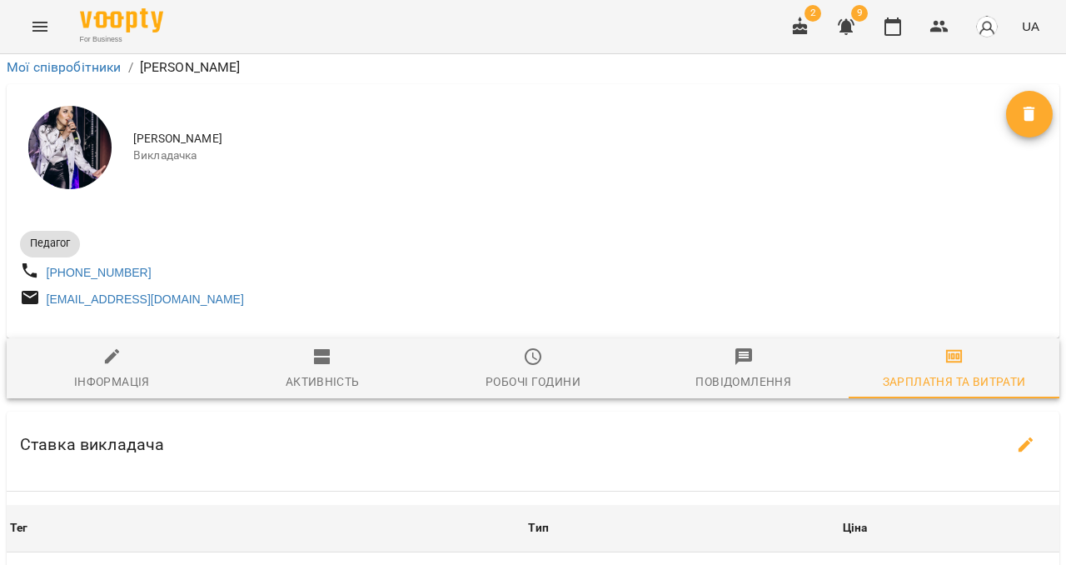
scroll to position [451, 0]
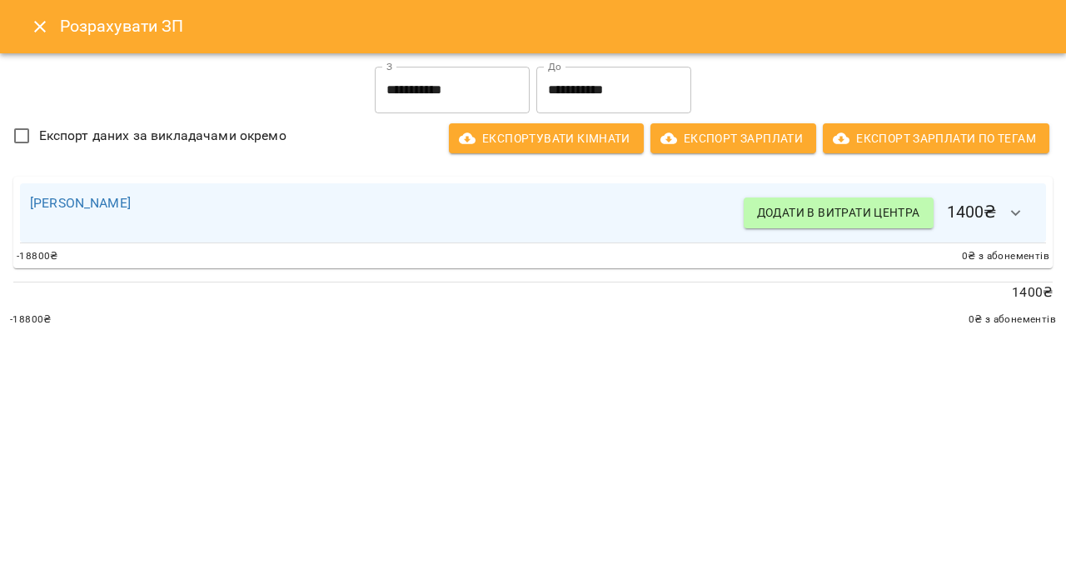
click at [30, 22] on icon "Close" at bounding box center [40, 27] width 20 height 20
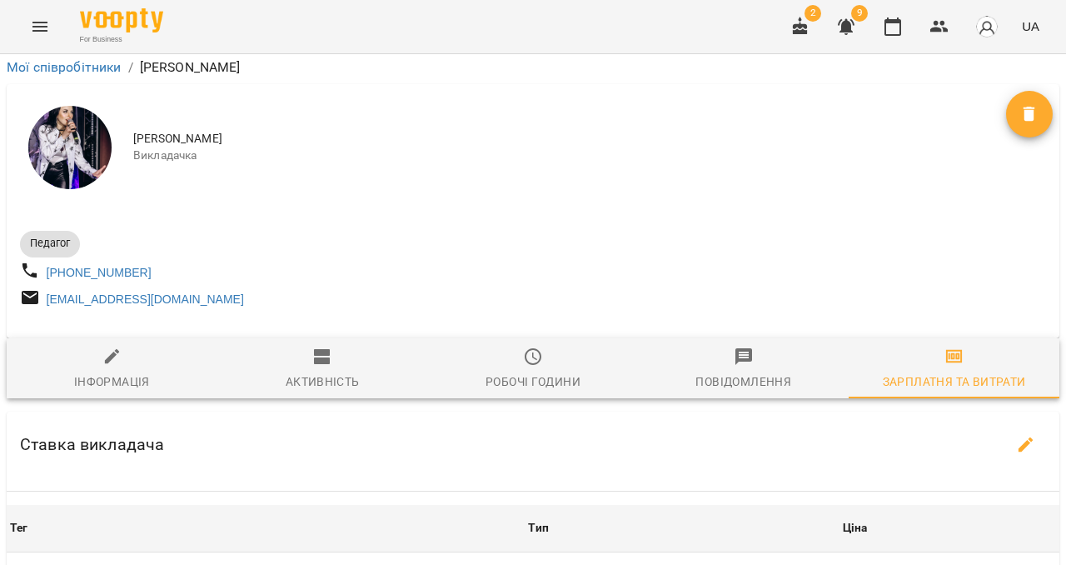
click at [42, 28] on icon "Menu" at bounding box center [40, 27] width 20 height 20
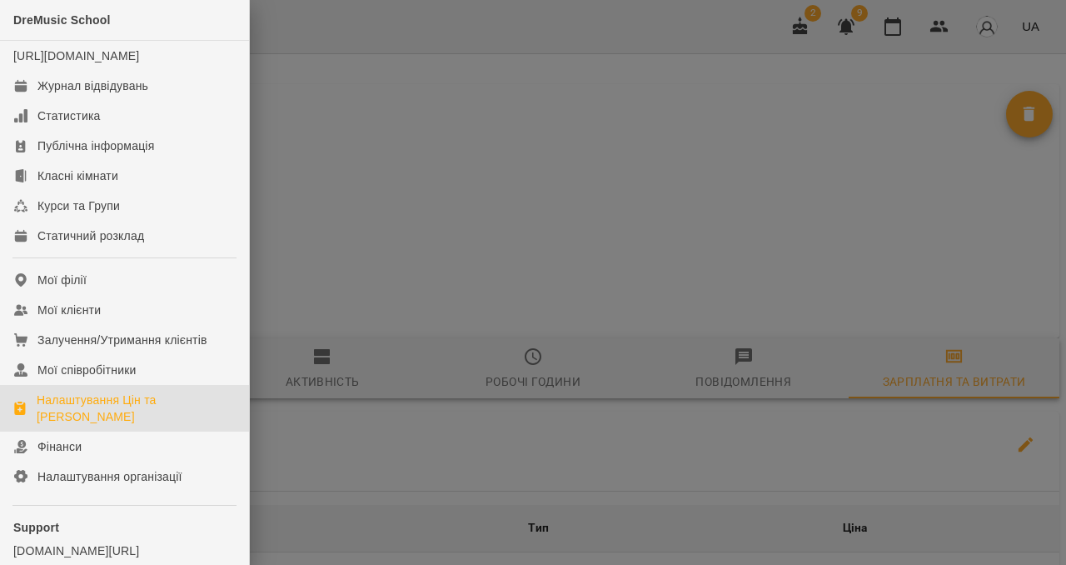
click at [78, 420] on div "Налаштування Цін та [PERSON_NAME]" at bounding box center [136, 408] width 199 height 33
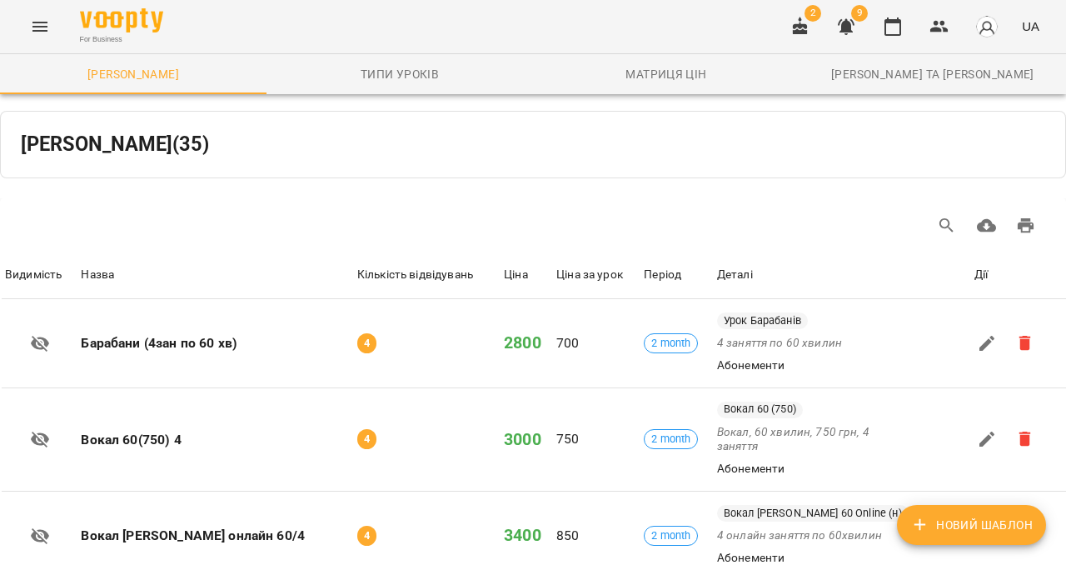
scroll to position [2048, 0]
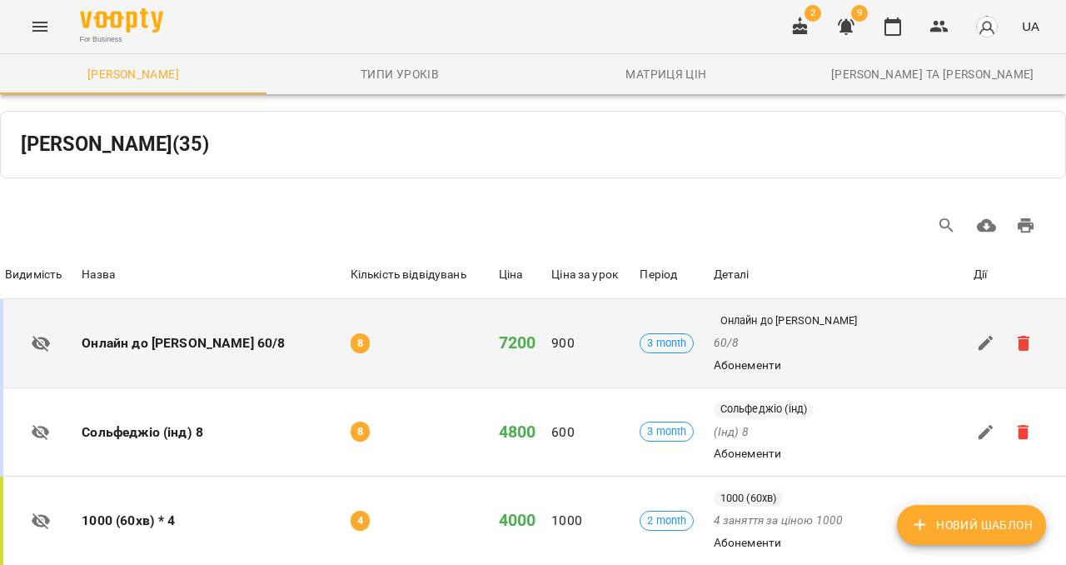
scroll to position [0, 0]
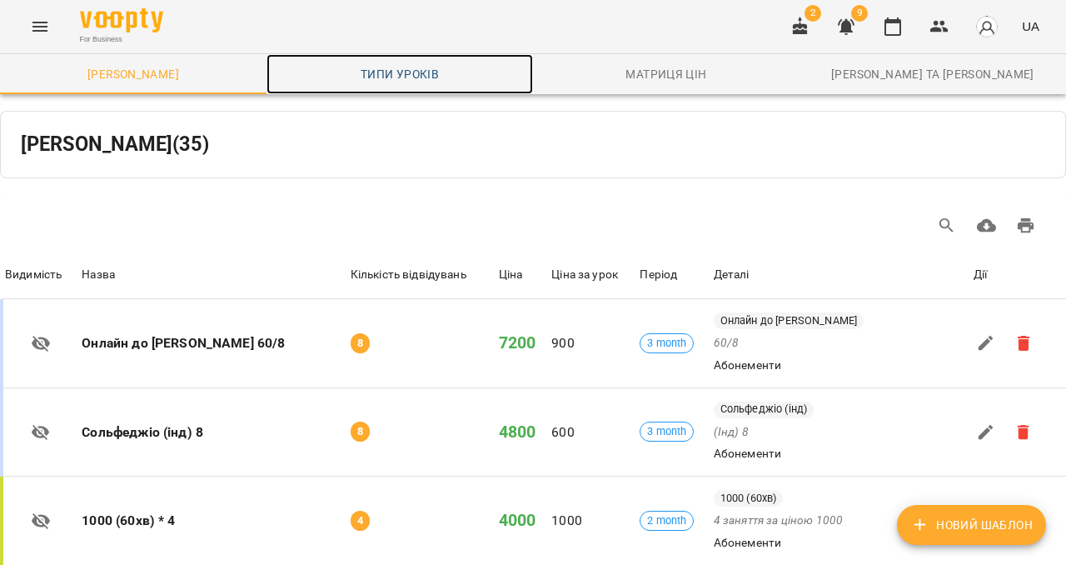
click at [397, 68] on span "Типи уроків" at bounding box center [400, 74] width 247 height 20
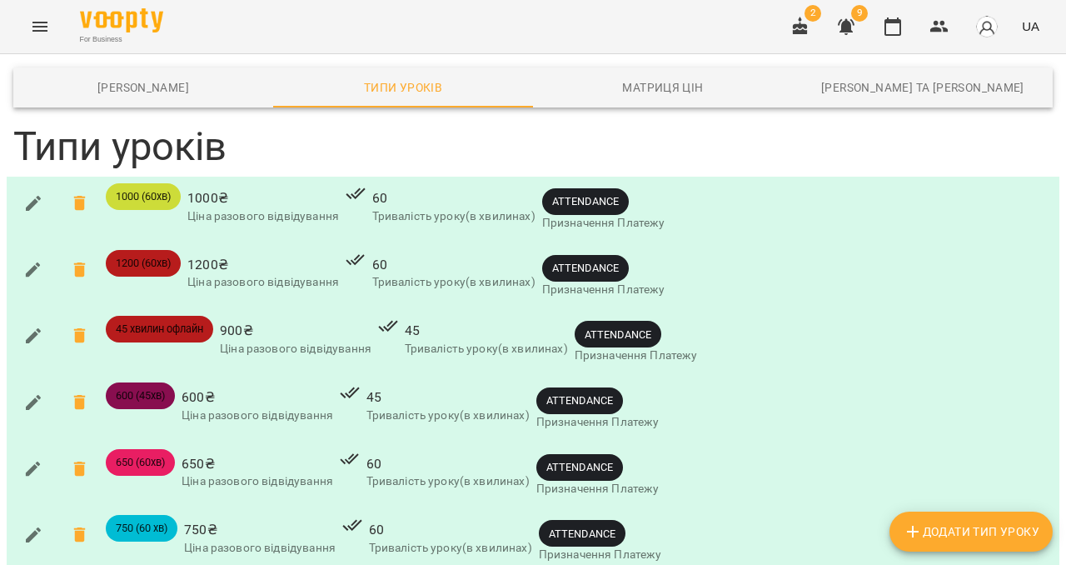
scroll to position [1689, 0]
click at [27, 21] on button "Menu" at bounding box center [40, 27] width 40 height 40
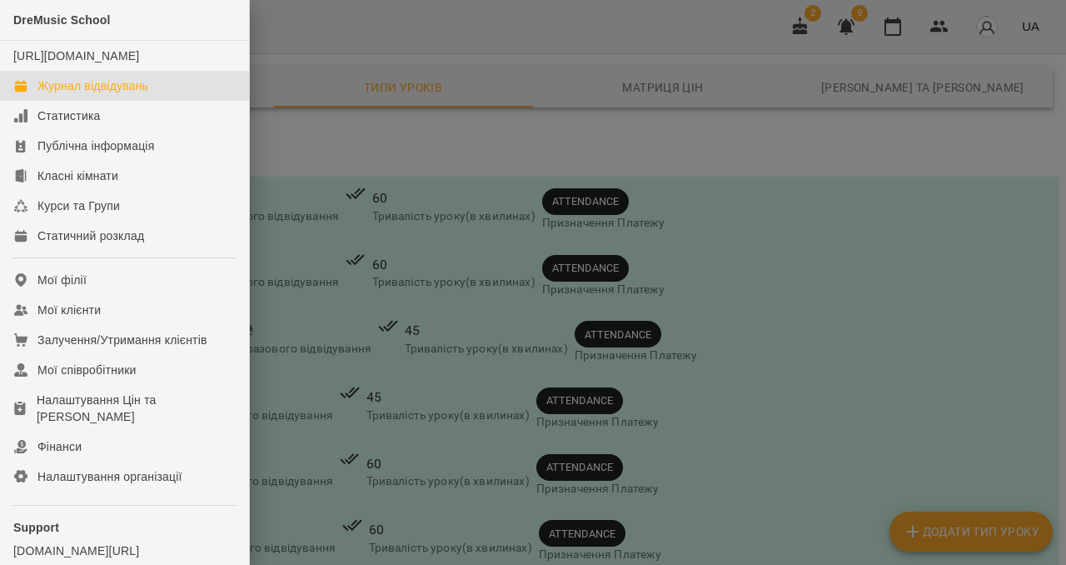
click at [60, 94] on div "Журнал відвідувань" at bounding box center [92, 85] width 111 height 17
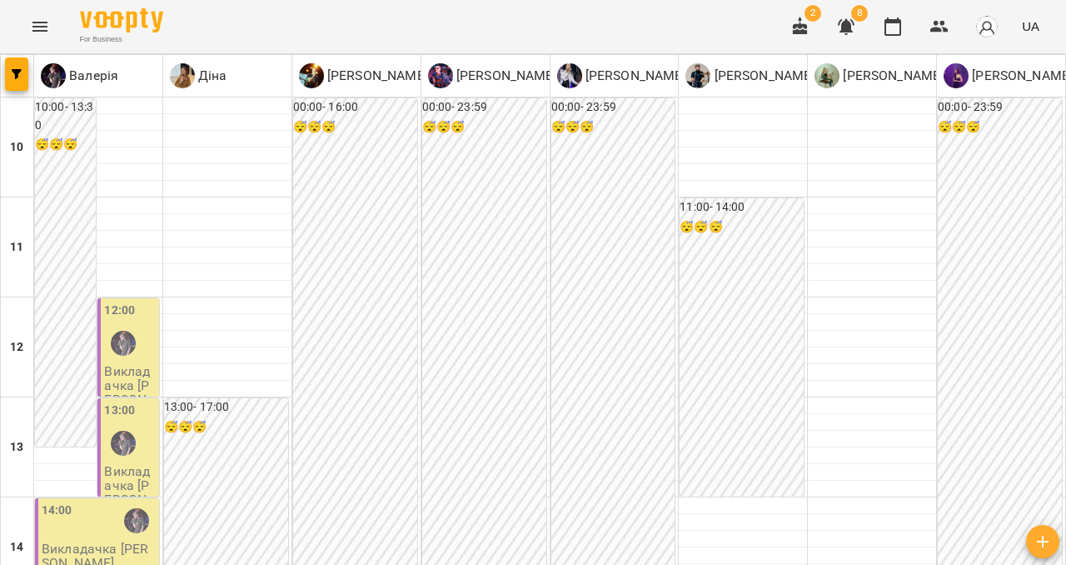
scroll to position [882, 0]
click at [191, 86] on link "Діна" at bounding box center [198, 75] width 57 height 25
click at [331, 71] on p "[PERSON_NAME]" at bounding box center [376, 76] width 104 height 20
click at [595, 75] on p "[PERSON_NAME]" at bounding box center [634, 76] width 104 height 20
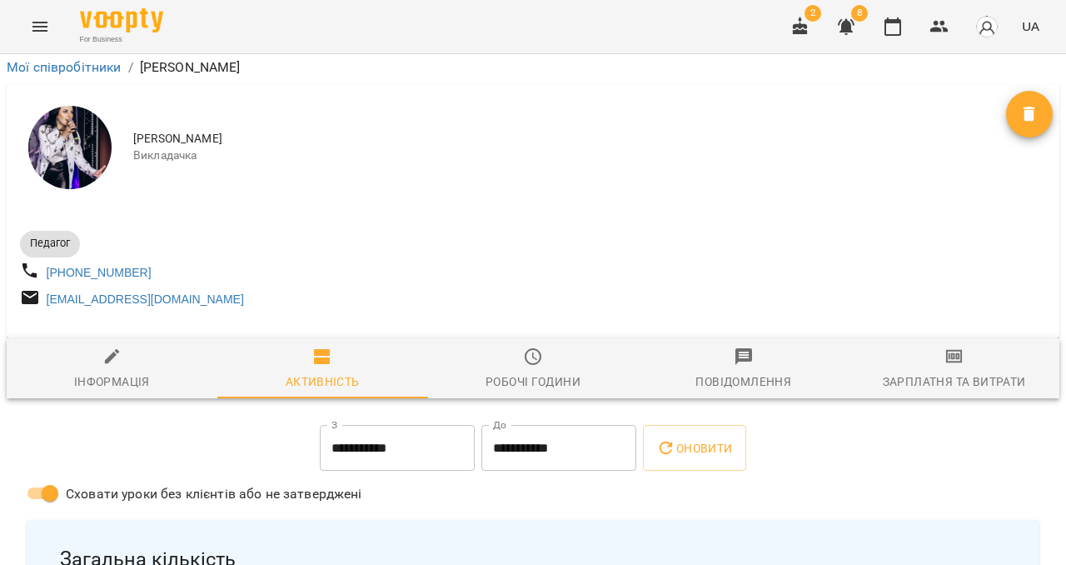
scroll to position [190, 0]
click at [900, 372] on div "Зарплатня та Витрати" at bounding box center [954, 382] width 143 height 20
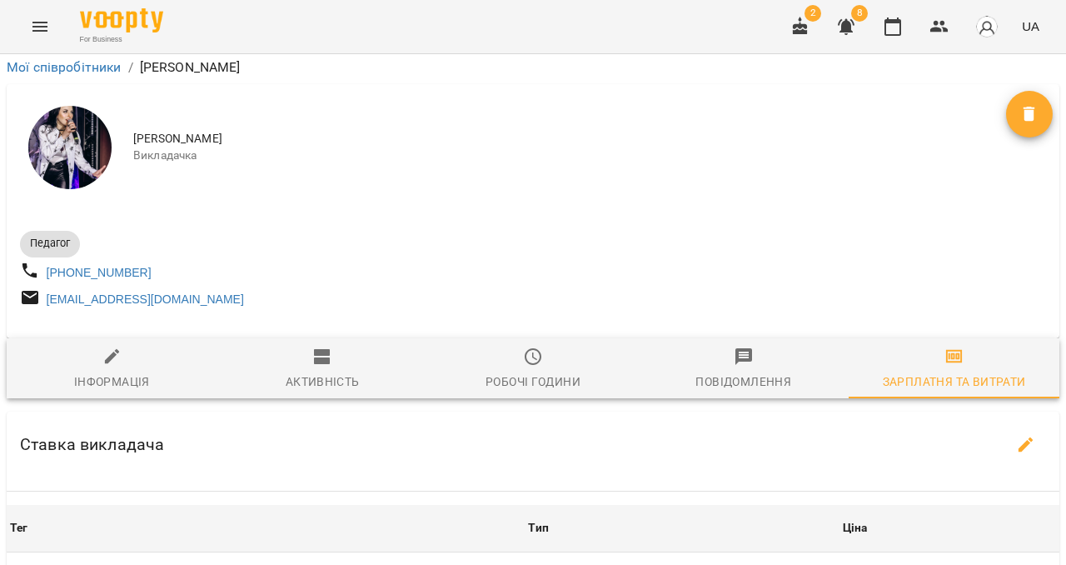
scroll to position [522, 0]
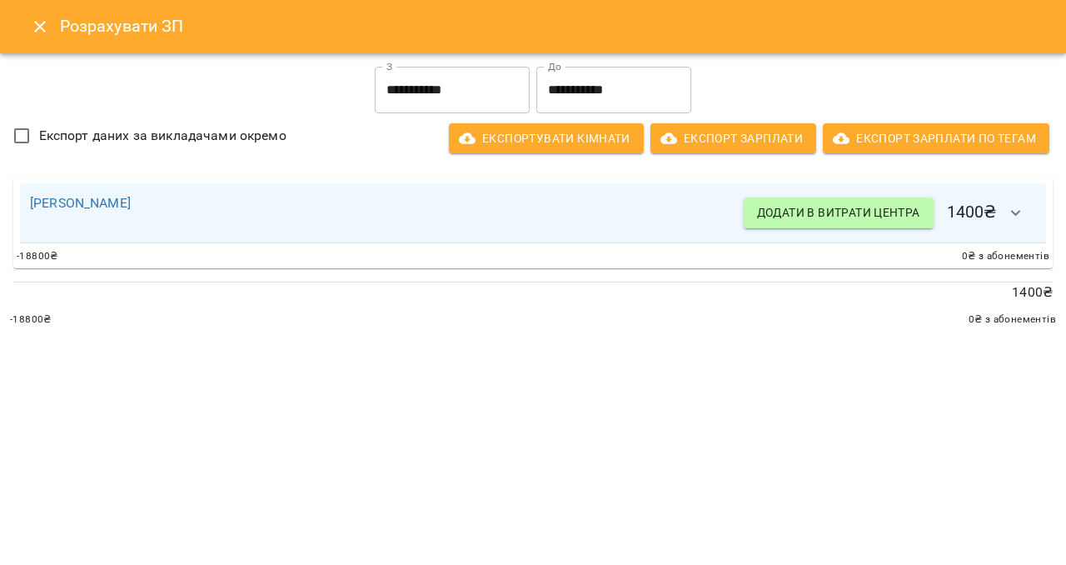
click at [32, 22] on icon "Close" at bounding box center [40, 27] width 20 height 20
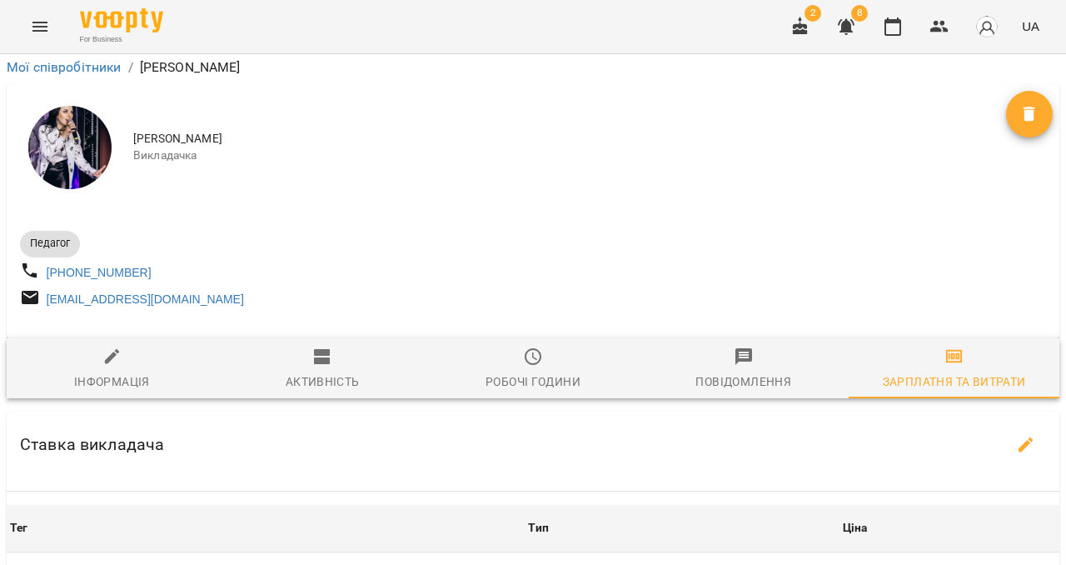
click at [32, 26] on icon "Menu" at bounding box center [40, 27] width 20 height 20
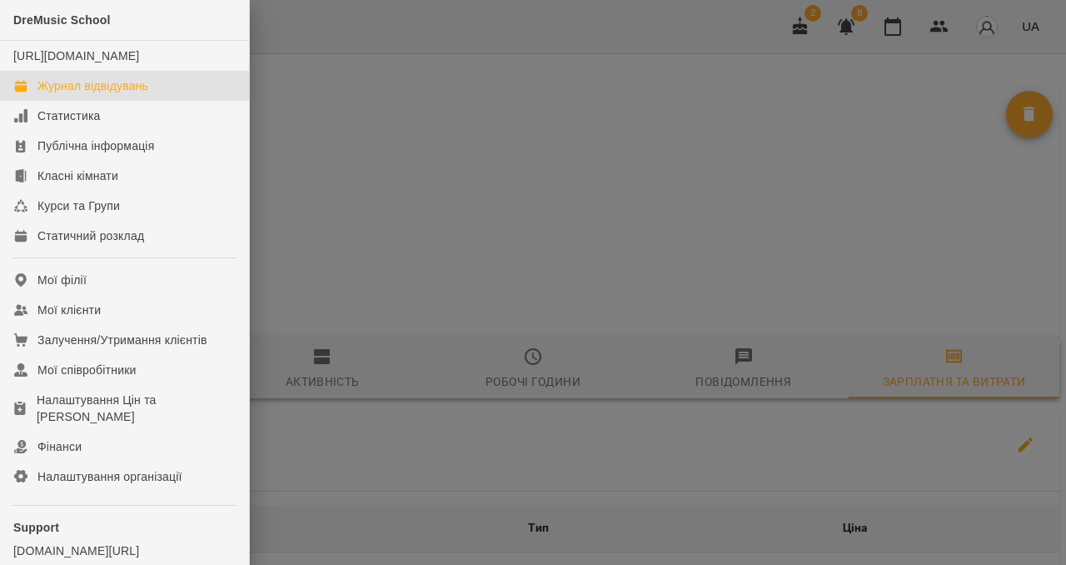
click at [66, 94] on div "Журнал відвідувань" at bounding box center [92, 85] width 111 height 17
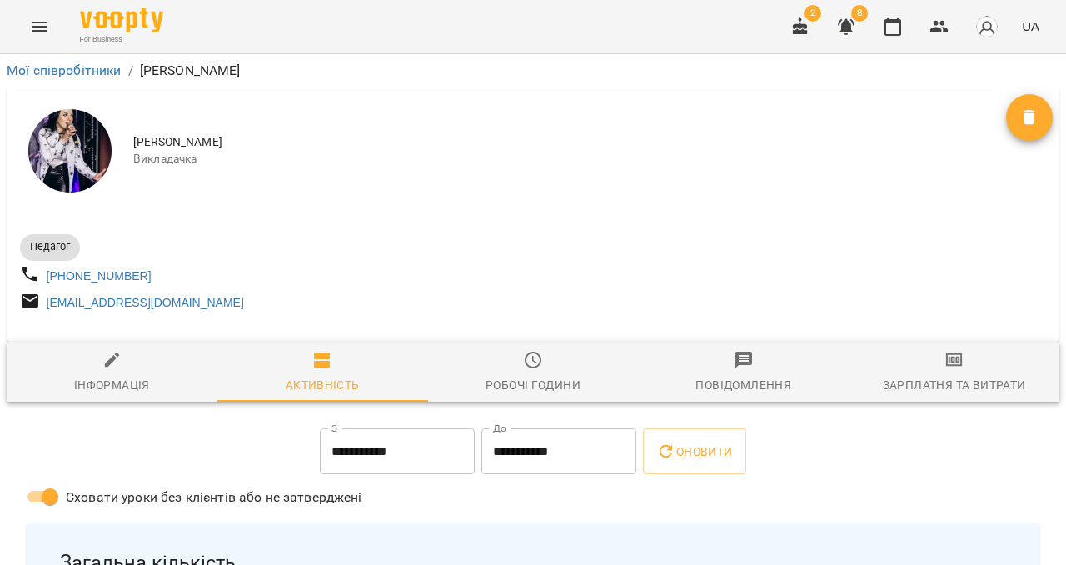
click at [157, 378] on span "Інформація" at bounding box center [112, 372] width 191 height 45
select select "**"
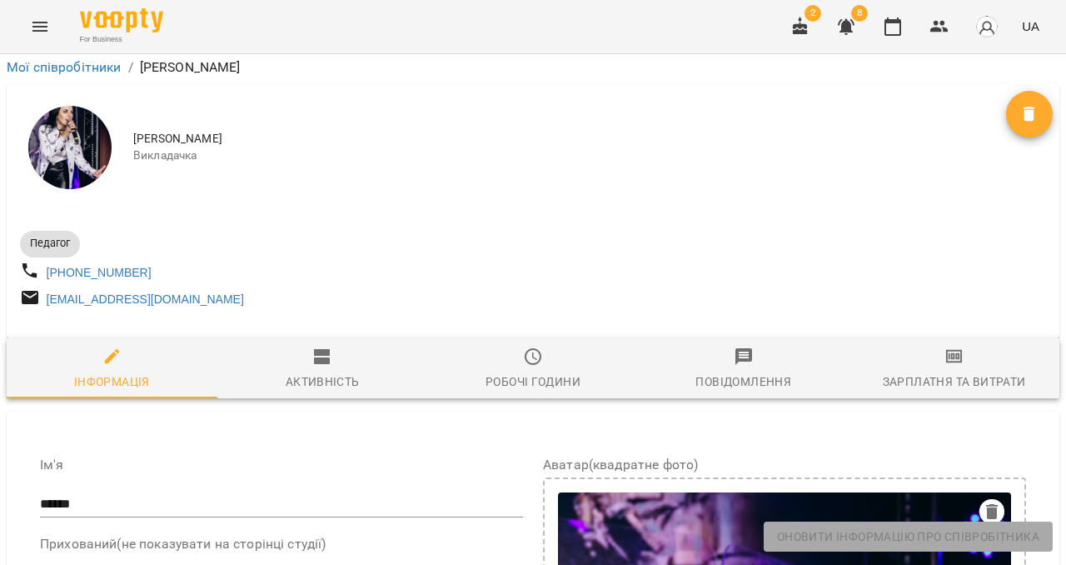
scroll to position [1432, 0]
click at [41, 21] on icon "Menu" at bounding box center [40, 27] width 20 height 20
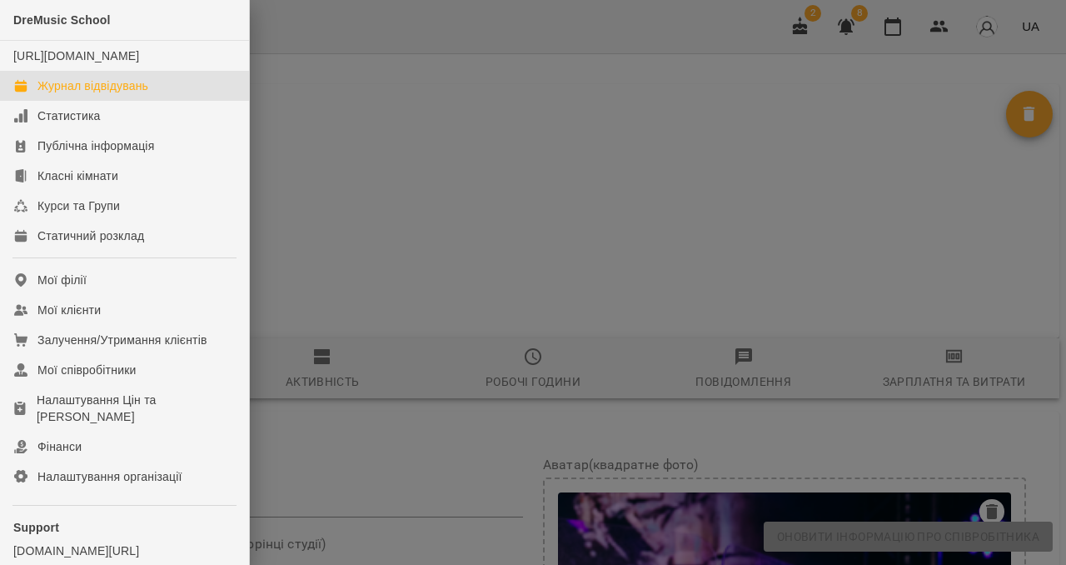
click at [64, 94] on div "Журнал відвідувань" at bounding box center [92, 85] width 111 height 17
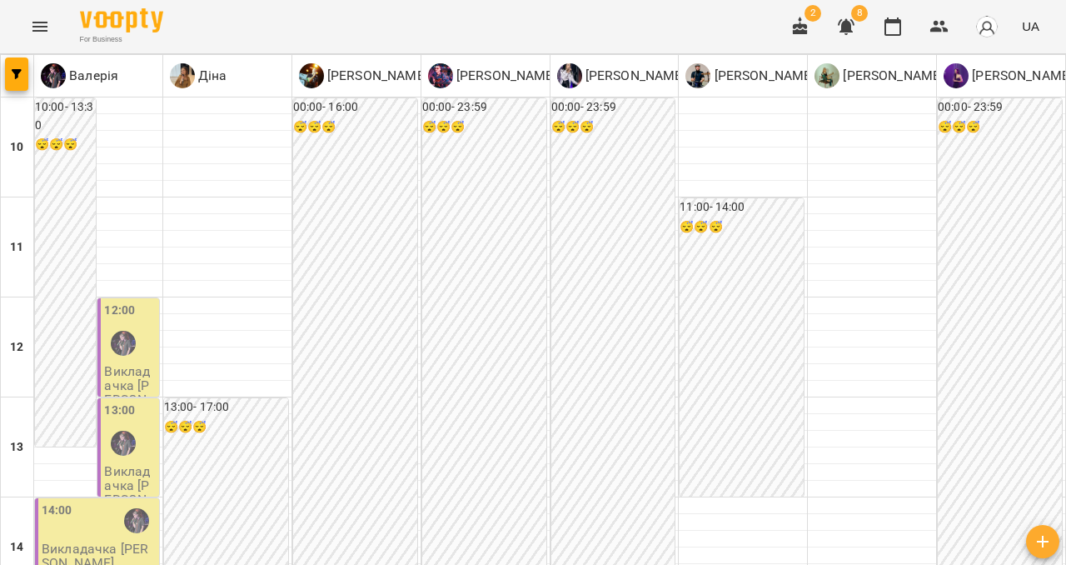
click at [45, 26] on icon "Menu" at bounding box center [39, 27] width 15 height 10
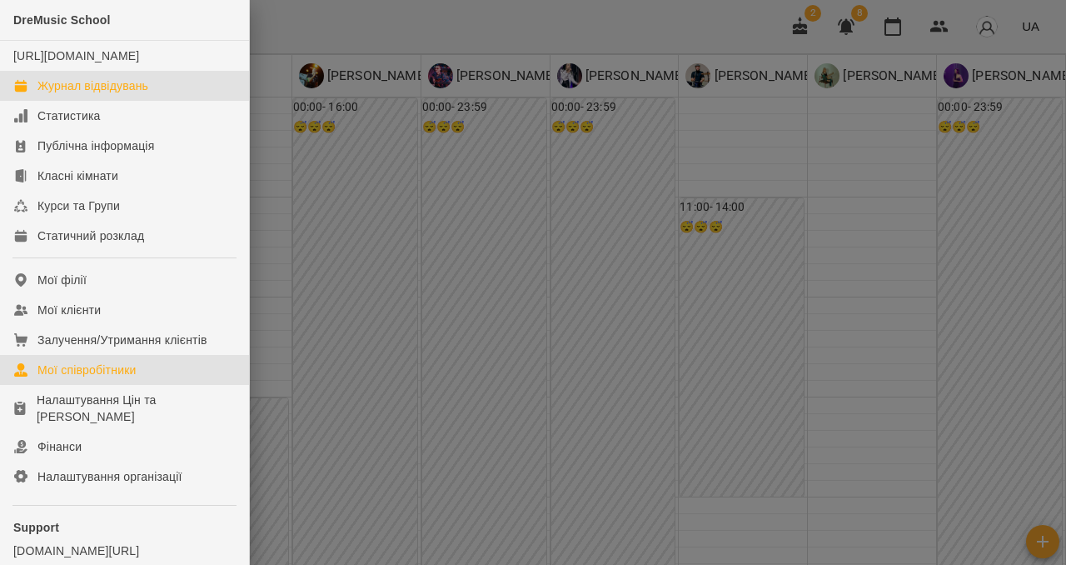
click at [105, 378] on div "Мої співробітники" at bounding box center [86, 370] width 99 height 17
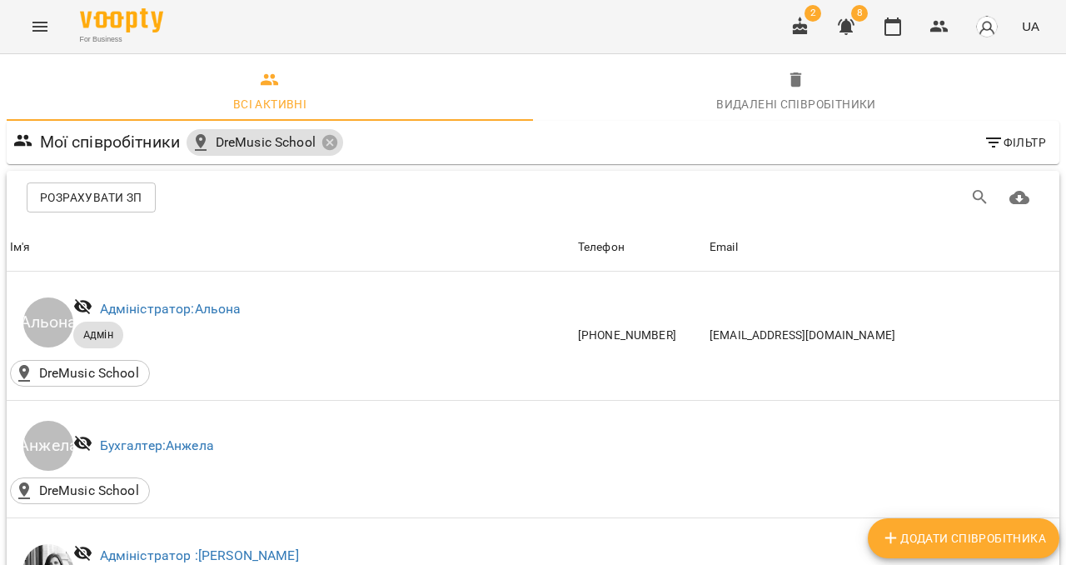
click at [125, 200] on span "Розрахувати ЗП" at bounding box center [91, 197] width 102 height 20
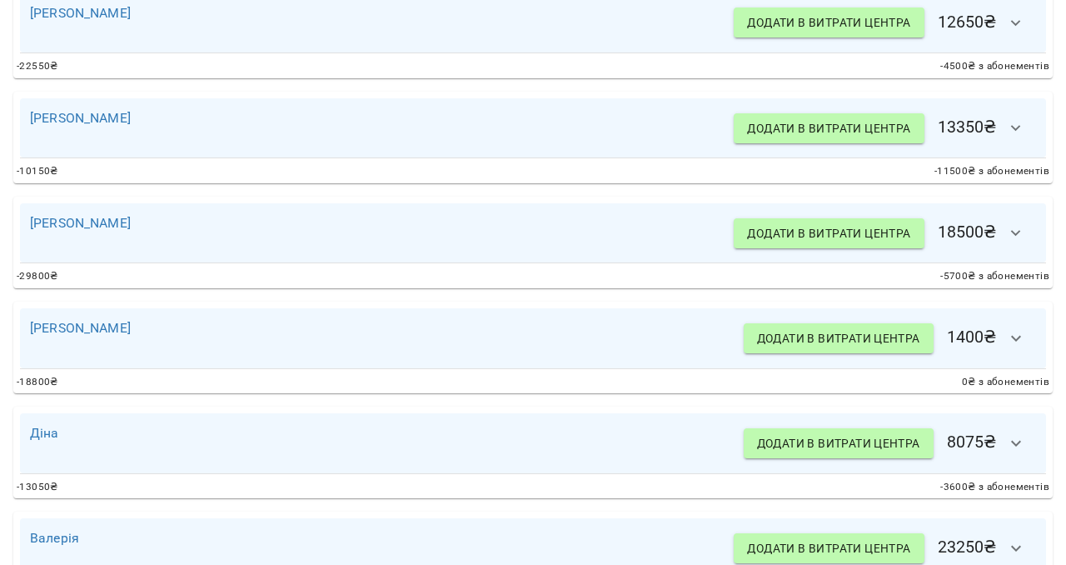
scroll to position [477, 0]
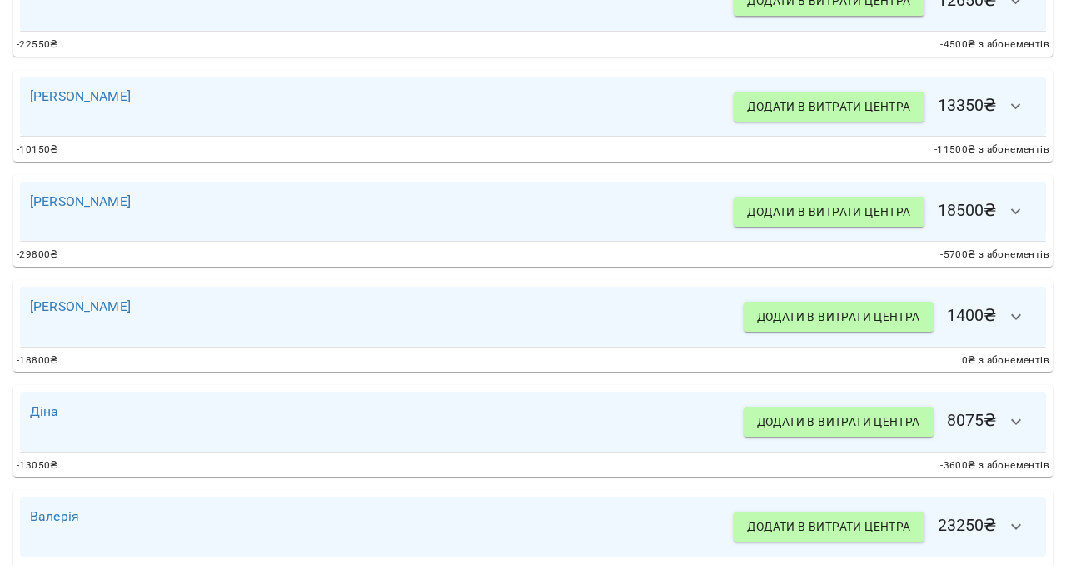
click at [1009, 427] on icon "button" at bounding box center [1016, 422] width 20 height 20
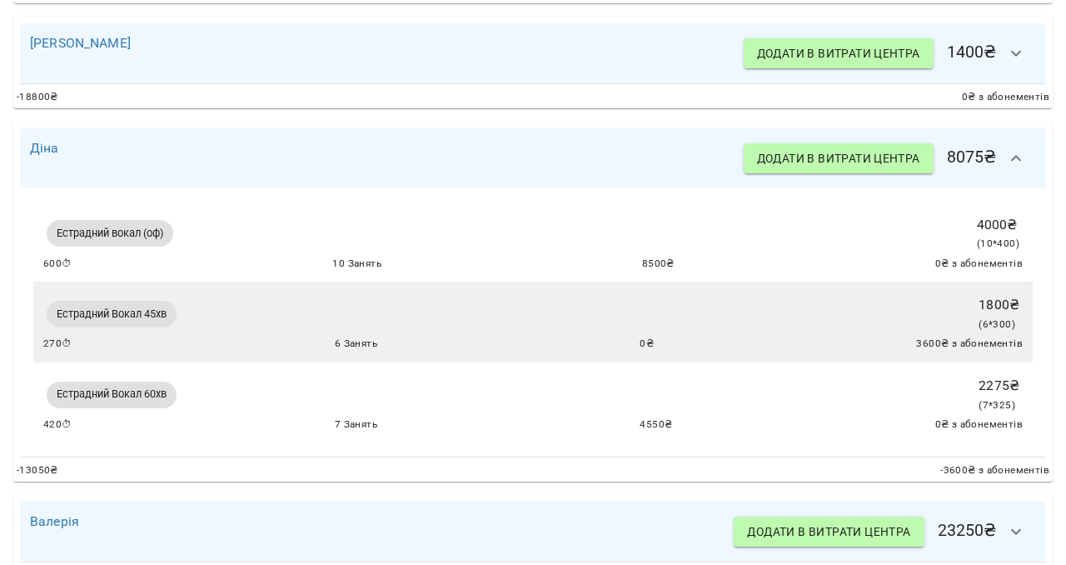
scroll to position [742, 0]
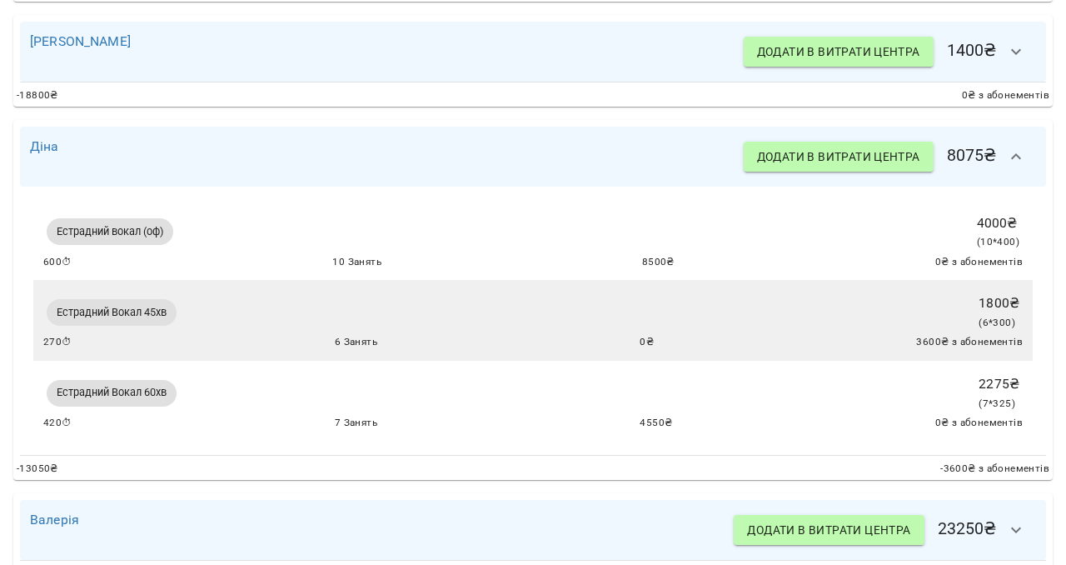
click at [1026, 159] on button "button" at bounding box center [1016, 157] width 40 height 40
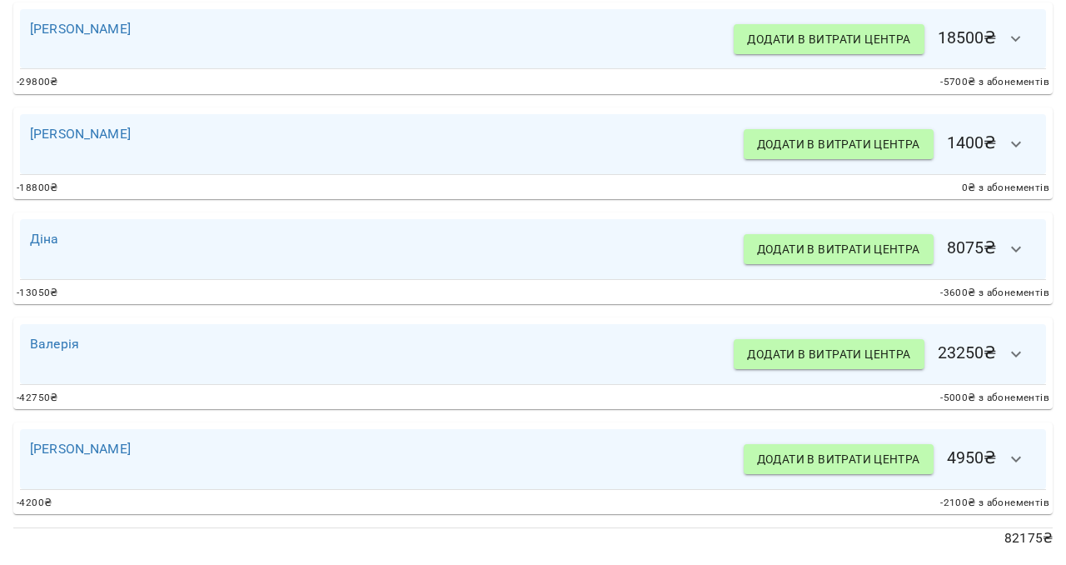
scroll to position [650, 0]
click at [1005, 152] on button "button" at bounding box center [1016, 144] width 40 height 40
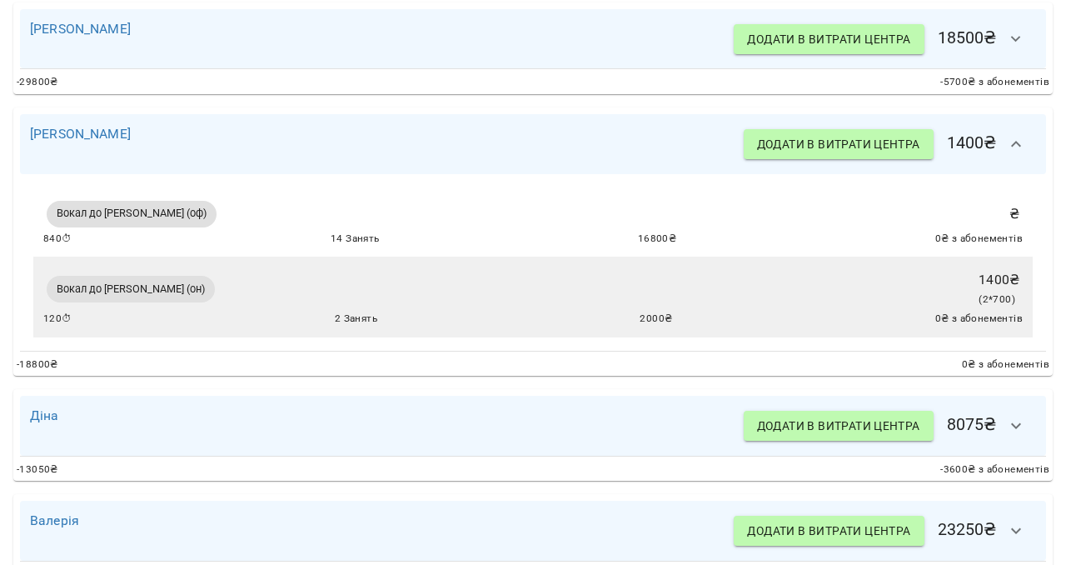
click at [1018, 149] on icon "button" at bounding box center [1016, 144] width 20 height 20
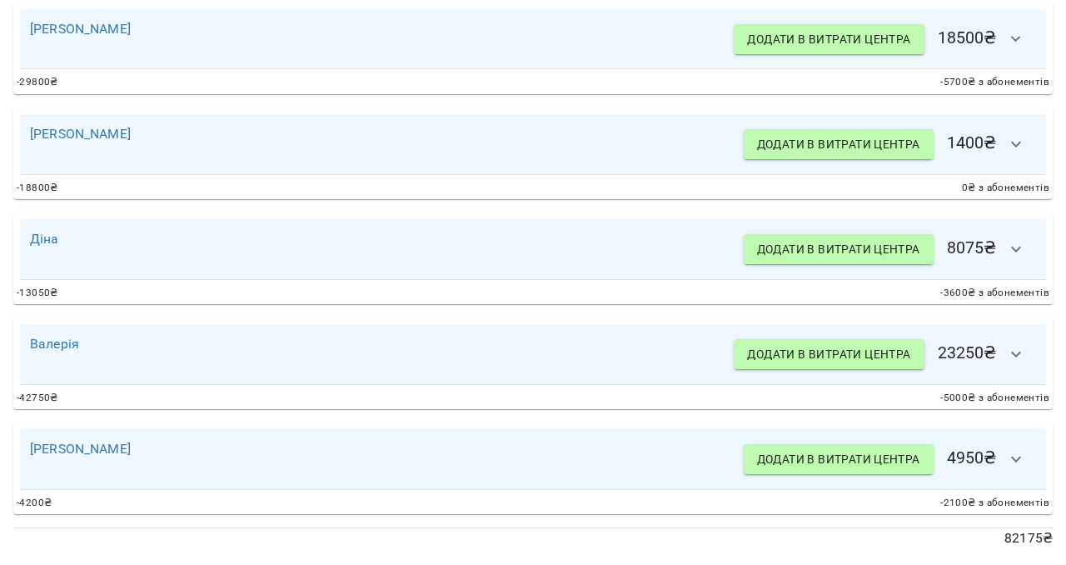
click at [1023, 350] on icon "button" at bounding box center [1016, 354] width 20 height 20
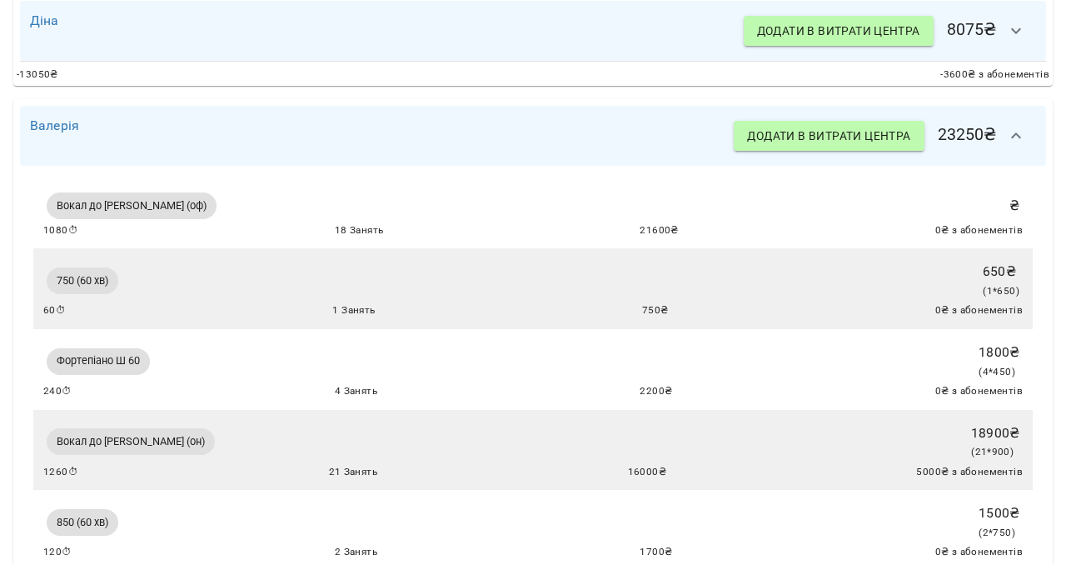
scroll to position [858, 0]
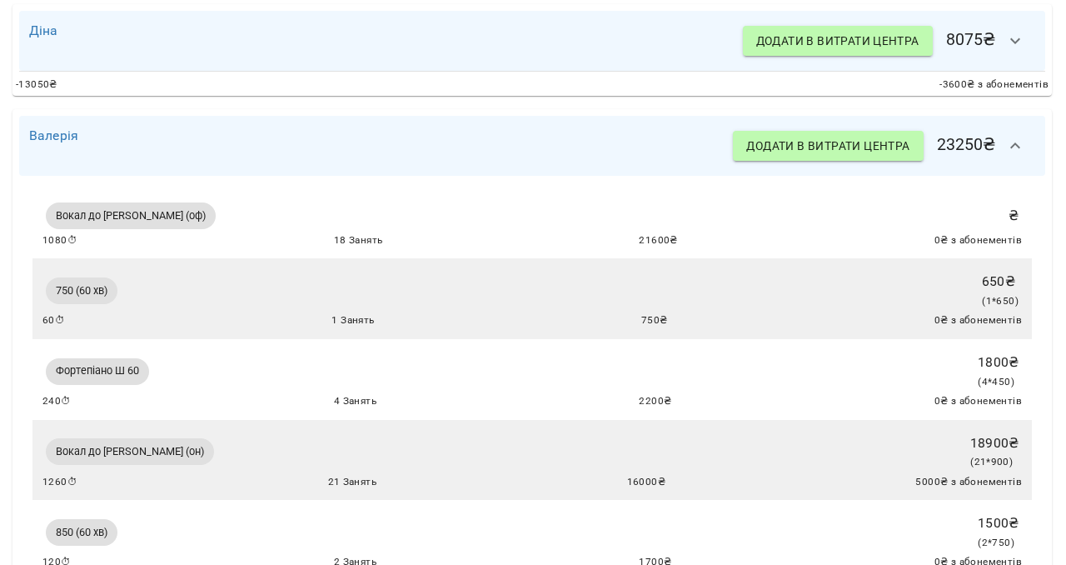
click at [1019, 147] on icon "button" at bounding box center [1015, 145] width 10 height 6
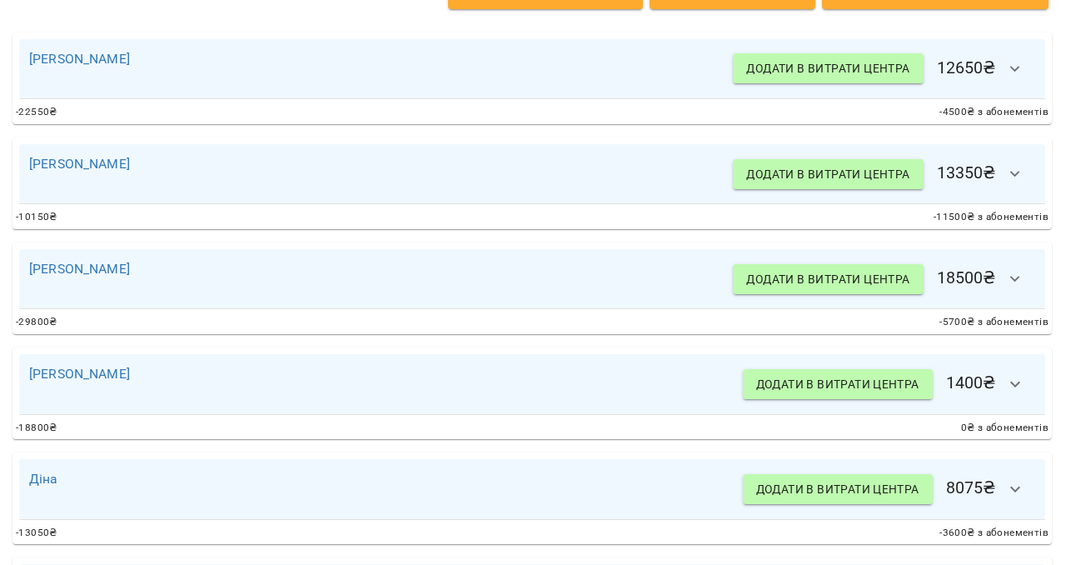
scroll to position [398, 1]
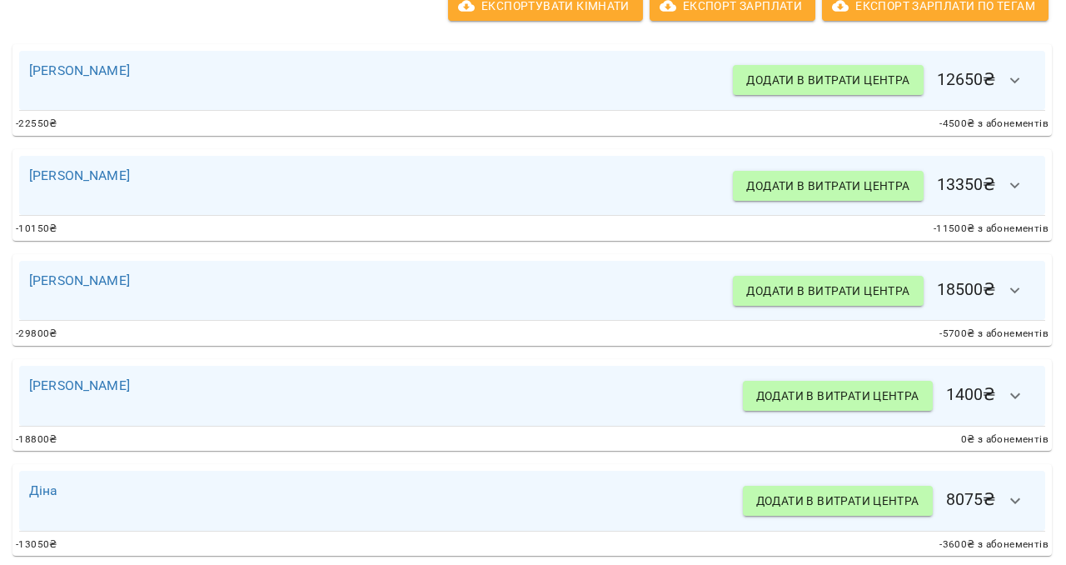
click at [1021, 289] on icon "button" at bounding box center [1015, 291] width 20 height 20
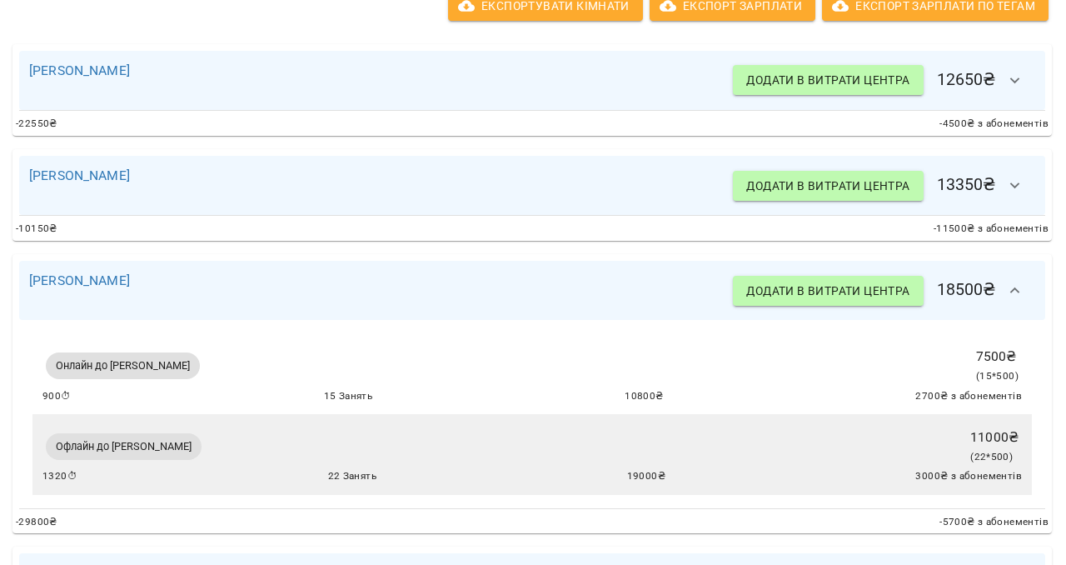
click at [1021, 289] on icon "button" at bounding box center [1015, 291] width 20 height 20
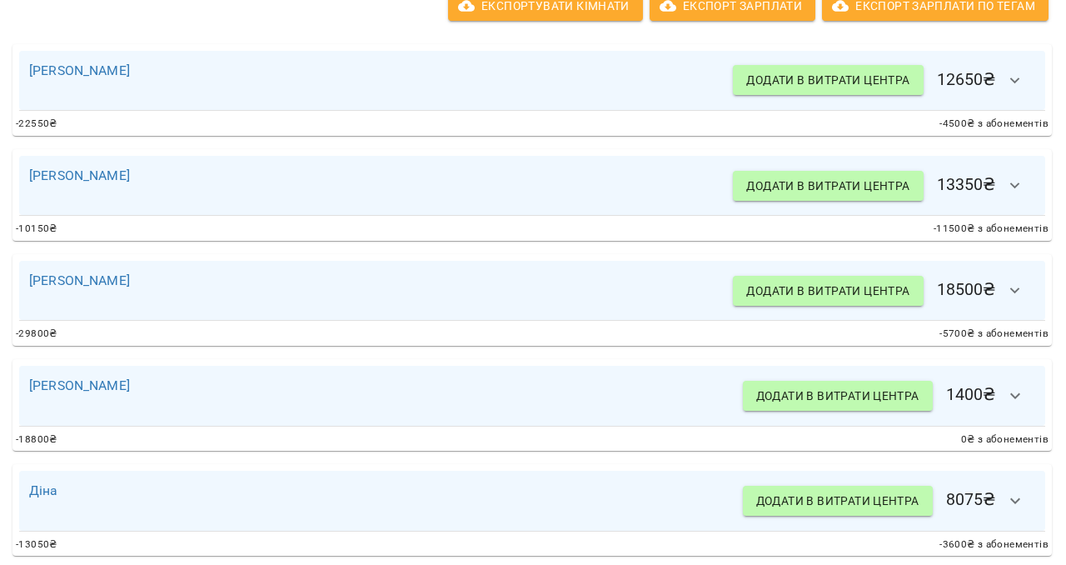
click at [1015, 187] on icon "button" at bounding box center [1015, 185] width 10 height 6
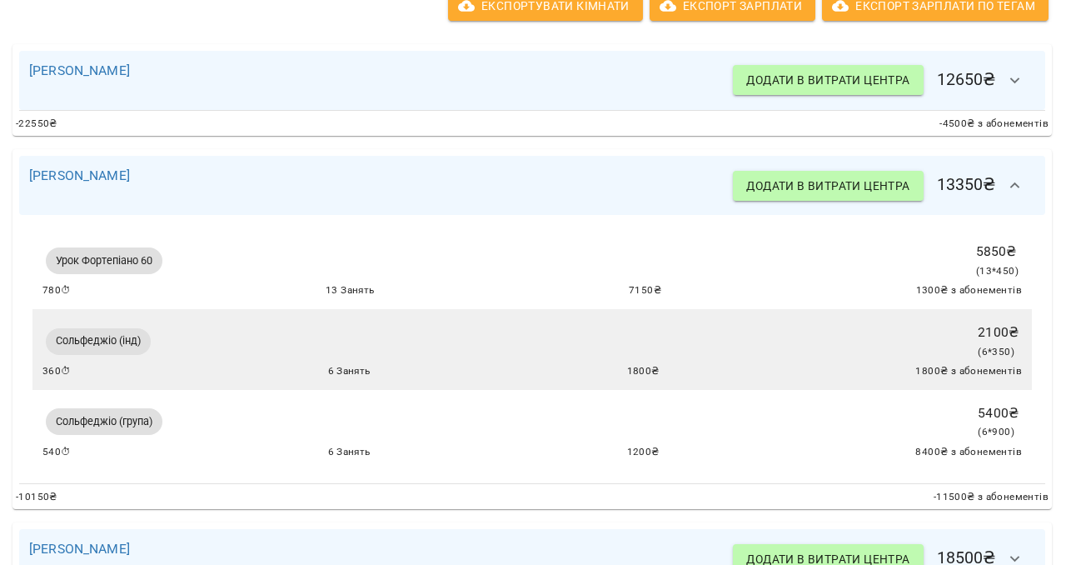
click at [1015, 187] on icon "button" at bounding box center [1015, 186] width 20 height 20
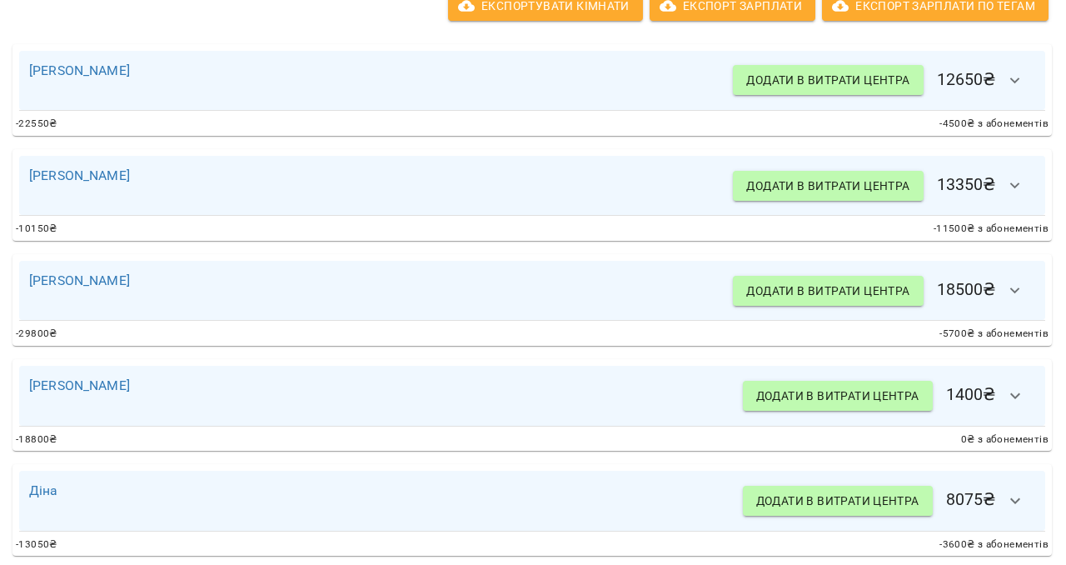
click at [1016, 87] on icon "button" at bounding box center [1015, 81] width 20 height 20
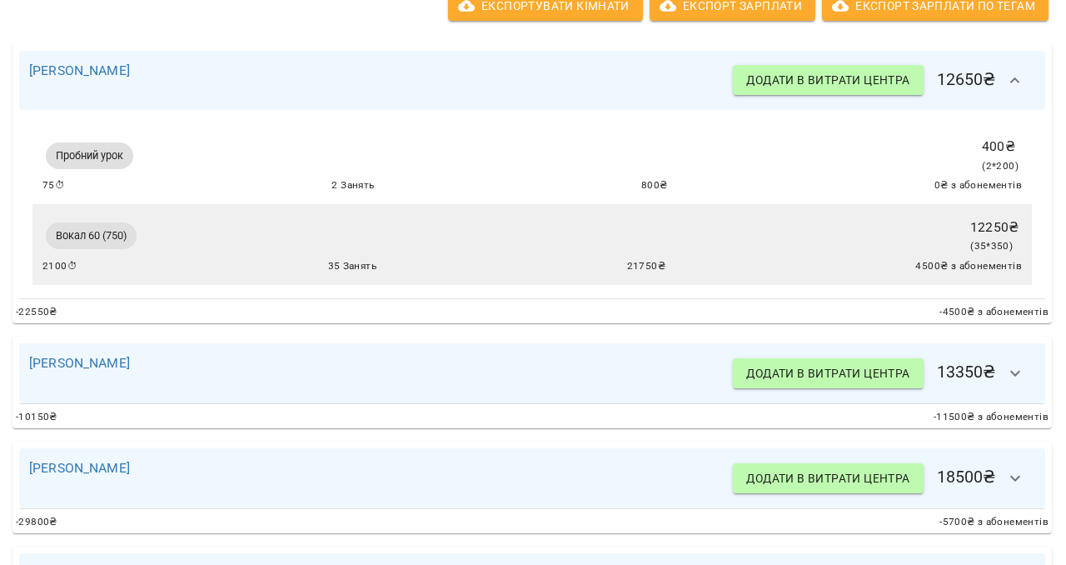
click at [1016, 87] on icon "button" at bounding box center [1015, 81] width 20 height 20
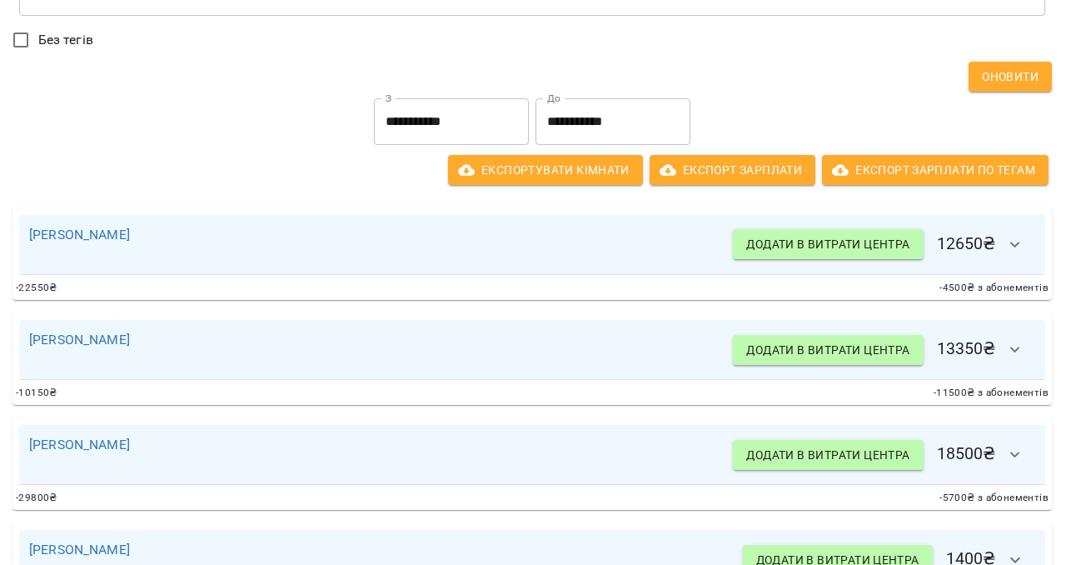
scroll to position [0, 1]
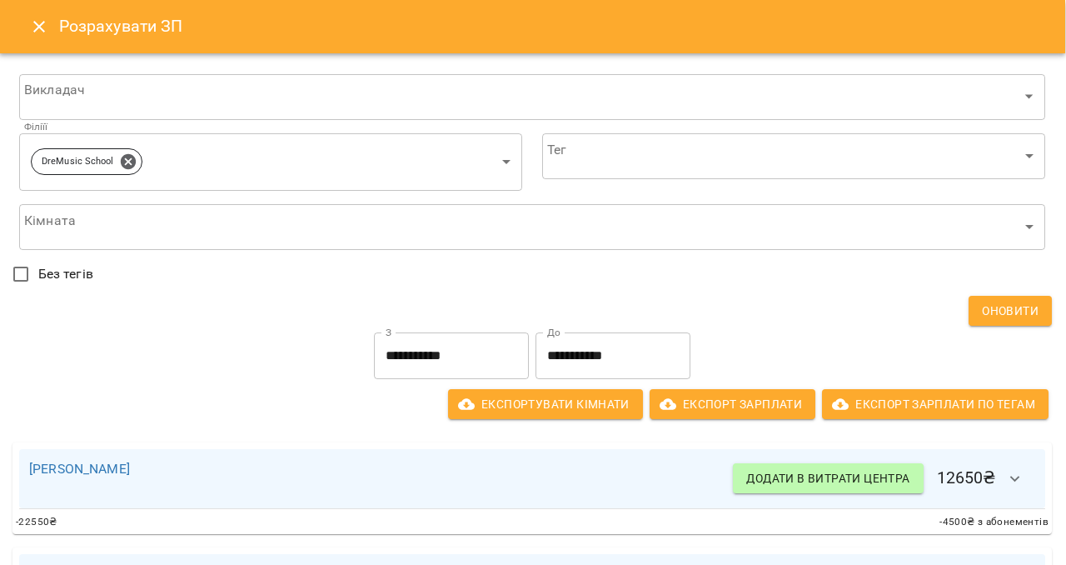
click at [37, 22] on icon "Close" at bounding box center [39, 27] width 20 height 20
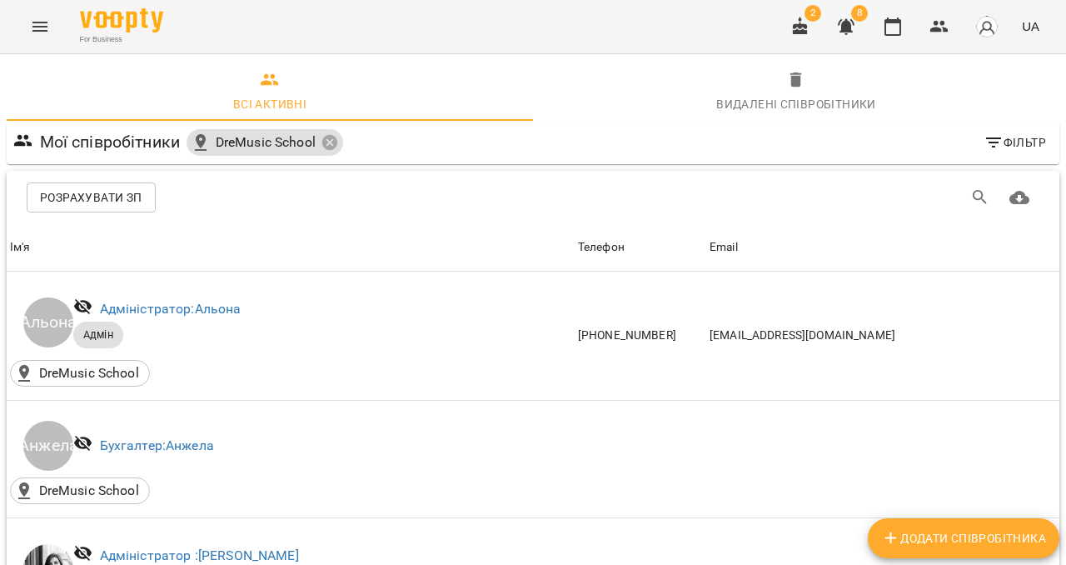
click at [44, 22] on icon "Menu" at bounding box center [39, 27] width 15 height 10
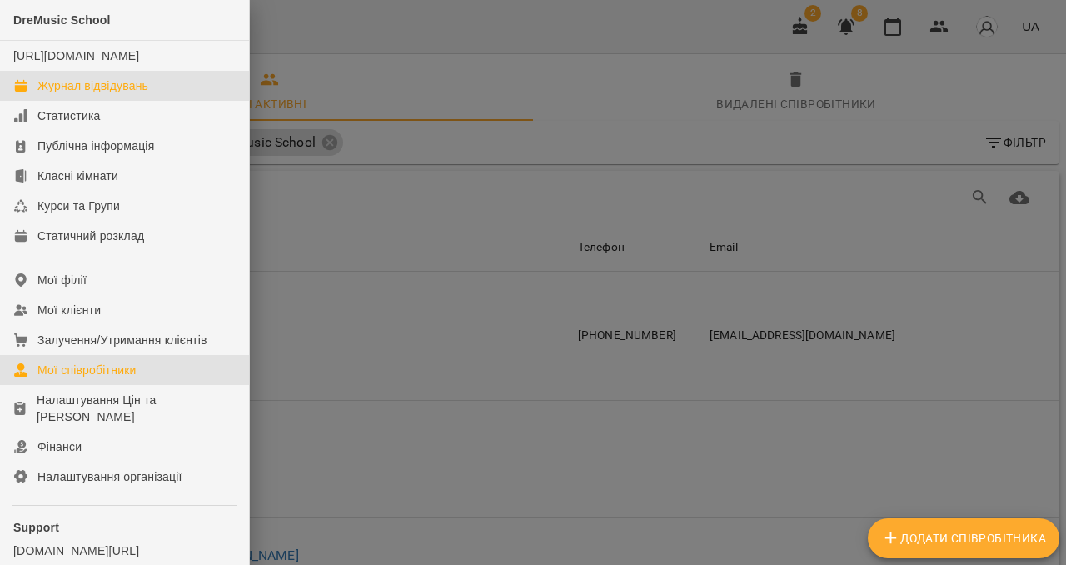
click at [67, 94] on div "Журнал відвідувань" at bounding box center [92, 85] width 111 height 17
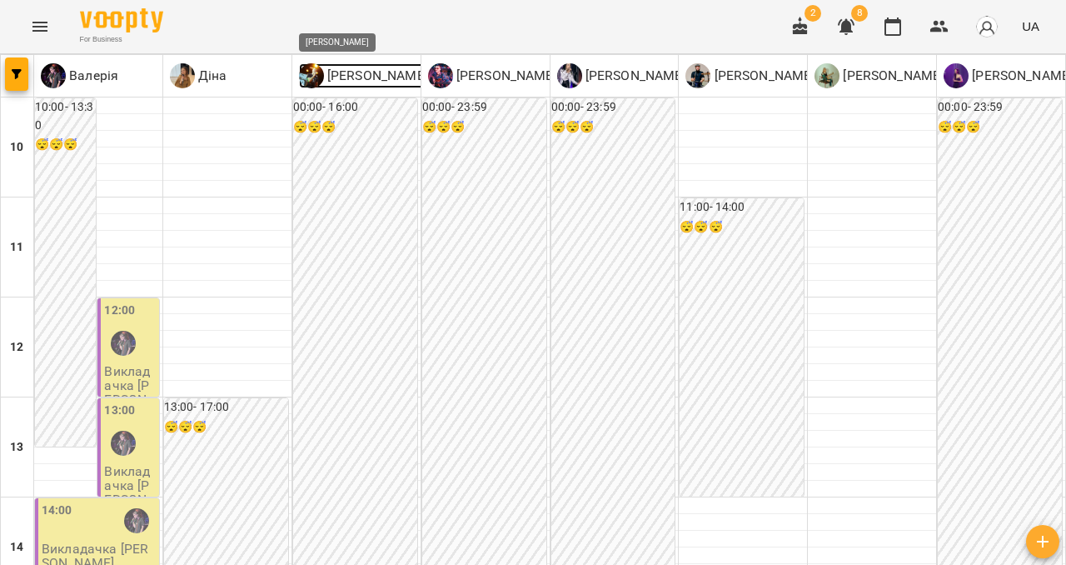
click at [317, 77] on img at bounding box center [311, 75] width 25 height 25
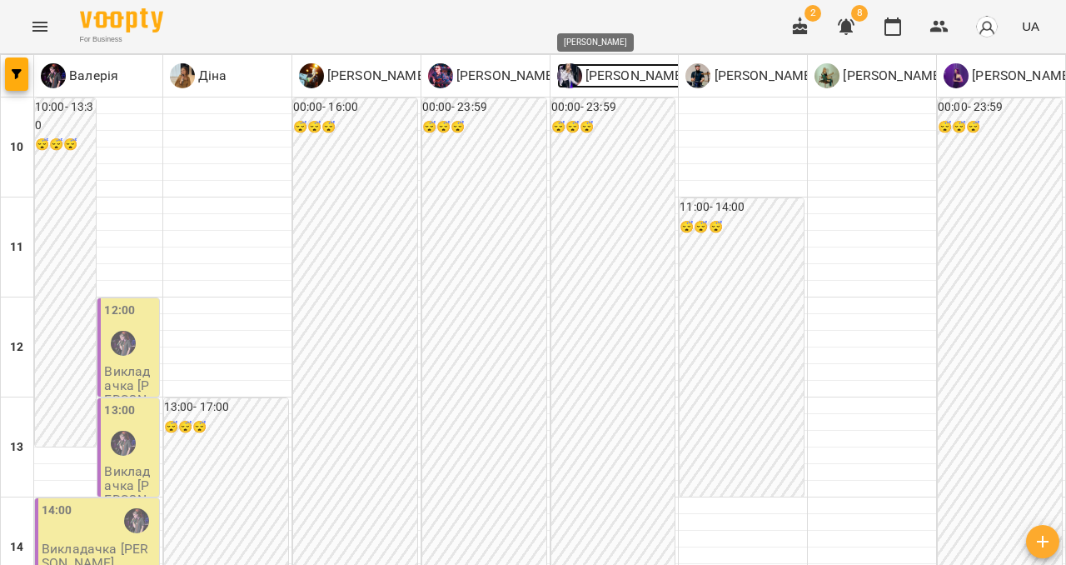
click at [570, 72] on img at bounding box center [569, 75] width 25 height 25
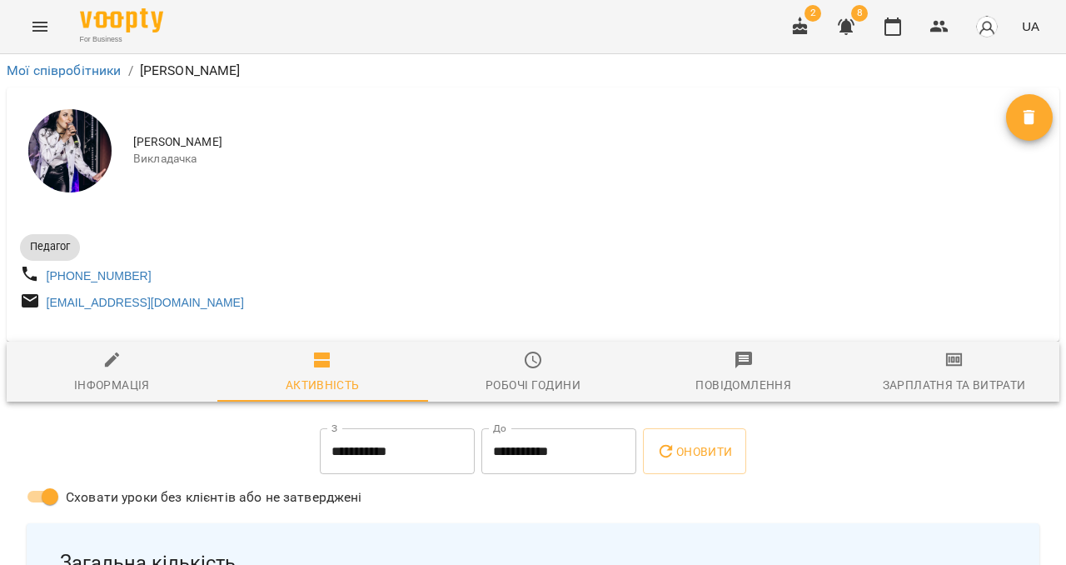
click at [906, 395] on div "Зарплатня та Витрати" at bounding box center [954, 385] width 143 height 20
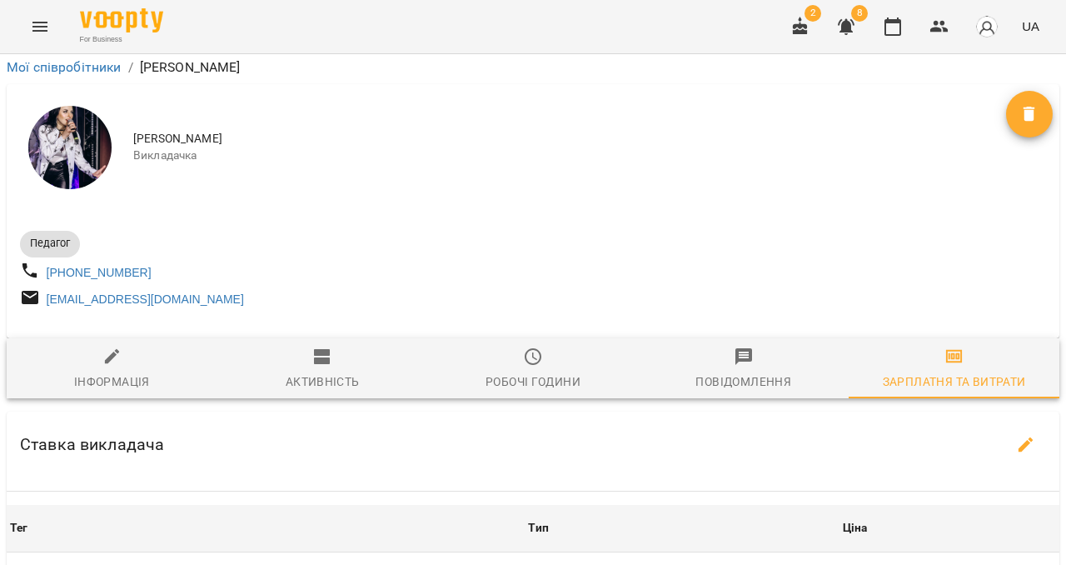
scroll to position [432, 0]
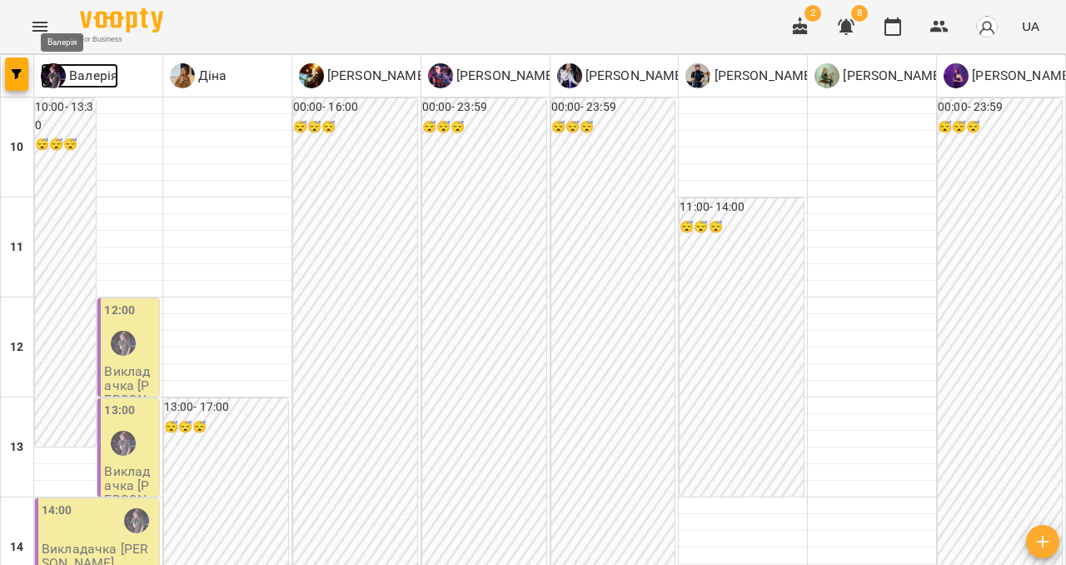
click at [96, 81] on p "Валерія" at bounding box center [92, 76] width 52 height 20
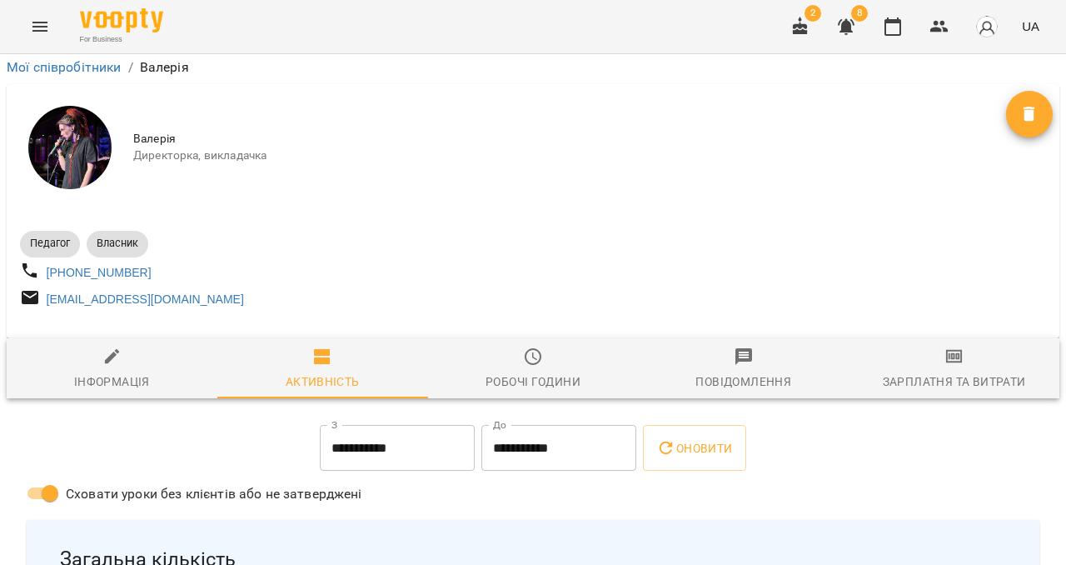
scroll to position [4749, 0]
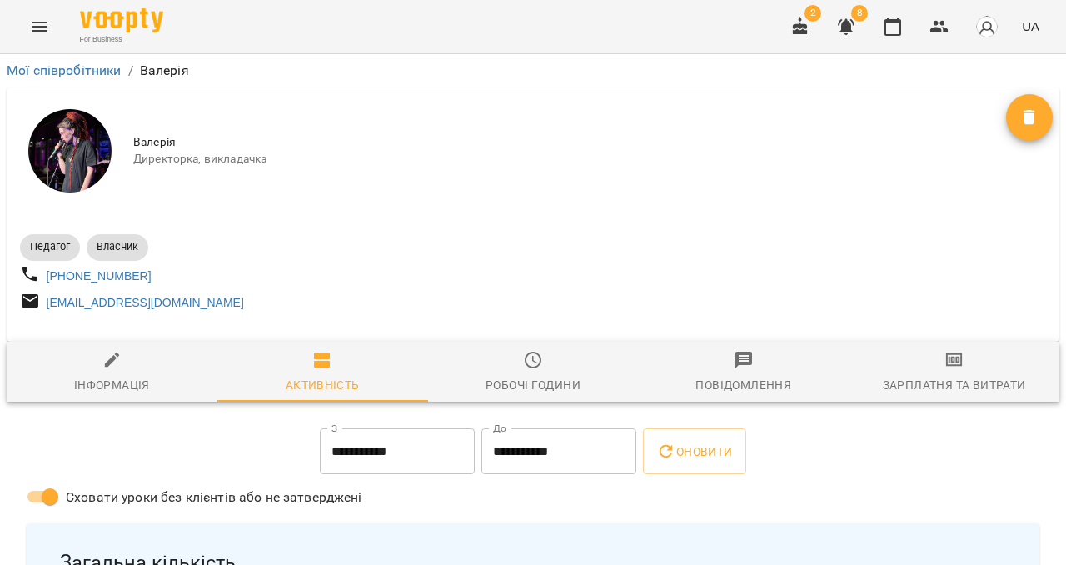
click at [928, 361] on span "Зарплатня та Витрати" at bounding box center [954, 372] width 191 height 45
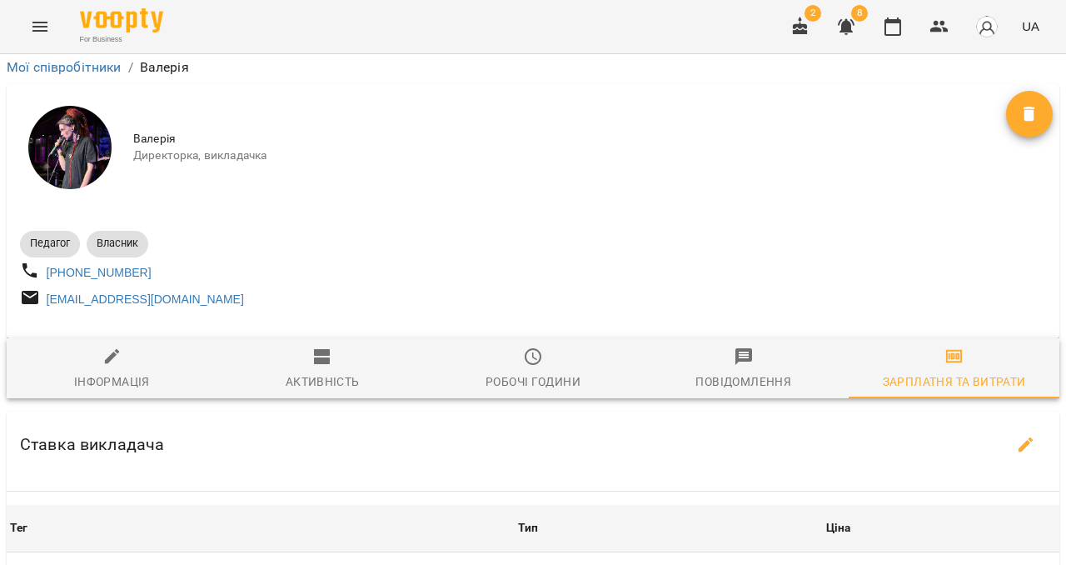
scroll to position [620, 0]
click at [35, 22] on icon "Menu" at bounding box center [39, 27] width 15 height 10
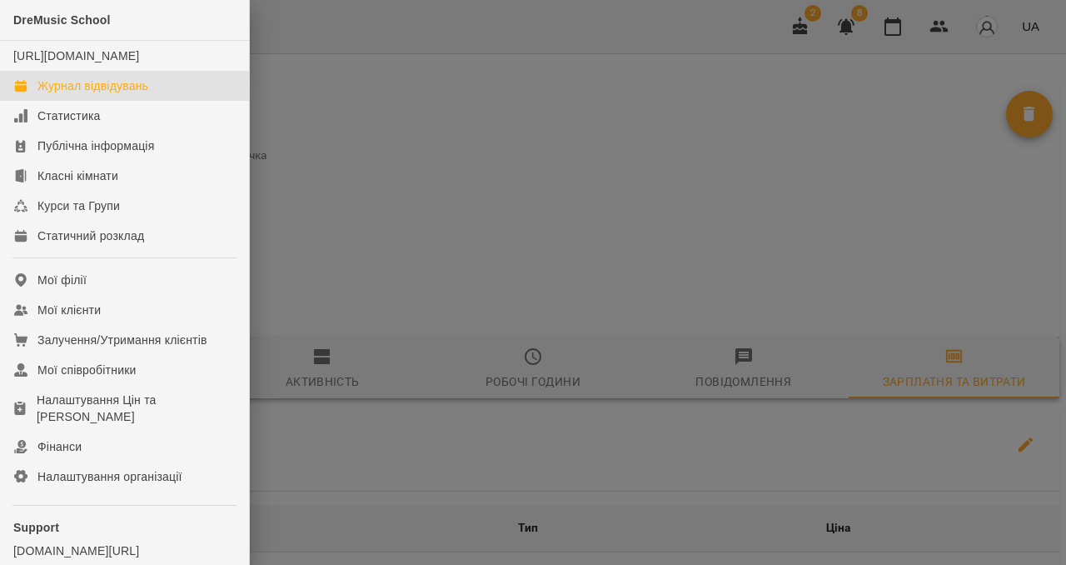
click at [89, 94] on div "Журнал відвідувань" at bounding box center [92, 85] width 111 height 17
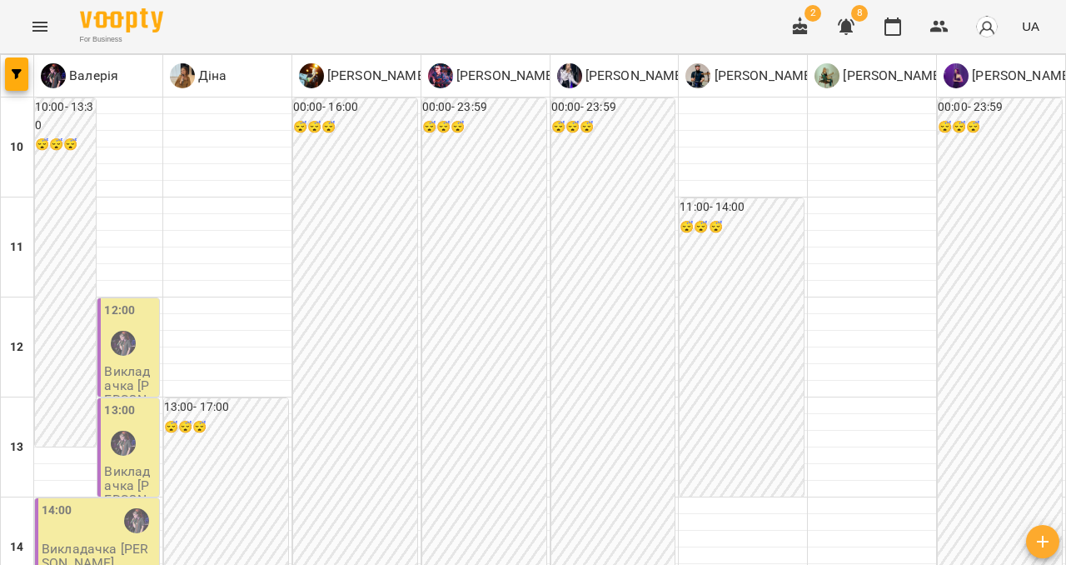
scroll to position [776, 0]
click at [189, 80] on img at bounding box center [182, 75] width 25 height 25
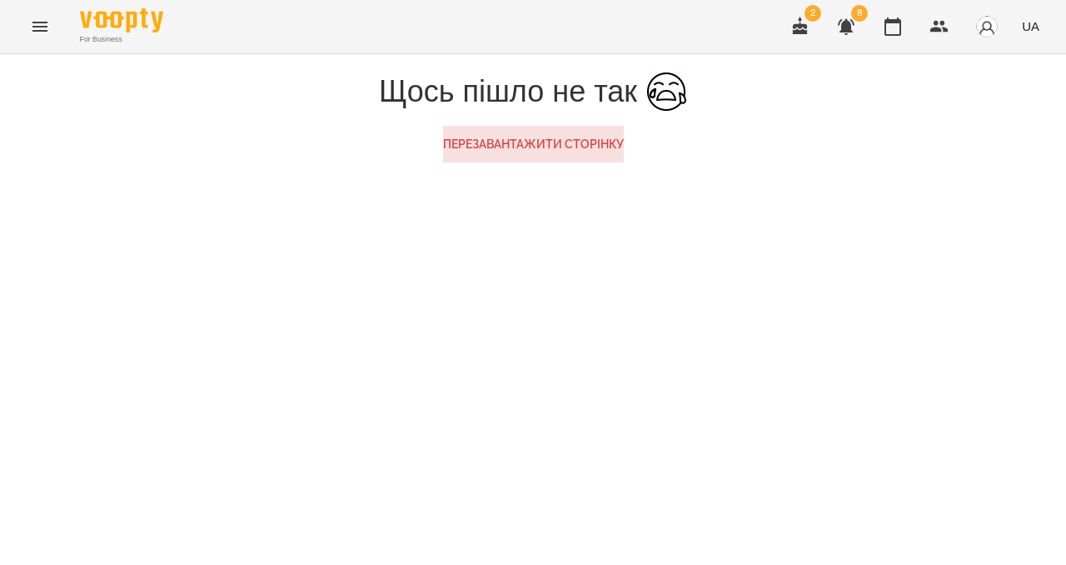
click at [37, 28] on icon "Menu" at bounding box center [40, 27] width 20 height 20
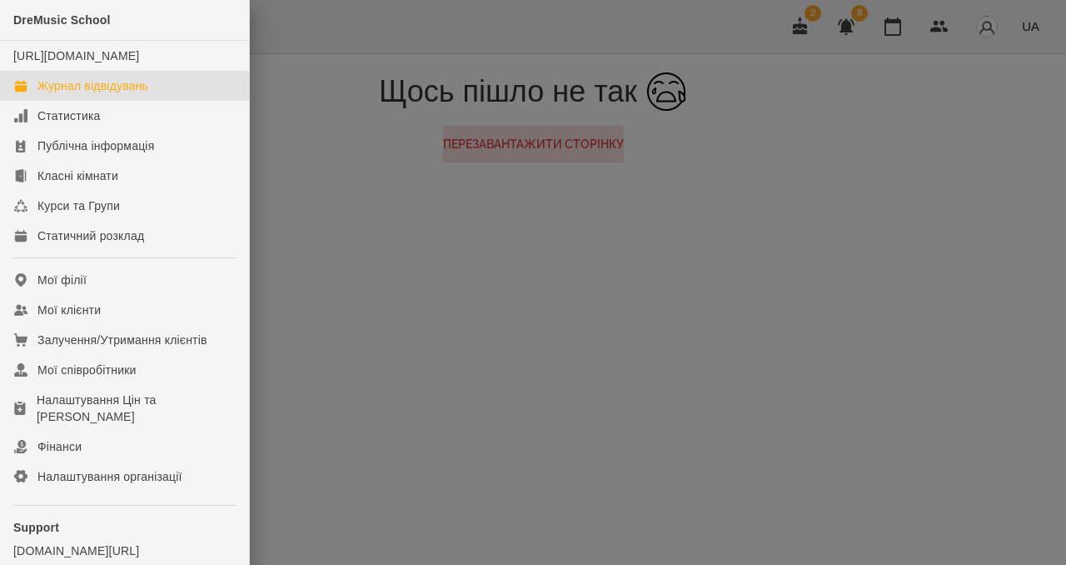
click at [59, 94] on div "Журнал відвідувань" at bounding box center [92, 85] width 111 height 17
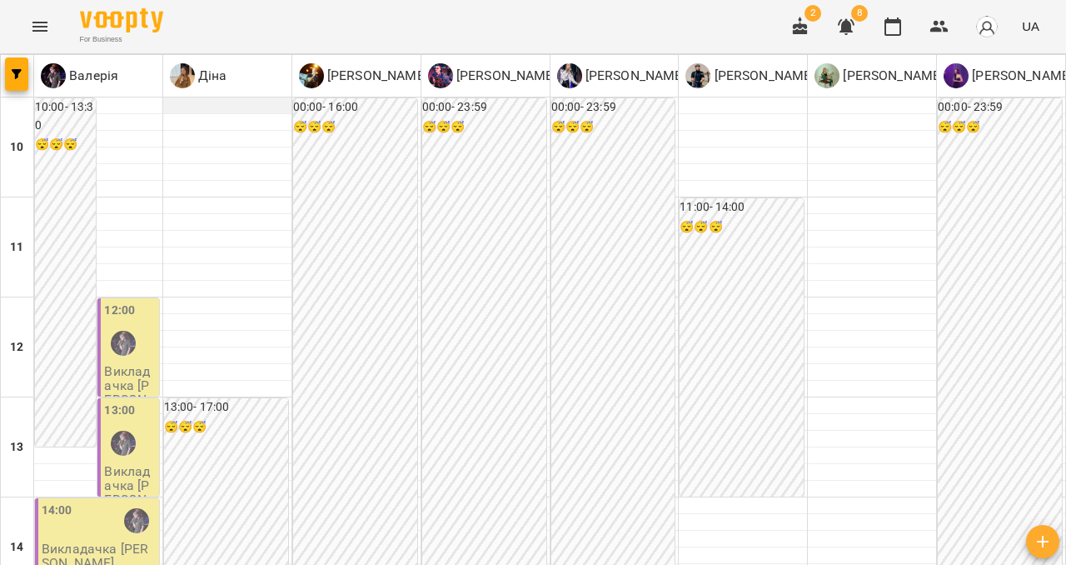
scroll to position [557, 0]
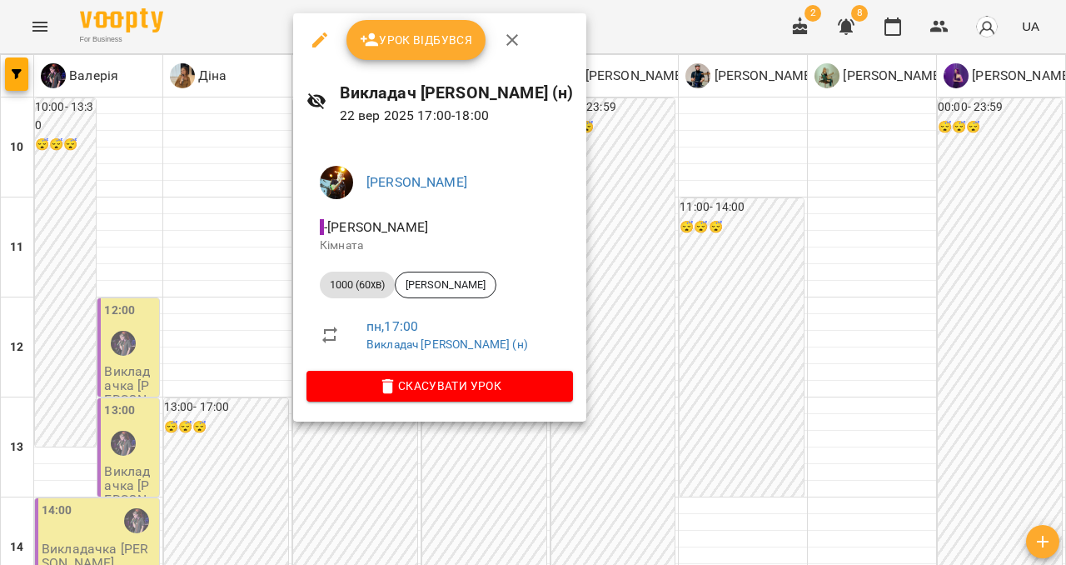
click at [503, 45] on icon "button" at bounding box center [512, 40] width 20 height 20
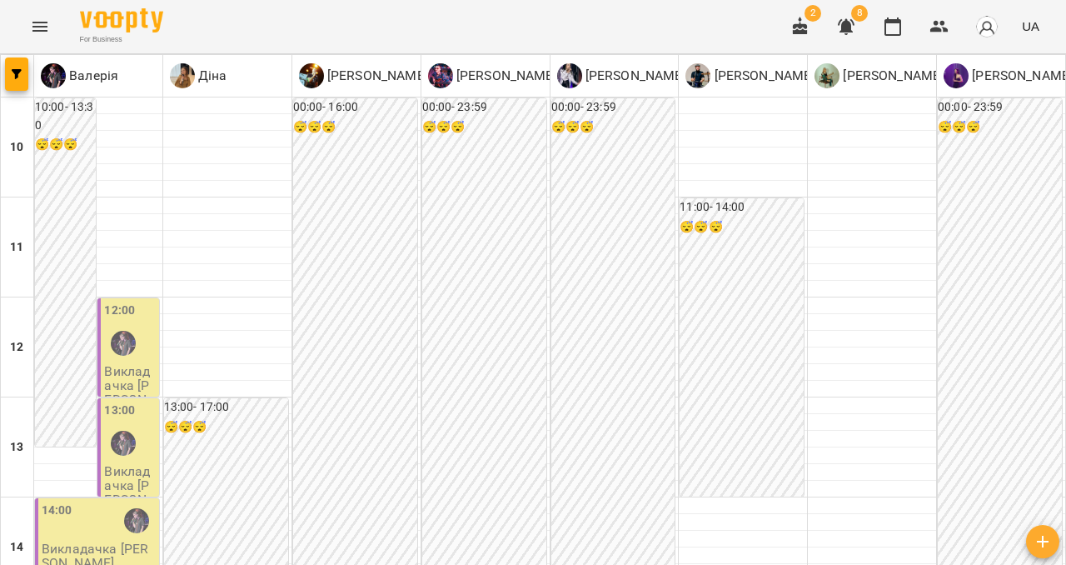
scroll to position [0, 0]
click at [36, 26] on icon "Menu" at bounding box center [39, 27] width 15 height 10
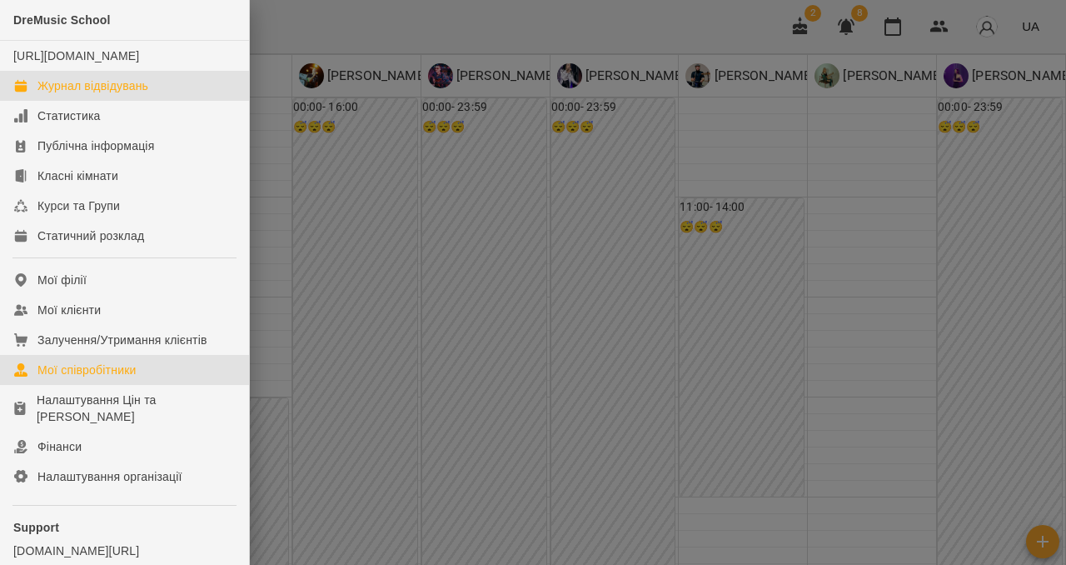
click at [74, 378] on div "Мої співробітники" at bounding box center [86, 370] width 99 height 17
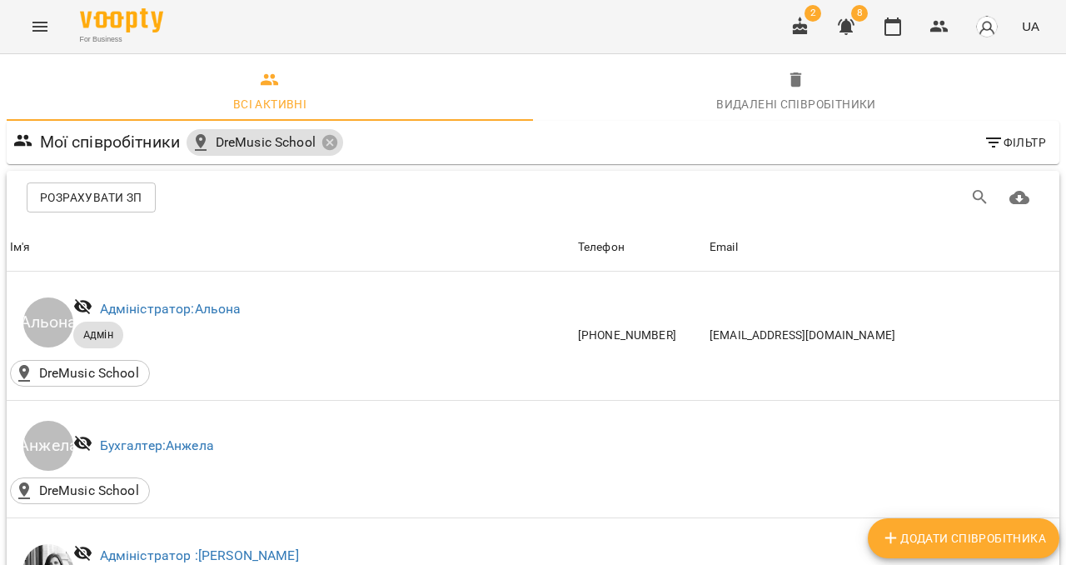
click at [82, 192] on span "Розрахувати ЗП" at bounding box center [91, 197] width 102 height 20
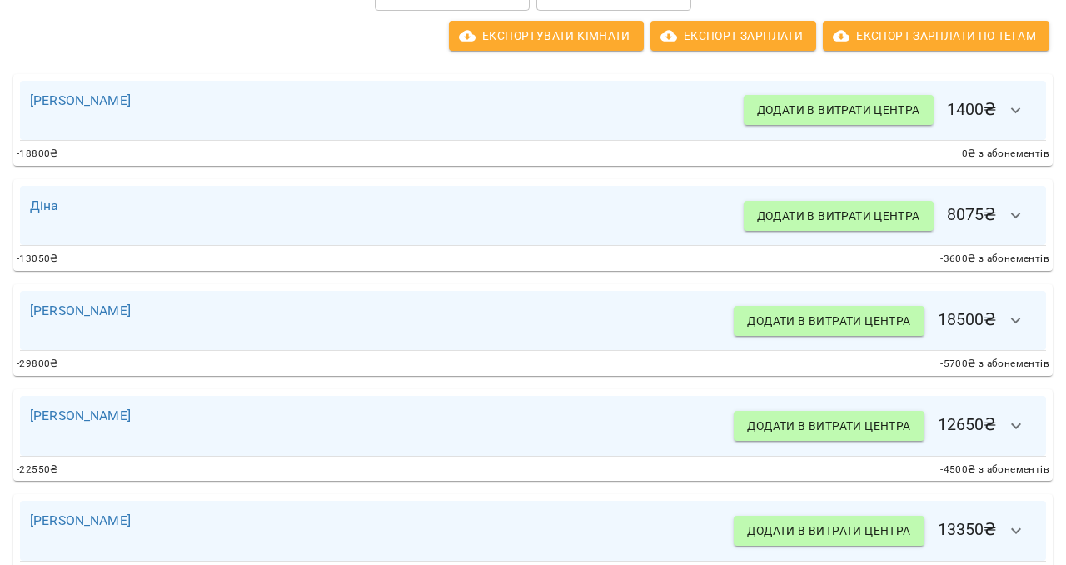
scroll to position [376, 0]
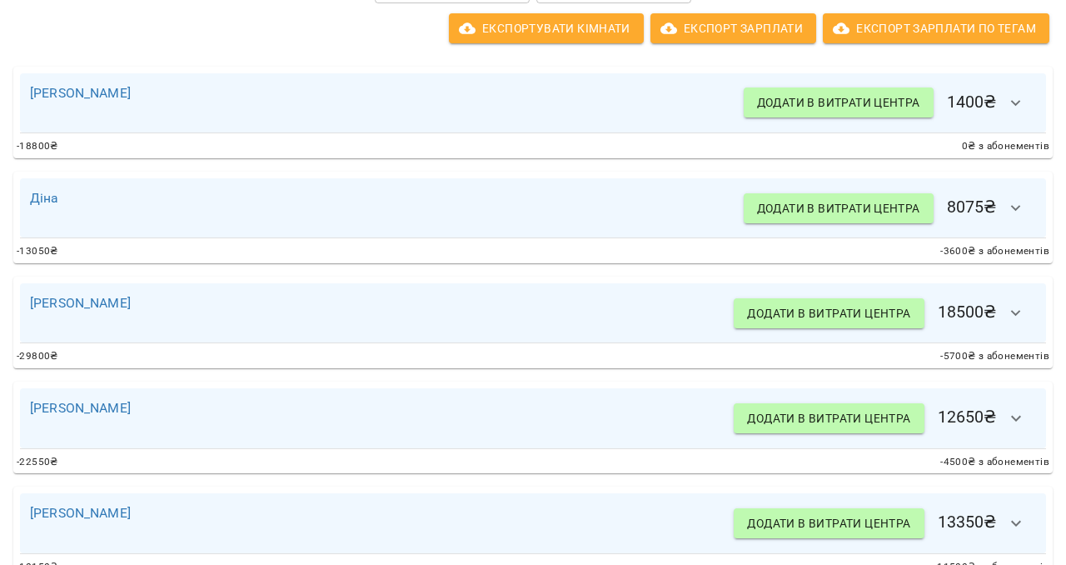
click at [1012, 202] on icon "button" at bounding box center [1016, 208] width 20 height 20
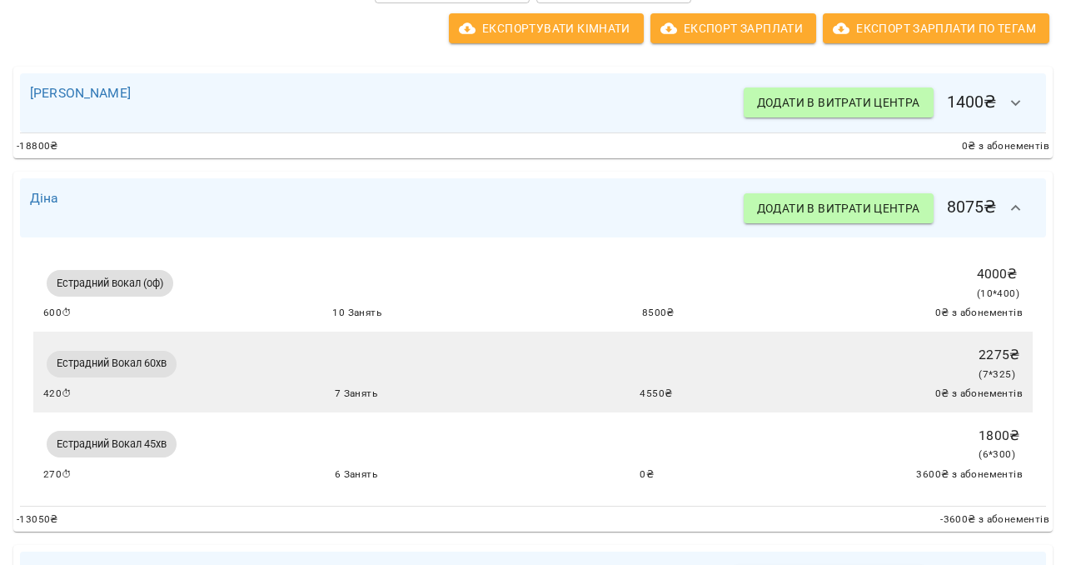
click at [1012, 202] on icon "button" at bounding box center [1016, 208] width 20 height 20
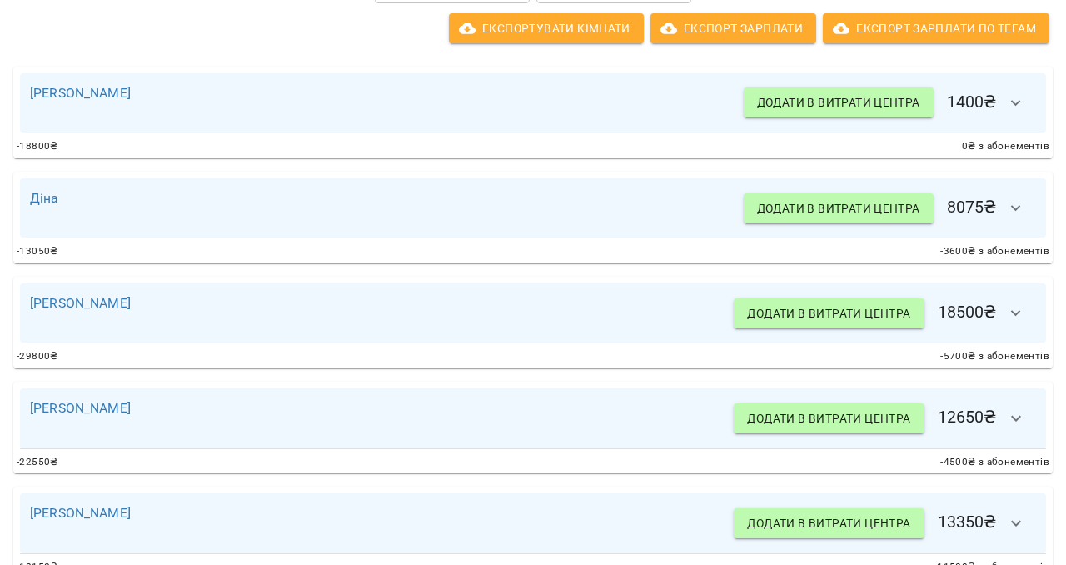
click at [1012, 202] on icon "button" at bounding box center [1016, 208] width 20 height 20
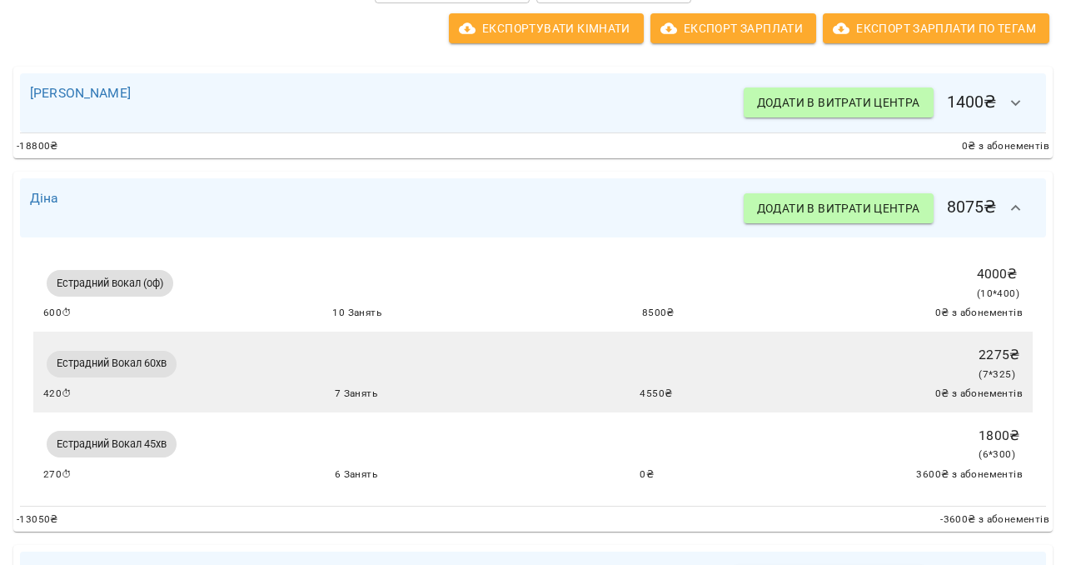
click at [1012, 202] on icon "button" at bounding box center [1016, 208] width 20 height 20
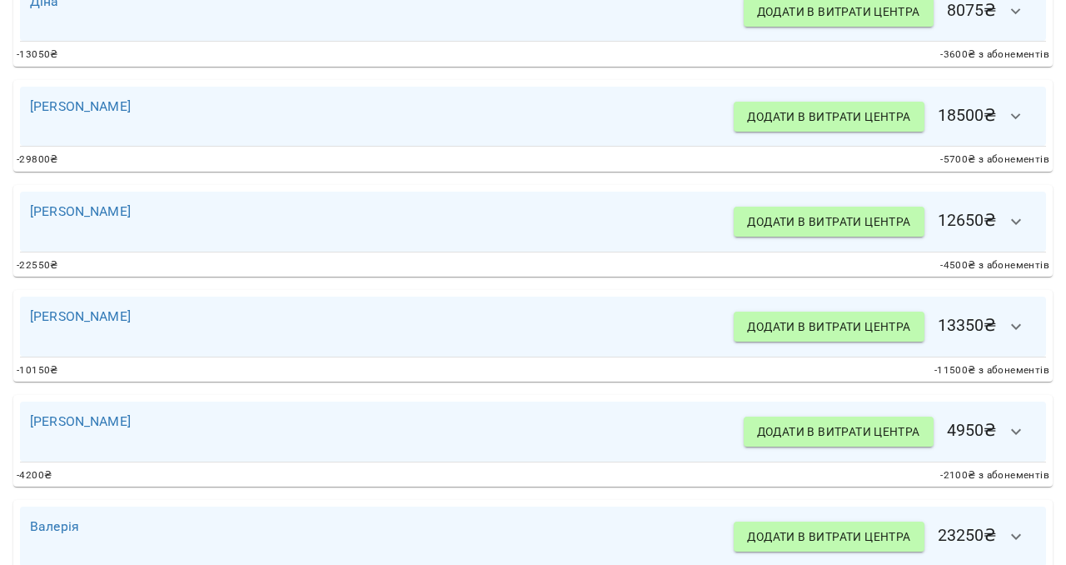
scroll to position [650, 0]
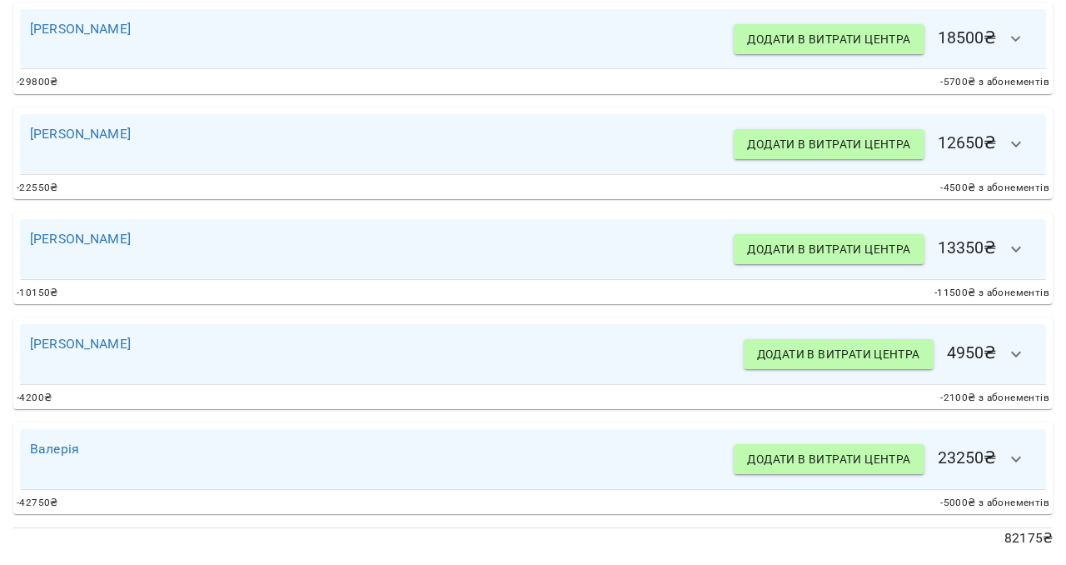
click at [1028, 466] on button "button" at bounding box center [1016, 459] width 40 height 40
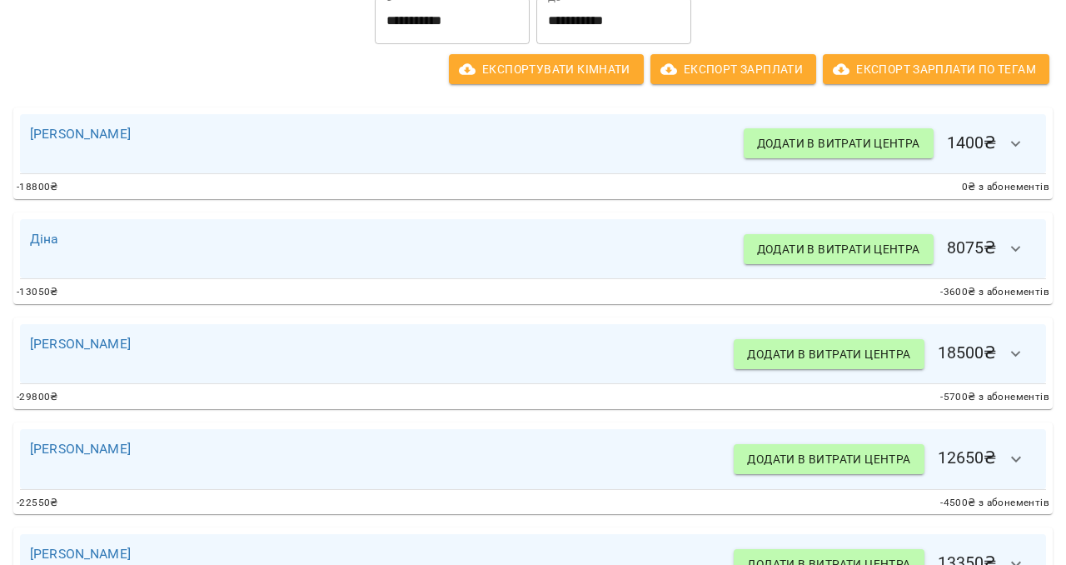
scroll to position [298, 0]
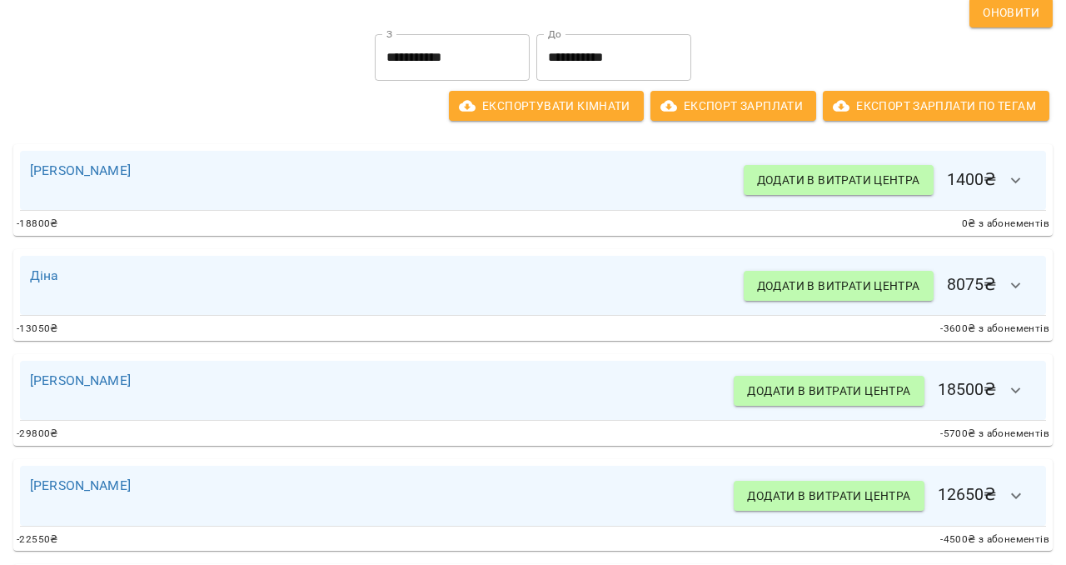
click at [1020, 292] on icon "button" at bounding box center [1016, 286] width 20 height 20
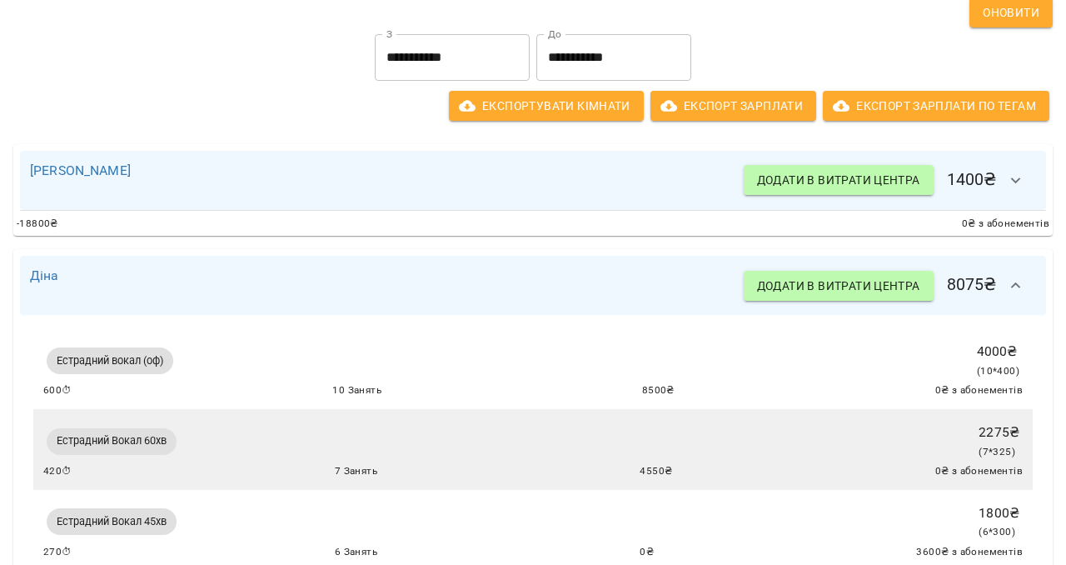
click at [1020, 292] on icon "button" at bounding box center [1016, 286] width 20 height 20
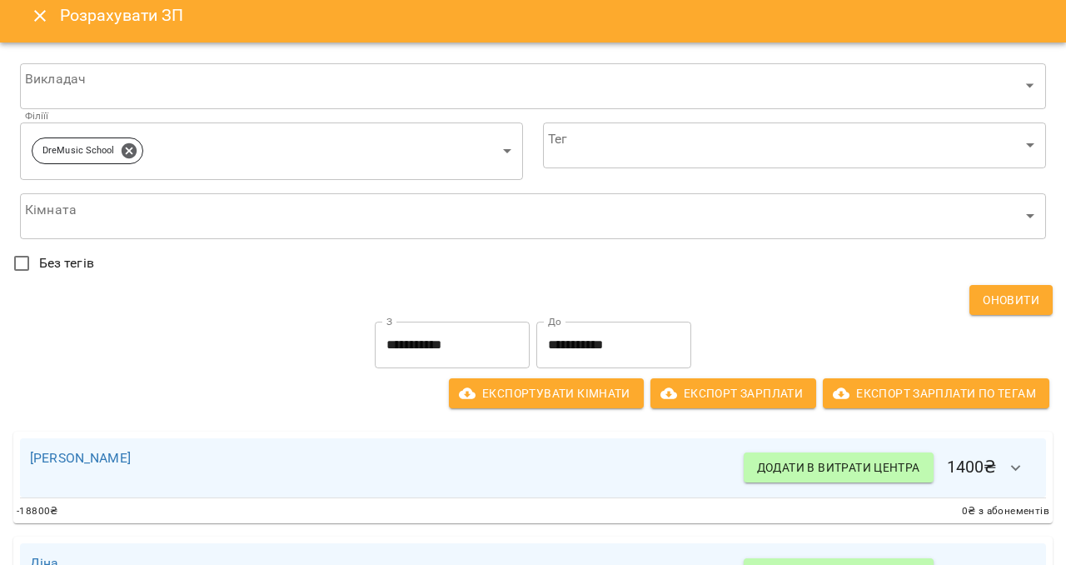
scroll to position [0, 0]
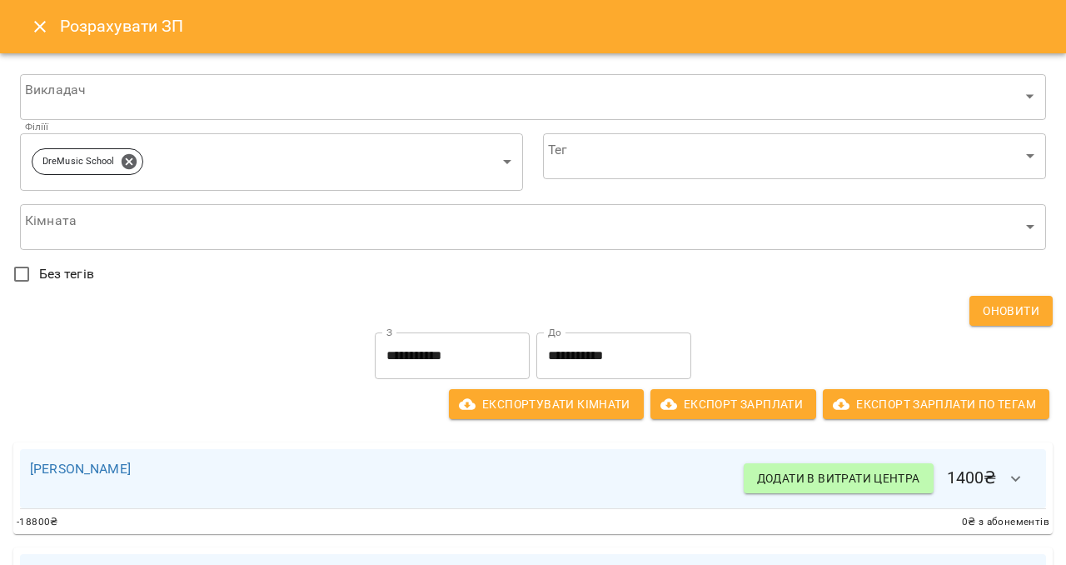
click at [42, 22] on icon "Close" at bounding box center [40, 27] width 12 height 12
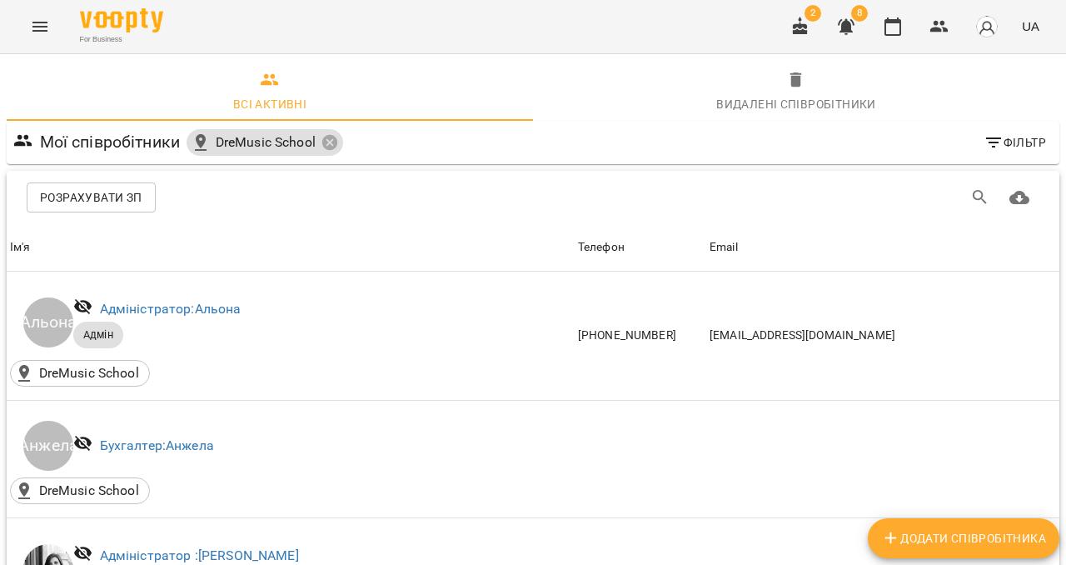
click at [47, 29] on icon "Menu" at bounding box center [40, 27] width 20 height 20
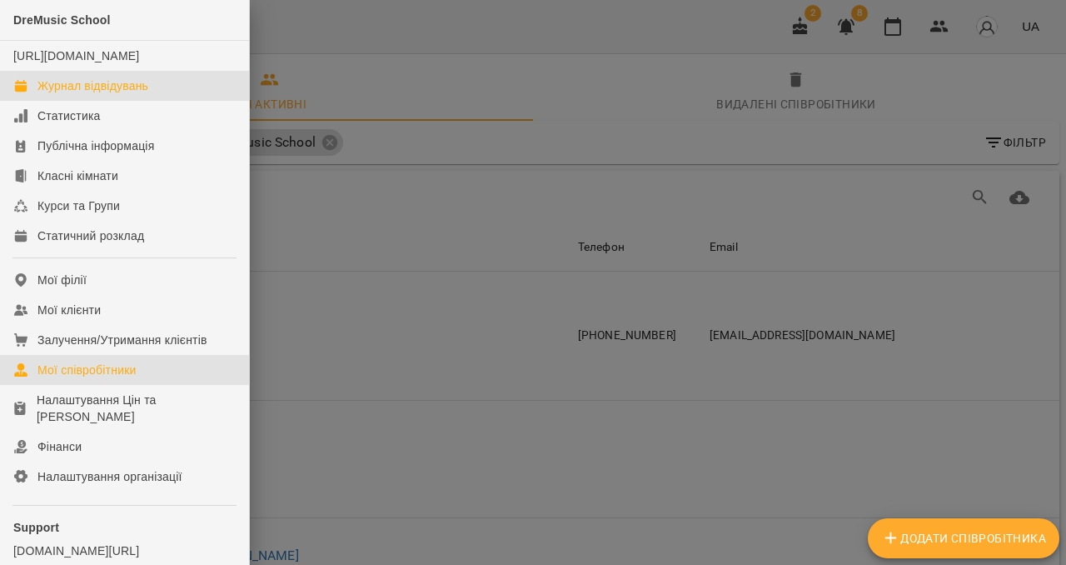
click at [82, 94] on div "Журнал відвідувань" at bounding box center [92, 85] width 111 height 17
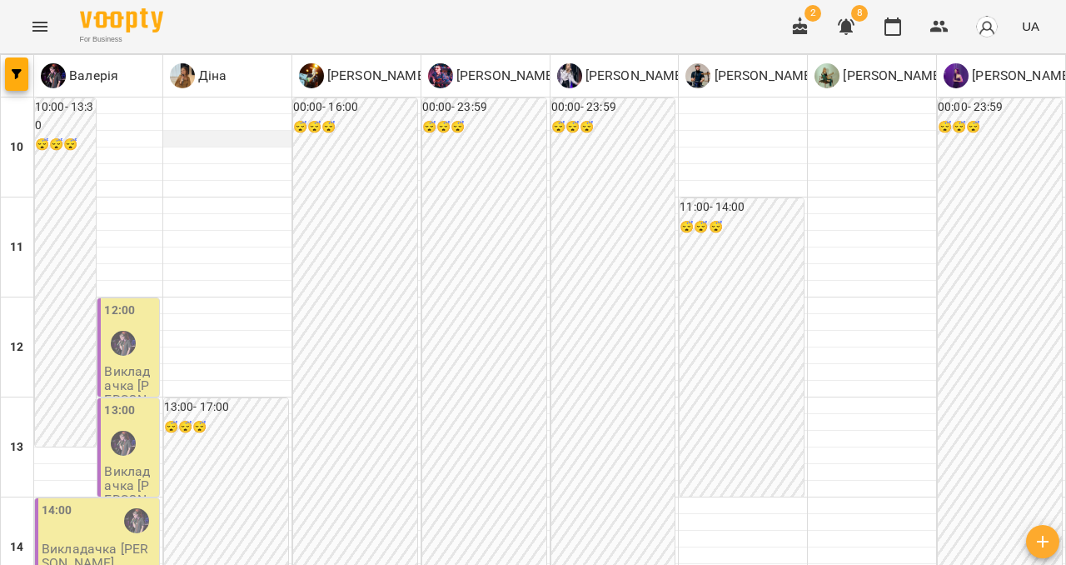
scroll to position [521, 0]
click at [37, 37] on button "Menu" at bounding box center [40, 27] width 40 height 40
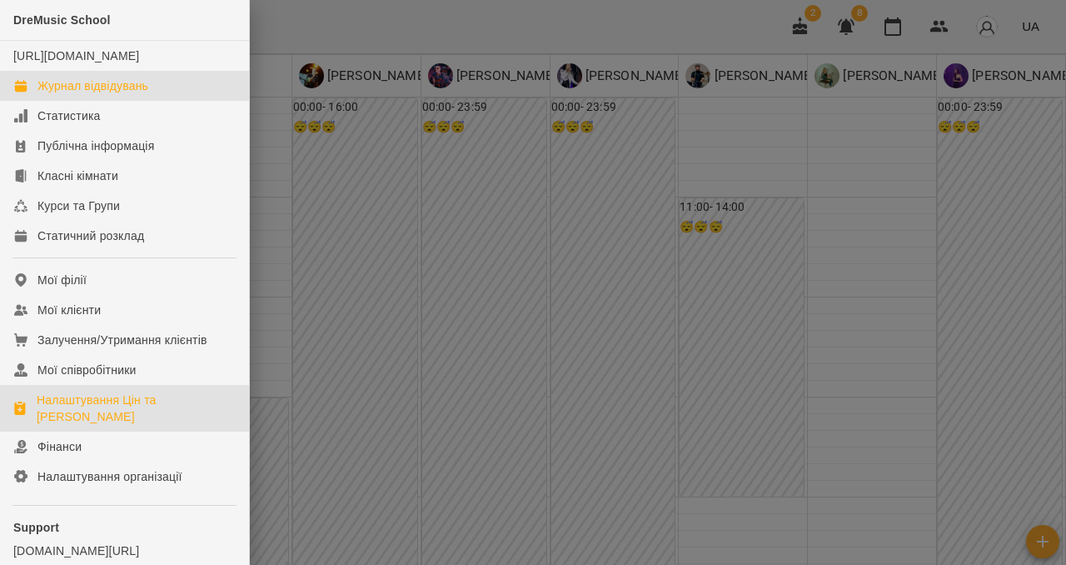
click at [77, 423] on div "Налаштування Цін та [PERSON_NAME]" at bounding box center [136, 408] width 199 height 33
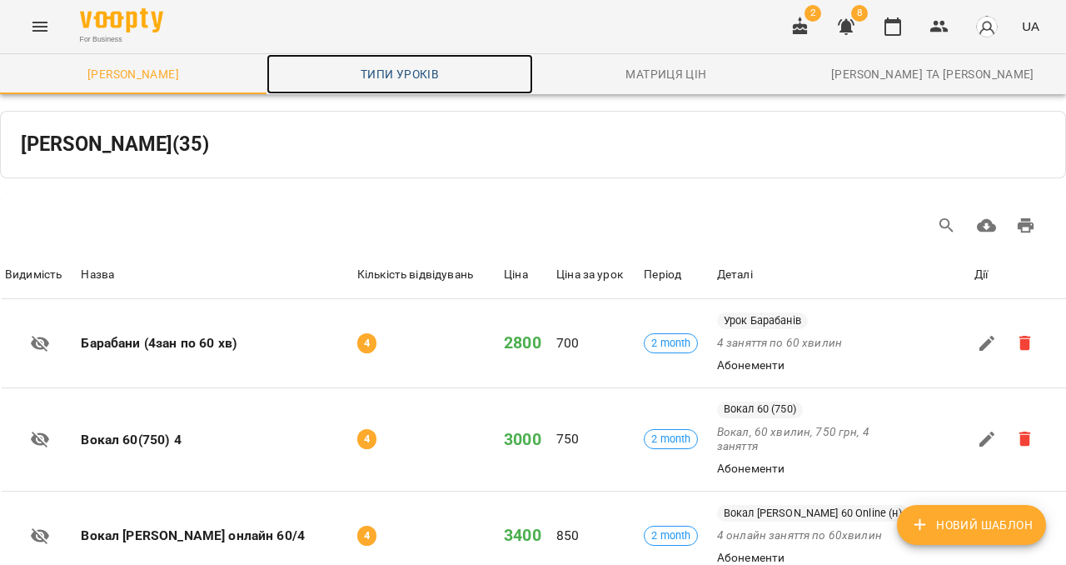
click at [400, 63] on link "Типи уроків" at bounding box center [400, 74] width 267 height 40
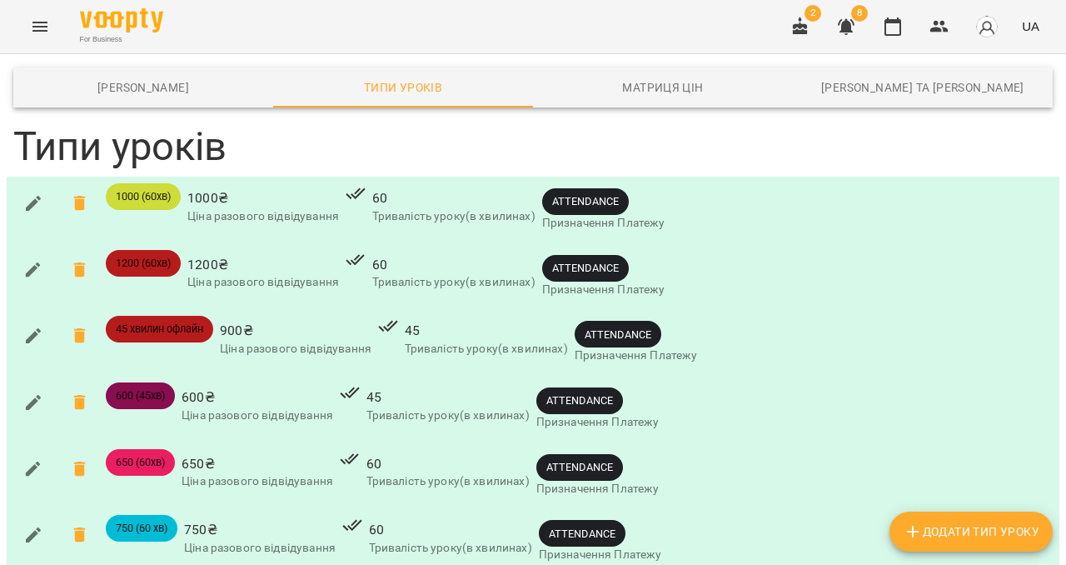
scroll to position [777, 0]
click at [38, 17] on icon "Menu" at bounding box center [40, 27] width 20 height 20
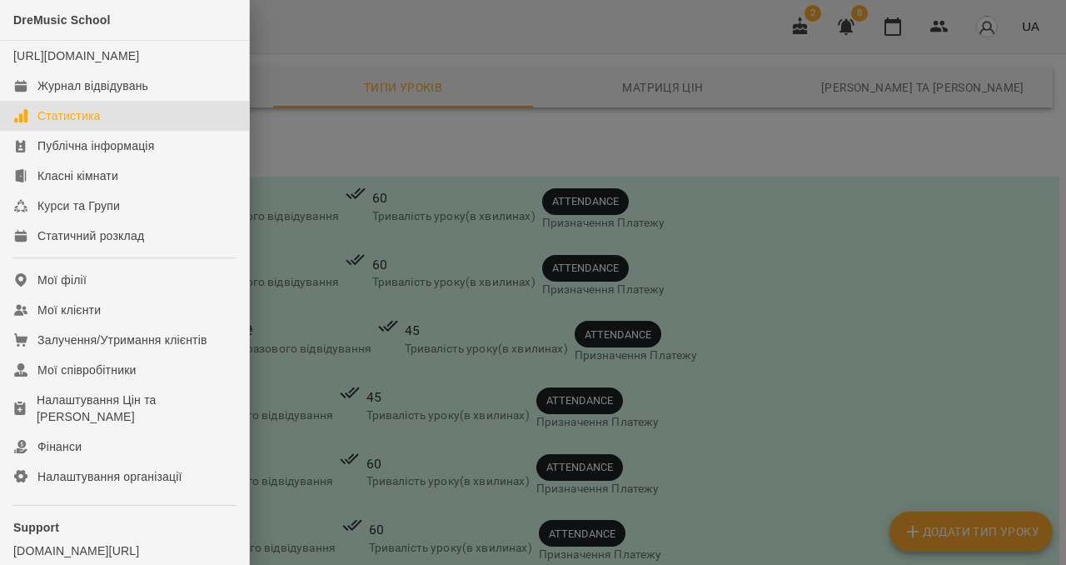
click at [60, 124] on div "Статистика" at bounding box center [68, 115] width 63 height 17
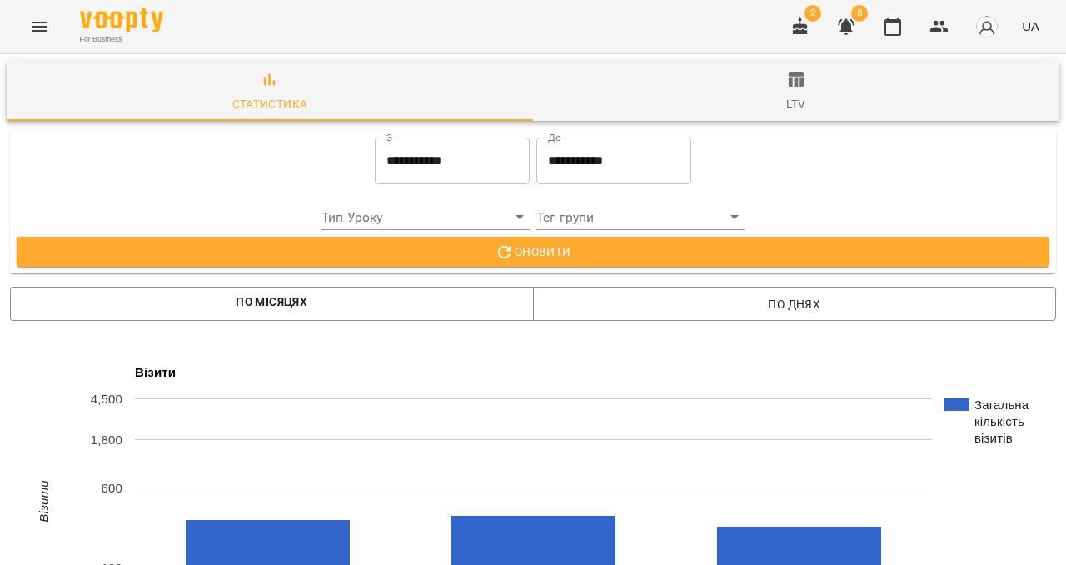
click at [783, 104] on span "ltv" at bounding box center [796, 92] width 506 height 45
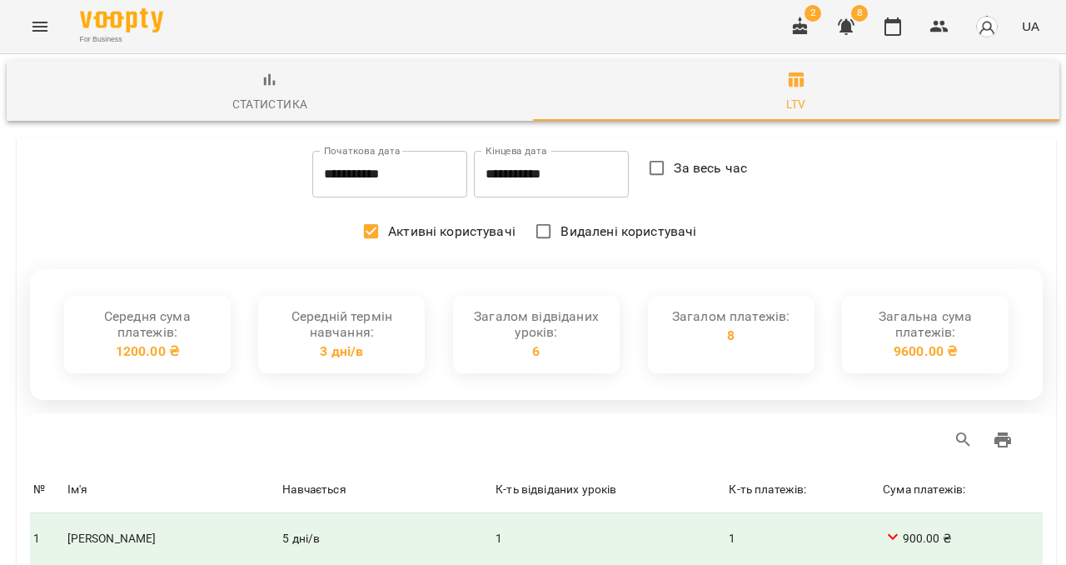
click at [48, 24] on icon "Menu" at bounding box center [40, 27] width 20 height 20
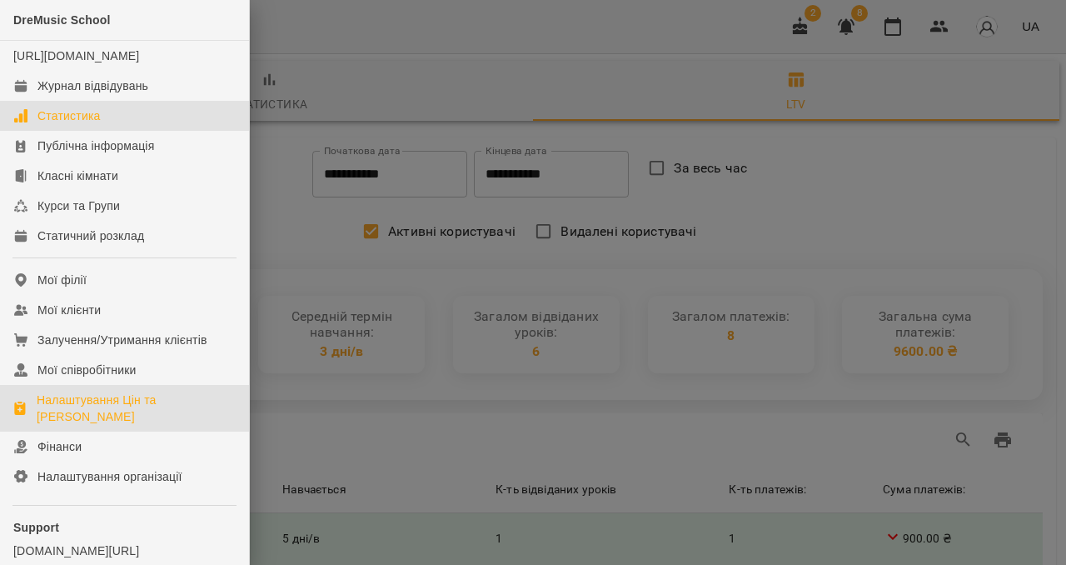
click at [108, 415] on div "Налаштування Цін та [PERSON_NAME]" at bounding box center [136, 408] width 199 height 33
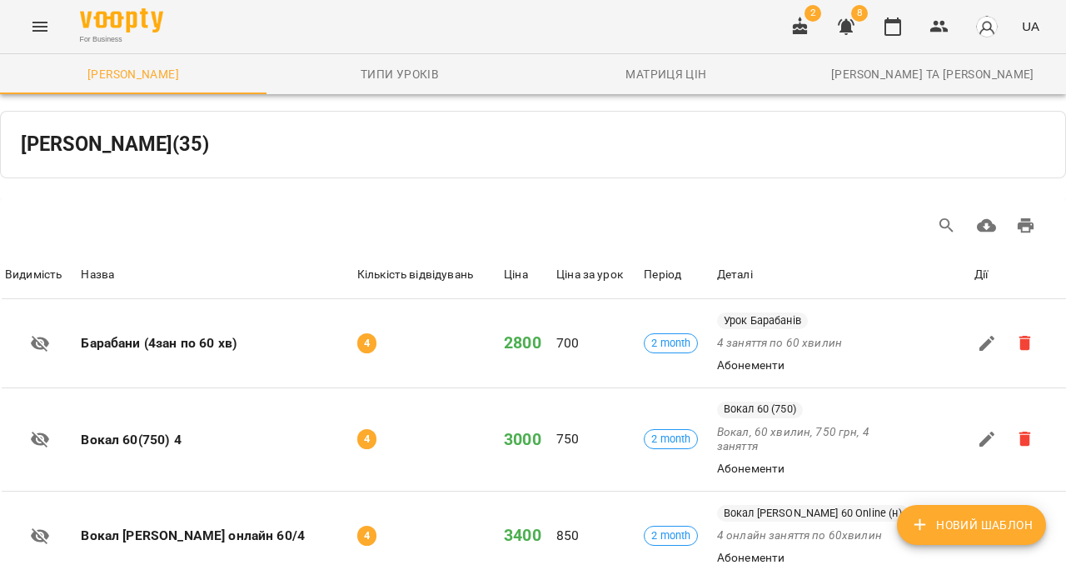
click at [41, 17] on icon "Menu" at bounding box center [40, 27] width 20 height 20
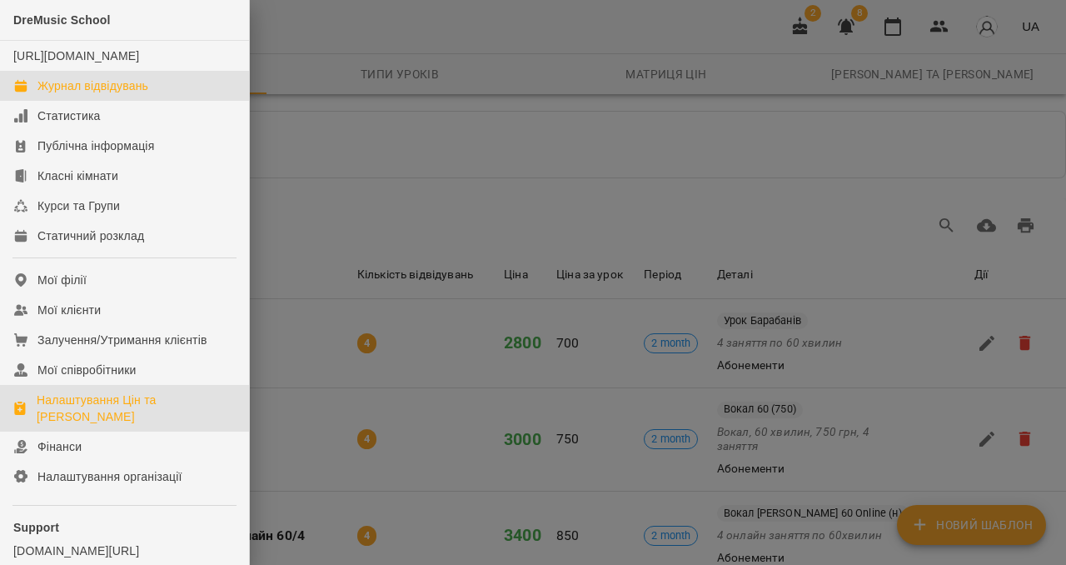
click at [64, 94] on div "Журнал відвідувань" at bounding box center [92, 85] width 111 height 17
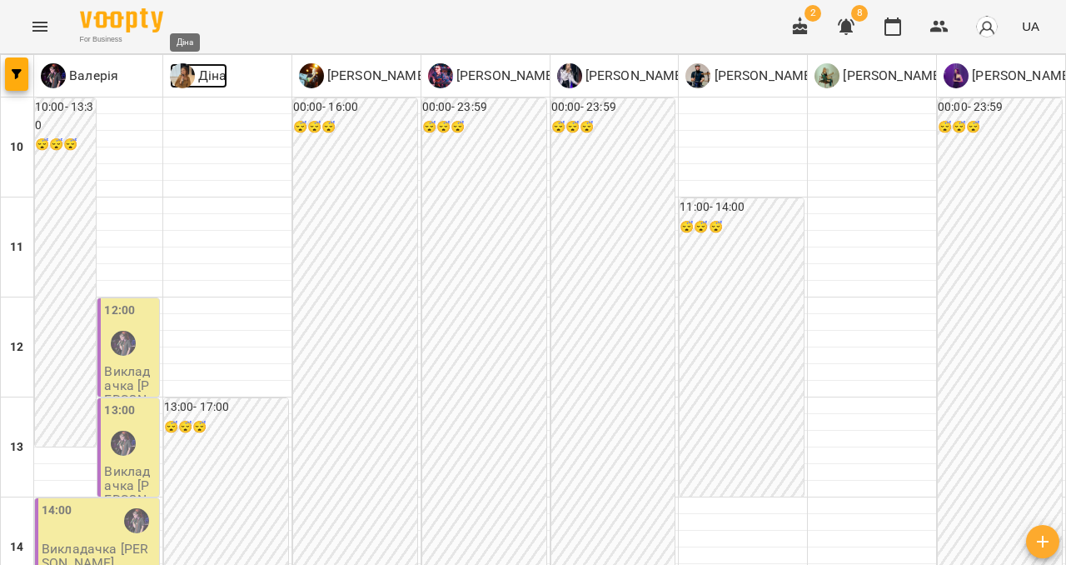
click at [190, 76] on img at bounding box center [182, 75] width 25 height 25
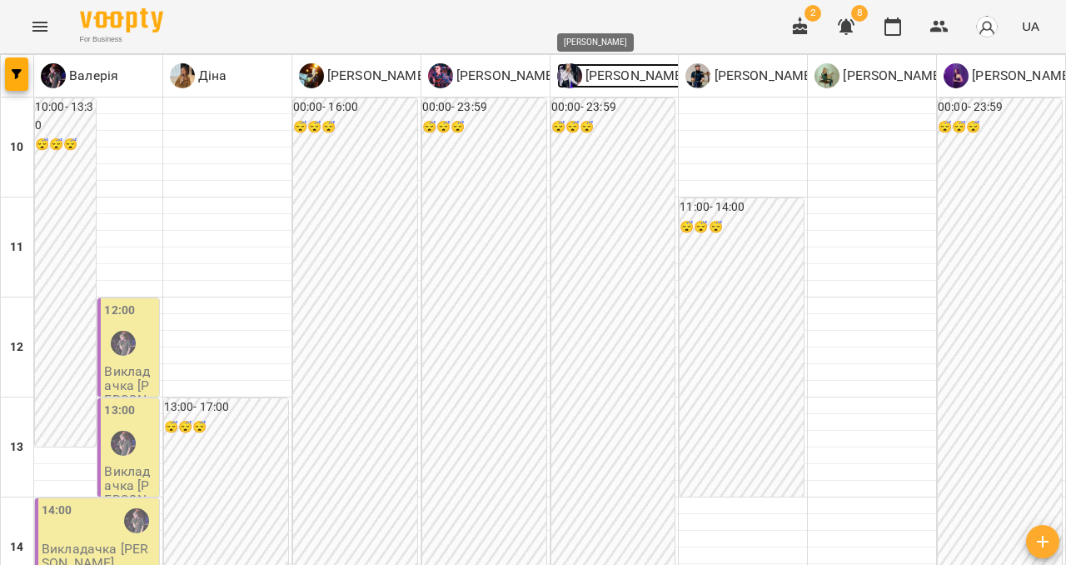
click at [577, 84] on img at bounding box center [569, 75] width 25 height 25
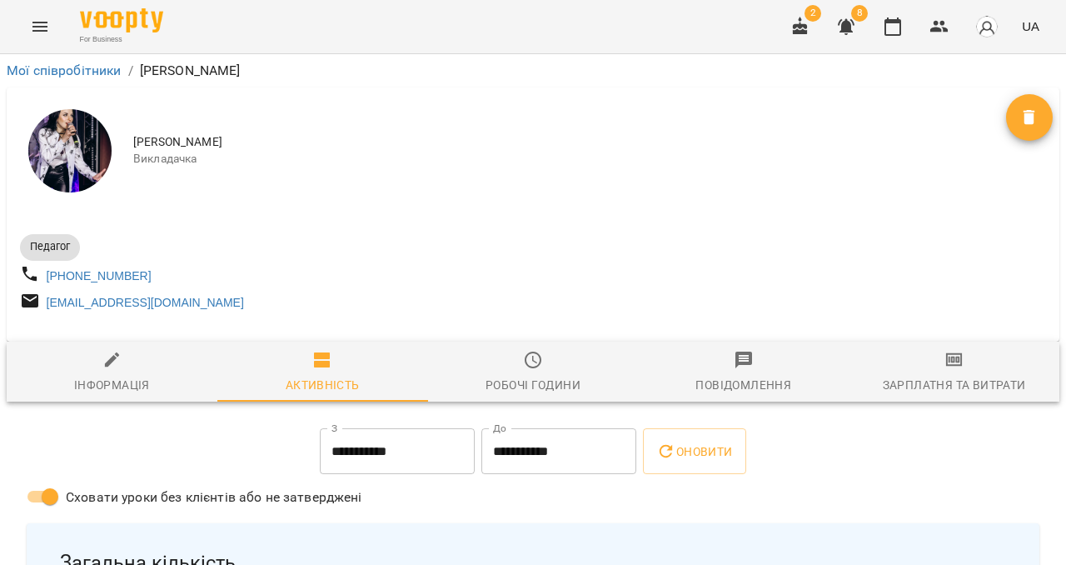
click at [949, 370] on icon "button" at bounding box center [955, 360] width 20 height 20
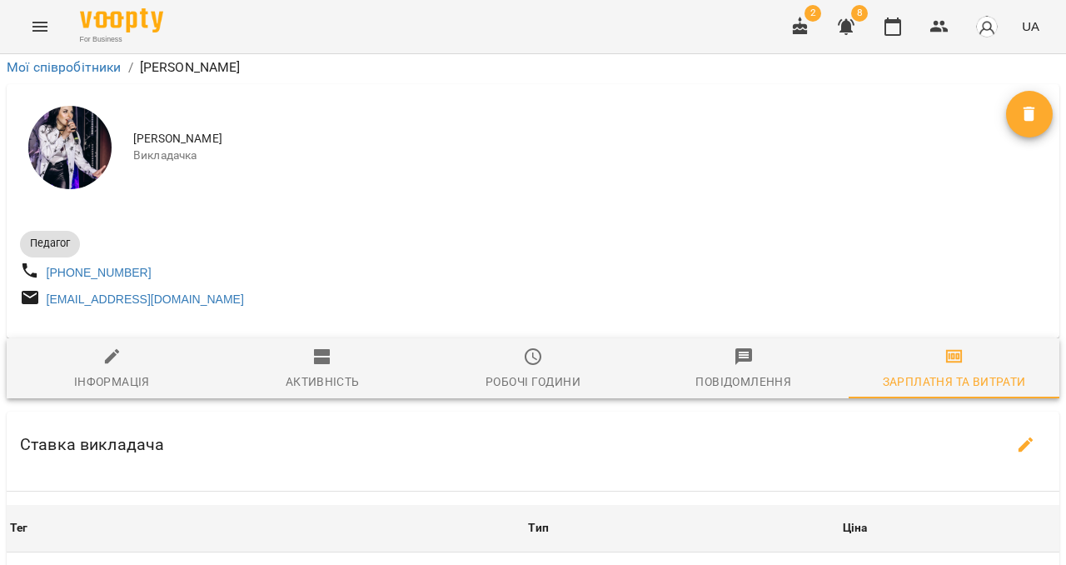
scroll to position [442, 0]
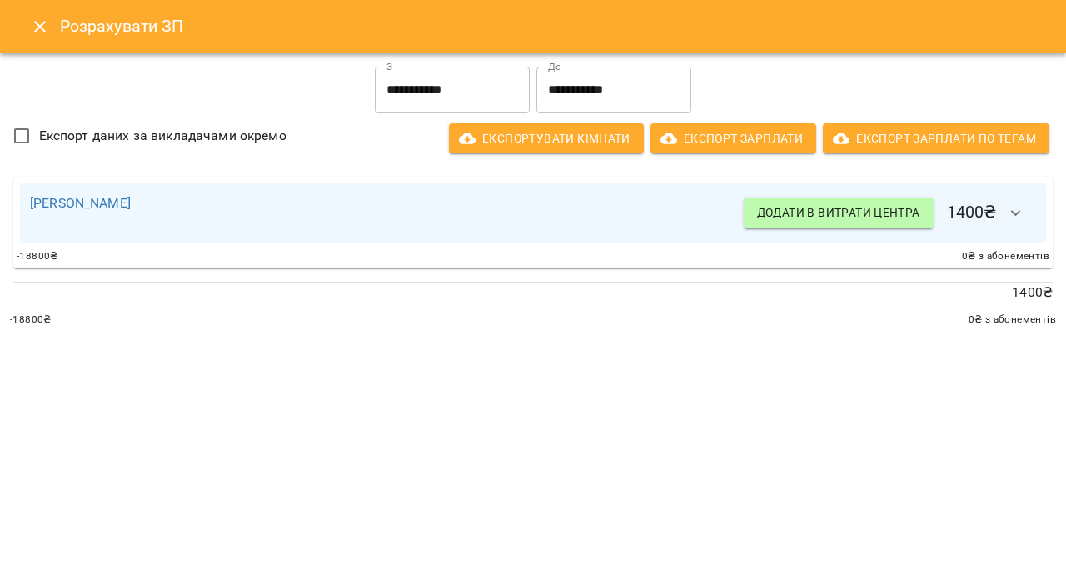
click at [43, 27] on icon "Close" at bounding box center [40, 27] width 20 height 20
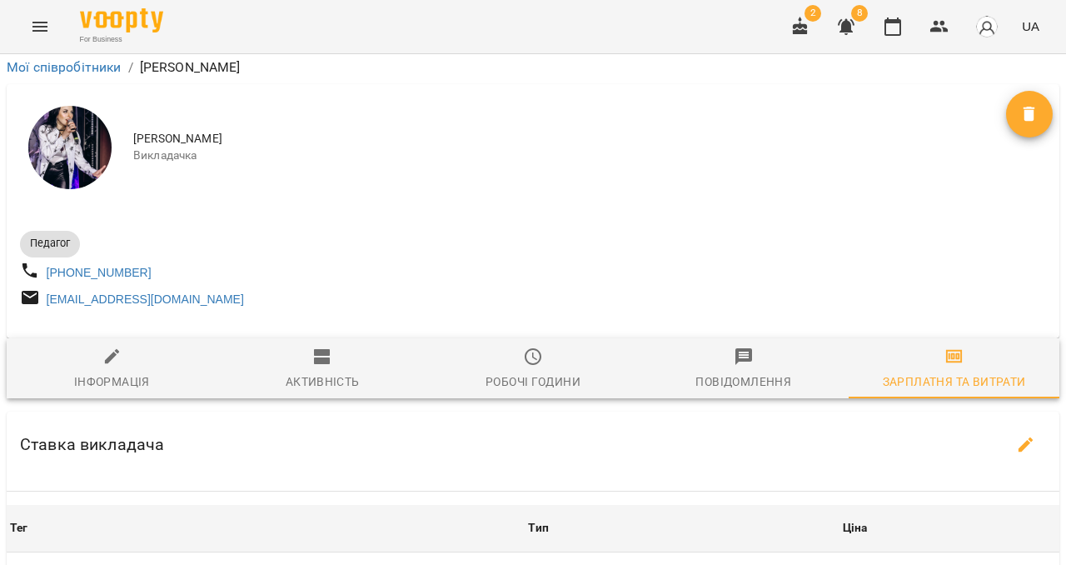
click at [41, 34] on icon "Menu" at bounding box center [40, 27] width 20 height 20
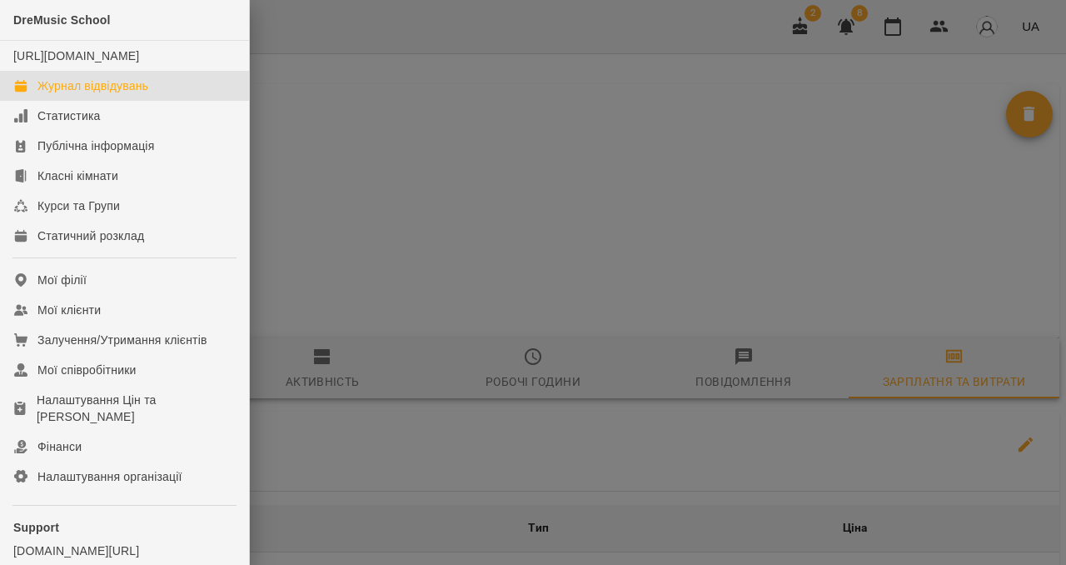
click at [57, 92] on link "Журнал відвідувань" at bounding box center [124, 86] width 249 height 30
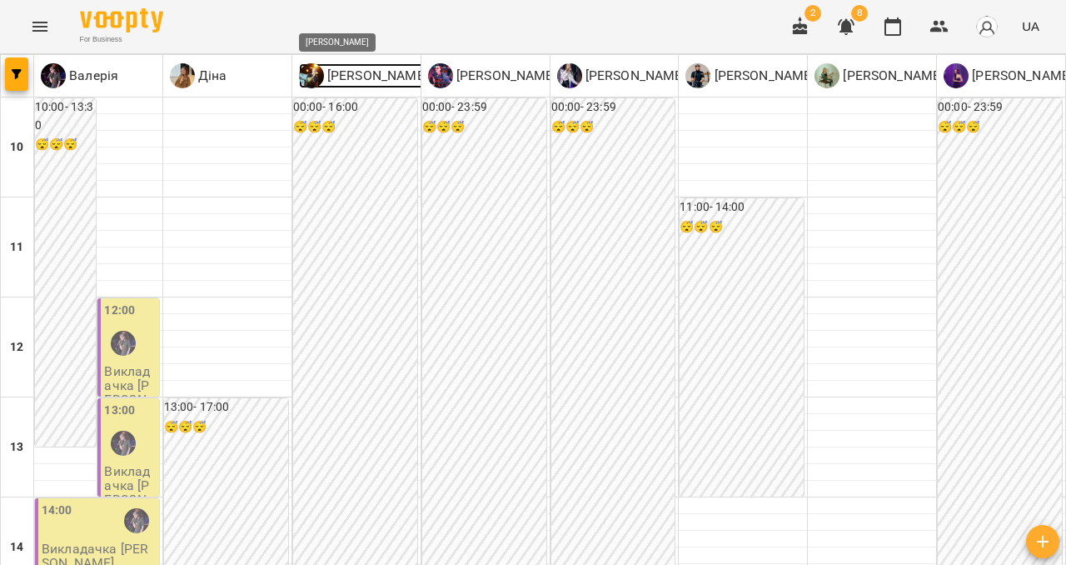
click at [315, 72] on img at bounding box center [311, 75] width 25 height 25
click at [40, 45] on button "Menu" at bounding box center [40, 27] width 40 height 40
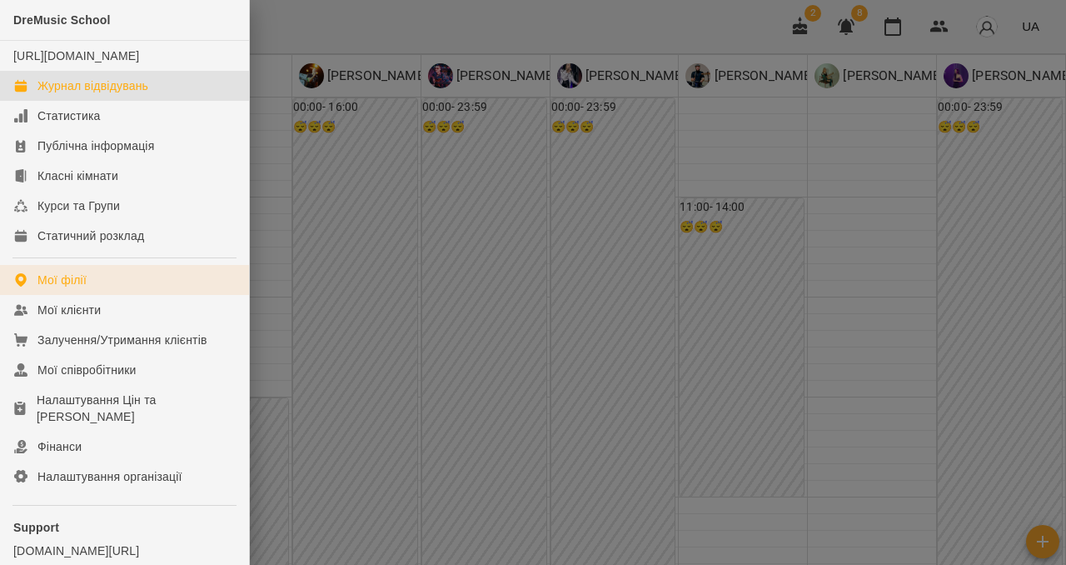
click at [73, 288] on div "Мої філії" at bounding box center [61, 280] width 49 height 17
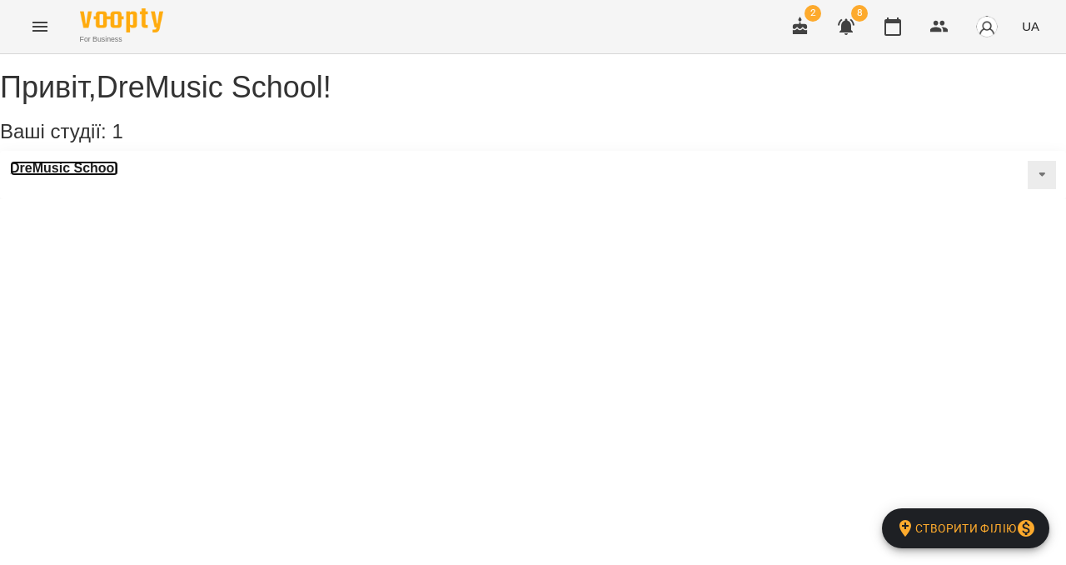
click at [79, 176] on h3 "DreMusic School" at bounding box center [64, 168] width 108 height 15
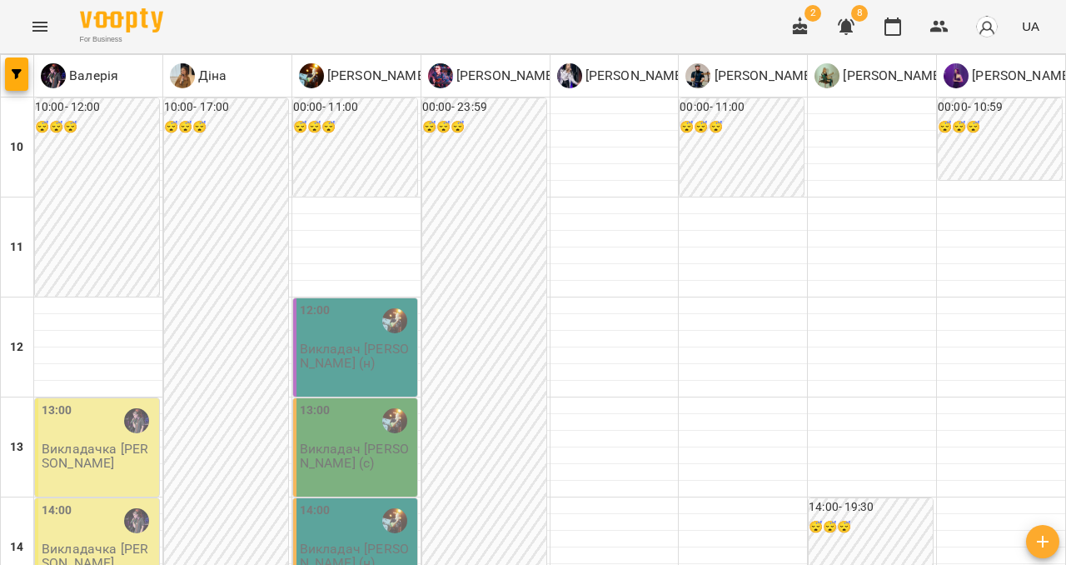
scroll to position [581, 0]
click at [48, 30] on icon "Menu" at bounding box center [40, 27] width 20 height 20
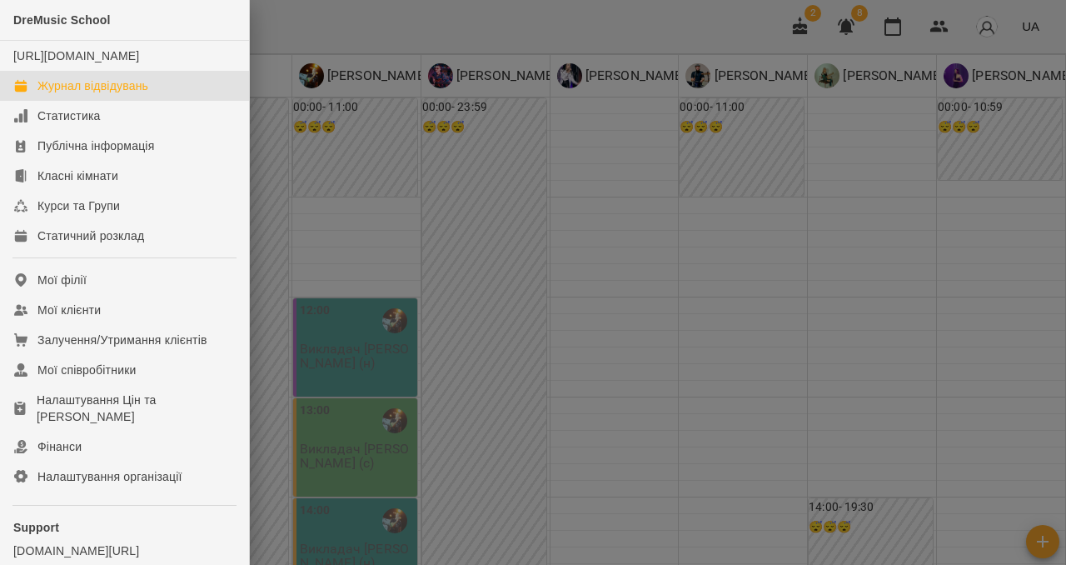
click at [86, 94] on div "Журнал відвідувань" at bounding box center [92, 85] width 111 height 17
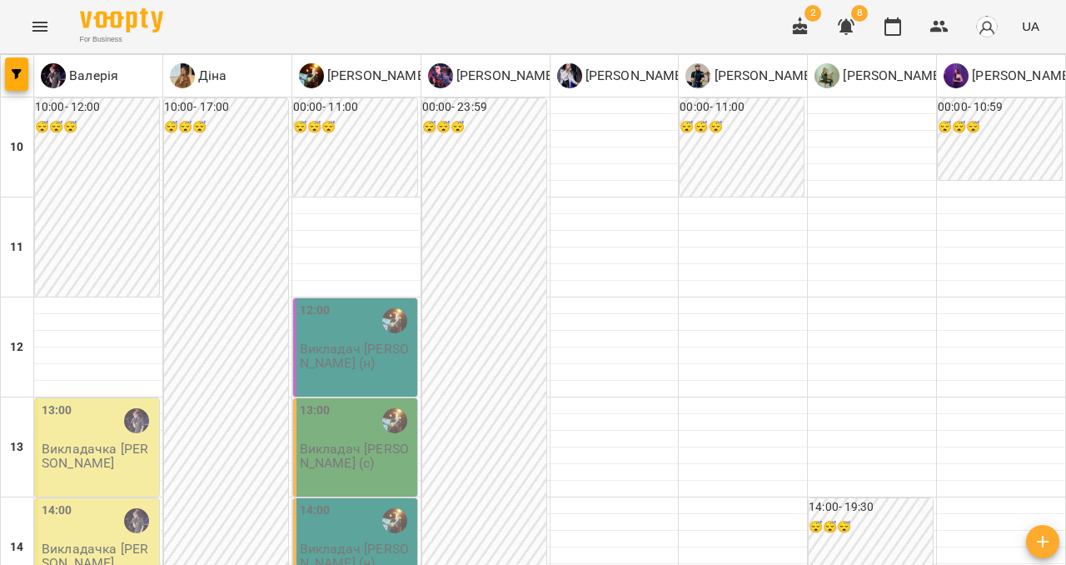
scroll to position [150, 0]
click at [349, 298] on div "12:00 Викладач [PERSON_NAME] (н)" at bounding box center [355, 347] width 124 height 98
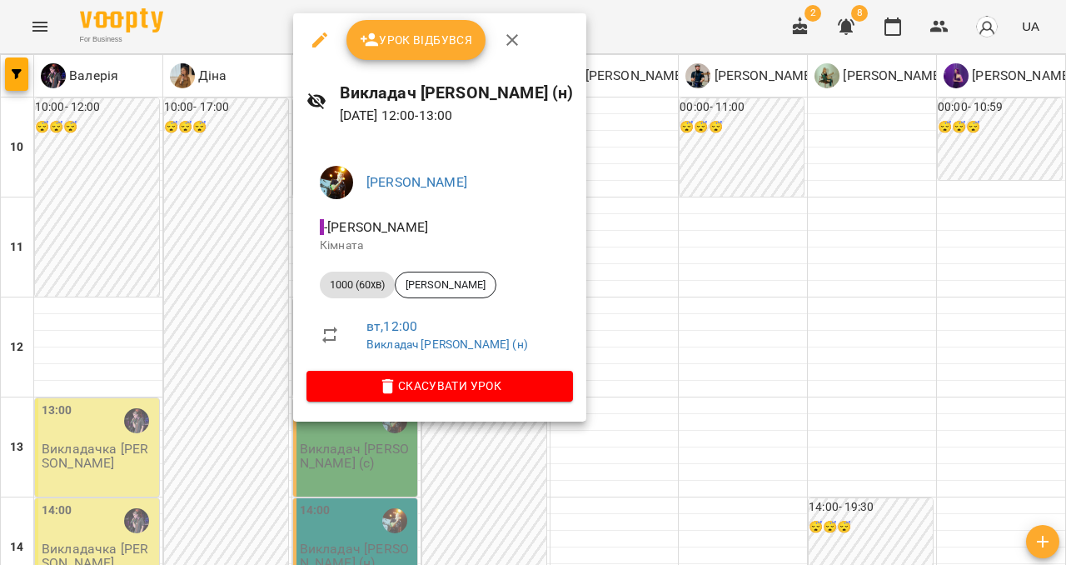
click at [503, 37] on icon "button" at bounding box center [512, 40] width 20 height 20
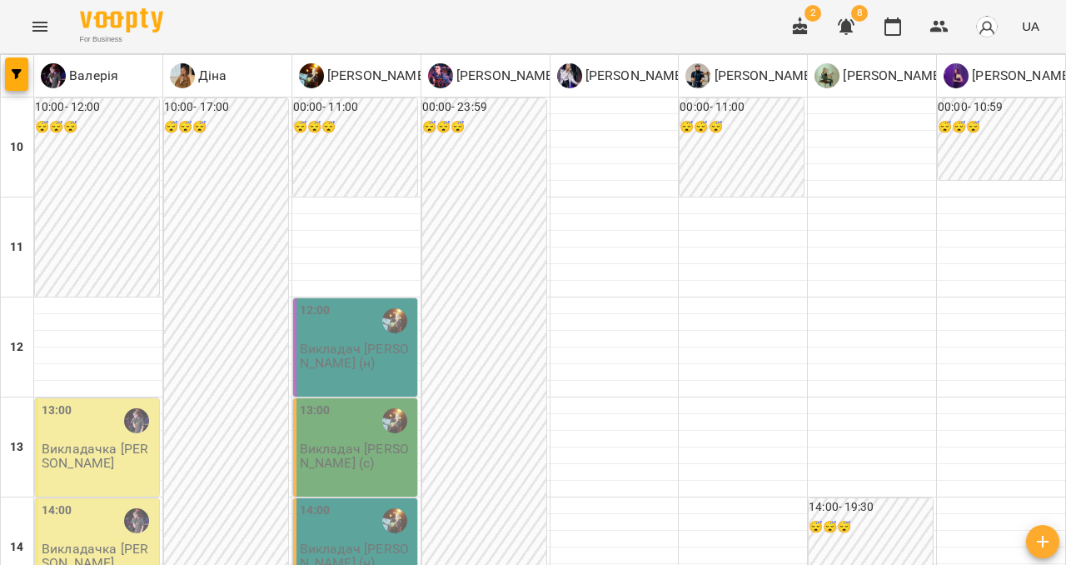
click at [366, 442] on p "Викладач [PERSON_NAME] (с)" at bounding box center [357, 456] width 114 height 29
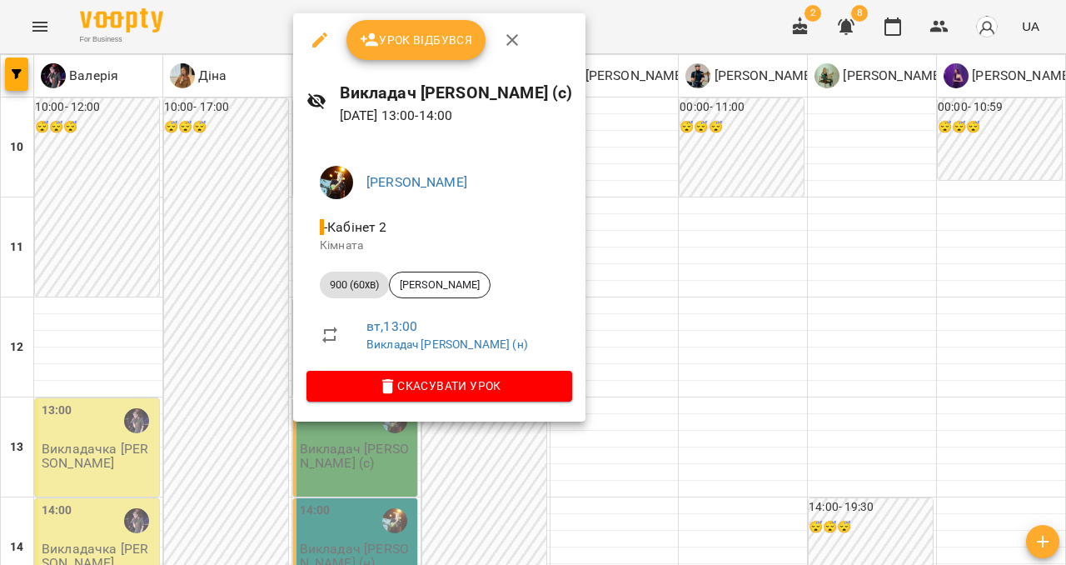
click at [502, 45] on icon "button" at bounding box center [512, 40] width 20 height 20
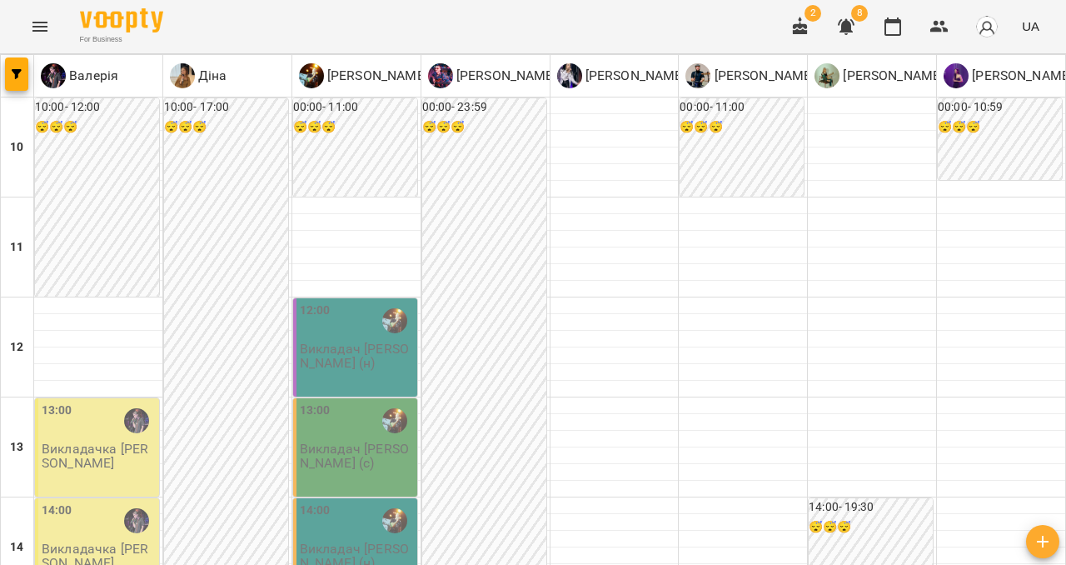
scroll to position [293, 0]
click at [350, 398] on div "13:00 Викладач [PERSON_NAME] (с)" at bounding box center [355, 447] width 124 height 98
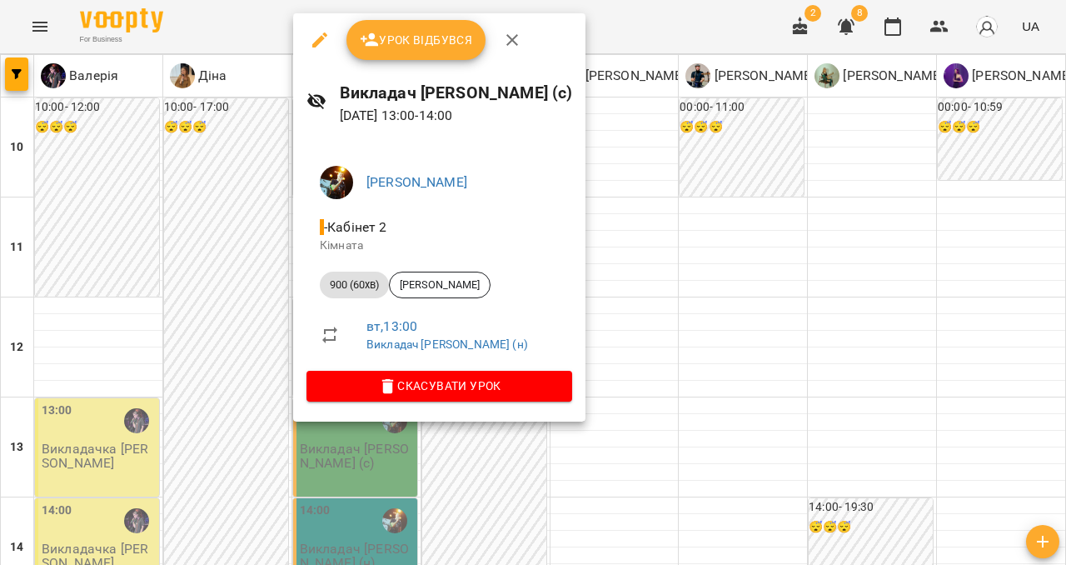
click at [322, 42] on icon "button" at bounding box center [320, 40] width 20 height 20
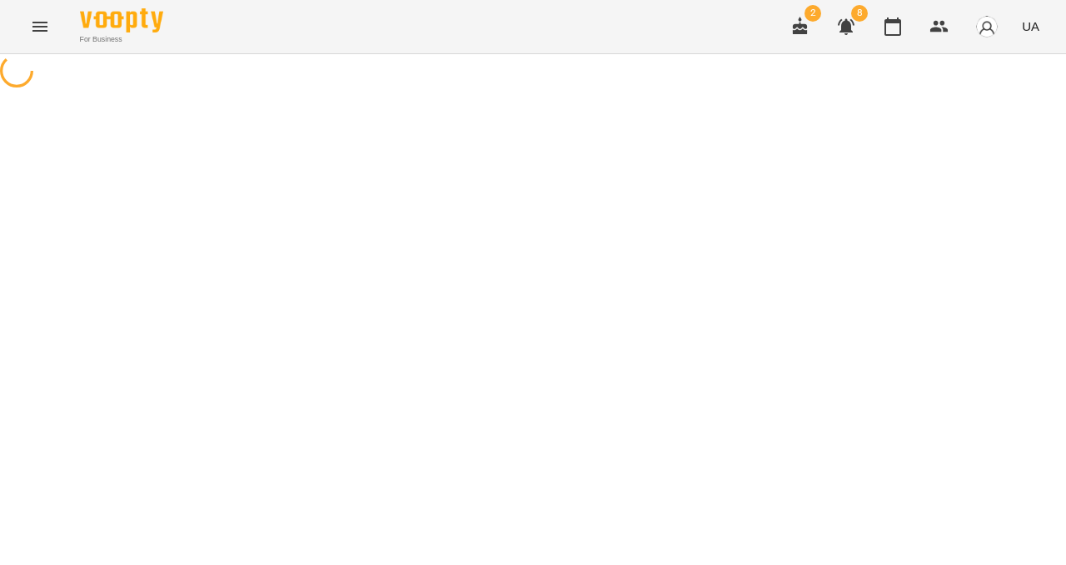
select select "**********"
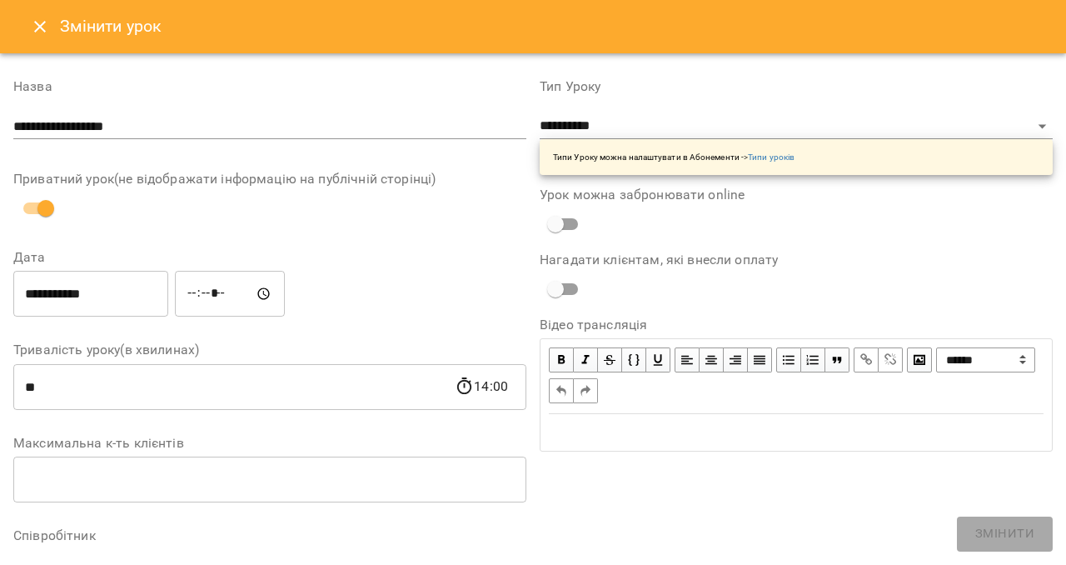
click at [207, 312] on input "*****" at bounding box center [230, 294] width 110 height 47
click at [243, 293] on input "*****" at bounding box center [230, 294] width 110 height 47
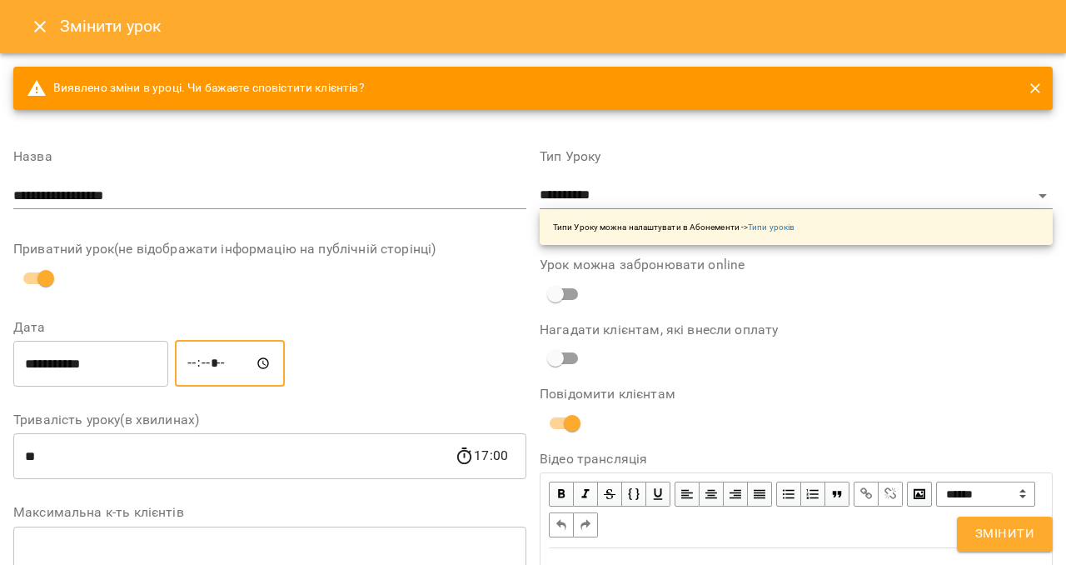
type input "*****"
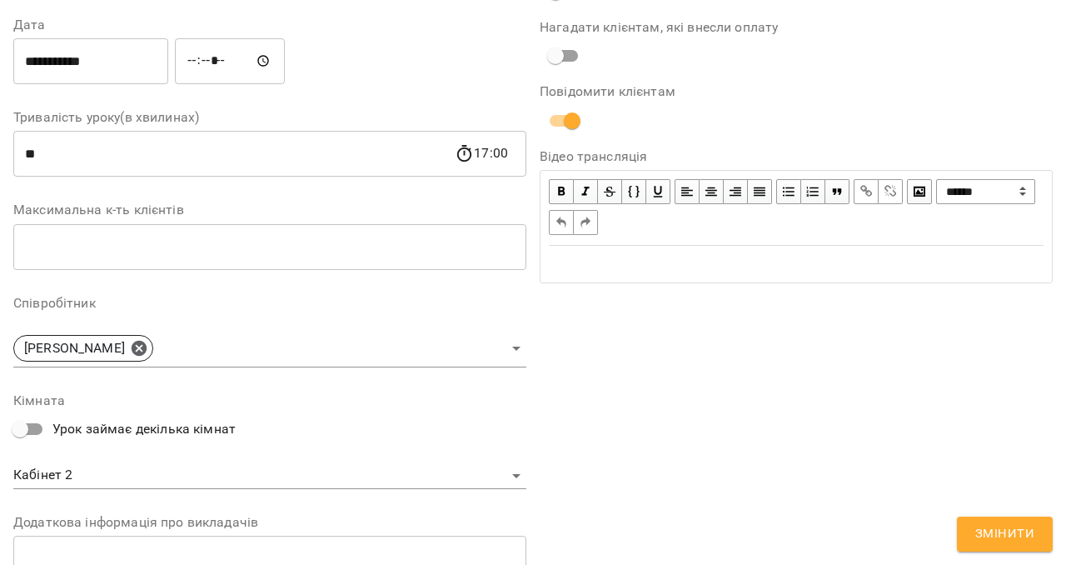
scroll to position [538, 0]
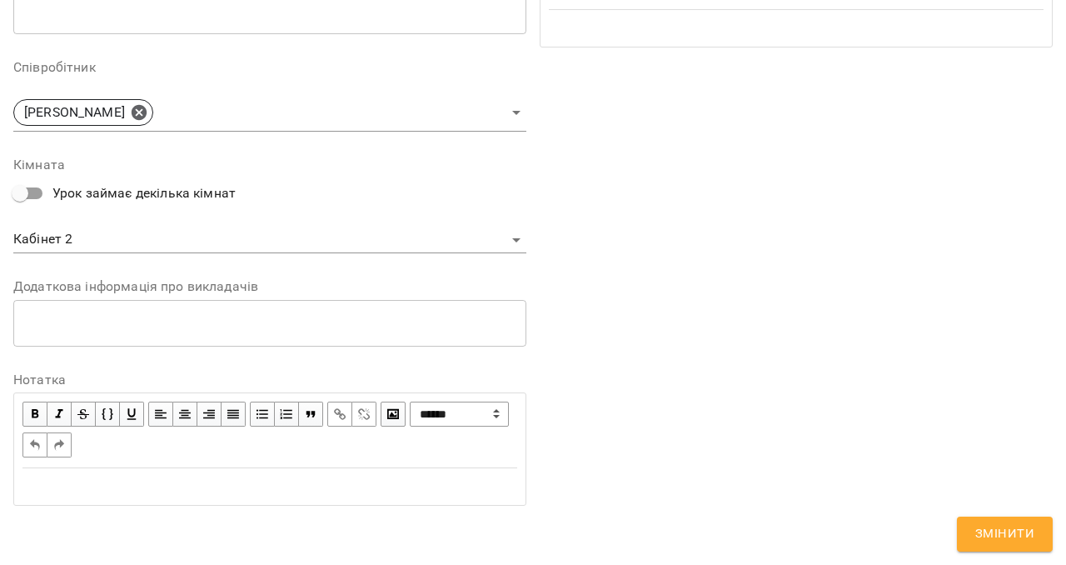
click at [971, 528] on button "Змінити" at bounding box center [1005, 533] width 96 height 35
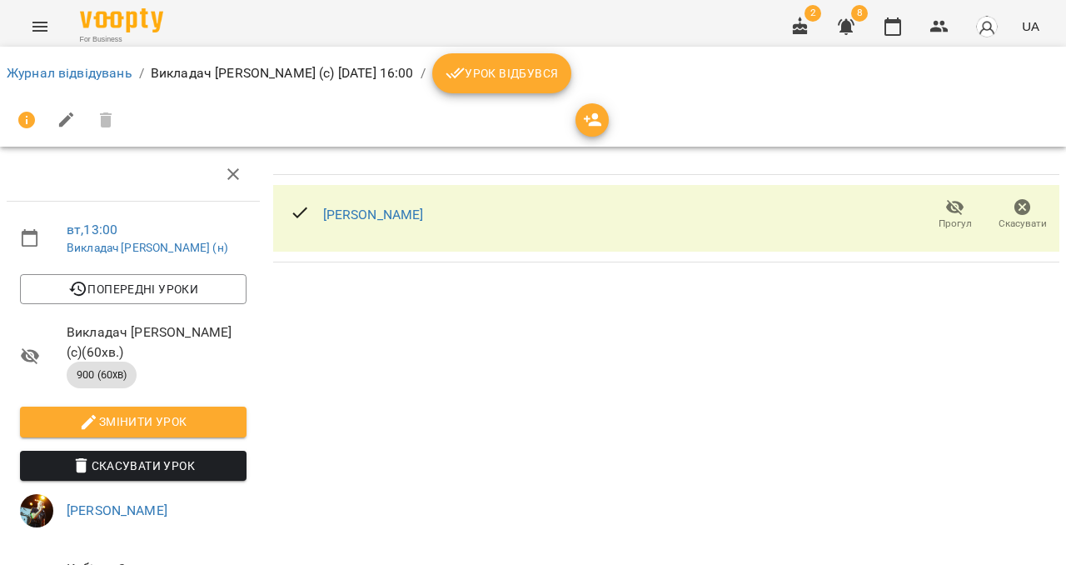
click at [43, 20] on icon "Menu" at bounding box center [40, 27] width 20 height 20
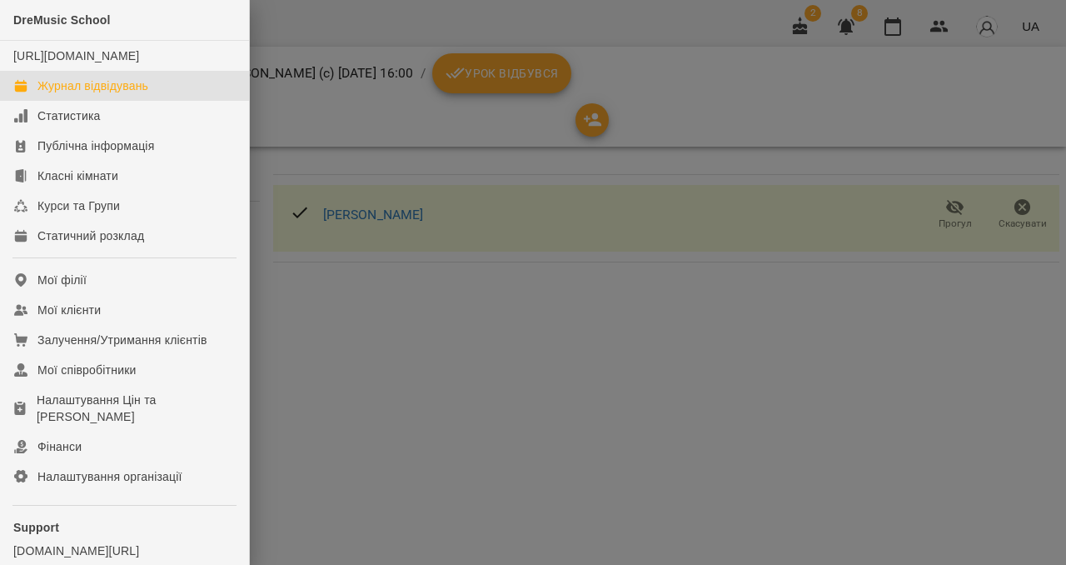
click at [67, 94] on div "Журнал відвідувань" at bounding box center [92, 85] width 111 height 17
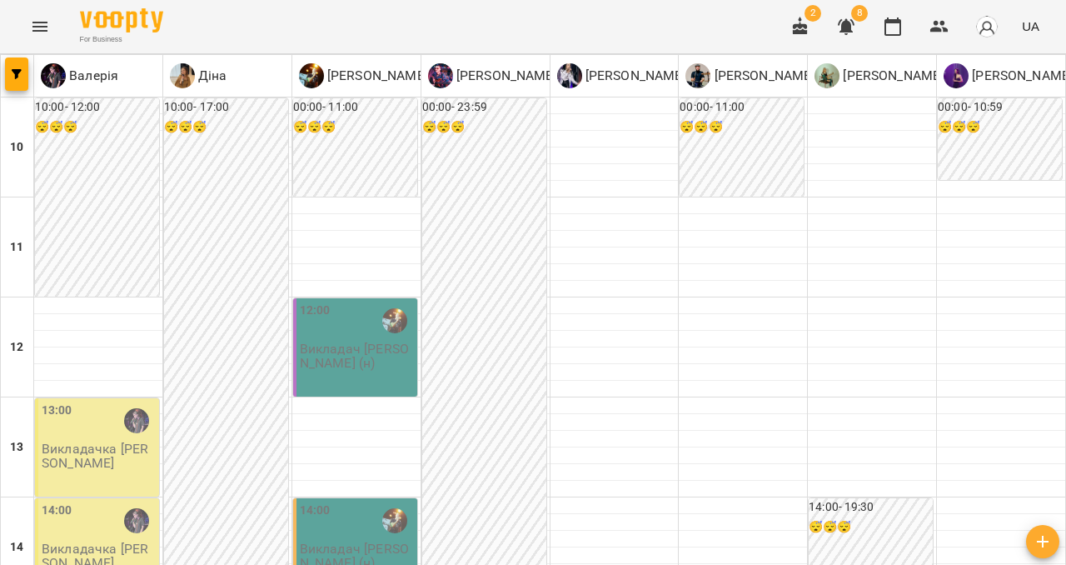
scroll to position [696, 0]
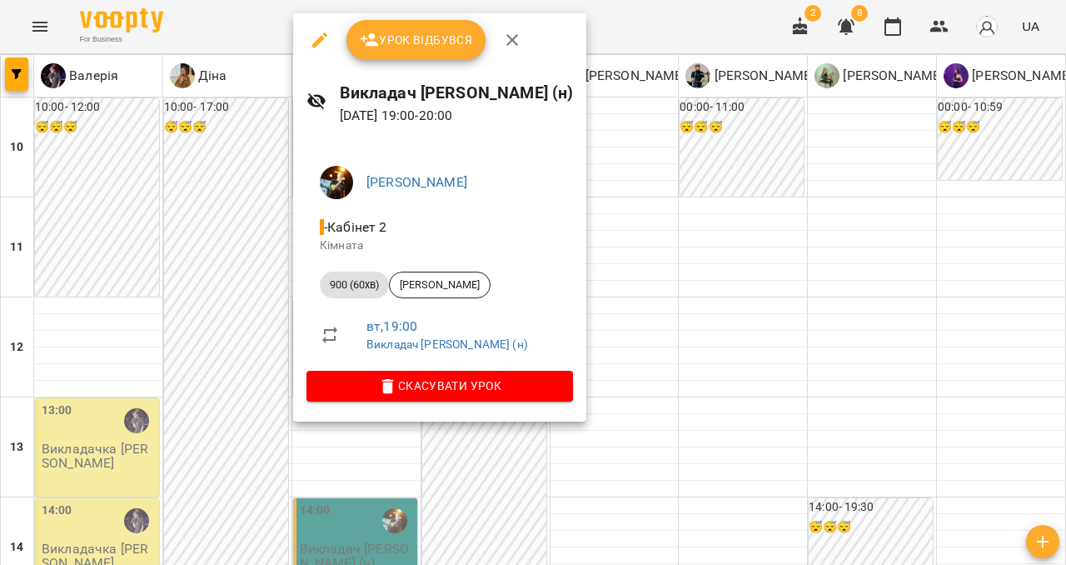
click at [506, 37] on icon "button" at bounding box center [512, 40] width 20 height 20
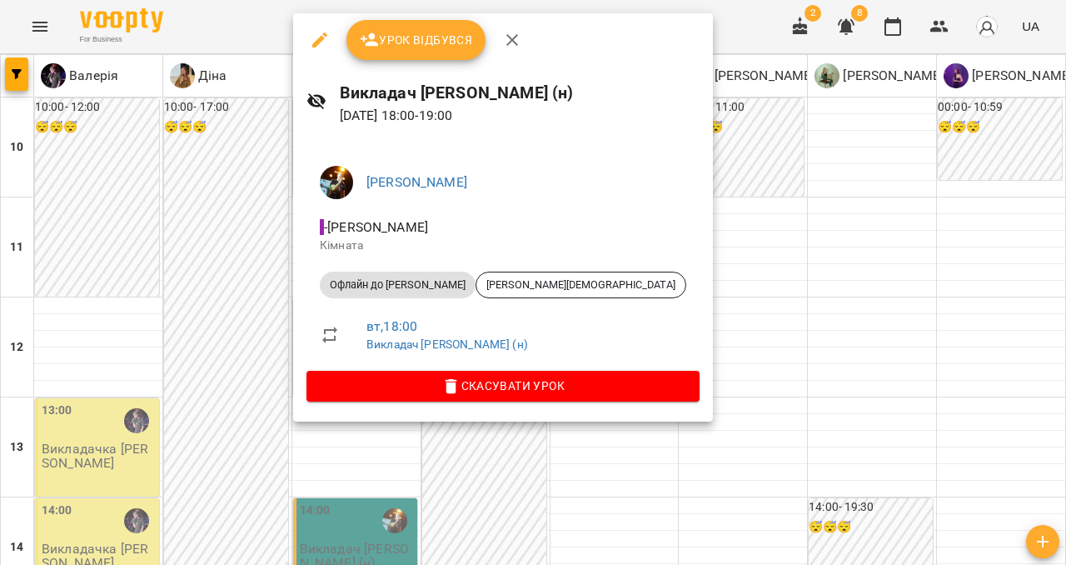
click at [519, 37] on icon "button" at bounding box center [512, 40] width 20 height 20
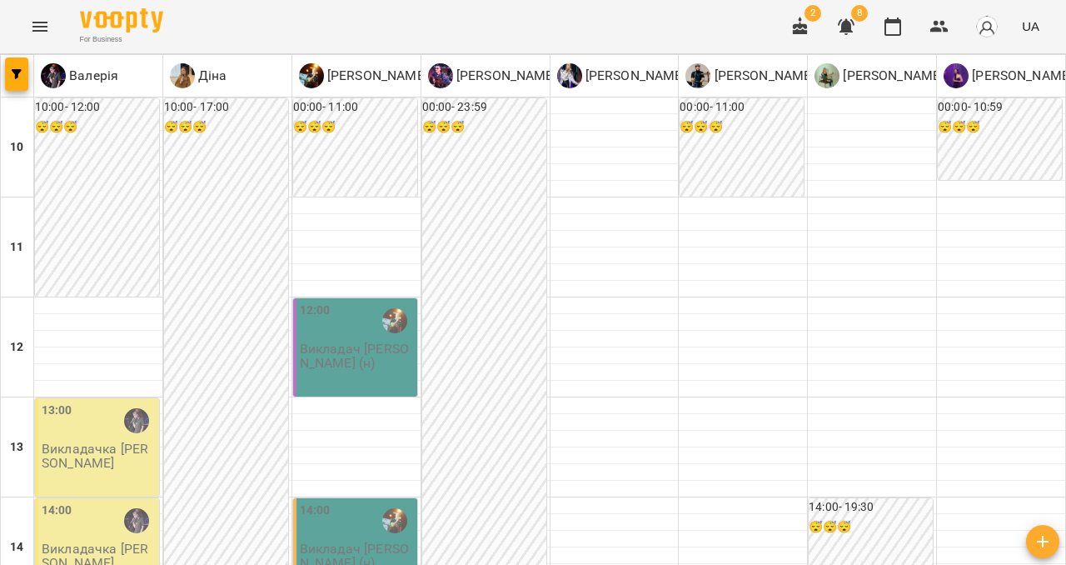
scroll to position [117, 0]
click at [61, 70] on img at bounding box center [53, 75] width 25 height 25
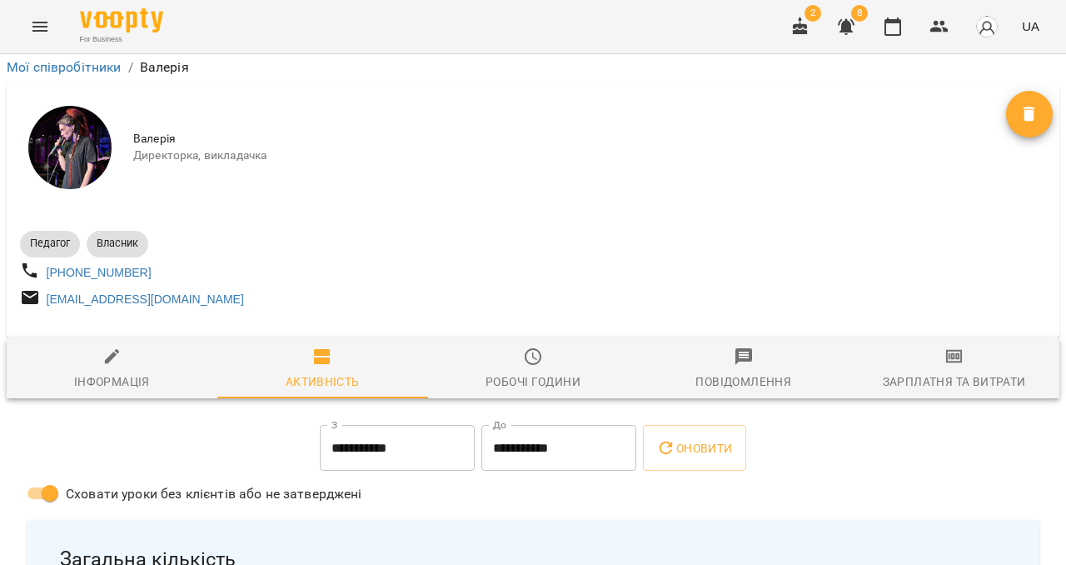
scroll to position [254, 0]
click at [919, 347] on span "Зарплатня та Витрати" at bounding box center [954, 369] width 191 height 45
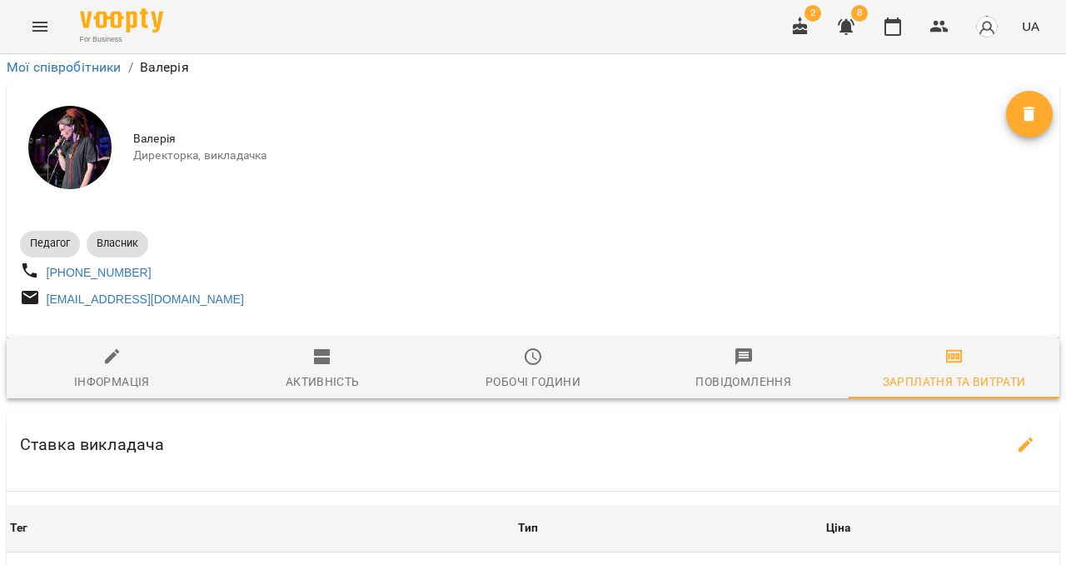
scroll to position [646, 0]
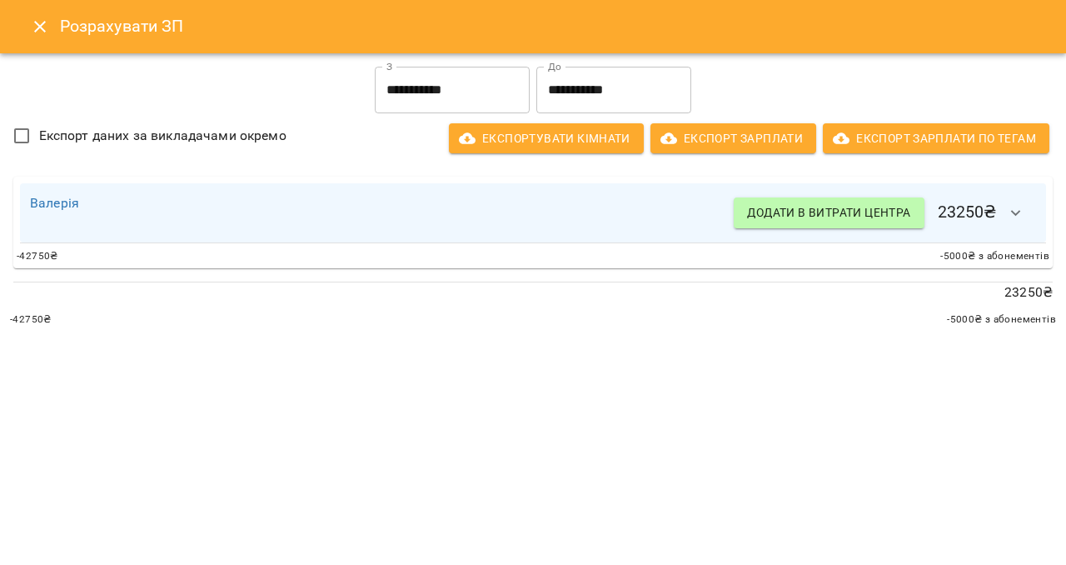
click at [1014, 210] on icon "button" at bounding box center [1016, 213] width 20 height 20
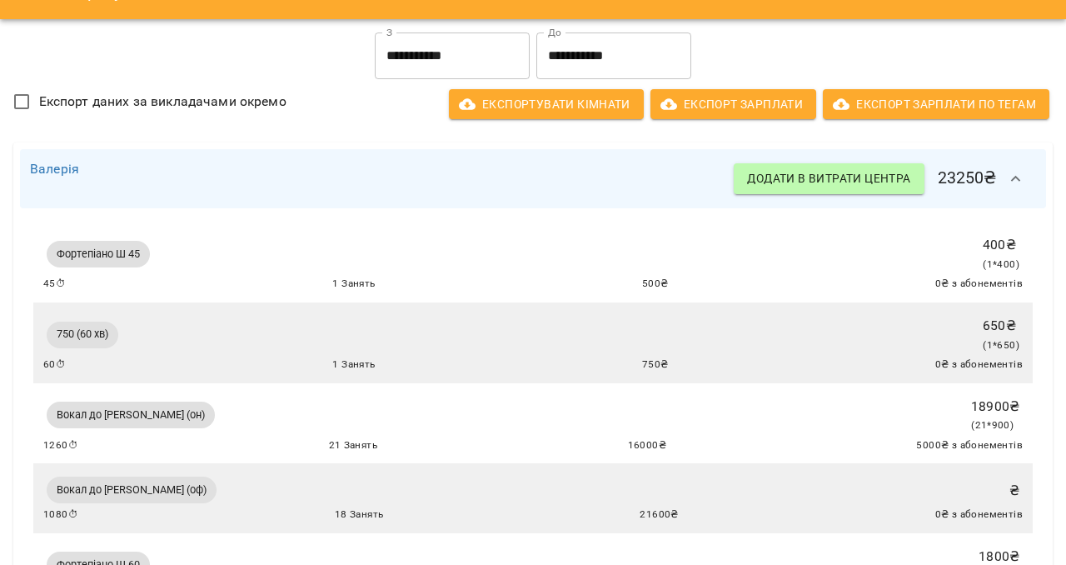
scroll to position [0, 0]
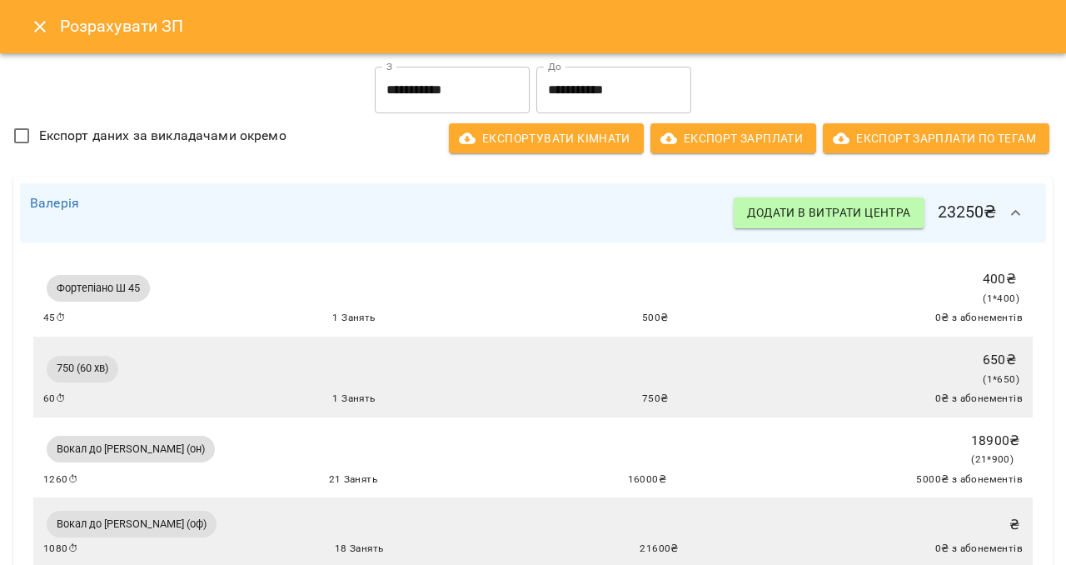
click at [442, 95] on input "**********" at bounding box center [452, 90] width 155 height 47
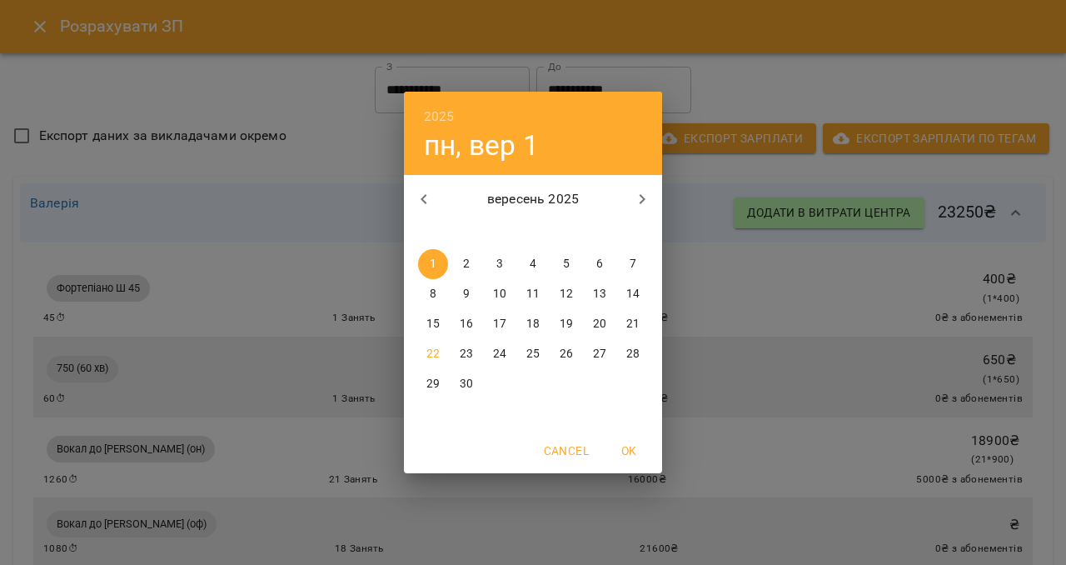
click at [433, 212] on button "button" at bounding box center [424, 199] width 40 height 40
click at [566, 259] on p "1" at bounding box center [566, 264] width 7 height 17
type input "**********"
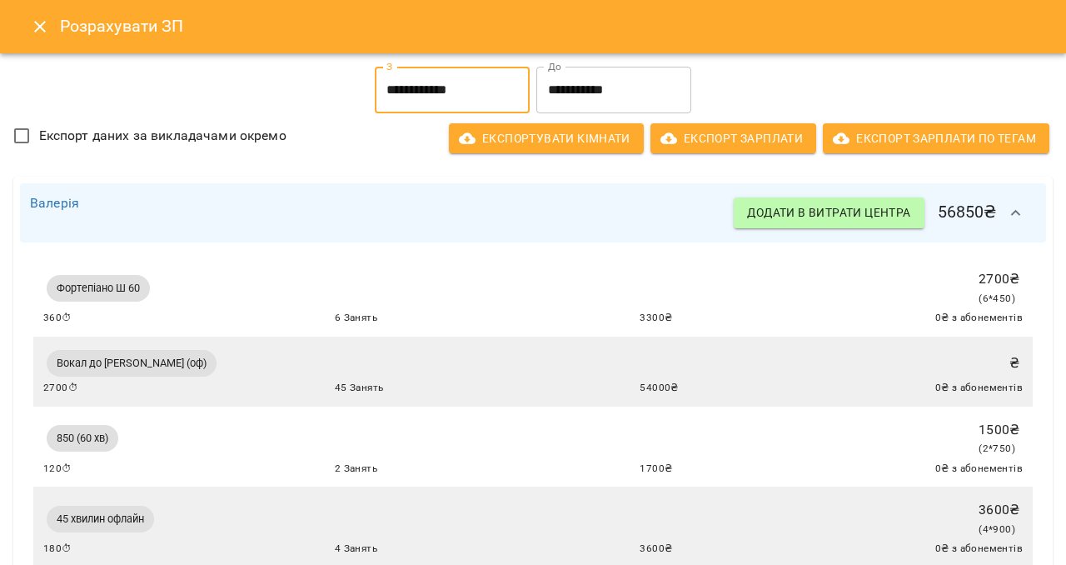
click at [571, 96] on input "**********" at bounding box center [613, 90] width 155 height 47
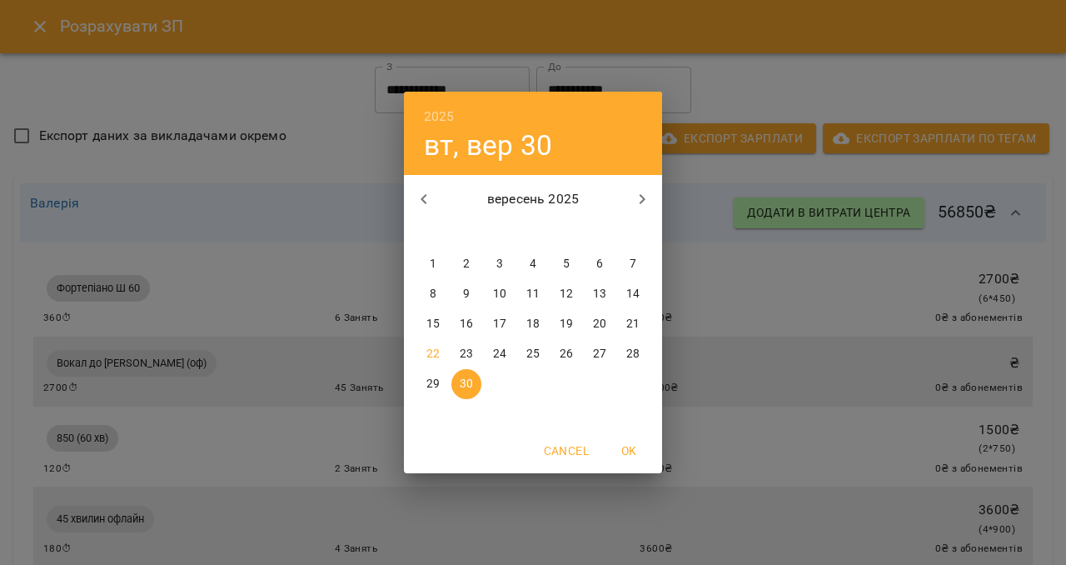
click at [419, 198] on icon "button" at bounding box center [424, 199] width 20 height 20
click at [632, 379] on p "31" at bounding box center [632, 384] width 13 height 17
type input "**********"
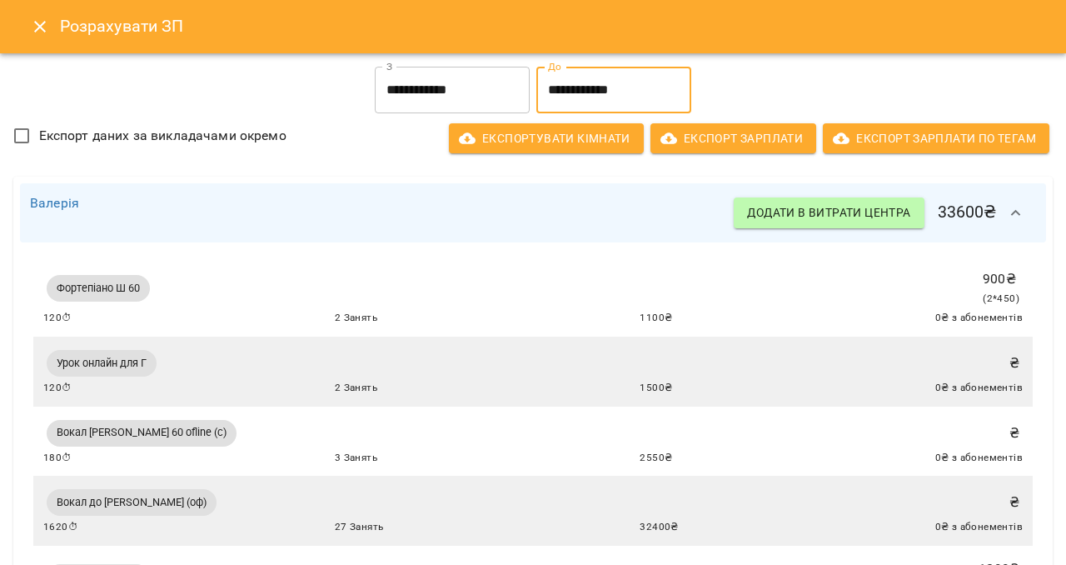
click at [40, 24] on icon "Close" at bounding box center [40, 27] width 20 height 20
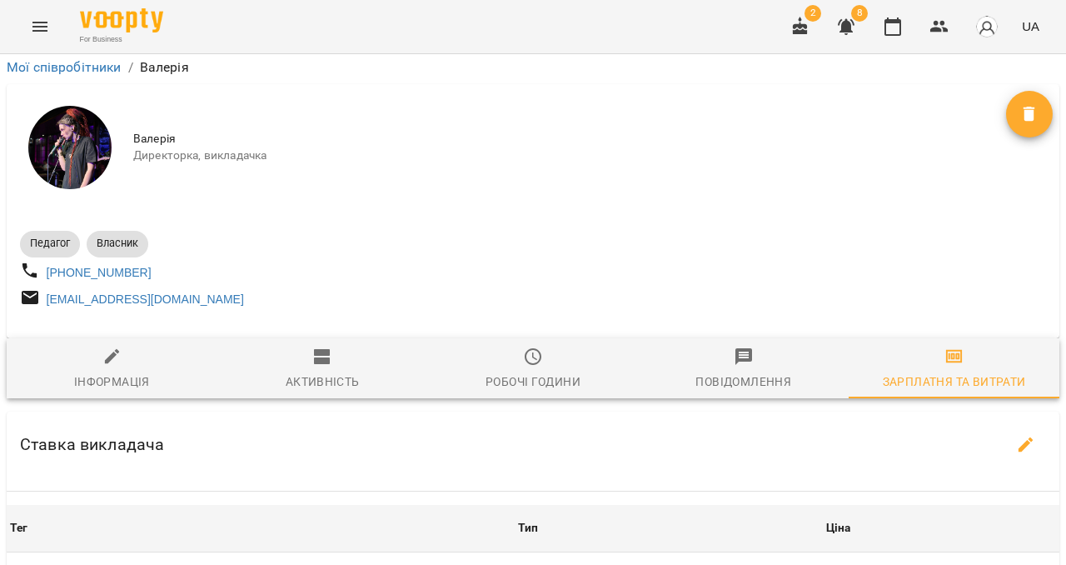
scroll to position [1203, 0]
click at [54, 18] on button "Menu" at bounding box center [40, 27] width 40 height 40
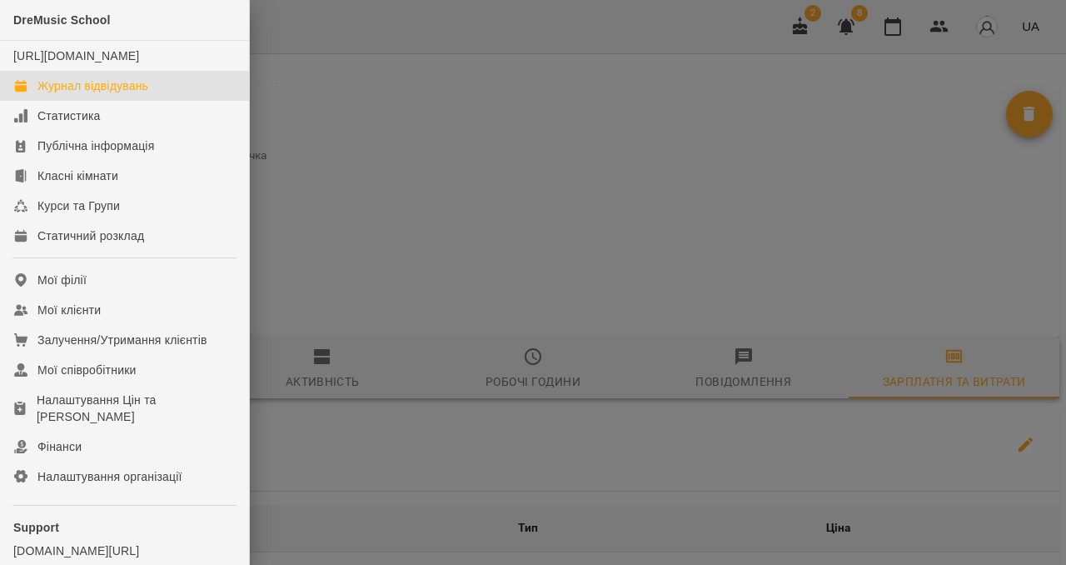
click at [77, 94] on div "Журнал відвідувань" at bounding box center [92, 85] width 111 height 17
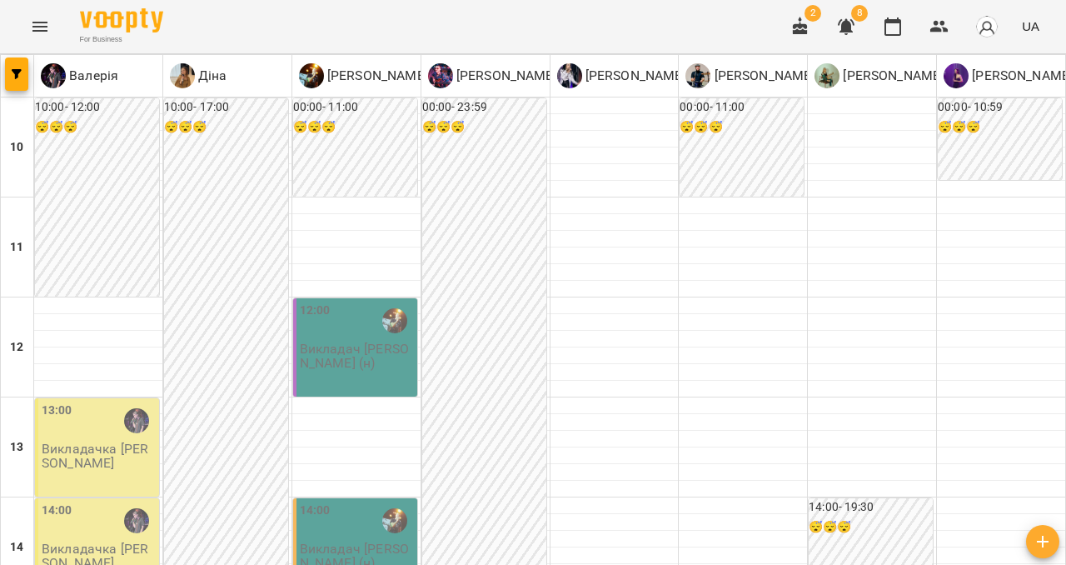
scroll to position [61, 0]
click at [328, 342] on p "Викладач [PERSON_NAME] (н)" at bounding box center [357, 356] width 114 height 29
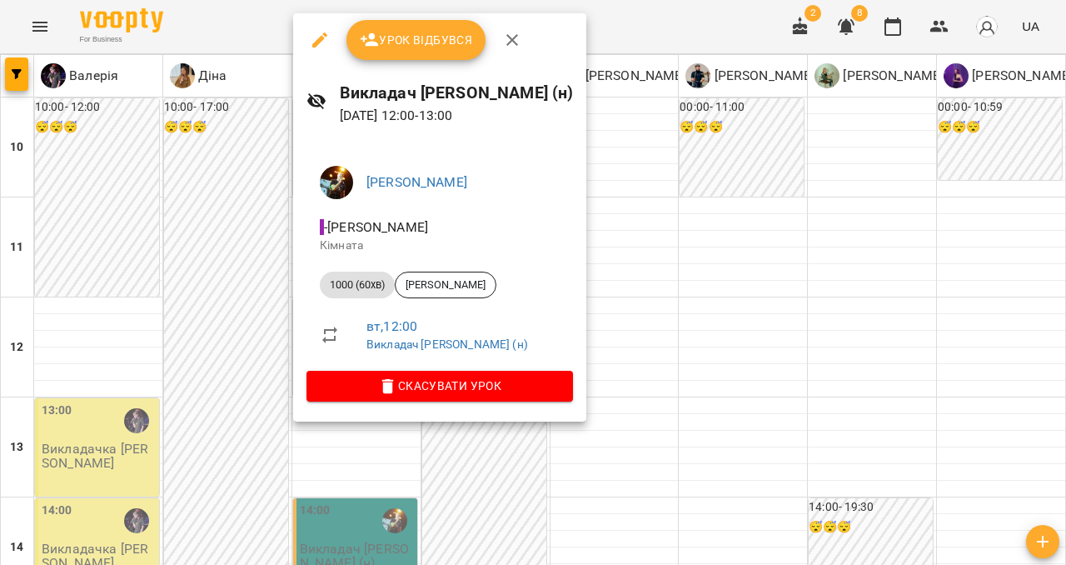
click at [409, 391] on span "Скасувати Урок" at bounding box center [440, 386] width 240 height 20
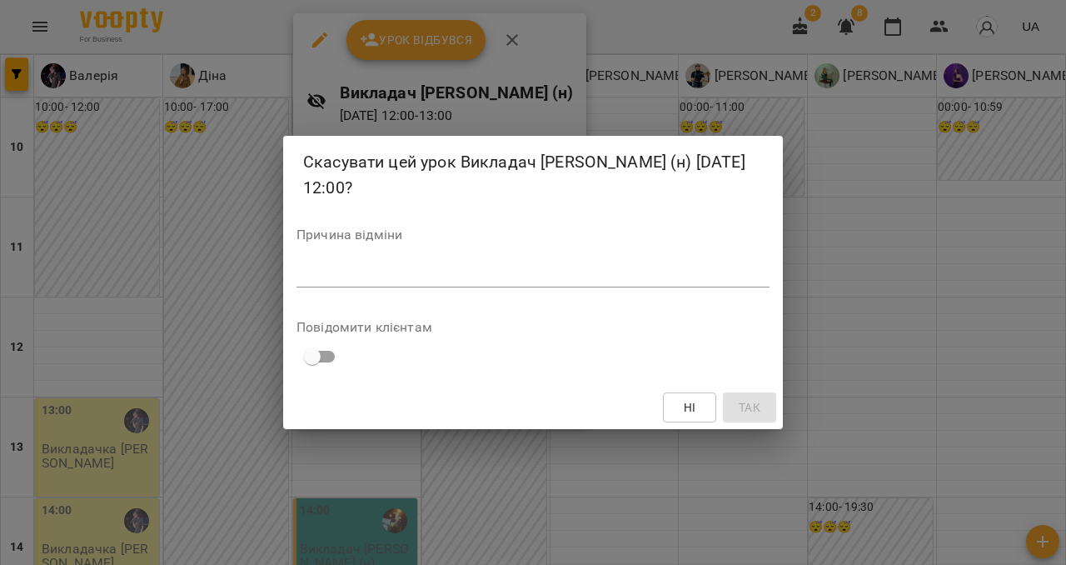
click at [383, 275] on textarea at bounding box center [533, 274] width 473 height 16
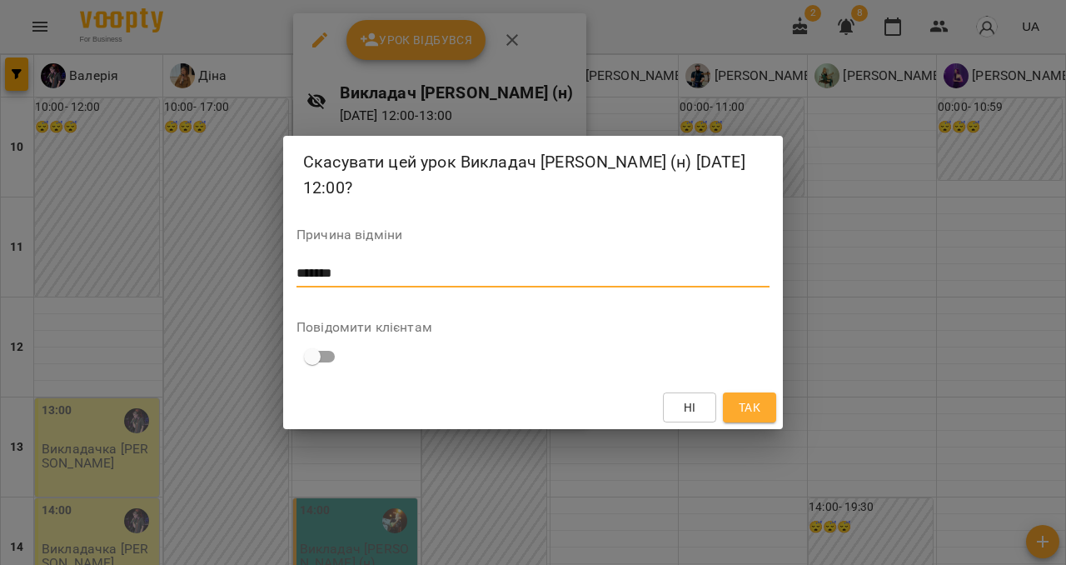
type textarea "*******"
click at [758, 405] on span "Так" at bounding box center [750, 407] width 22 height 20
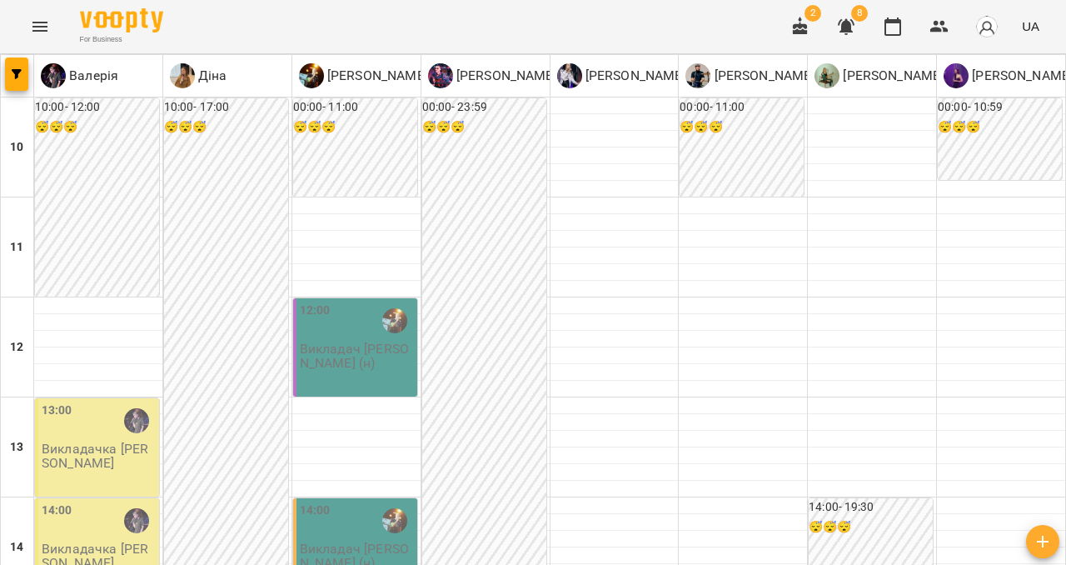
click at [43, 31] on icon "Menu" at bounding box center [39, 27] width 15 height 10
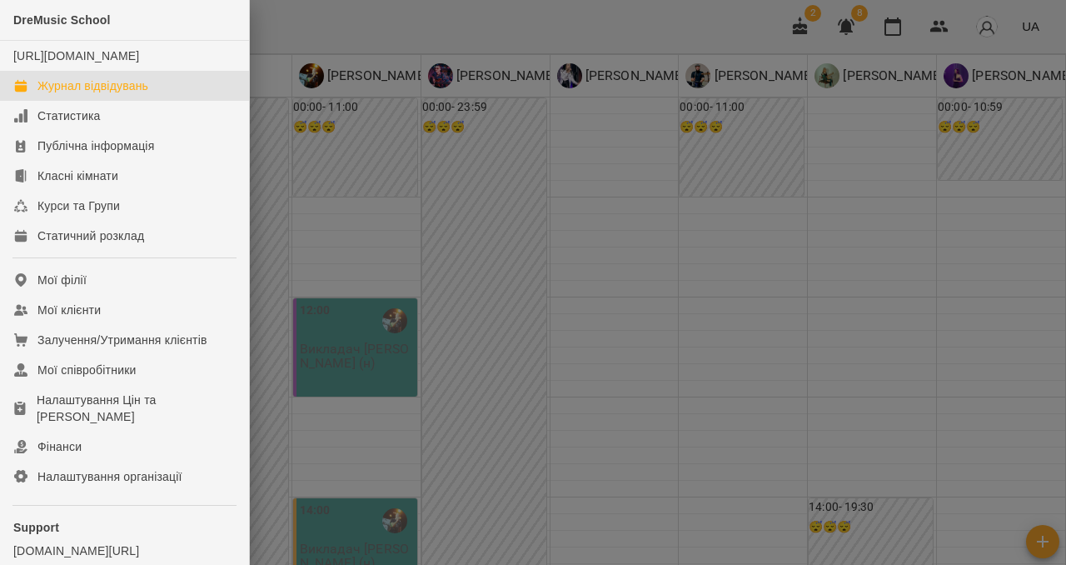
click at [67, 101] on link "Журнал відвідувань" at bounding box center [124, 86] width 249 height 30
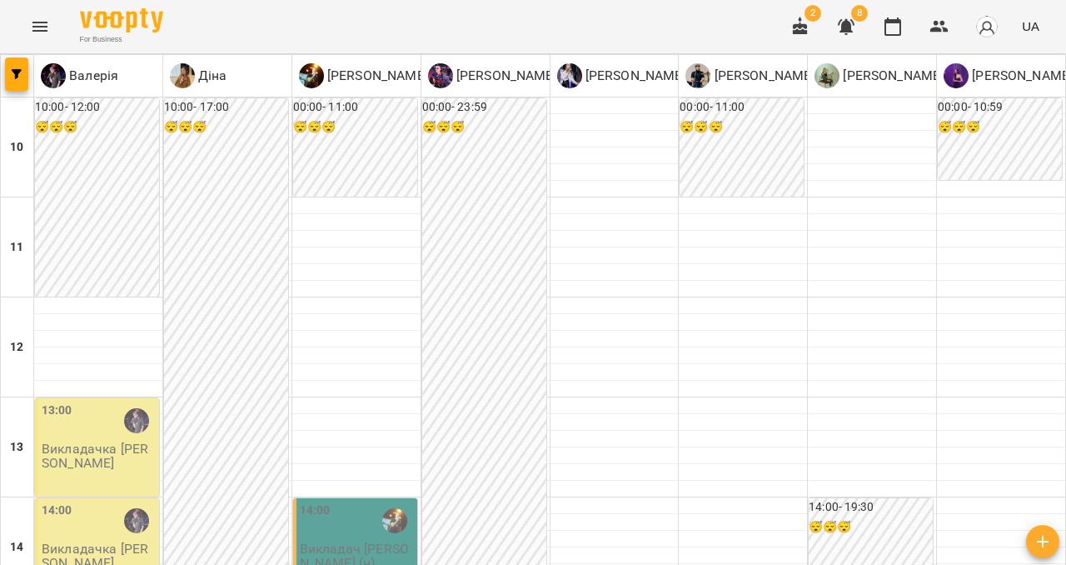
scroll to position [235, 0]
click at [181, 78] on img at bounding box center [182, 75] width 25 height 25
click at [323, 78] on img at bounding box center [311, 75] width 25 height 25
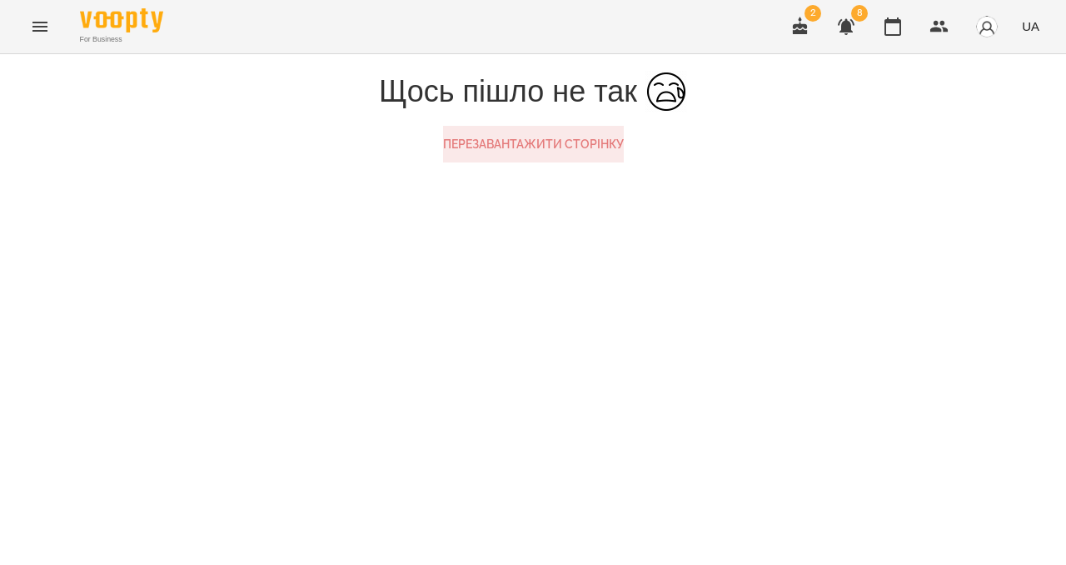
click at [462, 162] on button "Перезавантажити сторінку" at bounding box center [533, 144] width 181 height 37
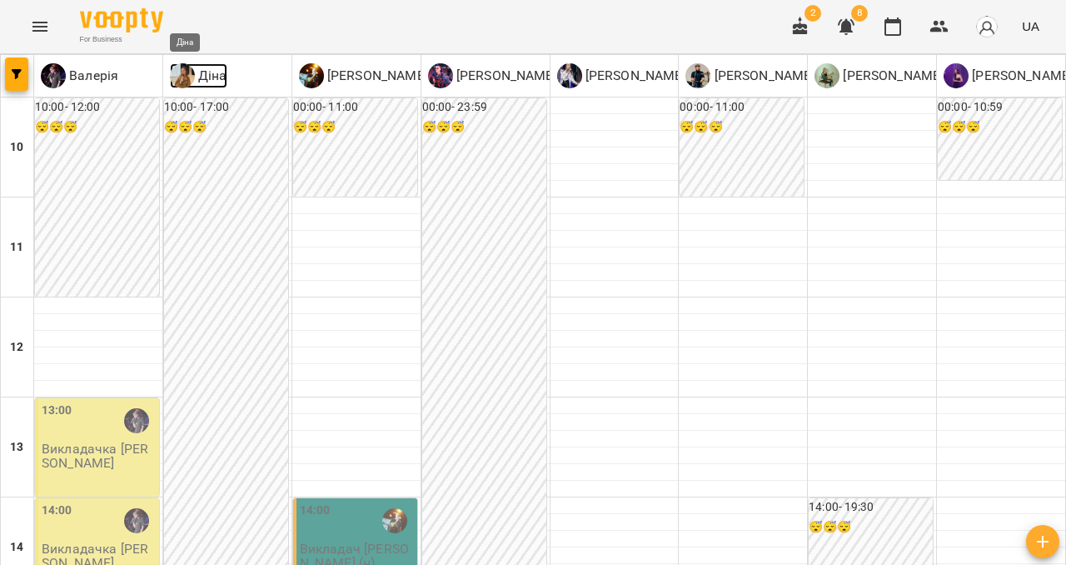
click at [182, 72] on img at bounding box center [182, 75] width 25 height 25
click at [189, 71] on img at bounding box center [182, 75] width 25 height 25
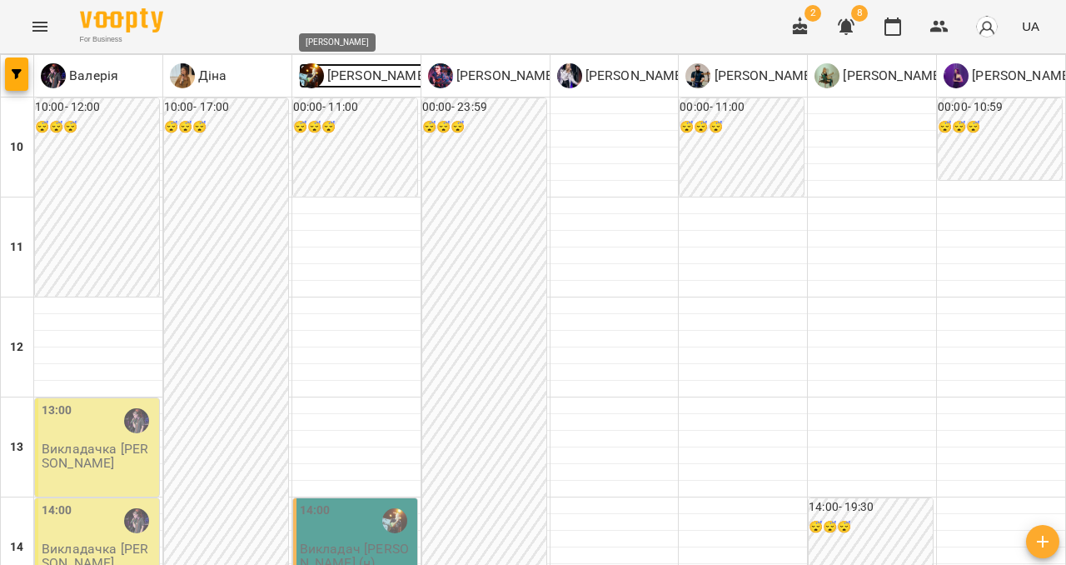
click at [346, 72] on p "[PERSON_NAME]" at bounding box center [376, 76] width 104 height 20
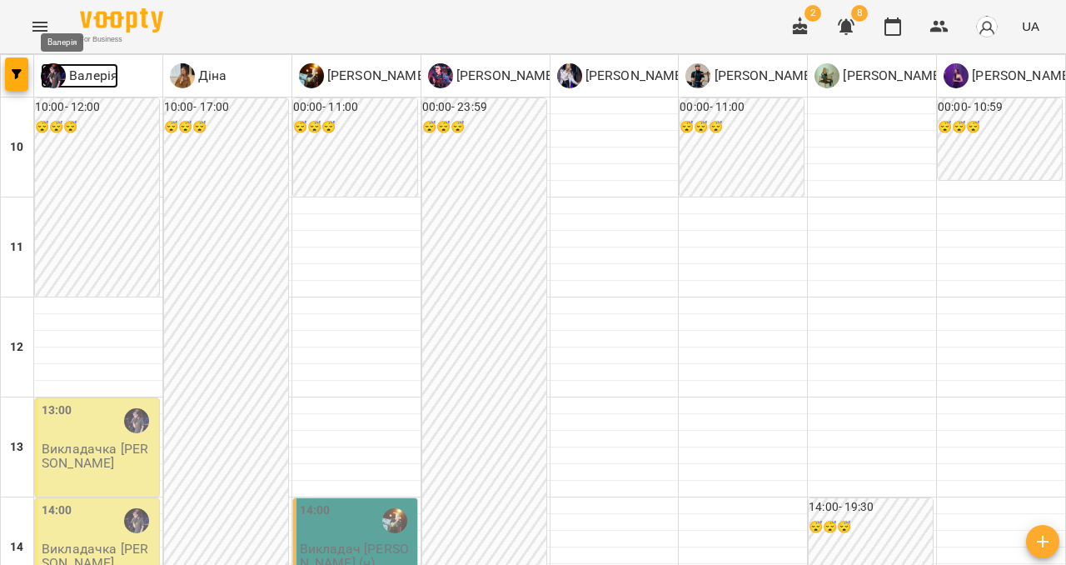
click at [90, 82] on p "Валерія" at bounding box center [92, 76] width 52 height 20
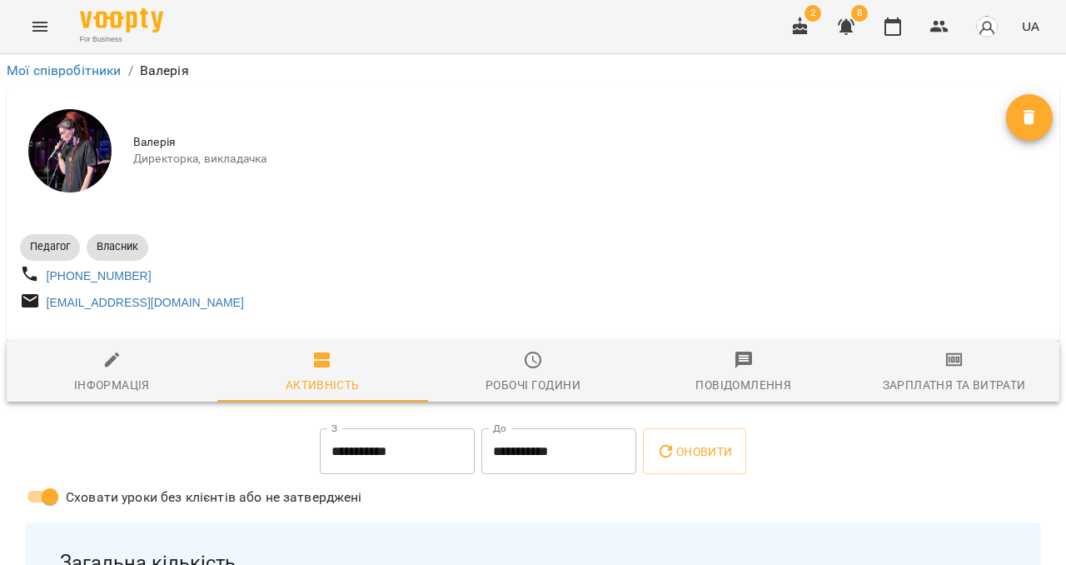
click at [942, 381] on span "Зарплатня та Витрати" at bounding box center [954, 372] width 191 height 45
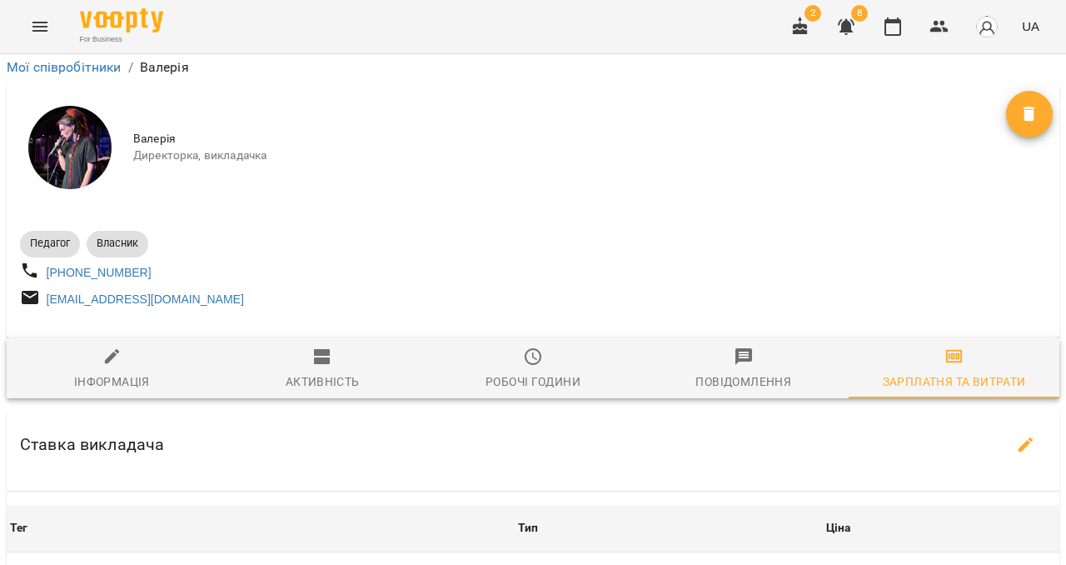
scroll to position [656, 0]
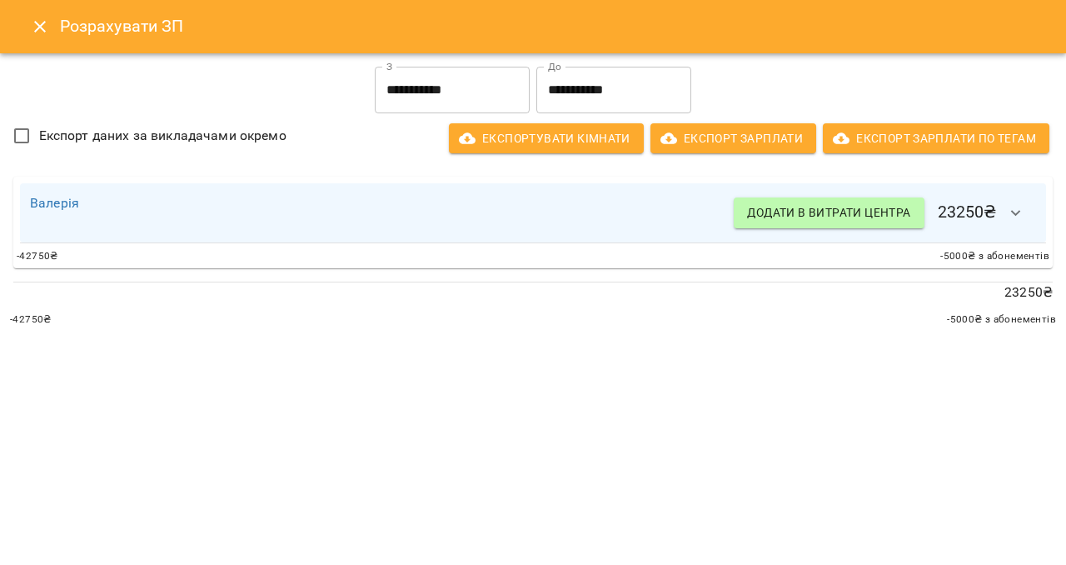
click at [1010, 216] on icon "button" at bounding box center [1016, 213] width 20 height 20
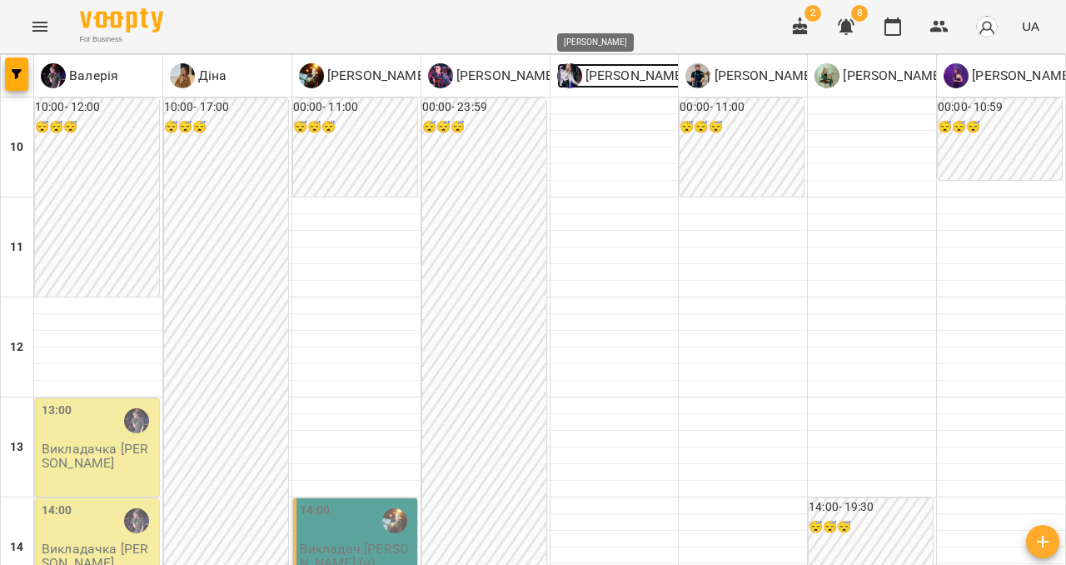
click at [579, 79] on img at bounding box center [569, 75] width 25 height 25
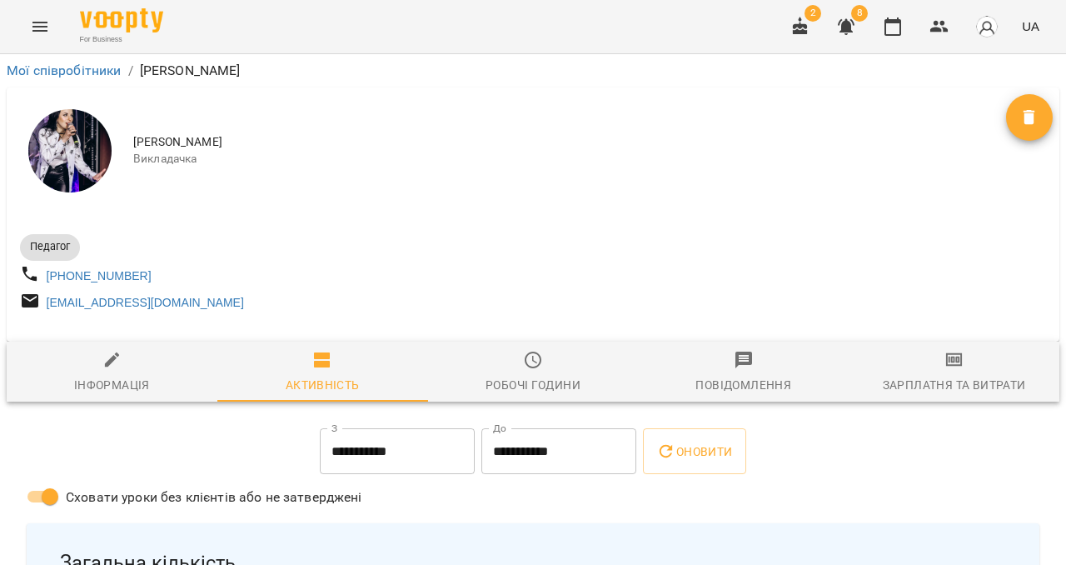
click at [932, 377] on span "Зарплатня та Витрати" at bounding box center [954, 372] width 191 height 45
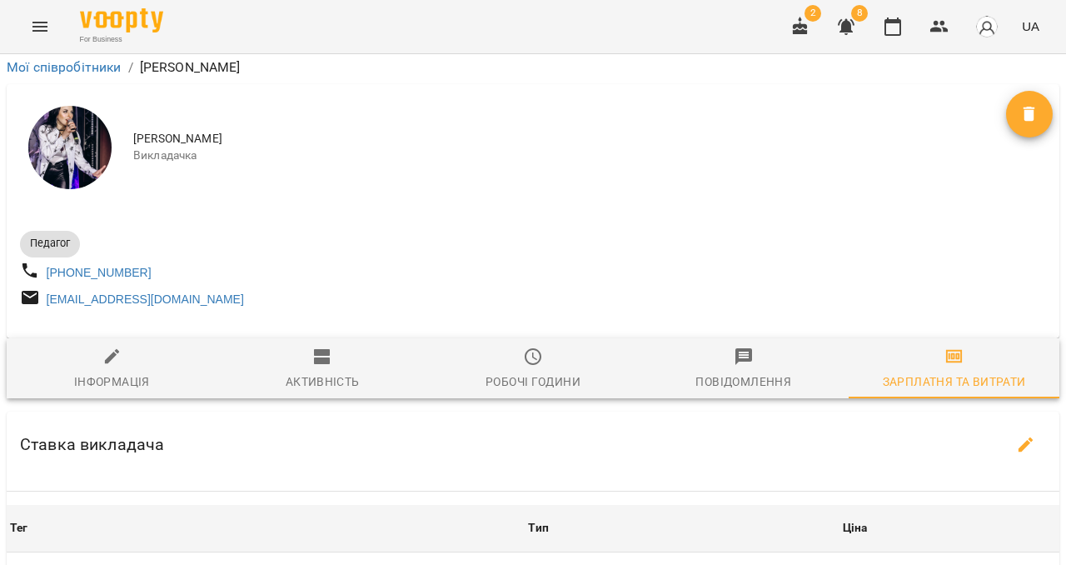
scroll to position [317, 0]
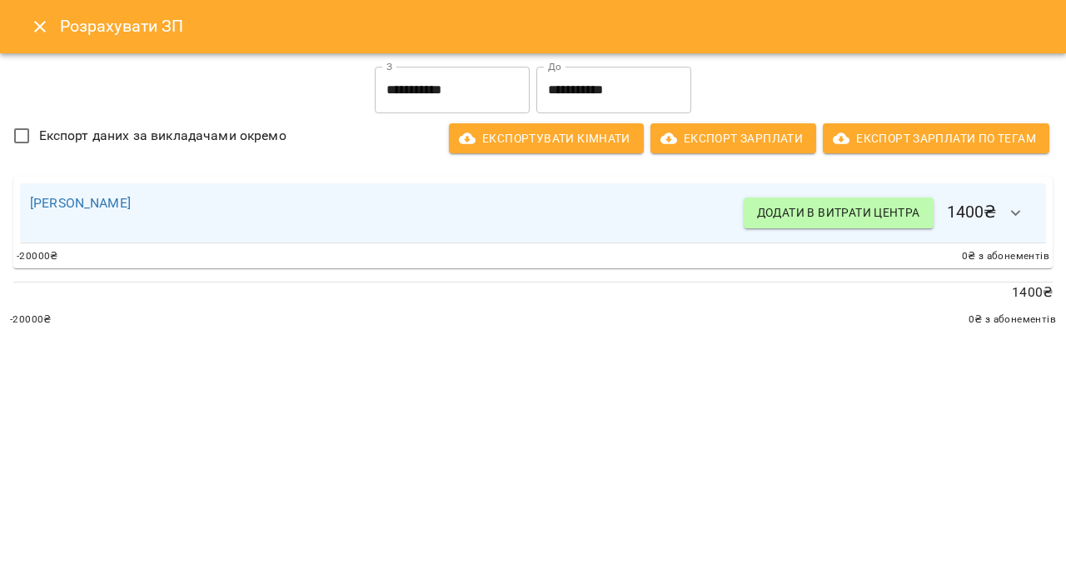
click at [41, 19] on icon "Close" at bounding box center [40, 27] width 20 height 20
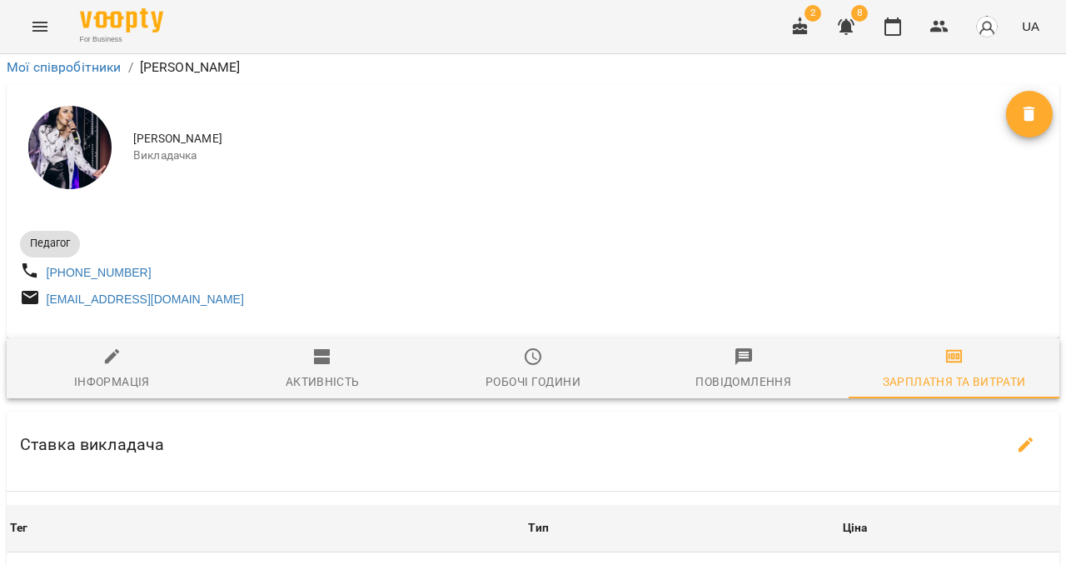
click at [45, 29] on icon "Menu" at bounding box center [40, 27] width 20 height 20
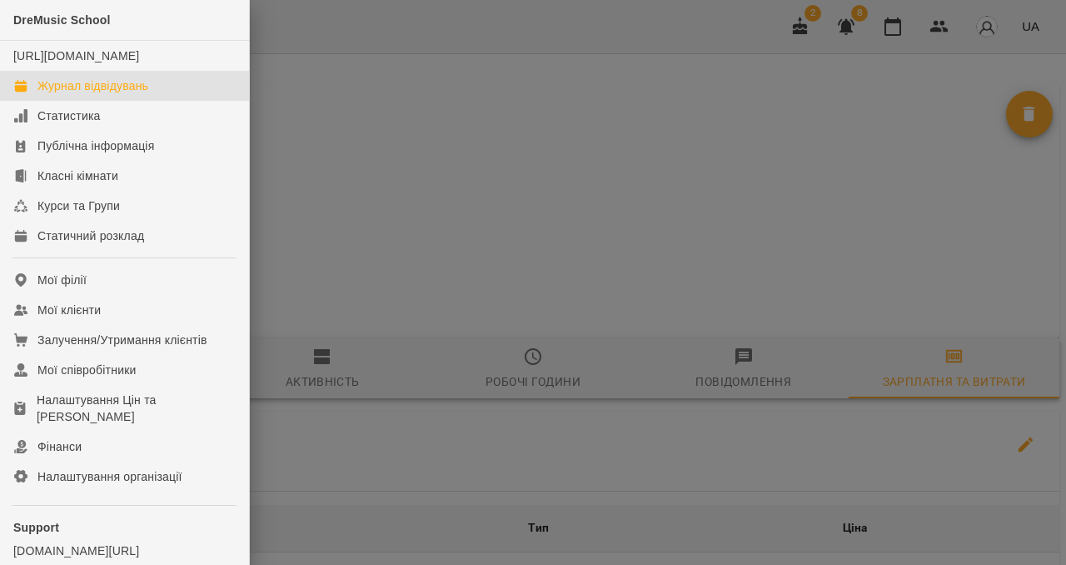
click at [71, 101] on link "Журнал відвідувань" at bounding box center [124, 86] width 249 height 30
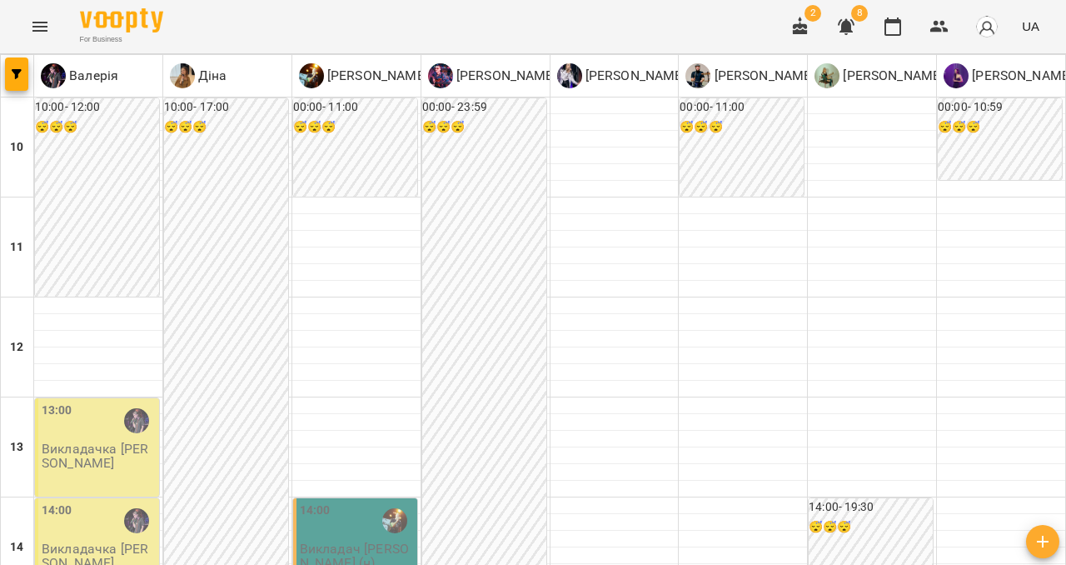
click at [34, 22] on icon "Menu" at bounding box center [39, 27] width 15 height 10
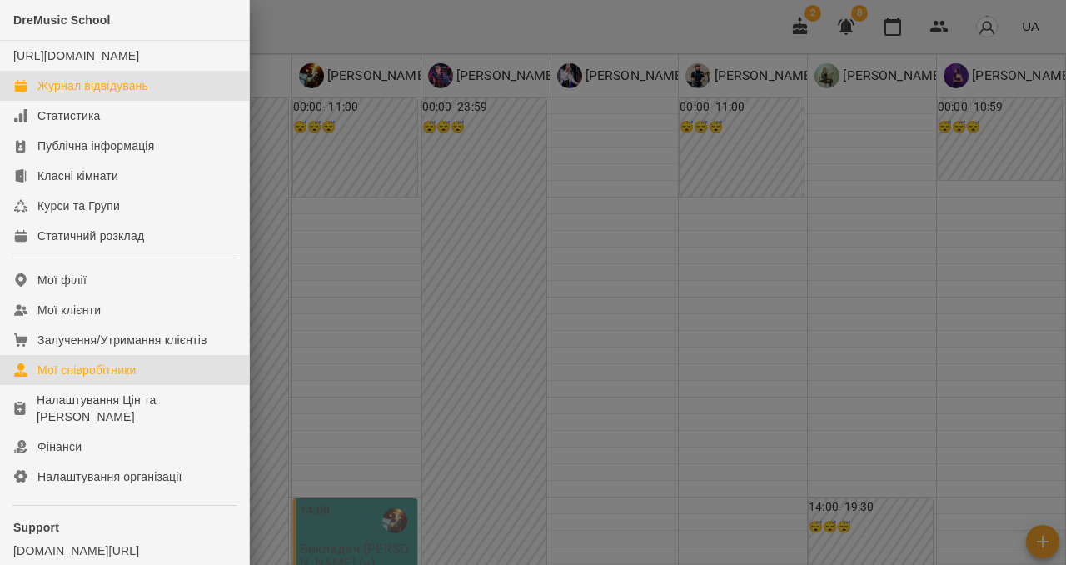
click at [87, 378] on div "Мої співробітники" at bounding box center [86, 370] width 99 height 17
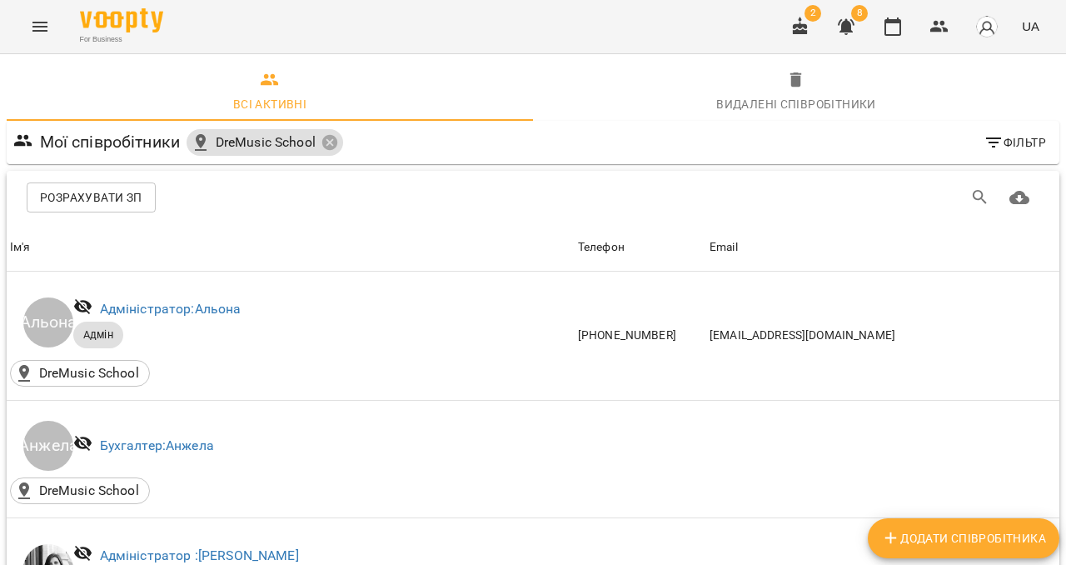
click at [132, 192] on span "Розрахувати ЗП" at bounding box center [91, 197] width 102 height 20
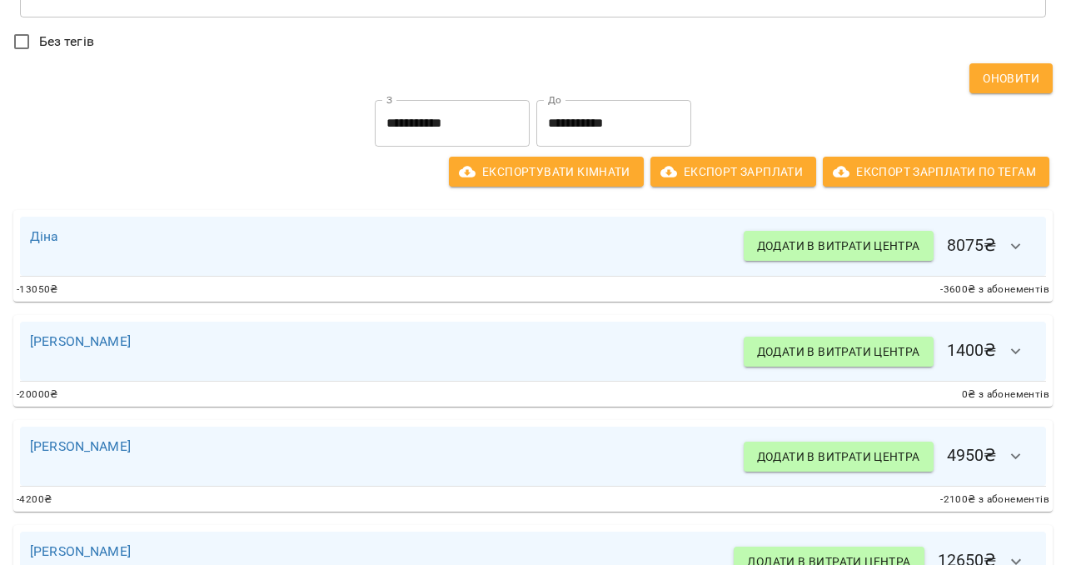
scroll to position [236, 0]
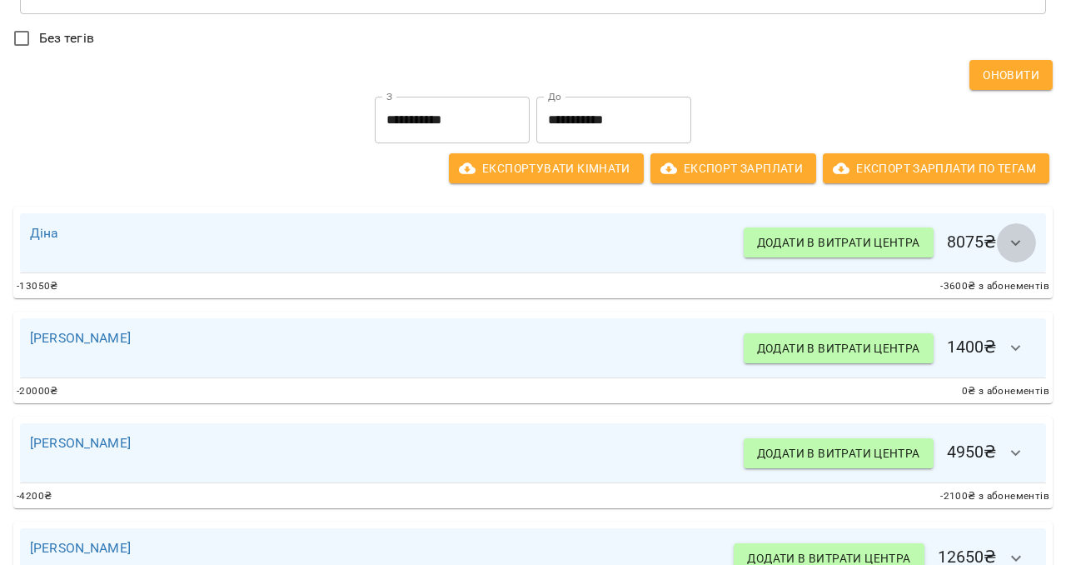
click at [1001, 239] on button "button" at bounding box center [1016, 243] width 40 height 40
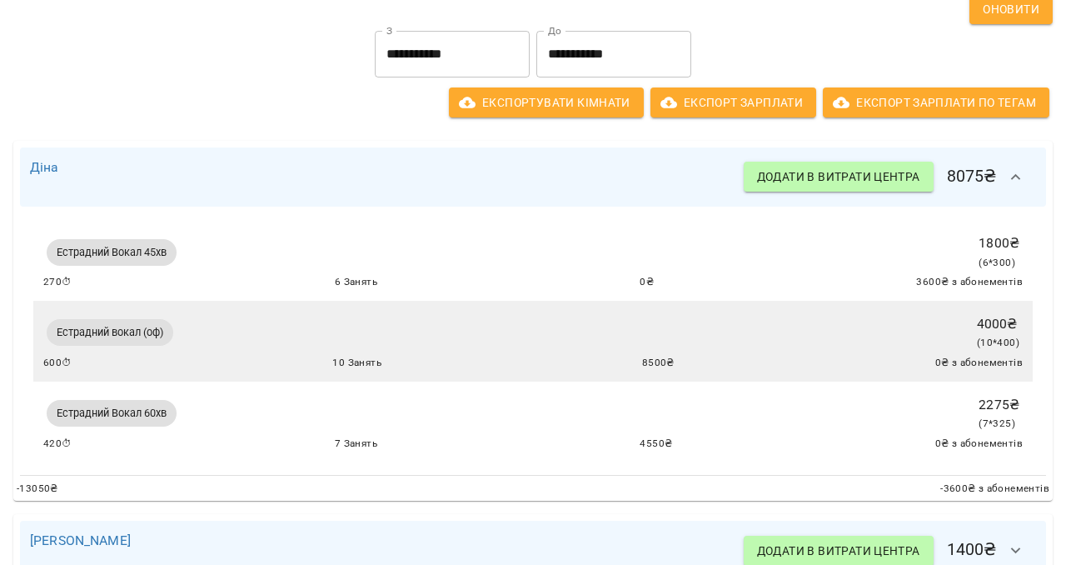
scroll to position [306, 0]
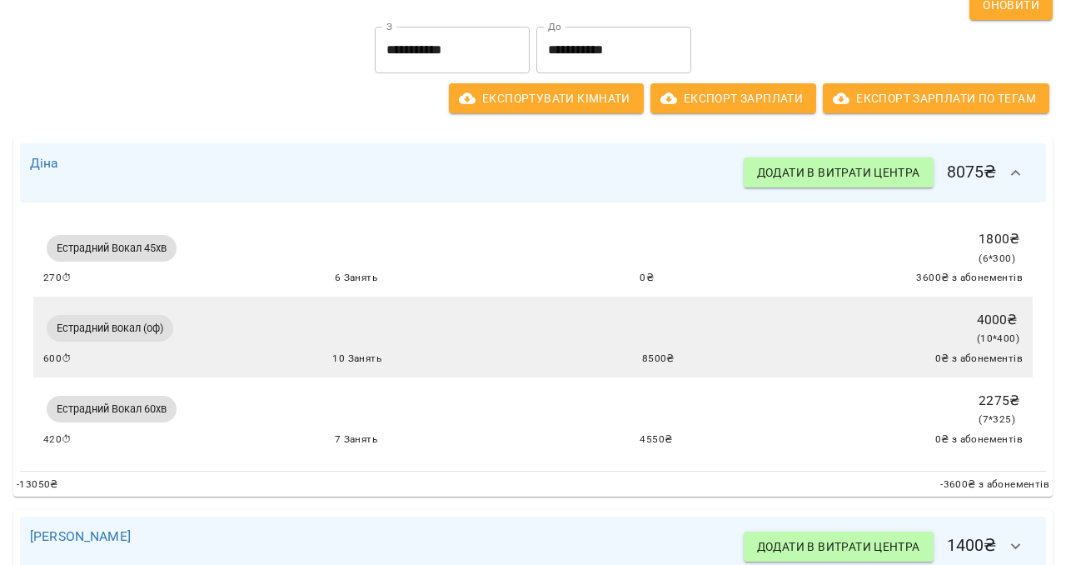
click at [1013, 175] on icon "button" at bounding box center [1016, 173] width 20 height 20
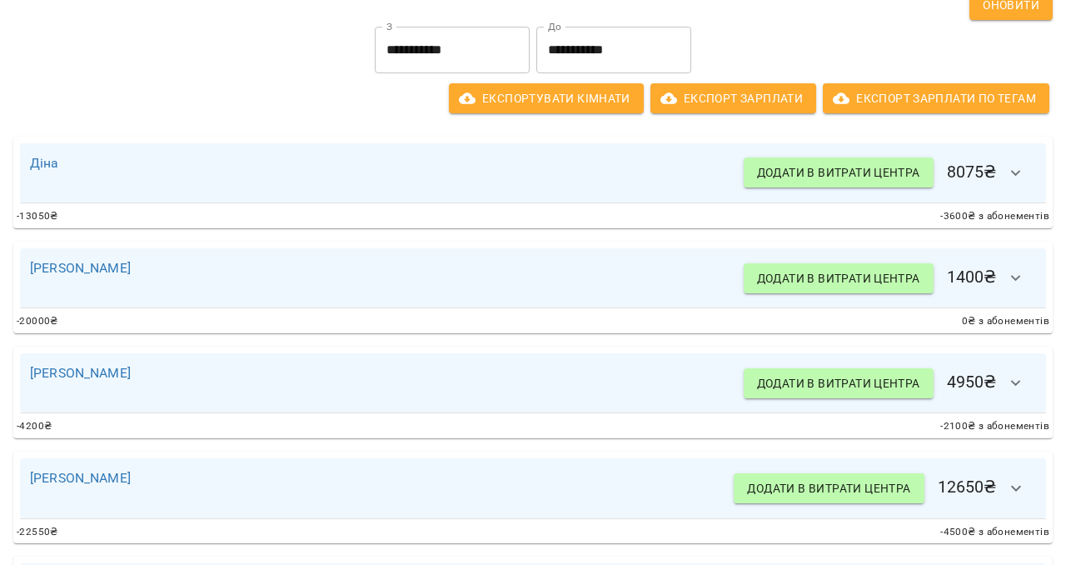
click at [1015, 272] on icon "button" at bounding box center [1016, 278] width 20 height 20
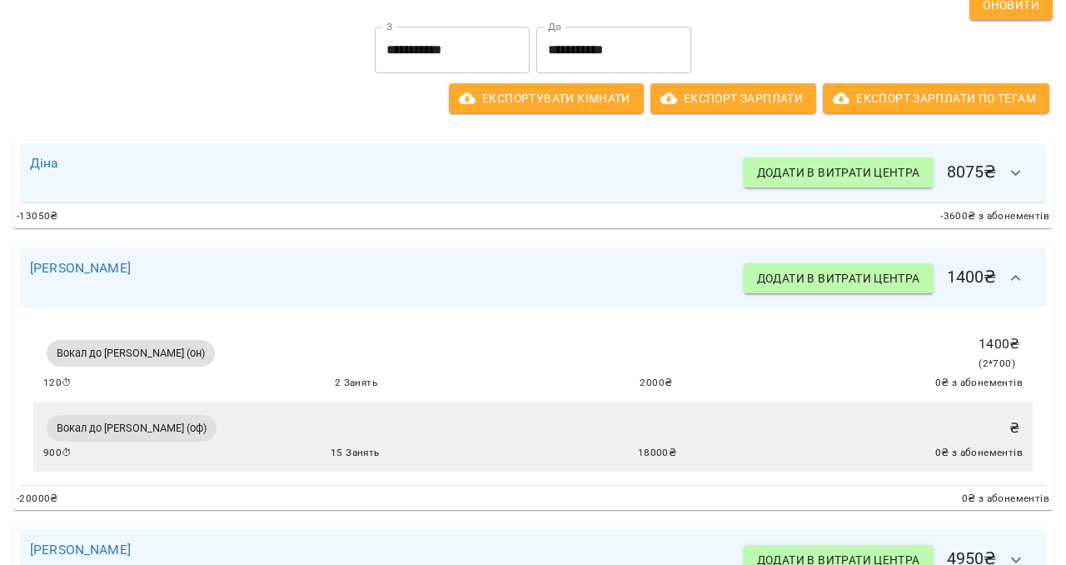
click at [1015, 272] on icon "button" at bounding box center [1016, 278] width 20 height 20
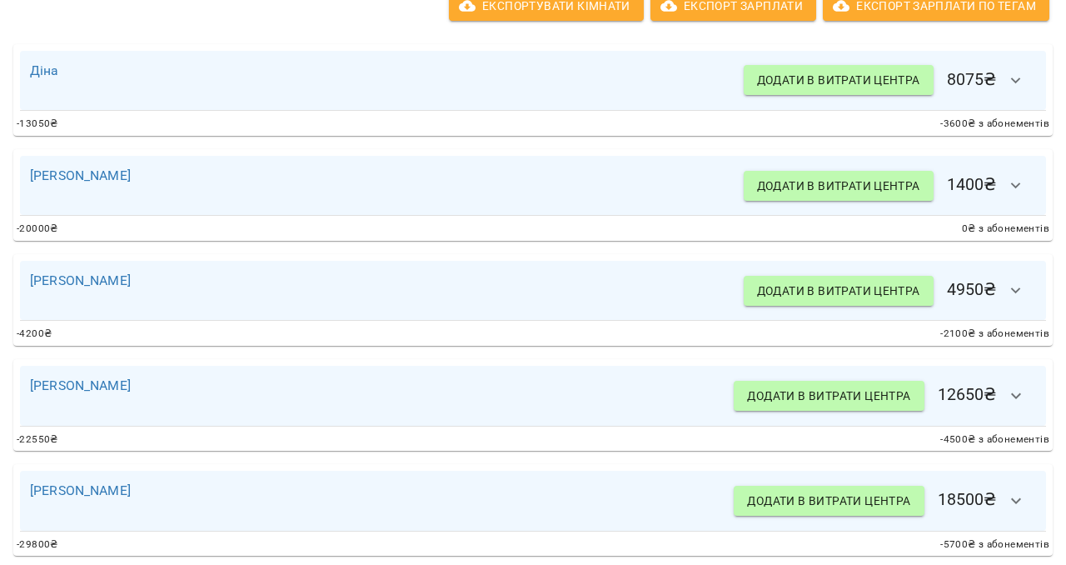
scroll to position [415, 0]
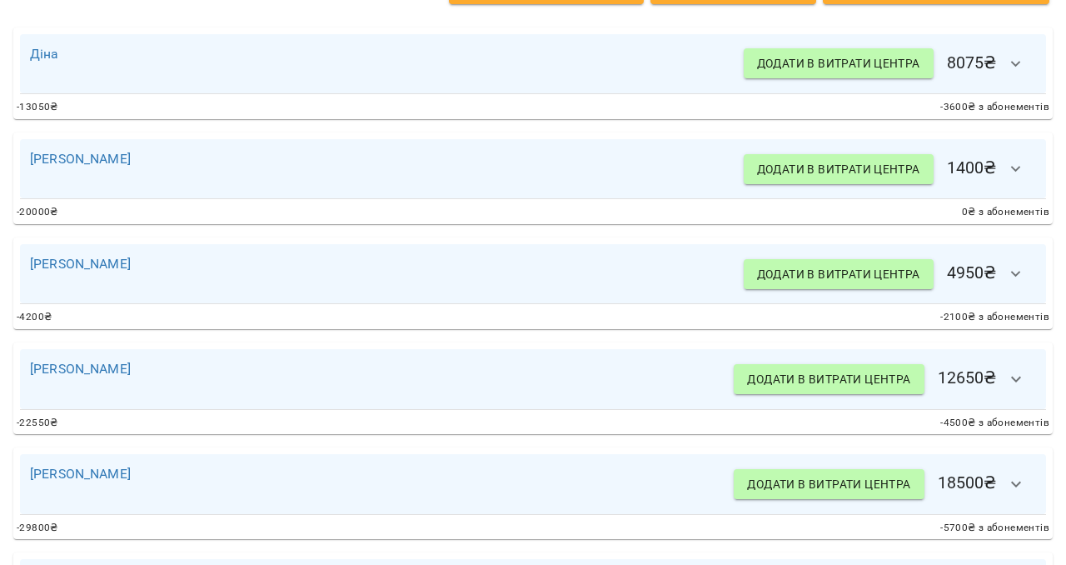
click at [1026, 270] on button "button" at bounding box center [1016, 274] width 40 height 40
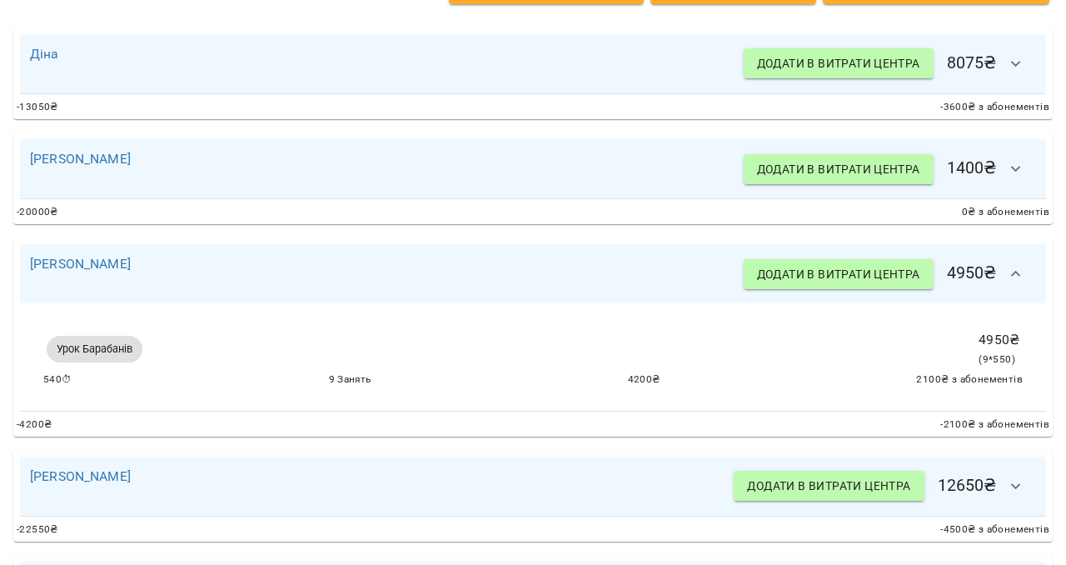
click at [1026, 270] on button "button" at bounding box center [1016, 274] width 40 height 40
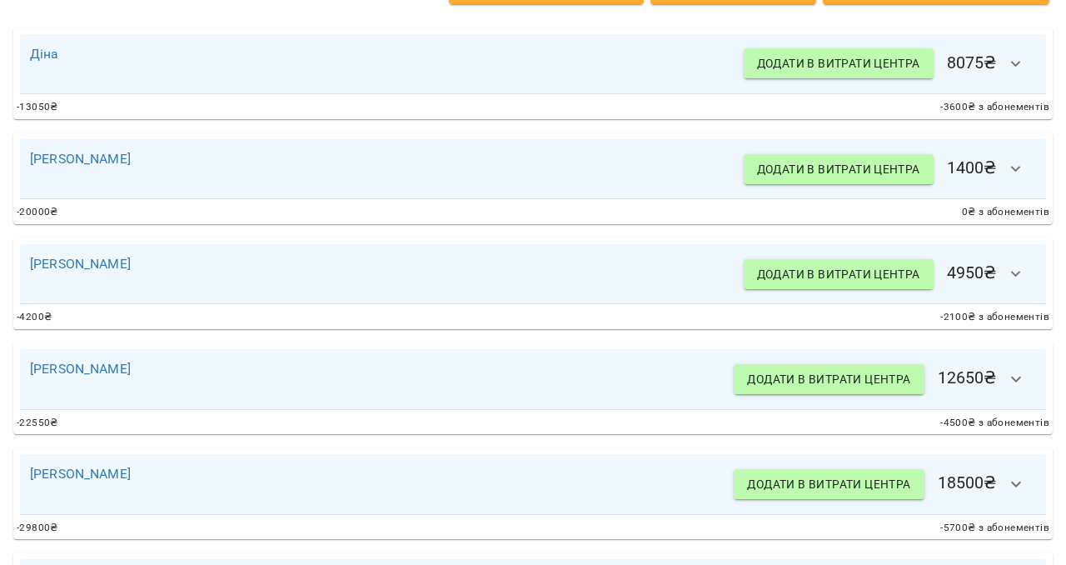
click at [1024, 386] on icon "button" at bounding box center [1016, 379] width 20 height 20
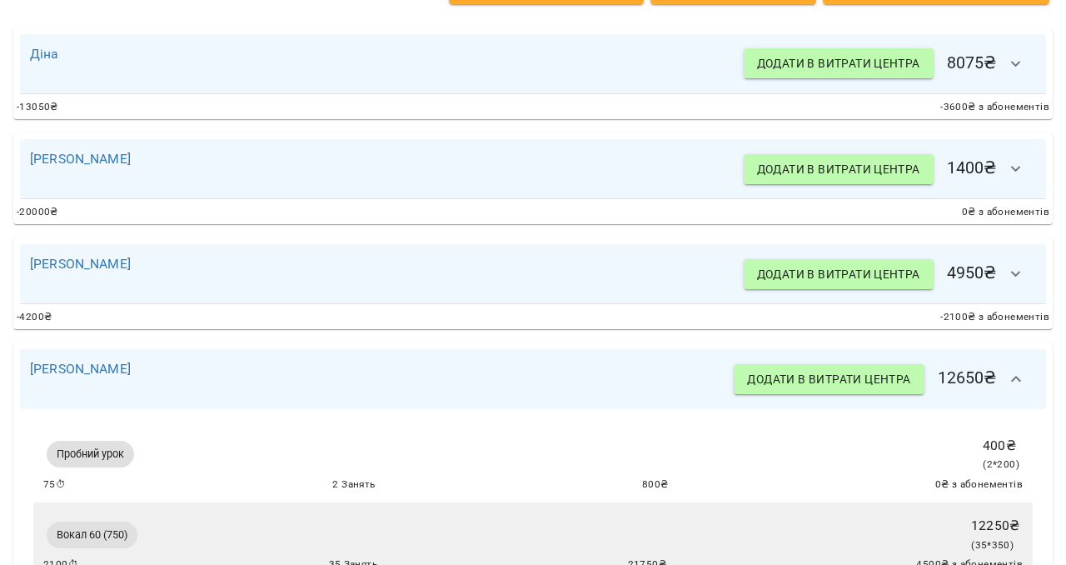
click at [1024, 386] on icon "button" at bounding box center [1016, 379] width 20 height 20
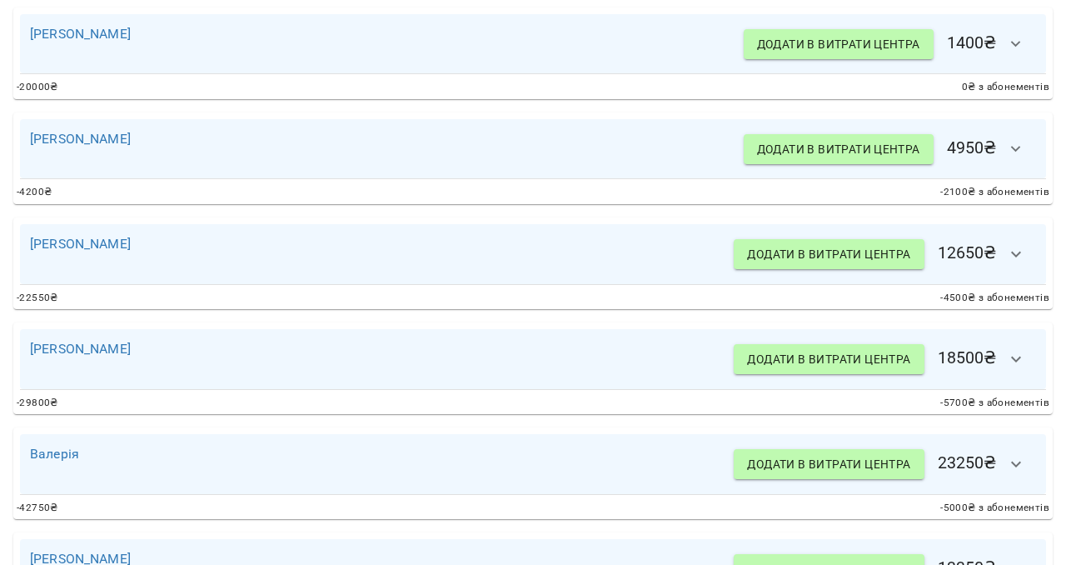
scroll to position [551, 0]
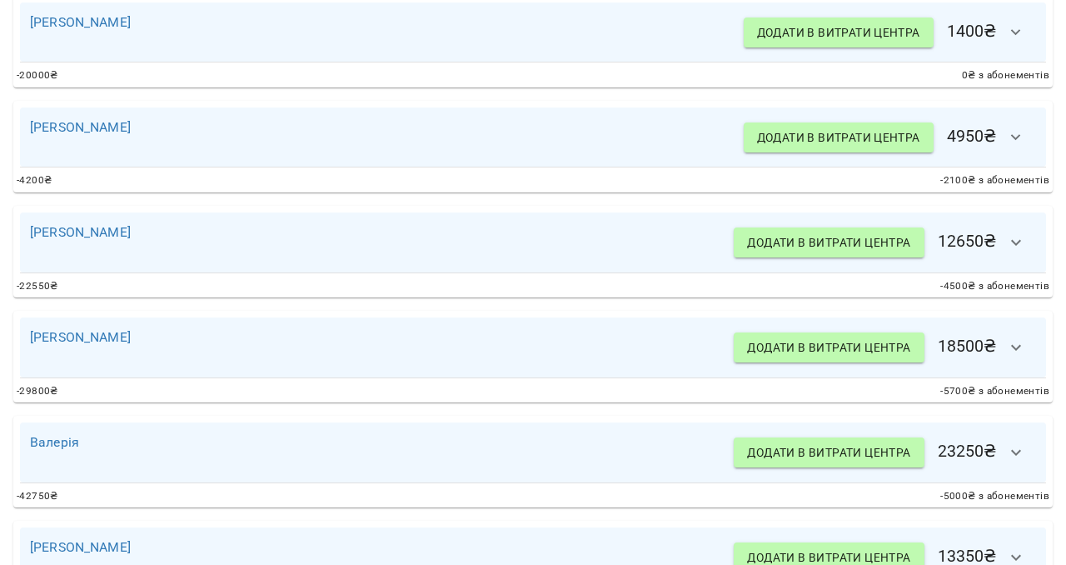
click at [1020, 366] on button "button" at bounding box center [1016, 347] width 40 height 40
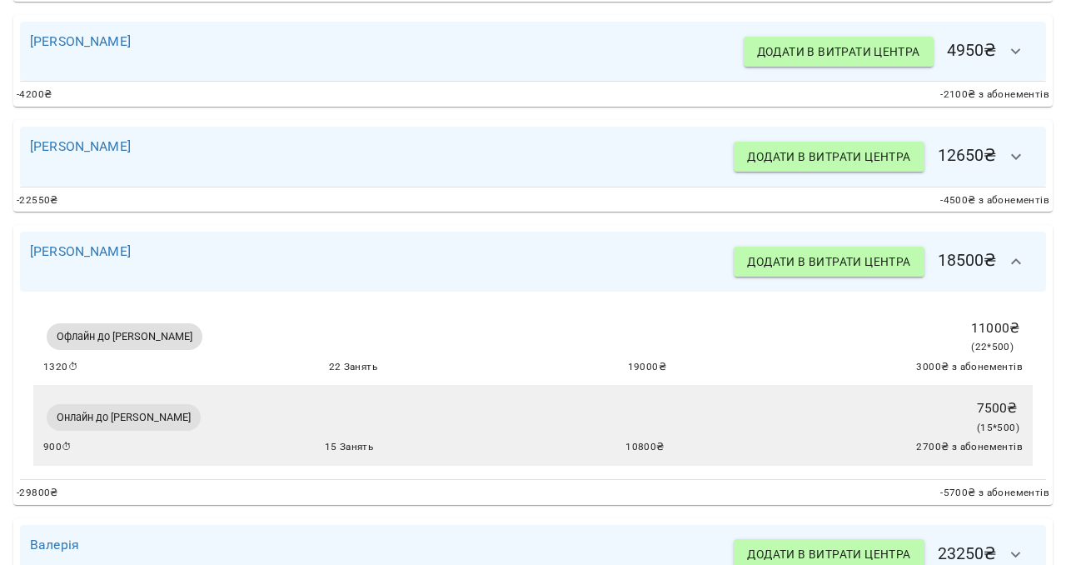
scroll to position [661, 0]
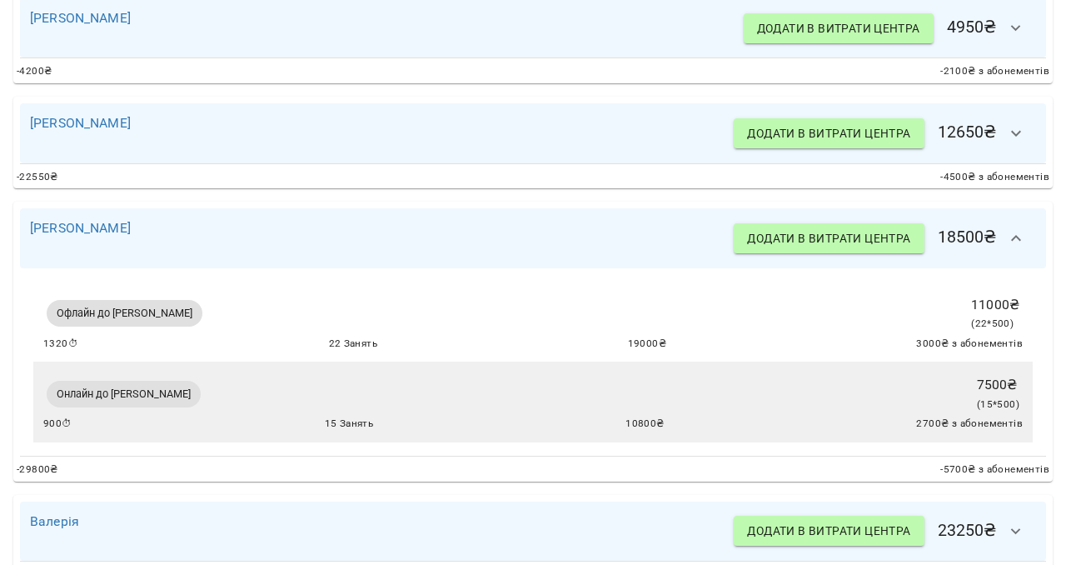
click at [1014, 252] on button "button" at bounding box center [1016, 238] width 40 height 40
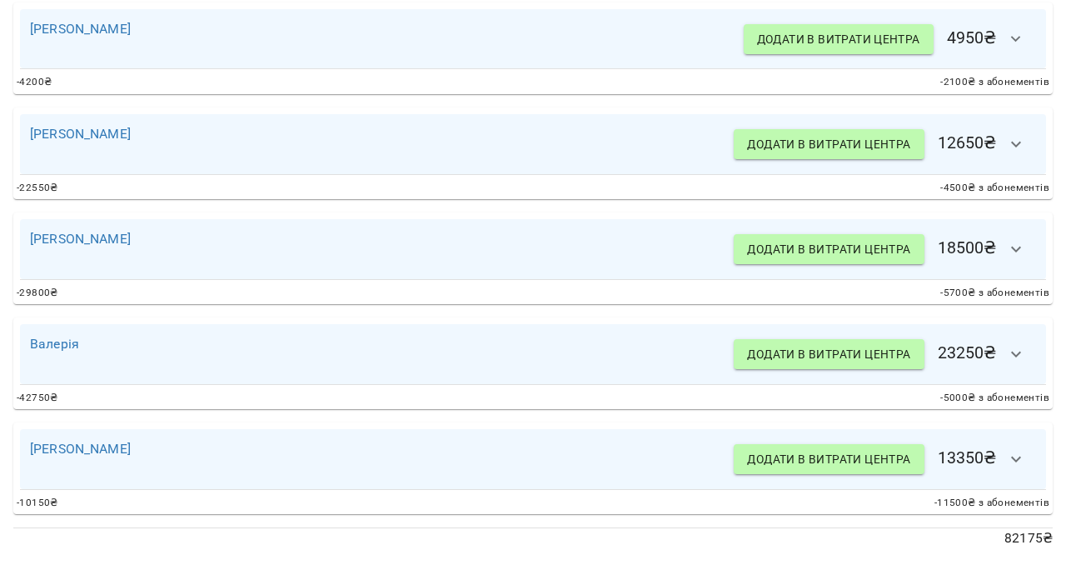
scroll to position [650, 0]
click at [1022, 357] on icon "button" at bounding box center [1016, 354] width 20 height 20
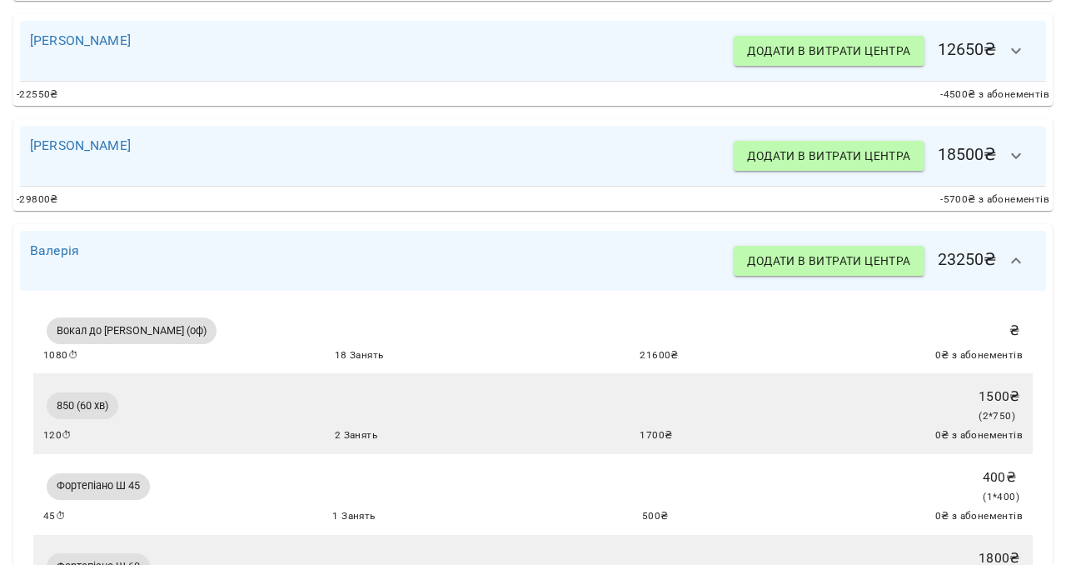
click at [1010, 276] on button "button" at bounding box center [1016, 261] width 40 height 40
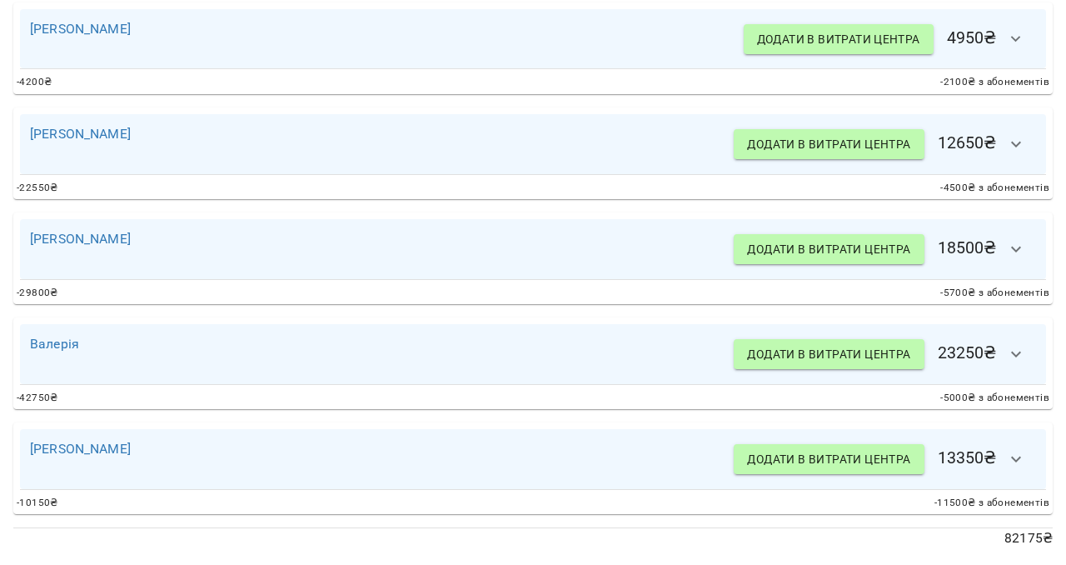
click at [1018, 461] on icon "button" at bounding box center [1016, 459] width 20 height 20
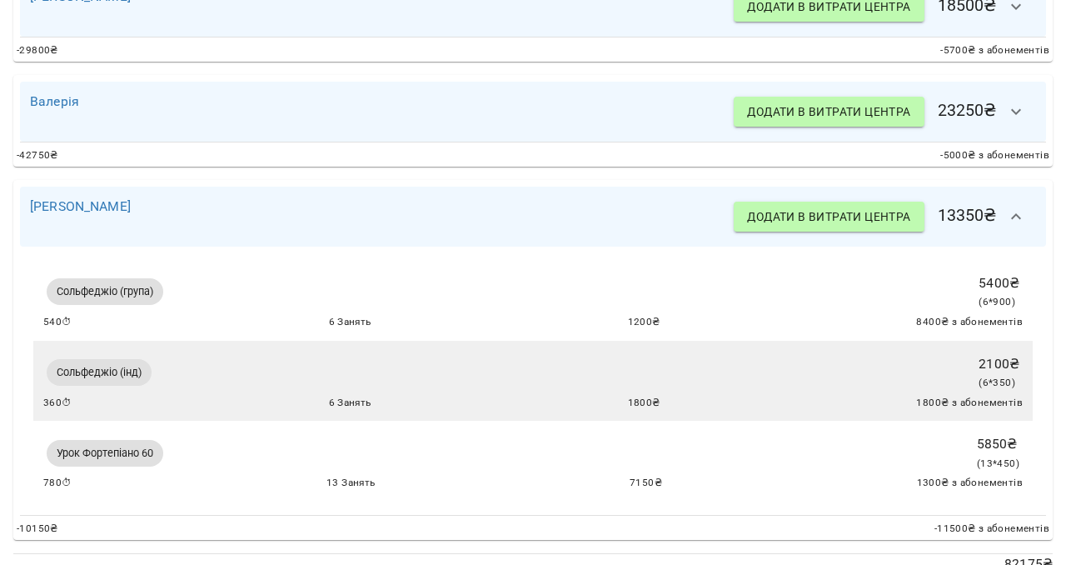
scroll to position [921, 0]
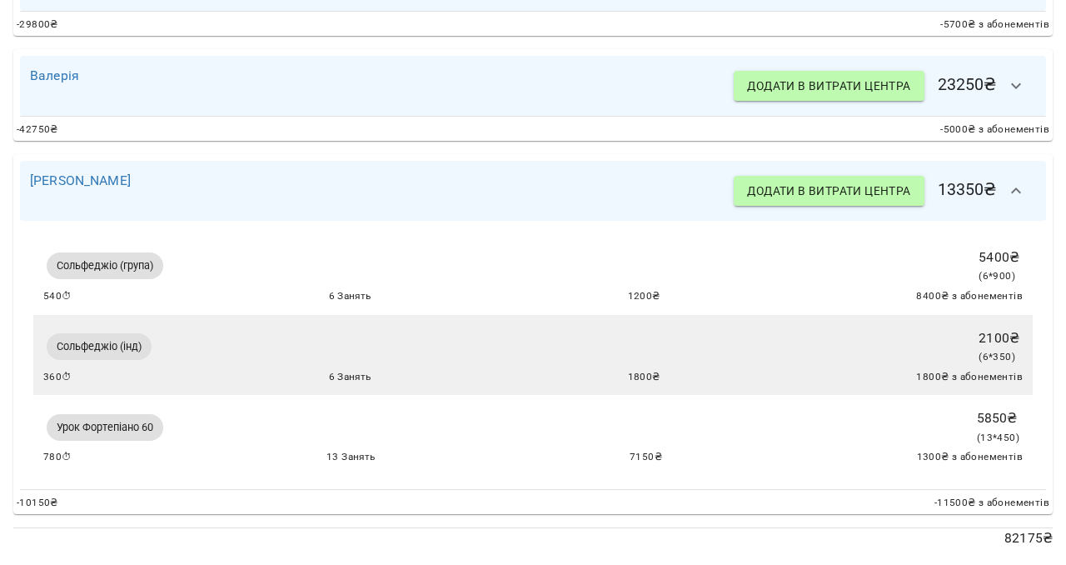
click at [1008, 200] on button "button" at bounding box center [1016, 191] width 40 height 40
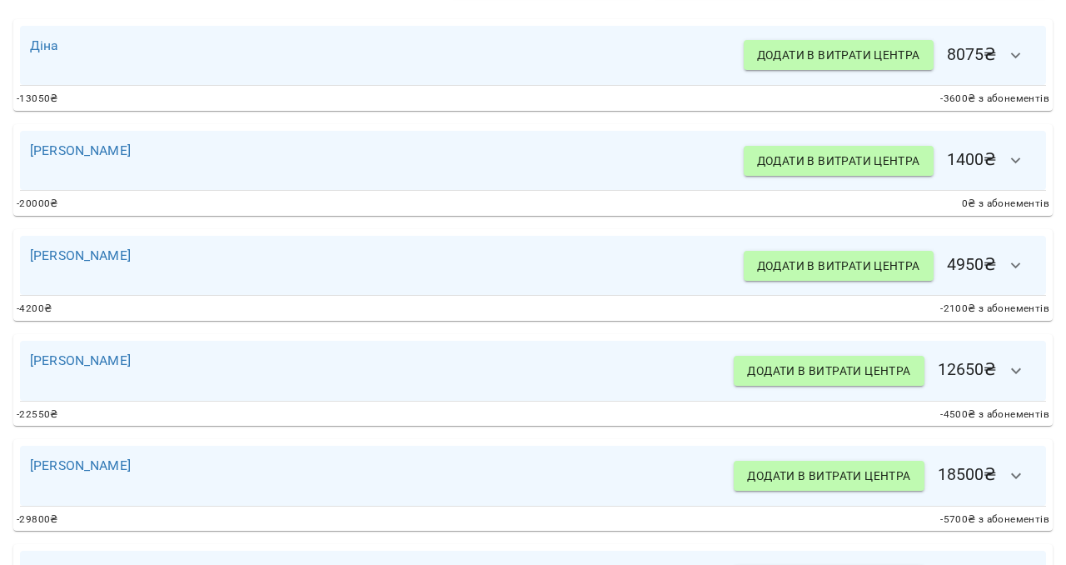
scroll to position [0, 0]
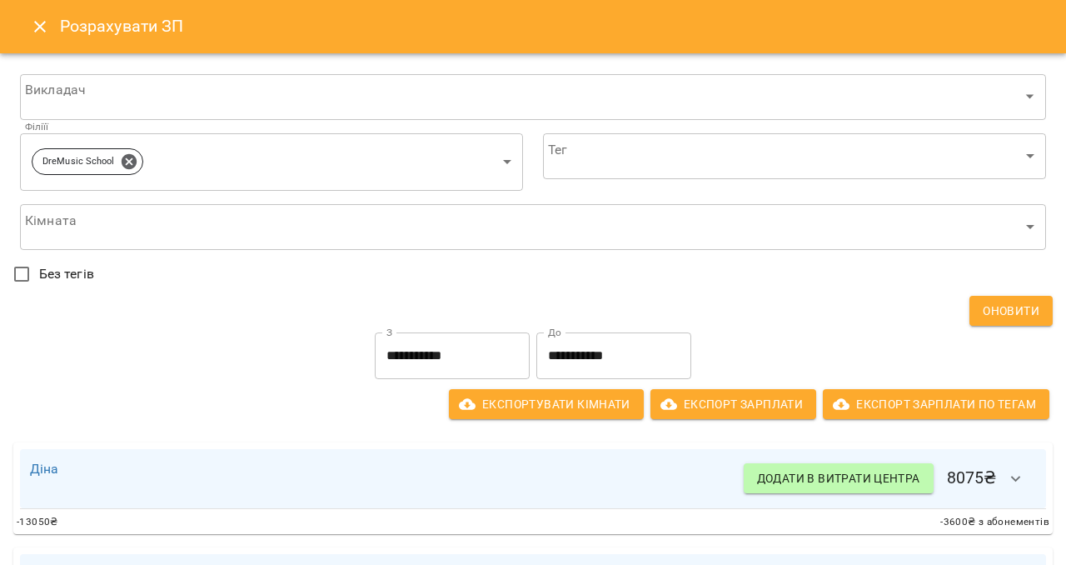
click at [49, 30] on button "Close" at bounding box center [40, 27] width 40 height 40
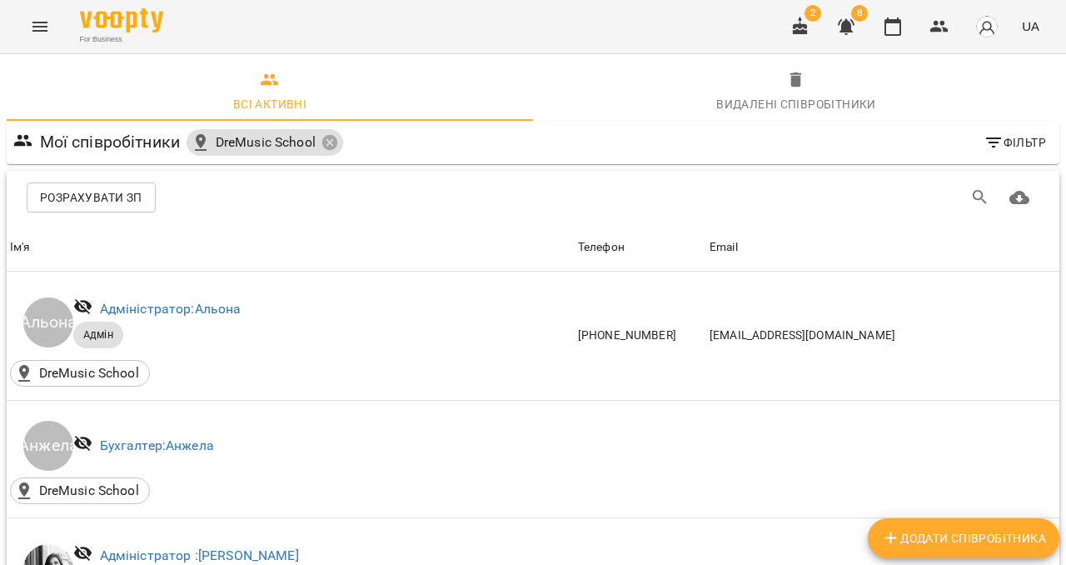
click at [56, 17] on button "Menu" at bounding box center [40, 27] width 40 height 40
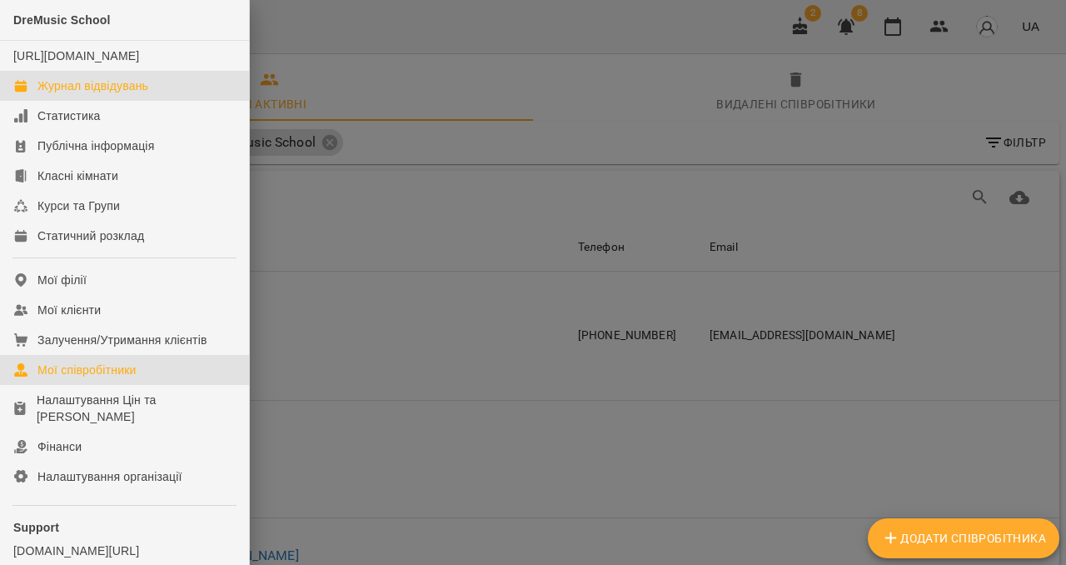
click at [71, 101] on link "Журнал відвідувань" at bounding box center [124, 86] width 249 height 30
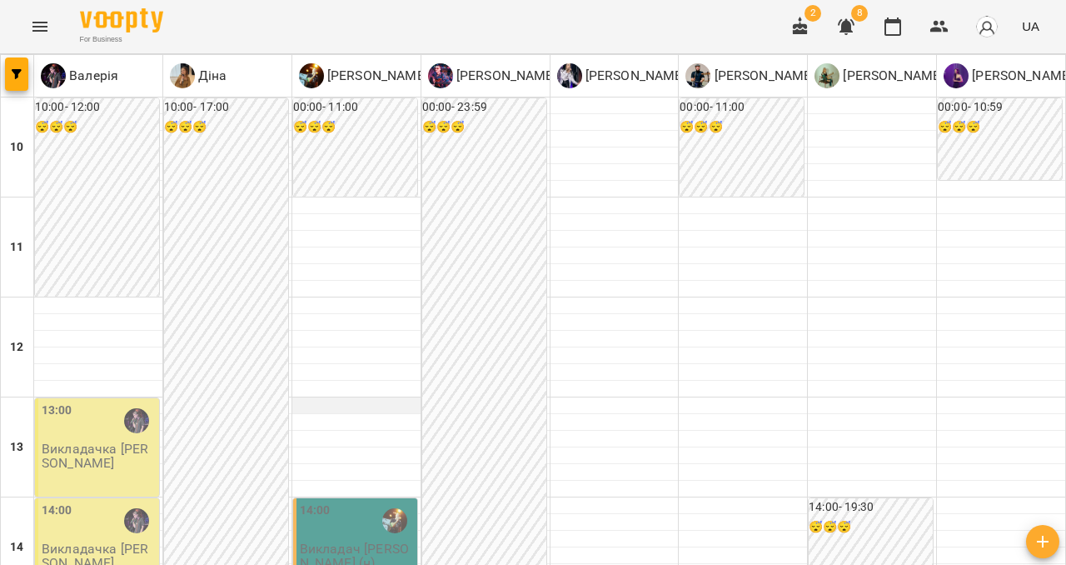
scroll to position [390, 0]
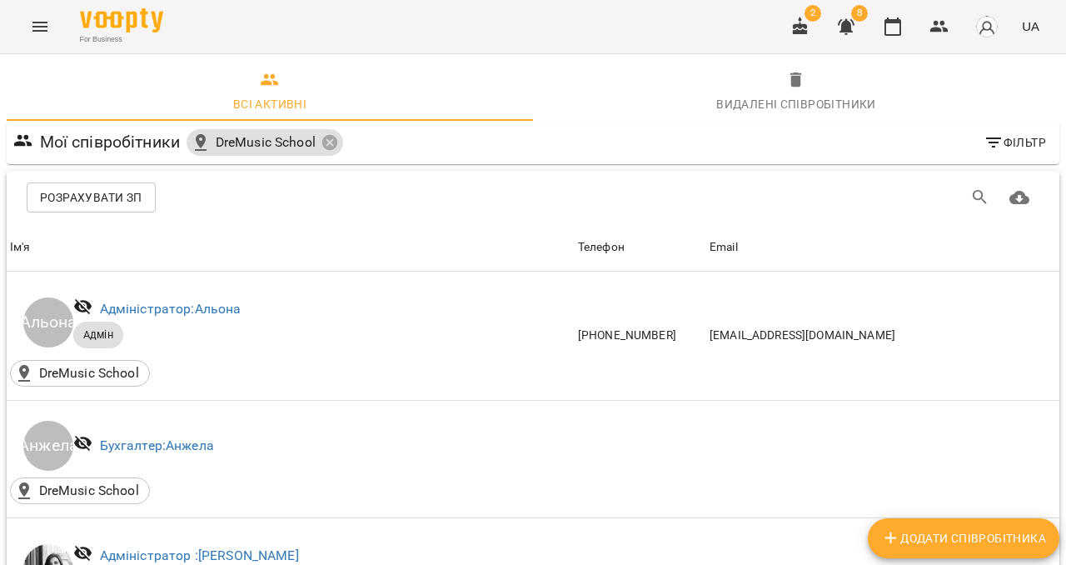
click at [113, 201] on span "Розрахувати ЗП" at bounding box center [91, 197] width 102 height 20
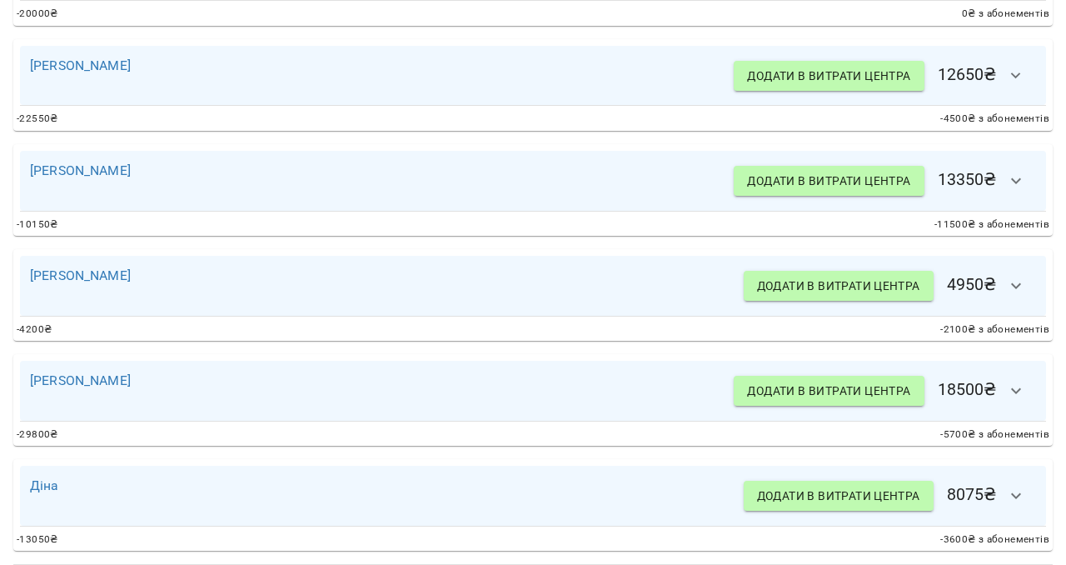
scroll to position [650, 0]
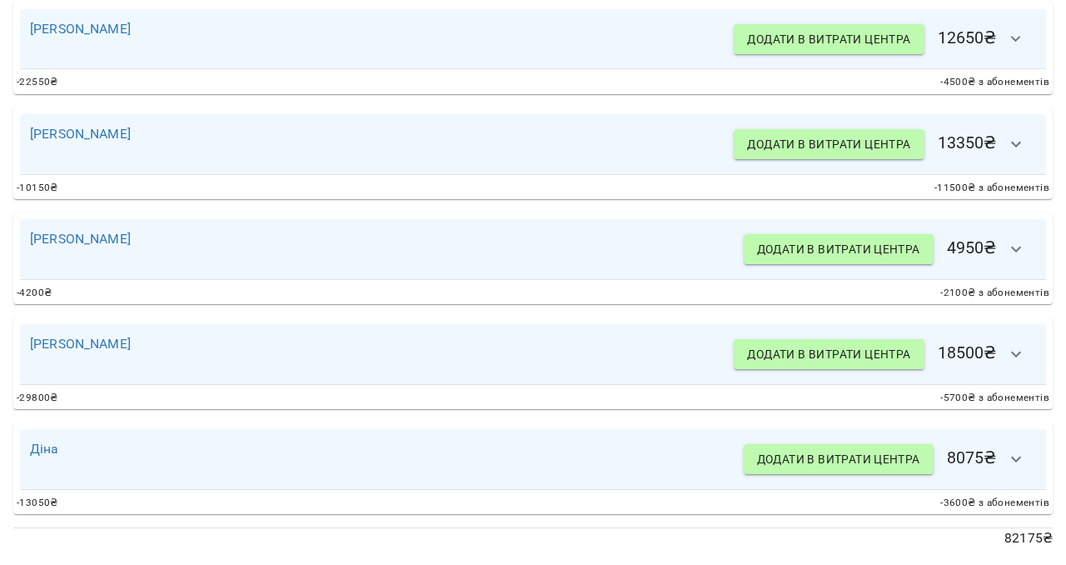
click at [1014, 467] on icon "button" at bounding box center [1016, 459] width 20 height 20
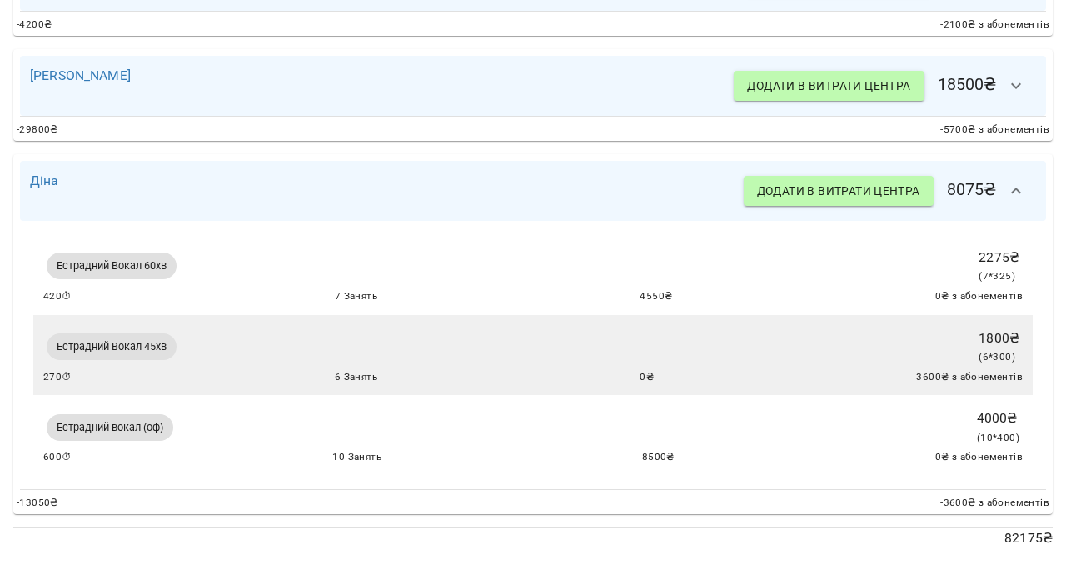
scroll to position [920, 0]
click at [55, 177] on link "Діна" at bounding box center [44, 180] width 29 height 16
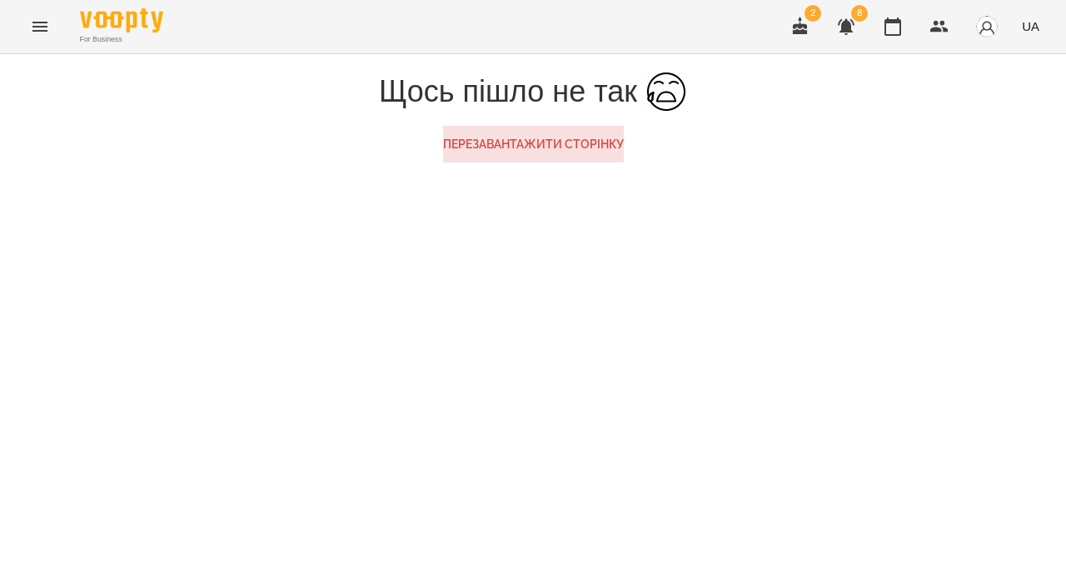
click at [46, 38] on button "Menu" at bounding box center [40, 27] width 40 height 40
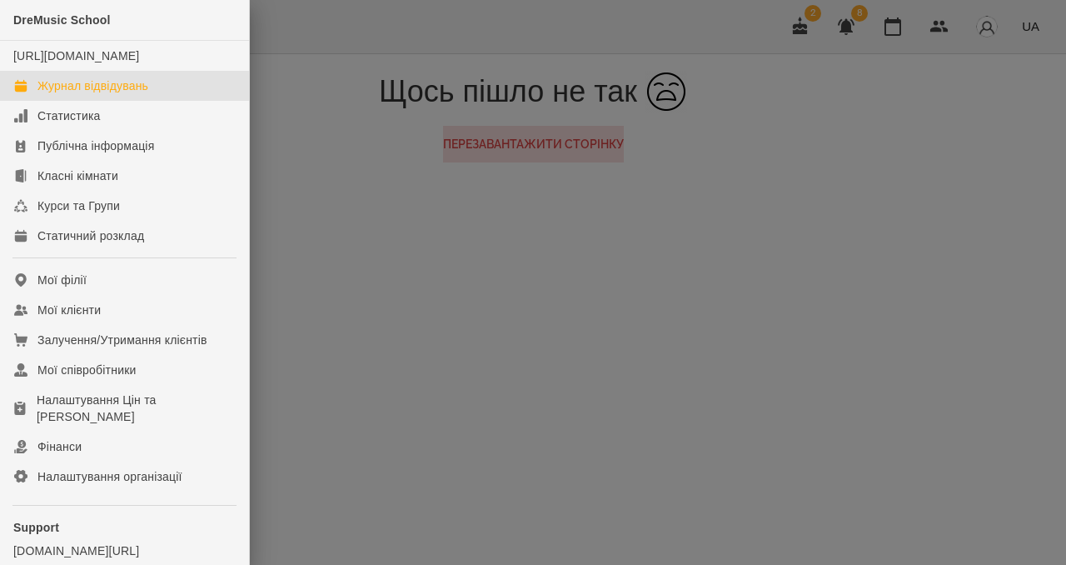
click at [62, 94] on div "Журнал відвідувань" at bounding box center [92, 85] width 111 height 17
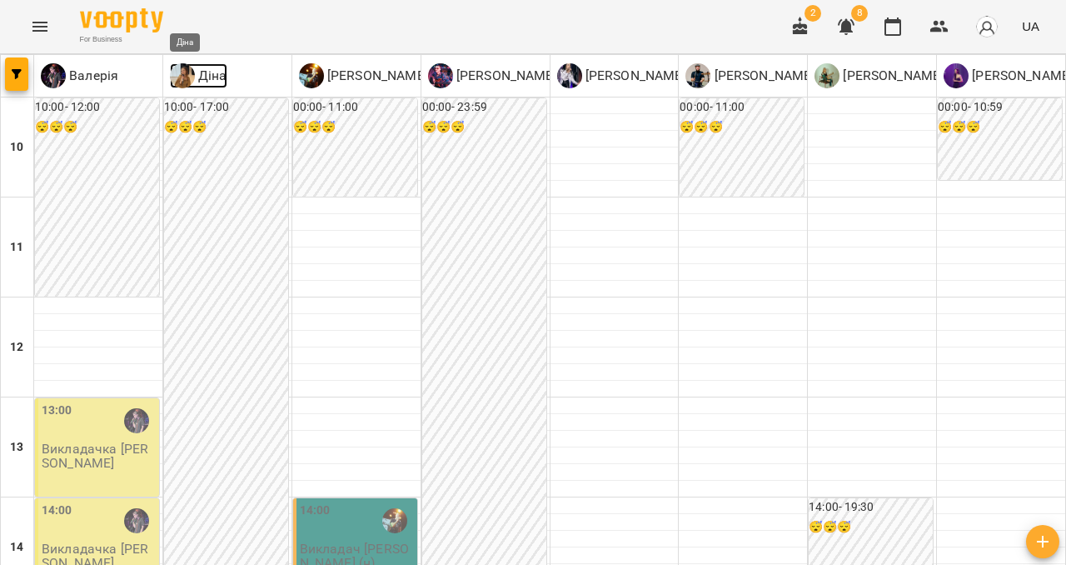
click at [185, 72] on img at bounding box center [182, 75] width 25 height 25
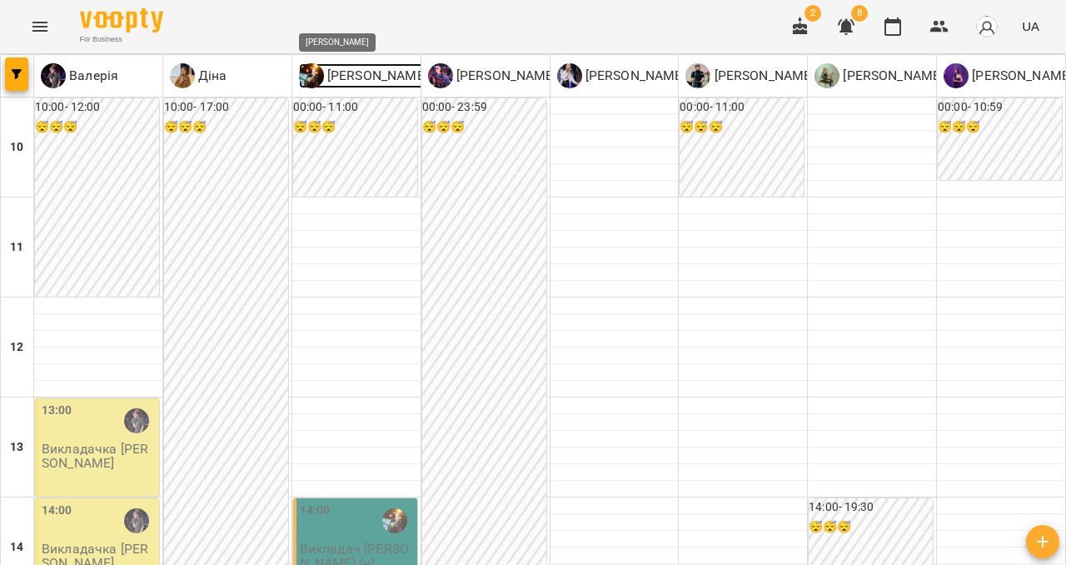
click at [342, 82] on p "[PERSON_NAME]" at bounding box center [376, 76] width 104 height 20
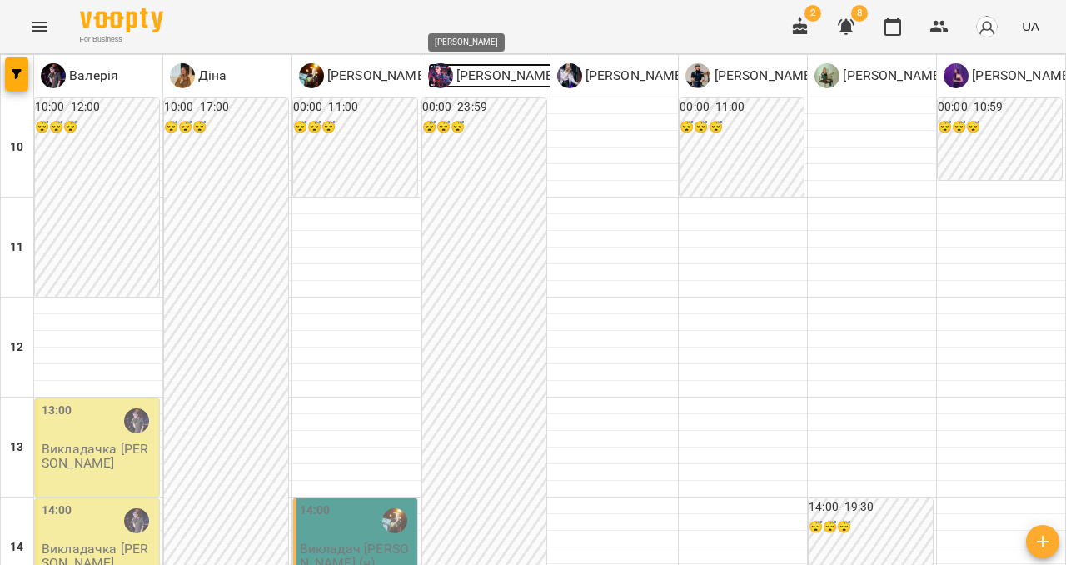
click at [483, 74] on p "[PERSON_NAME]" at bounding box center [505, 76] width 104 height 20
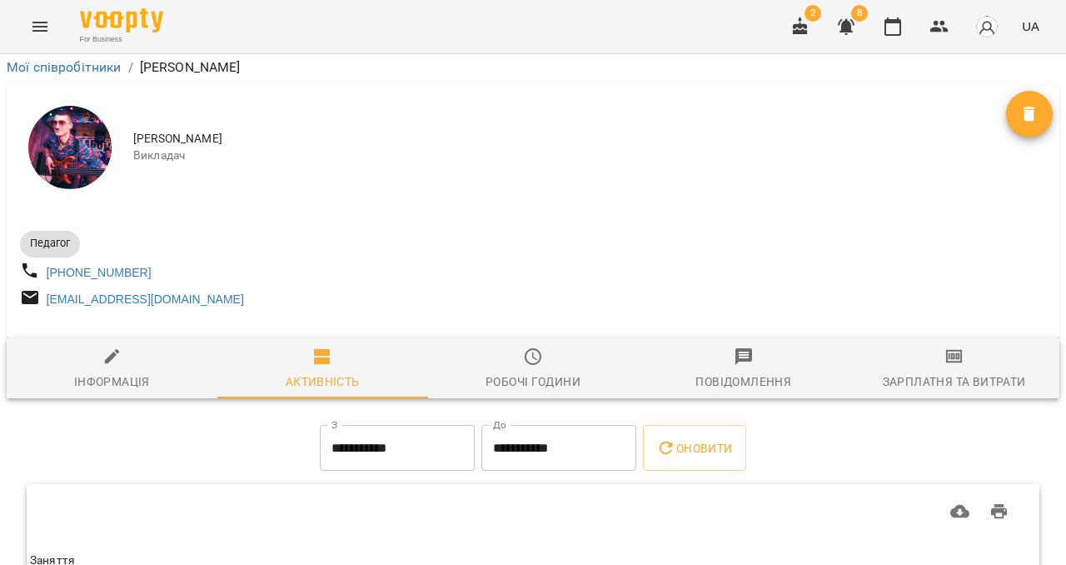
scroll to position [148, 0]
click at [976, 372] on div "Зарплатня та Витрати" at bounding box center [954, 382] width 143 height 20
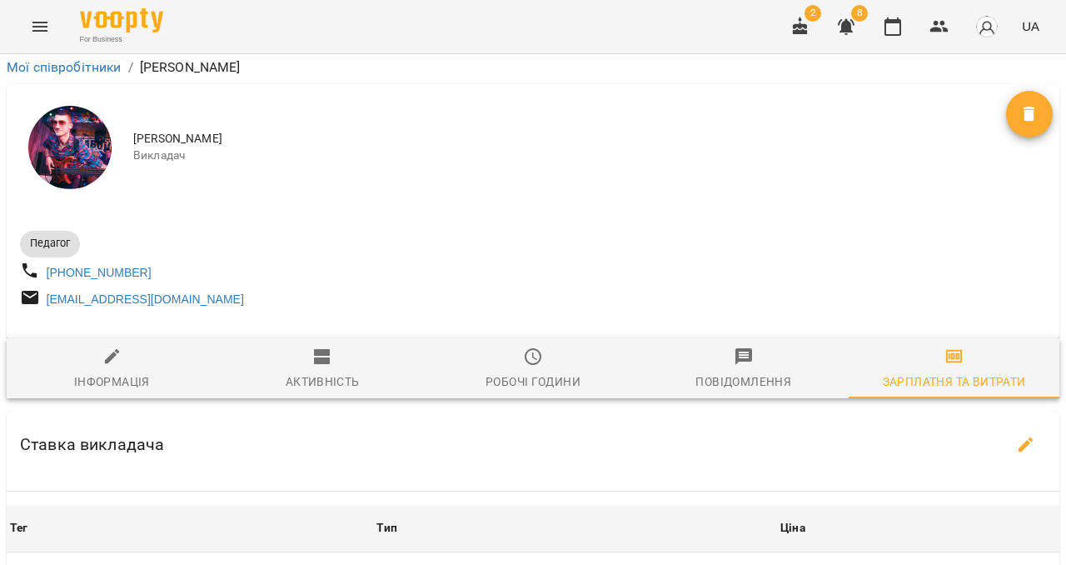
scroll to position [308, 0]
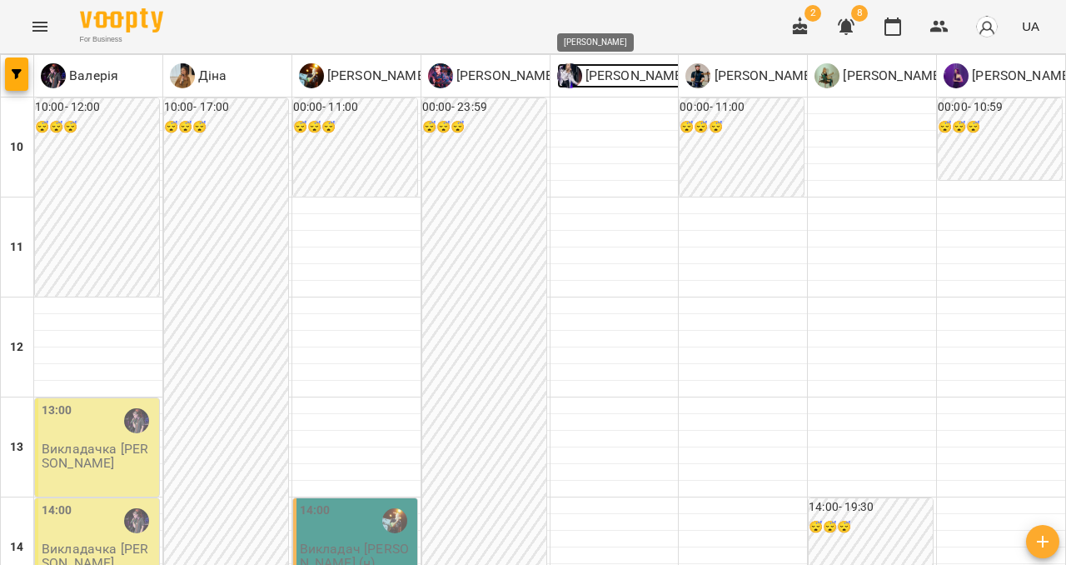
click at [596, 67] on p "[PERSON_NAME]" at bounding box center [634, 76] width 104 height 20
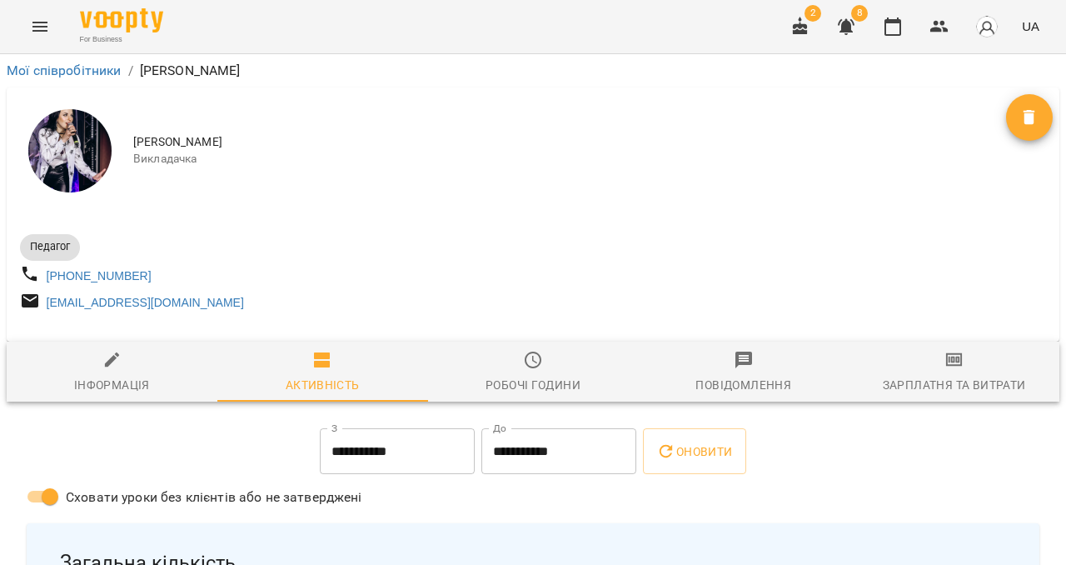
click at [931, 384] on div "Зарплатня та Витрати" at bounding box center [954, 385] width 143 height 20
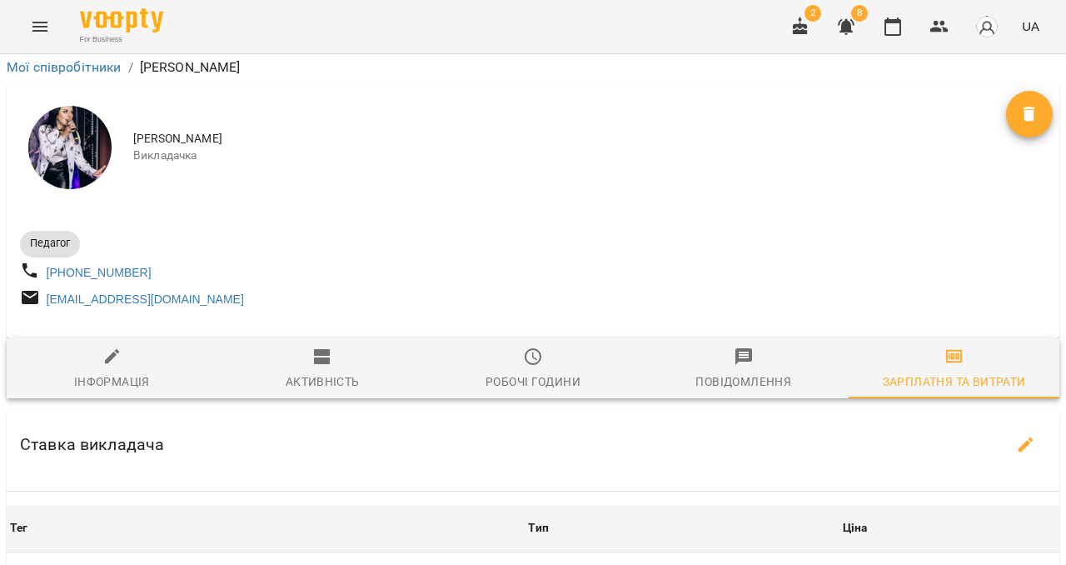
scroll to position [452, 0]
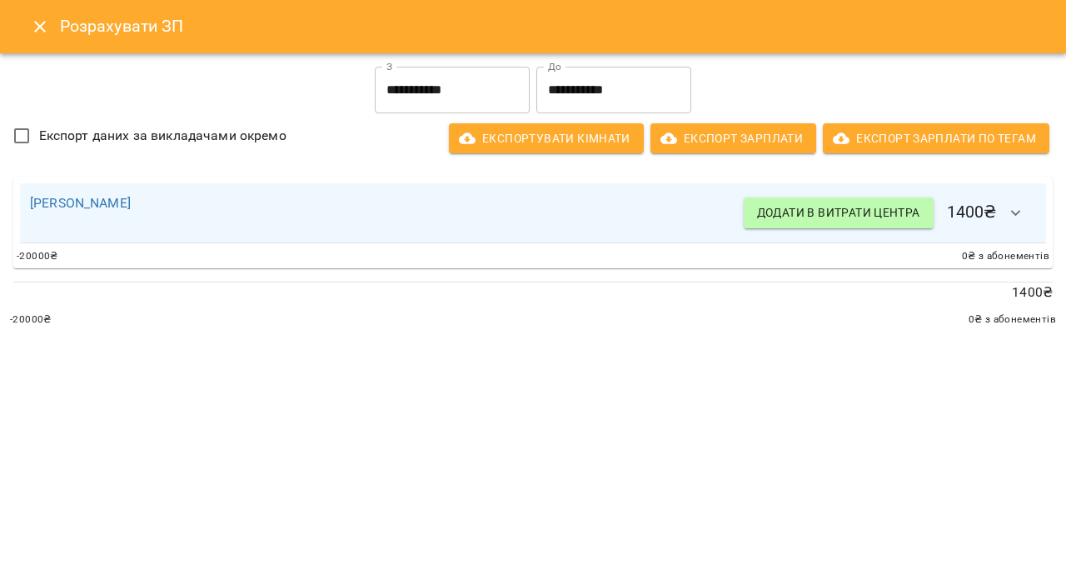
click at [38, 20] on icon "Close" at bounding box center [40, 27] width 20 height 20
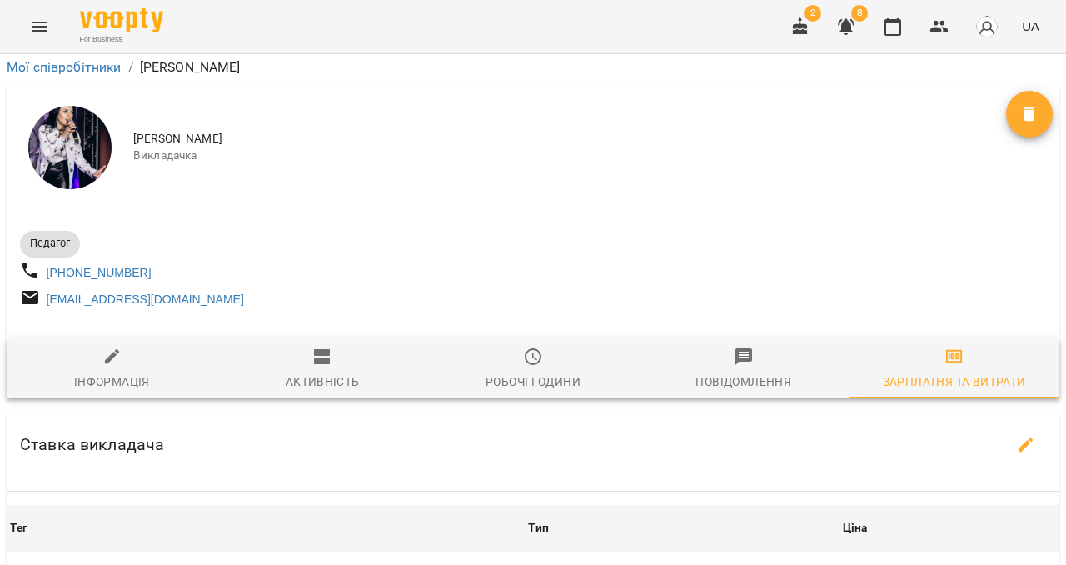
click at [31, 22] on icon "Menu" at bounding box center [40, 27] width 20 height 20
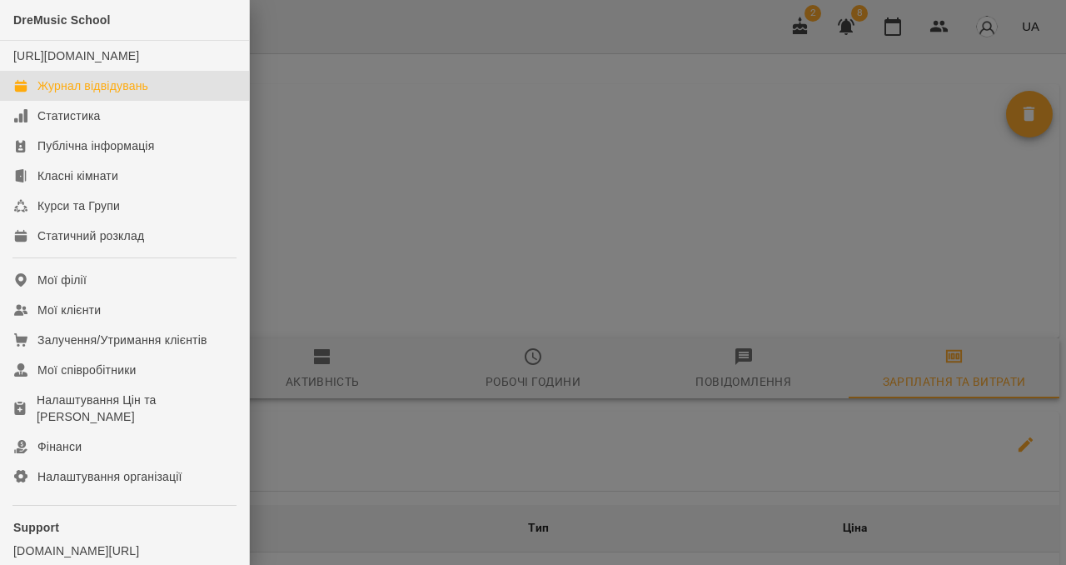
click at [55, 94] on div "Журнал відвідувань" at bounding box center [92, 85] width 111 height 17
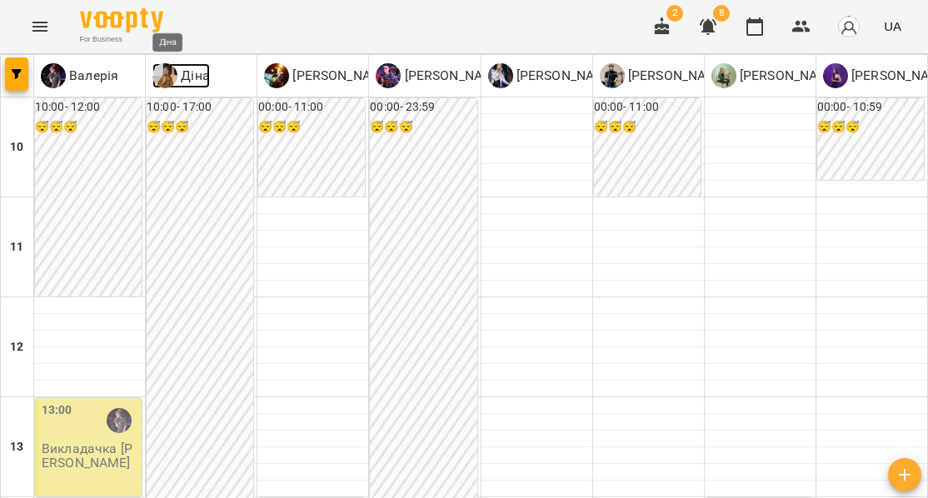
click at [174, 75] on img at bounding box center [164, 75] width 25 height 25
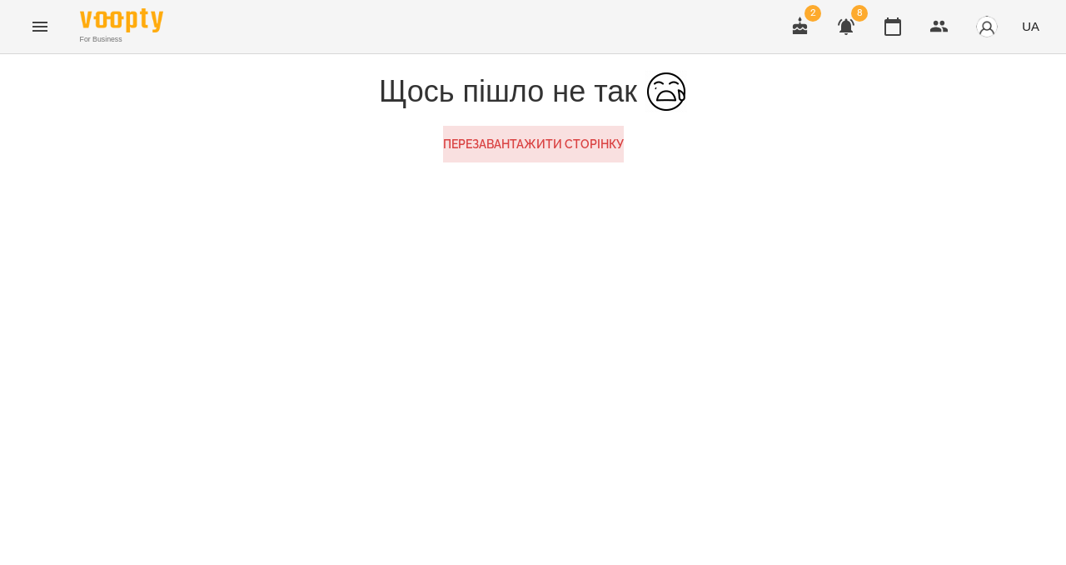
click at [35, 43] on button "Menu" at bounding box center [40, 27] width 40 height 40
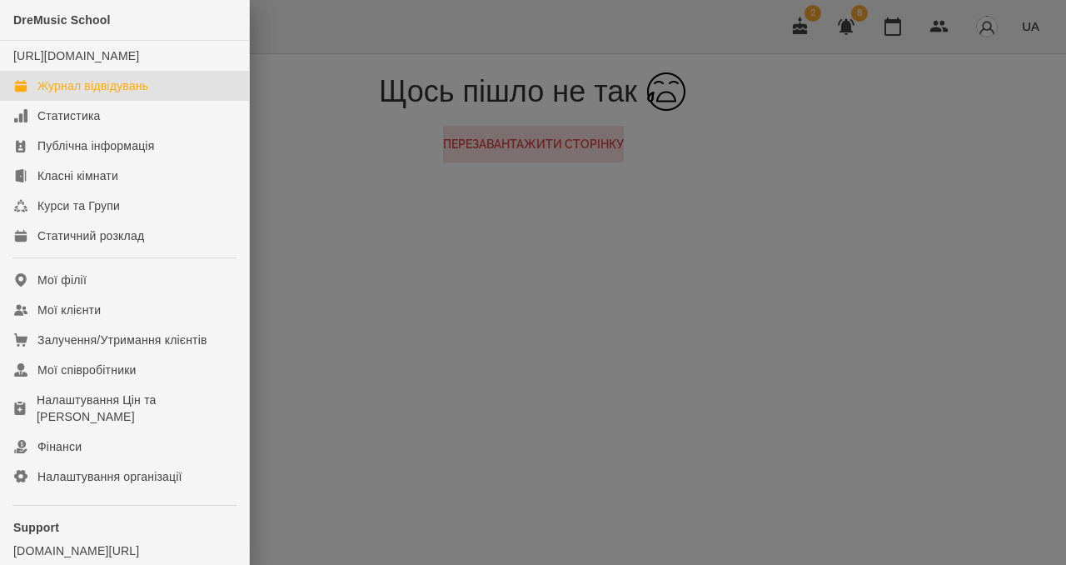
click at [41, 94] on div "Журнал відвідувань" at bounding box center [92, 85] width 111 height 17
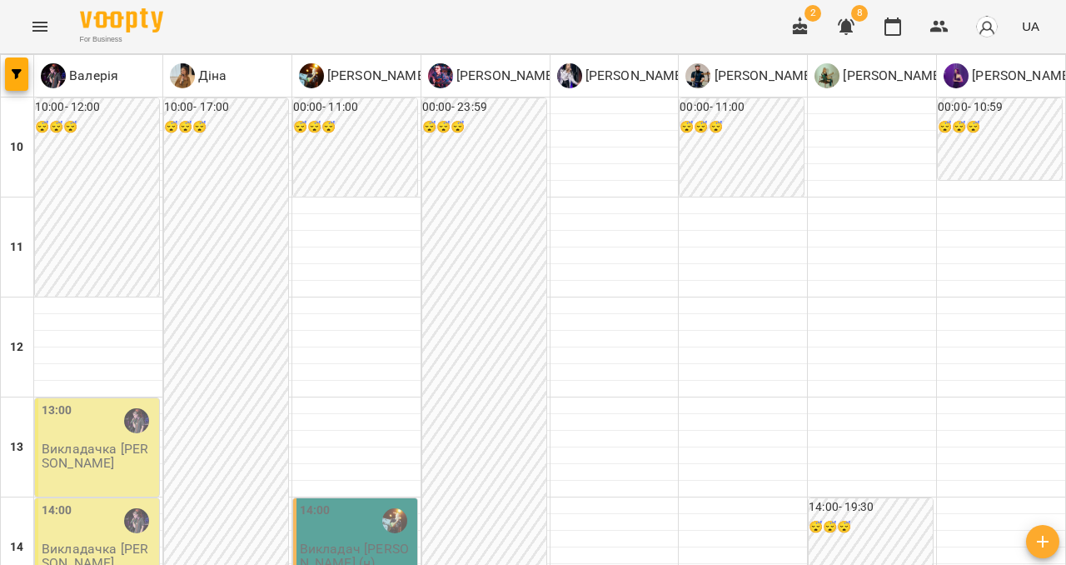
scroll to position [312, 0]
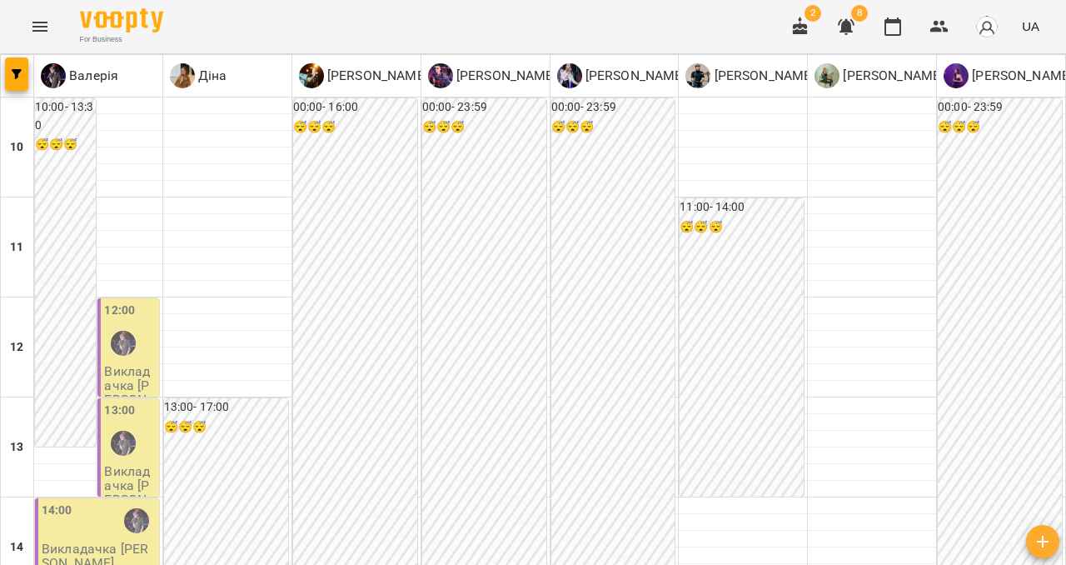
scroll to position [0, 0]
click at [224, 70] on p "Діна" at bounding box center [211, 76] width 32 height 20
click at [319, 80] on img at bounding box center [311, 75] width 25 height 25
click at [596, 79] on p "[PERSON_NAME]" at bounding box center [634, 76] width 104 height 20
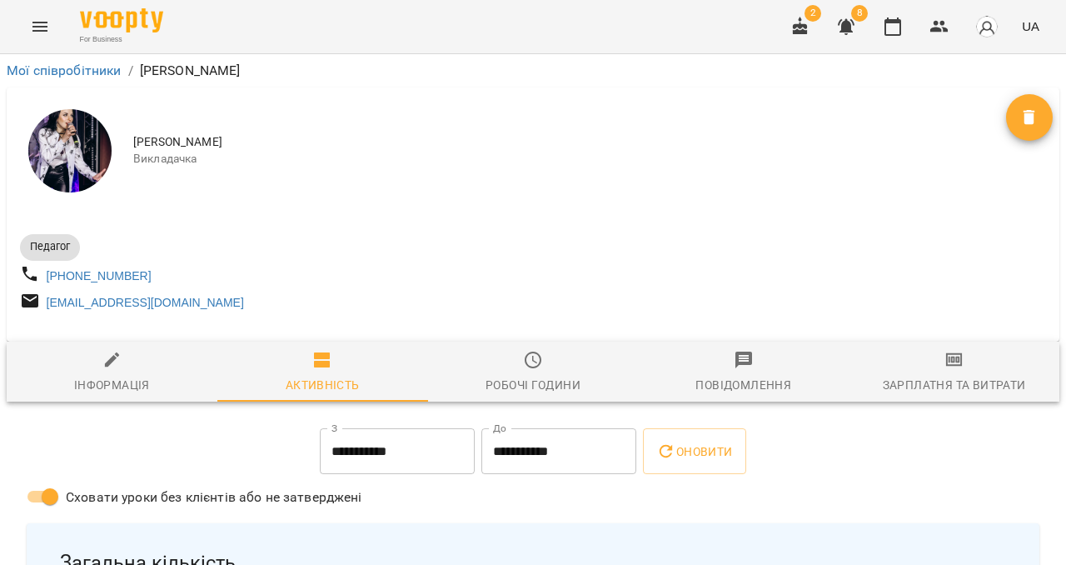
click at [919, 389] on div "Зарплатня та Витрати" at bounding box center [954, 385] width 143 height 20
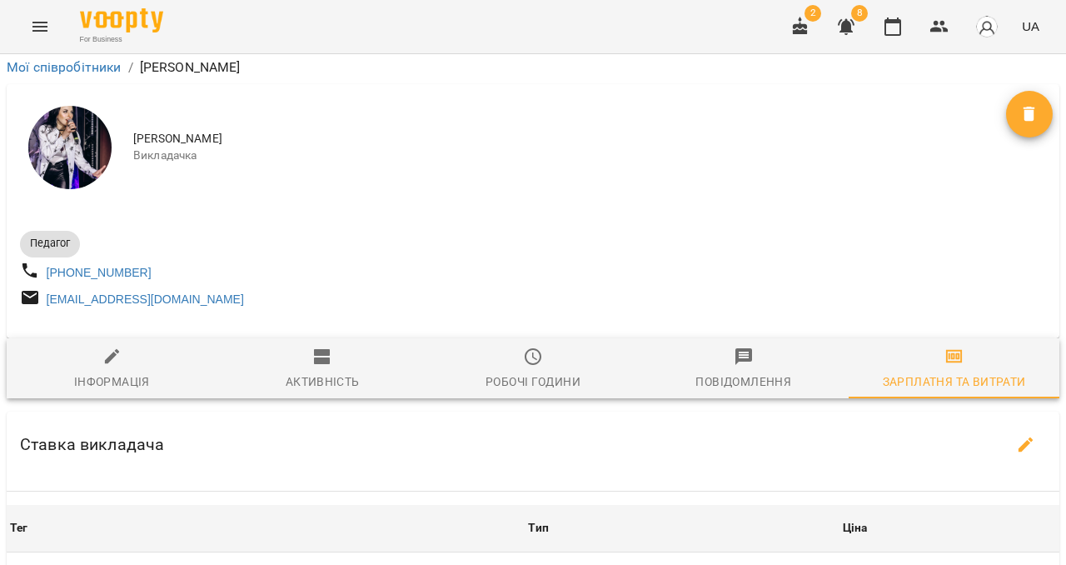
scroll to position [596, 0]
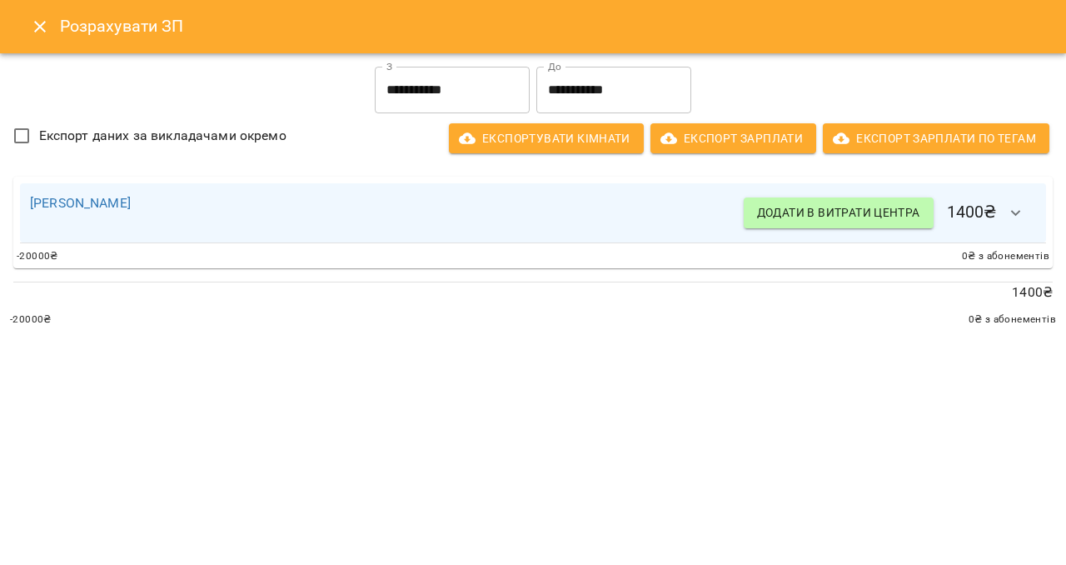
click at [1013, 221] on icon "button" at bounding box center [1016, 213] width 20 height 20
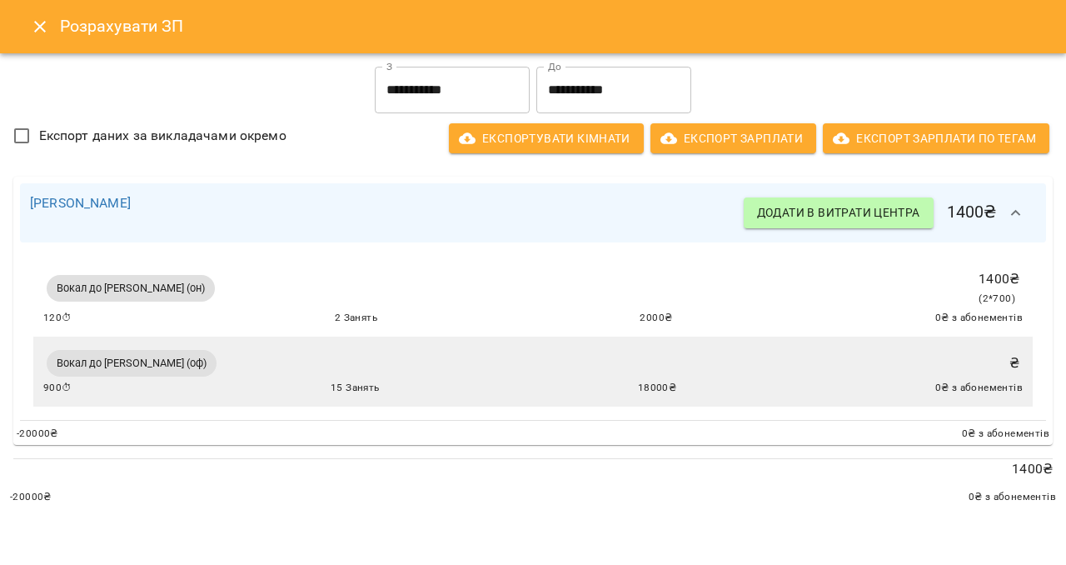
click at [990, 360] on div "Вокал до [PERSON_NAME] (оф) ₴ 900 ⏱ 15 Занять 18000 ₴ 0 ₴ з абонементів" at bounding box center [533, 372] width 980 height 50
click at [216, 365] on span "Вокал до [PERSON_NAME] (оф)" at bounding box center [132, 363] width 170 height 15
click at [52, 27] on button "Close" at bounding box center [40, 27] width 40 height 40
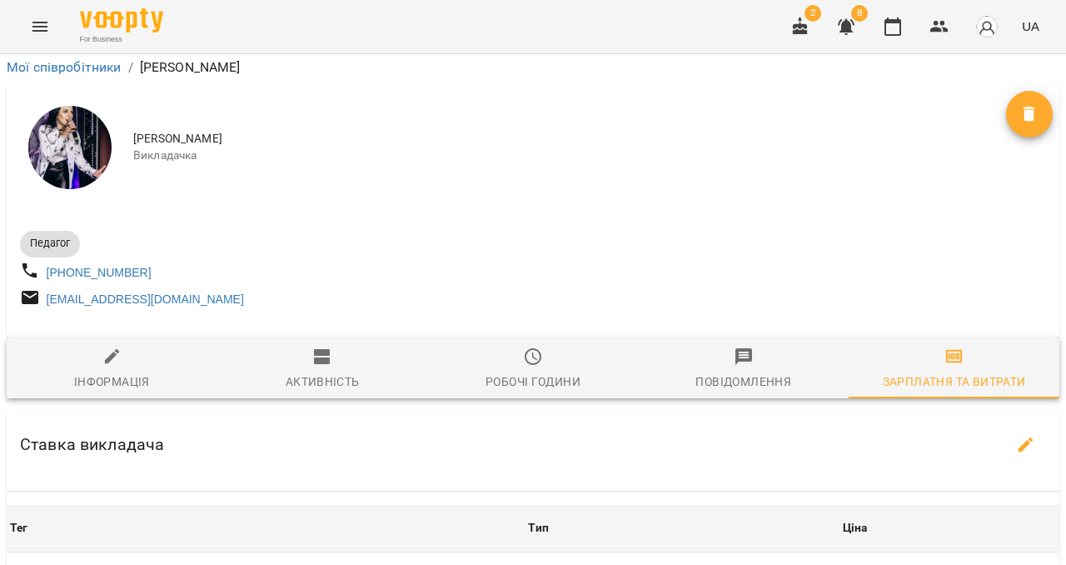
click at [39, 26] on icon "Menu" at bounding box center [39, 27] width 15 height 10
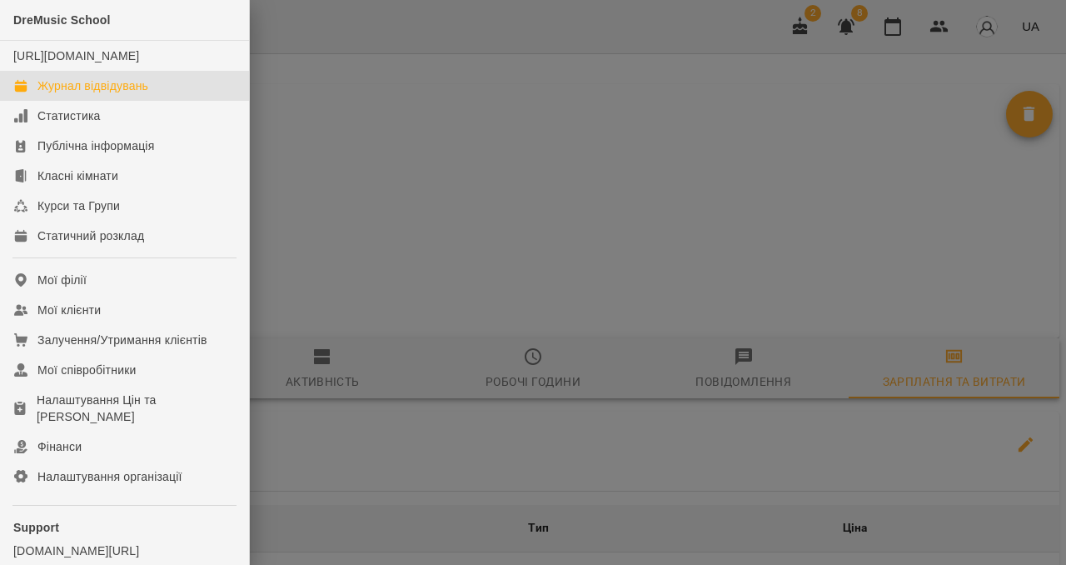
click at [74, 94] on div "Журнал відвідувань" at bounding box center [92, 85] width 111 height 17
